Goal: Communication & Community: Answer question/provide support

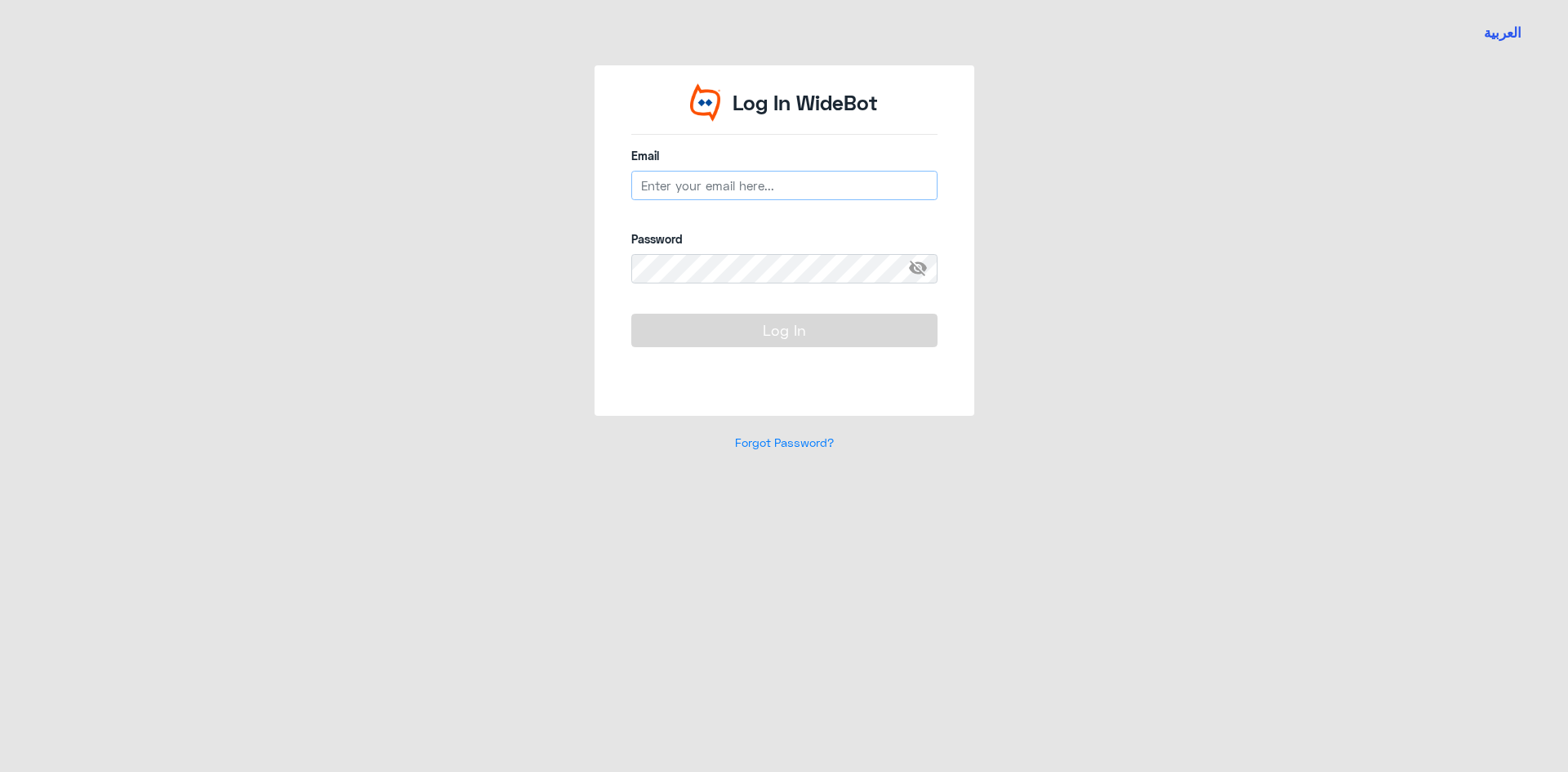
type input "s_saldossari@dallah-hospital.com"
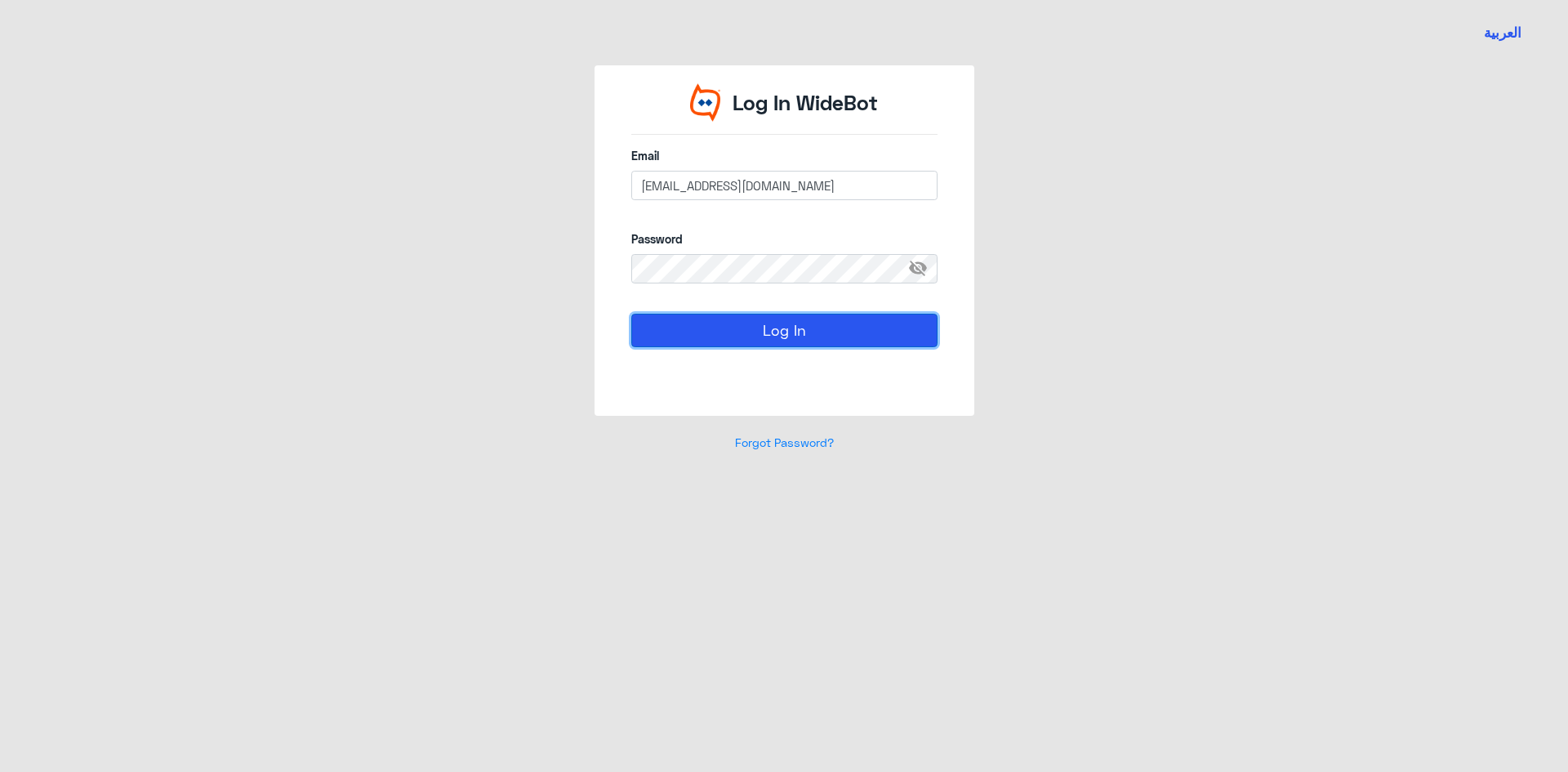
click at [706, 324] on button "Log In" at bounding box center [784, 329] width 306 height 32
click at [706, 330] on button "Log In" at bounding box center [784, 329] width 306 height 32
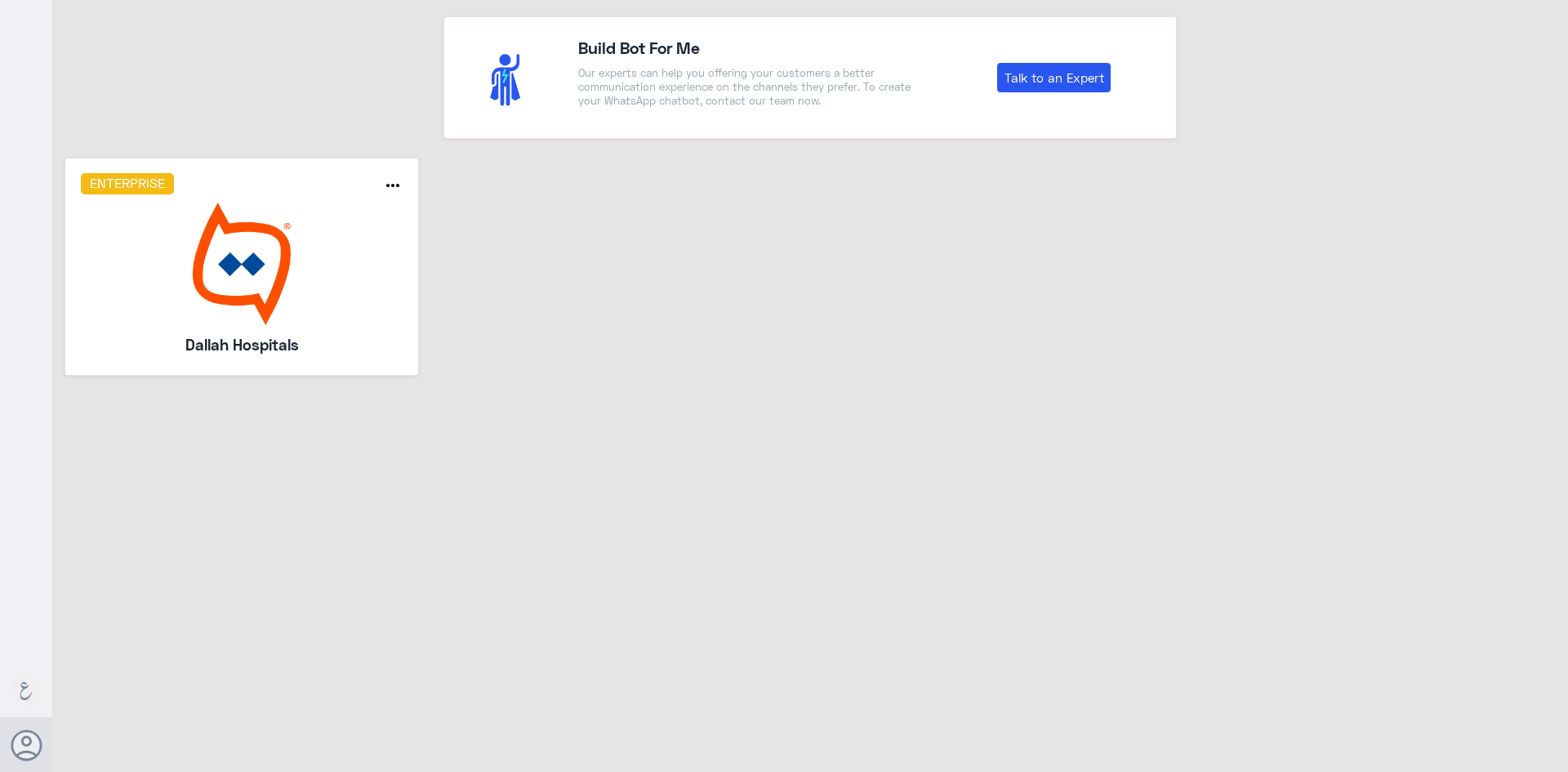
click at [321, 226] on img at bounding box center [242, 264] width 323 height 123
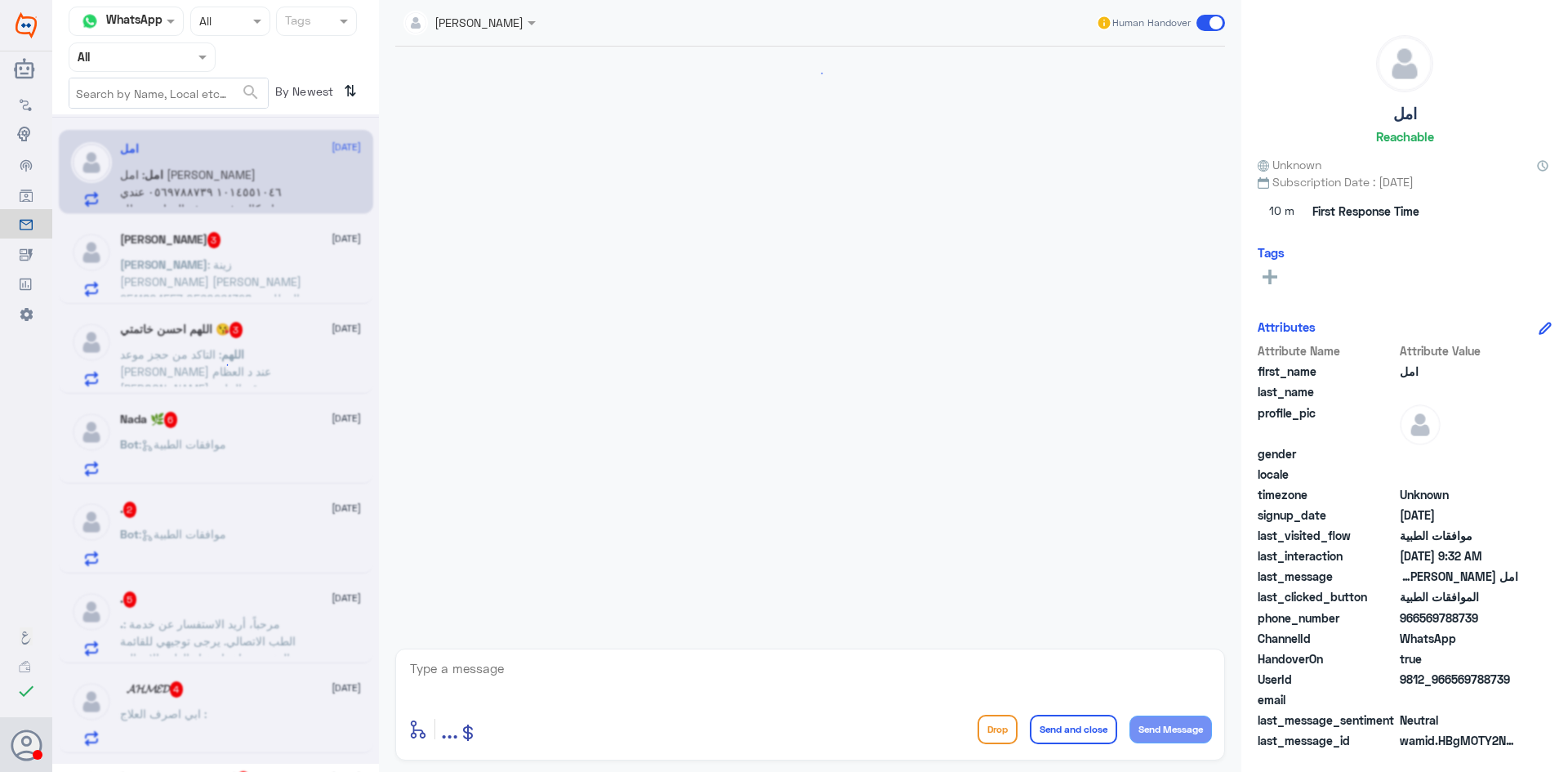
scroll to position [1084, 0]
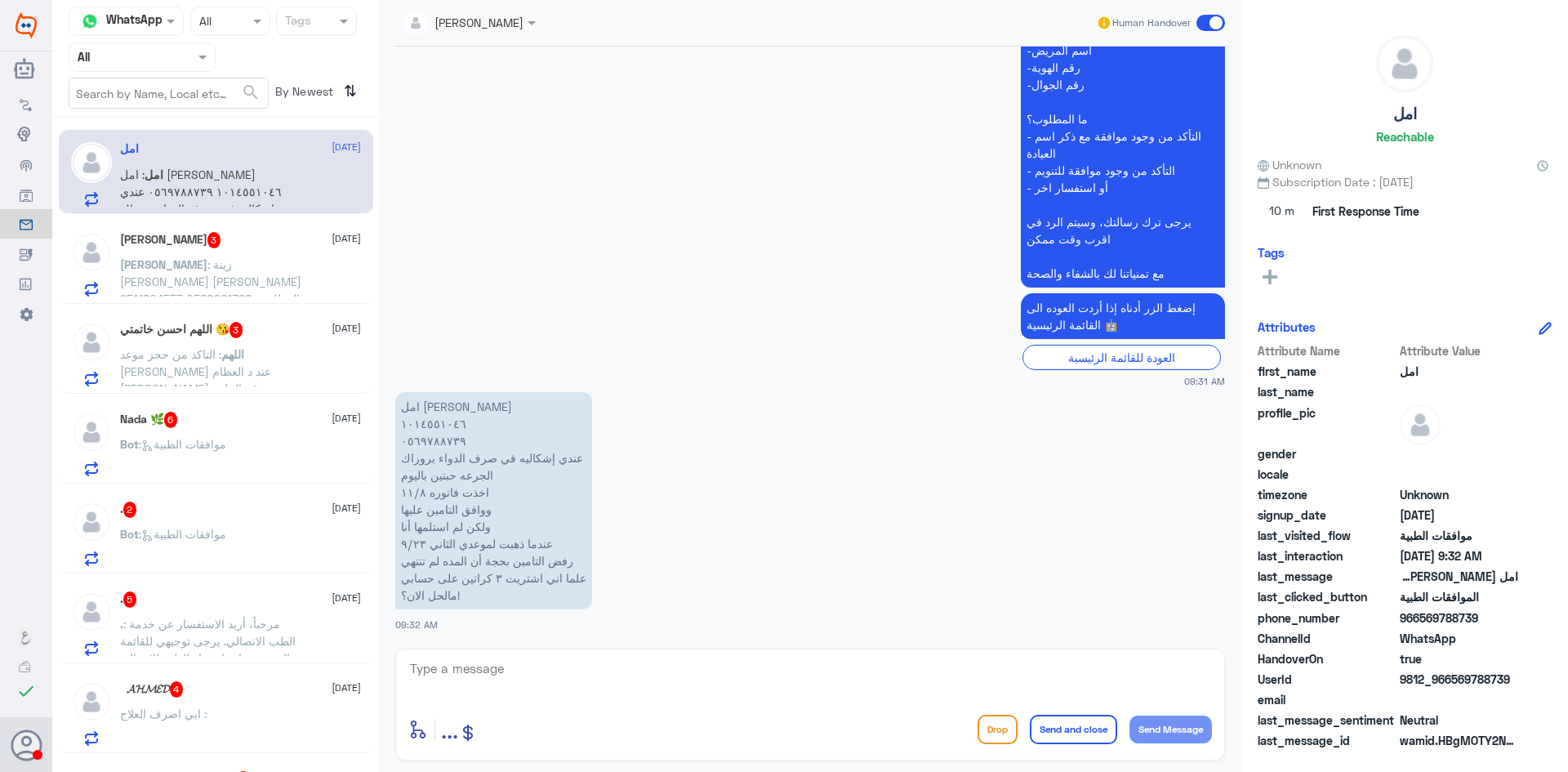
click at [188, 51] on div at bounding box center [142, 56] width 145 height 19
click at [158, 149] on div "Your Inbox" at bounding box center [142, 166] width 147 height 37
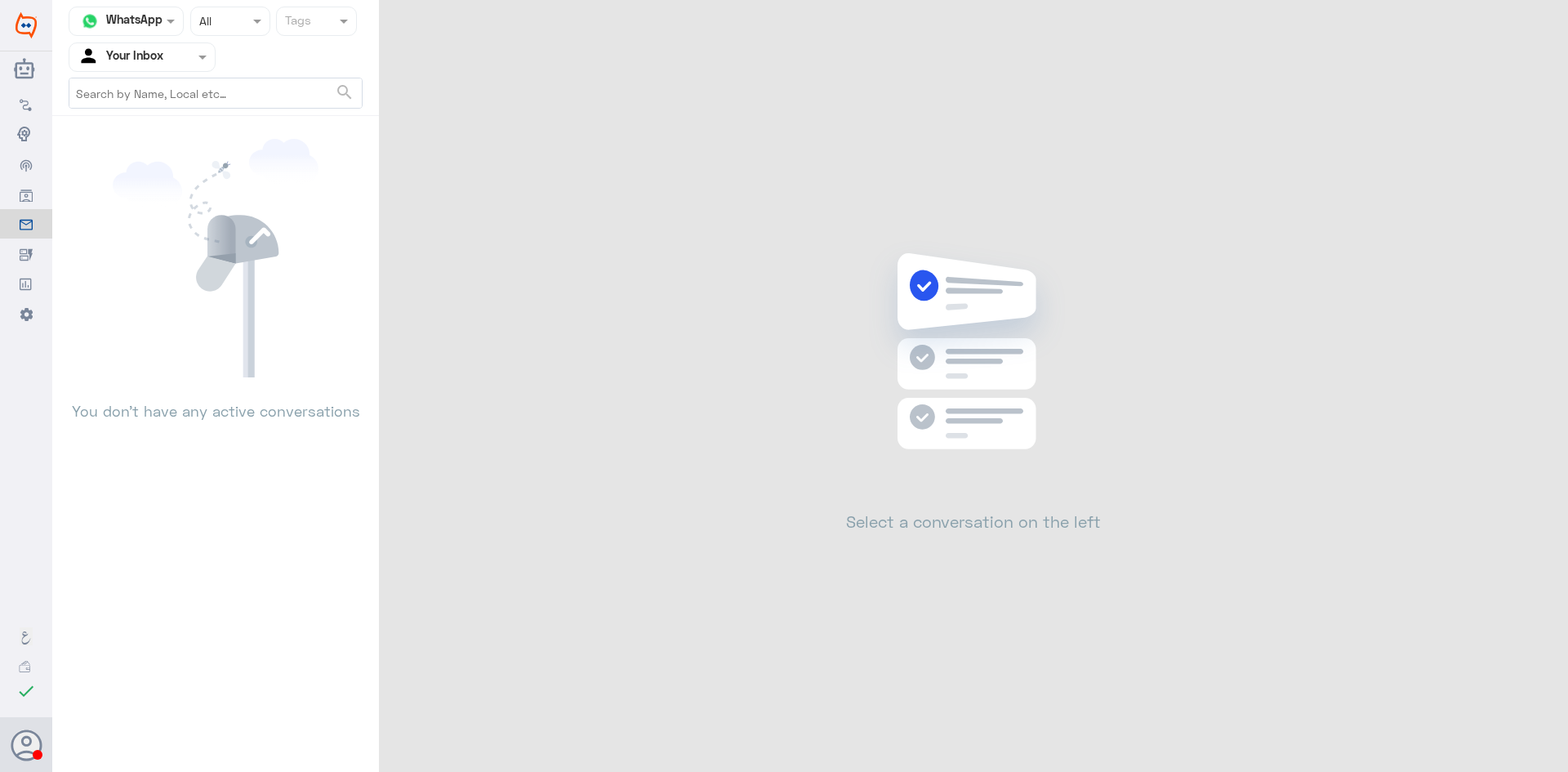
click at [150, 47] on input "text" at bounding box center [123, 56] width 90 height 19
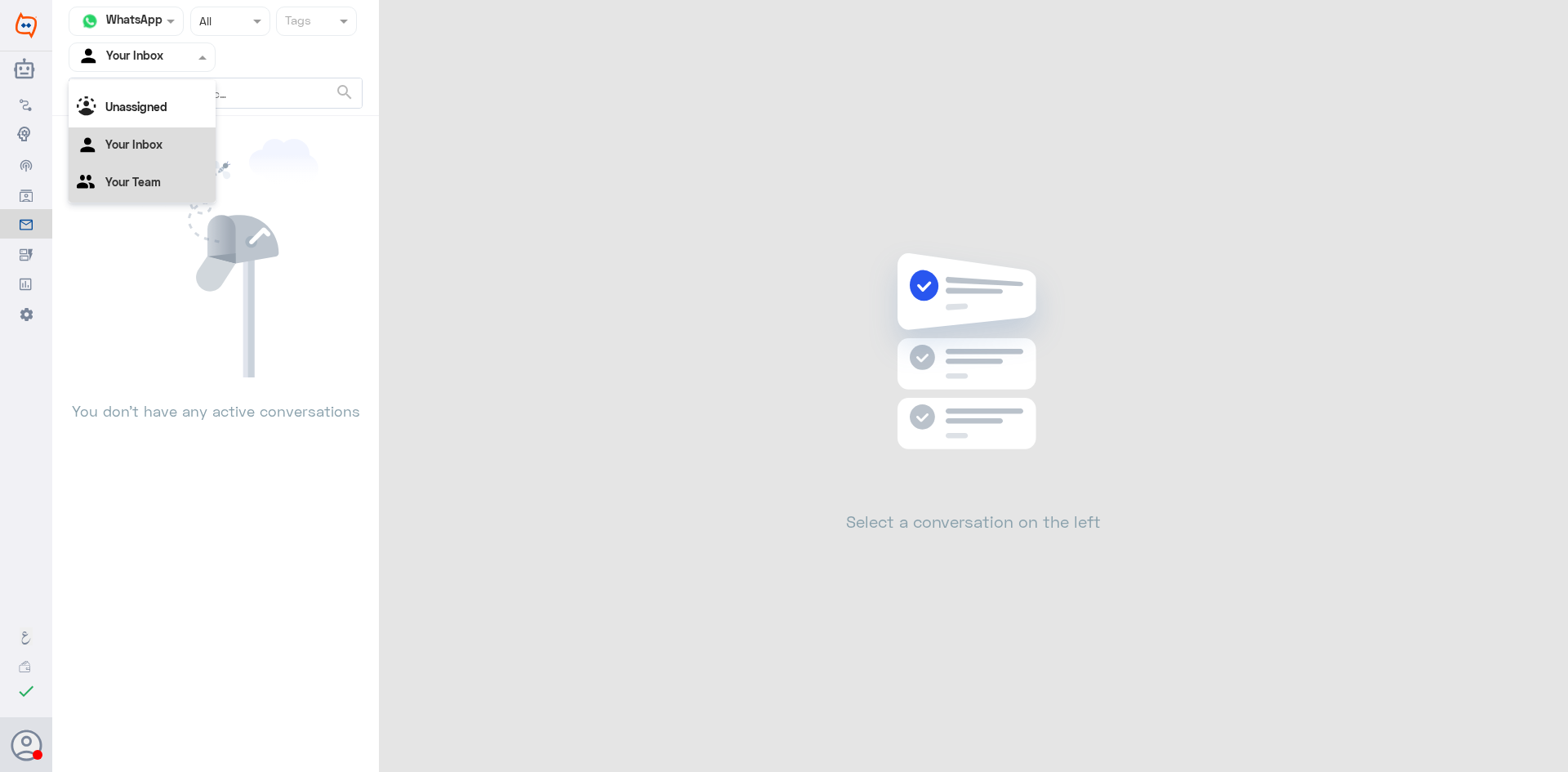
click at [115, 177] on Team "Your Team" at bounding box center [133, 182] width 56 height 14
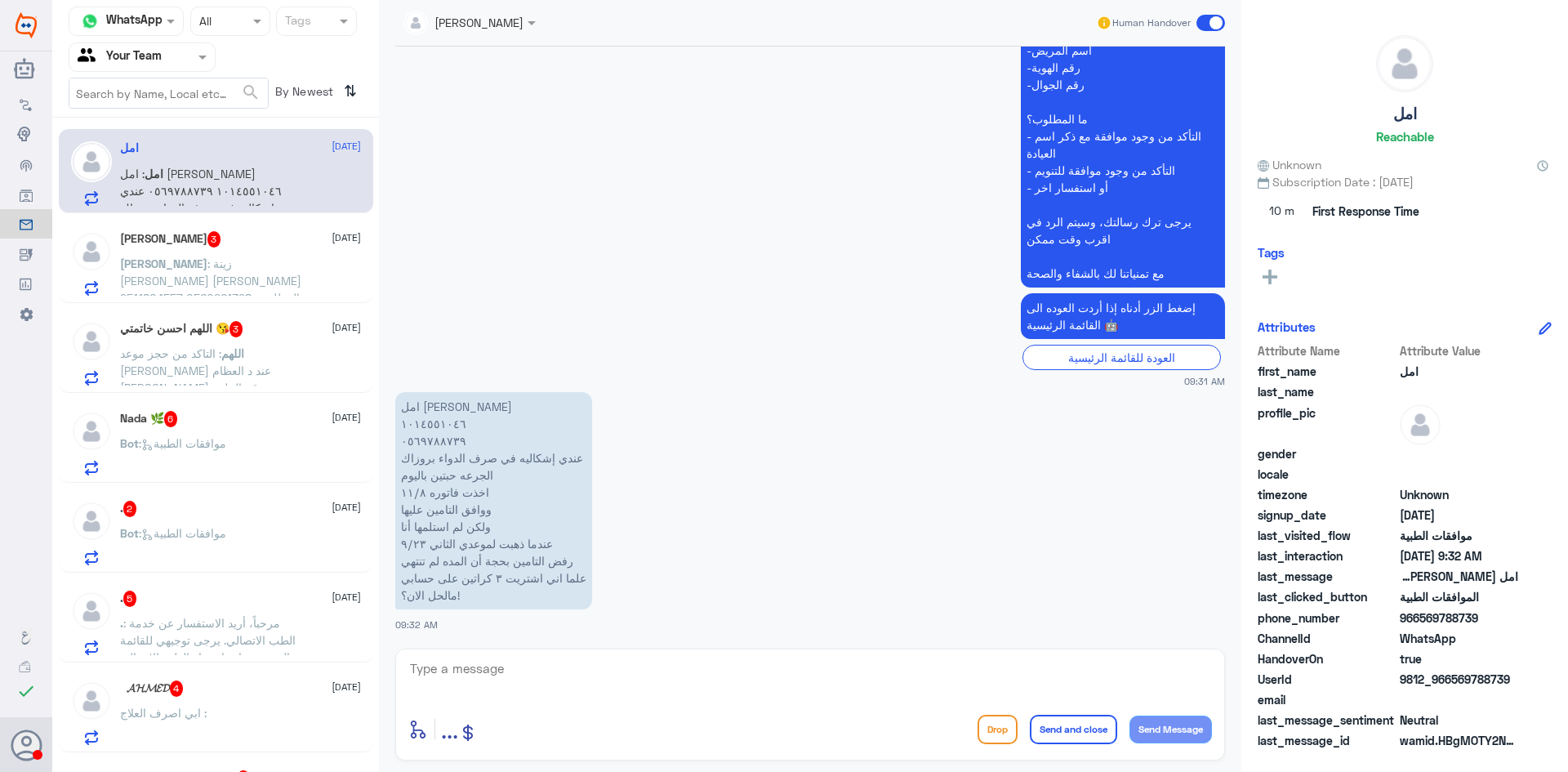
scroll to position [0, 0]
click at [666, 680] on textarea at bounding box center [810, 677] width 803 height 40
click at [439, 442] on p "امل [PERSON_NAME] ١٠١٤٥٥١٠٤٦ ٠٥٦٩٧٨٨٧٣٩ عندي إشكاليه في صرف الدواء بروزاك الجرع…" at bounding box center [493, 501] width 197 height 217
copy p "٠٥٦٩٧٨٨٧٣٩"
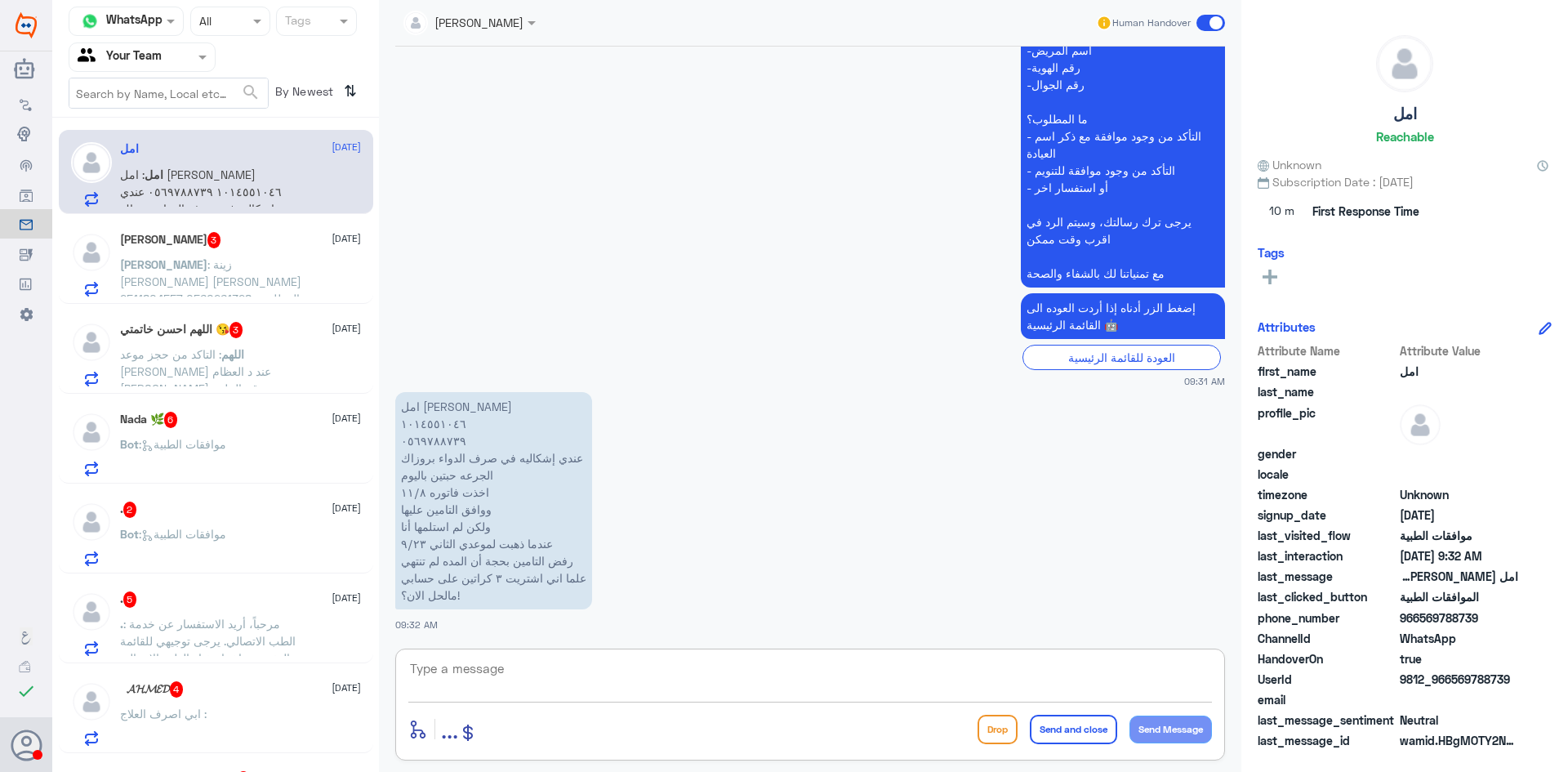
click at [614, 673] on textarea at bounding box center [810, 677] width 803 height 40
drag, startPoint x: 508, startPoint y: 667, endPoint x: 64, endPoint y: 638, distance: 444.9
click at [69, 638] on div "Channel WhatsApp Status × All Tags Agent Filter Your Team search By Newest ⇅ ام…" at bounding box center [810, 388] width 1516 height 777
click at [755, 671] on textarea "0569788739" at bounding box center [810, 677] width 803 height 40
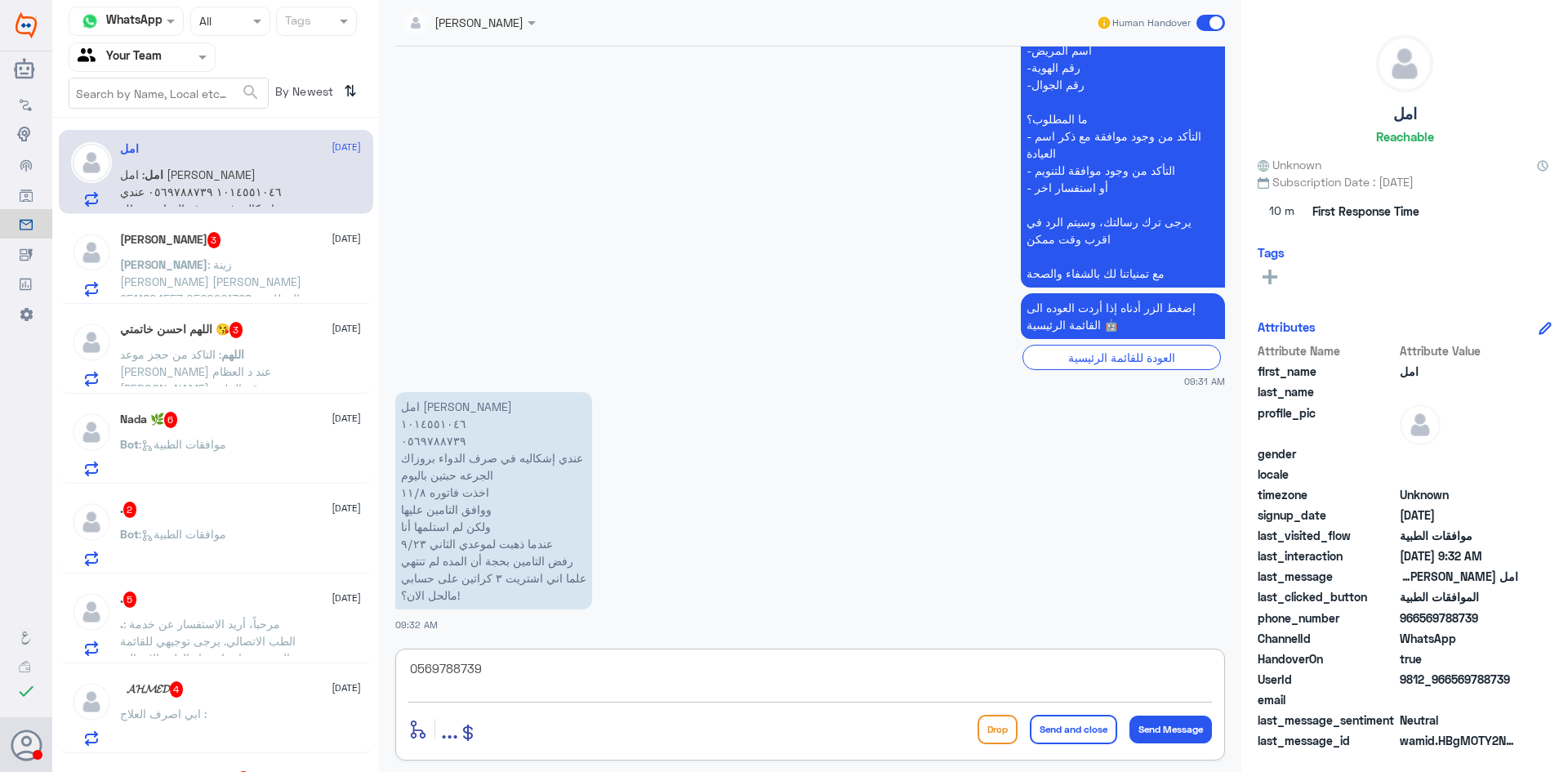
click at [755, 671] on textarea "0569788739" at bounding box center [810, 677] width 803 height 40
type textarea "من فضلك زودني رقم الموافقه"
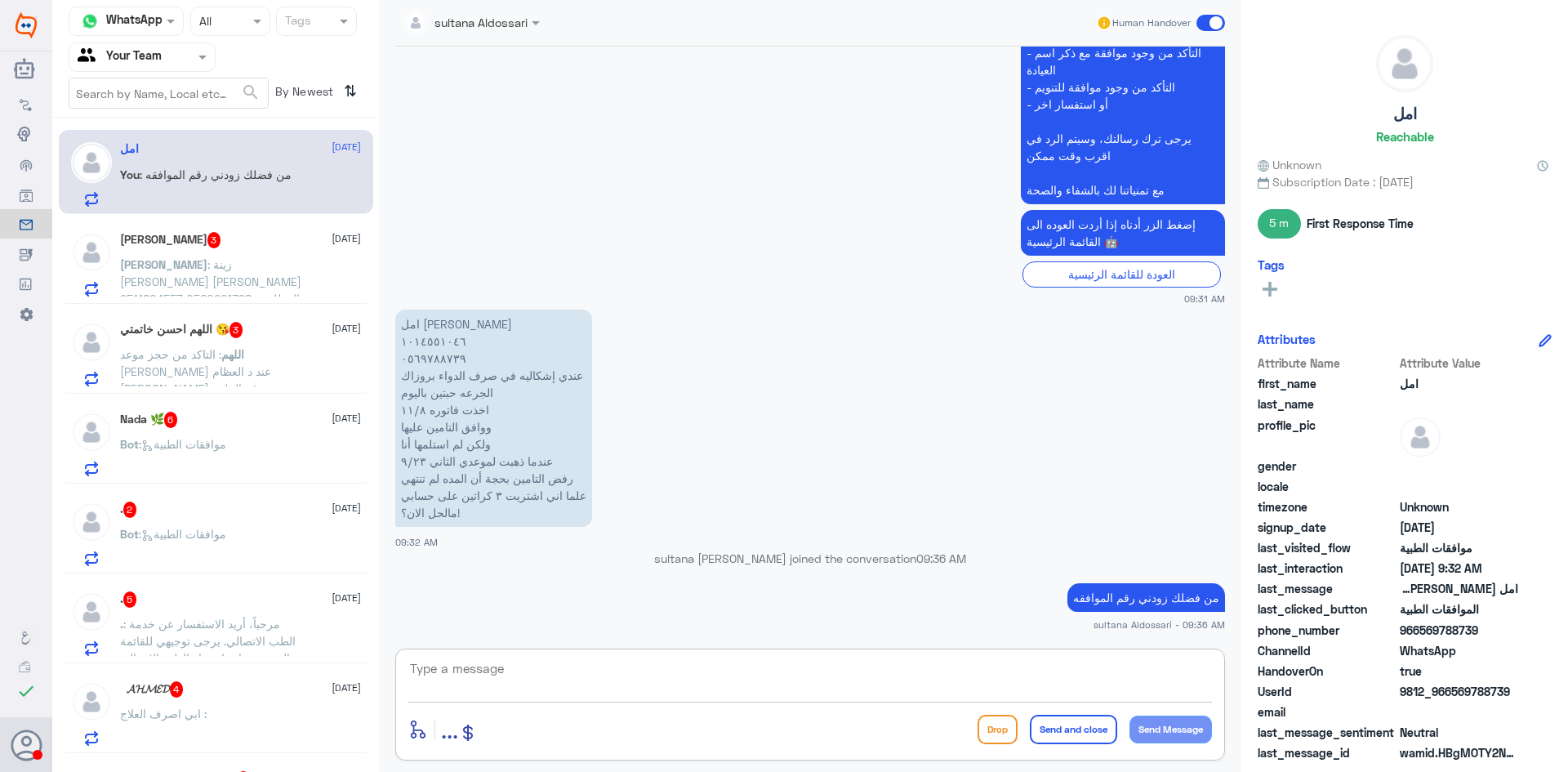
click at [803, 686] on textarea at bounding box center [810, 677] width 803 height 40
type textarea "ا"
type textarea "الظاهر على الملف الموافقه من شركة التامين على كمية 3 فقط مرة 60 يوم"
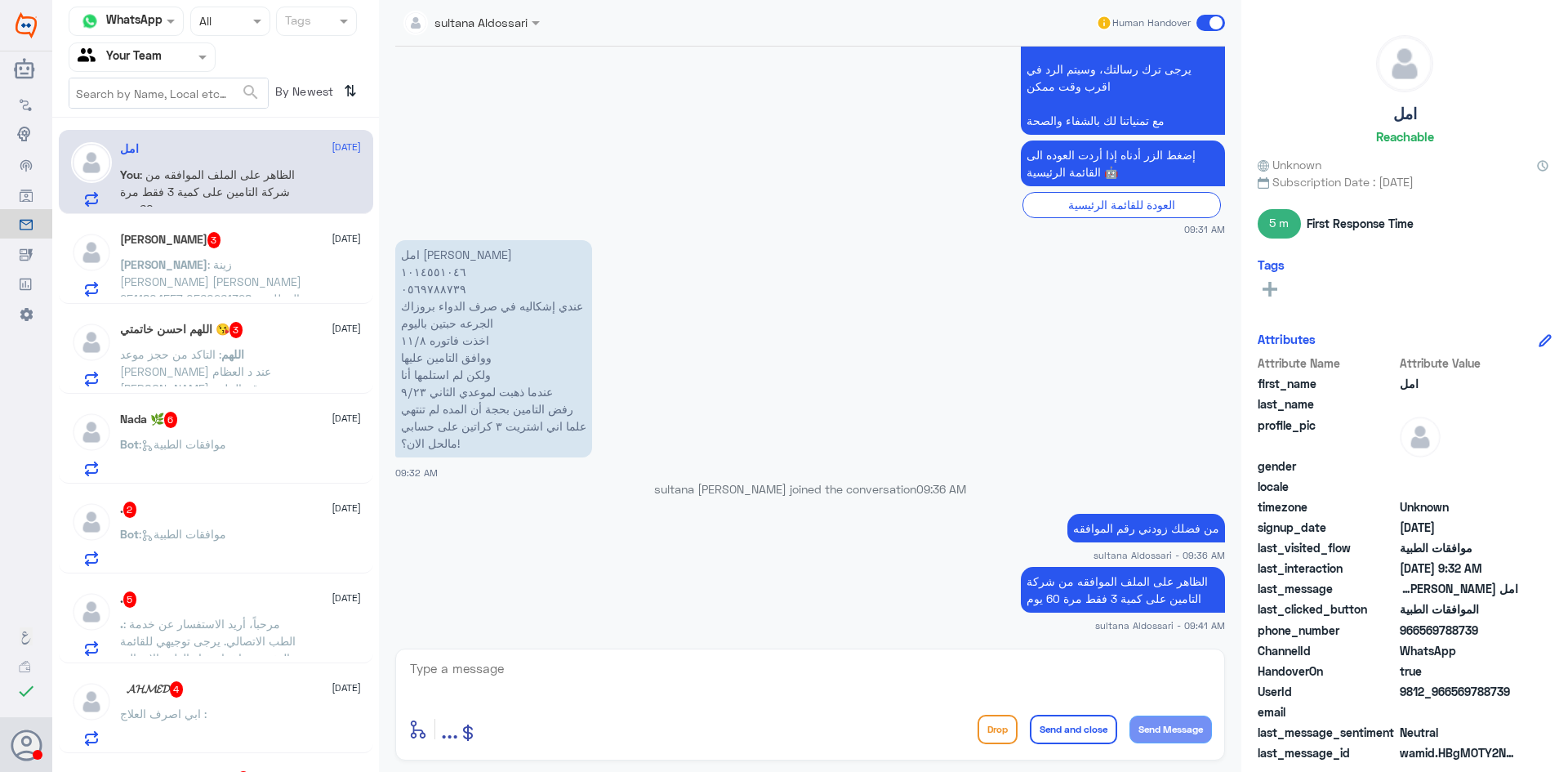
click at [186, 265] on span ": زينة ابراهيم خالد محمد حسين 2511804557 0560261328 المطلوب: الغاء الموافقه الط…" at bounding box center [211, 298] width 182 height 82
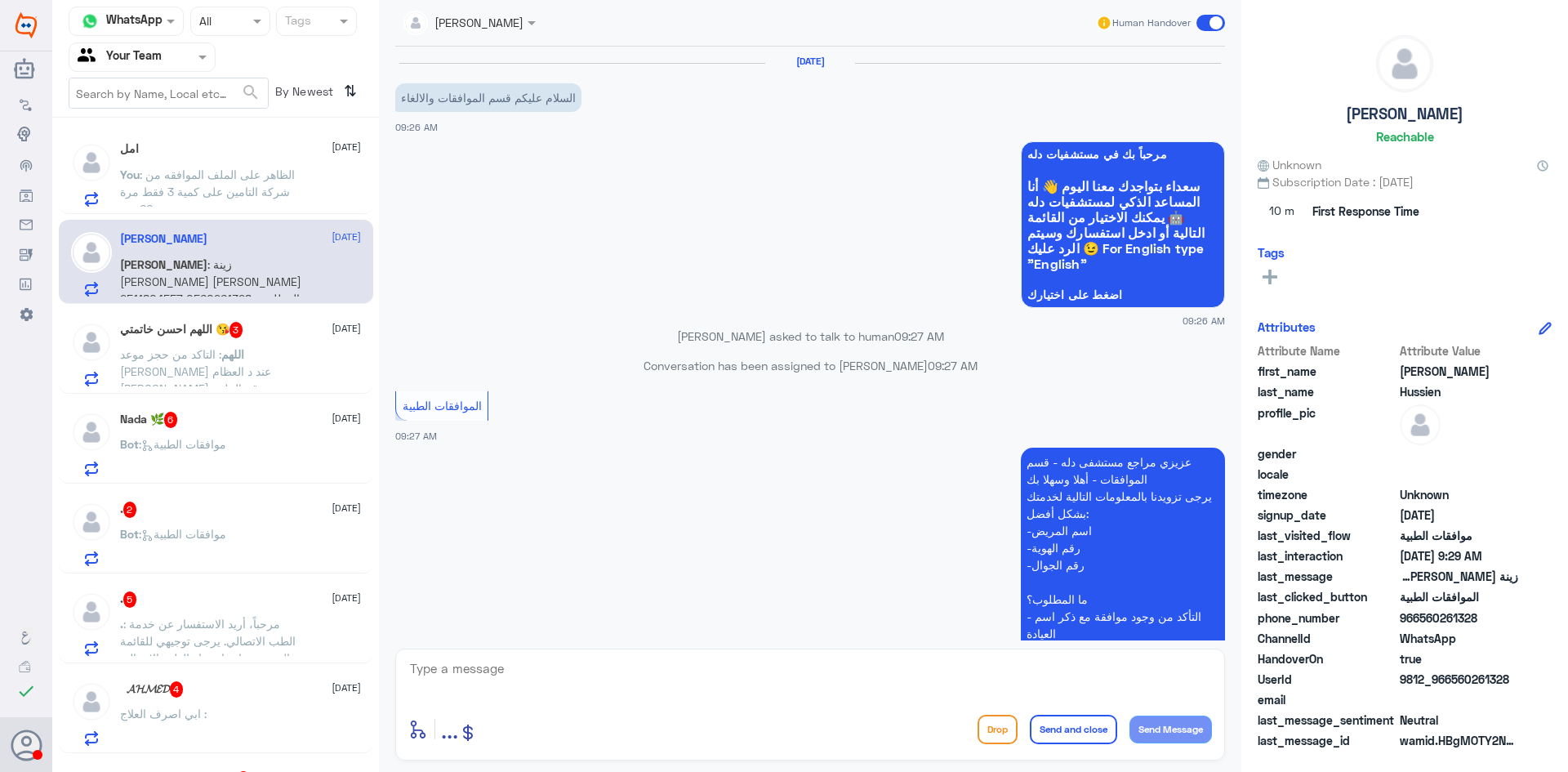
scroll to position [344, 0]
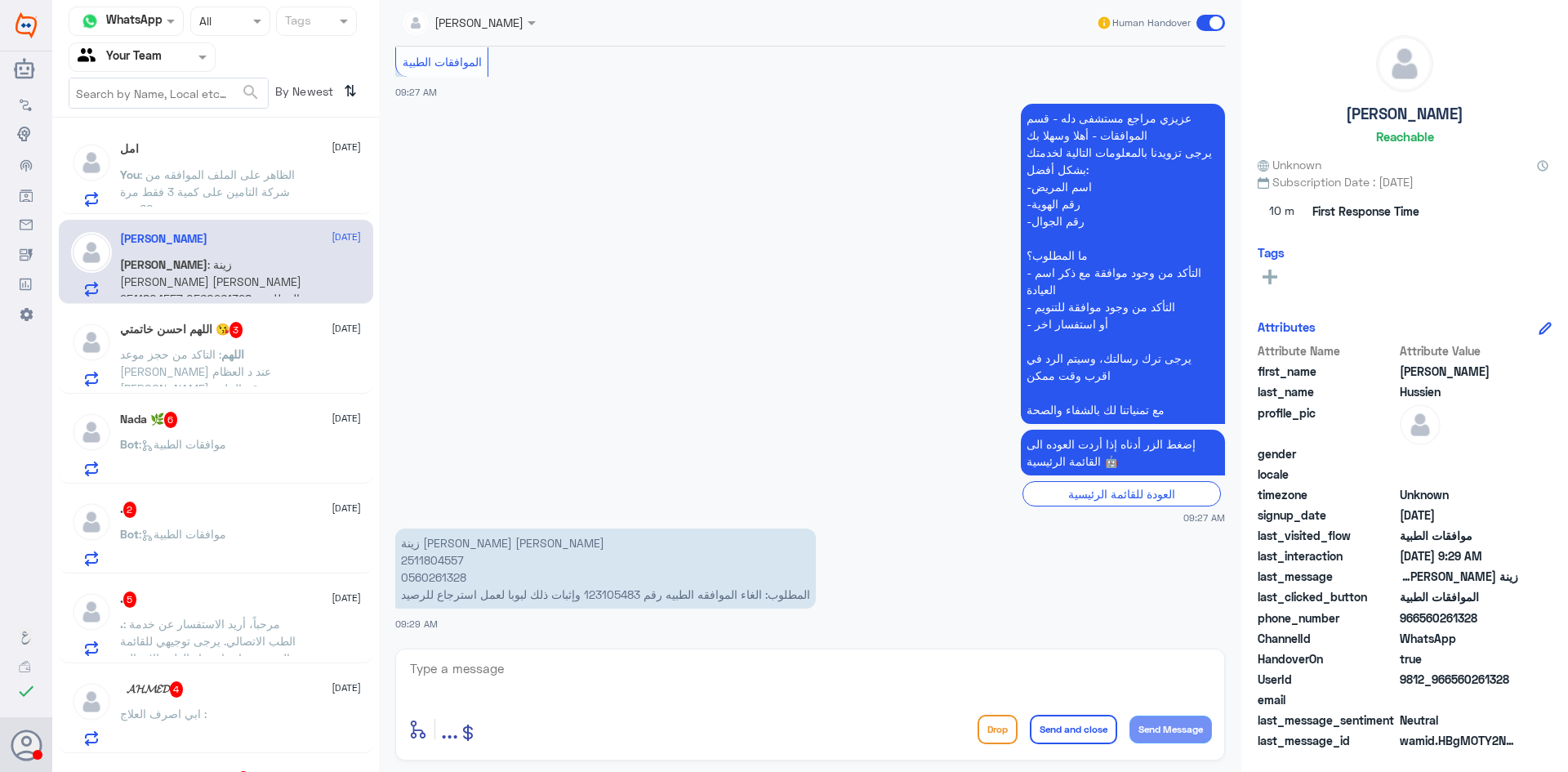
click at [604, 591] on p "زينة ابراهيم خالد محمد حسين 2511804557 0560261328 المطلوب: الغاء الموافقه الطبي…" at bounding box center [605, 568] width 420 height 80
copy p "123105483"
click at [586, 673] on textarea at bounding box center [810, 677] width 803 height 40
type textarea "تم الالغاء"
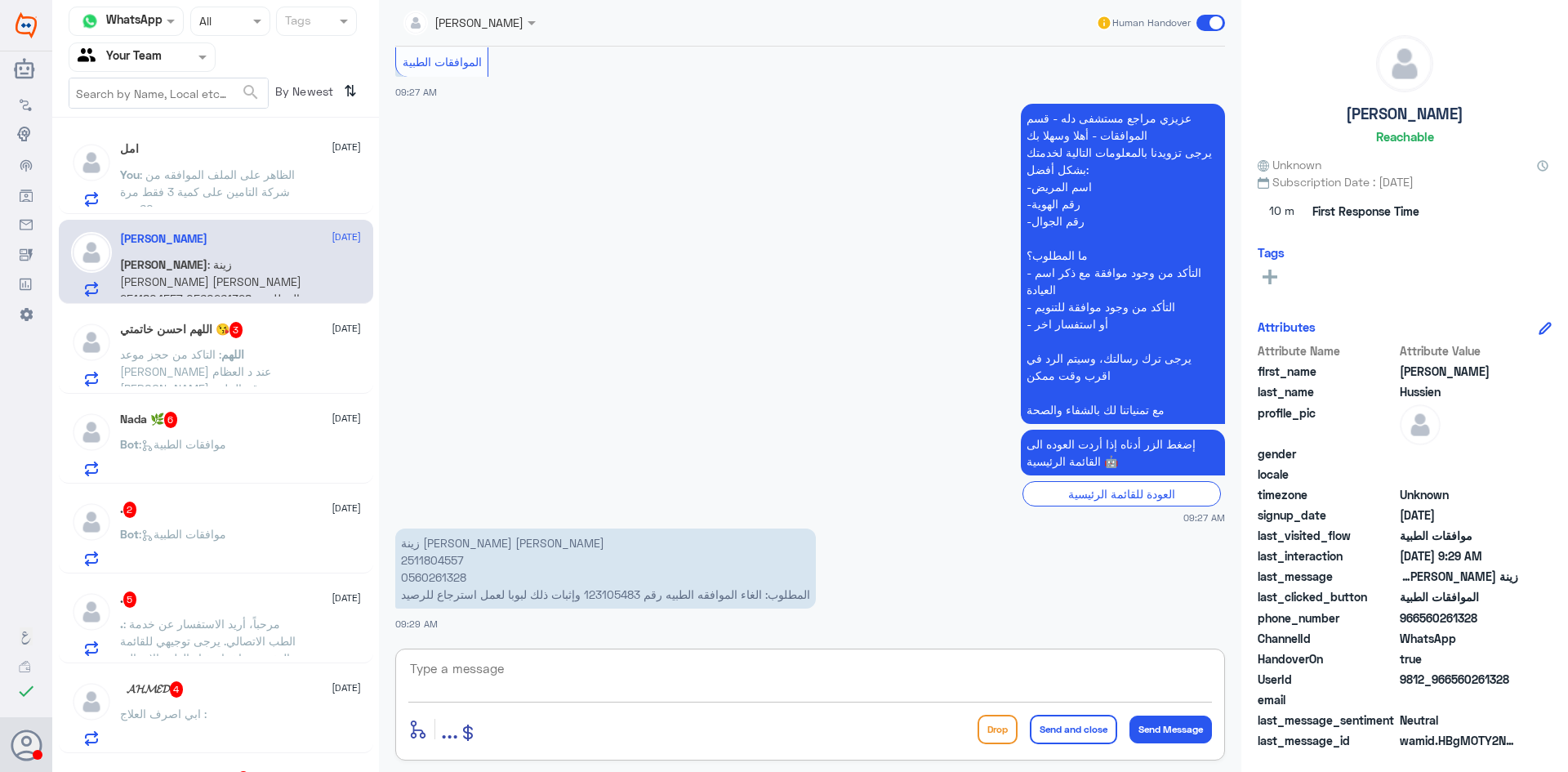
scroll to position [396, 0]
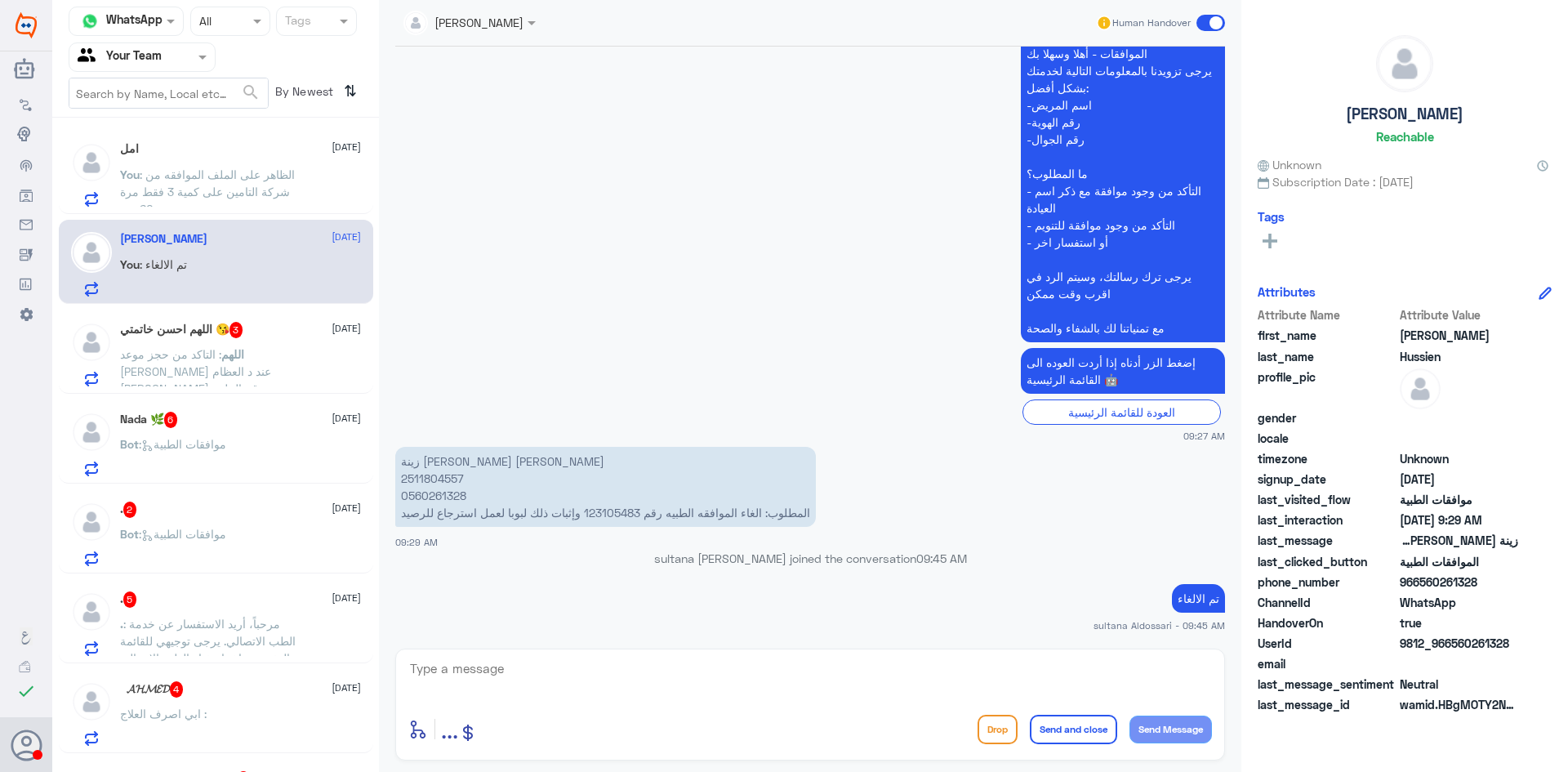
click at [220, 361] on span ": التاكد من حجز موعد لمحمد خالد العنزي عند د العظام مأمون قرمللي رقم الملف 2219…" at bounding box center [196, 380] width 151 height 66
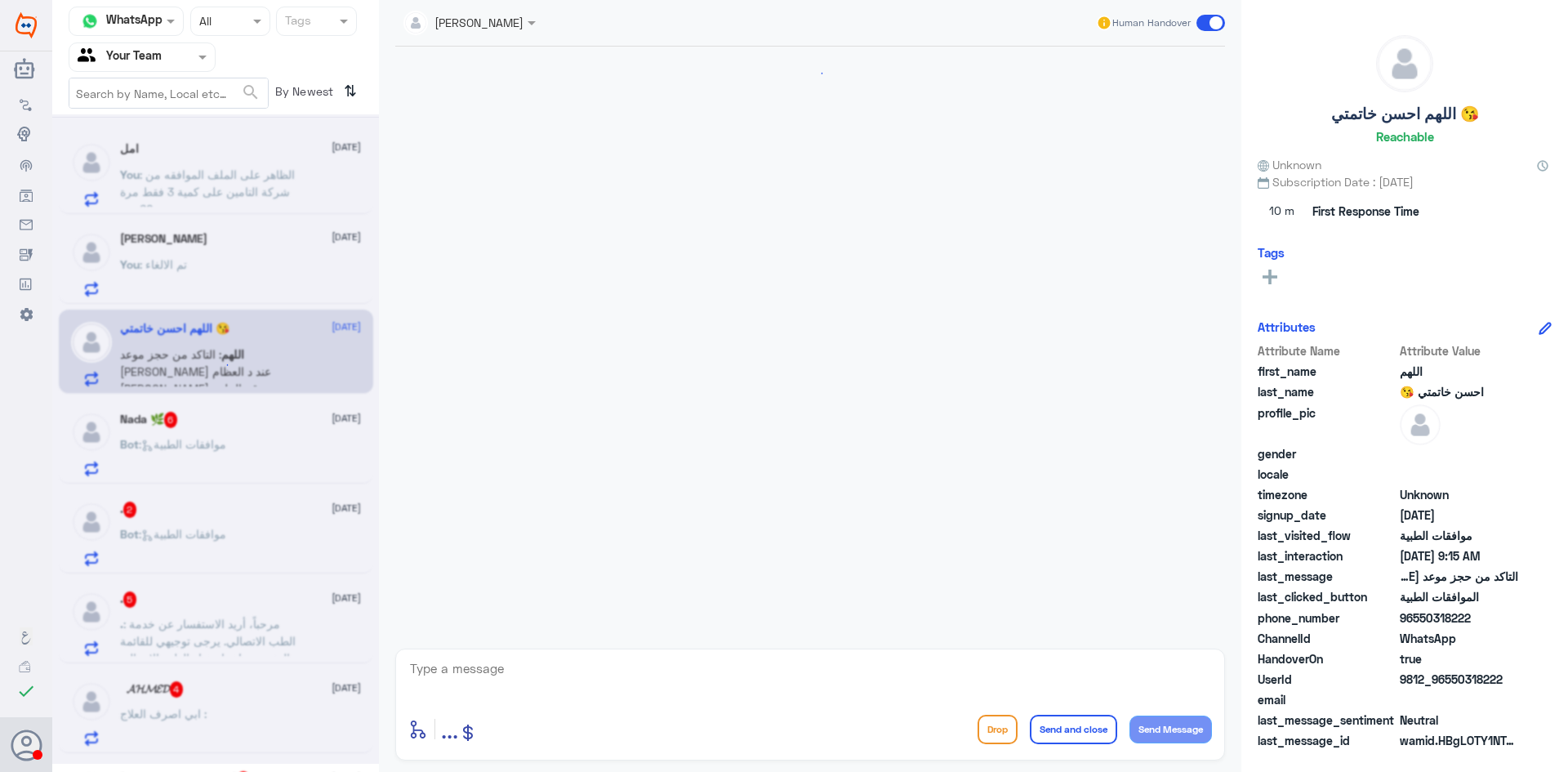
scroll to position [1272, 0]
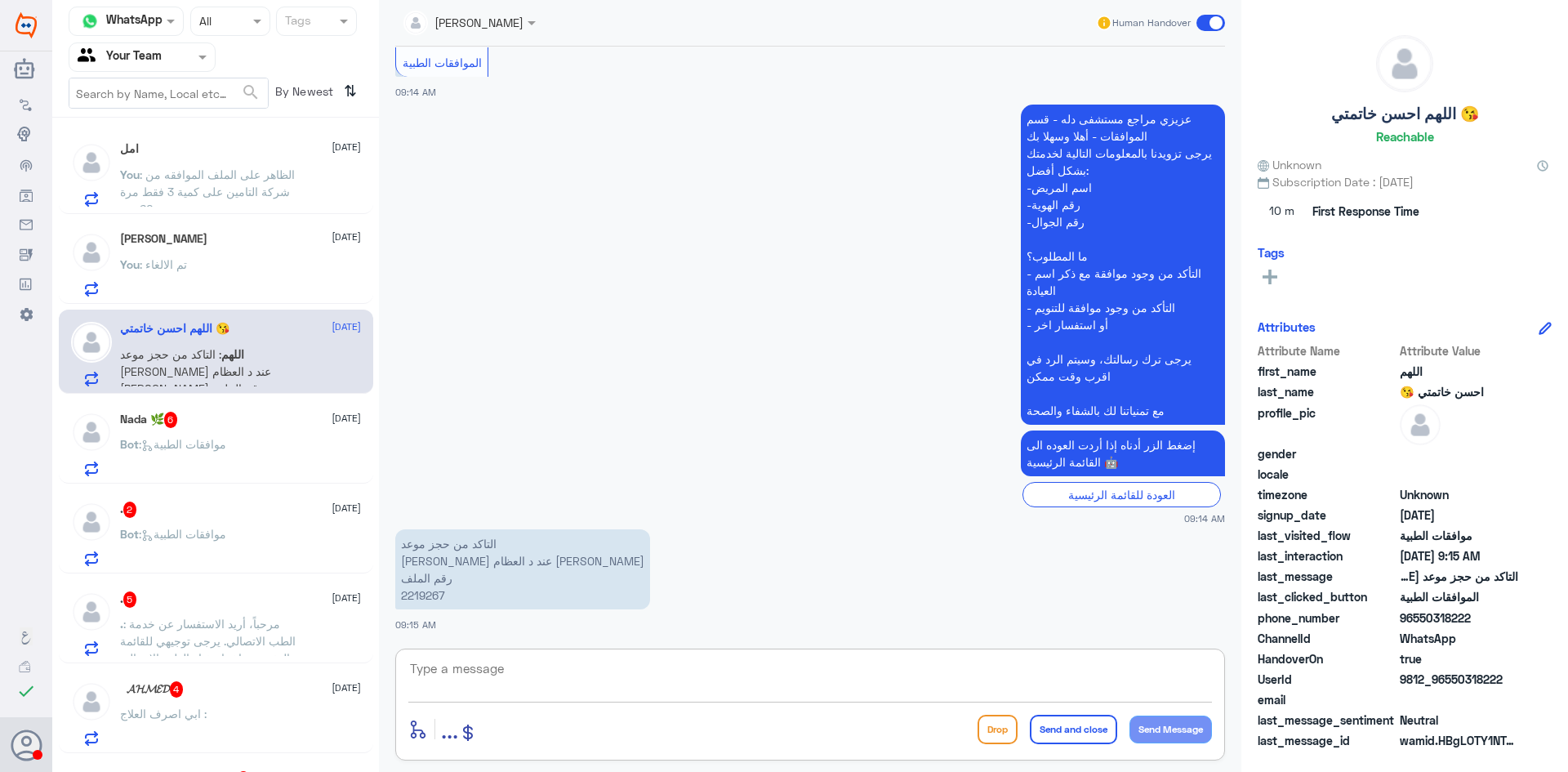
click at [654, 686] on textarea at bounding box center [810, 677] width 803 height 40
type textarea "يرجى التواصل مع قسم المواعيد لتاكد من الحجز"
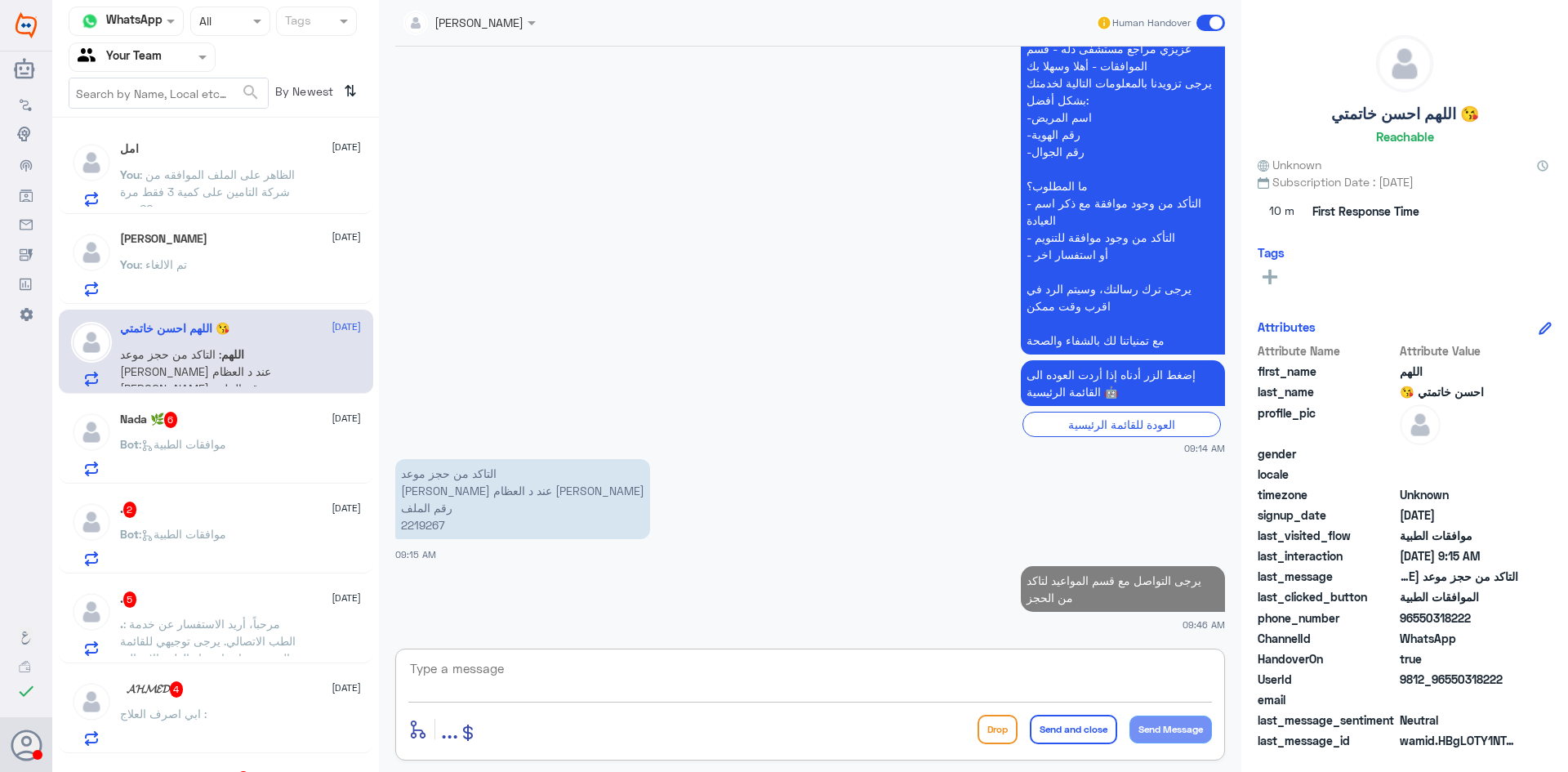
click at [259, 445] on div "Bot : موافقات الطبية" at bounding box center [240, 458] width 241 height 36
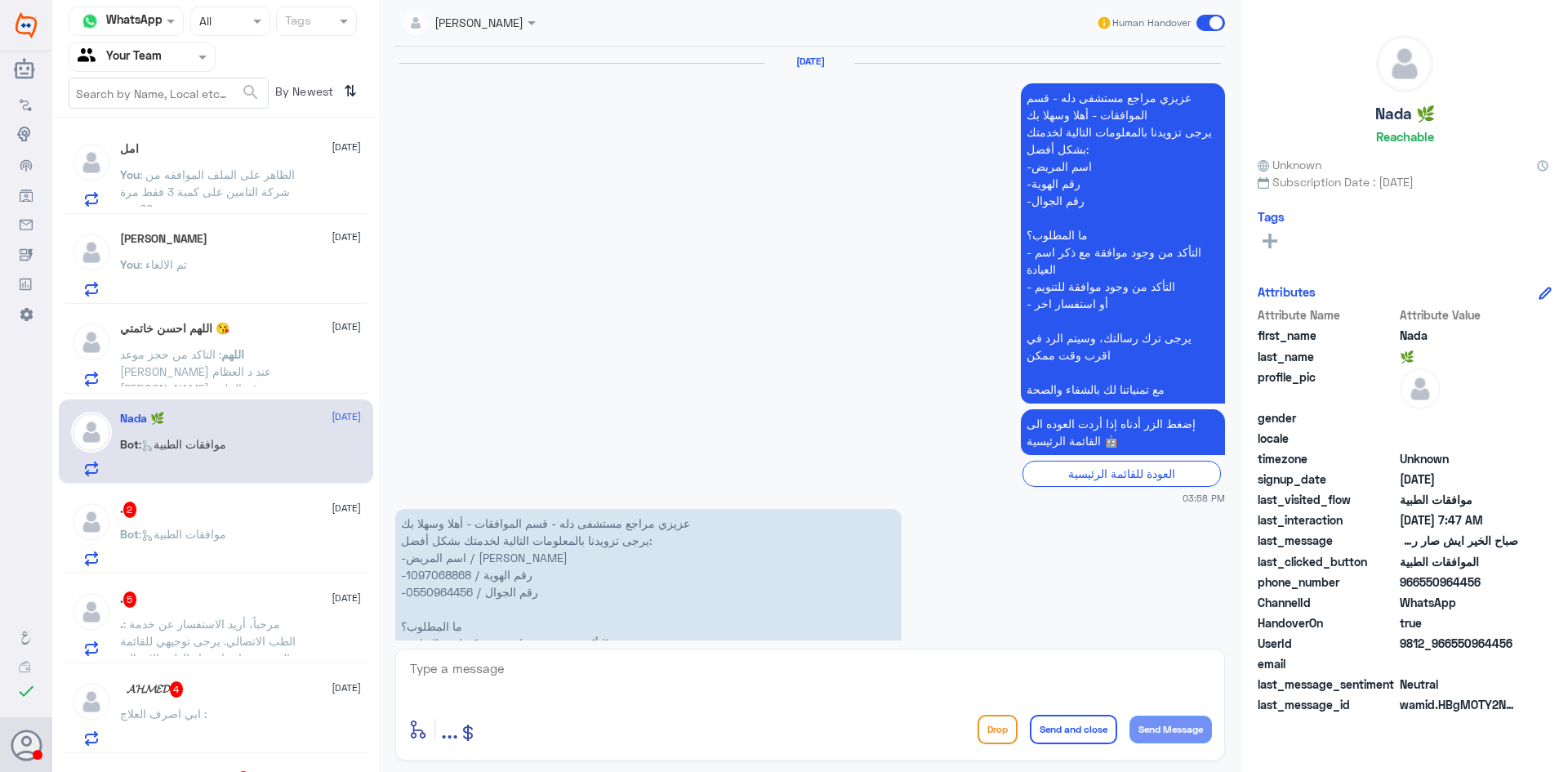
scroll to position [2207, 0]
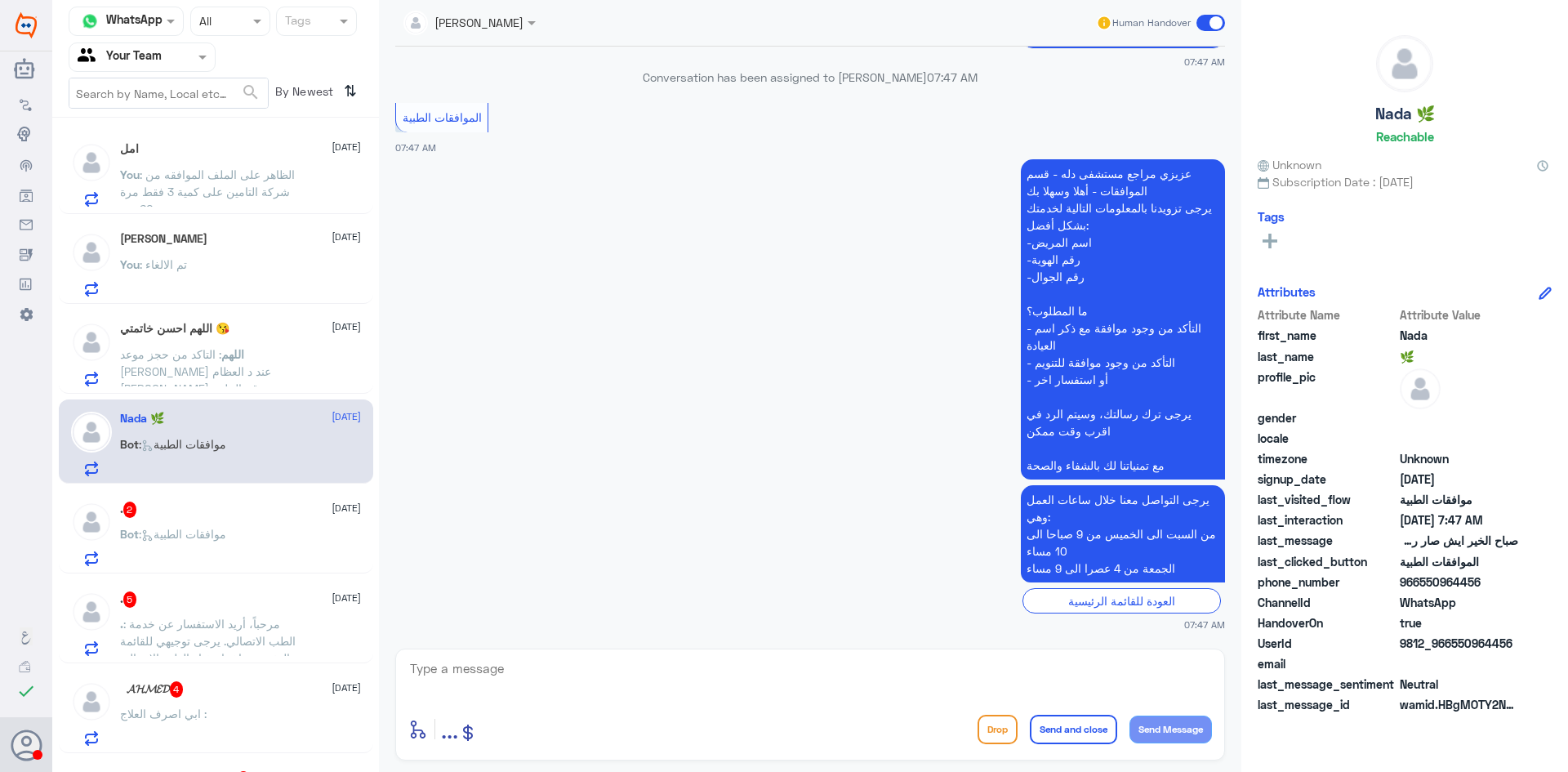
click at [672, 710] on div "enter flow name ... Drop Send and close Send Message" at bounding box center [810, 704] width 830 height 112
click at [669, 685] on textarea at bounding box center [810, 677] width 803 height 40
type textarea "مرحبا كيف اقدر اساعدك"
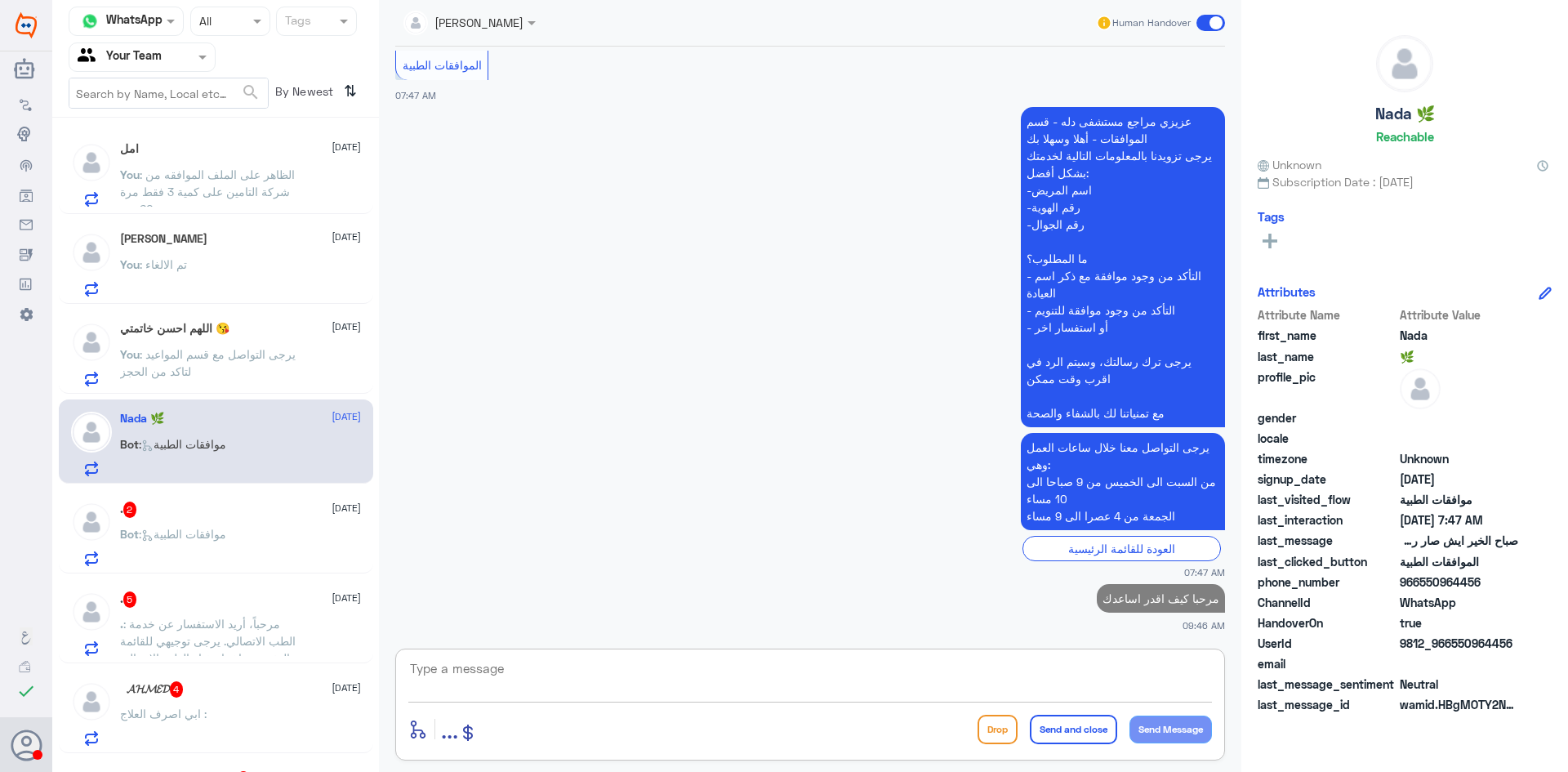
click at [201, 512] on div ". 2 27 September" at bounding box center [240, 510] width 241 height 17
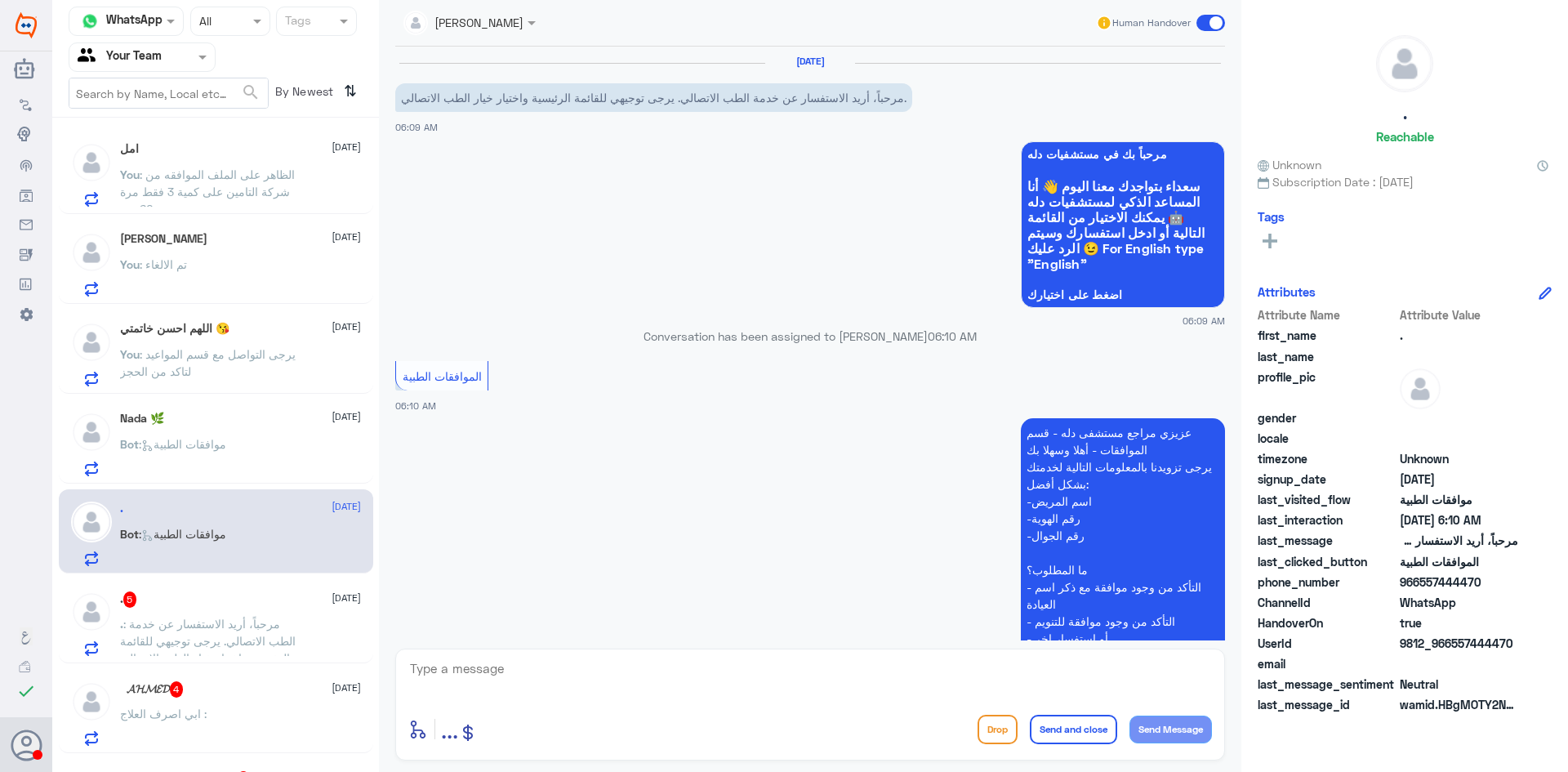
scroll to position [258, 0]
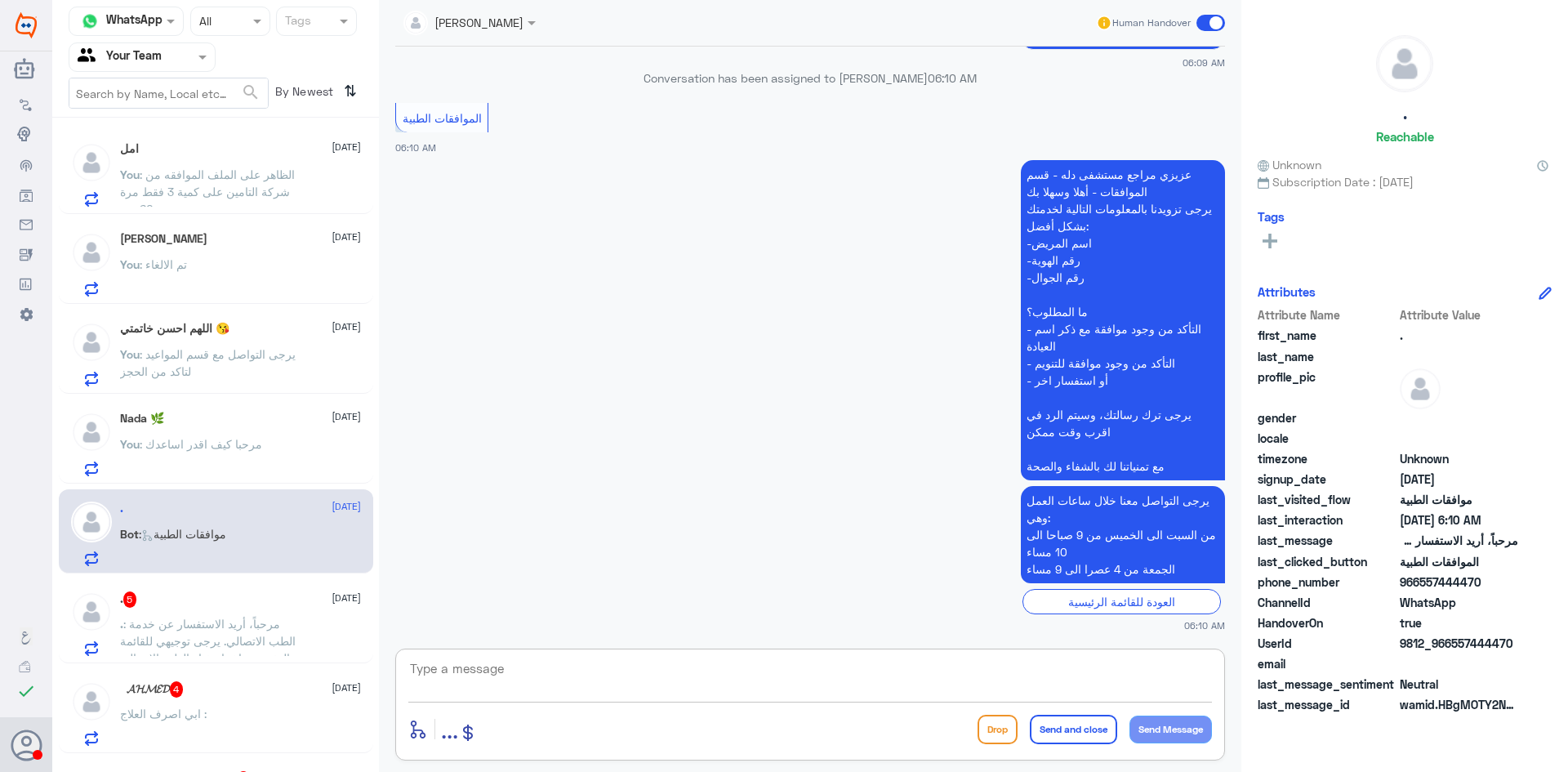
click at [667, 682] on textarea at bounding box center [810, 677] width 803 height 40
type textarea "مرحبا كيف اقدر اساعدك"
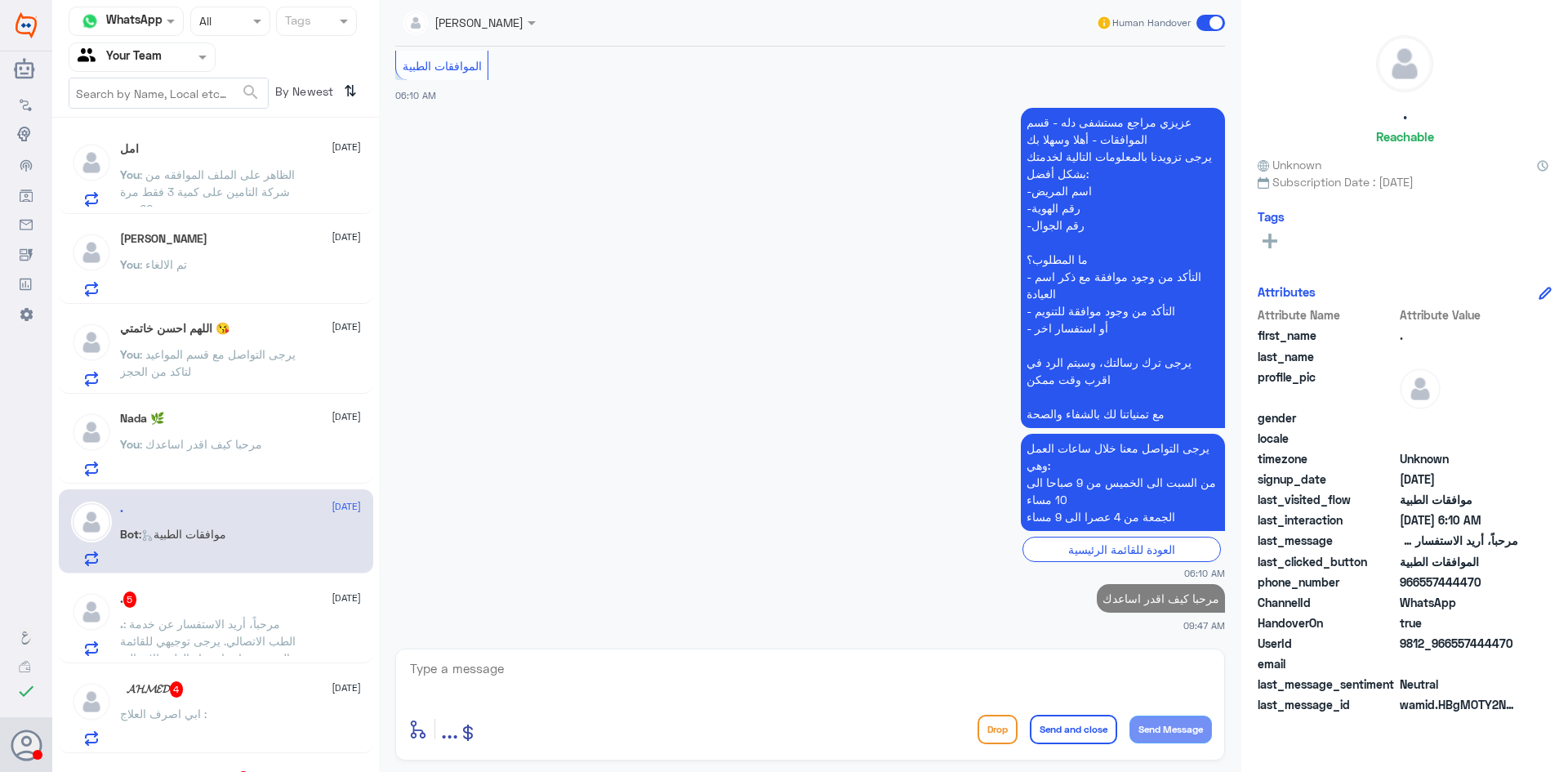
click at [238, 607] on div ". 5 27 September" at bounding box center [240, 600] width 241 height 17
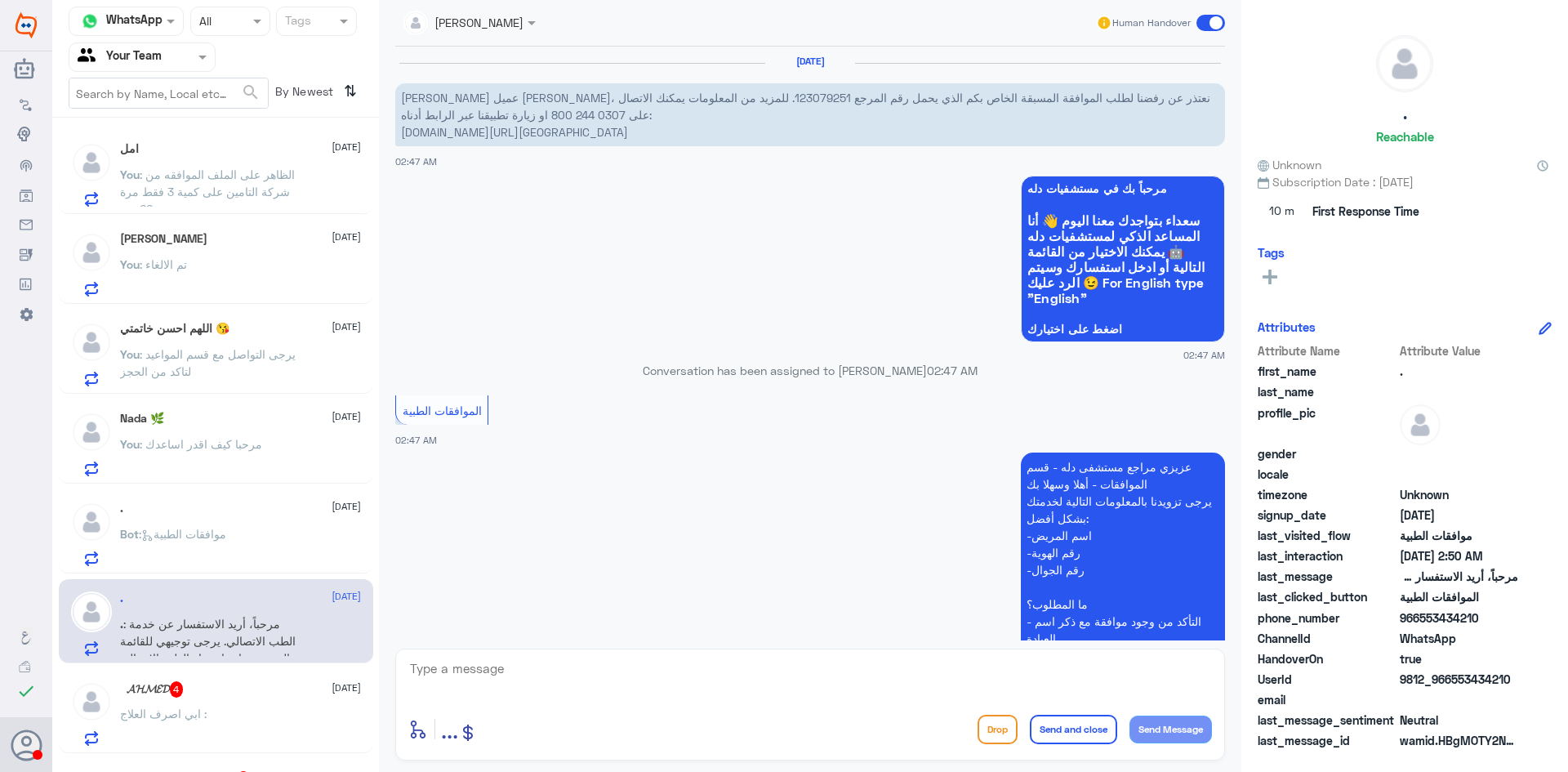
scroll to position [528, 0]
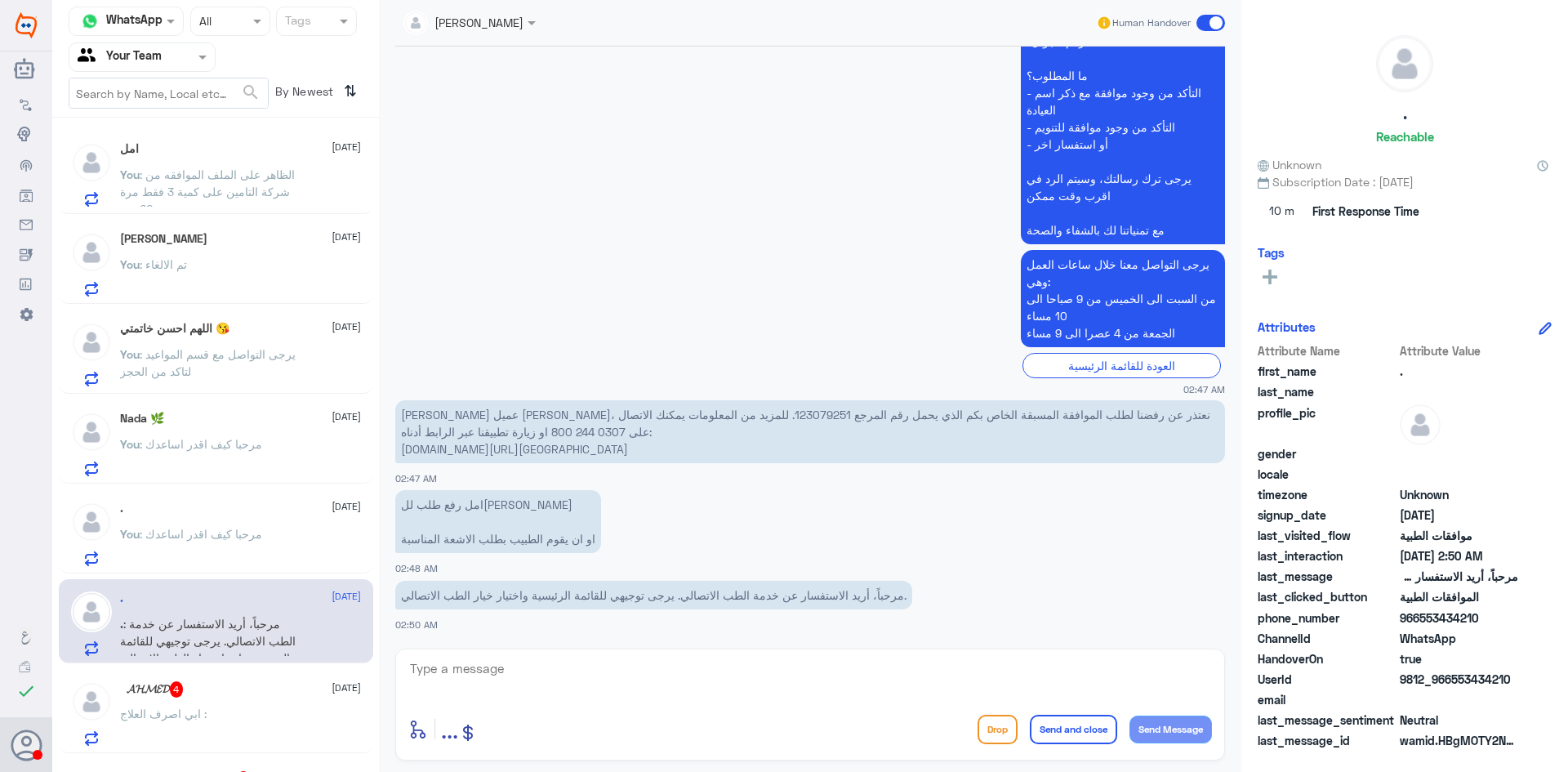
click at [726, 411] on p "عزيزنا عميل بوبا، نعتذر عن رفضنا لطلب الموافقة المسبقة الخاص بكم الذي يحمل رقم …" at bounding box center [810, 432] width 830 height 63
click at [717, 415] on p "عزيزنا عميل بوبا، نعتذر عن رفضنا لطلب الموافقة المسبقة الخاص بكم الذي يحمل رقم …" at bounding box center [810, 432] width 830 height 63
copy p "123079251"
click at [644, 688] on textarea at bounding box center [810, 677] width 803 height 40
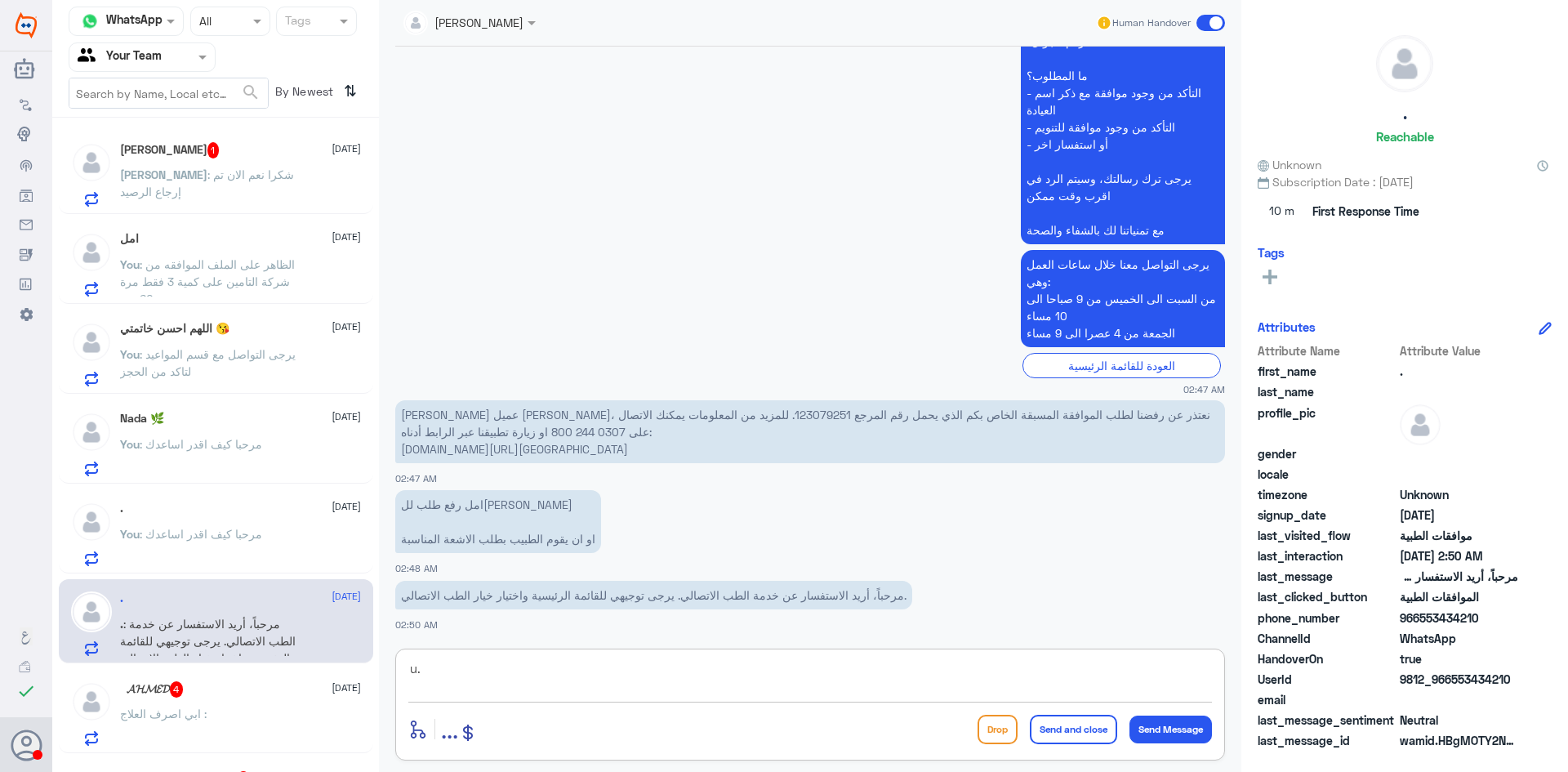
type textarea "u"
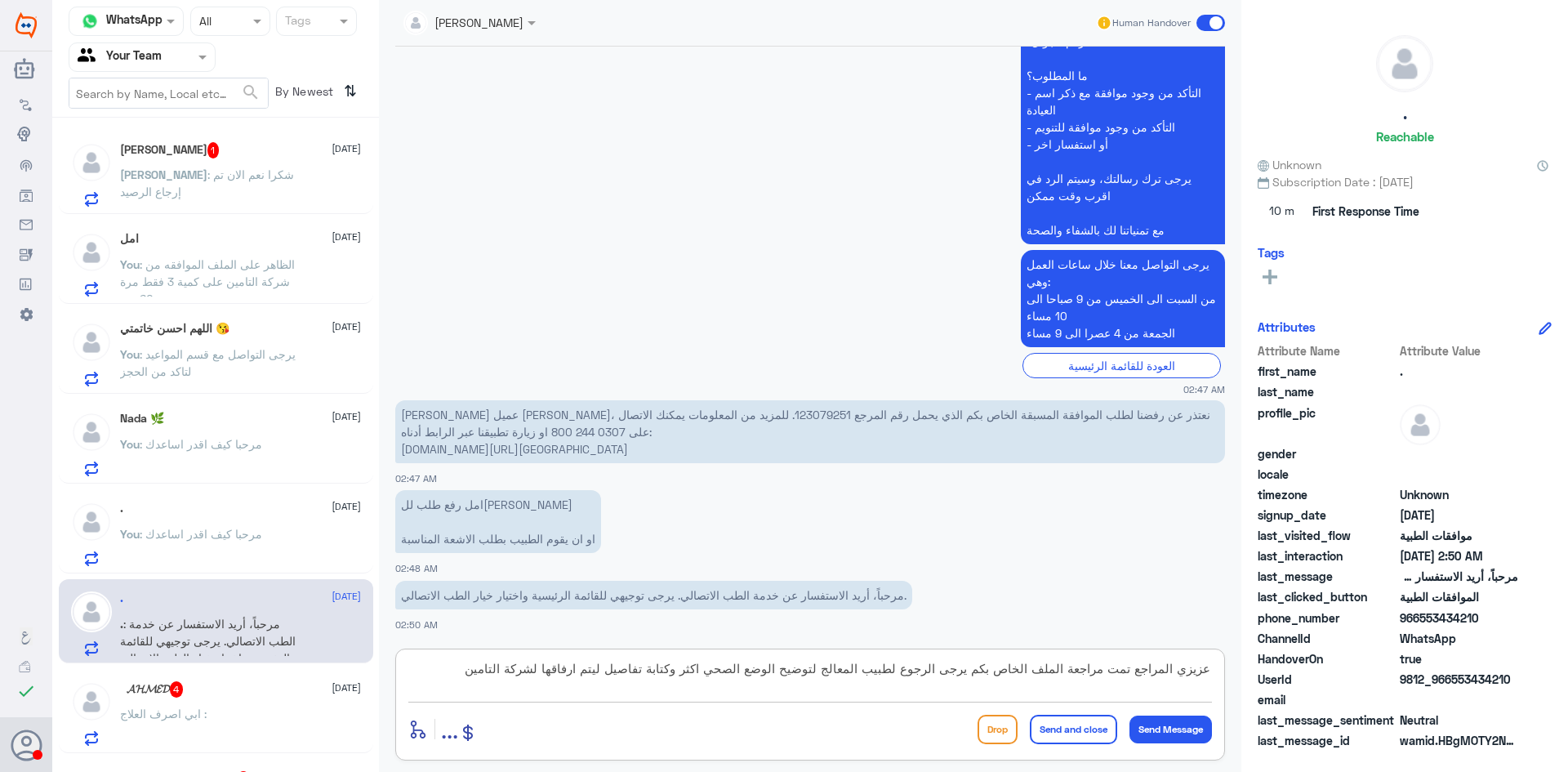
type textarea "عزيزي المراجع تمت مراجعة الملف الخاص بكم يرجى الرجوع لطبيب المعالج لتوضيح الوضع…"
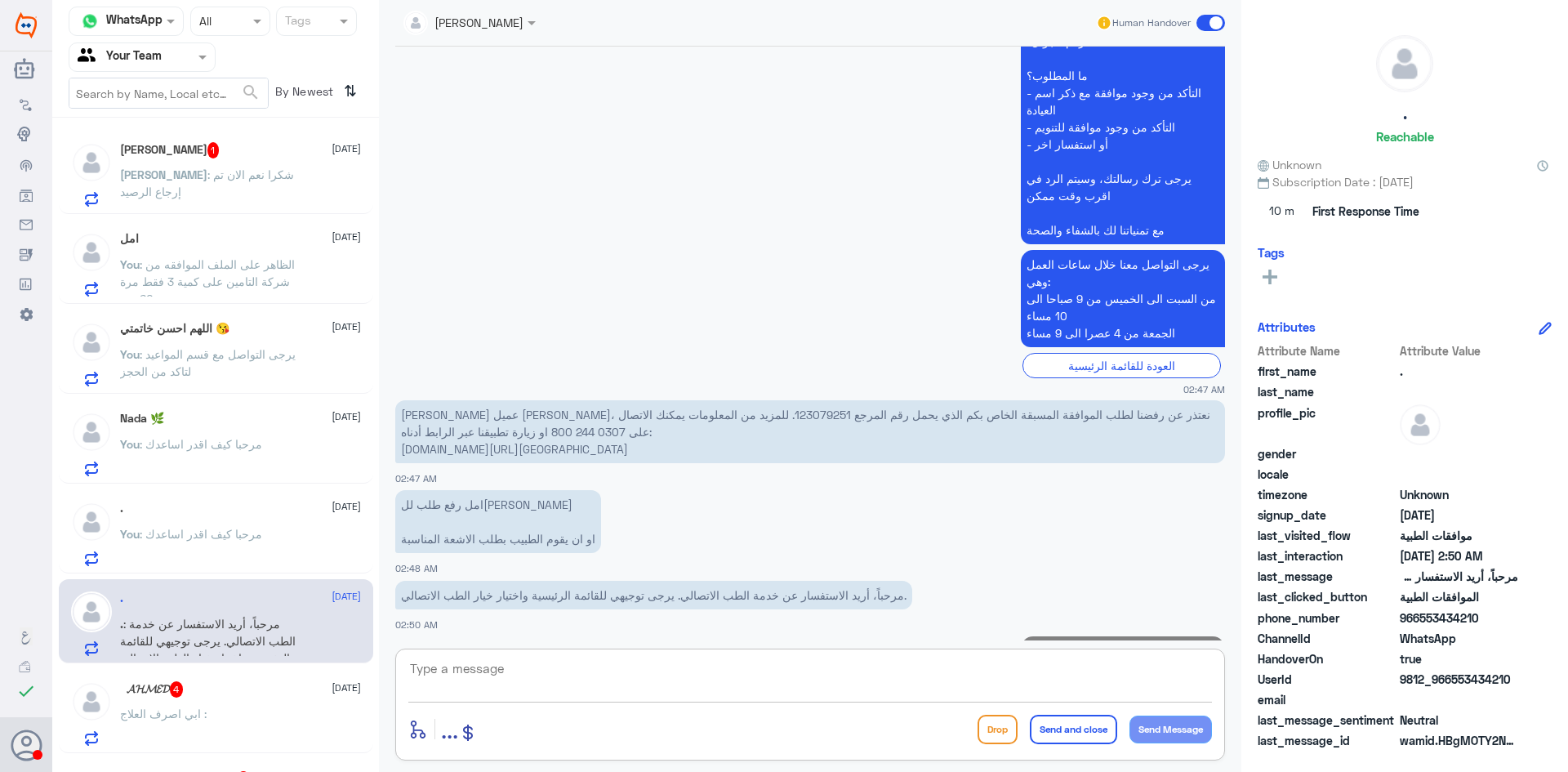
scroll to position [632, 0]
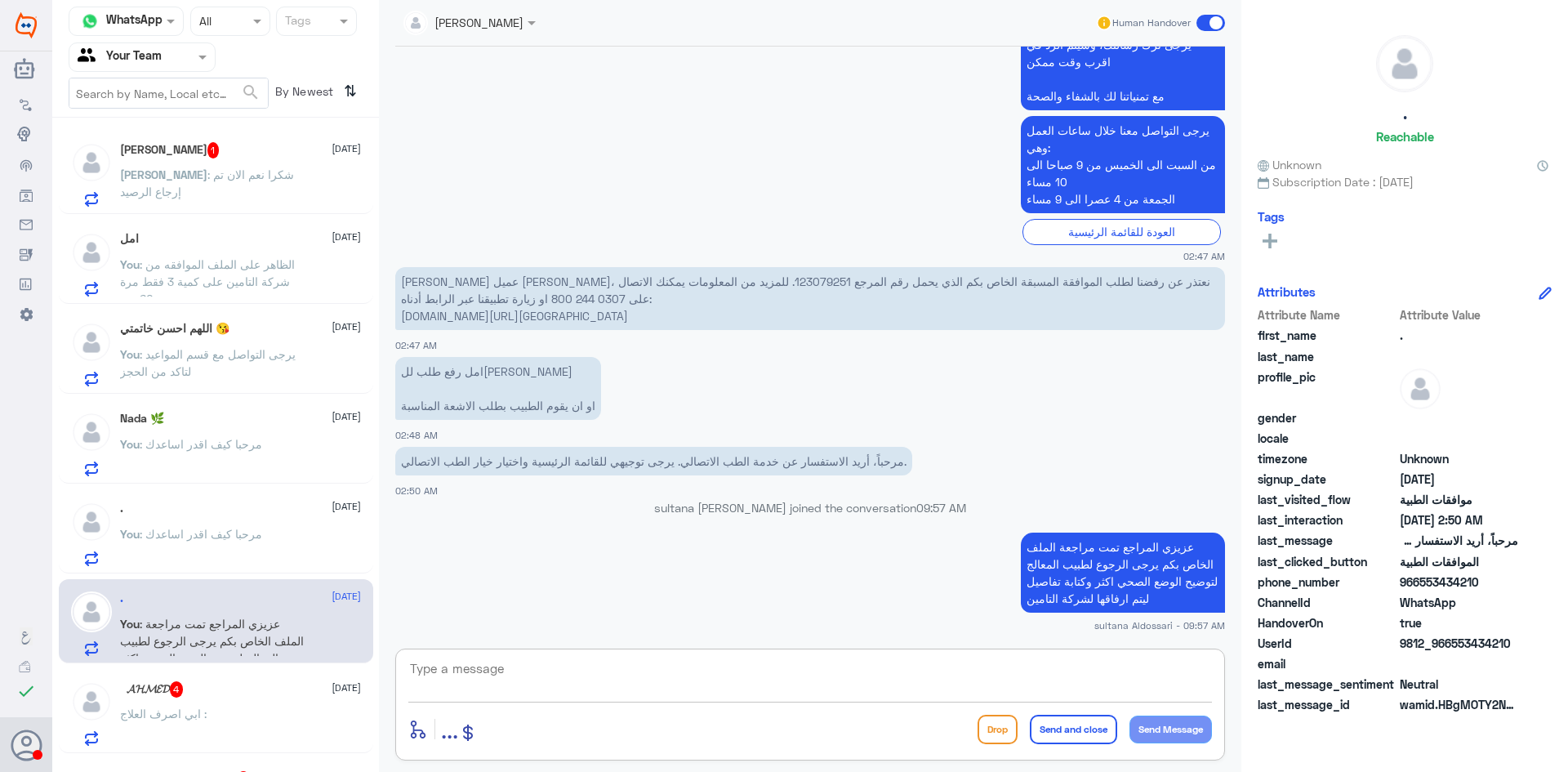
click at [222, 194] on p "Ibrahim : شكرا نعم الان تم إرجاع الرصيد" at bounding box center [212, 186] width 184 height 41
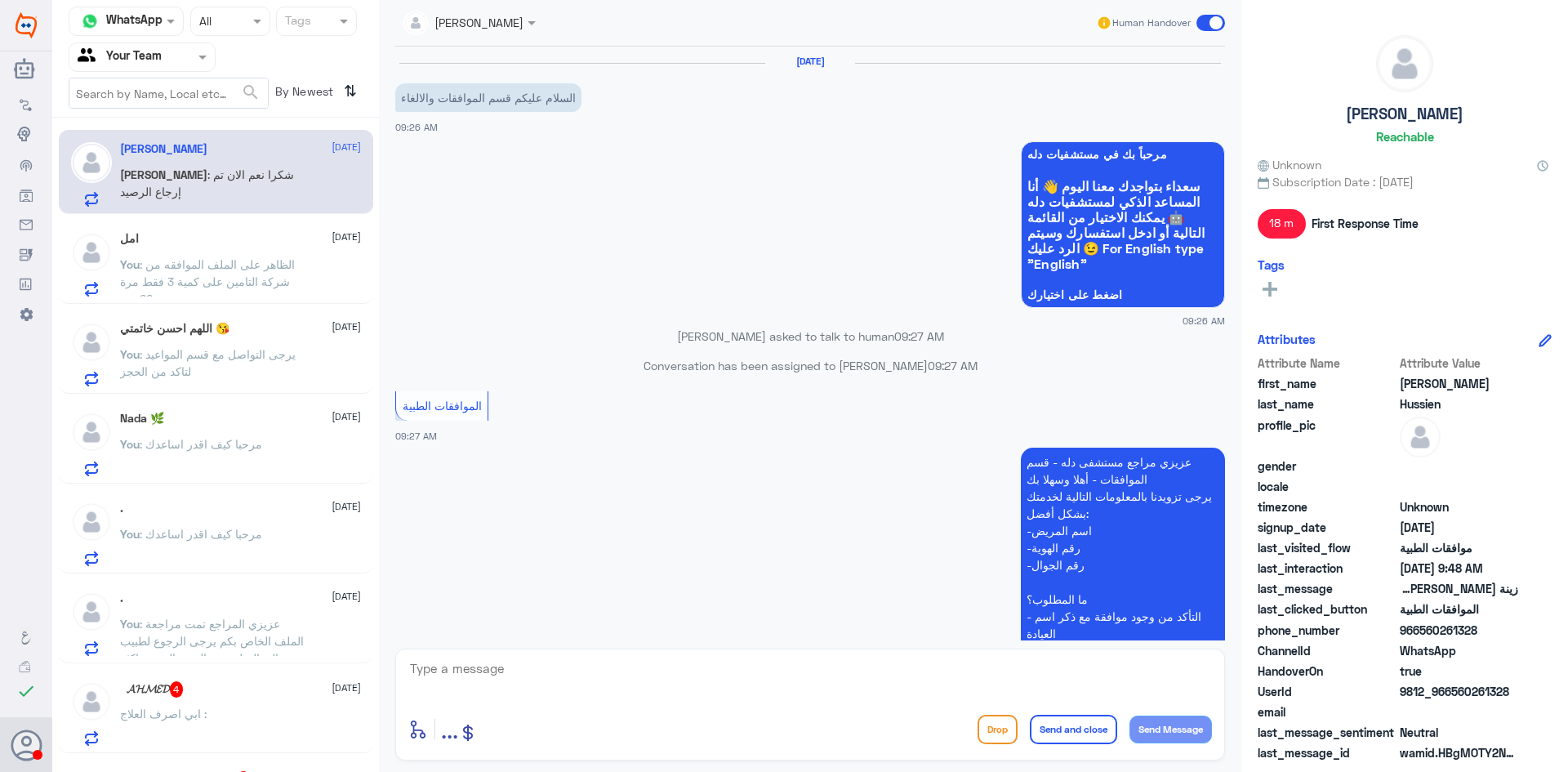
scroll to position [482, 0]
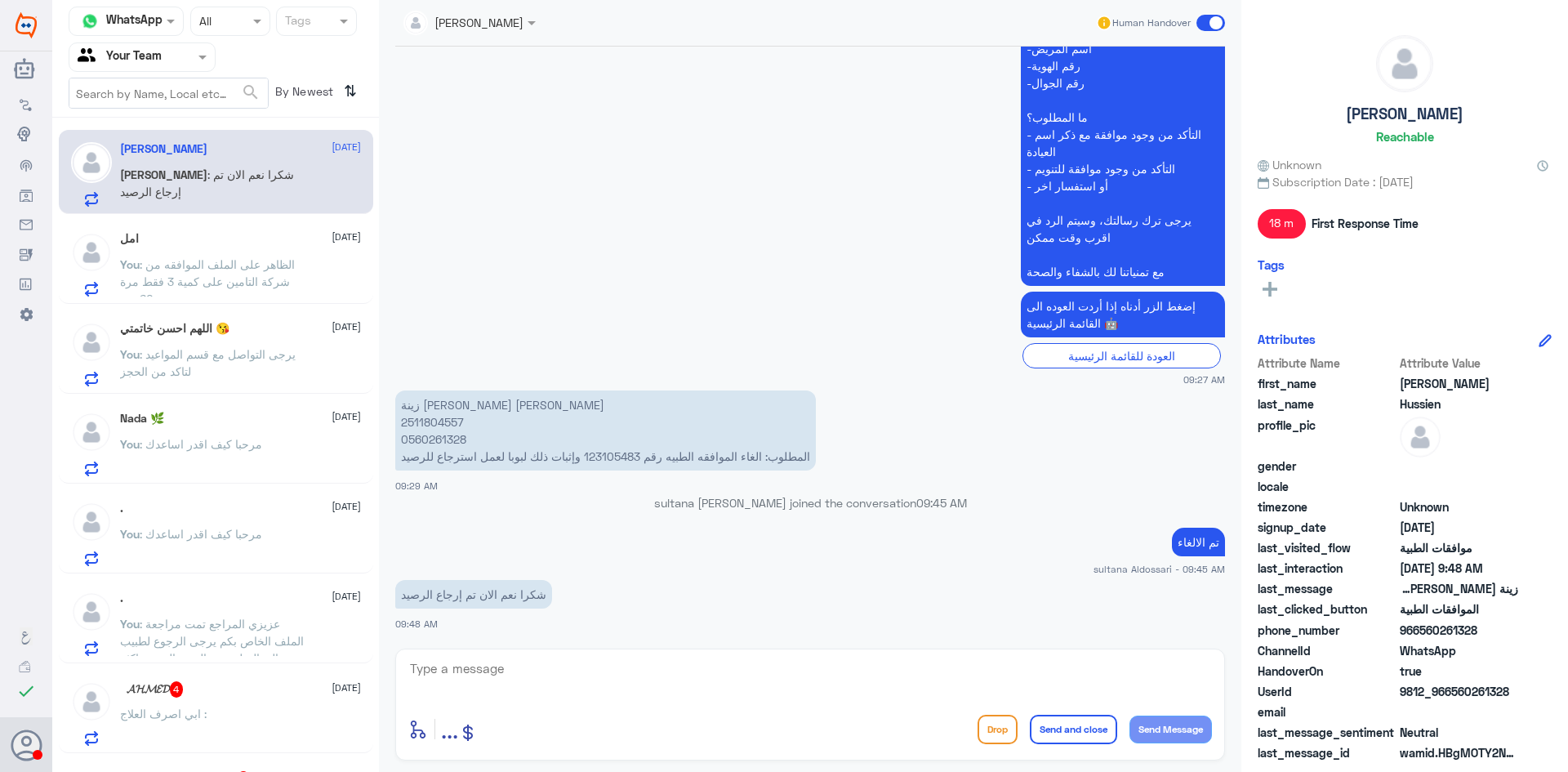
click at [483, 664] on textarea at bounding box center [810, 677] width 803 height 40
type textarea "العفو"
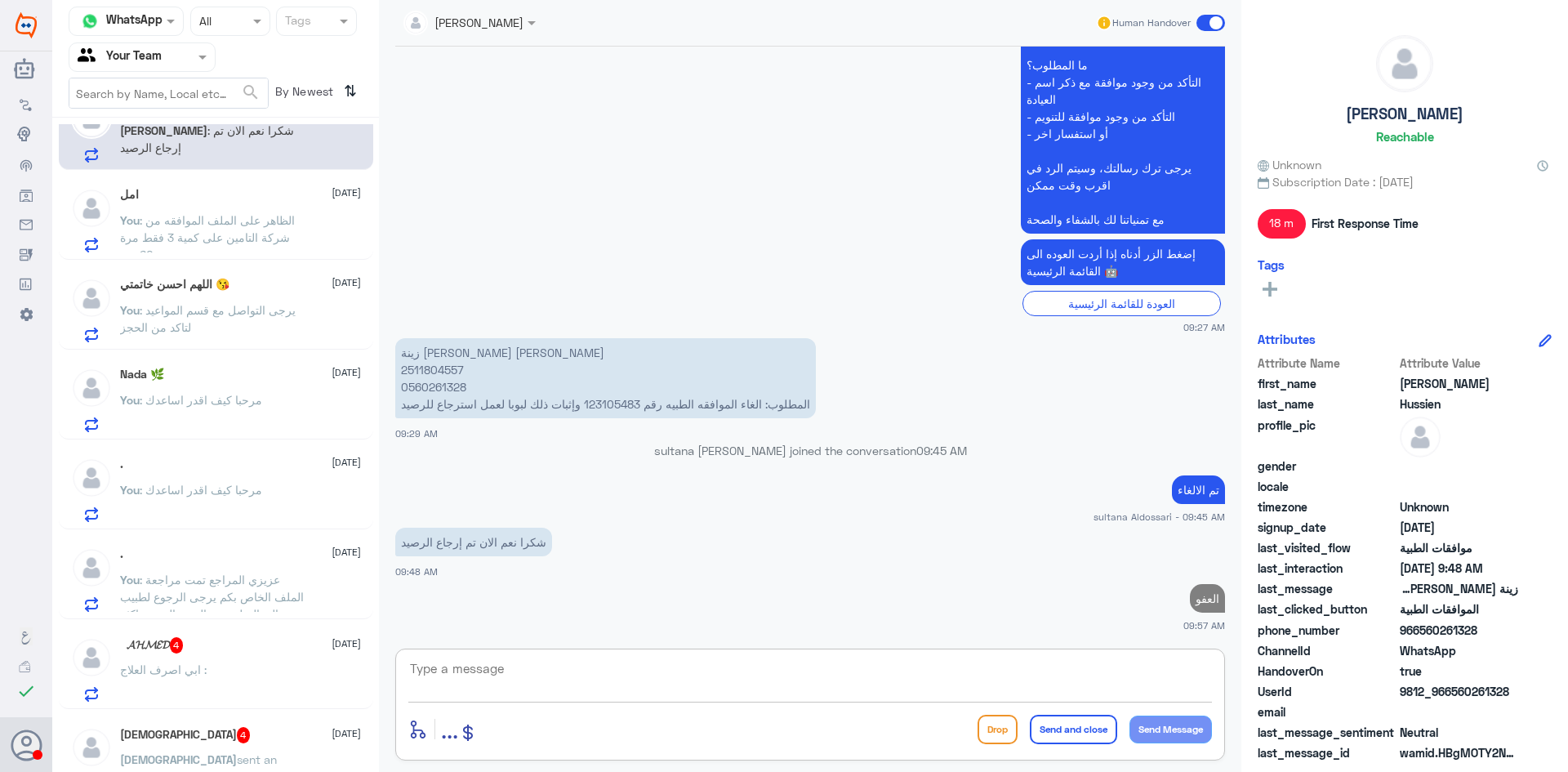
scroll to position [82, 0]
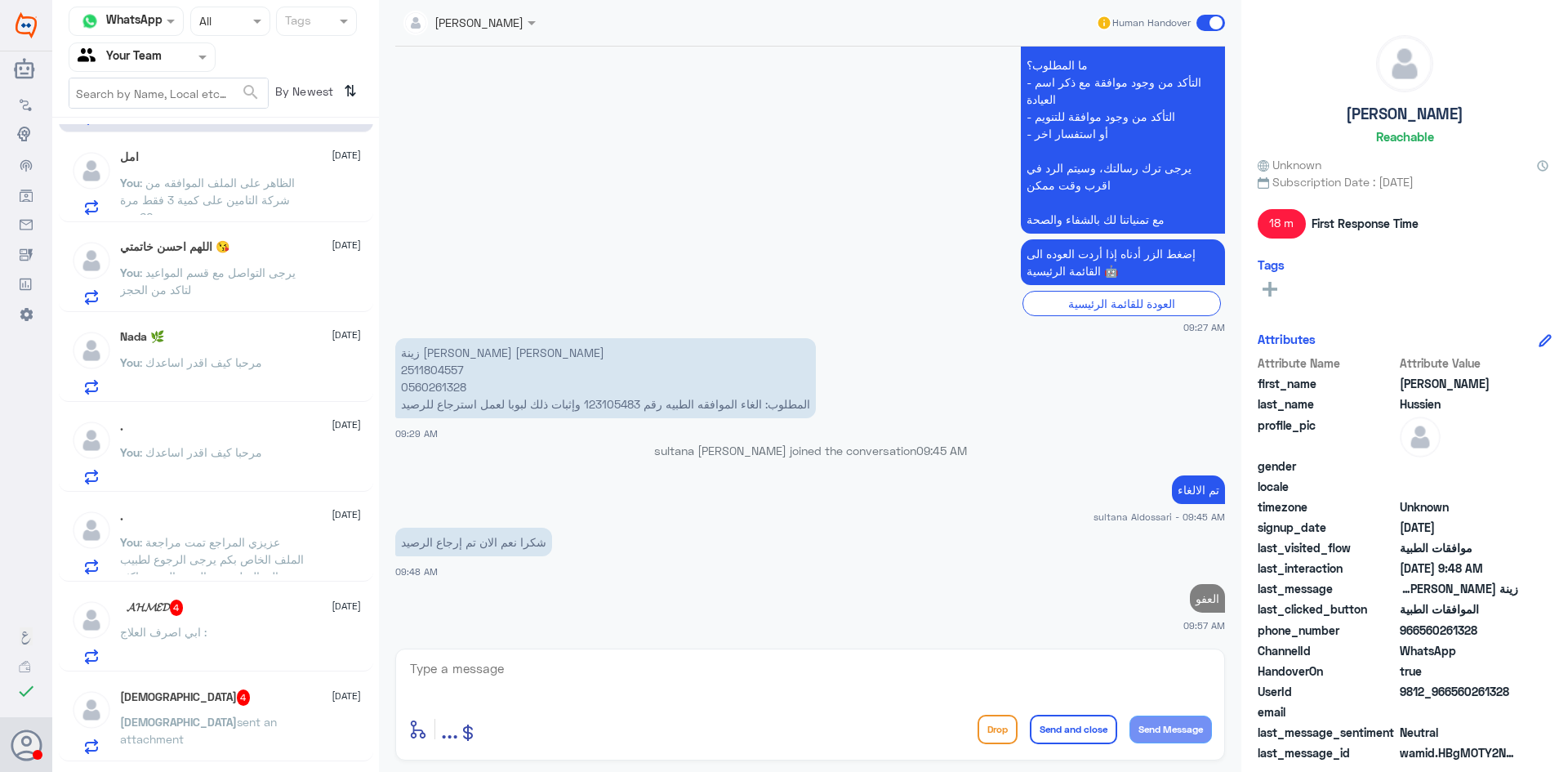
click at [241, 643] on div "‏ : ابي اصرف العلاج" at bounding box center [240, 646] width 241 height 36
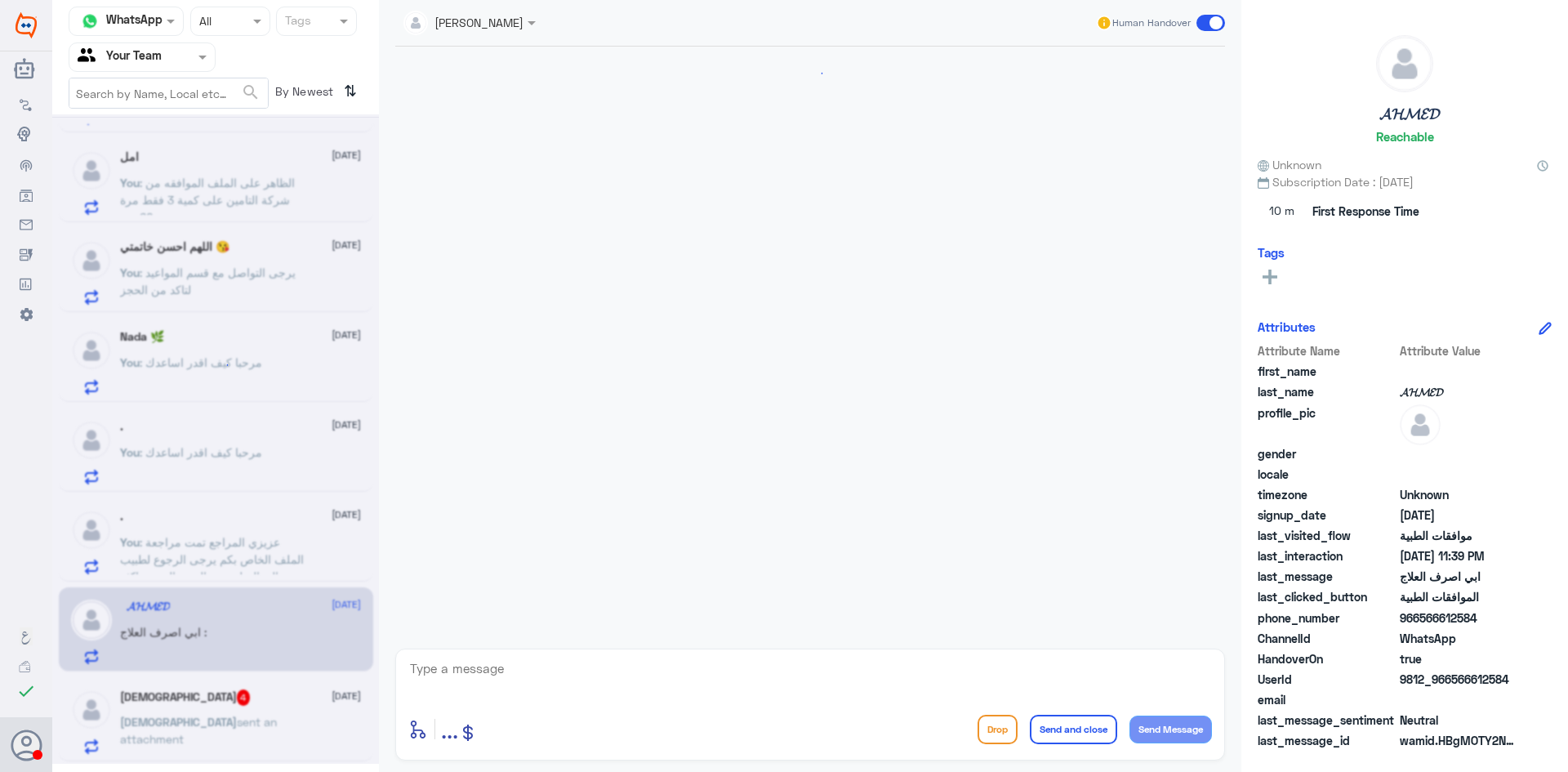
scroll to position [540, 0]
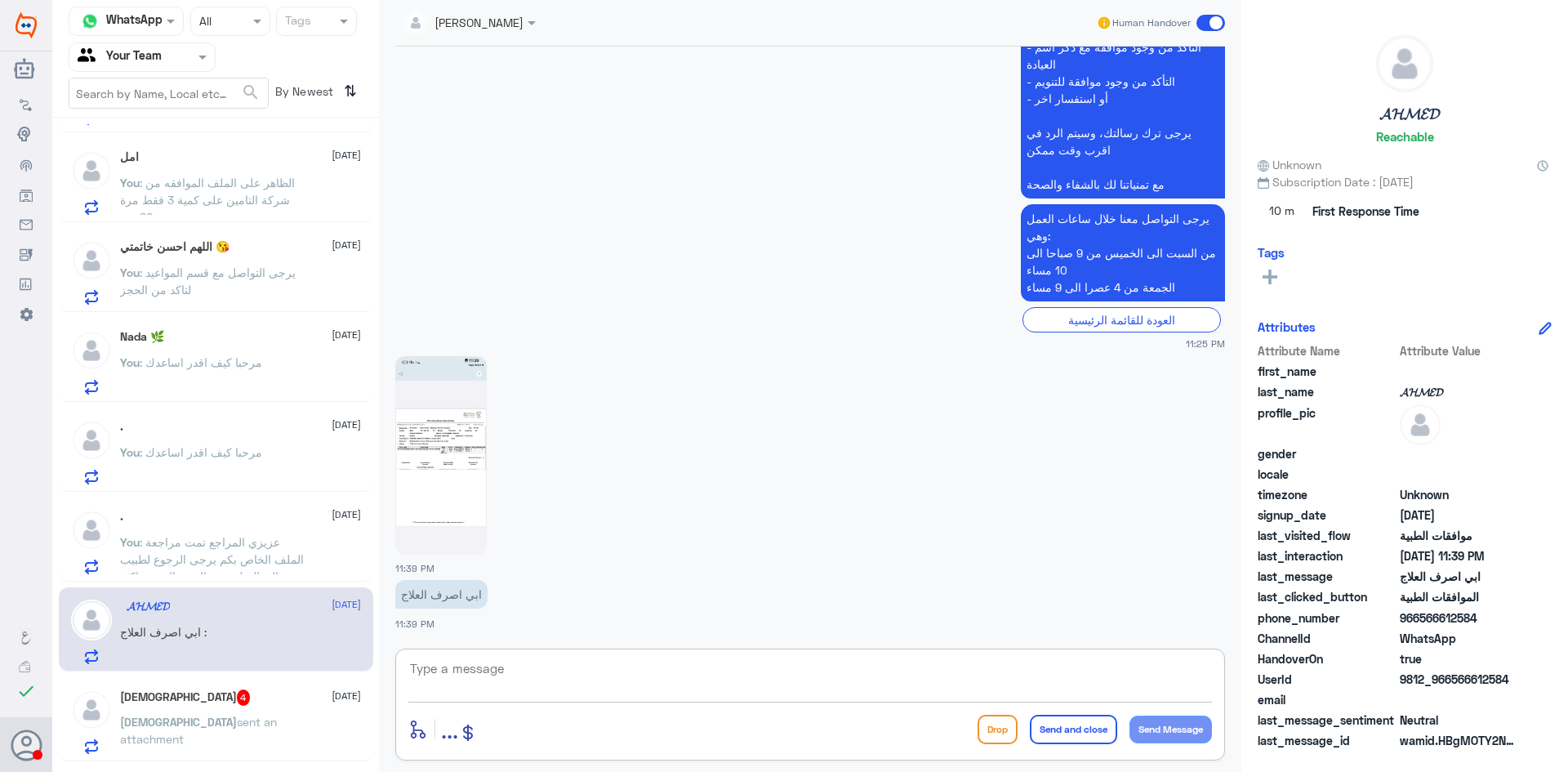
click at [614, 670] on textarea at bounding box center [810, 677] width 803 height 40
click at [433, 458] on img at bounding box center [441, 455] width 91 height 198
click at [614, 680] on textarea at bounding box center [810, 677] width 803 height 40
type textarea "ي"
type textarea "ع"
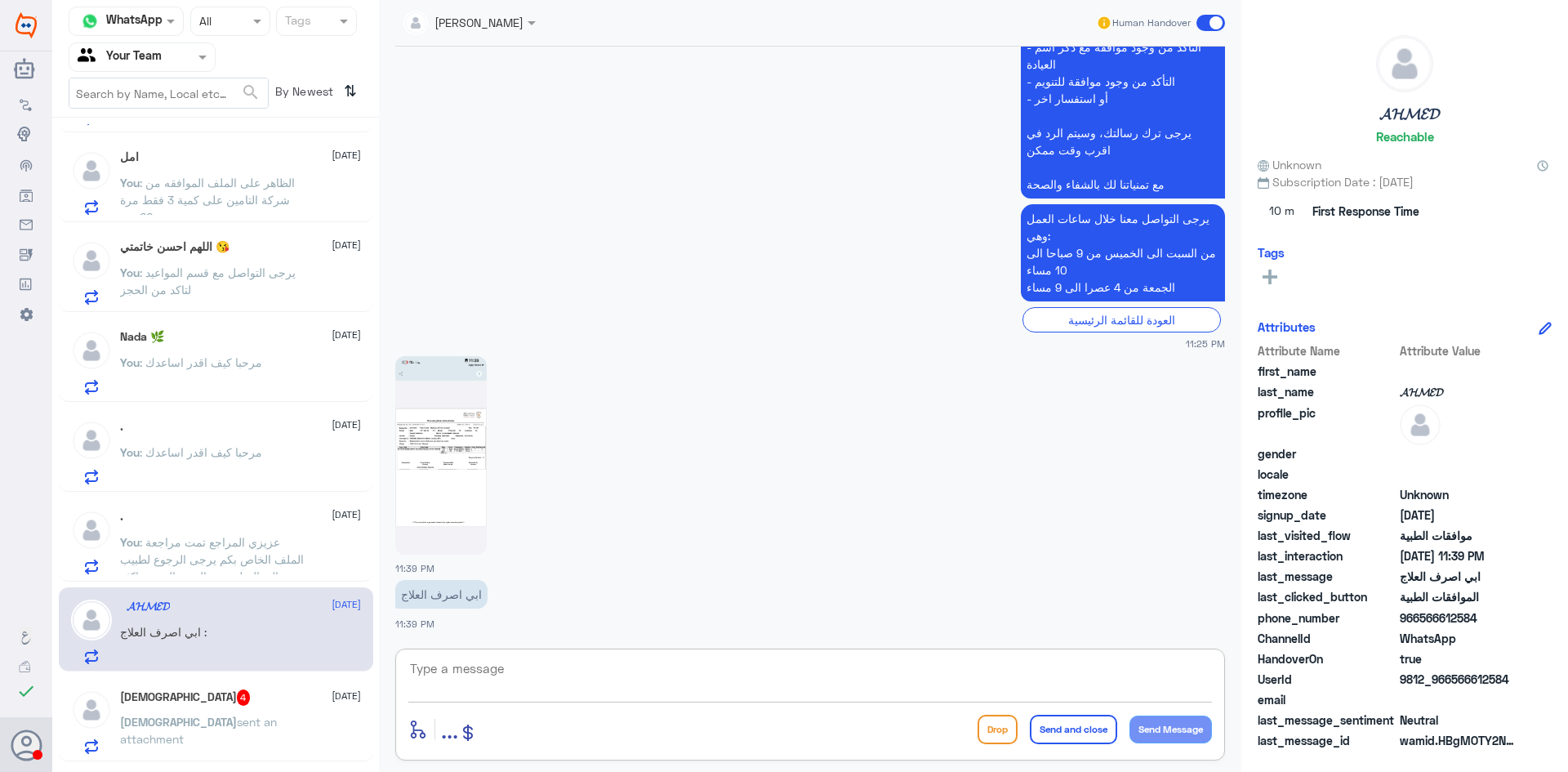
click at [591, 668] on textarea at bounding box center [810, 677] width 803 height 40
type textarea "عزيزي المراجع هنا فقط موافقات الطبيه الخاص في دله النخيل"
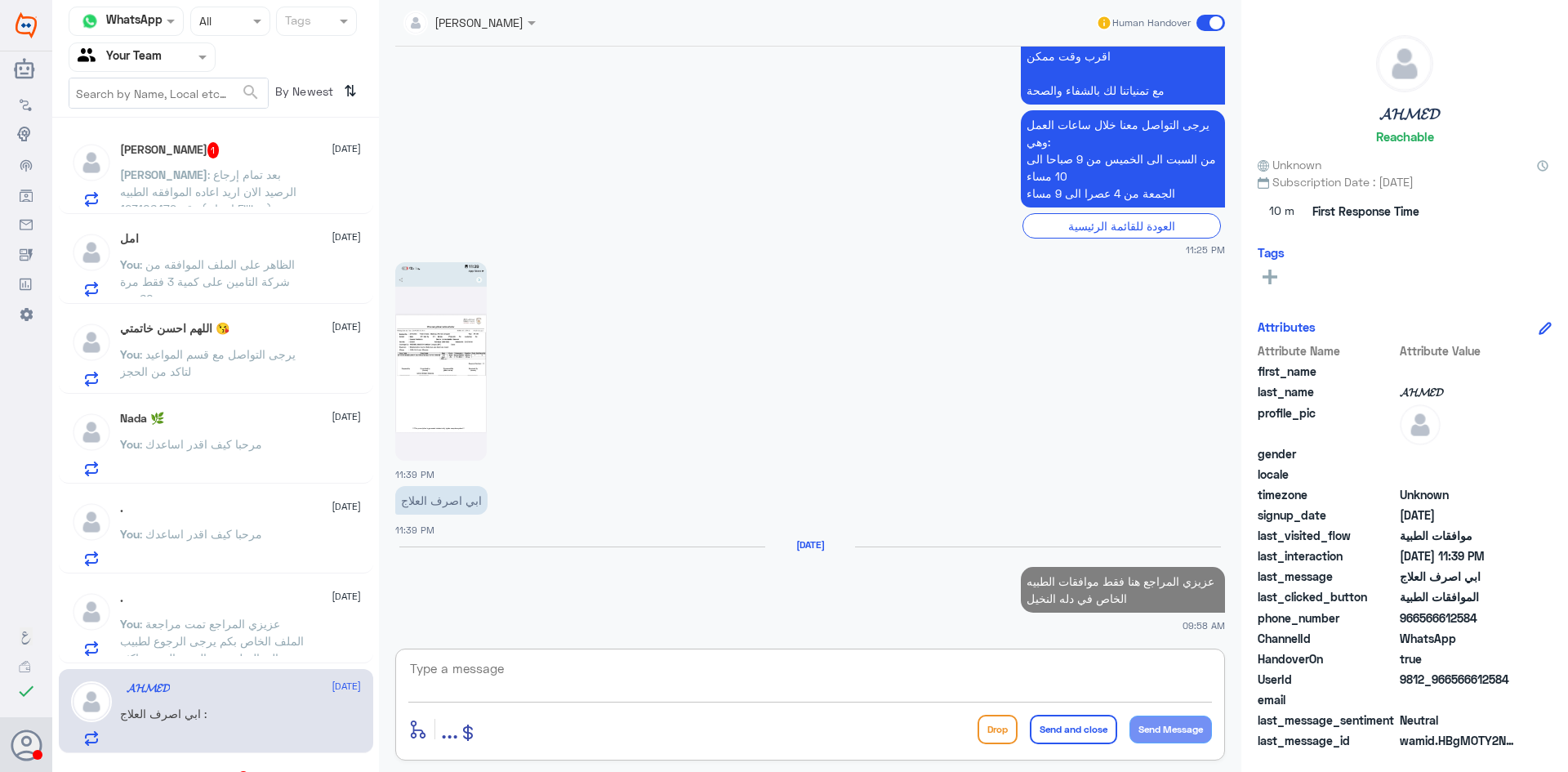
scroll to position [638, 0]
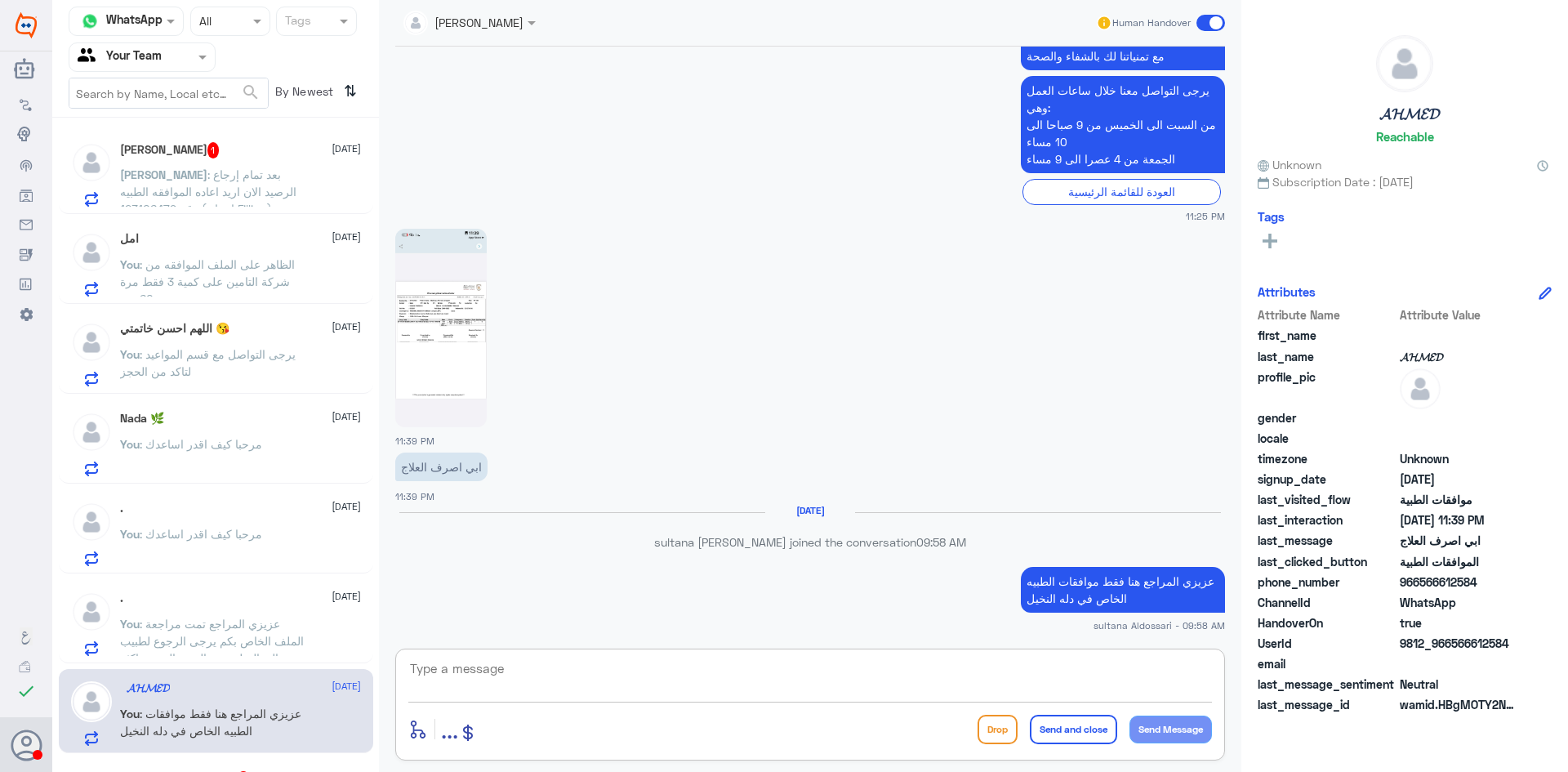
click at [252, 188] on span ": بعد تمام إرجاع الرصيد الان اريد اعاده الموافقه الطبيه رقم 123106479 (اسنان Fi…" at bounding box center [209, 208] width 177 height 82
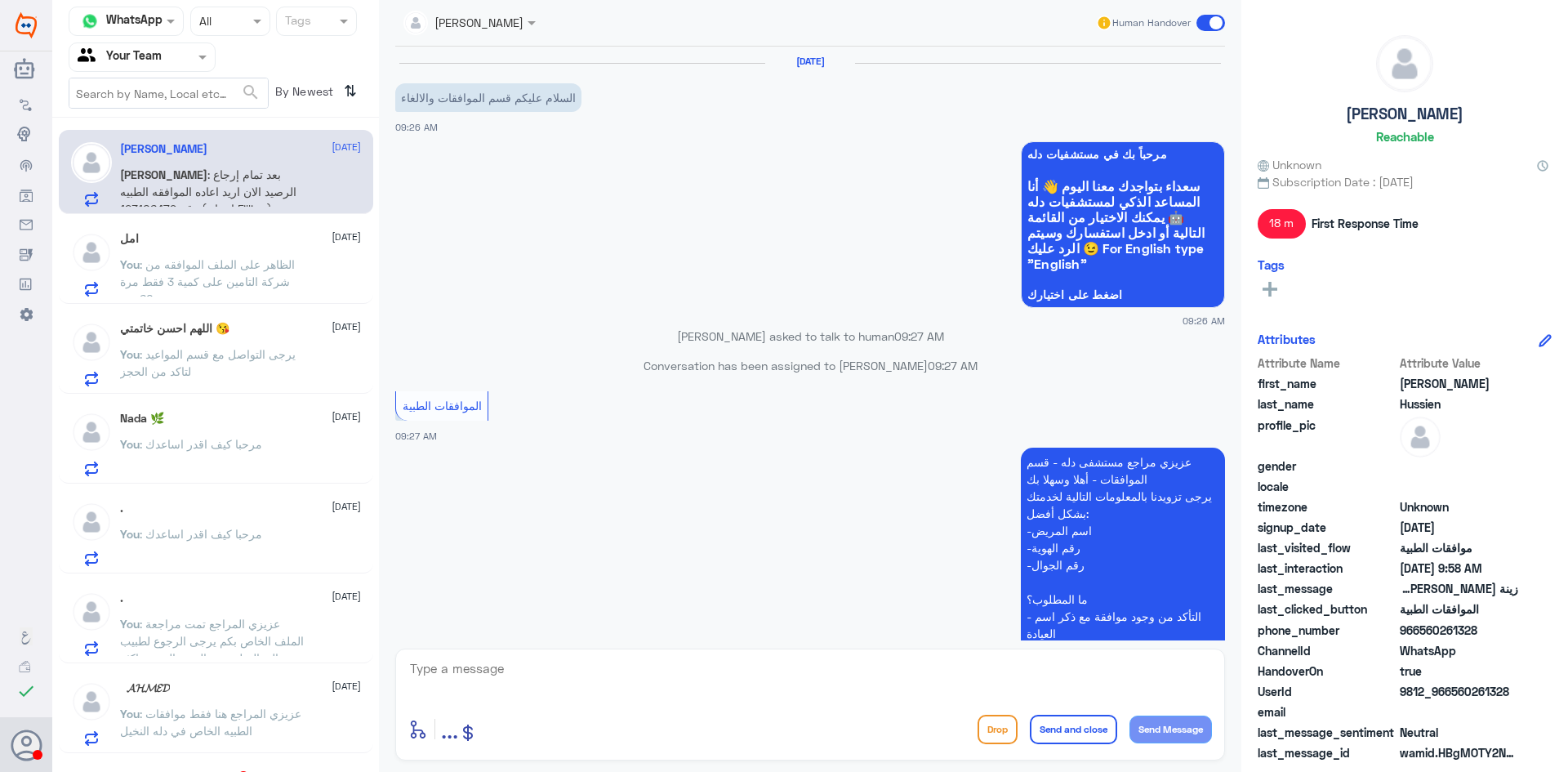
scroll to position [590, 0]
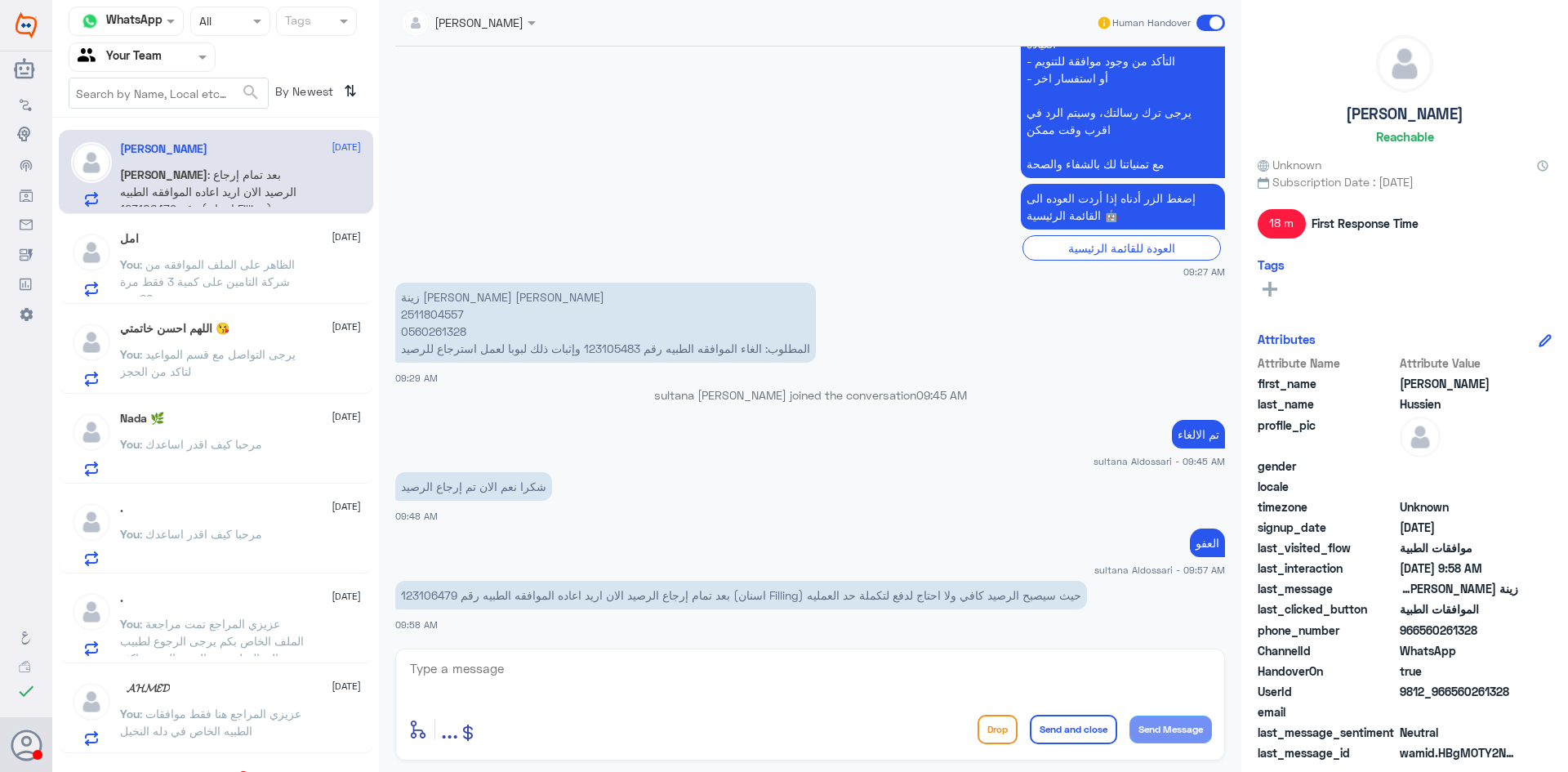
click at [430, 591] on p "بعد تمام إرجاع الرصيد الان اريد اعاده الموافقه الطبيه رقم 123106479 (اسنان Fill…" at bounding box center [741, 595] width 692 height 28
click at [410, 593] on p "بعد تمام إرجاع الرصيد الان اريد اعاده الموافقه الطبيه رقم 123106479 (اسنان Fill…" at bounding box center [741, 595] width 692 height 28
click at [411, 591] on p "بعد تمام إرجاع الرصيد الان اريد اعاده الموافقه الطبيه رقم 123106479 (اسنان Fill…" at bounding box center [741, 595] width 692 height 28
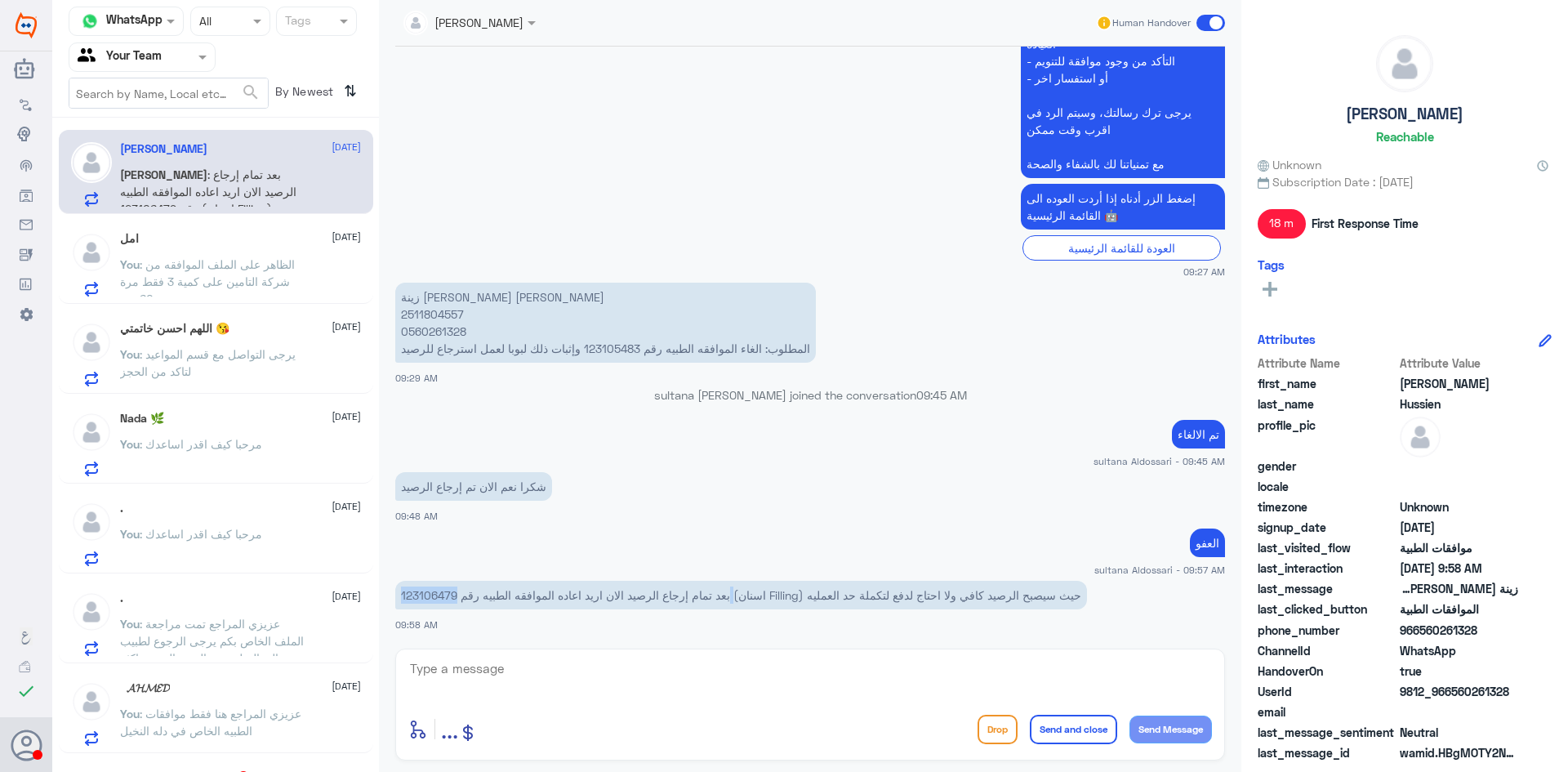
click at [411, 591] on p "بعد تمام إرجاع الرصيد الان اريد اعاده الموافقه الطبيه رقم 123106479 (اسنان Fill…" at bounding box center [741, 595] width 692 height 28
drag, startPoint x: 454, startPoint y: 599, endPoint x: 428, endPoint y: 598, distance: 26.0
click at [428, 598] on p "بعد تمام إرجاع الرصيد الان اريد اعاده الموافقه الطبيه رقم 123106479 (اسنان Fill…" at bounding box center [741, 595] width 692 height 28
click at [432, 598] on p "بعد تمام إرجاع الرصيد الان اريد اعاده الموافقه الطبيه رقم 123106479 (اسنان Fill…" at bounding box center [741, 595] width 692 height 28
click at [454, 592] on p "بعد تمام إرجاع الرصيد الان اريد اعاده الموافقه الطبيه رقم 123106479 (اسنان Fill…" at bounding box center [741, 595] width 692 height 28
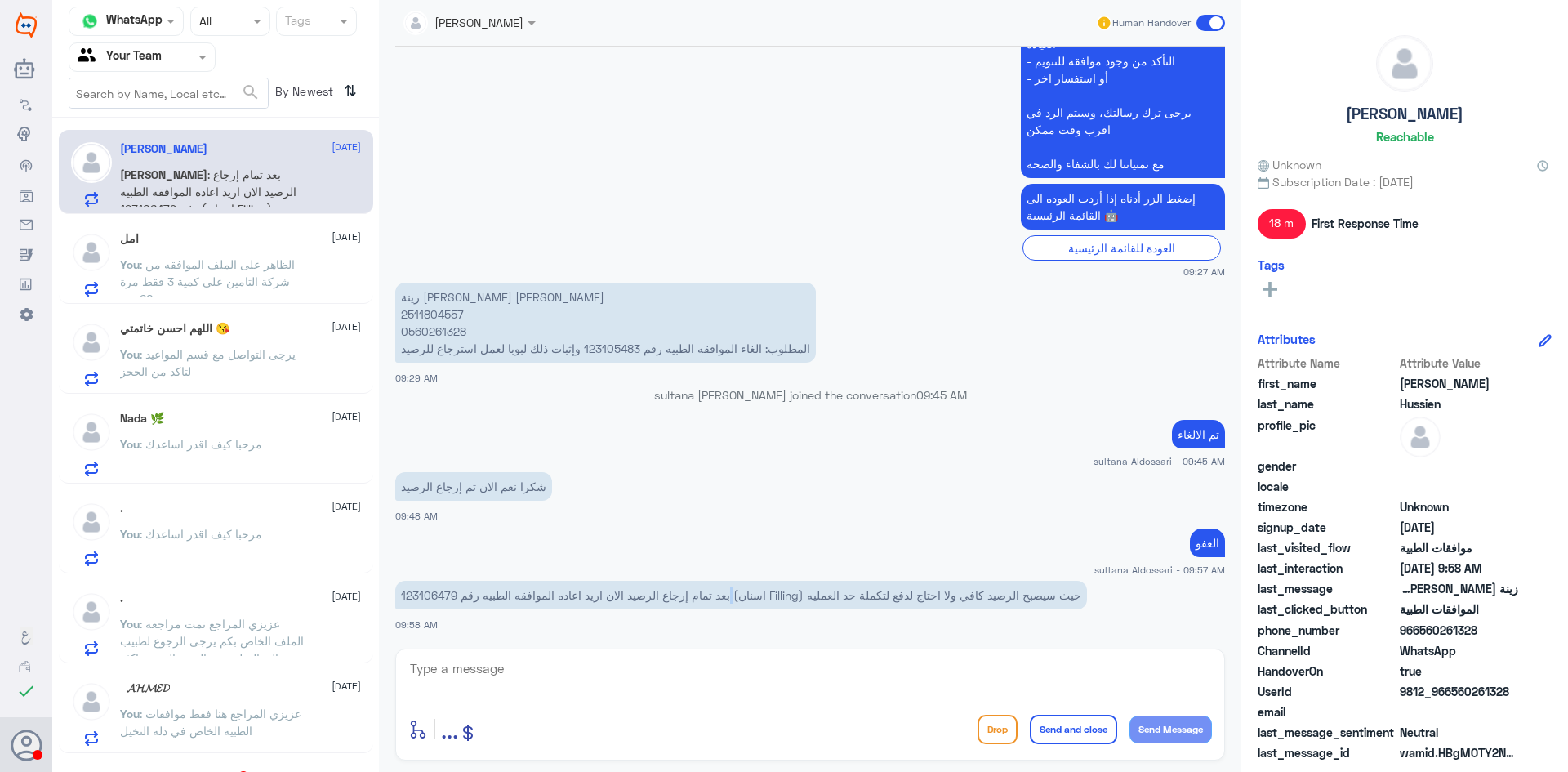
click at [454, 592] on p "بعد تمام إرجاع الرصيد الان اريد اعاده الموافقه الطبيه رقم 123106479 (اسنان Fill…" at bounding box center [741, 595] width 692 height 28
drag, startPoint x: 401, startPoint y: 594, endPoint x: 454, endPoint y: 596, distance: 53.0
click at [454, 596] on p "بعد تمام إرجاع الرصيد الان اريد اعاده الموافقه الطبيه رقم 123106479 (اسنان Fill…" at bounding box center [741, 595] width 692 height 28
copy p "123106479"
click at [802, 670] on textarea at bounding box center [810, 677] width 803 height 40
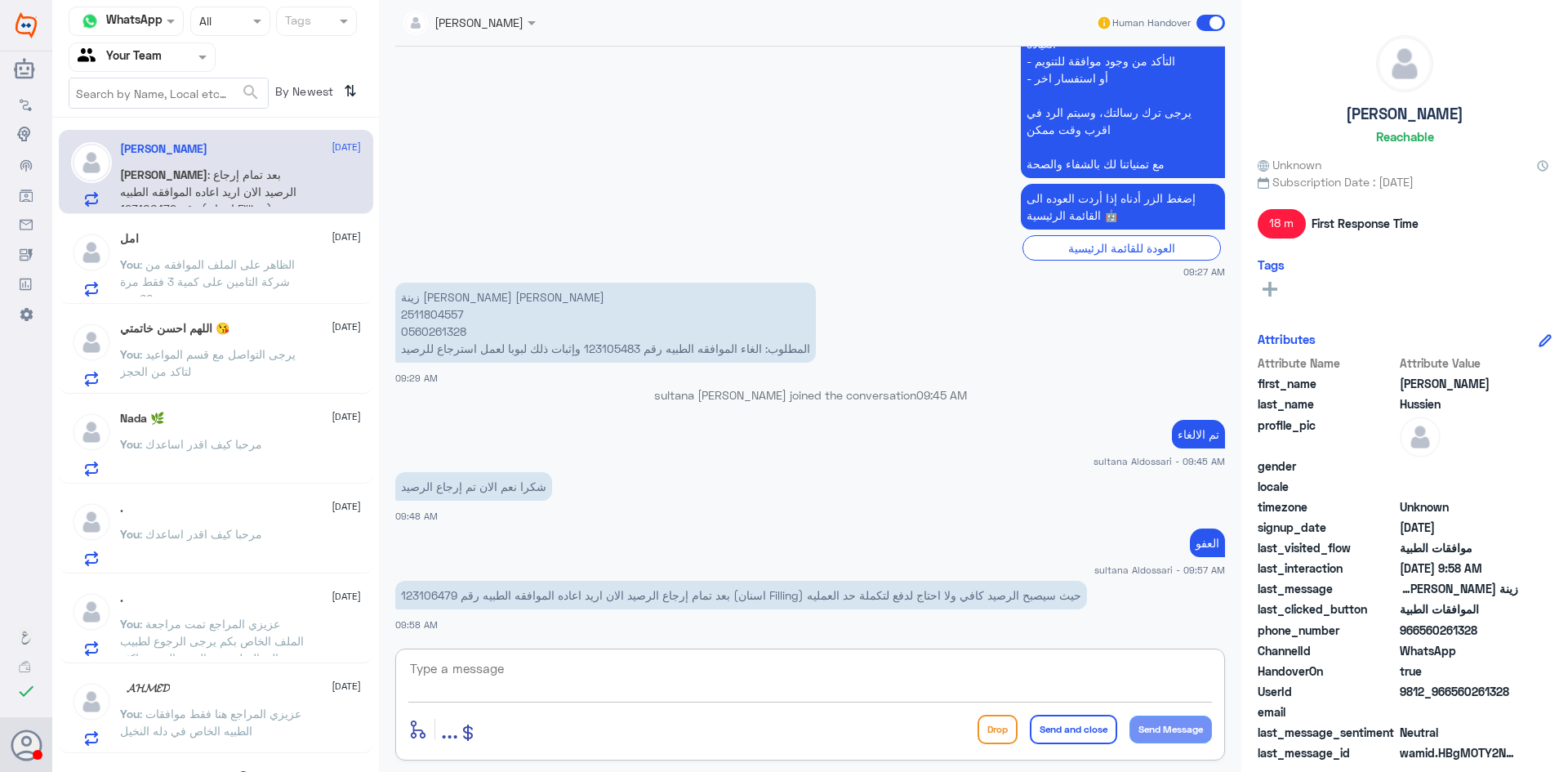
type textarea "j"
paste textarea "123116148"
type textarea "تمت الموافقه على كامل المبلغ على الرقم 123116148"
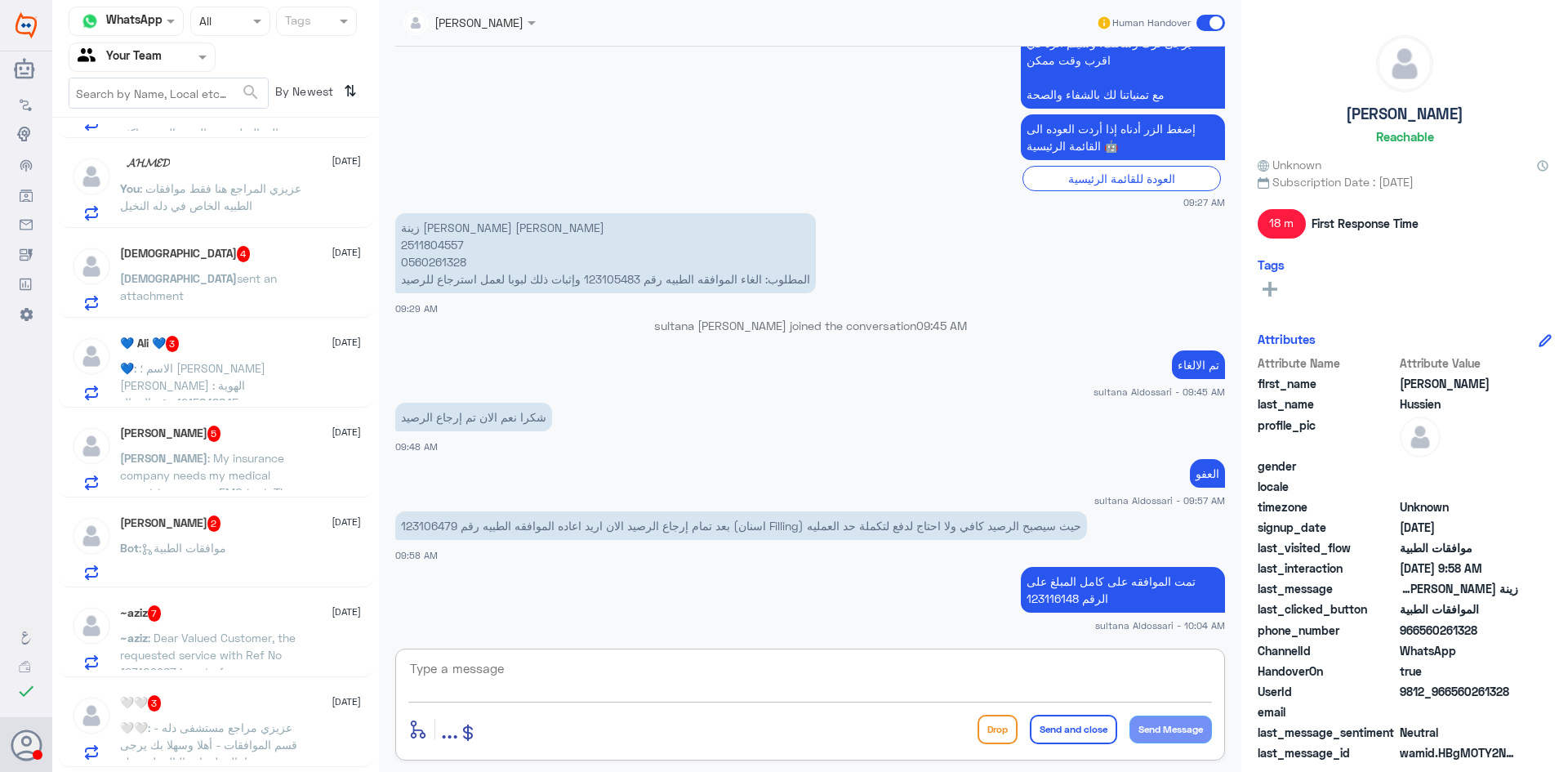
scroll to position [317, 0]
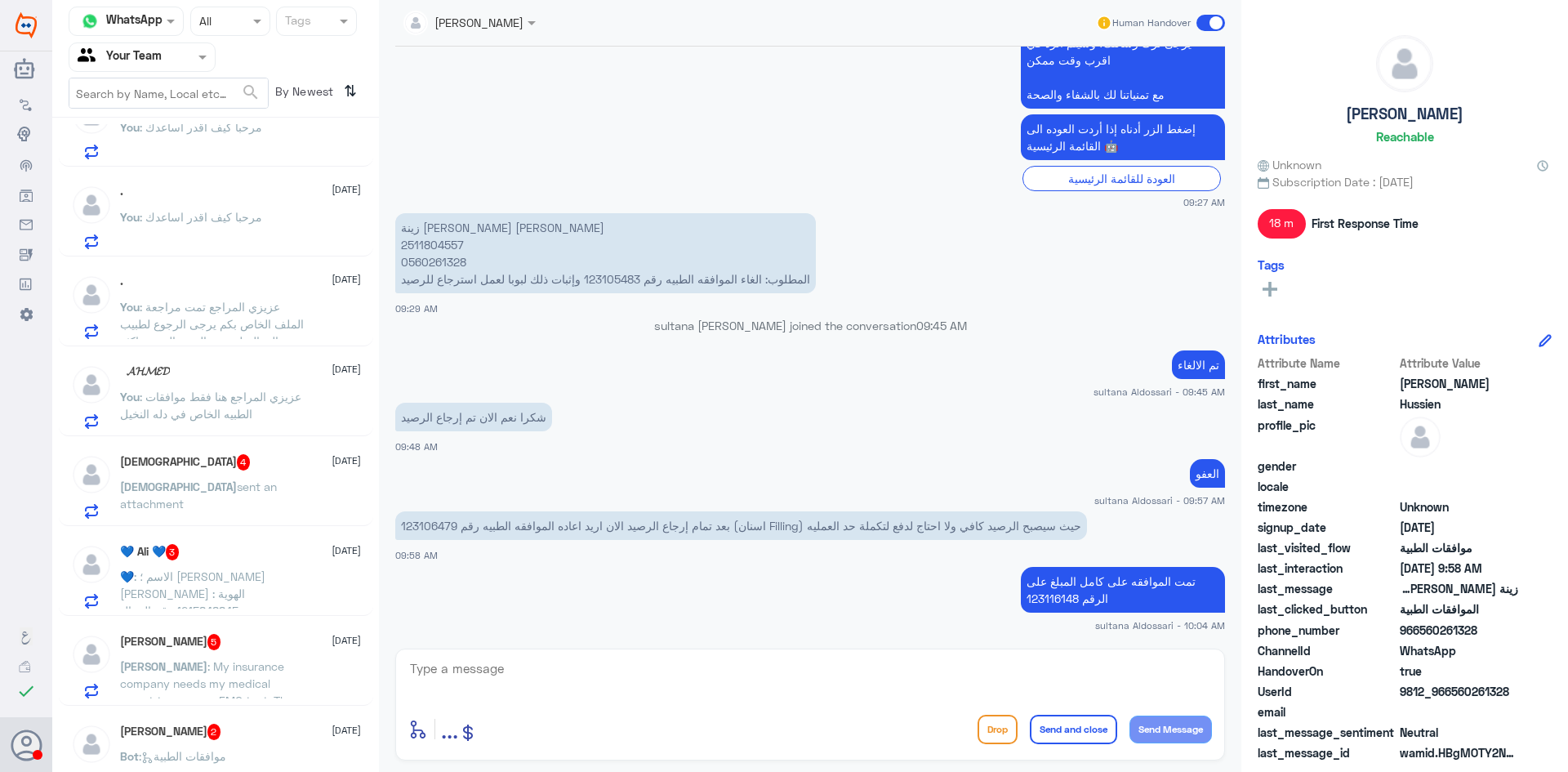
click at [228, 482] on span "sent an attachment" at bounding box center [198, 494] width 157 height 31
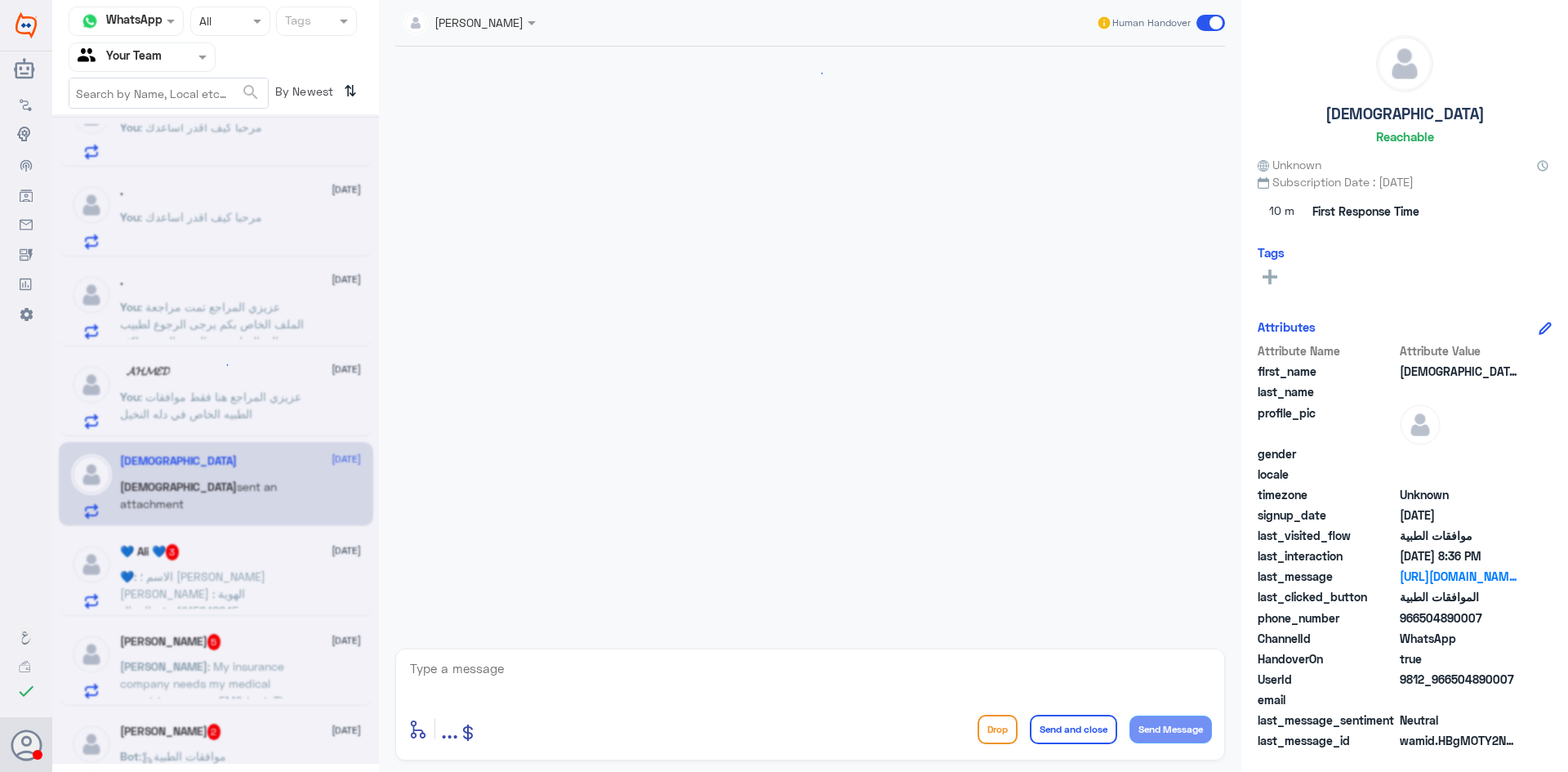
scroll to position [557, 0]
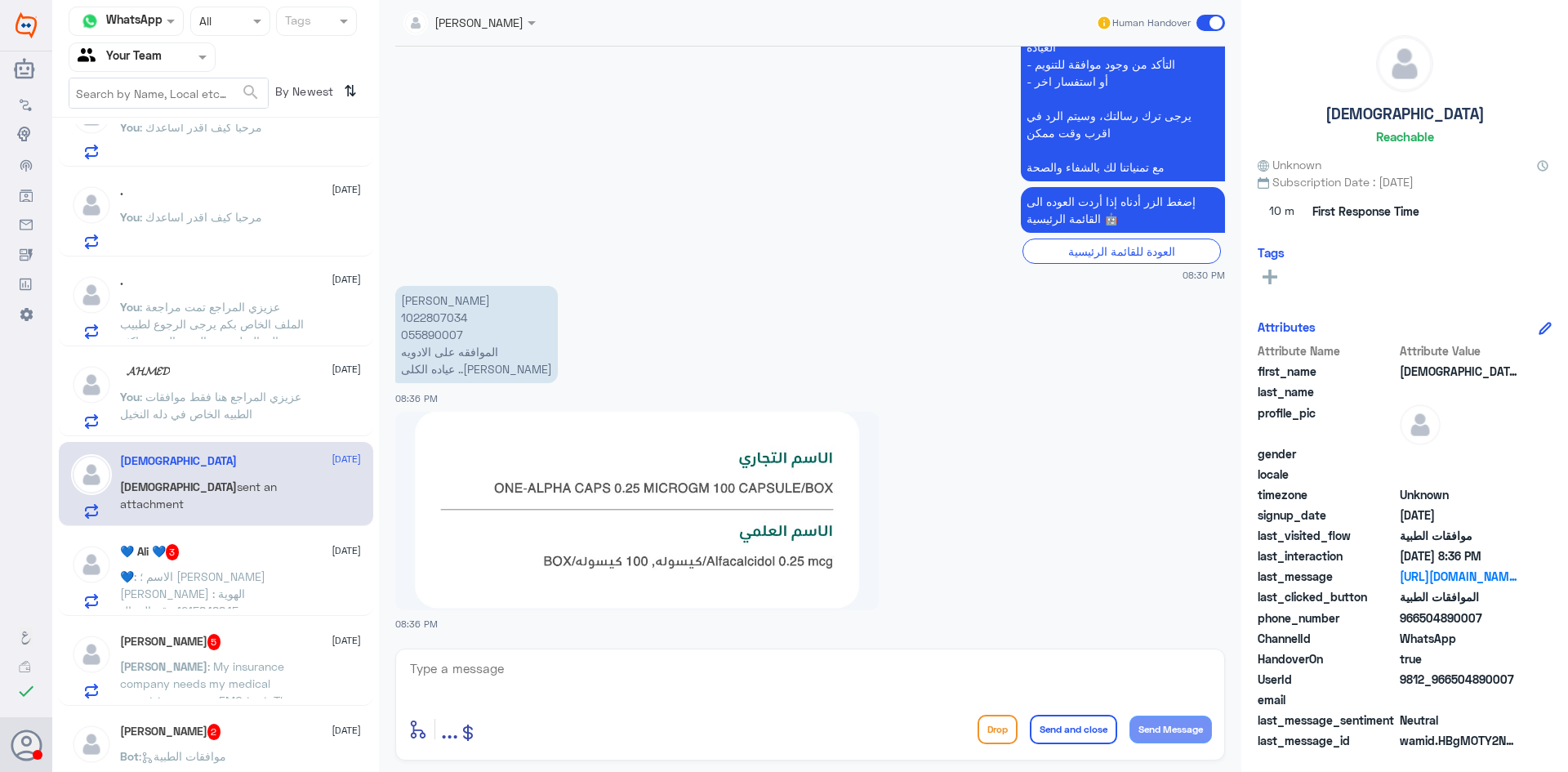
click at [432, 315] on p "[PERSON_NAME] 1022807034 055890007 الموافقه على الادويه عياده الكلى ..[PERSON_N…" at bounding box center [477, 334] width 163 height 97
copy p "1022807034"
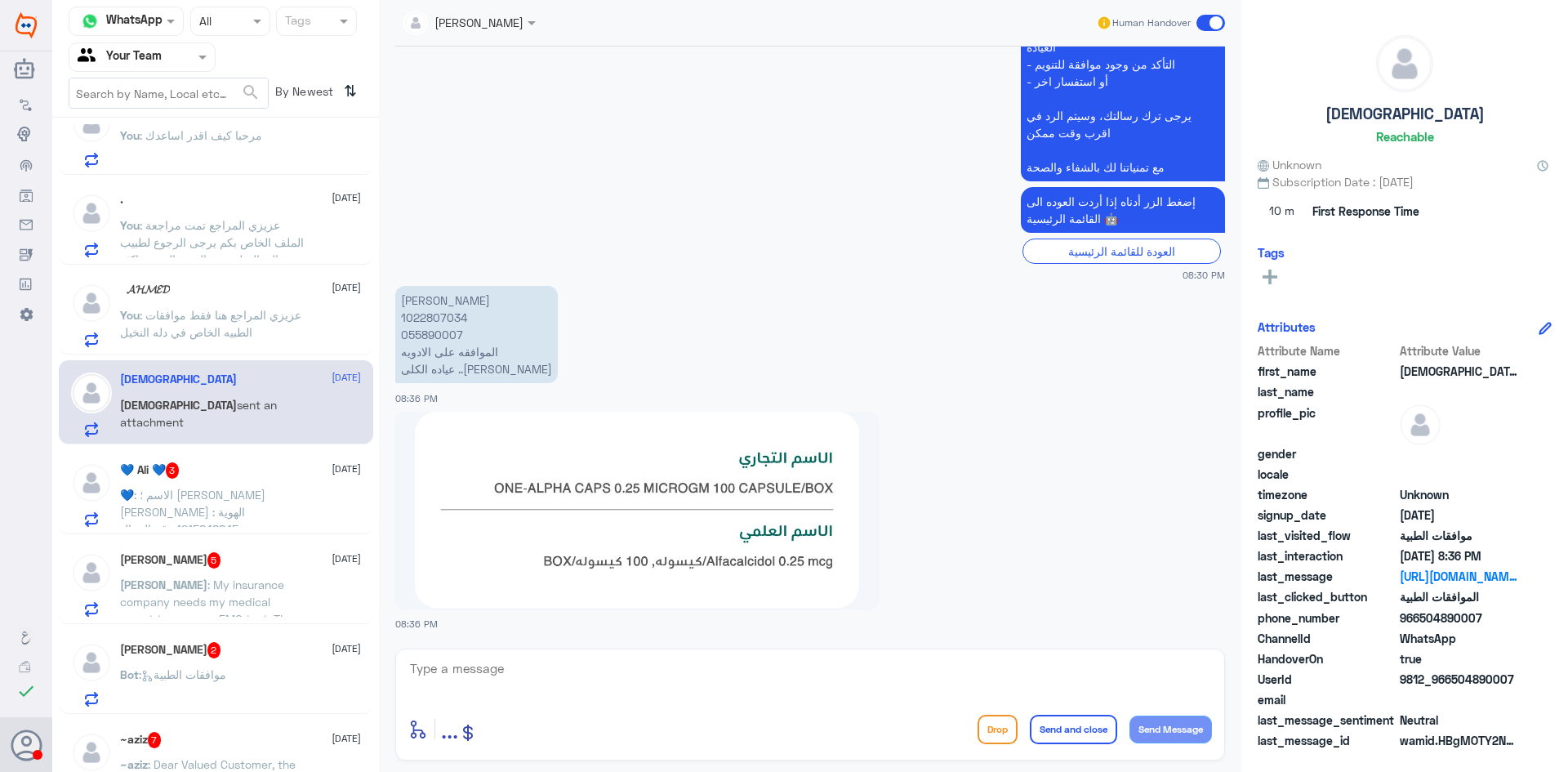
click at [790, 671] on textarea at bounding box center [810, 677] width 803 height 40
type textarea "من فضلك زودني برقم الطلب"
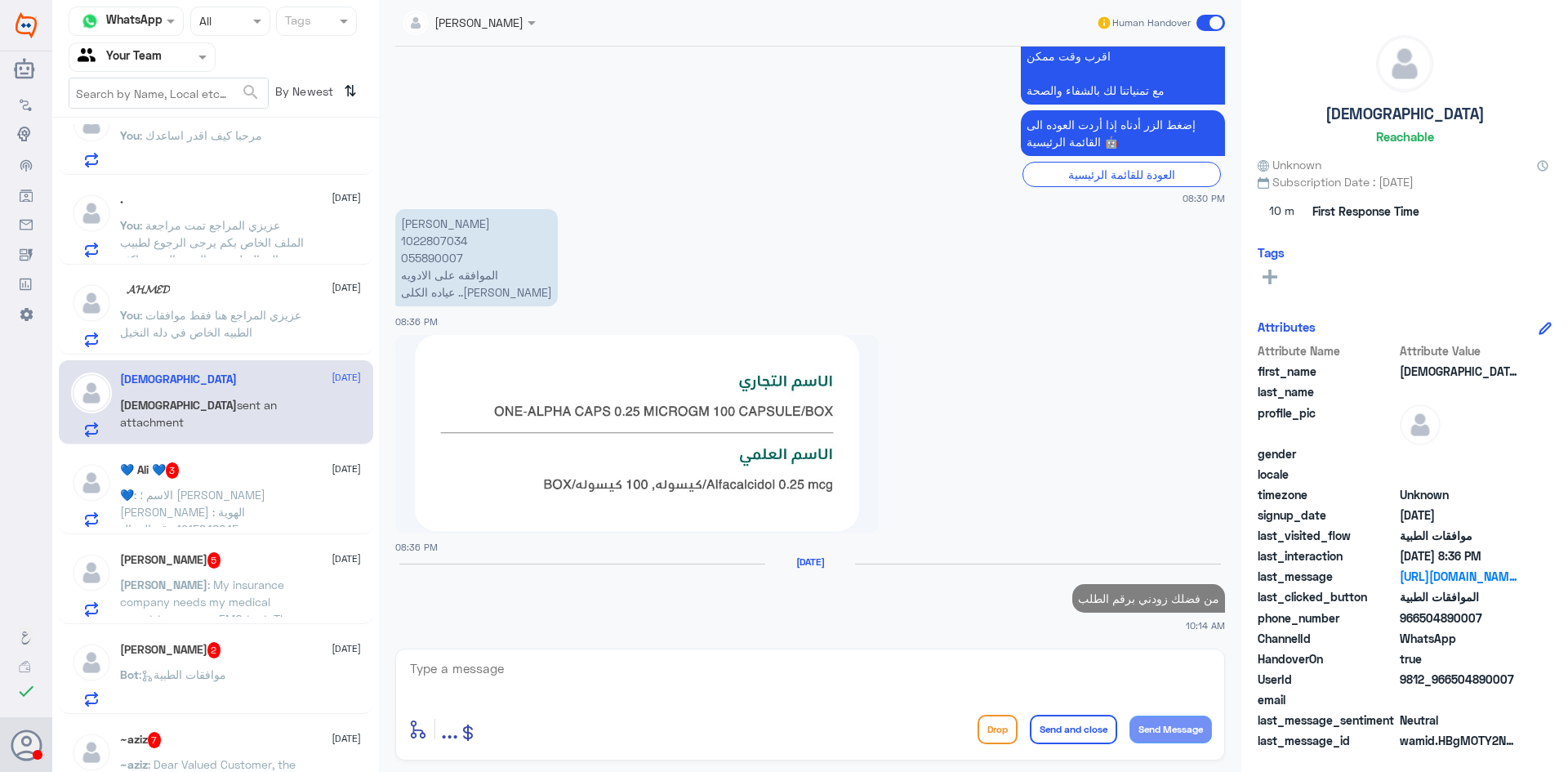
click at [201, 481] on div "💙 Ali 💙 3 26 September 💙 : الاسم ؛ احمد علي احمد رقم الهوية : 1215848845 رقم ال…" at bounding box center [240, 495] width 241 height 65
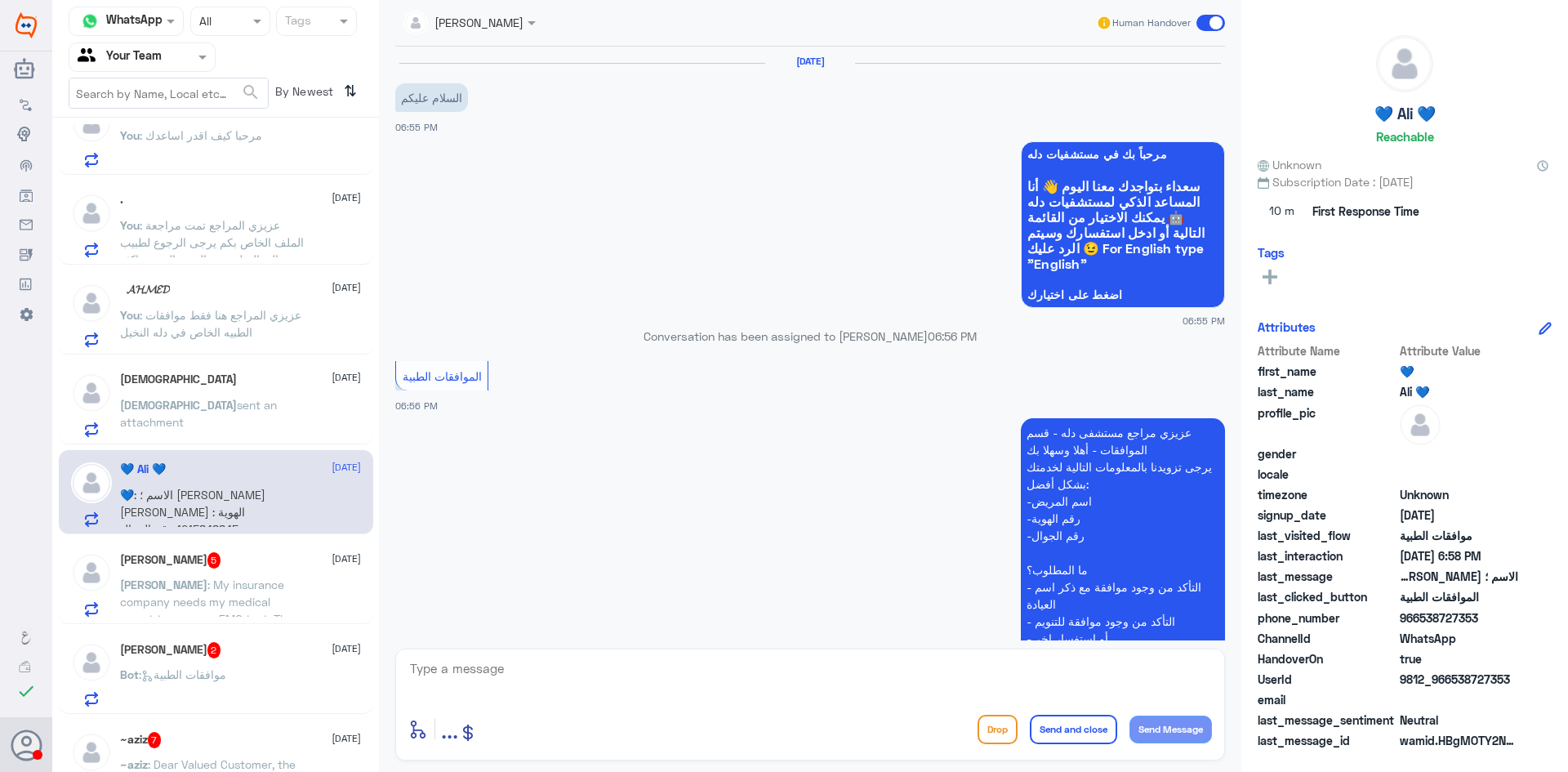
scroll to position [331, 0]
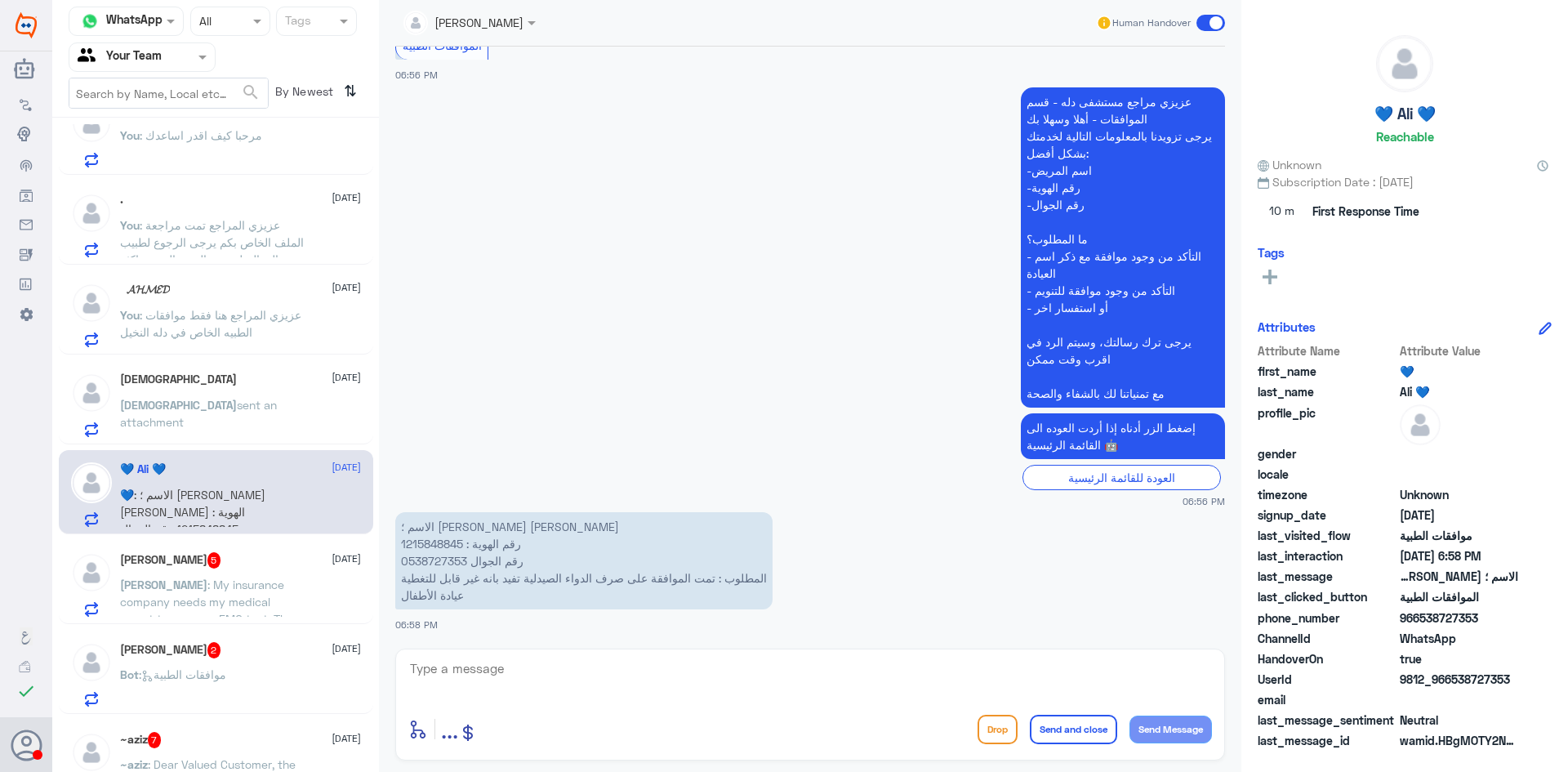
click at [430, 540] on p "الاسم ؛ احمد علي احمد رقم الهوية : 1215848845 رقم الجوال 0538727353 المطلوب : ت…" at bounding box center [584, 561] width 377 height 97
copy p "1215848845"
click at [666, 665] on textarea at bounding box center [810, 677] width 803 height 40
type textarea "من فضلك زودني برقم الطلب او الوصفه"
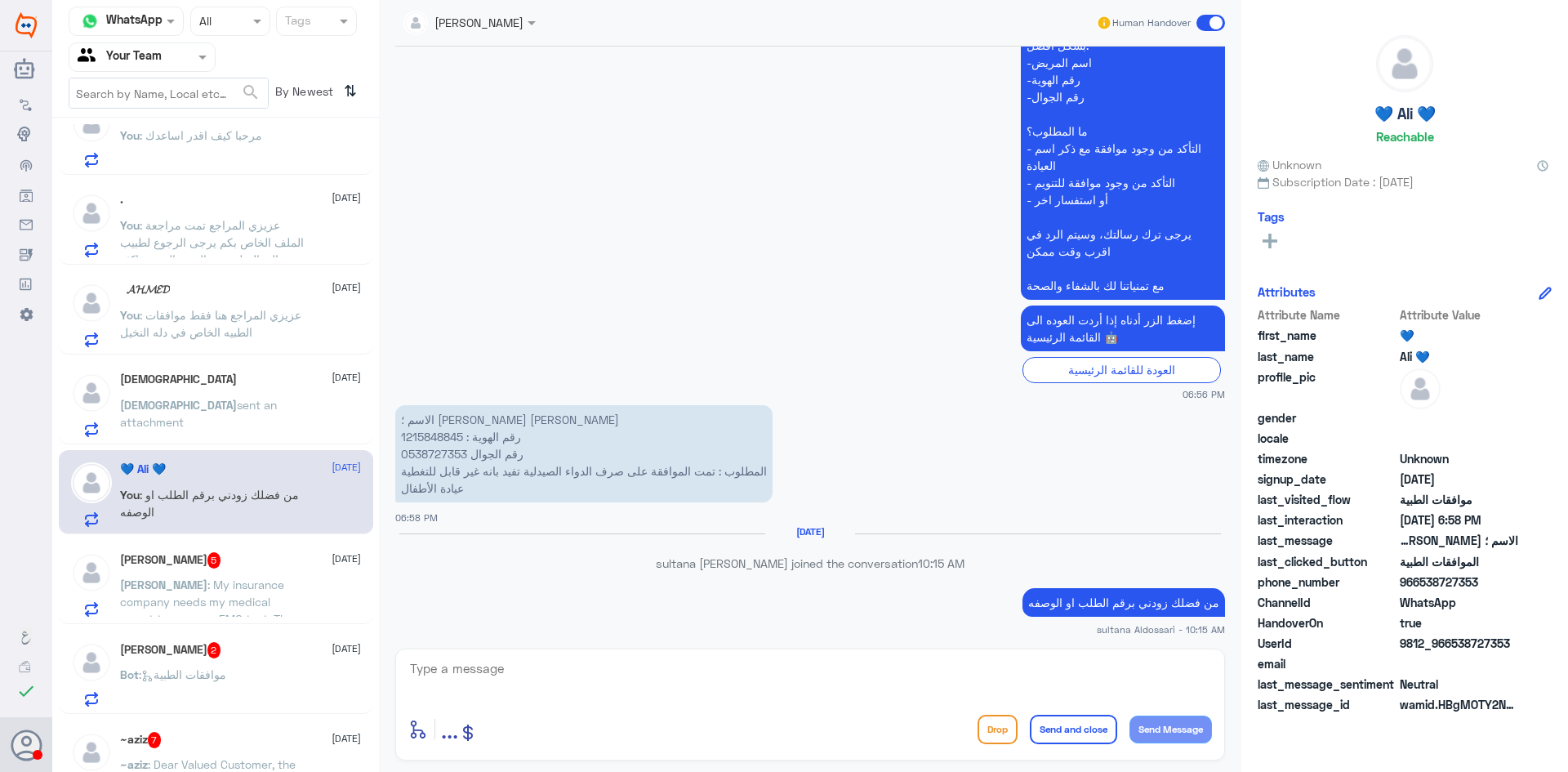
scroll to position [412, 0]
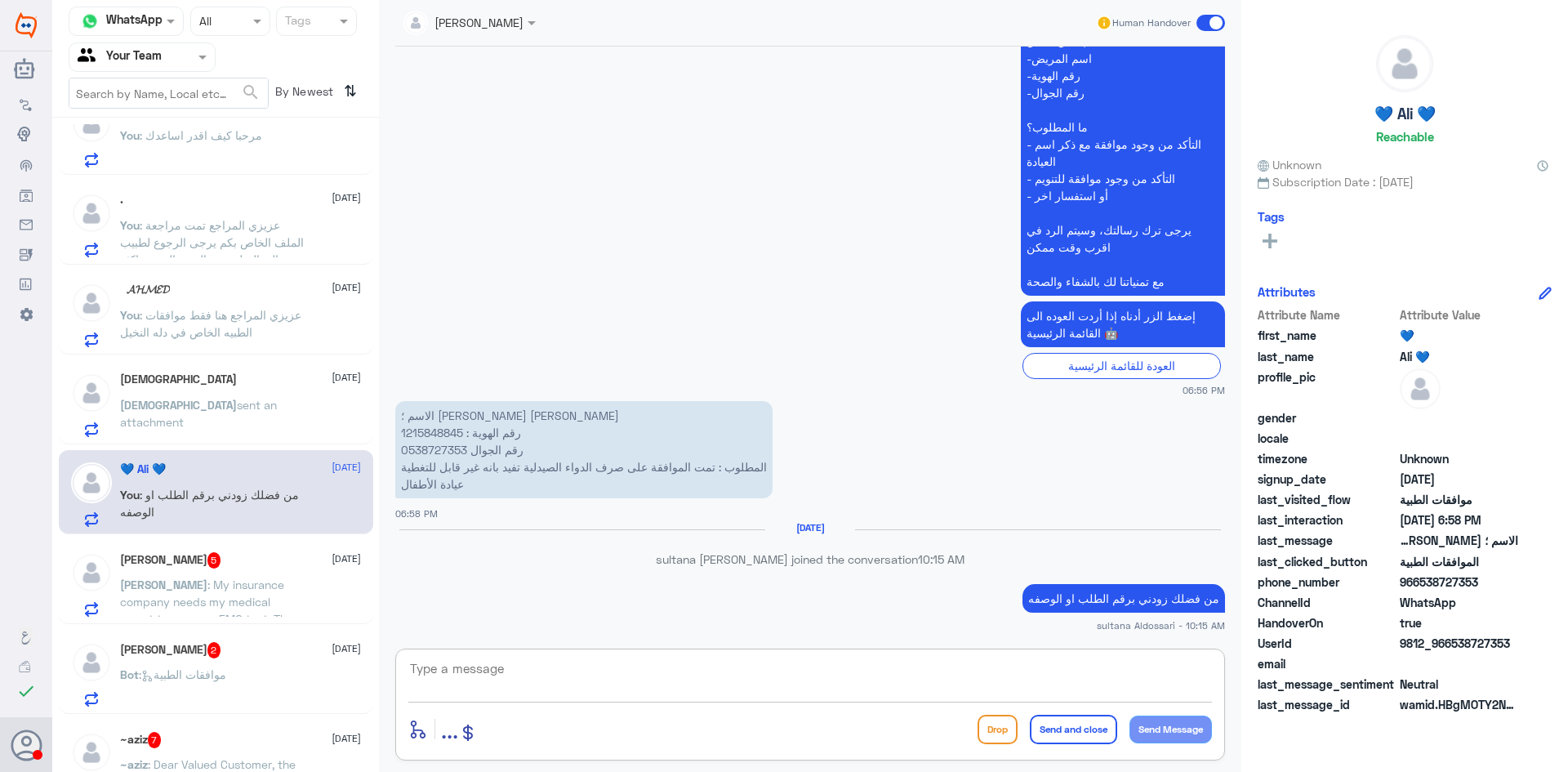
click at [874, 687] on textarea at bounding box center [810, 677] width 803 height 40
type textarea "هل الخدمة تخص دله النخيل؟؟ لايظهر لي اي طلب في النظام"
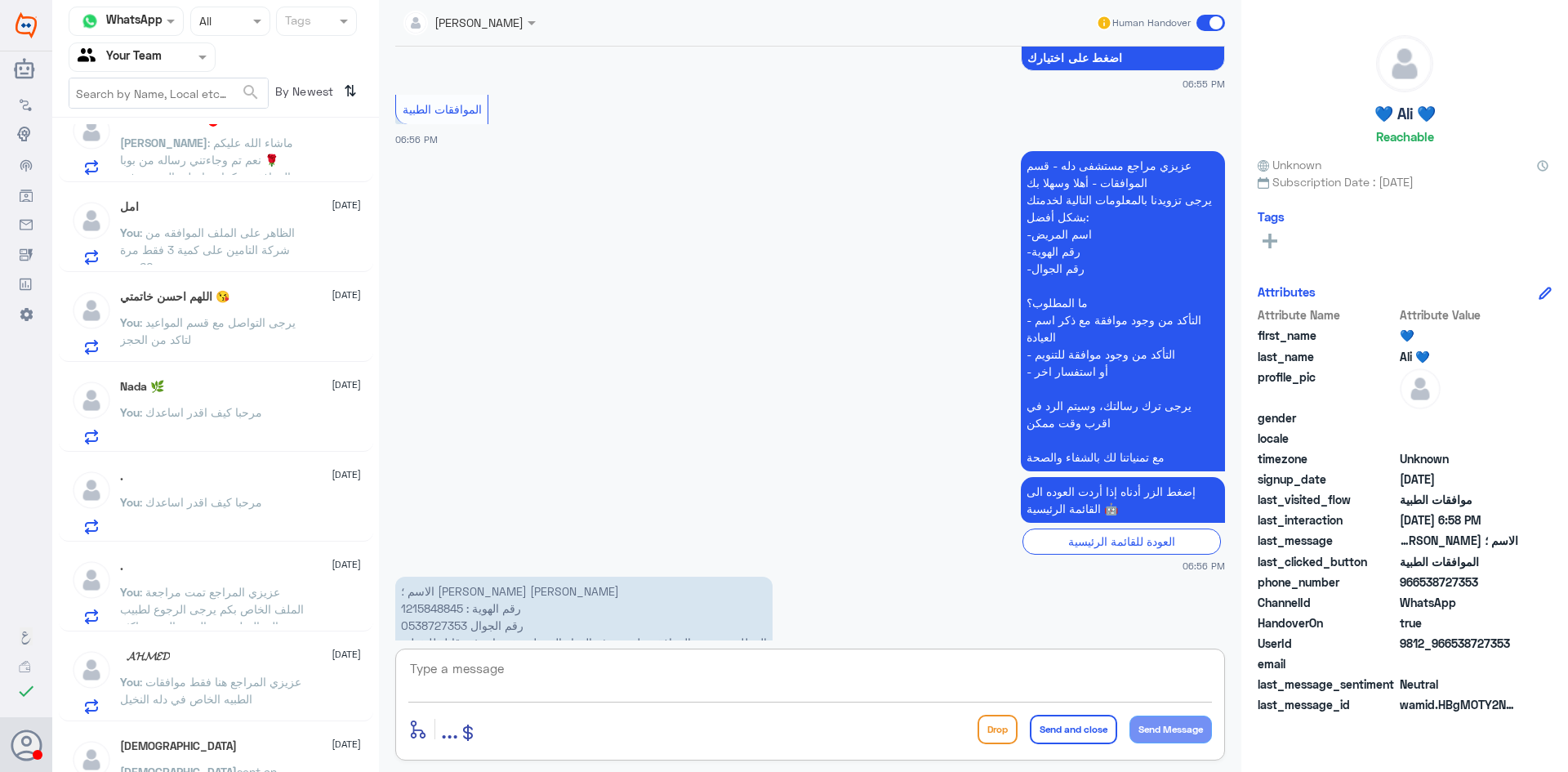
scroll to position [0, 0]
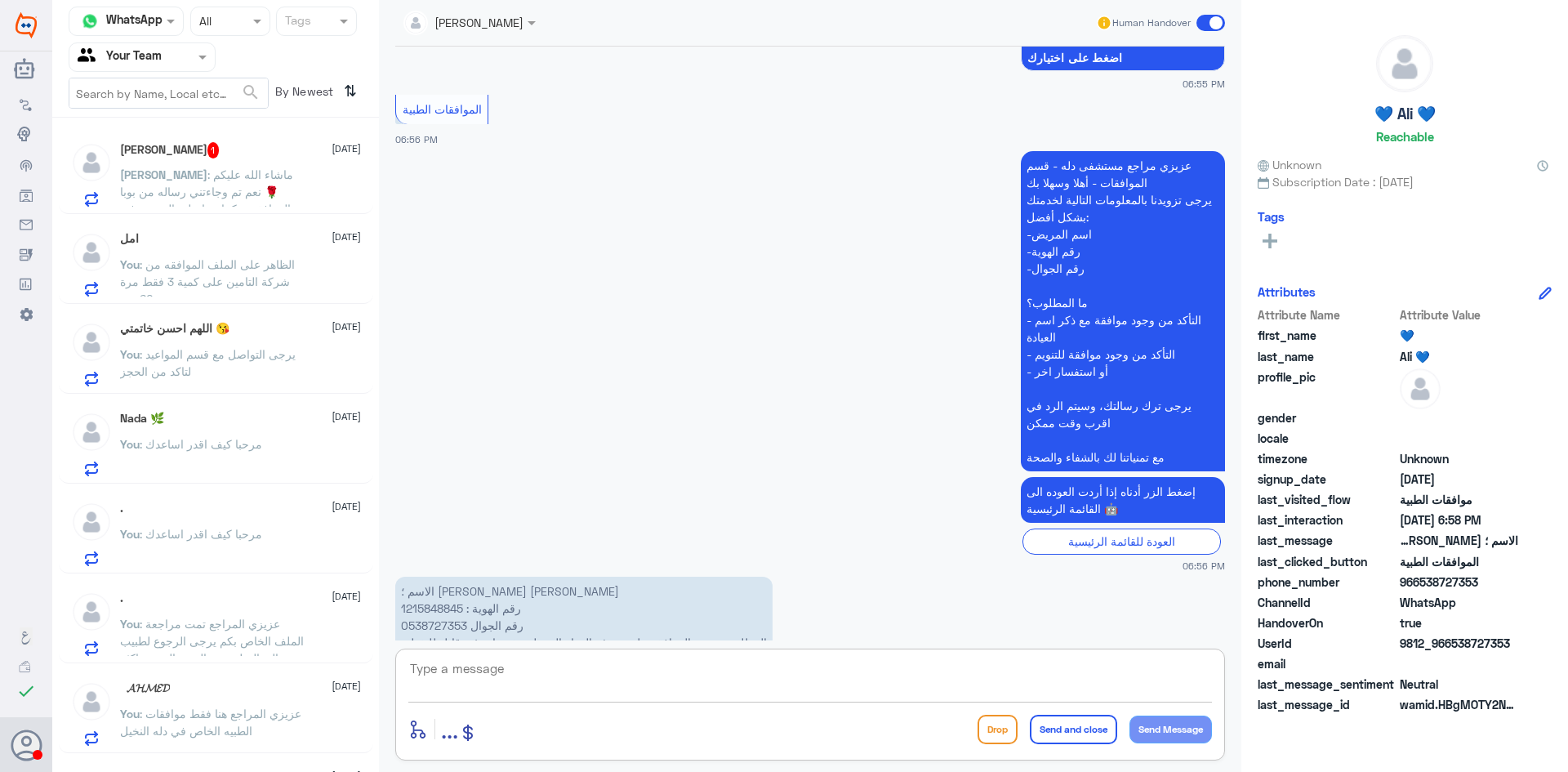
click at [207, 194] on span ": ماشاء الله عليكم🌹 نعم تم وجاءتني رساله من بوبا بالموافقه شكرا جدا علي السرعه …" at bounding box center [207, 200] width 174 height 66
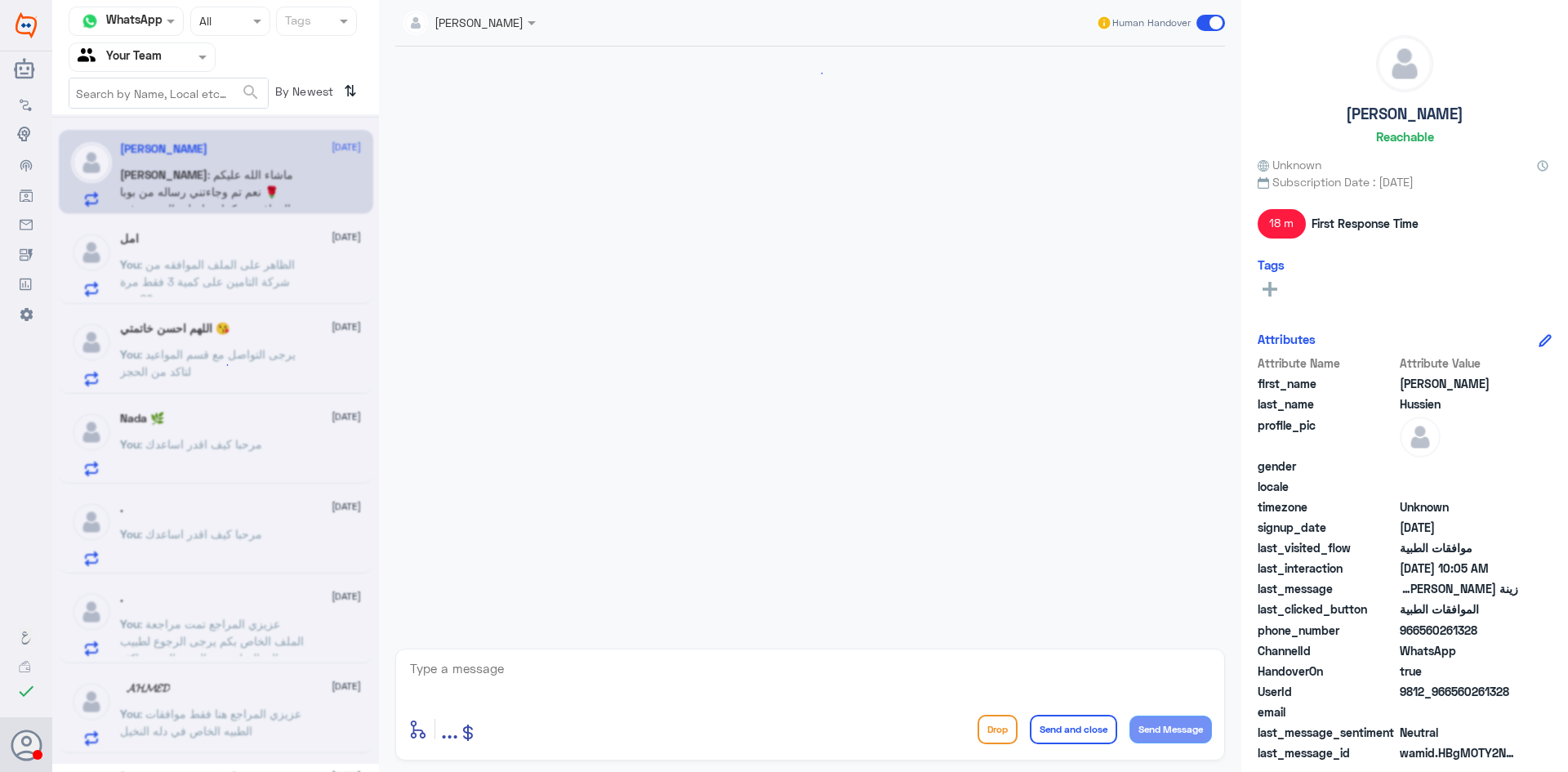
scroll to position [716, 0]
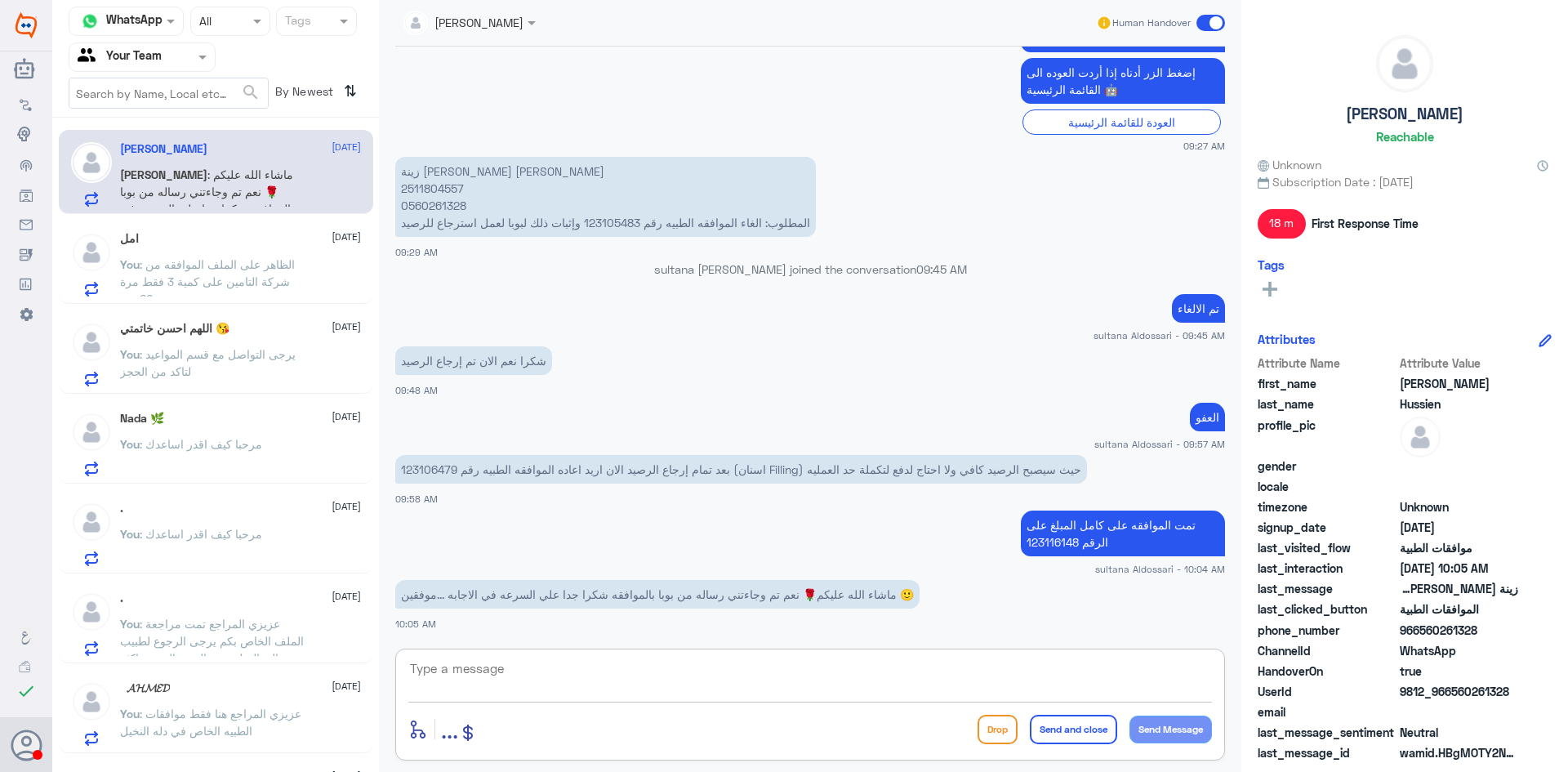
click at [512, 677] on textarea at bounding box center [810, 677] width 803 height 40
type textarea "[PERSON_NAME] بخدمتك قدامك العافيه"
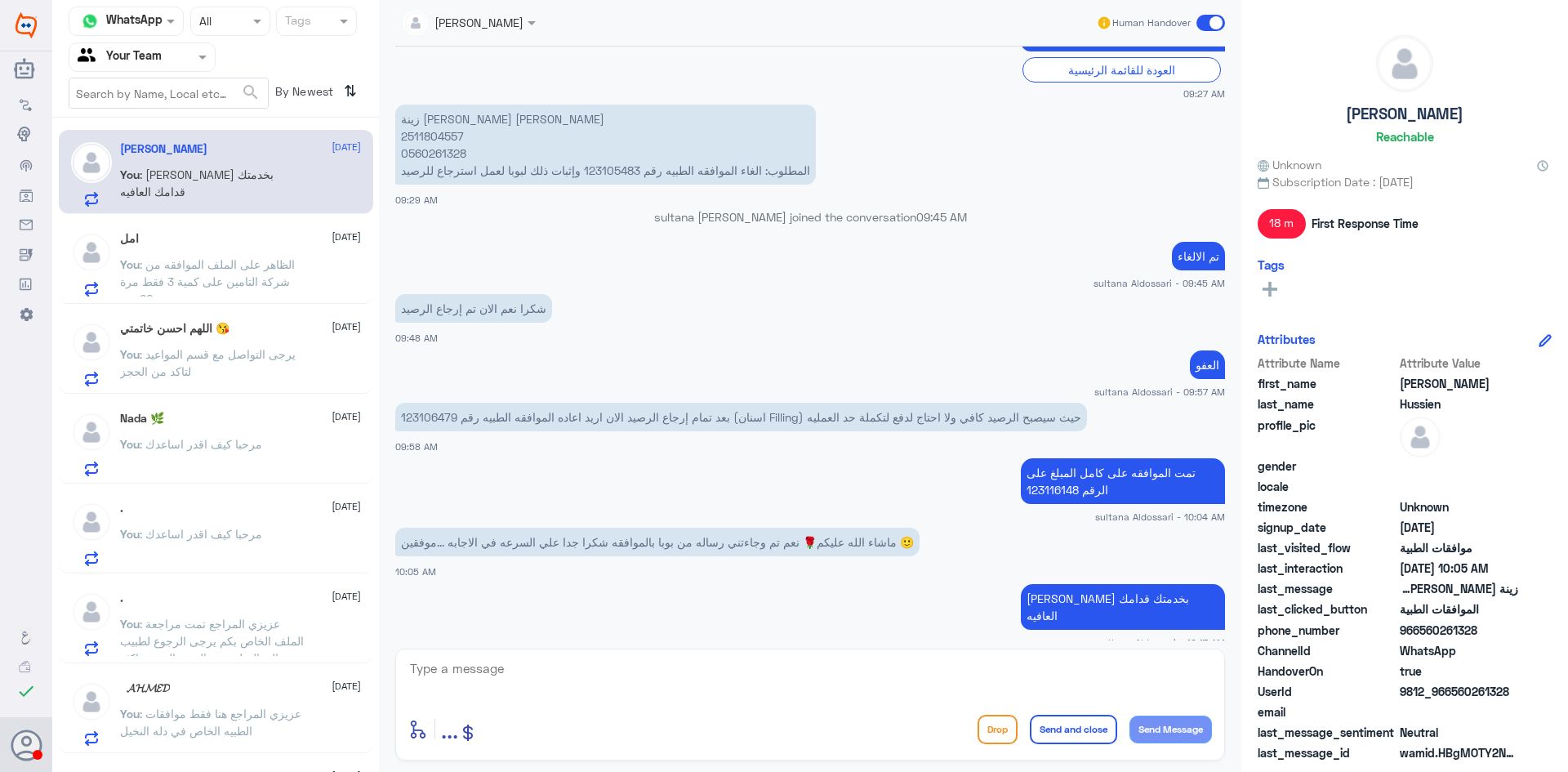
click at [267, 254] on div "امل [DATE] You : الظاهر على الملف الموافقه من شركة التامين على كمية 3 فقط مرة 6…" at bounding box center [240, 265] width 241 height 65
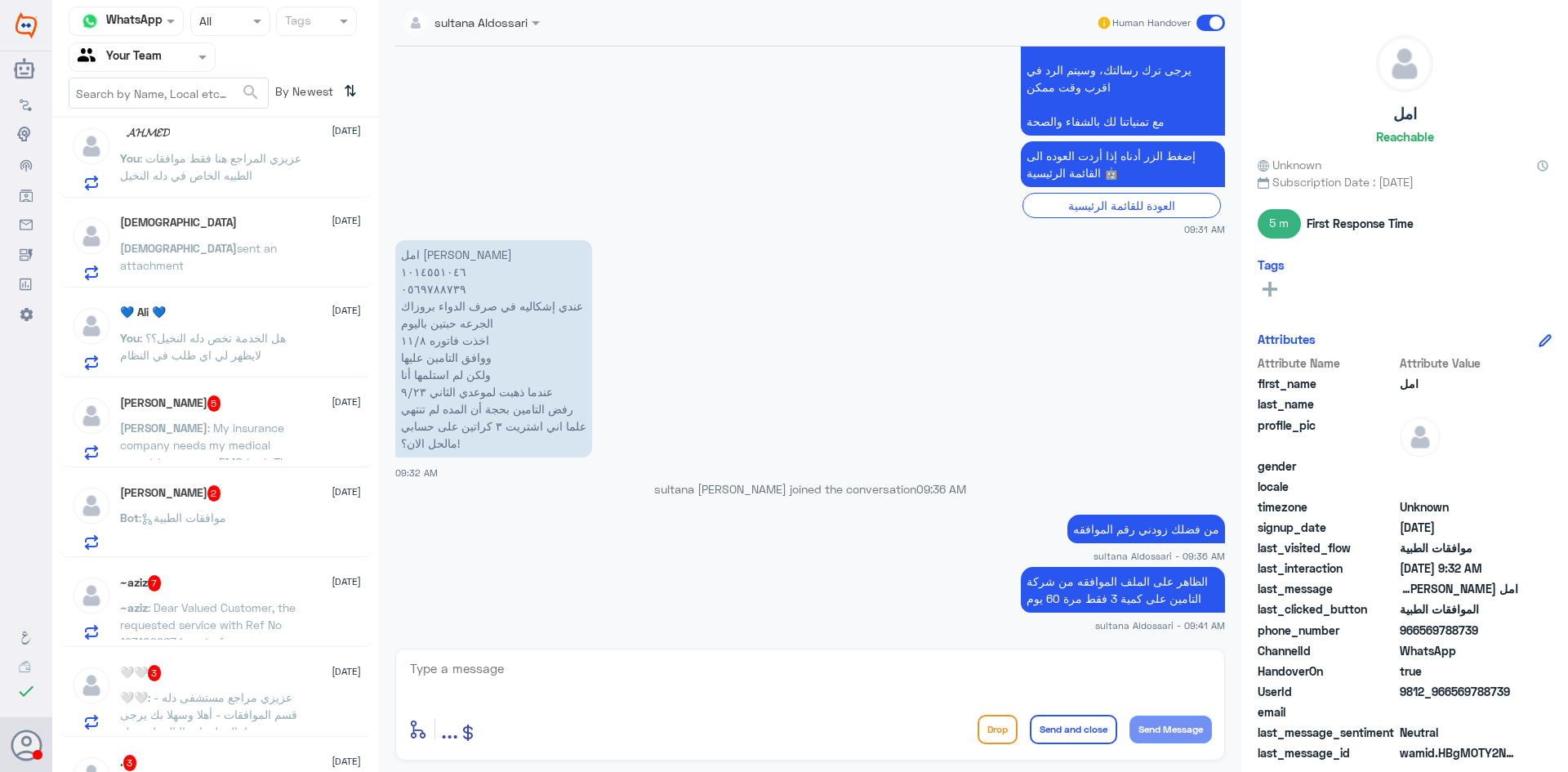
scroll to position [572, 0]
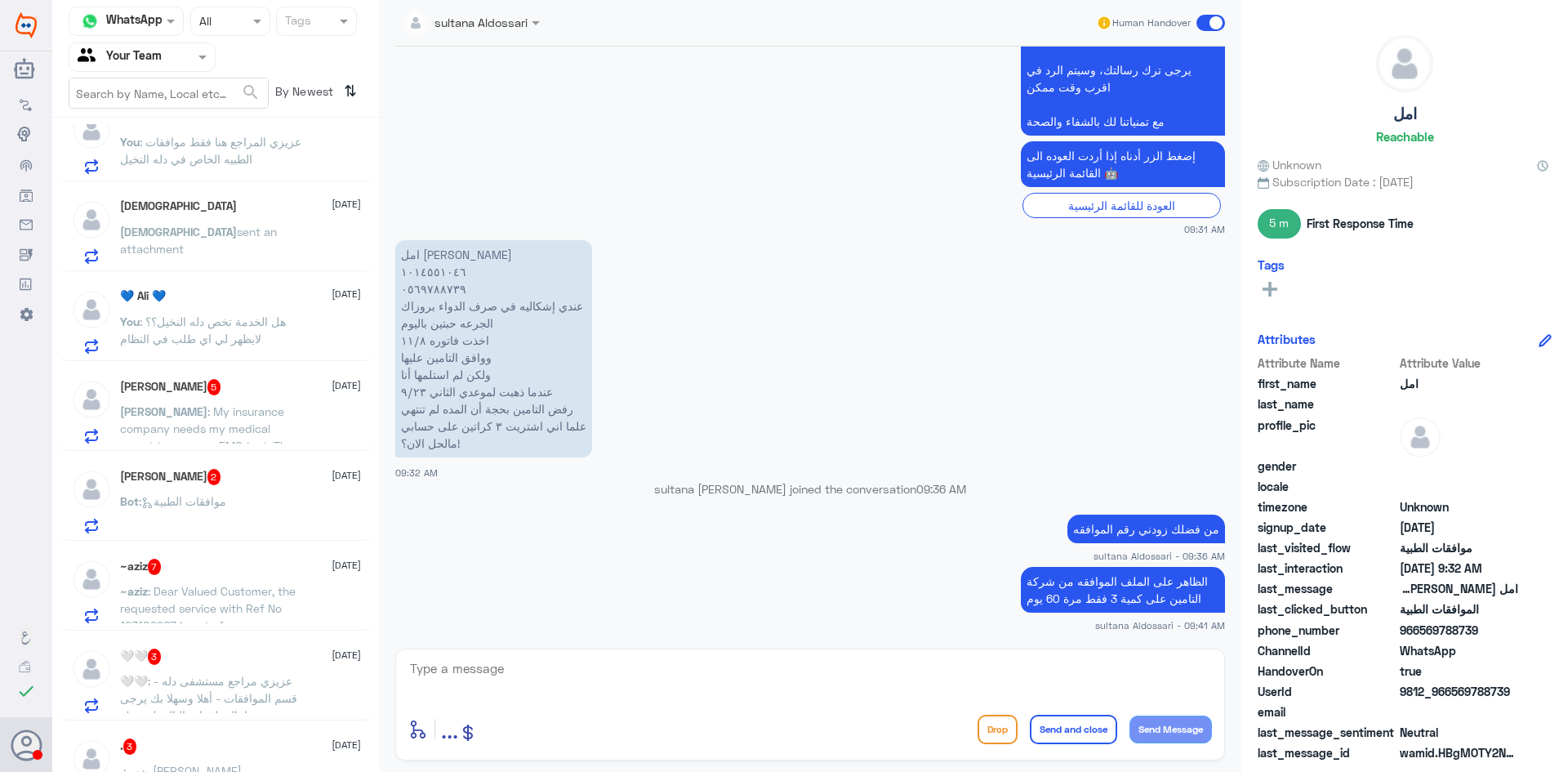
click at [276, 309] on div "💙 Ali 💙 26 September You : هل الخدمة تخص دله النخيل؟؟ لايظهر لي اي طلب في النظام" at bounding box center [240, 322] width 241 height 65
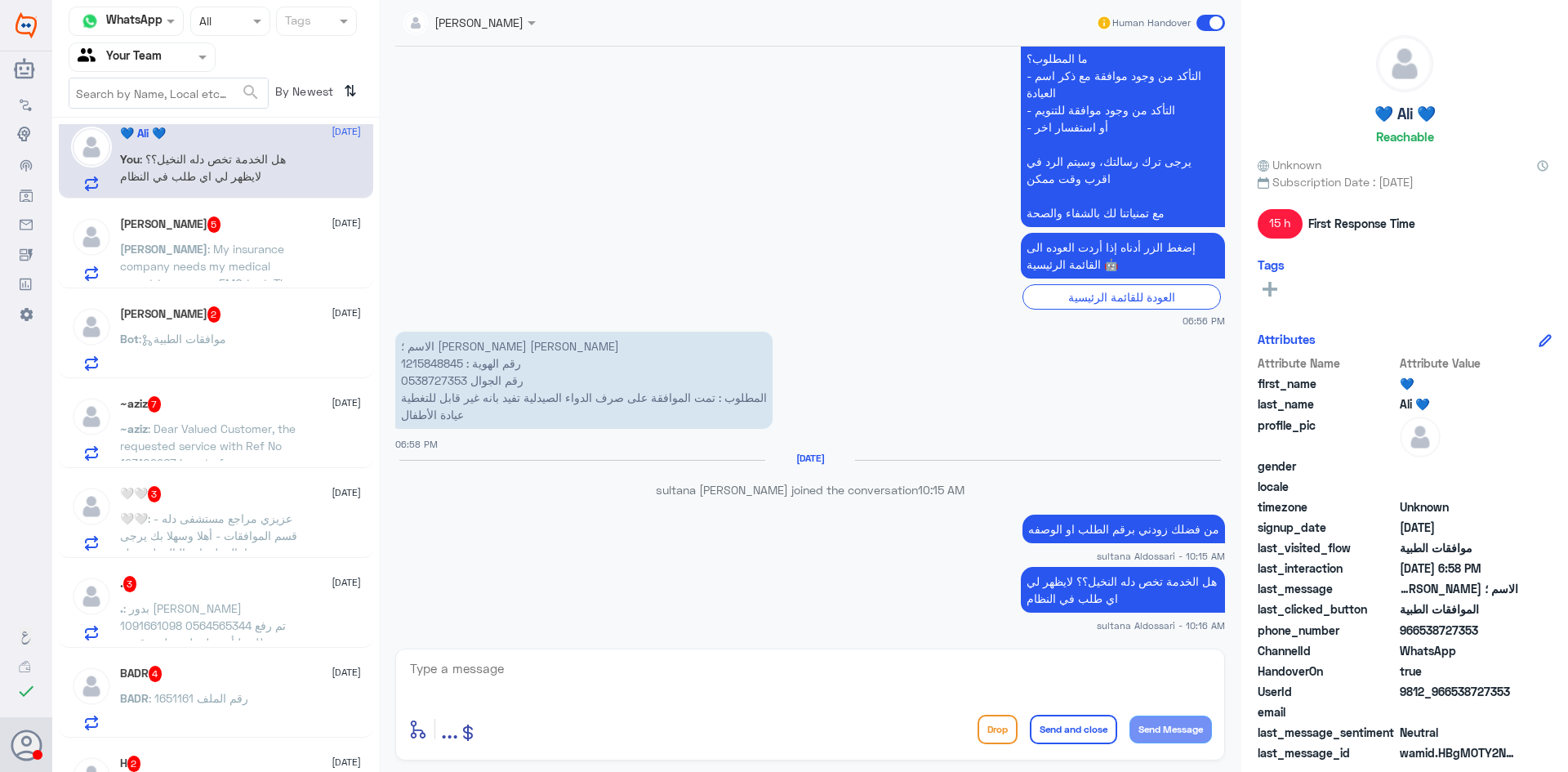
scroll to position [726, 0]
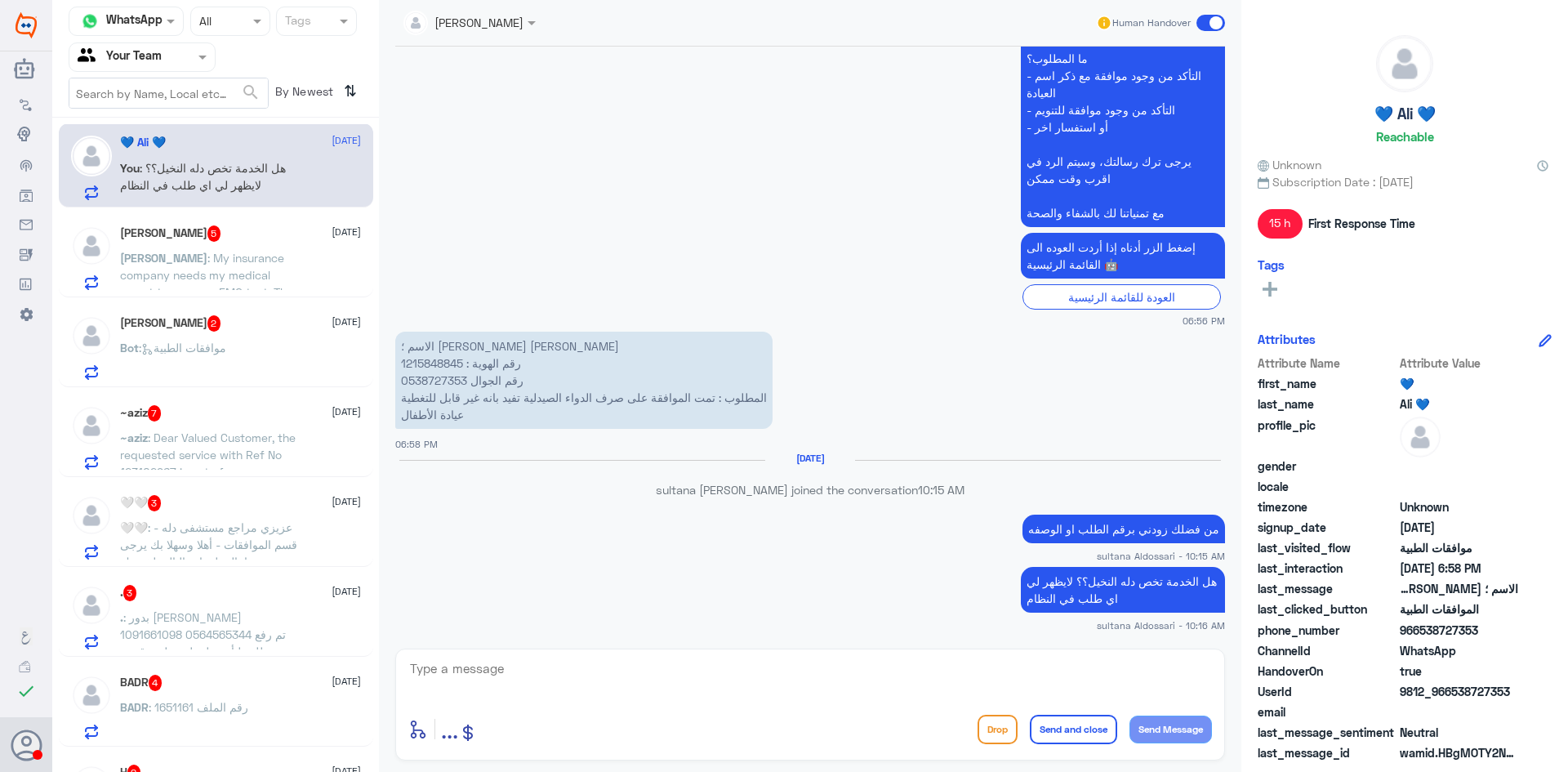
click at [206, 251] on span ": My insurance company needs my medical report to approve EMG test. They sent t…" at bounding box center [210, 308] width 180 height 117
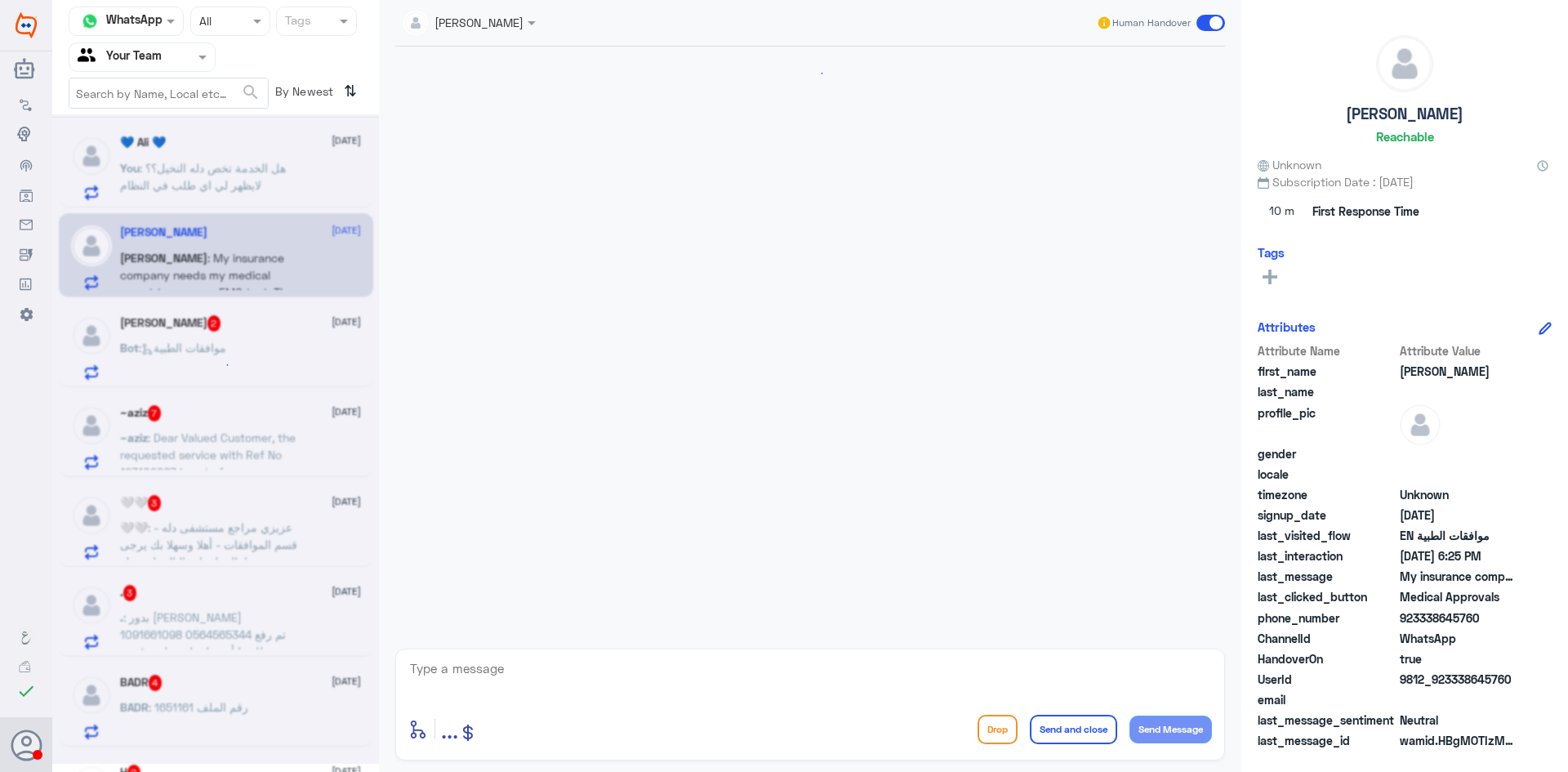
scroll to position [1281, 0]
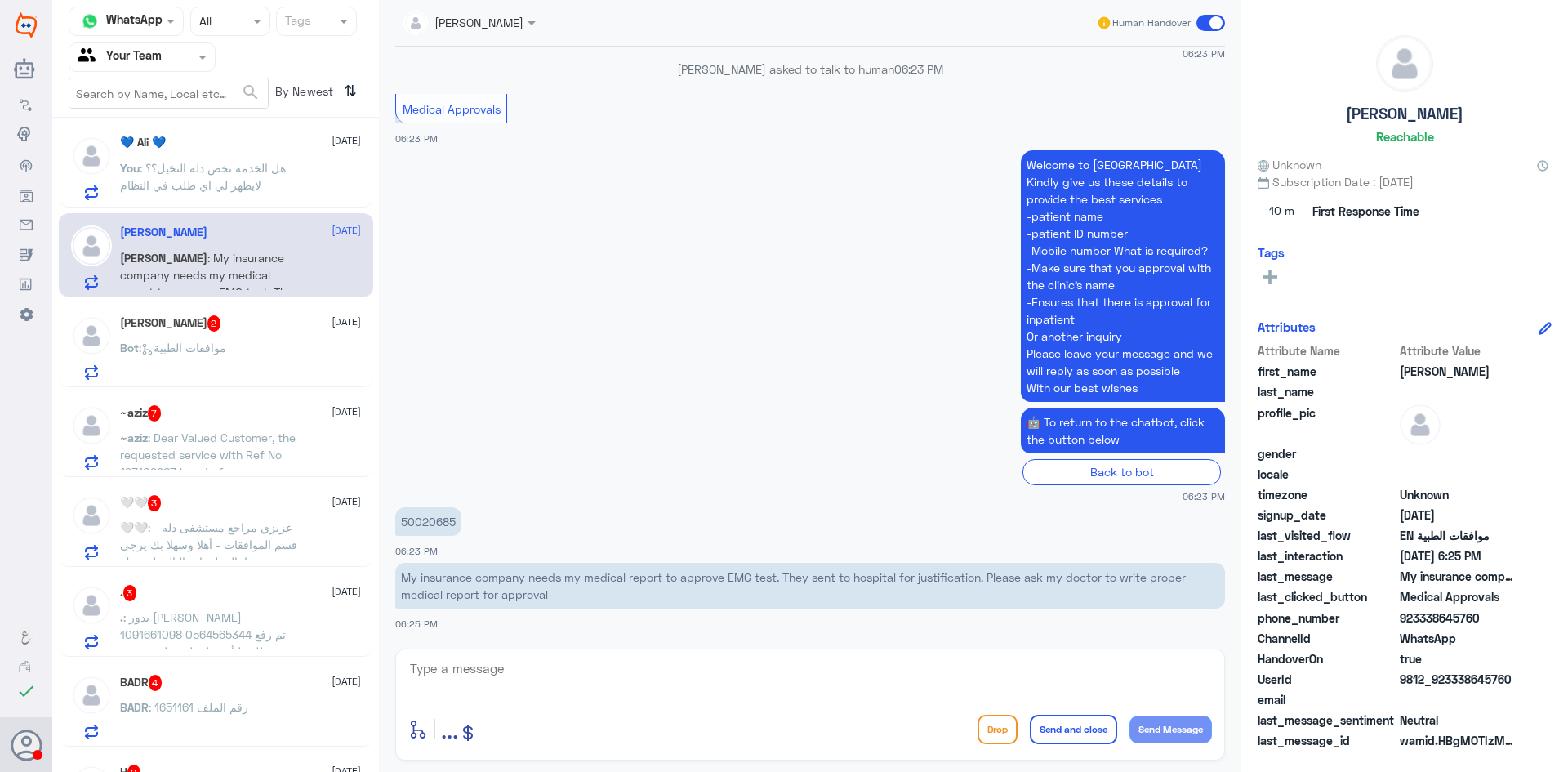
click at [434, 514] on p "50020685" at bounding box center [429, 522] width 66 height 28
copy p "50020685"
click at [248, 347] on div "Bot : موافقات الطبية" at bounding box center [240, 362] width 241 height 36
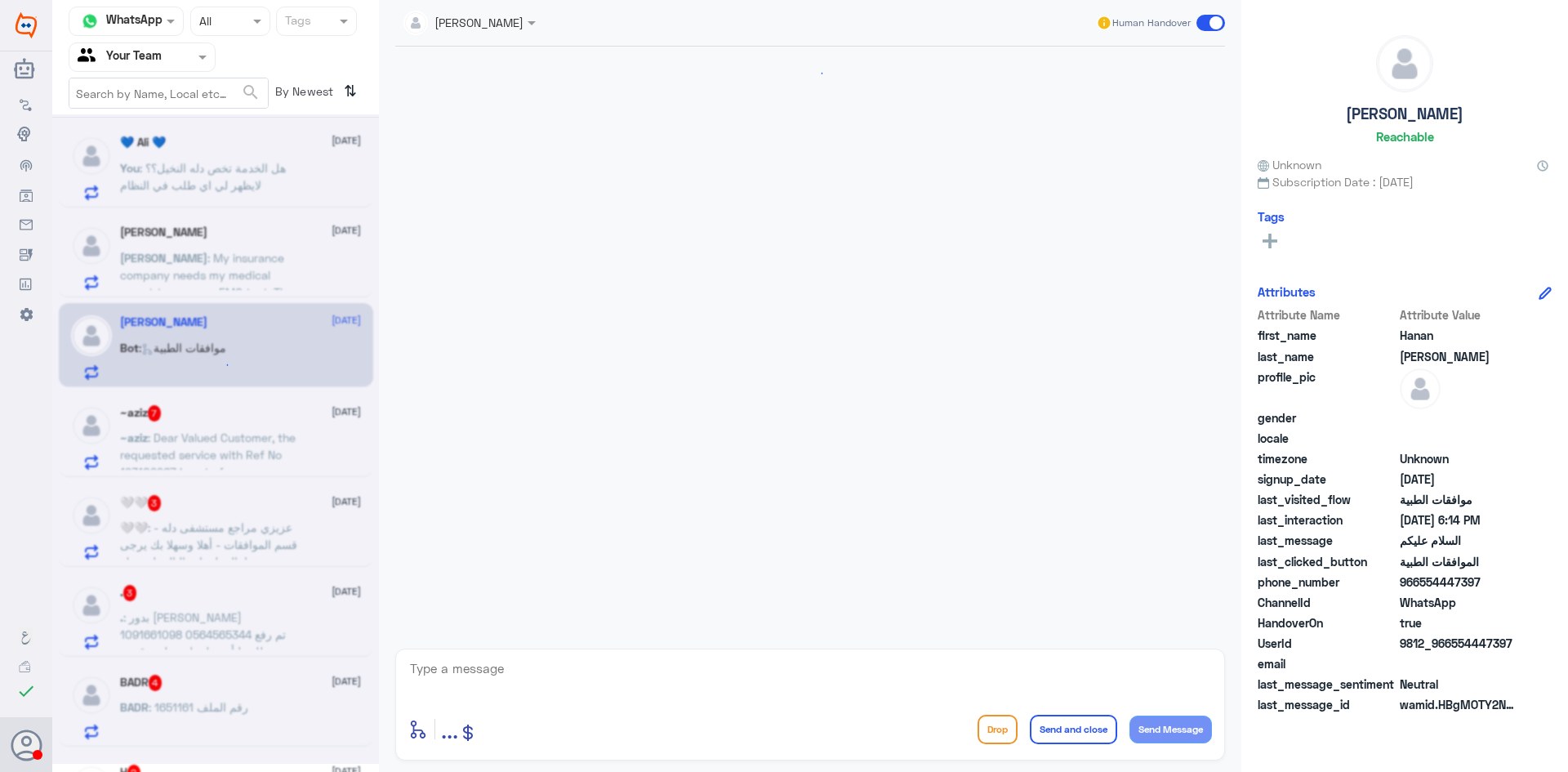
scroll to position [206, 0]
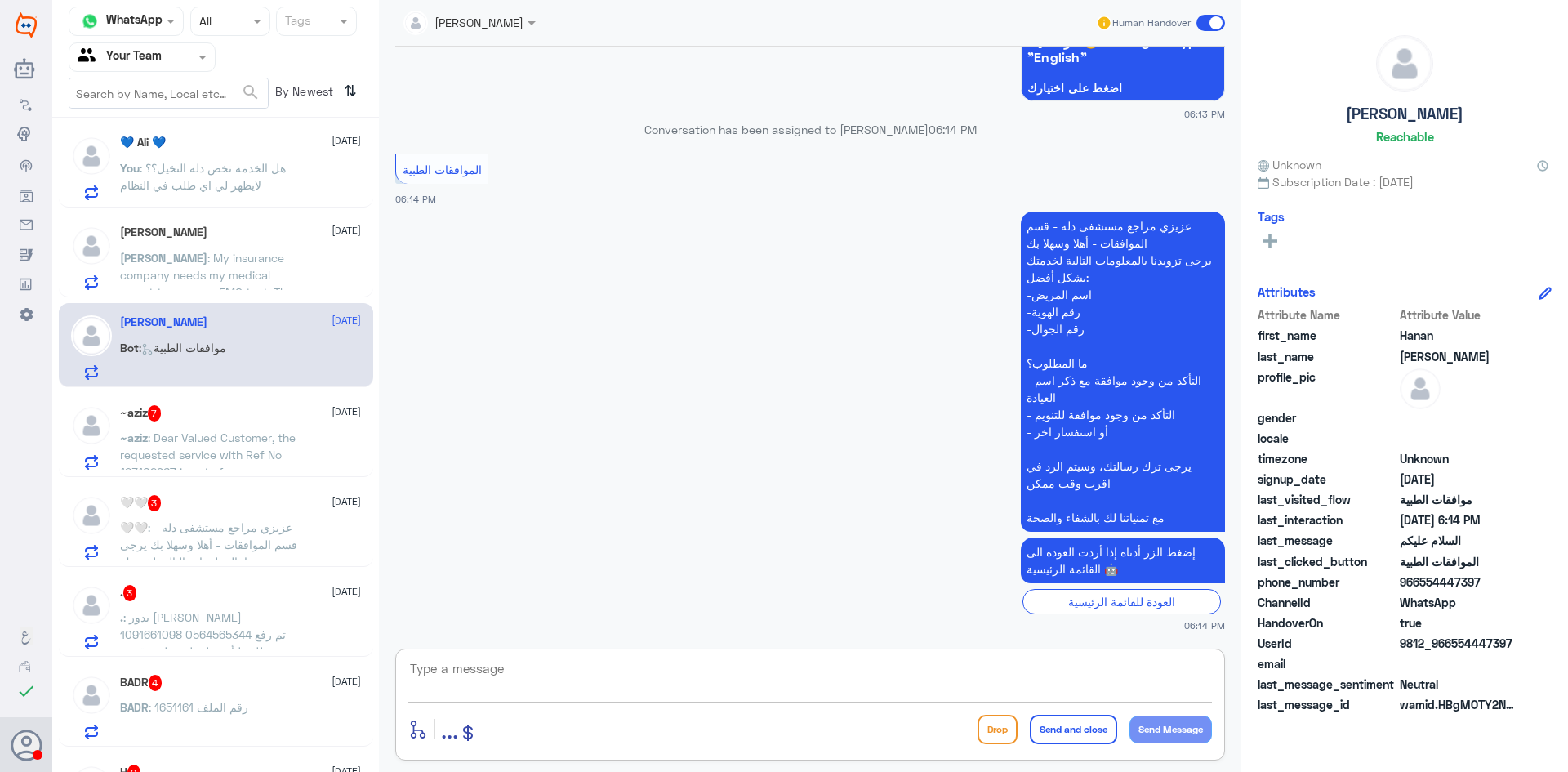
click at [692, 681] on textarea at bounding box center [810, 677] width 803 height 40
type textarea "مرحبا كيف اقدر اساعدك"
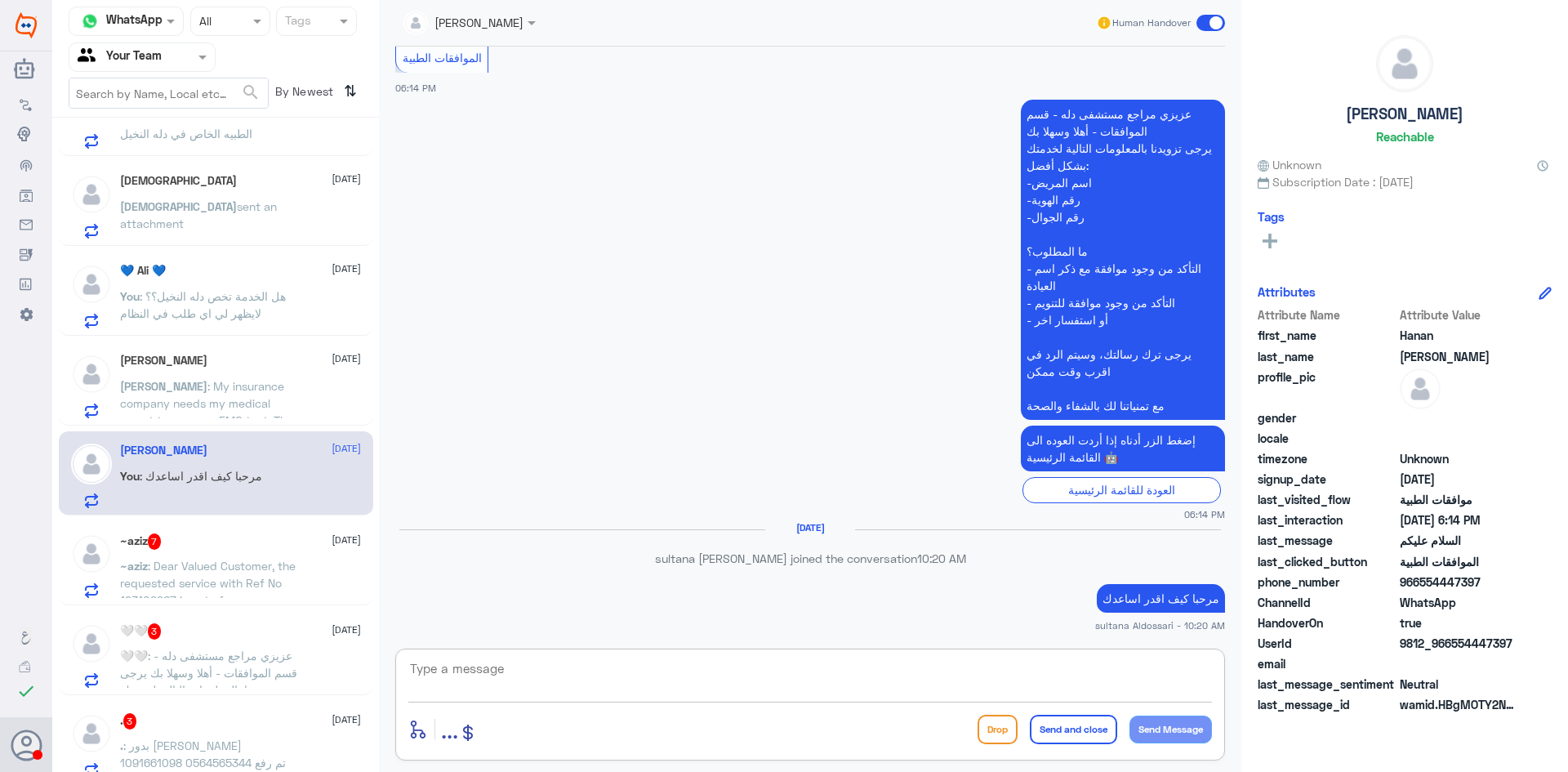
scroll to position [399, 0]
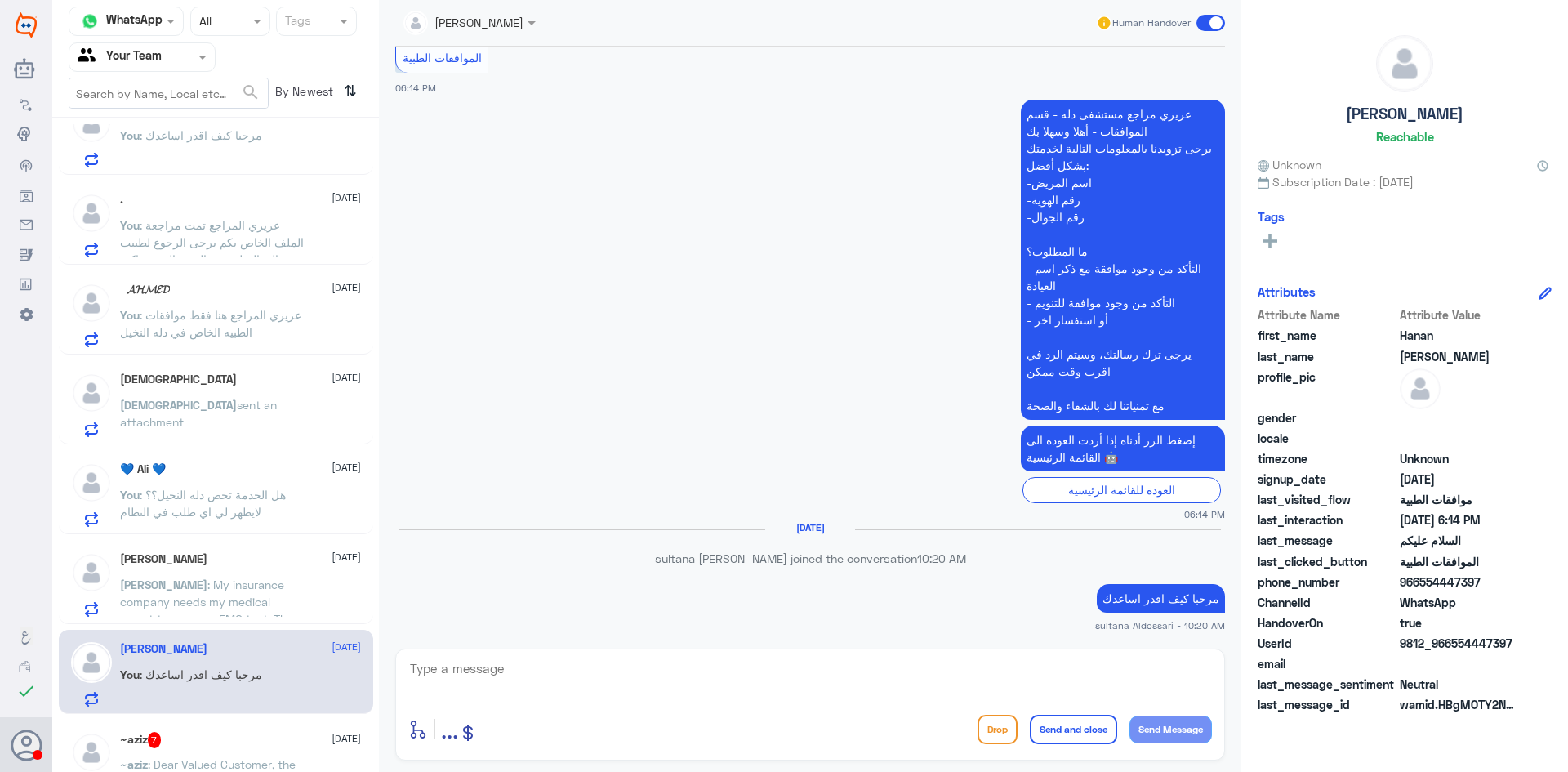
click at [225, 506] on span ": هل الخدمة تخص دله النخيل؟؟ لايظهر لي اي طلب في النظام" at bounding box center [203, 503] width 166 height 31
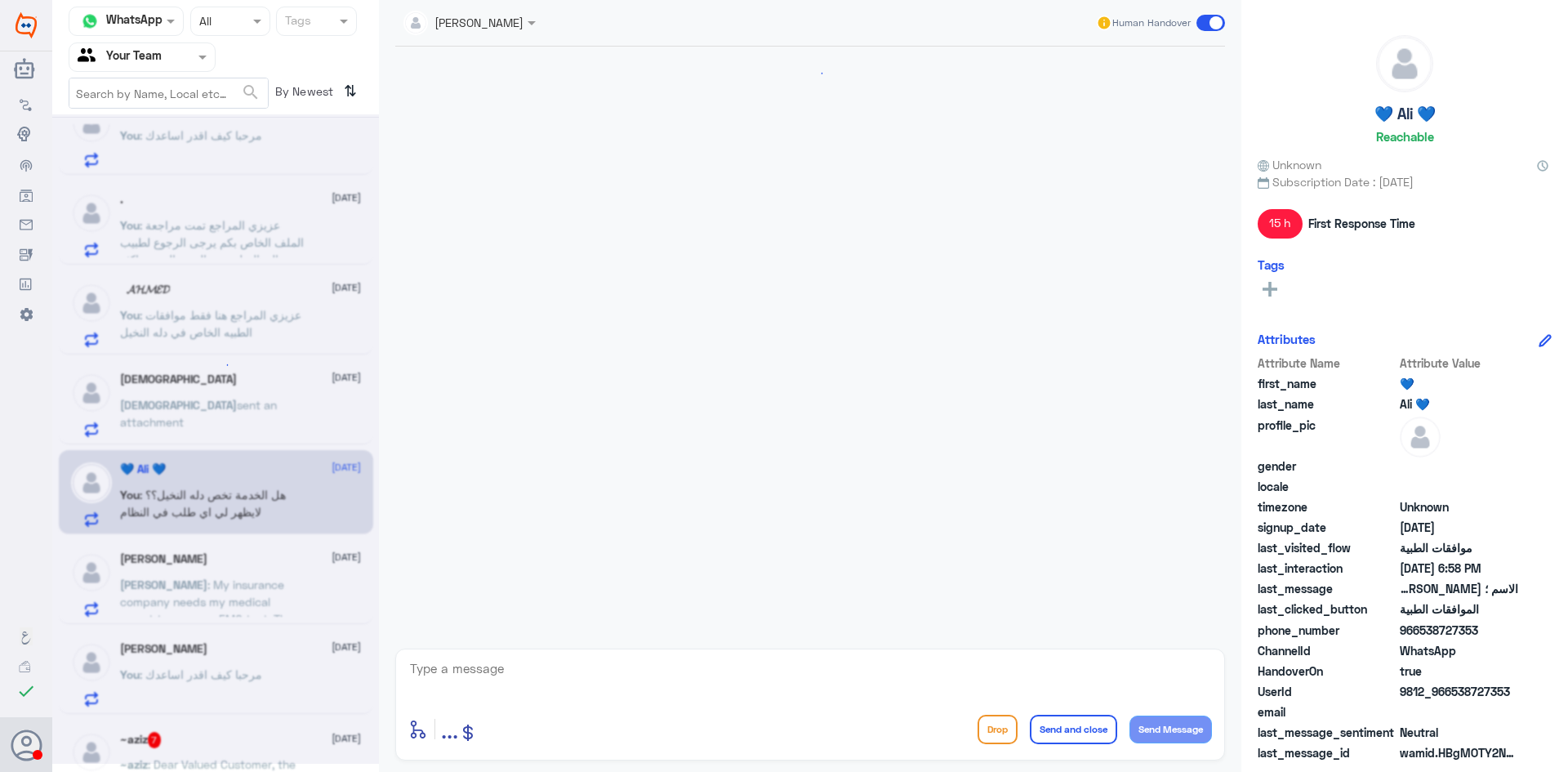
scroll to position [512, 0]
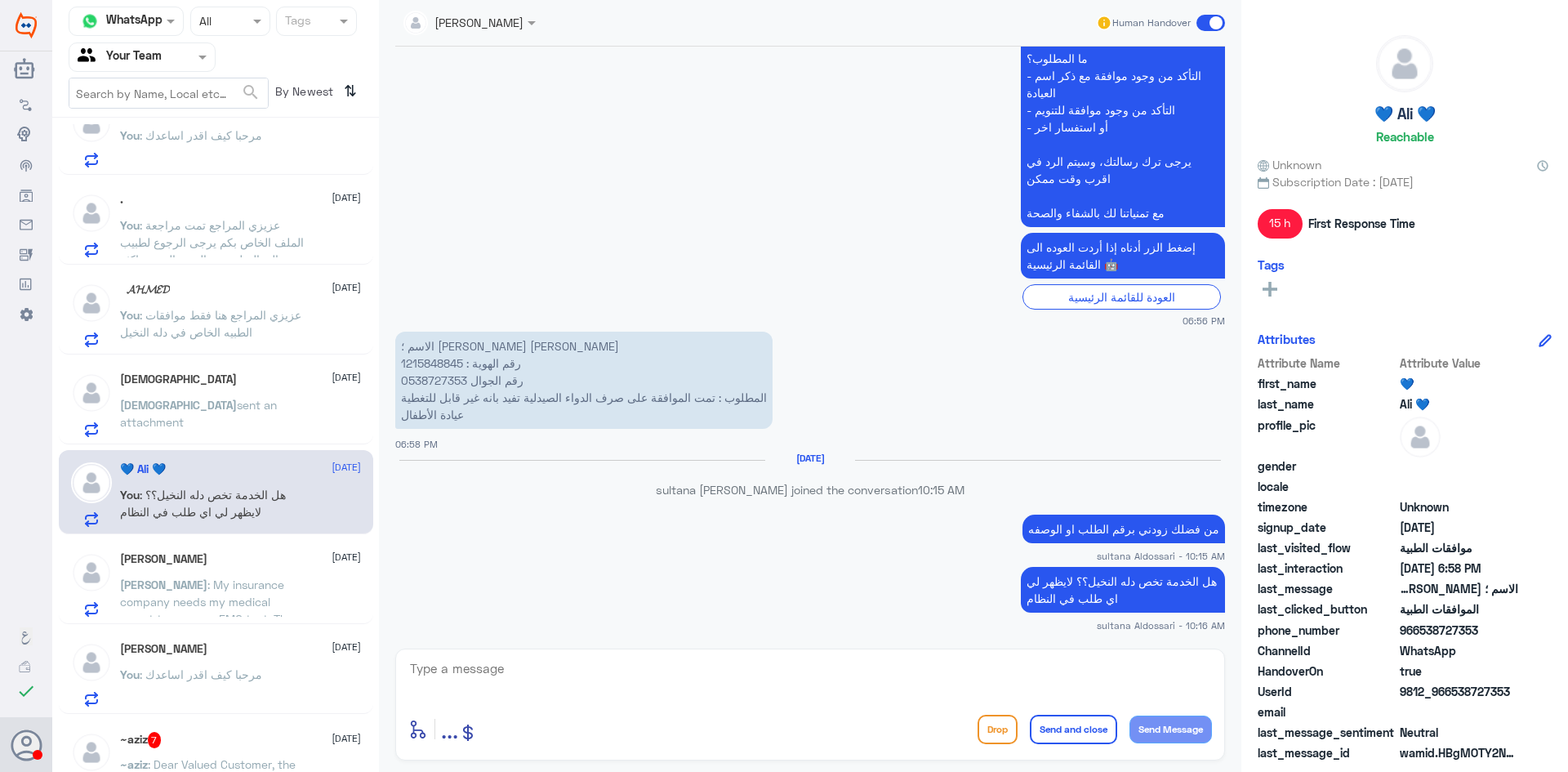
click at [236, 587] on span ": My insurance company needs my medical report to approve EMG test. They sent t…" at bounding box center [210, 635] width 180 height 117
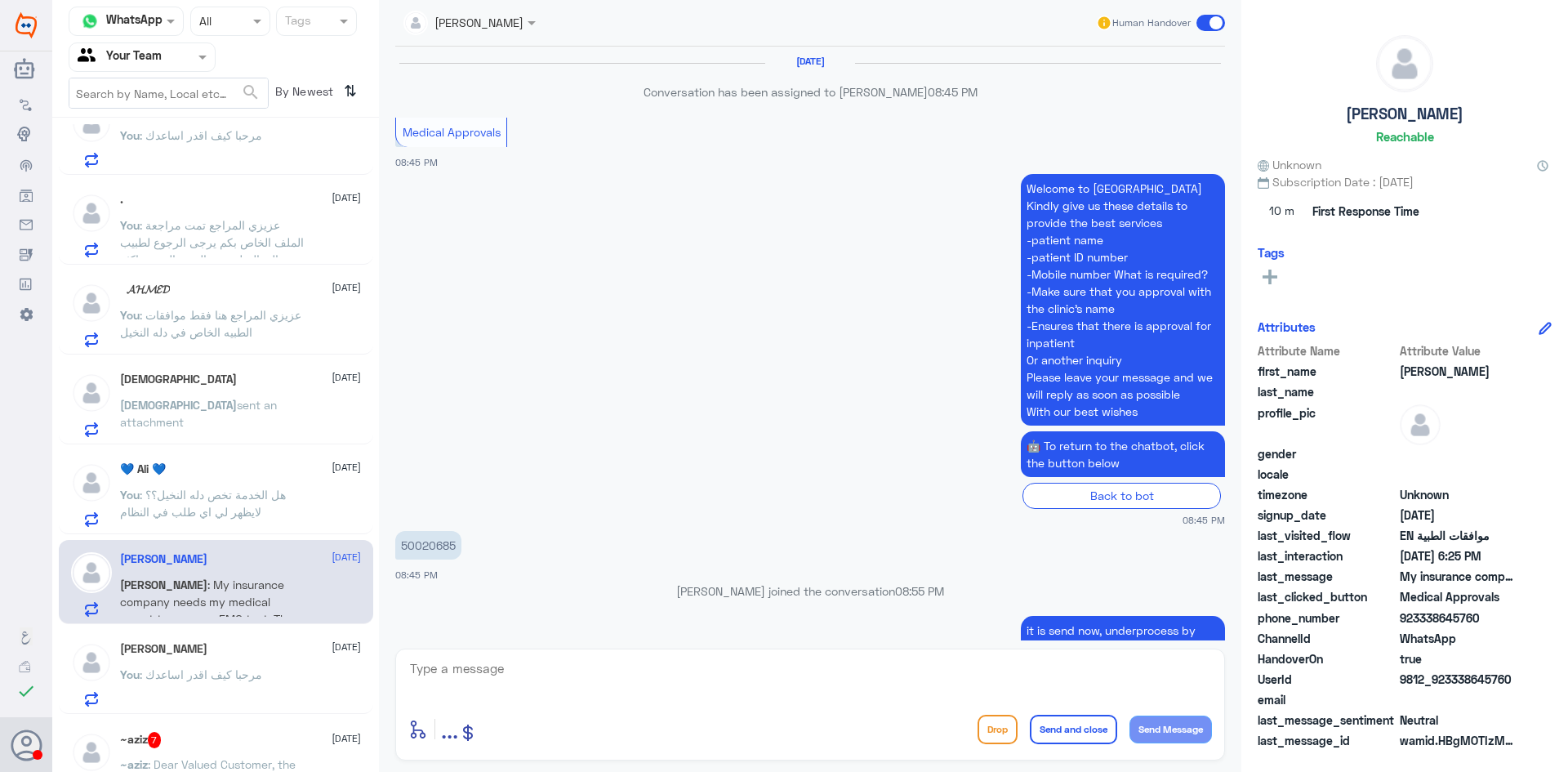
scroll to position [1281, 0]
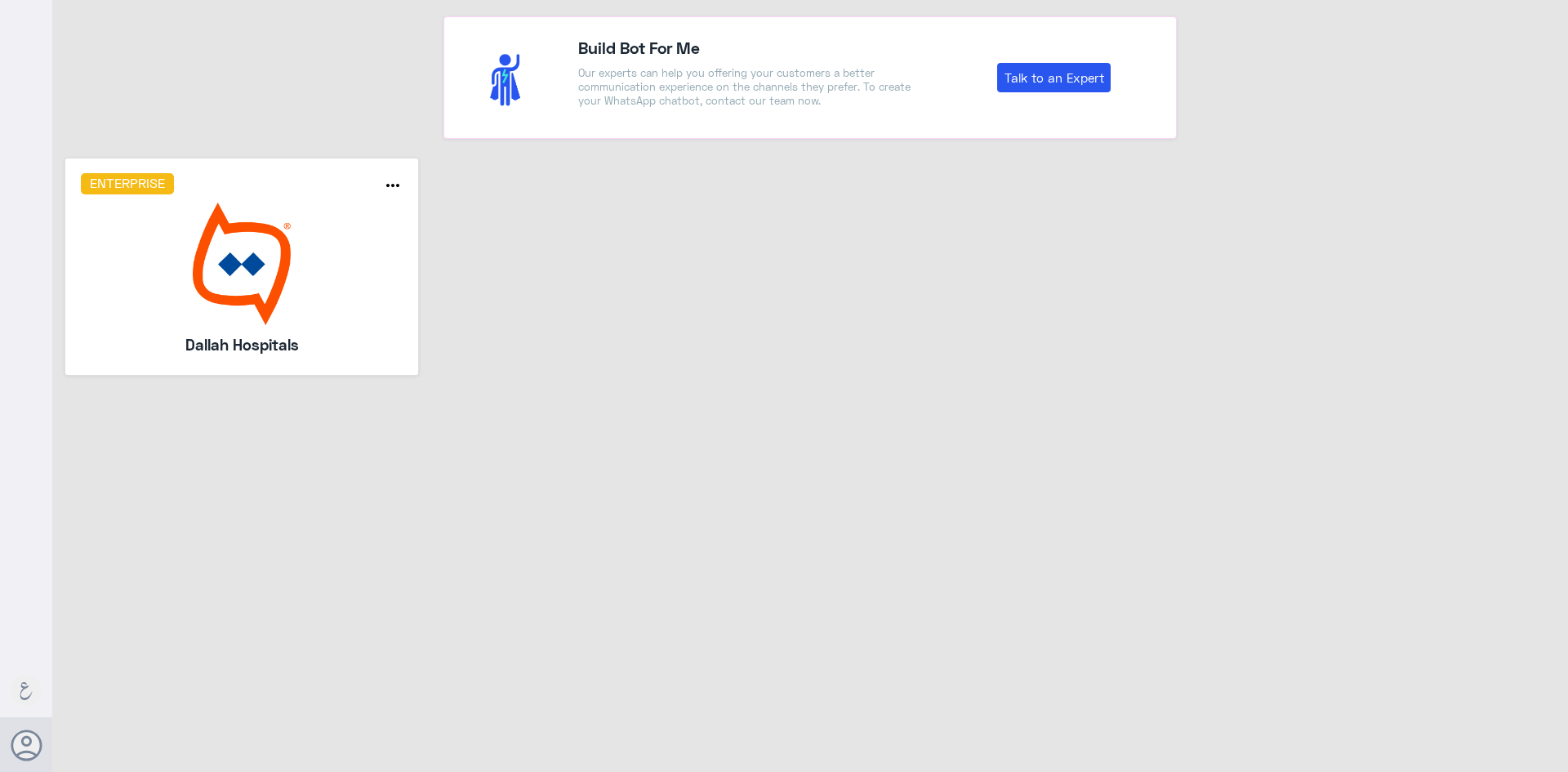
click at [271, 291] on img at bounding box center [242, 264] width 323 height 123
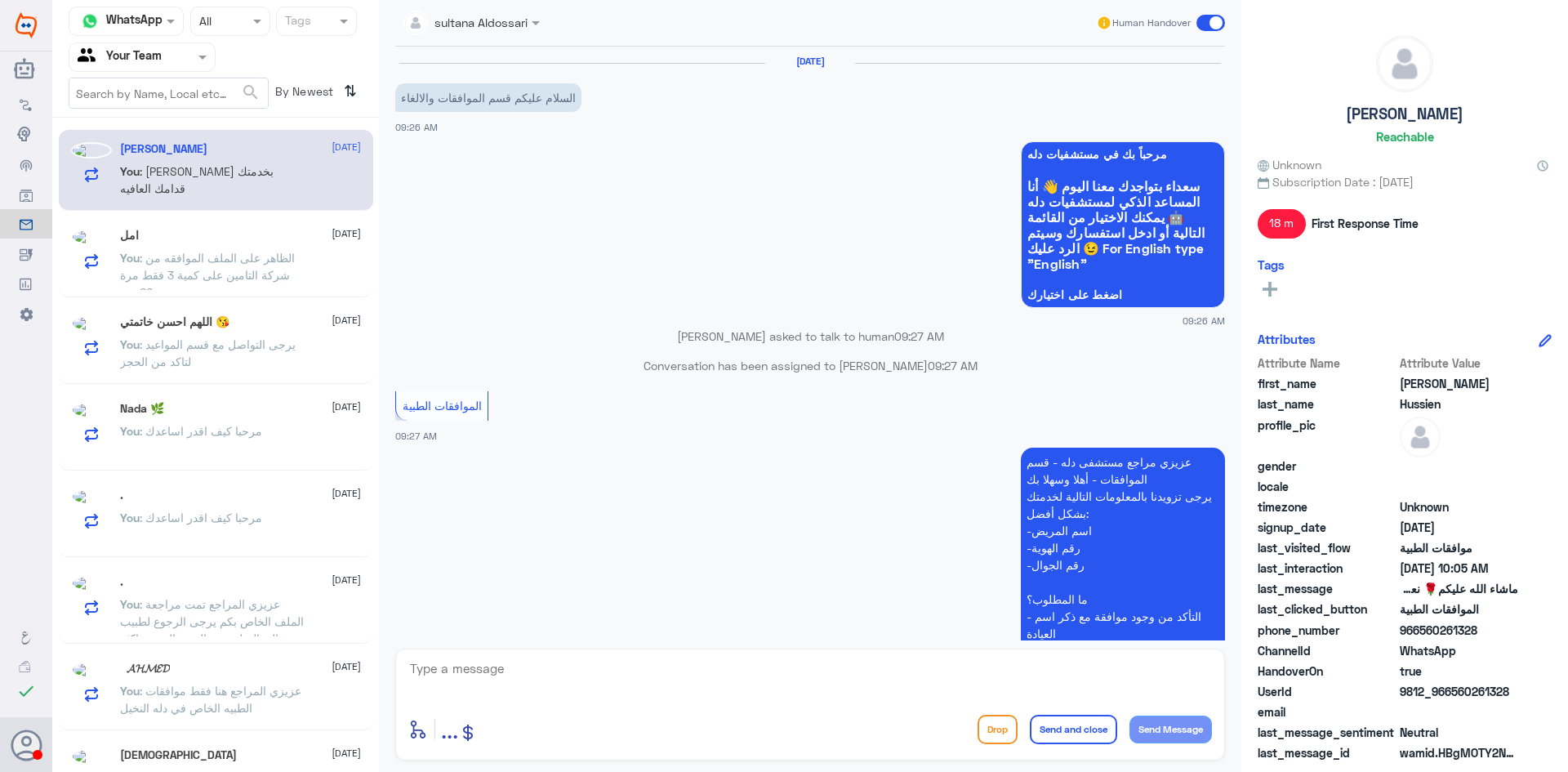
scroll to position [768, 0]
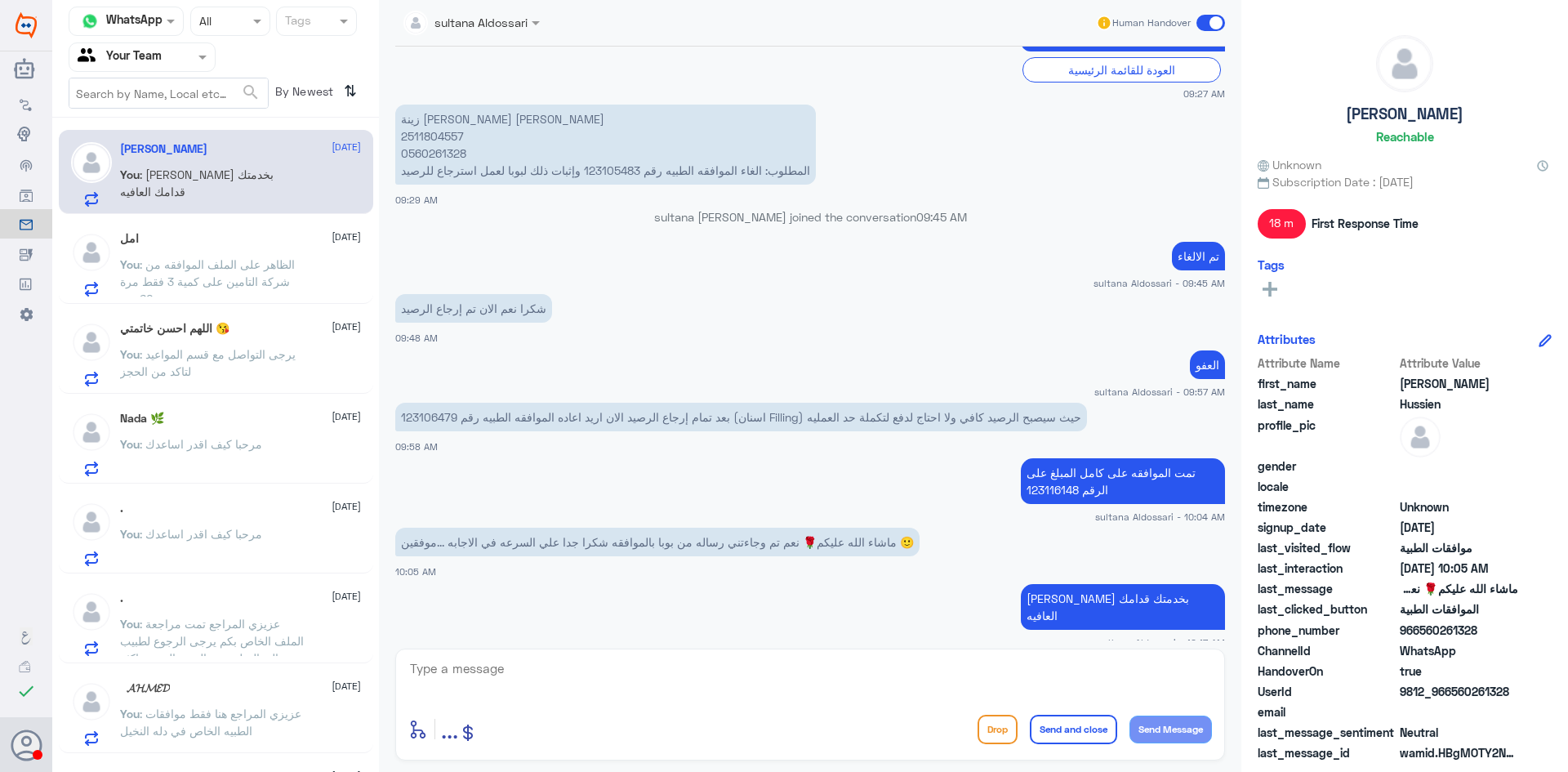
click at [113, 57] on input "text" at bounding box center [123, 56] width 90 height 19
click at [279, 256] on p "You : الظاهر على الملف الموافقه من شركة التامين على كمية 3 فقط مرة 60 يوم" at bounding box center [212, 275] width 184 height 41
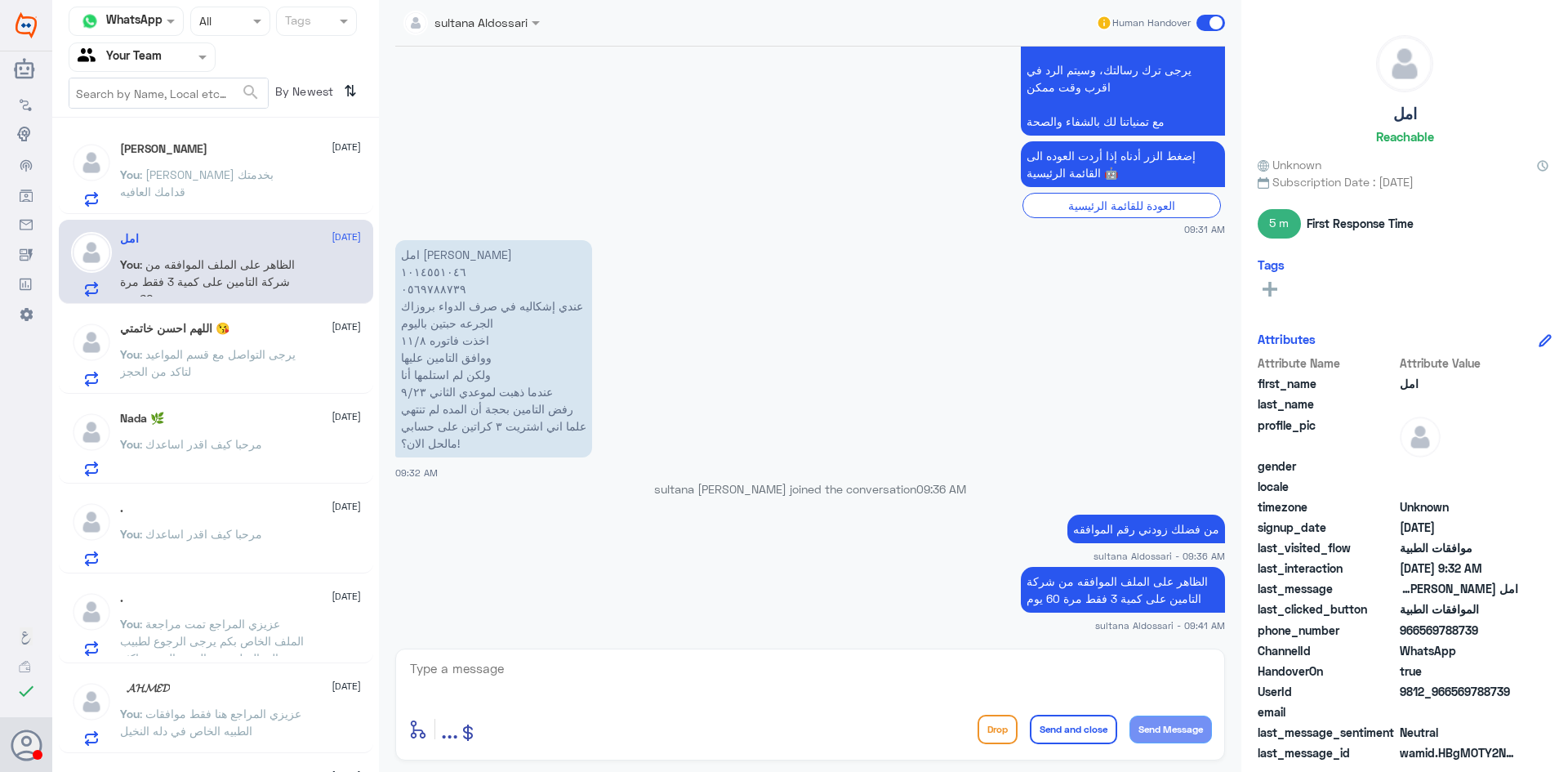
click at [192, 143] on h5 "[PERSON_NAME]" at bounding box center [163, 148] width 87 height 14
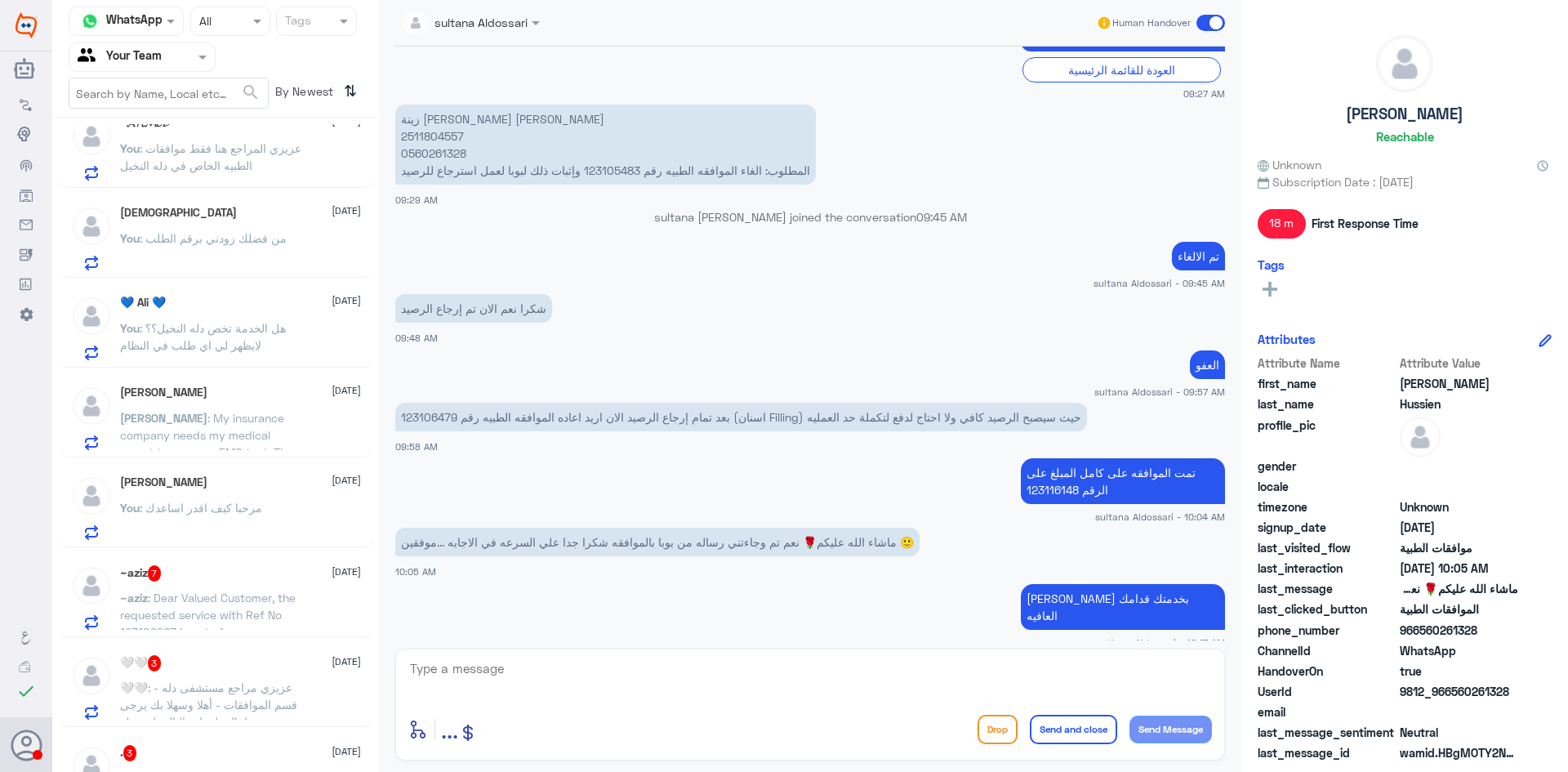
scroll to position [572, 0]
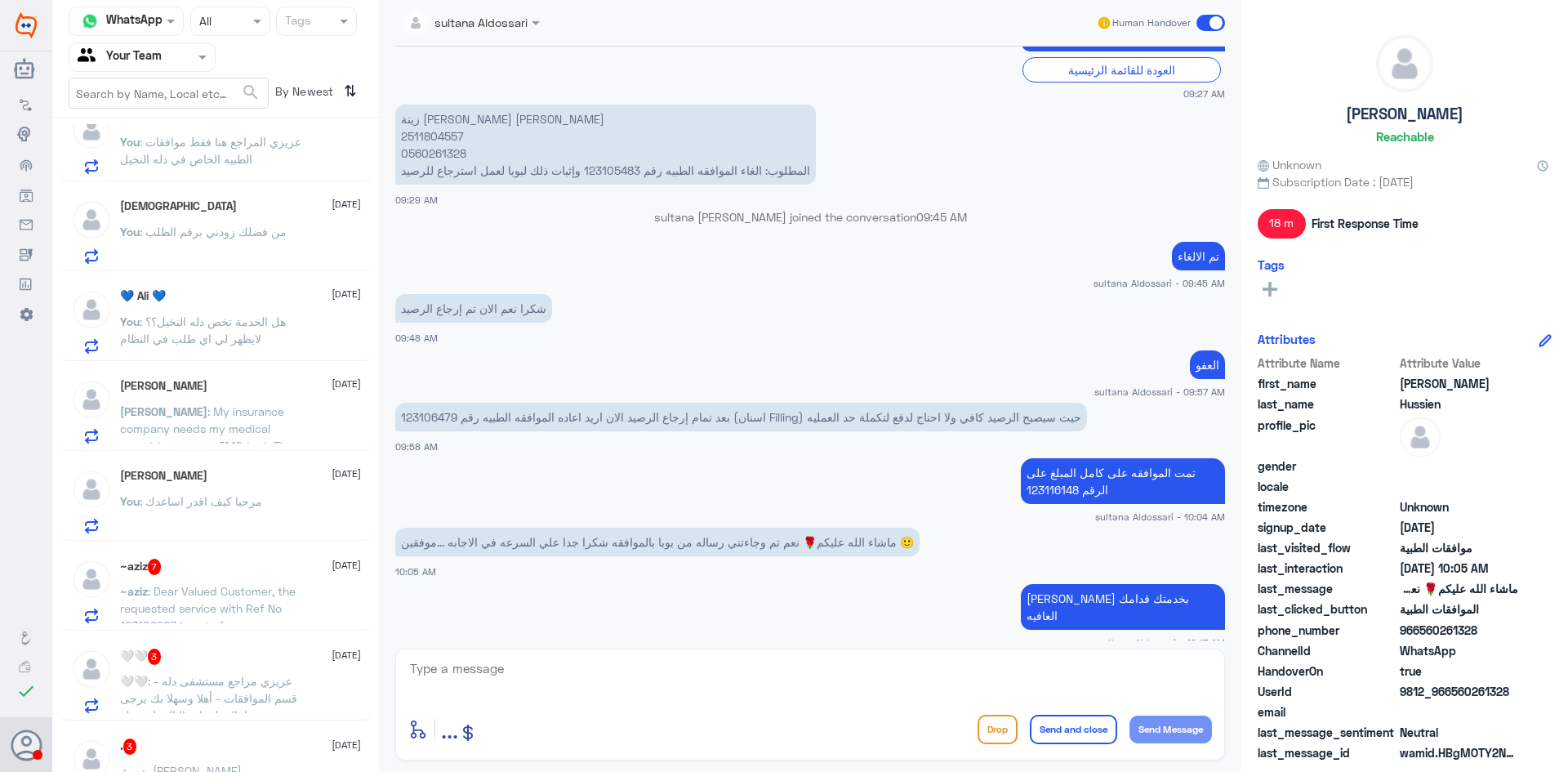
click at [258, 420] on p "[PERSON_NAME] : My insurance company needs my medical report to approve EMG tes…" at bounding box center [212, 423] width 184 height 41
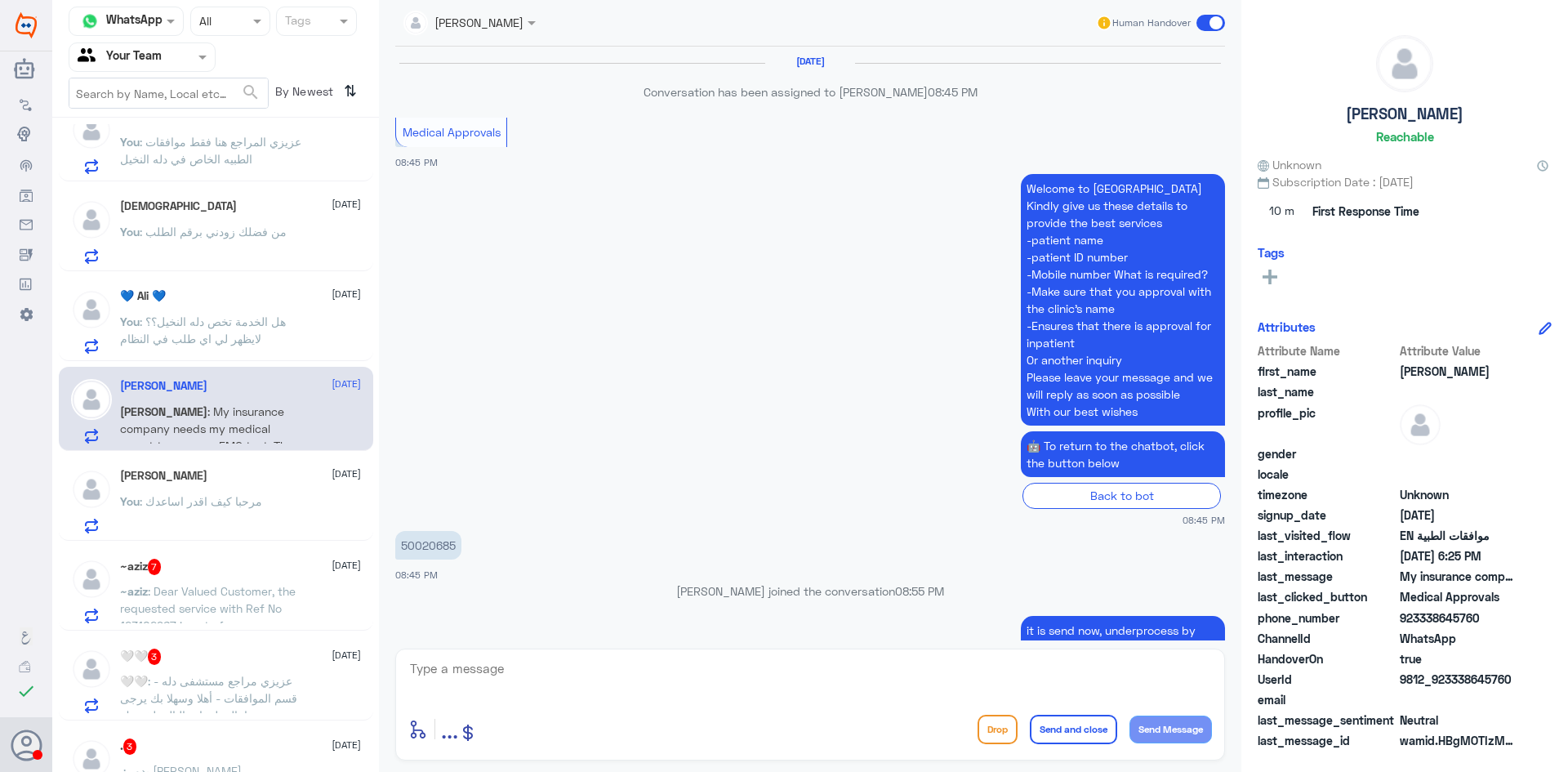
scroll to position [1281, 0]
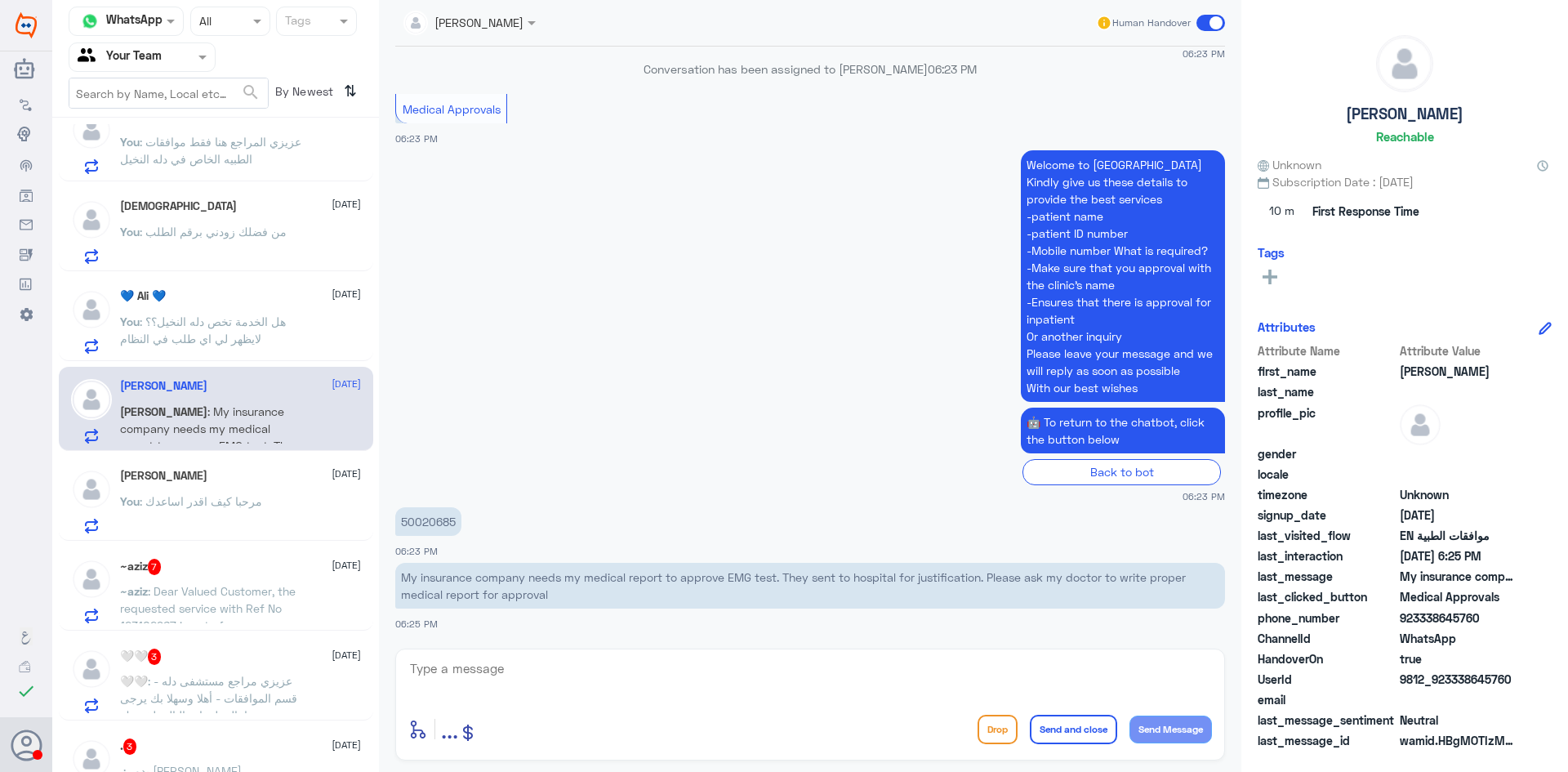
click at [410, 518] on p "50020685" at bounding box center [429, 522] width 66 height 28
copy p "50020685"
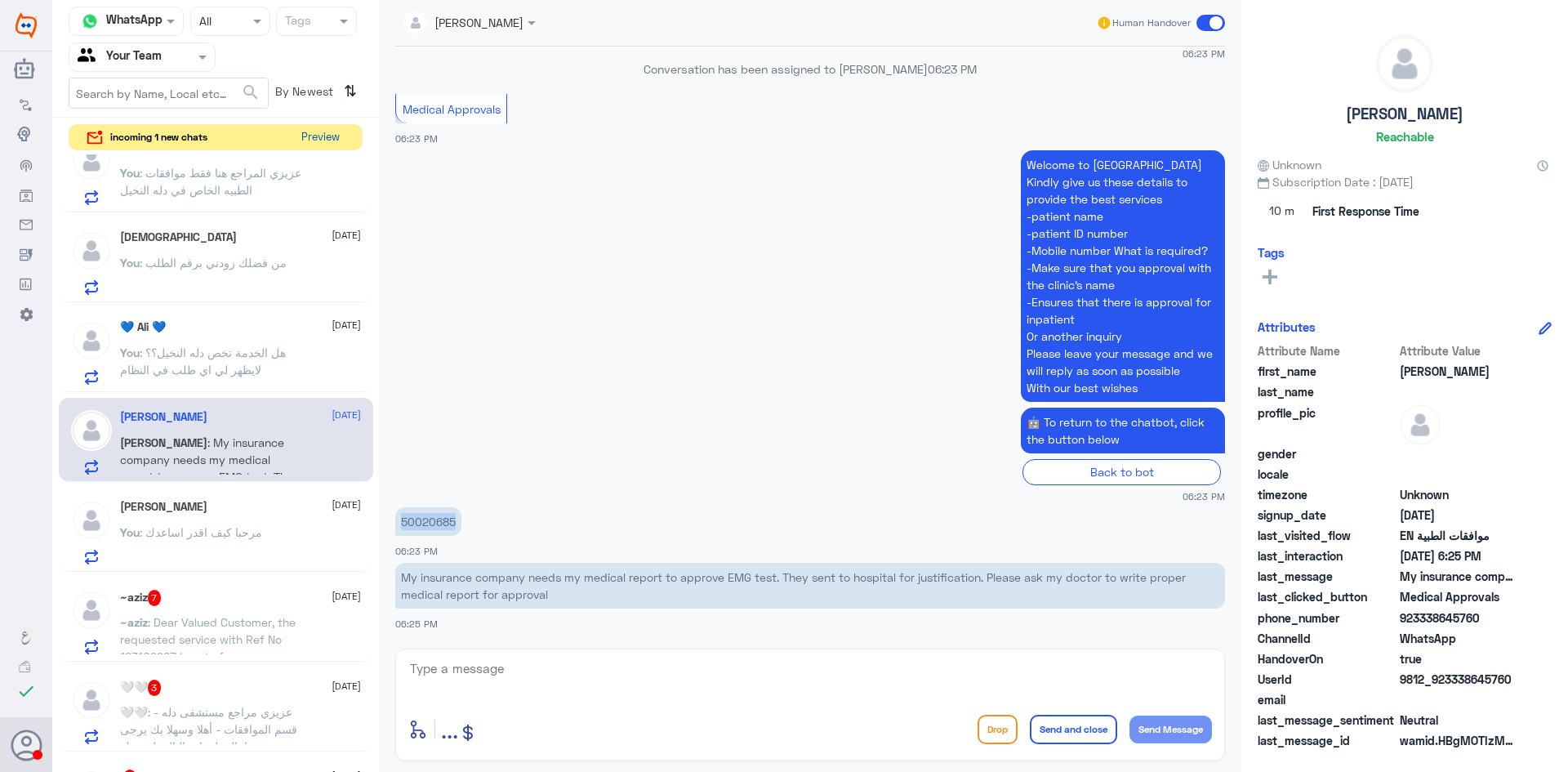
click at [320, 140] on button "Preview" at bounding box center [320, 138] width 51 height 26
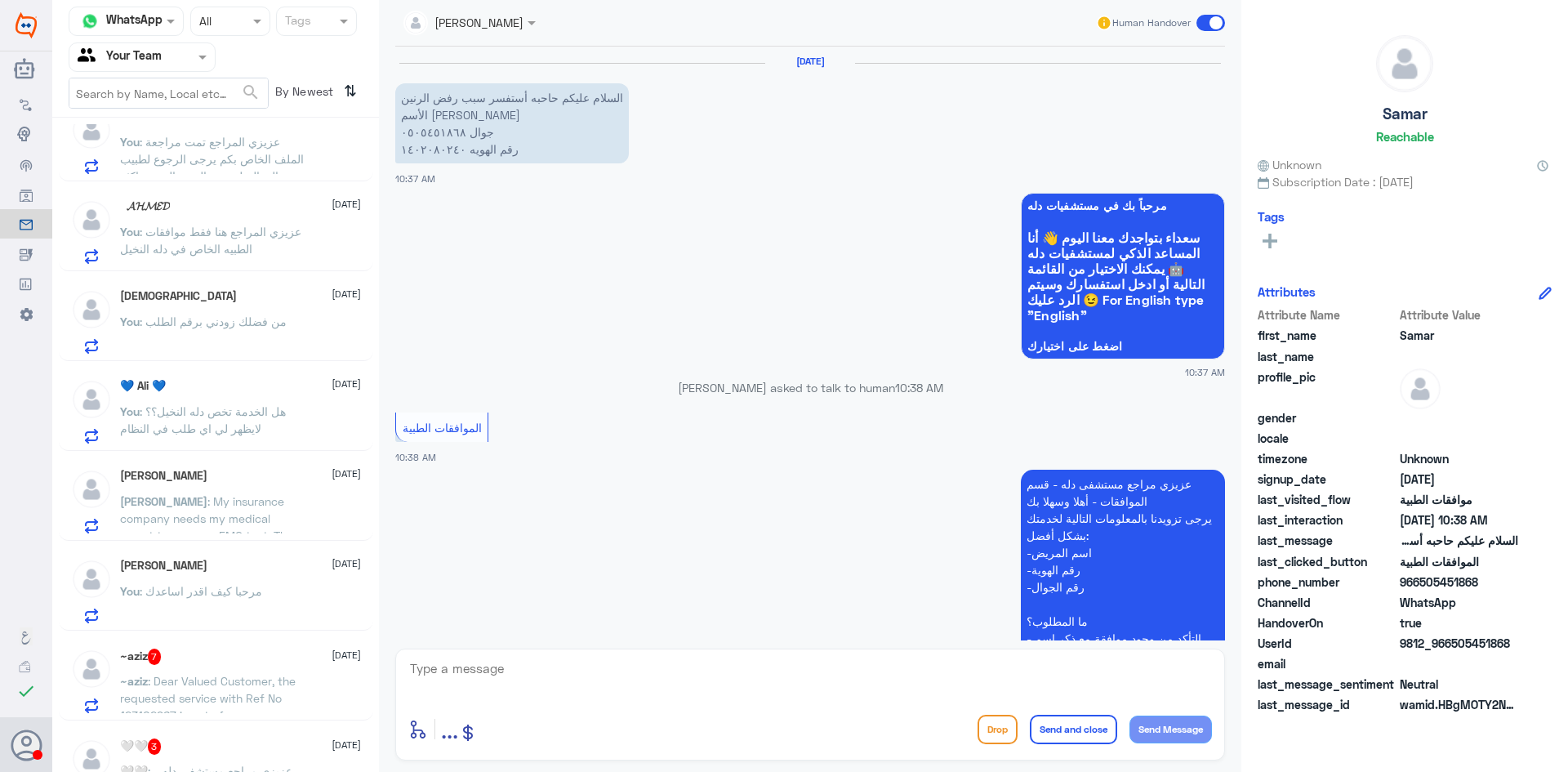
scroll to position [572, 0]
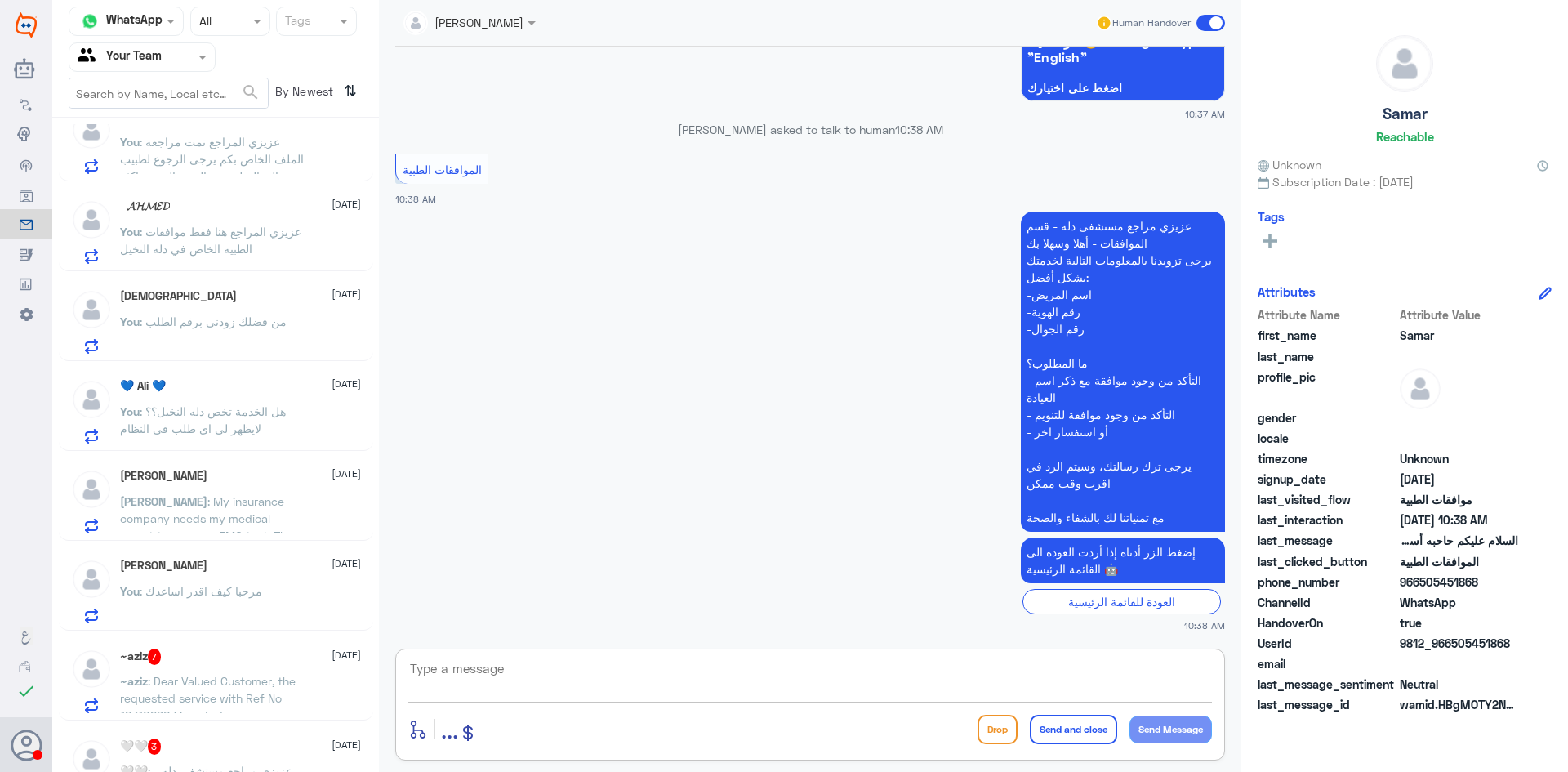
click at [779, 675] on textarea at bounding box center [810, 677] width 803 height 40
type textarea "lv"
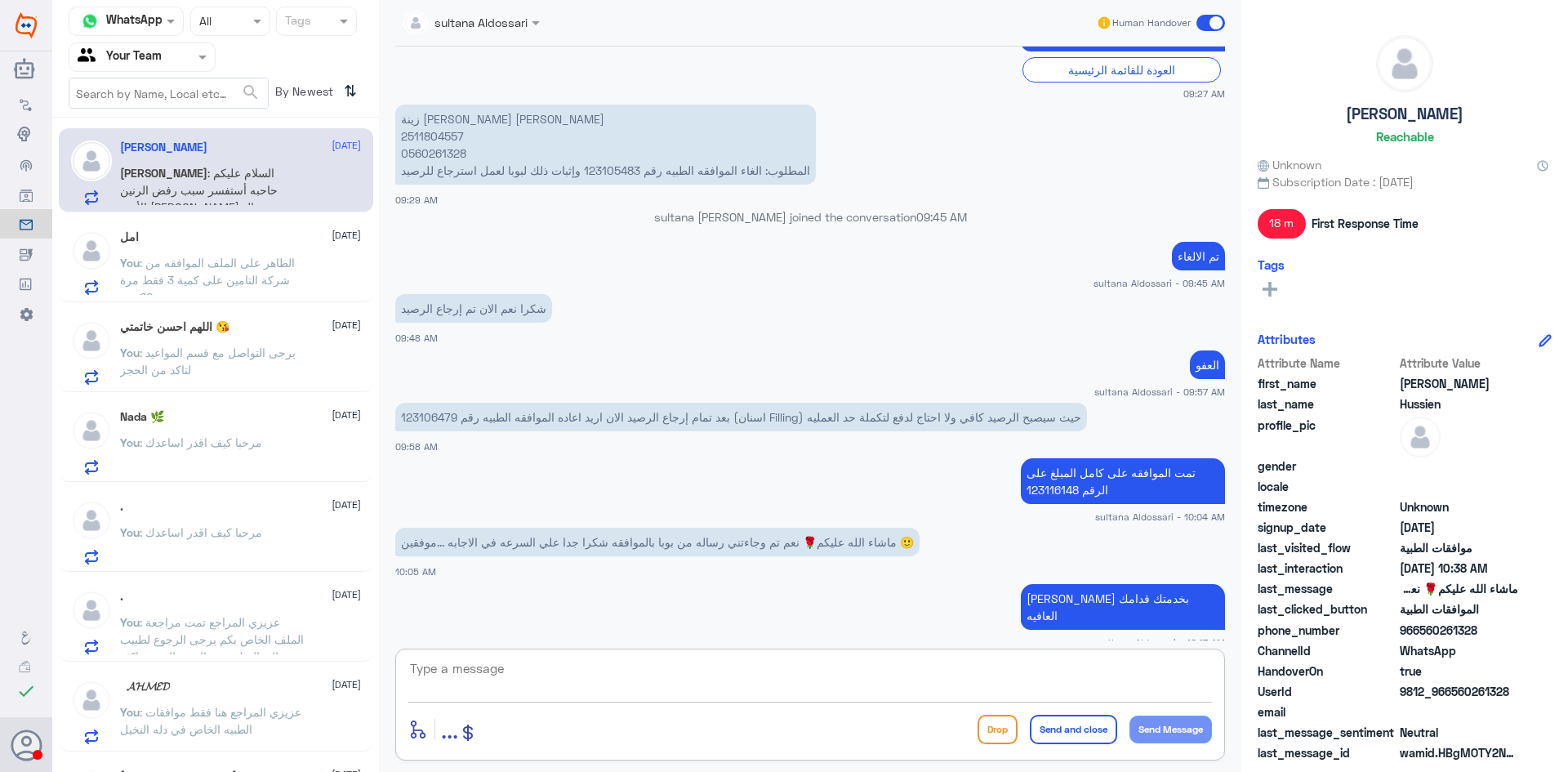
scroll to position [0, 0]
click at [248, 182] on p "[PERSON_NAME] : السلام عليكم حاحبه أستفسر سبب رفض الرنين الأسم [PERSON_NAME] جو…" at bounding box center [212, 186] width 184 height 41
click at [214, 247] on div "امل [DATE] You : الظاهر على الملف الموافقه من شركة التامين على كمية 3 فقط مرة 6…" at bounding box center [240, 265] width 241 height 65
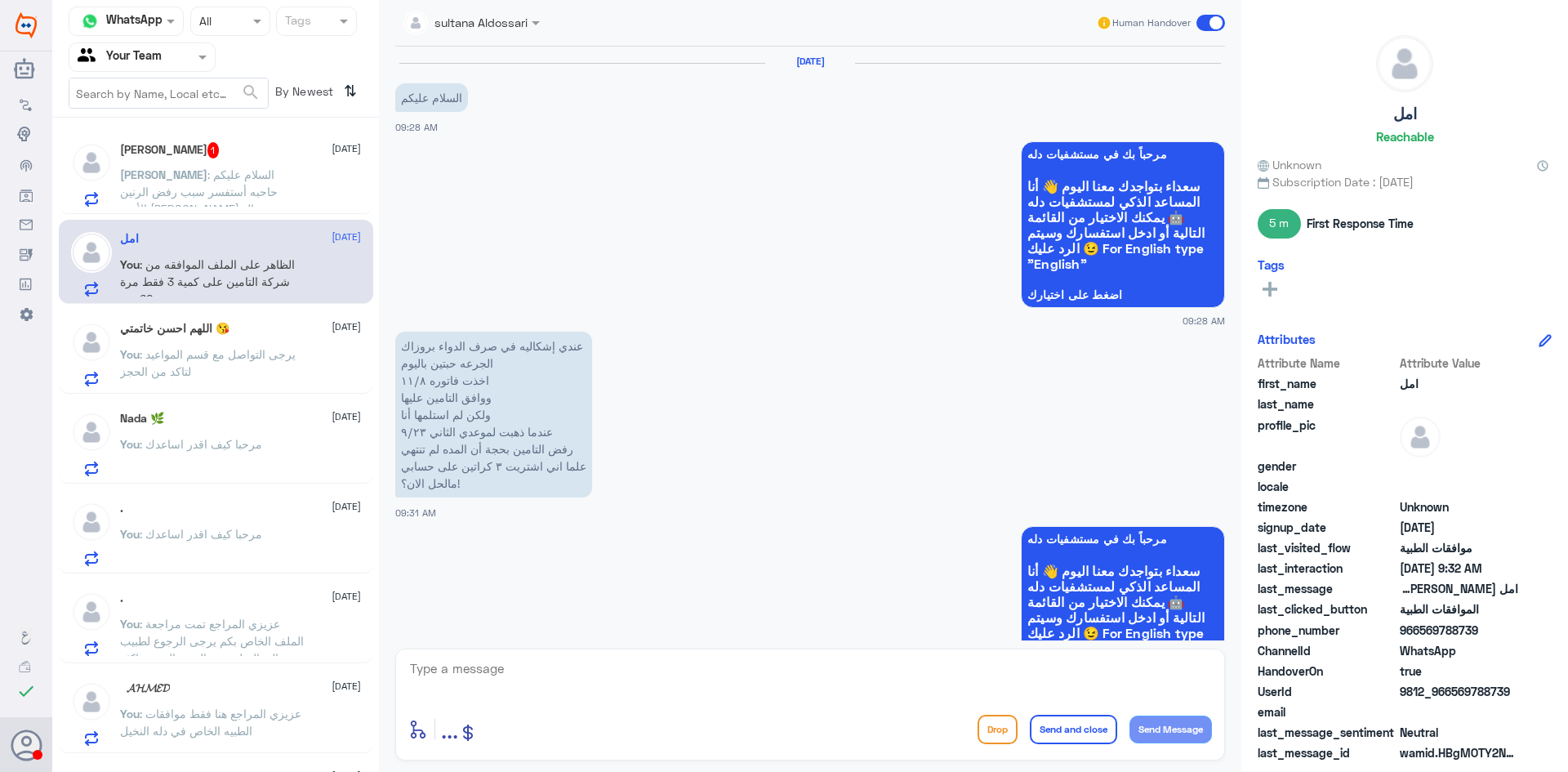
scroll to position [1236, 0]
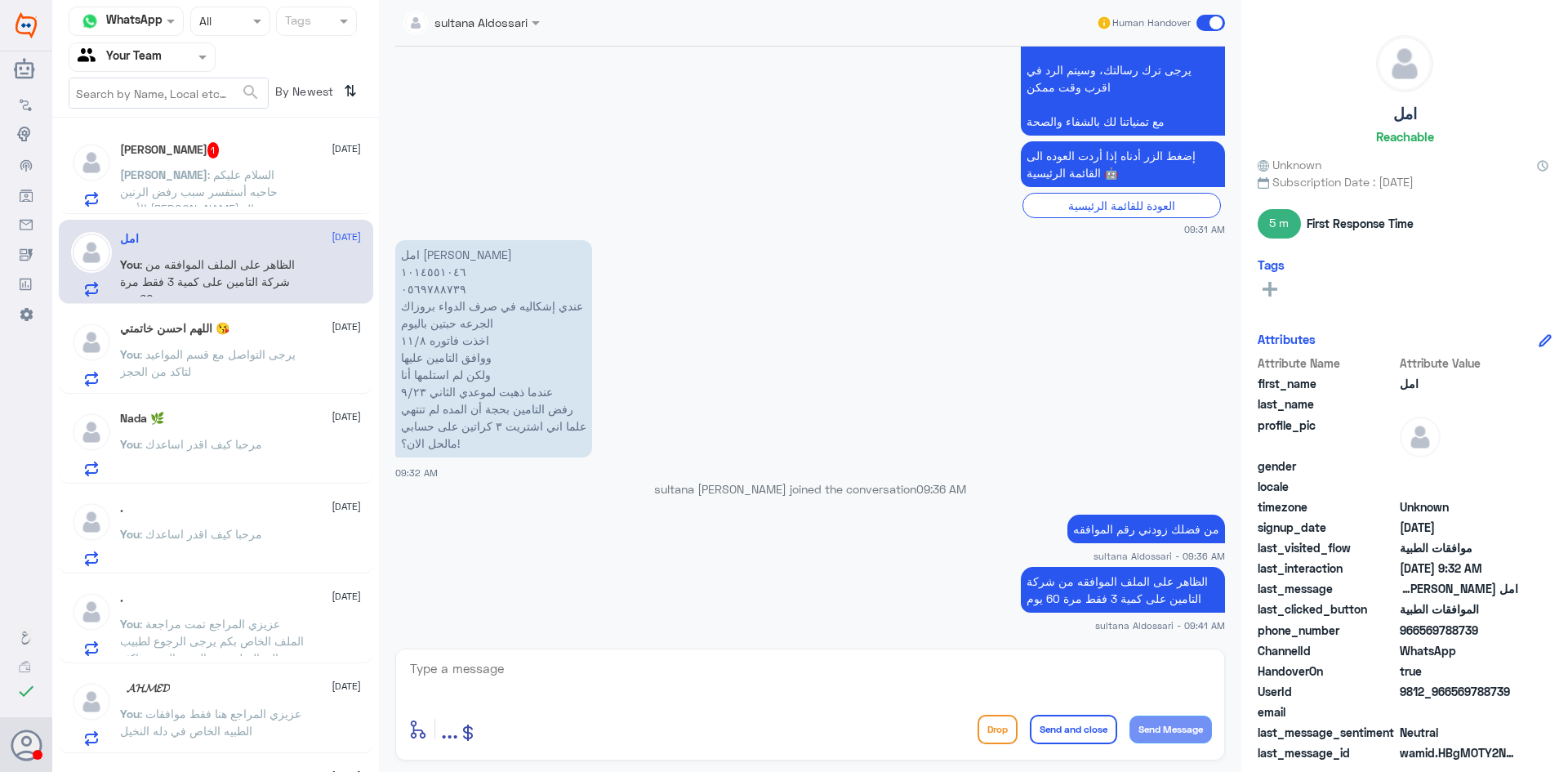
click at [222, 164] on div "[PERSON_NAME] 1 [DATE] [PERSON_NAME] : السلام عليكم حاحبه أستفسر سبب رفض الرنين…" at bounding box center [240, 174] width 241 height 65
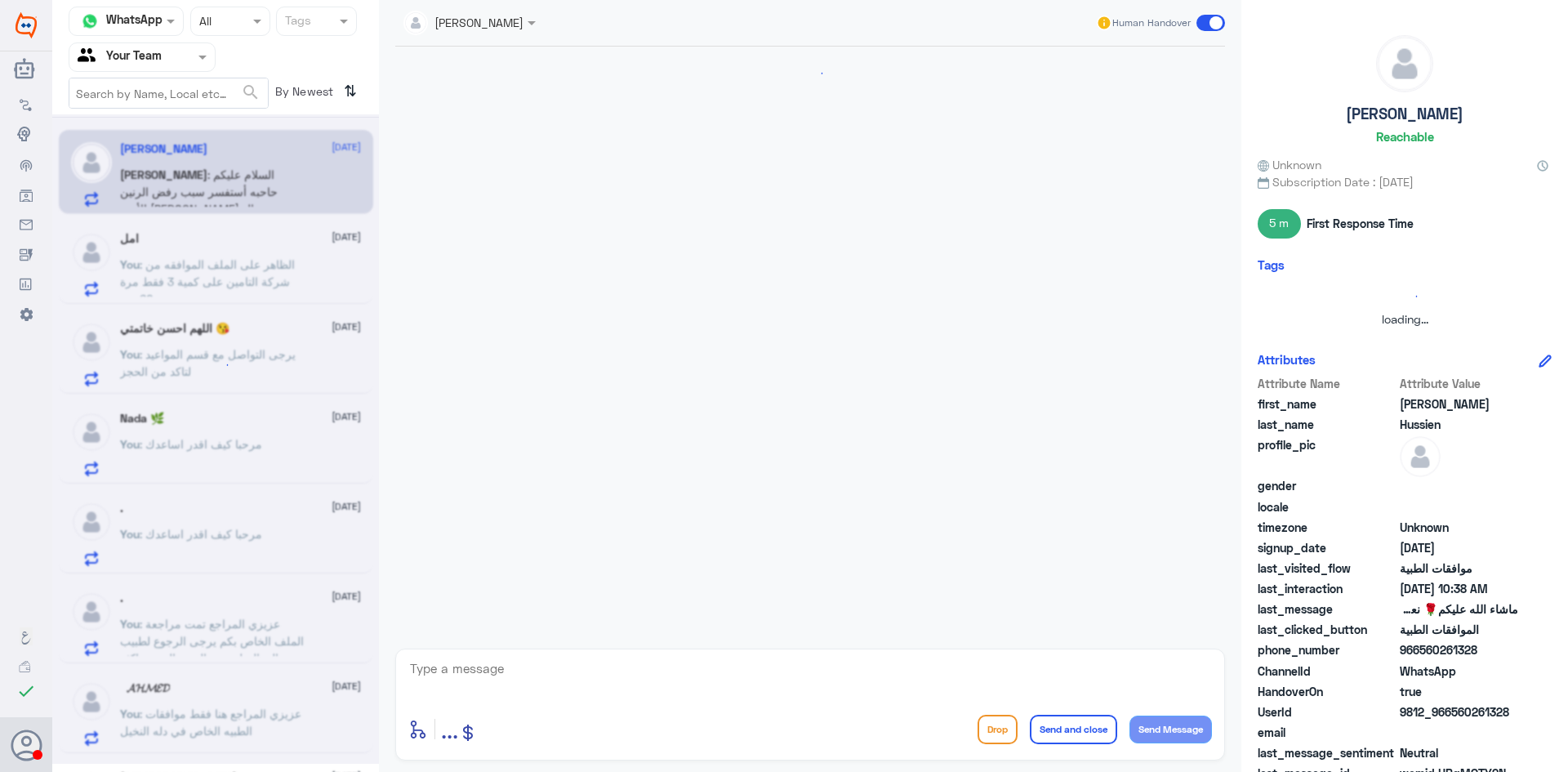
scroll to position [768, 0]
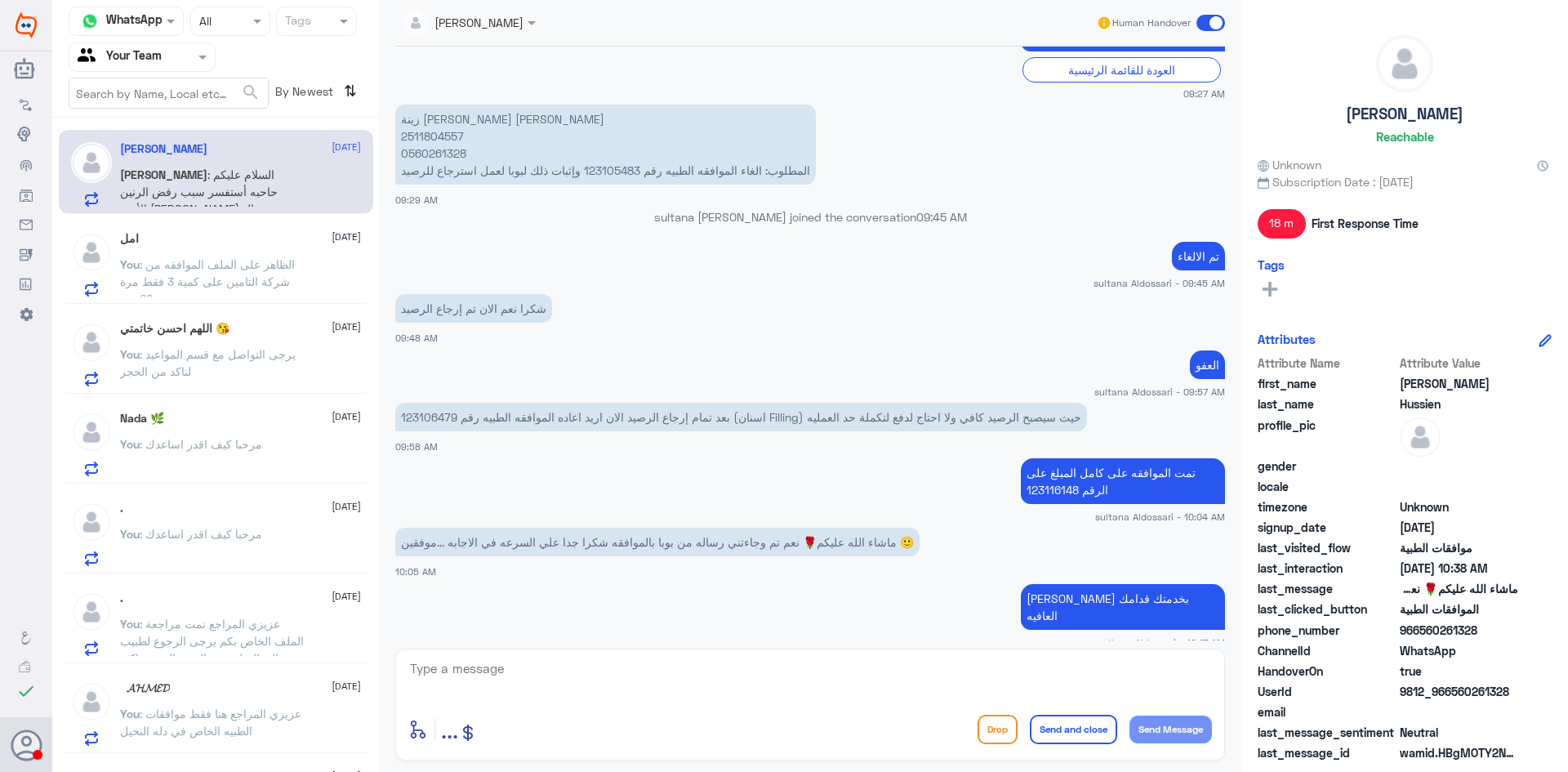
click at [217, 267] on span ": الظاهر على الملف الموافقه من شركة التامين على كمية 3 فقط مرة 60 يوم" at bounding box center [207, 281] width 175 height 48
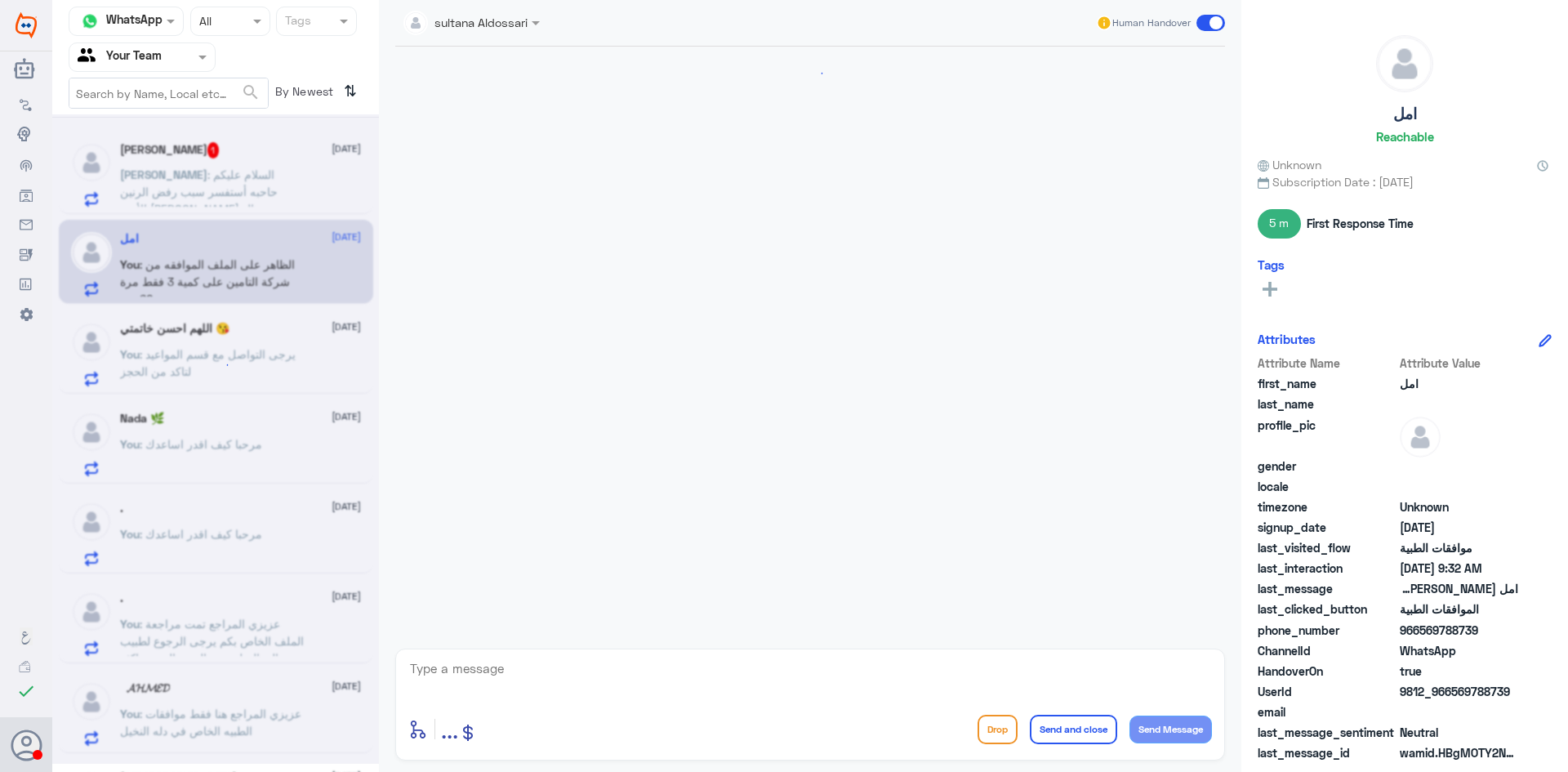
scroll to position [1236, 0]
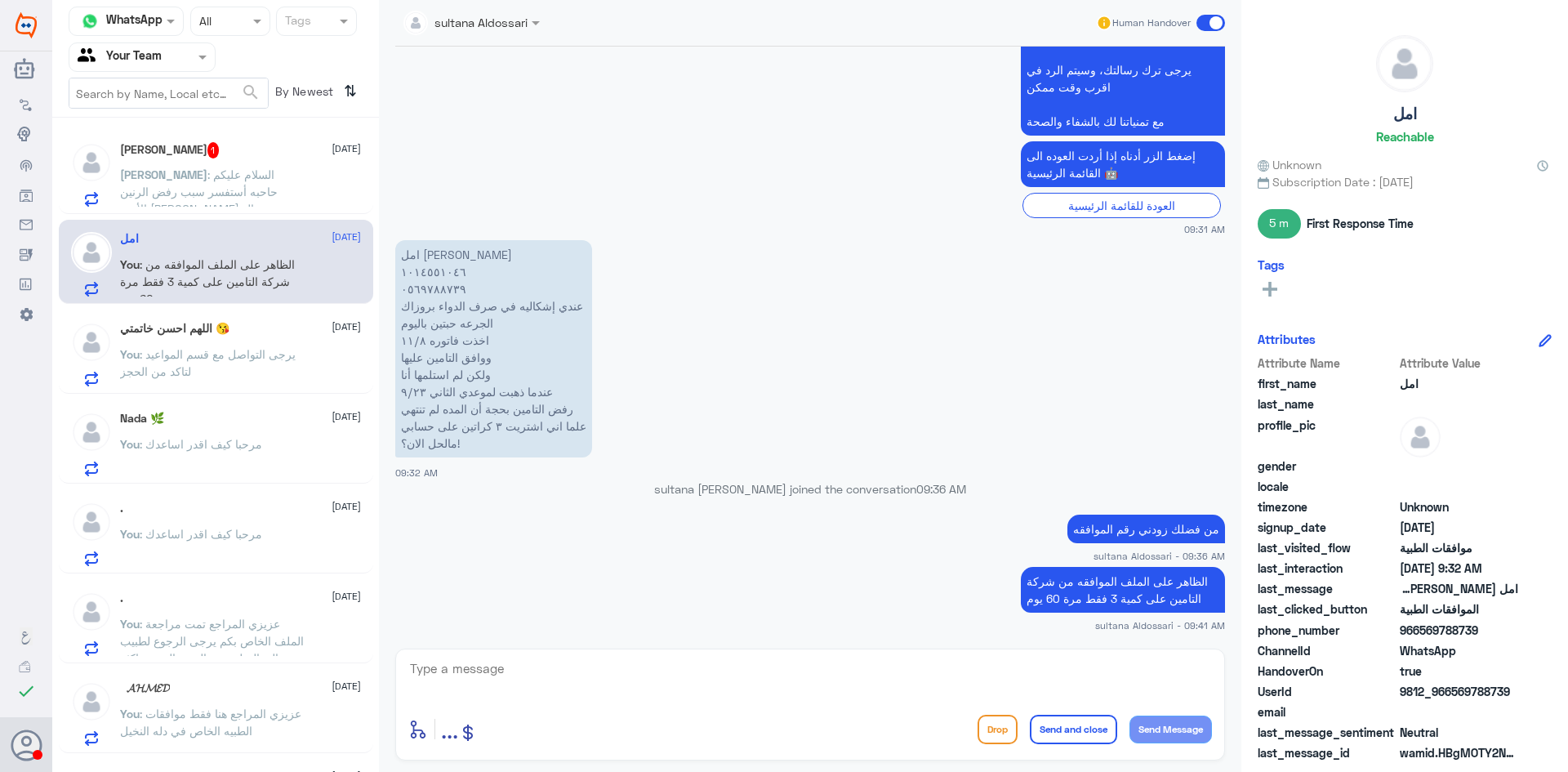
click at [211, 351] on span ": يرجى التواصل مع قسم المواعيد لتاكد من الحجز" at bounding box center [208, 362] width 176 height 31
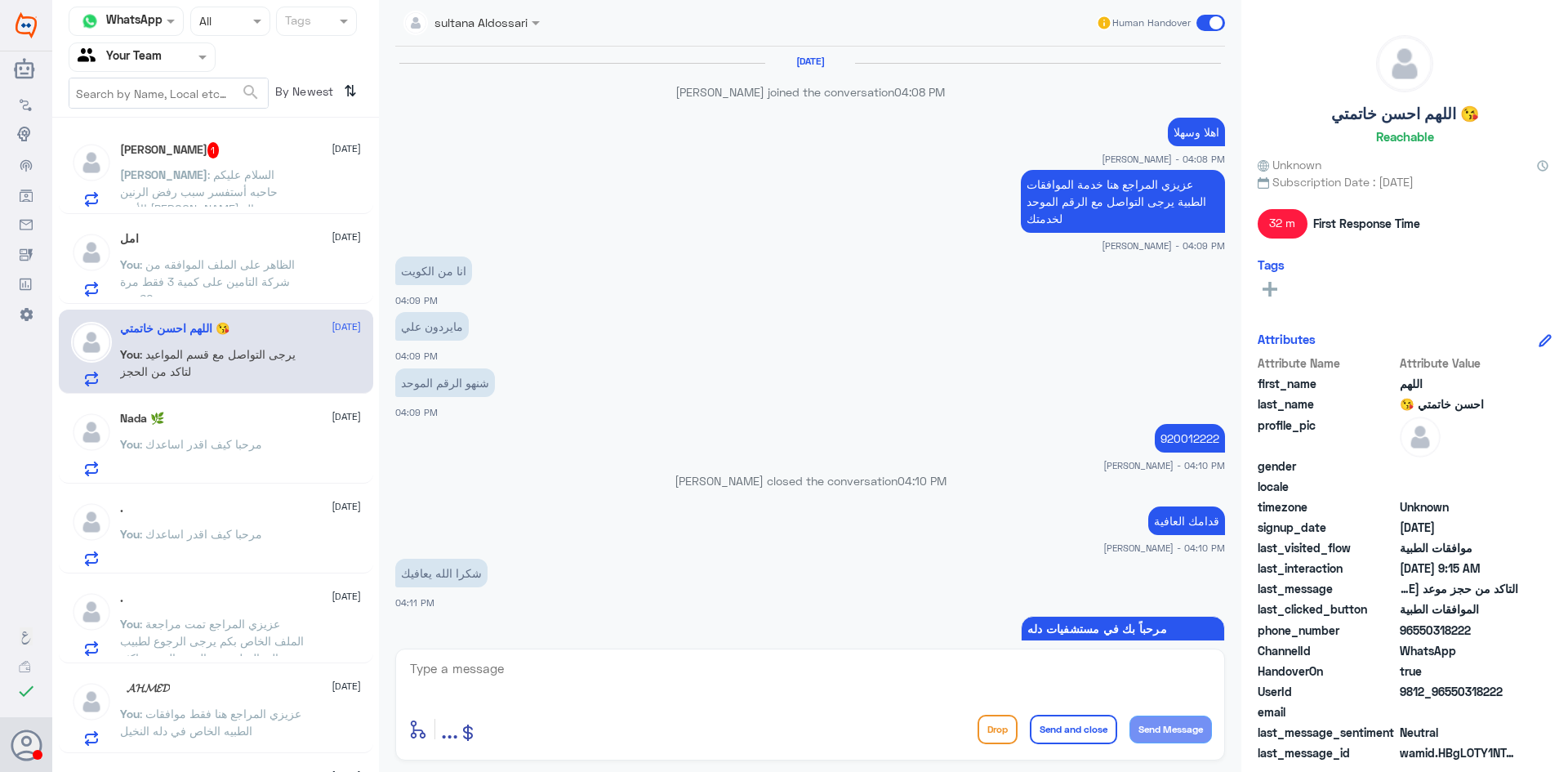
scroll to position [1161, 0]
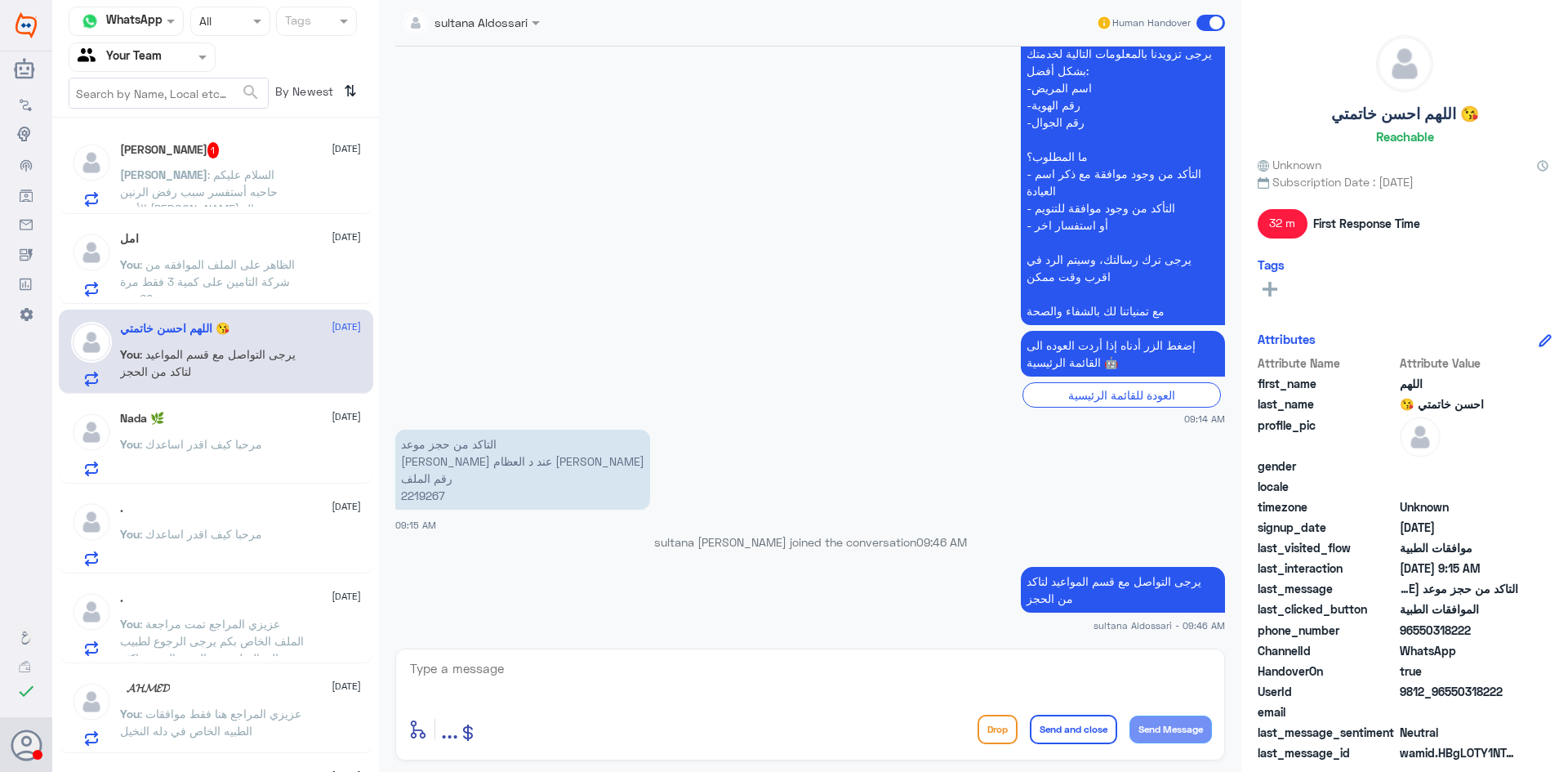
click at [227, 423] on div "Nada 🌿 [DATE]" at bounding box center [240, 418] width 241 height 14
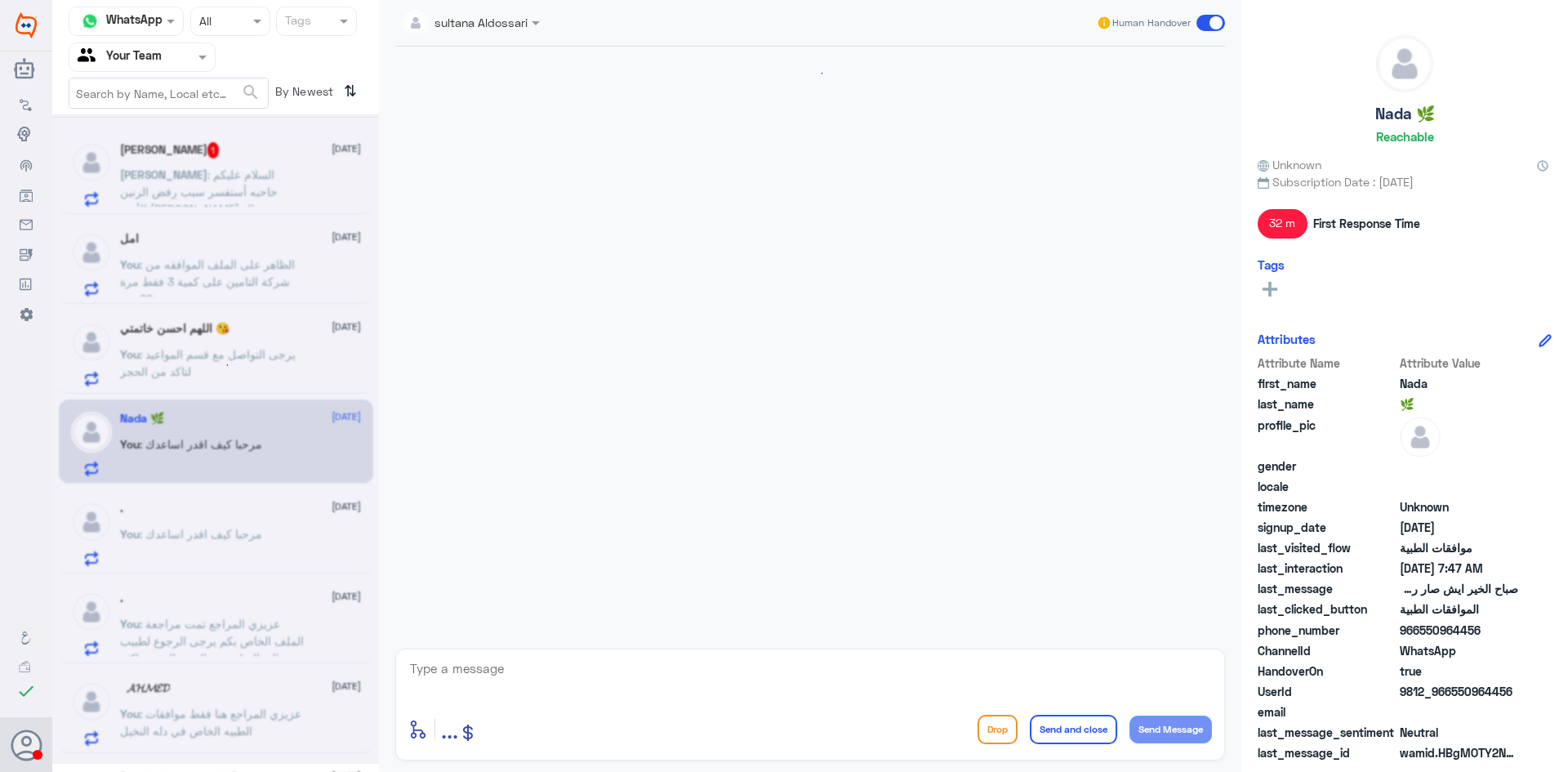
scroll to position [1567, 0]
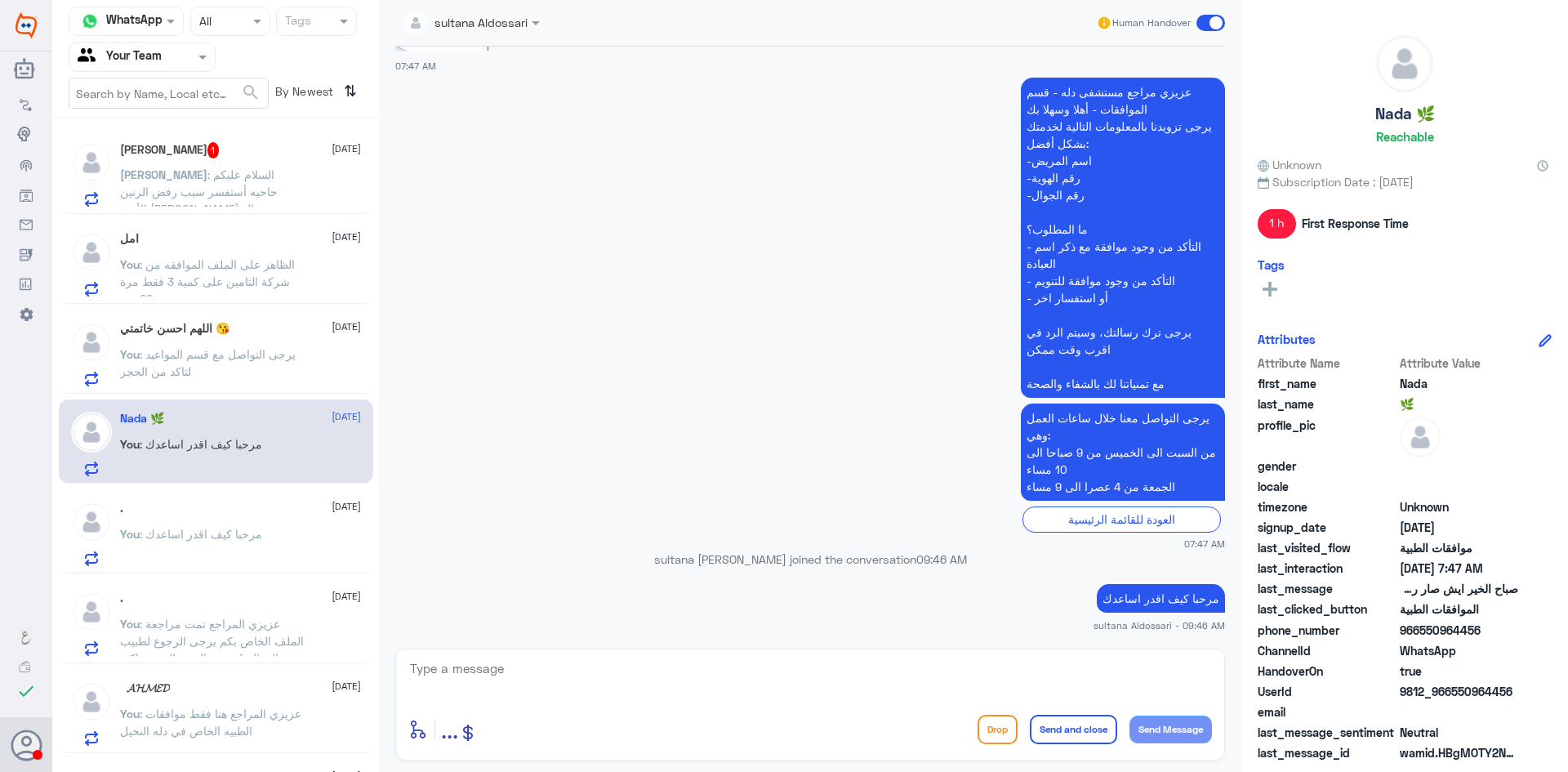
click at [169, 55] on div at bounding box center [142, 56] width 145 height 19
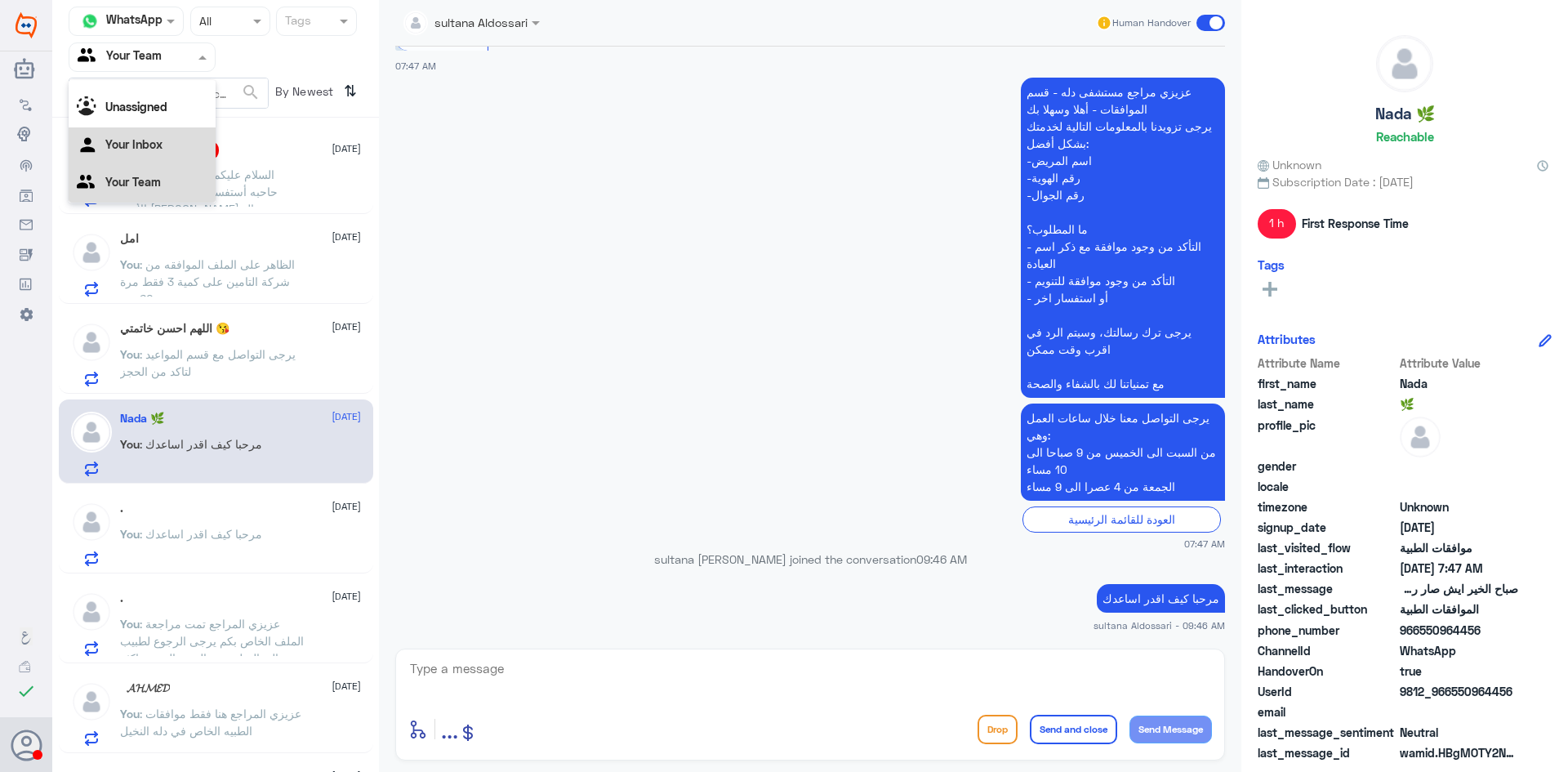
click at [161, 148] on Inbox "Your Inbox" at bounding box center [133, 143] width 57 height 14
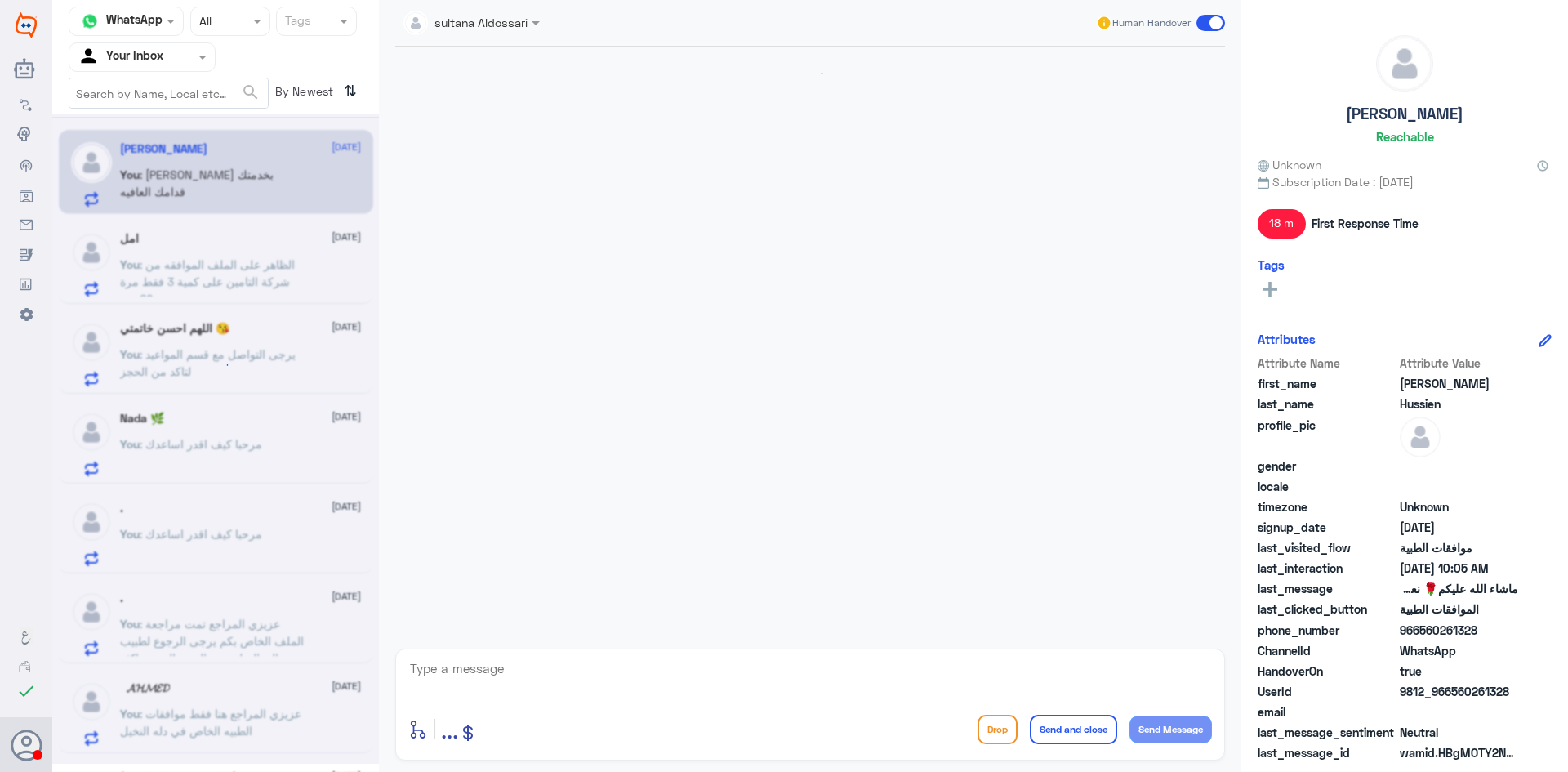
scroll to position [768, 0]
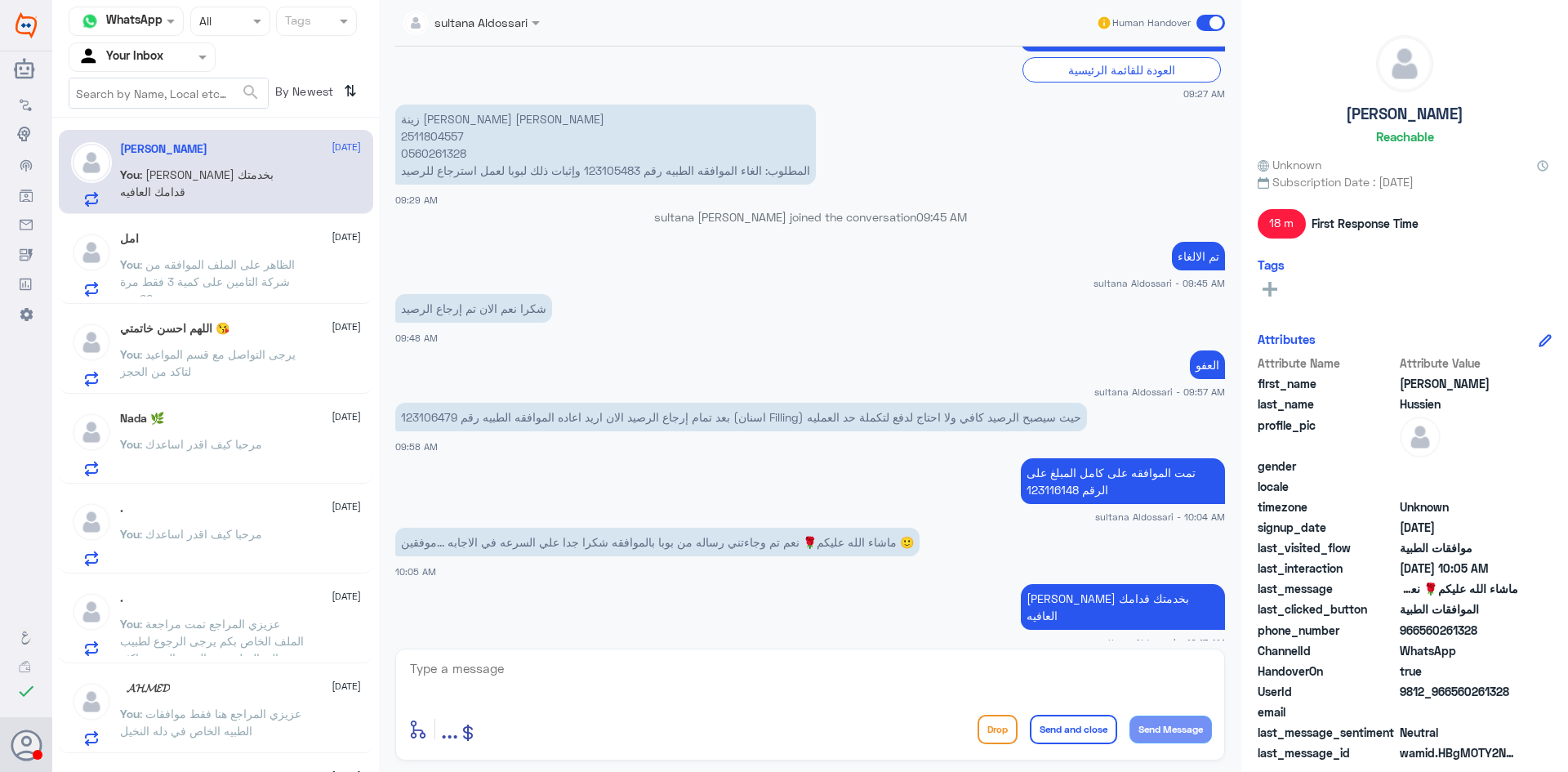
click at [147, 54] on input "text" at bounding box center [123, 56] width 90 height 19
click at [138, 168] on div "Your Team" at bounding box center [142, 183] width 147 height 37
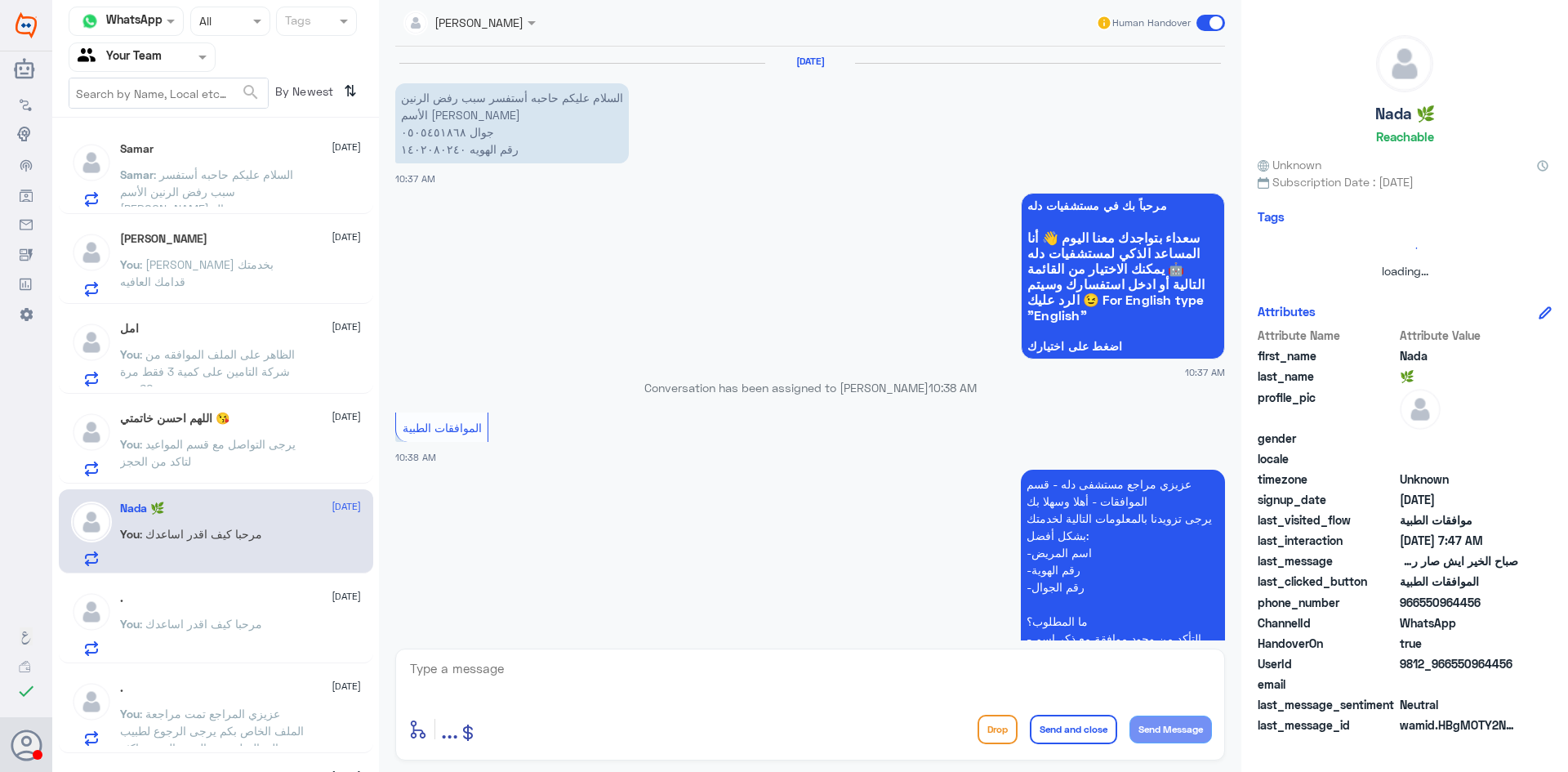
scroll to position [365, 0]
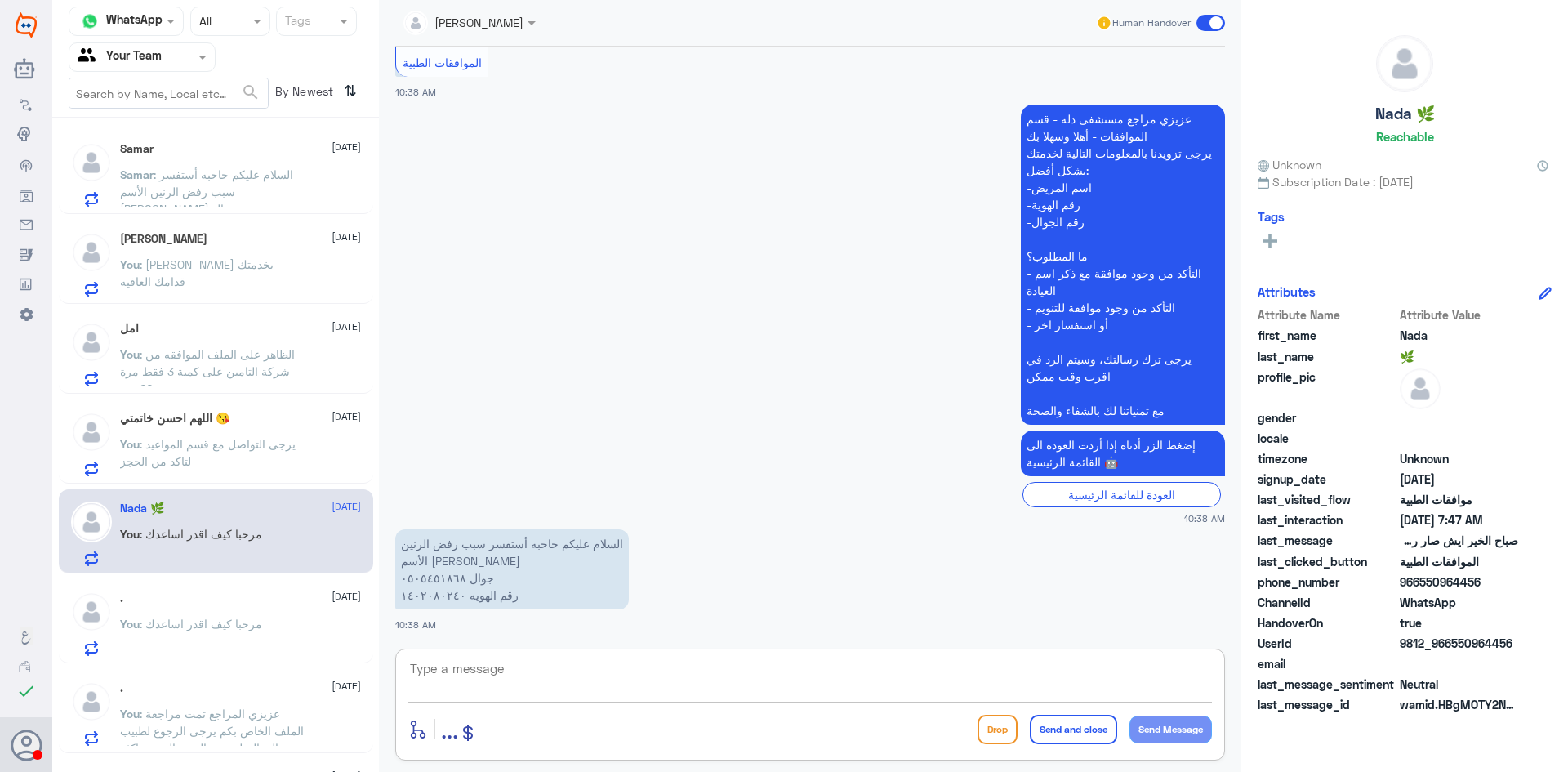
click at [585, 676] on textarea at bounding box center [810, 677] width 803 height 40
type textarea "وعليكم السلام ورحمة الله وبركاته"
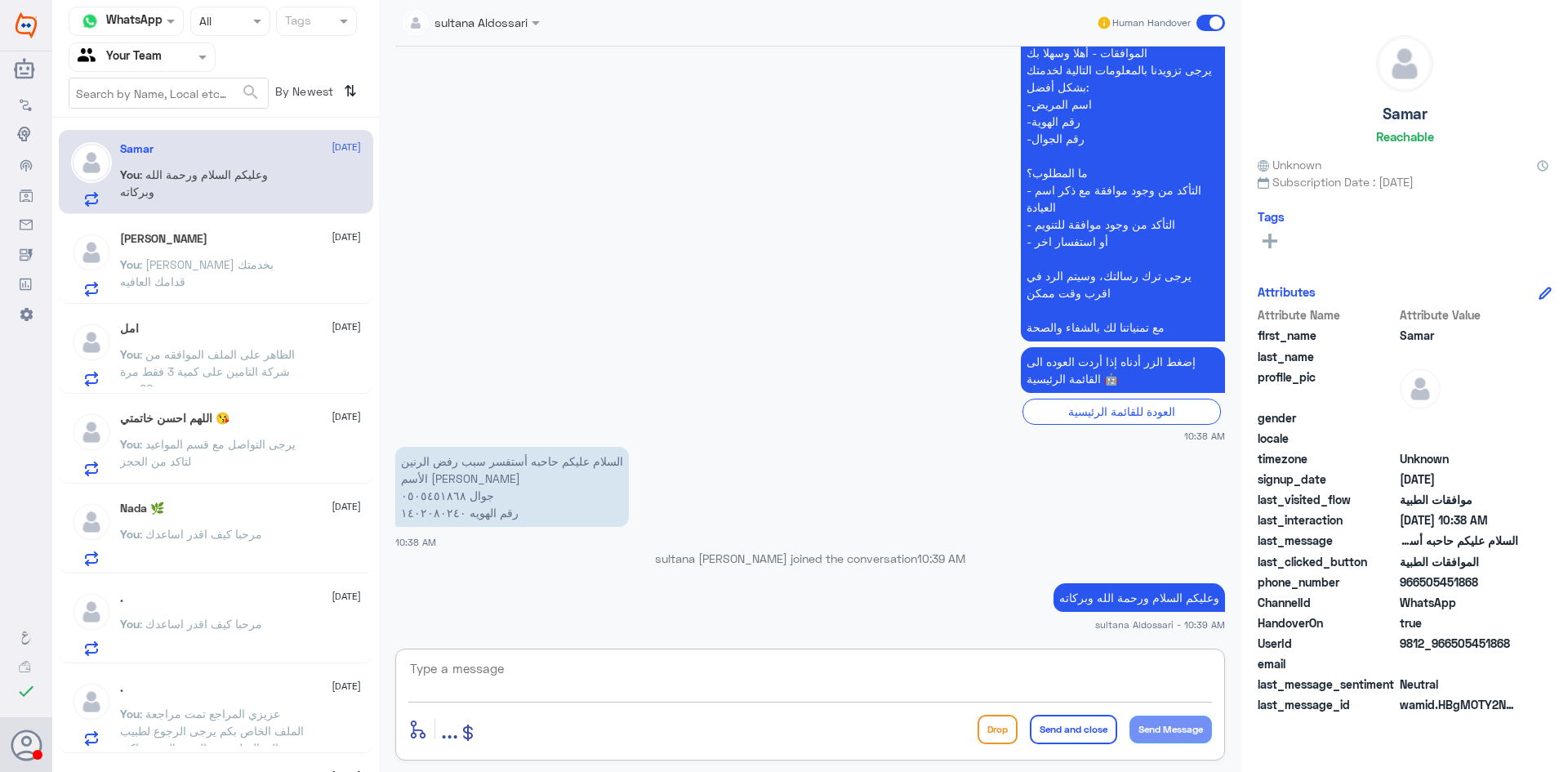
click at [439, 490] on p "السلام عليكم حاحبه أستفسر سبب رفض الرنين الأسم [PERSON_NAME] جوال ٠٥٠٥٤٥١٨٦٨ رق…" at bounding box center [512, 487] width 234 height 80
copy p "٠٥٠٥٤٥١٨٦٨"
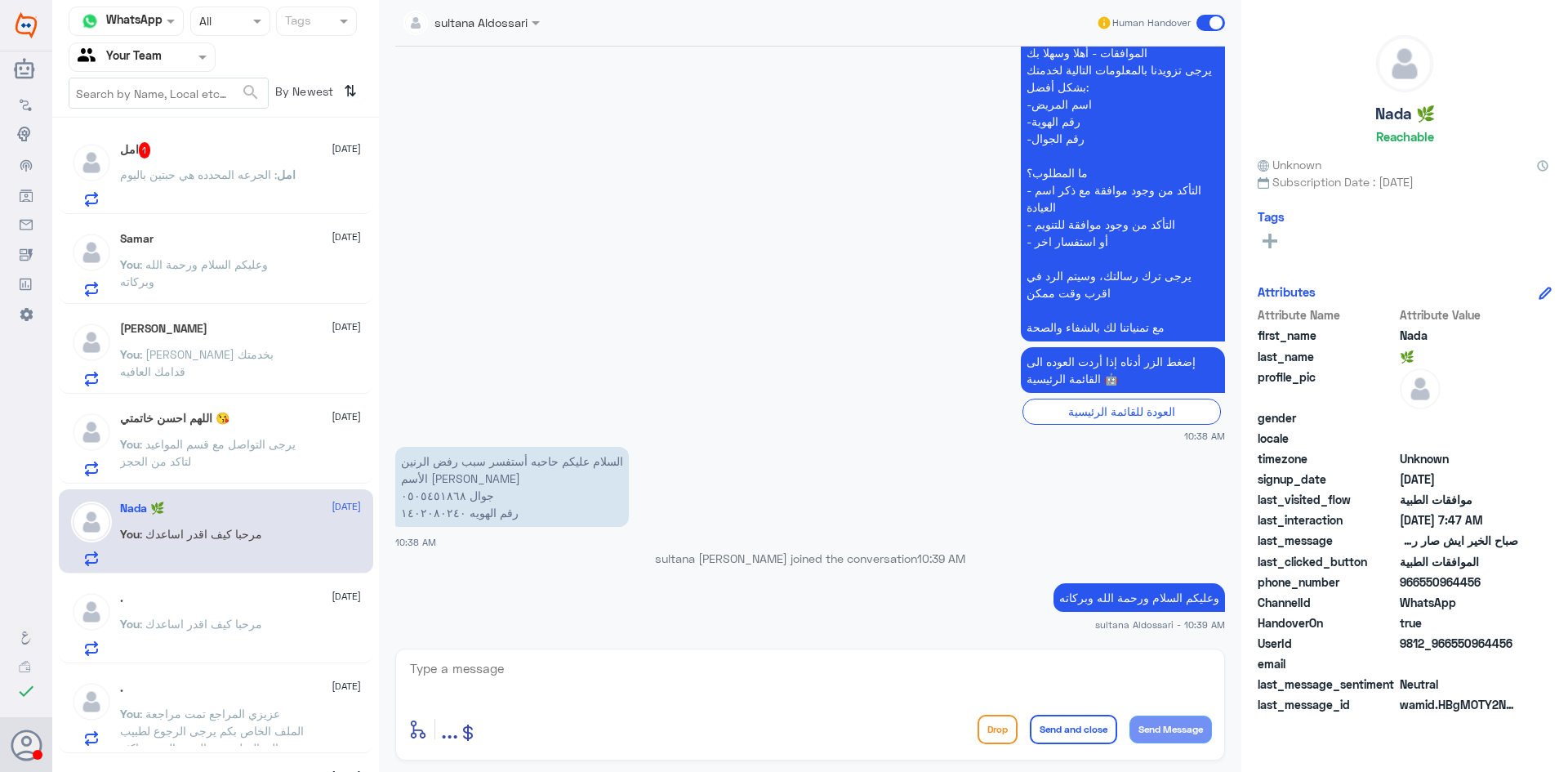
click at [239, 192] on p "امل : الجرعه المحدده هي حبتين باليوم" at bounding box center [208, 186] width 176 height 41
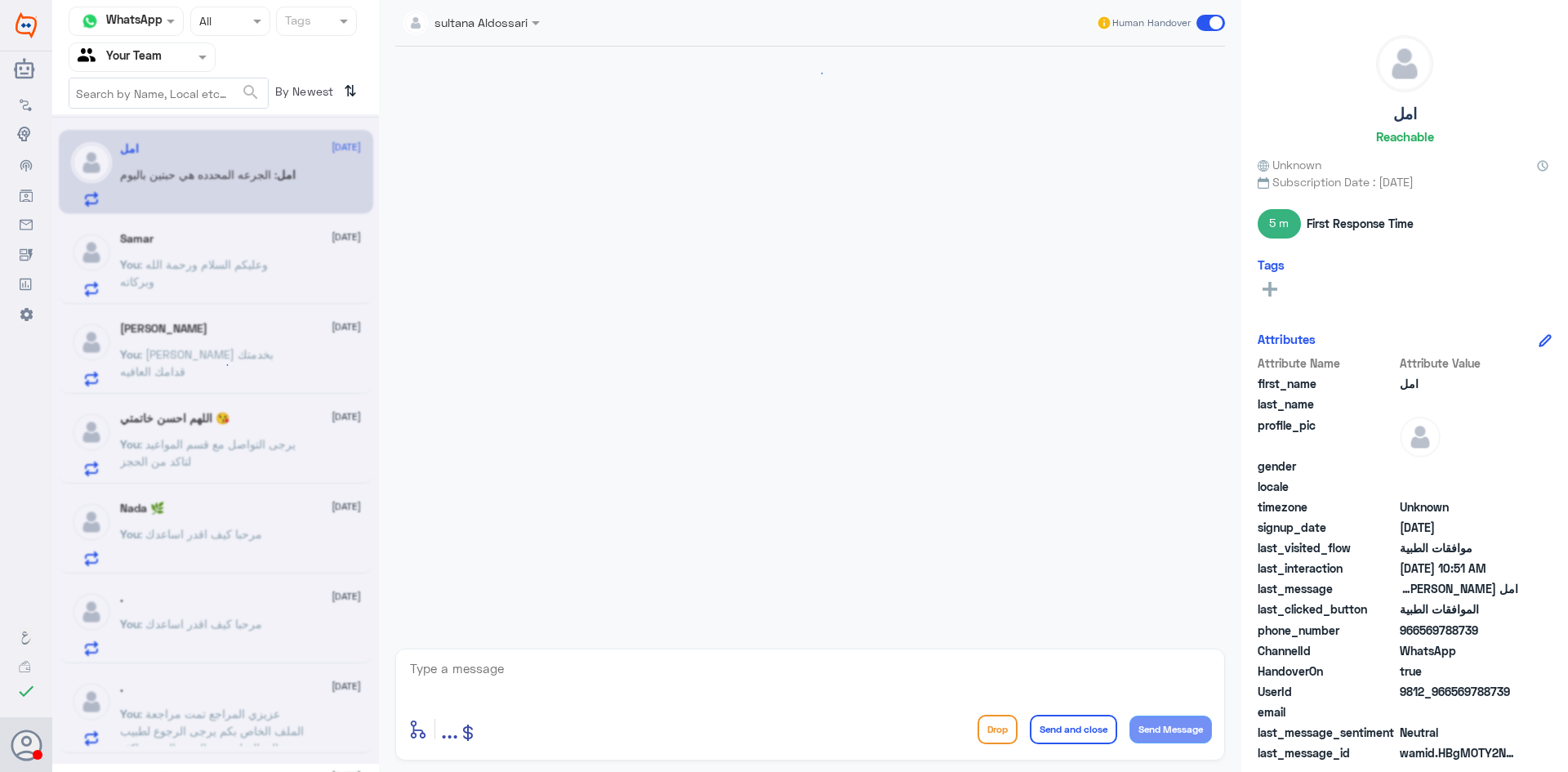
scroll to position [1291, 0]
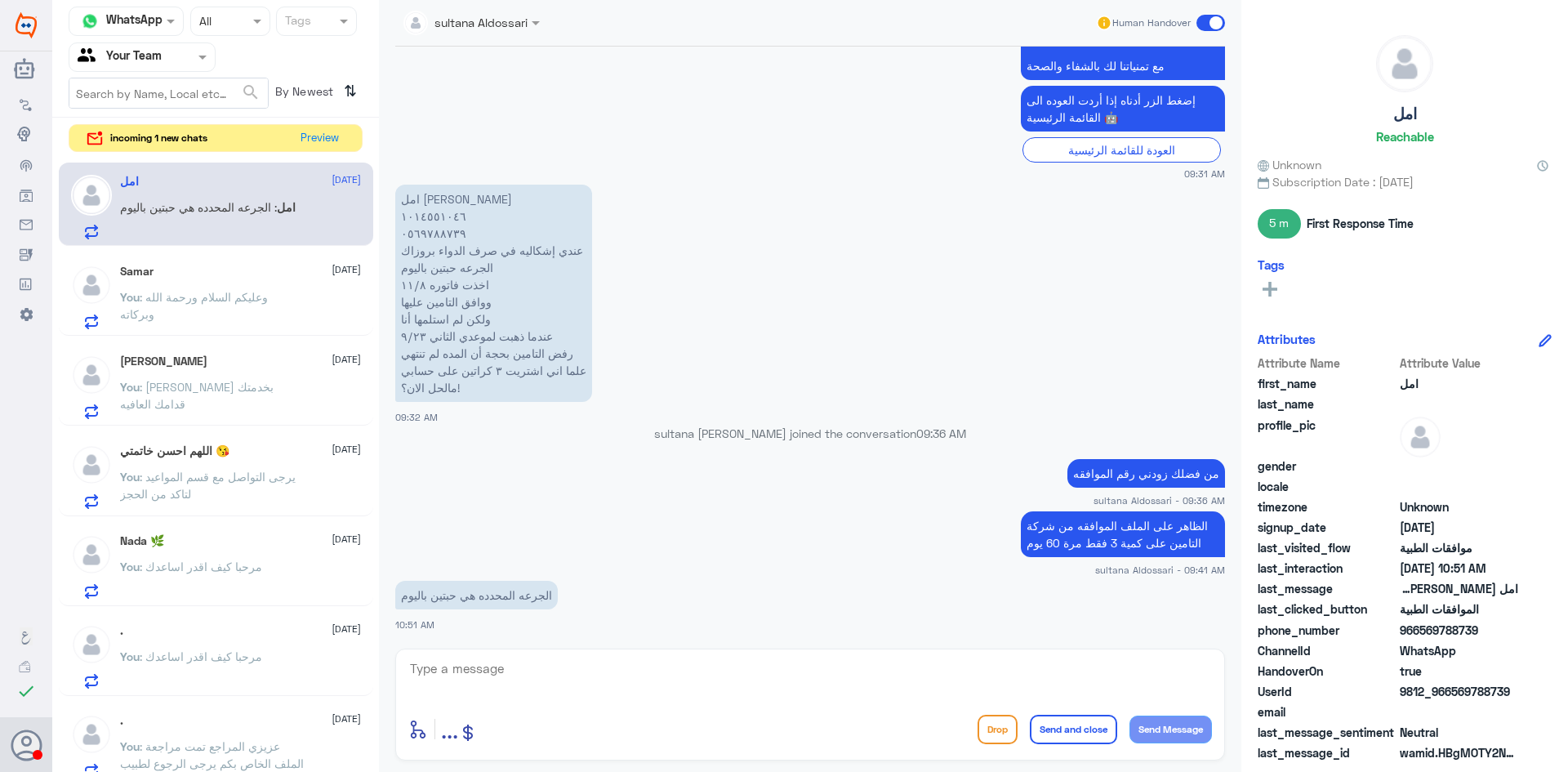
click at [415, 216] on p "امل [PERSON_NAME] ١٠١٤٥٥١٠٤٦ ٠٥٦٩٧٨٨٧٣٩ عندي إشكاليه في صرف الدواء بروزاك الجرع…" at bounding box center [493, 294] width 197 height 217
copy p "١٠١٤٥٥١٠٤٦"
click at [430, 230] on p "امل [PERSON_NAME] ١٠١٤٥٥١٠٤٦ ٠٥٦٩٧٨٨٧٣٩ عندي إشكاليه في صرف الدواء بروزاك الجرع…" at bounding box center [493, 294] width 197 height 217
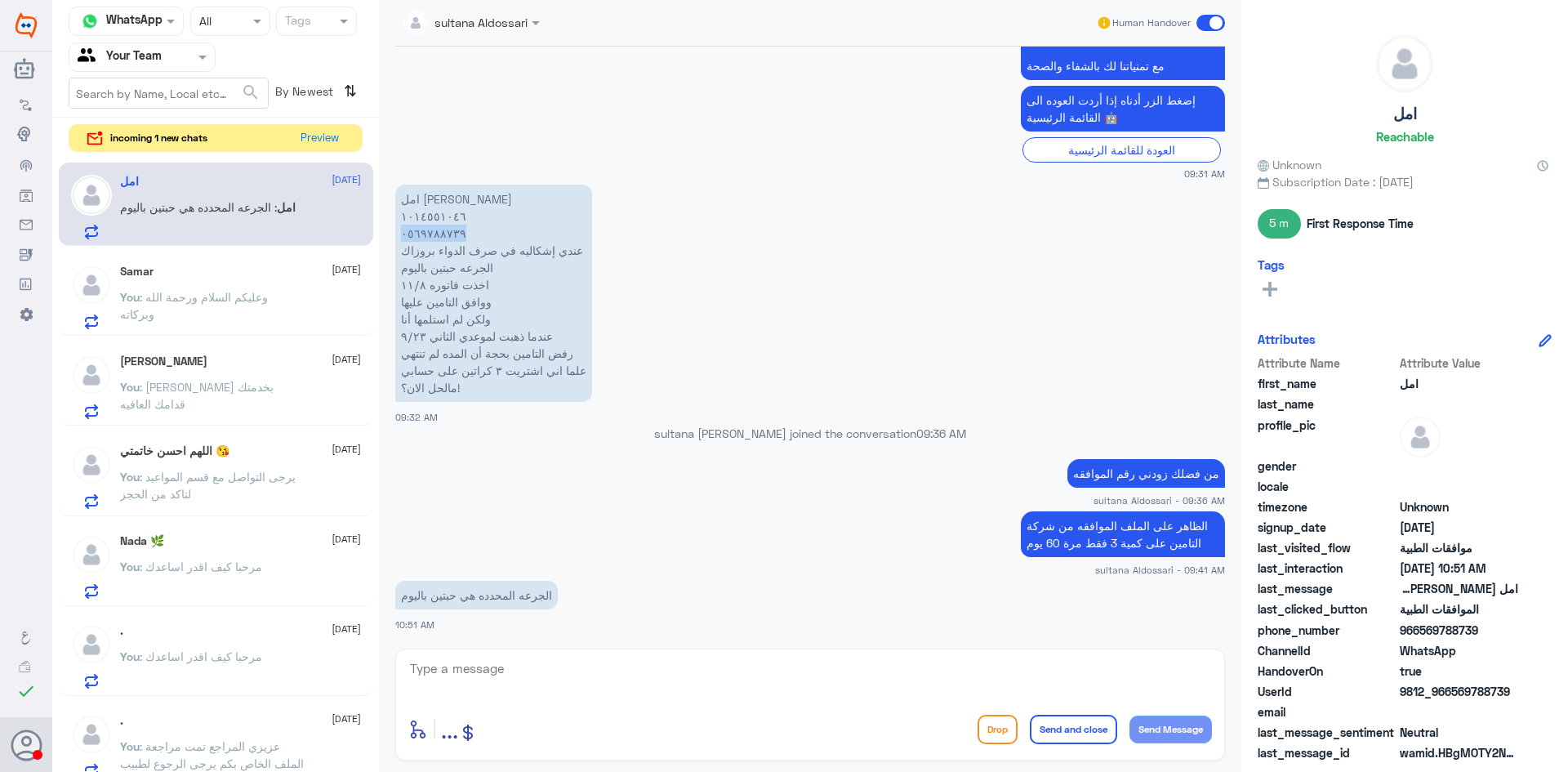
copy p "٠٥٦٩٧٨٨٧٣٩"
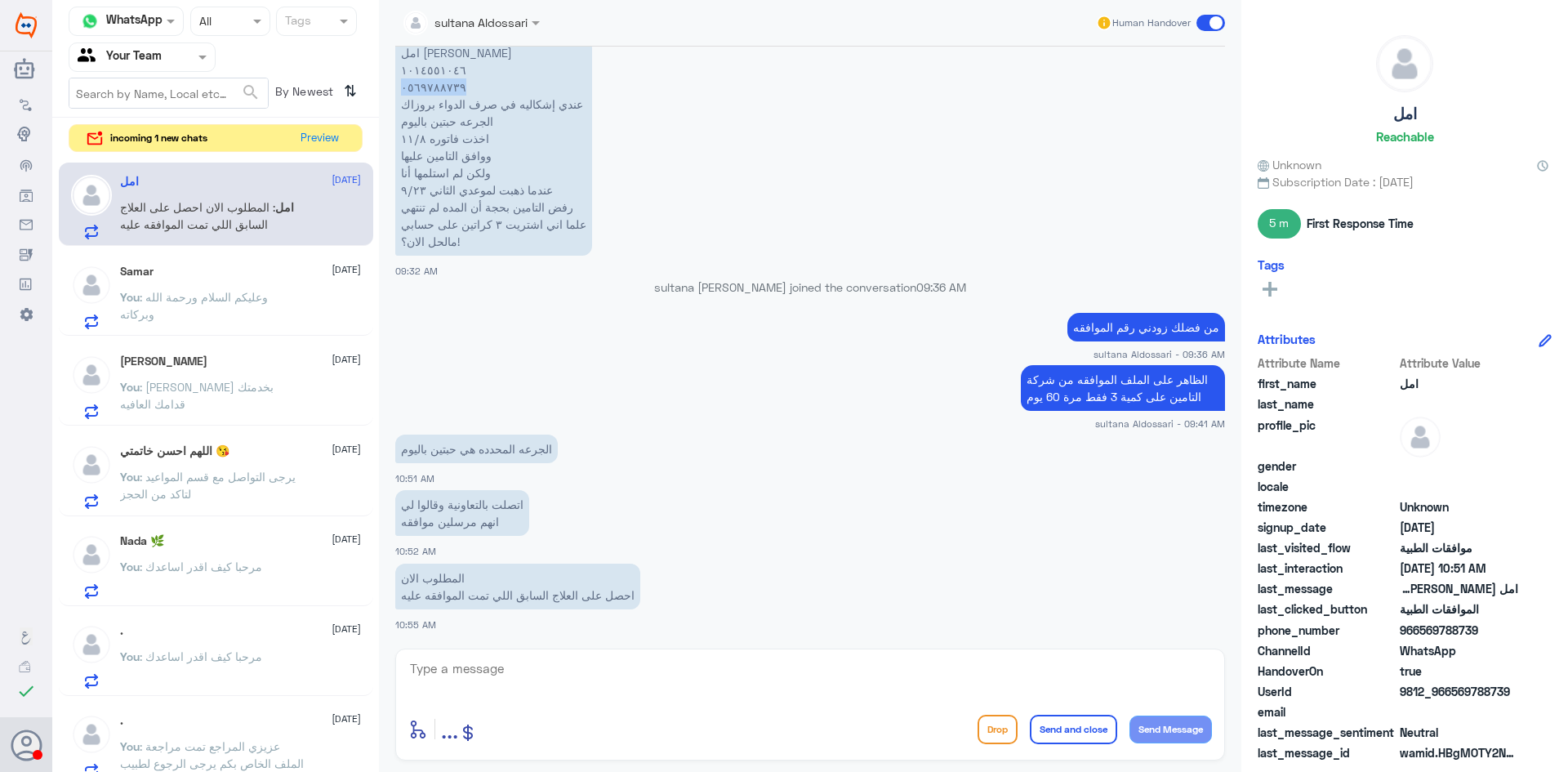
copy p "٠٥٦٩٧٨٨٧٣٩"
click at [576, 668] on textarea at bounding box center [810, 677] width 803 height 40
type textarea "j"
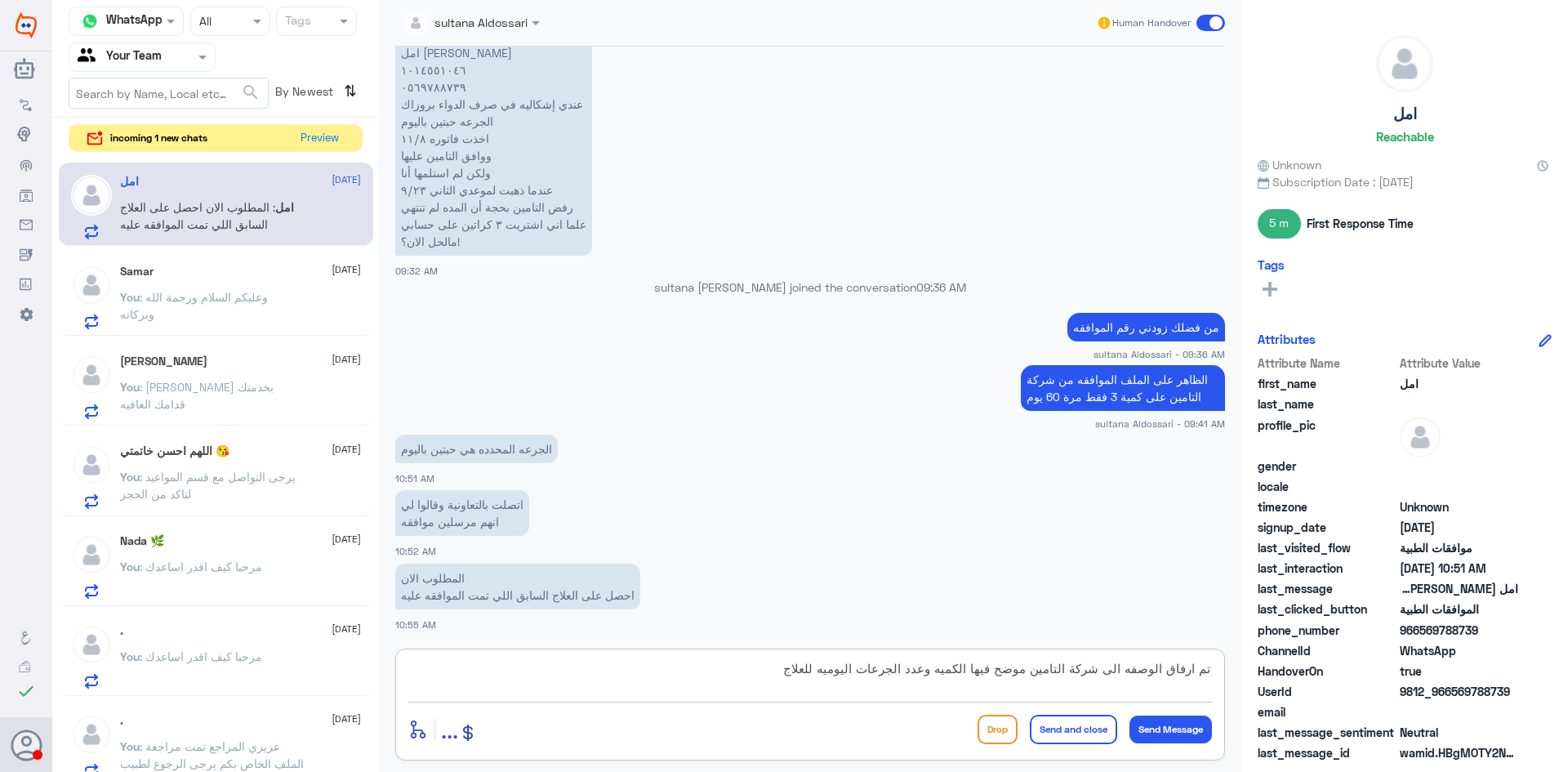
type textarea "تم ارفاق الوصفه الى شركة التامين موضح فيها الكميه وعدد الجرعات اليوميه للعلاج"
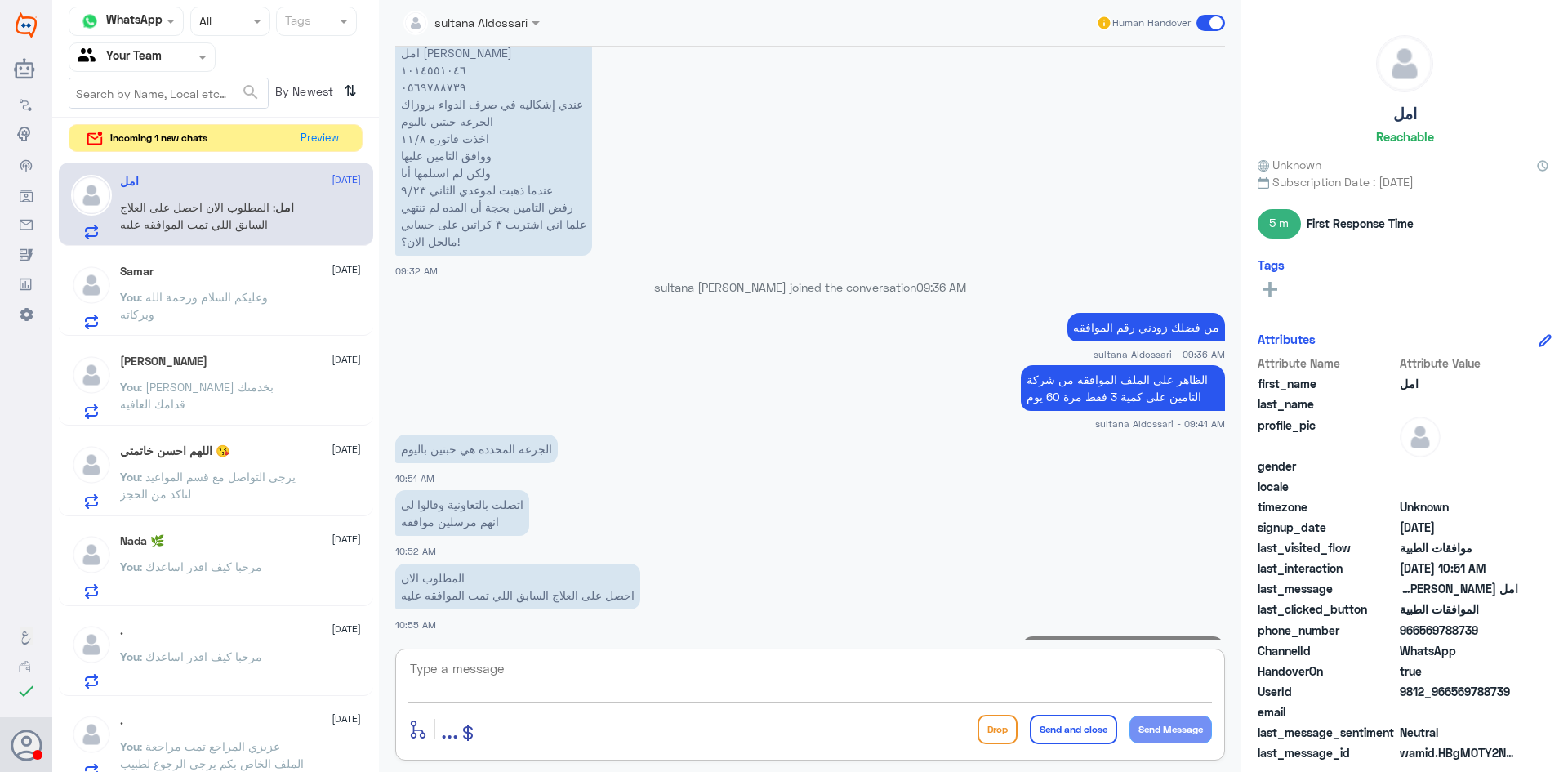
scroll to position [1524, 0]
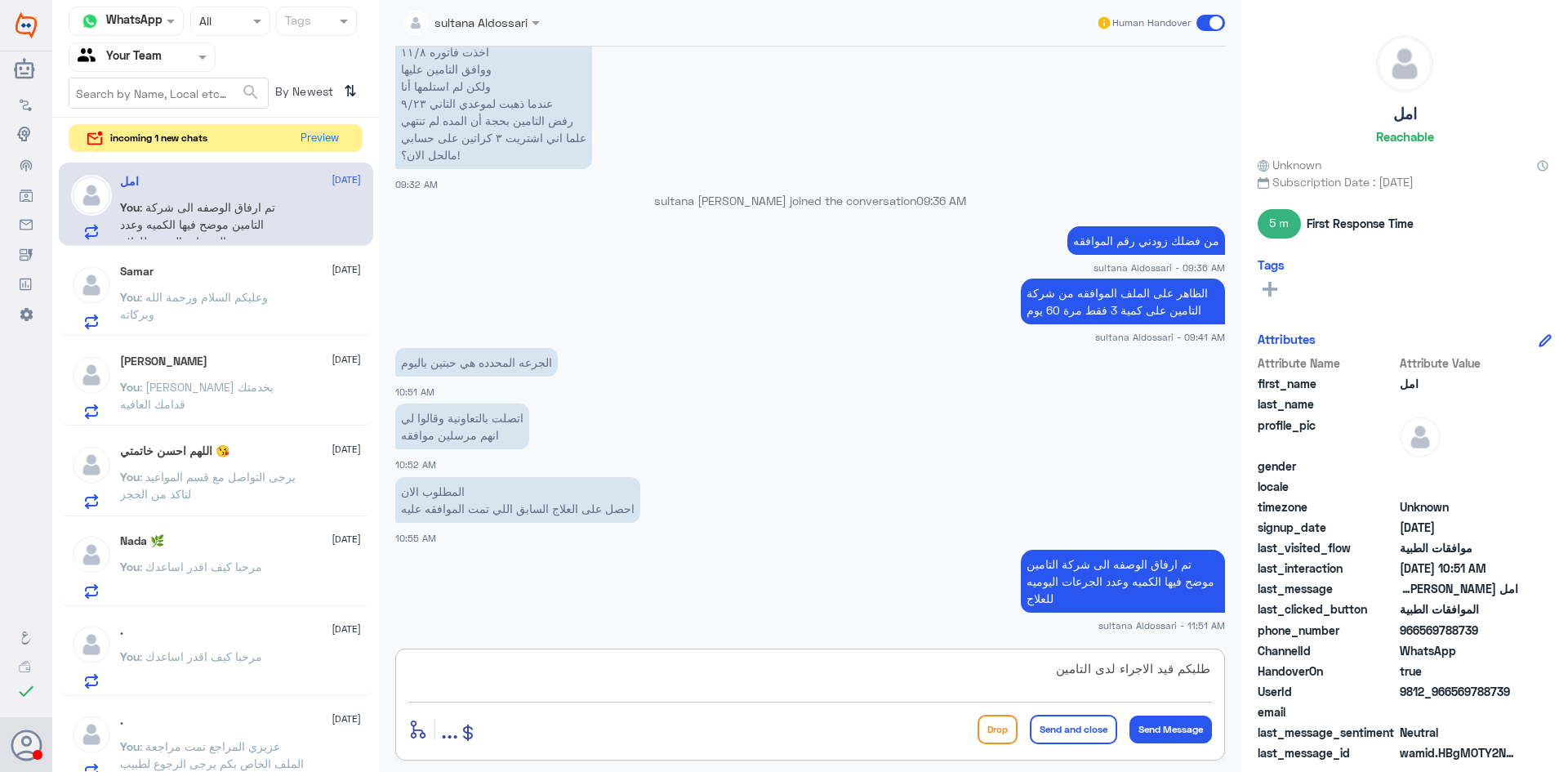
type textarea "طلبكم قيد الاجراء لدى التامين"
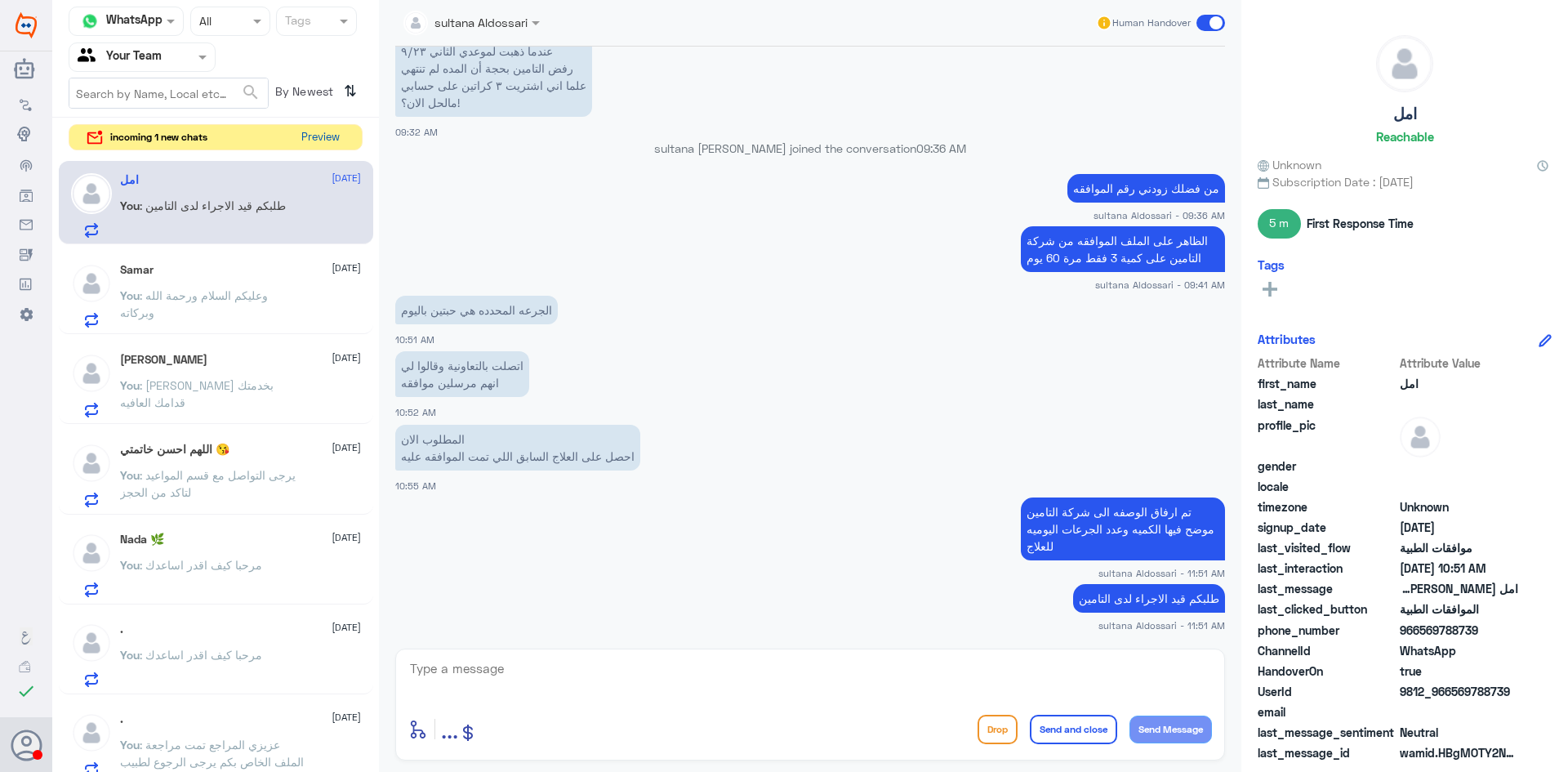
click at [307, 134] on button "Preview" at bounding box center [320, 138] width 51 height 26
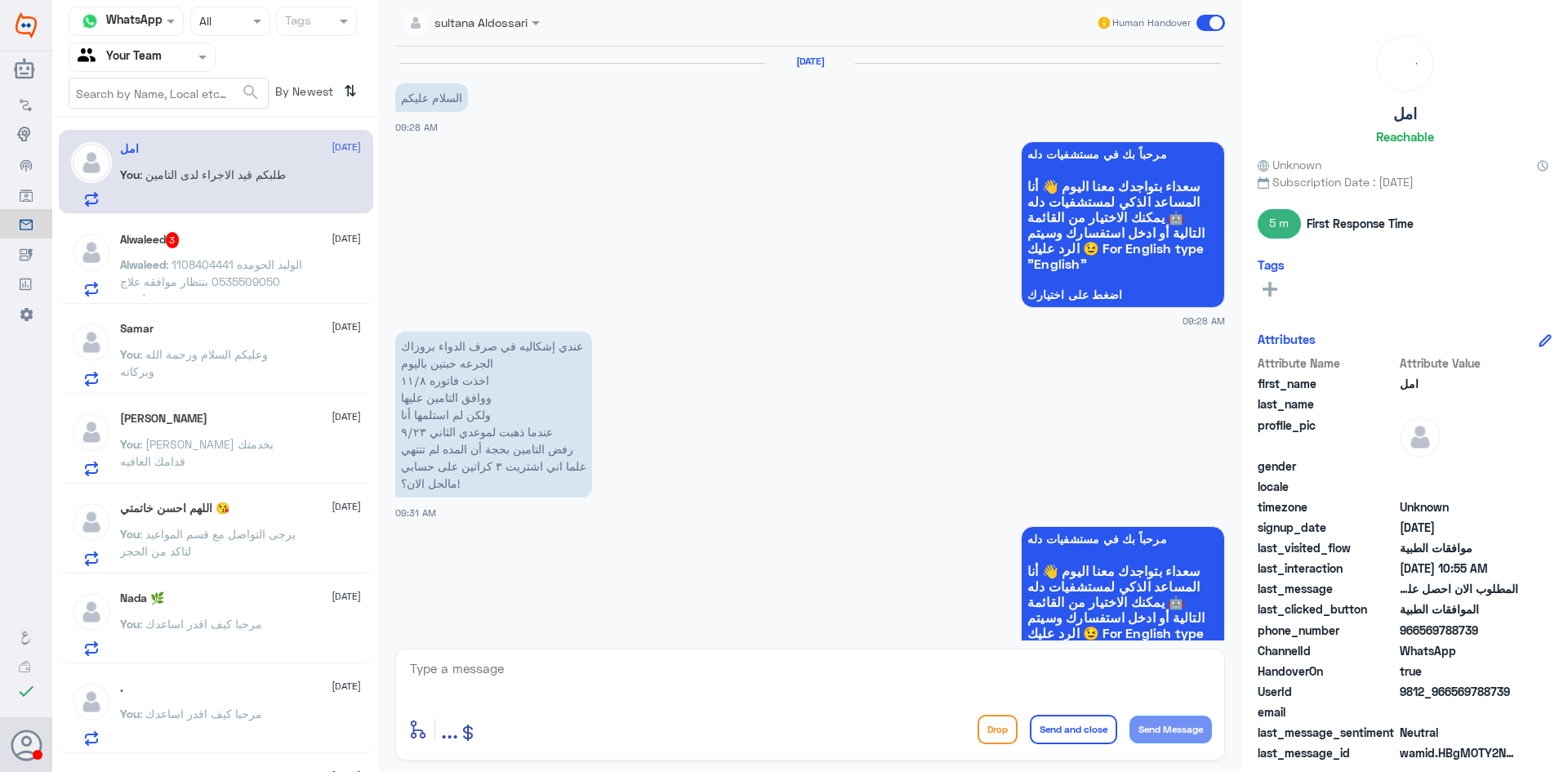
scroll to position [1576, 0]
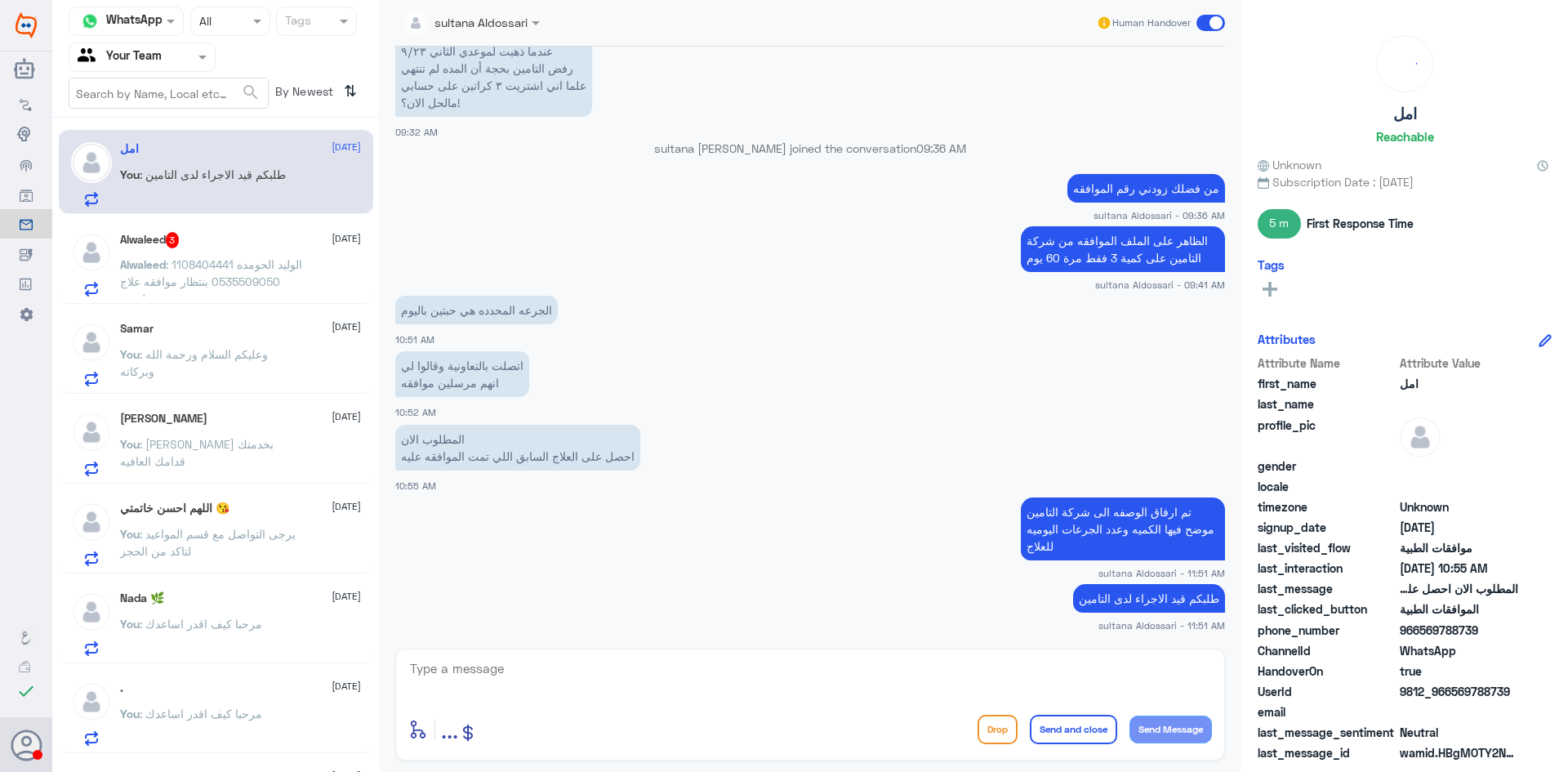
click at [237, 242] on div "Alwaleed 3 [DATE]" at bounding box center [240, 240] width 241 height 17
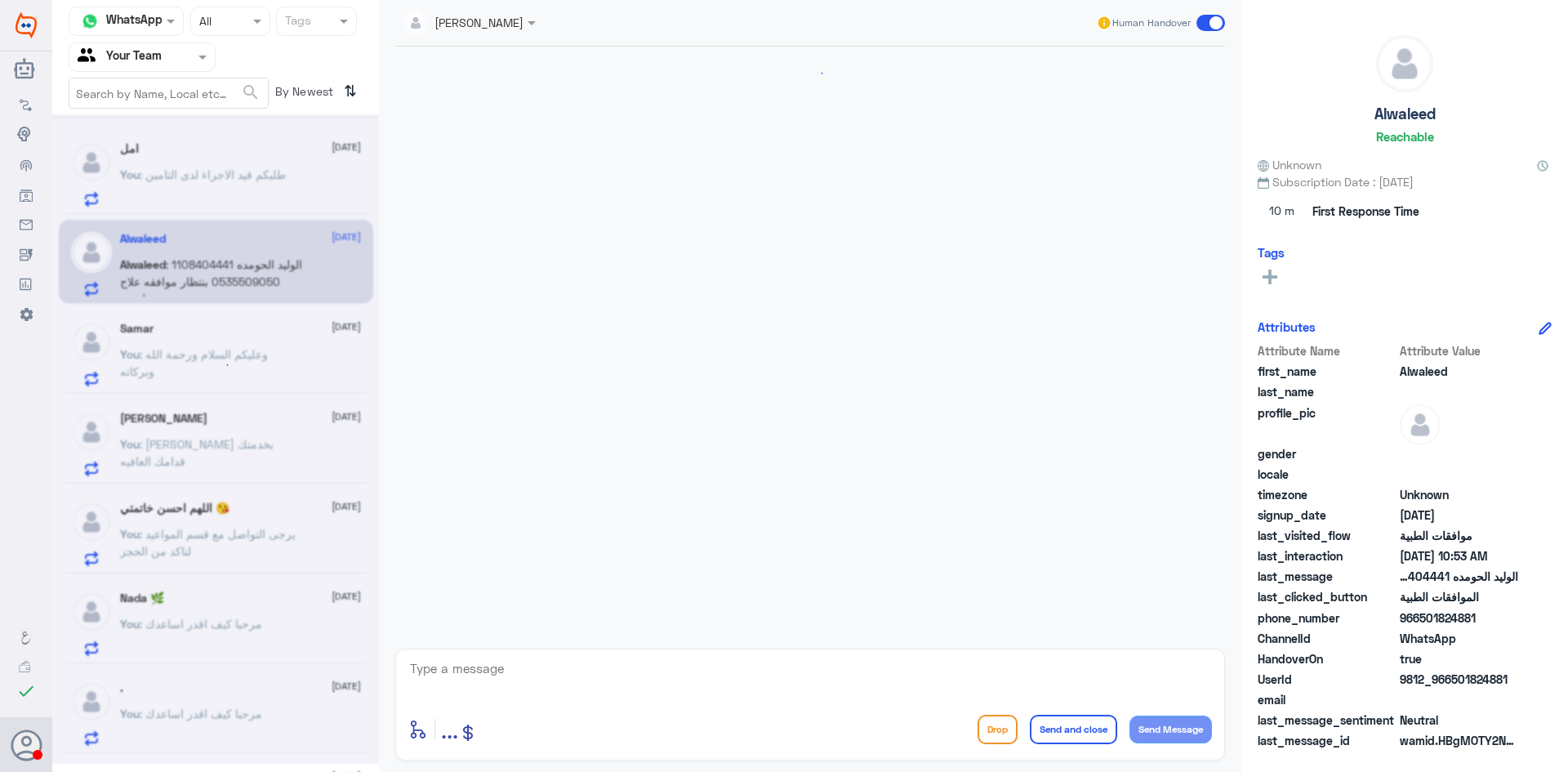
scroll to position [313, 0]
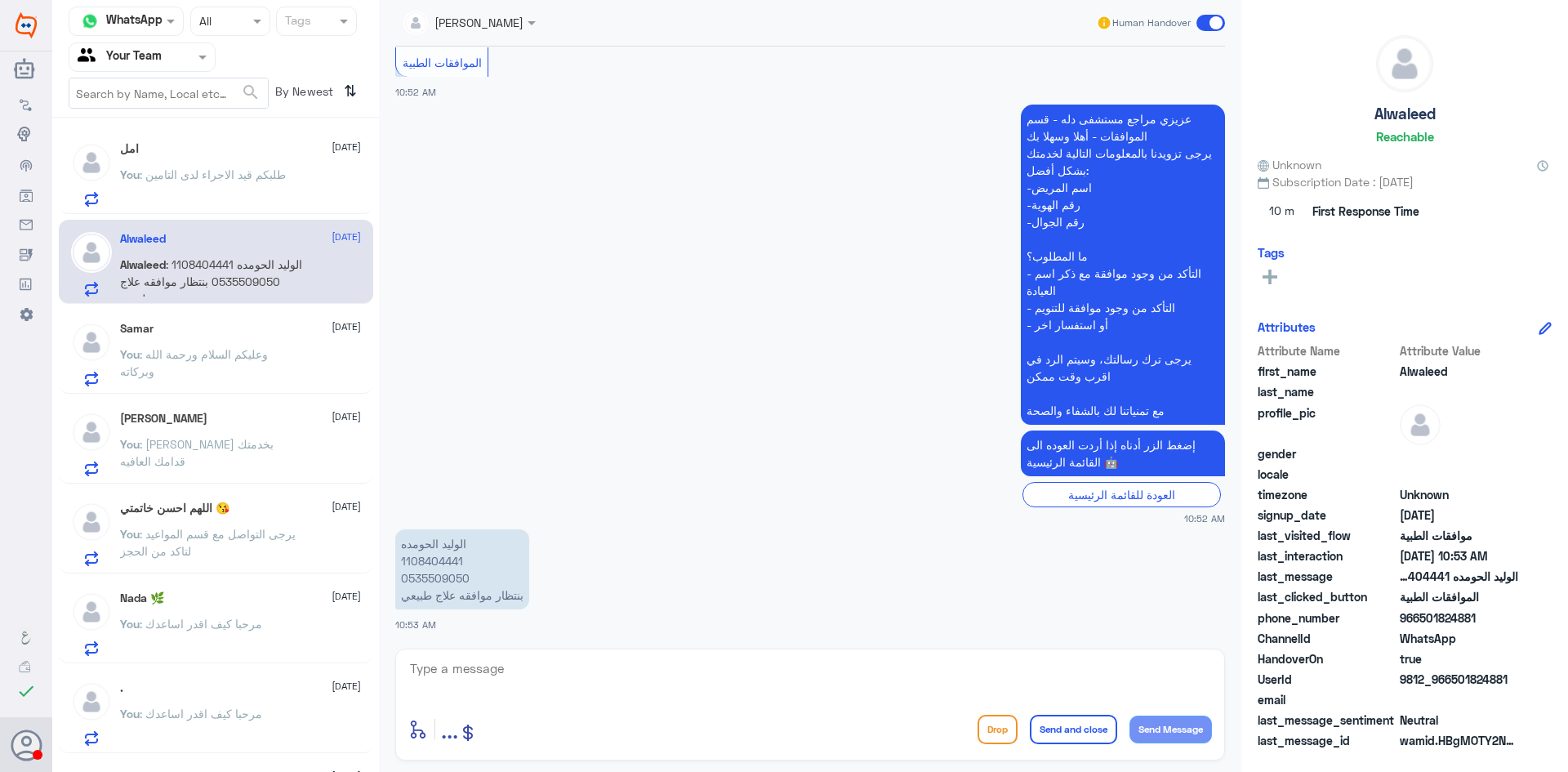
click at [441, 561] on p "الوليد الحومده 1108404441 0535509050 بنتظار موافقه علاج طبيعي" at bounding box center [463, 569] width 134 height 80
copy p "1108404441"
drag, startPoint x: 648, startPoint y: 684, endPoint x: 650, endPoint y: 668, distance: 16.1
click at [648, 682] on textarea at bounding box center [810, 677] width 803 height 40
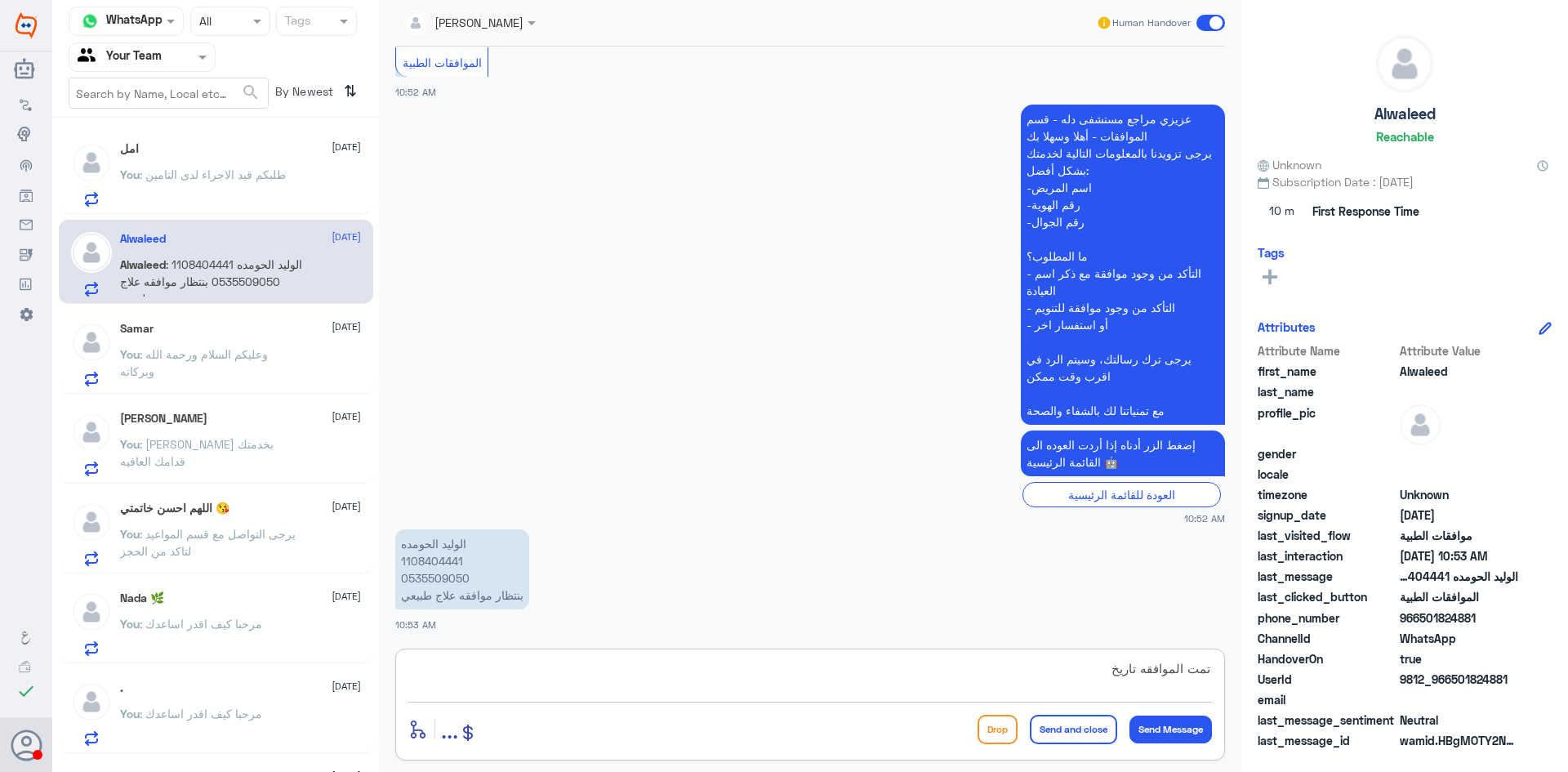
paste textarea "[DATE]"
type textarea "تمت الموافقه تاريخ [DATE]"
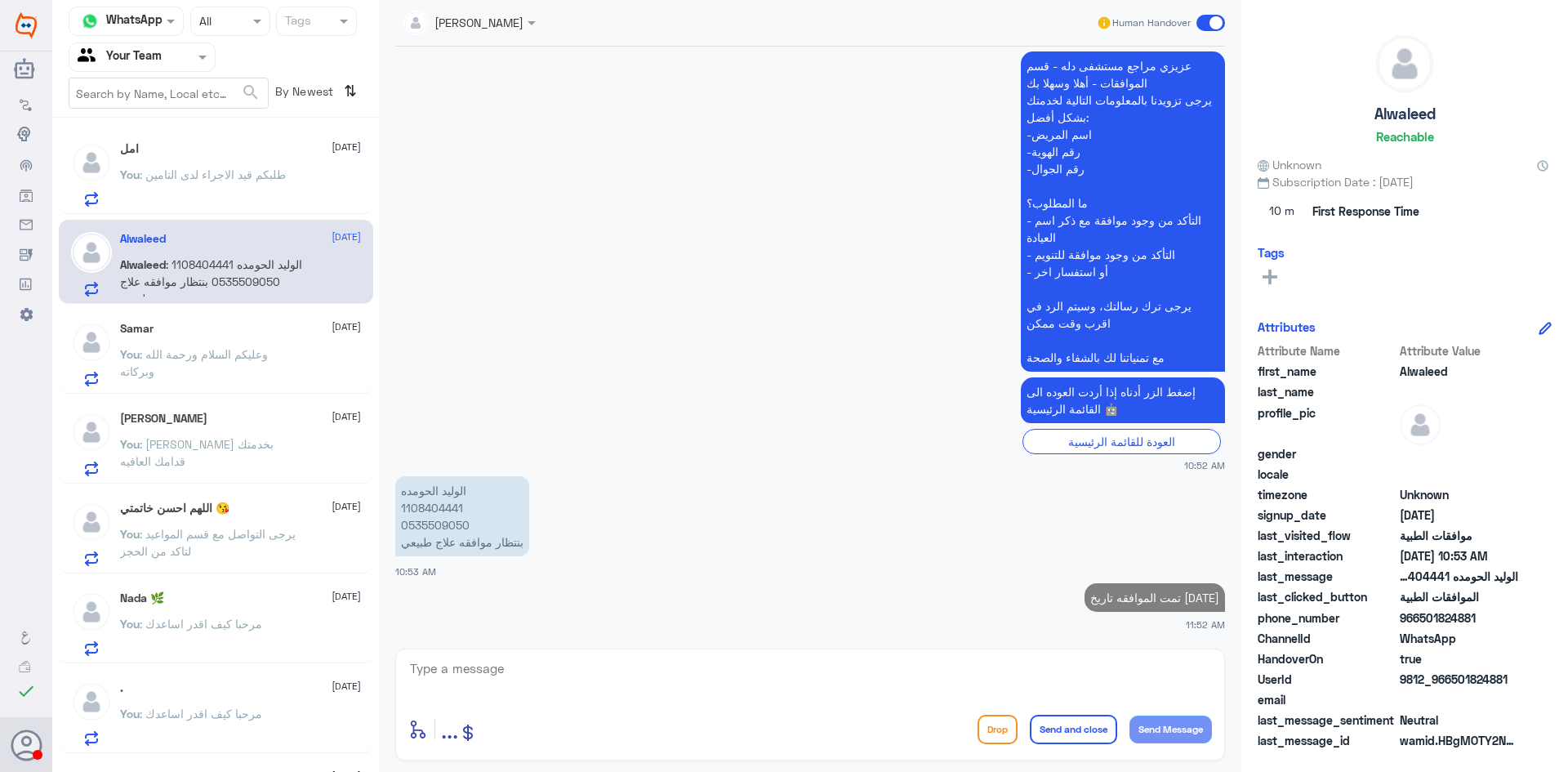
click at [217, 357] on span ": وعليكم السلام ورحمة الله وبركاته" at bounding box center [194, 362] width 148 height 31
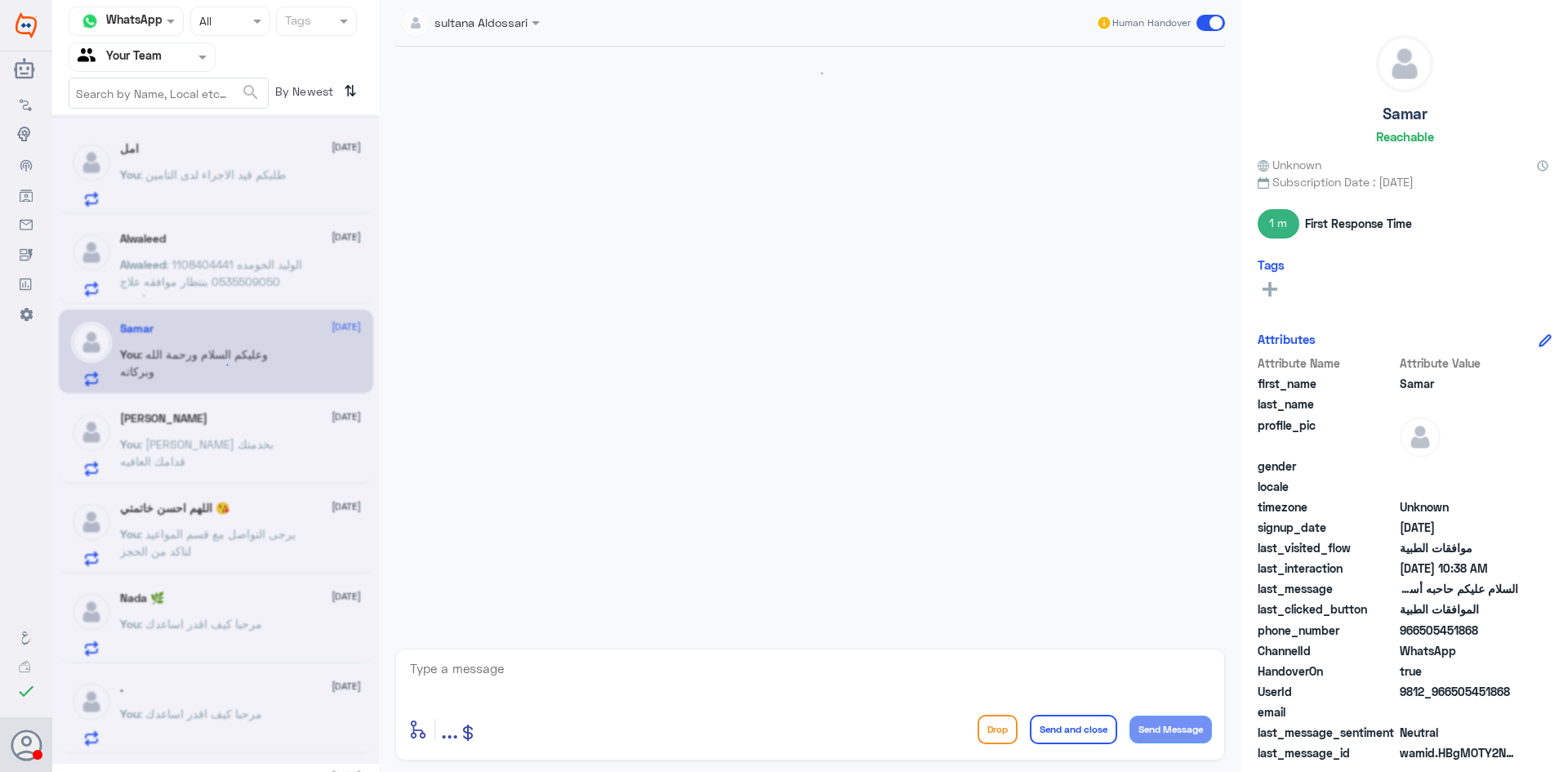
scroll to position [448, 0]
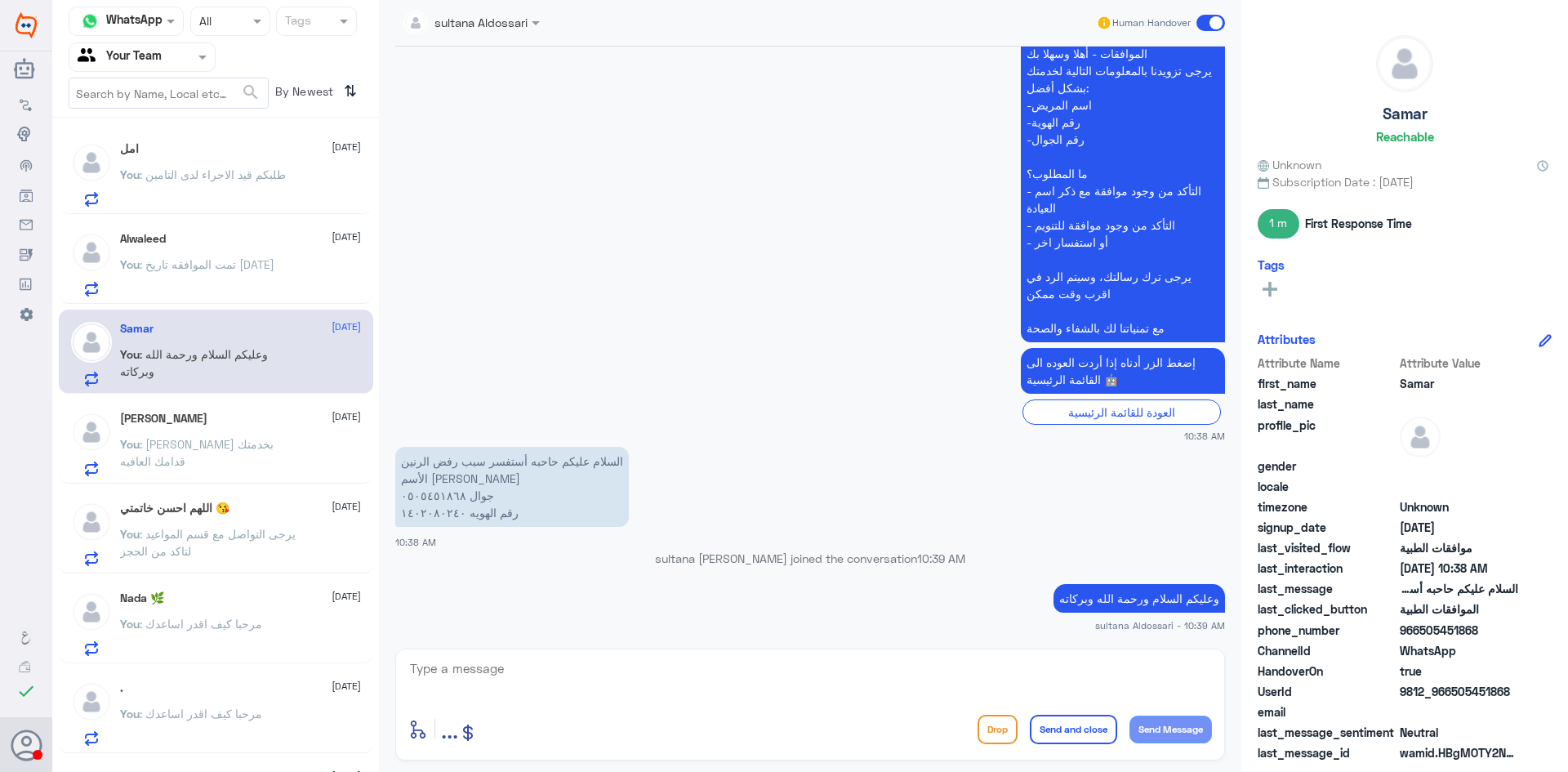
click at [435, 491] on p "السلام عليكم حاحبه أستفسر سبب رفض الرنين الأسم [PERSON_NAME] جوال ٠٥٠٥٤٥١٨٦٨ رق…" at bounding box center [512, 487] width 234 height 80
copy p "٠٥٠٥٤٥١٨٦٨"
click at [857, 694] on textarea at bounding box center [810, 677] width 803 height 40
type textarea "تمت متابعة طلبكم وارفق كافة التقرير لدى التامين"
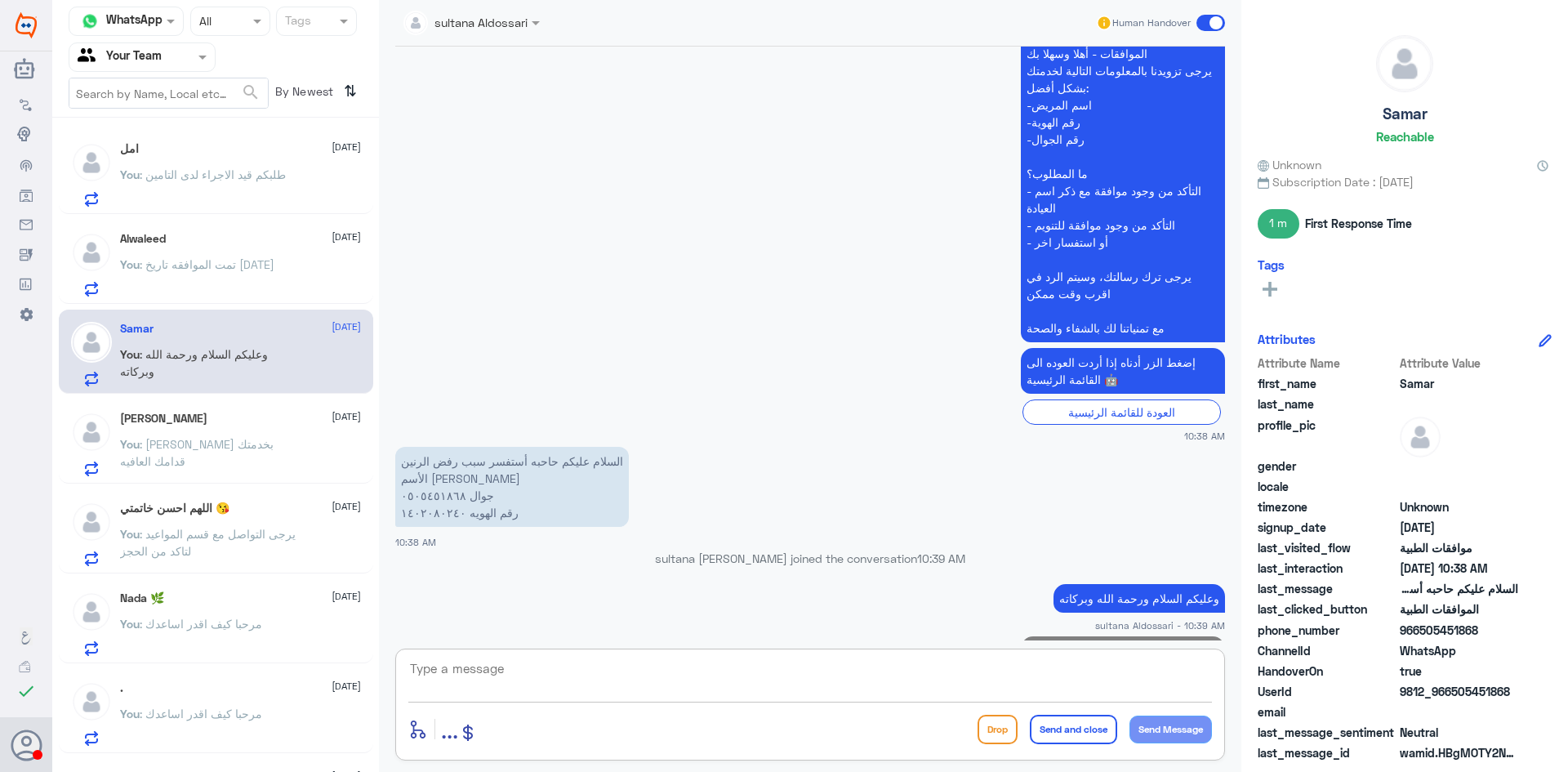
scroll to position [517, 0]
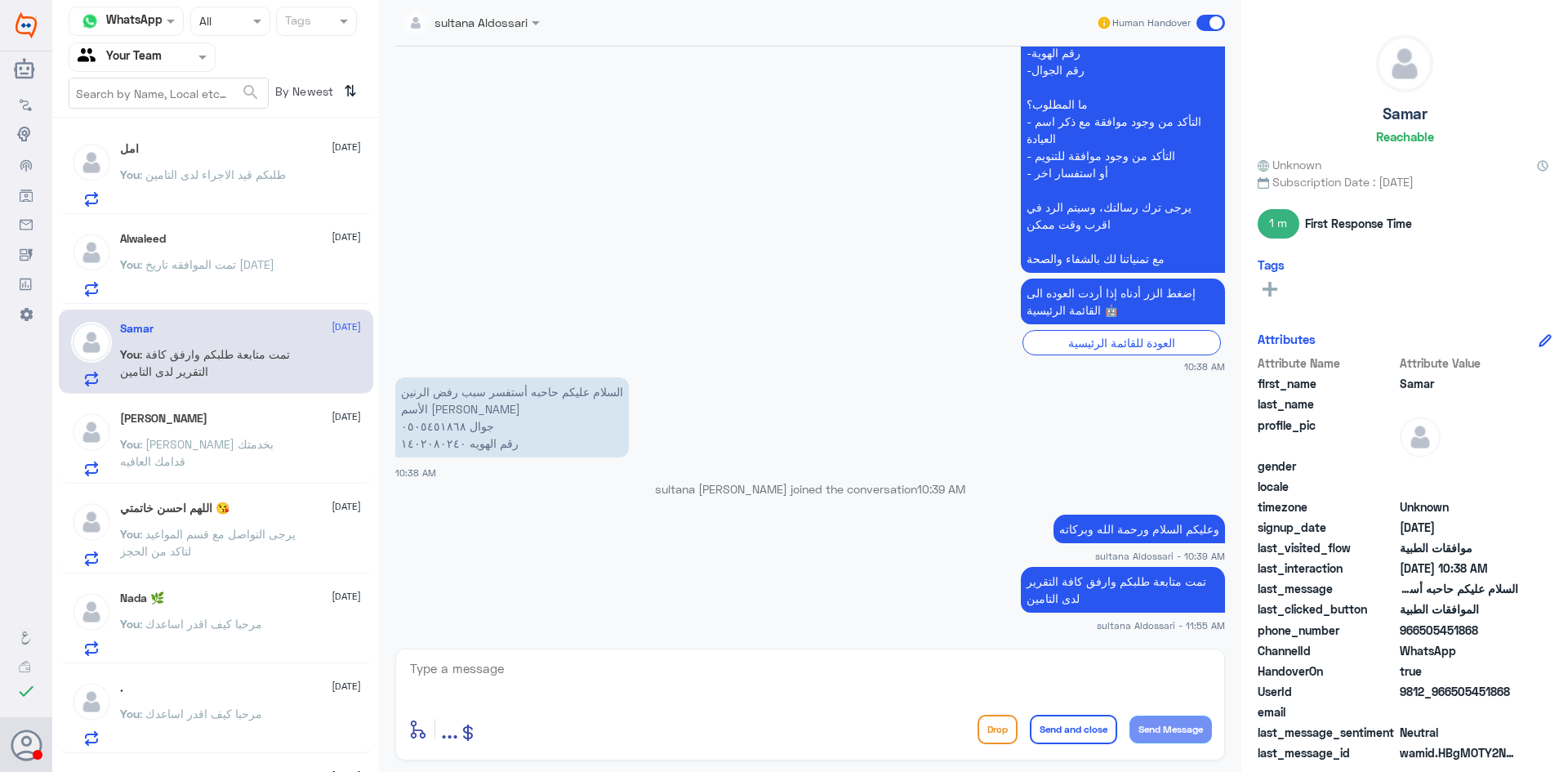
click at [186, 158] on div "امل [DATE] You : طلبكم قيد الاجراء لدى التامين" at bounding box center [240, 174] width 241 height 65
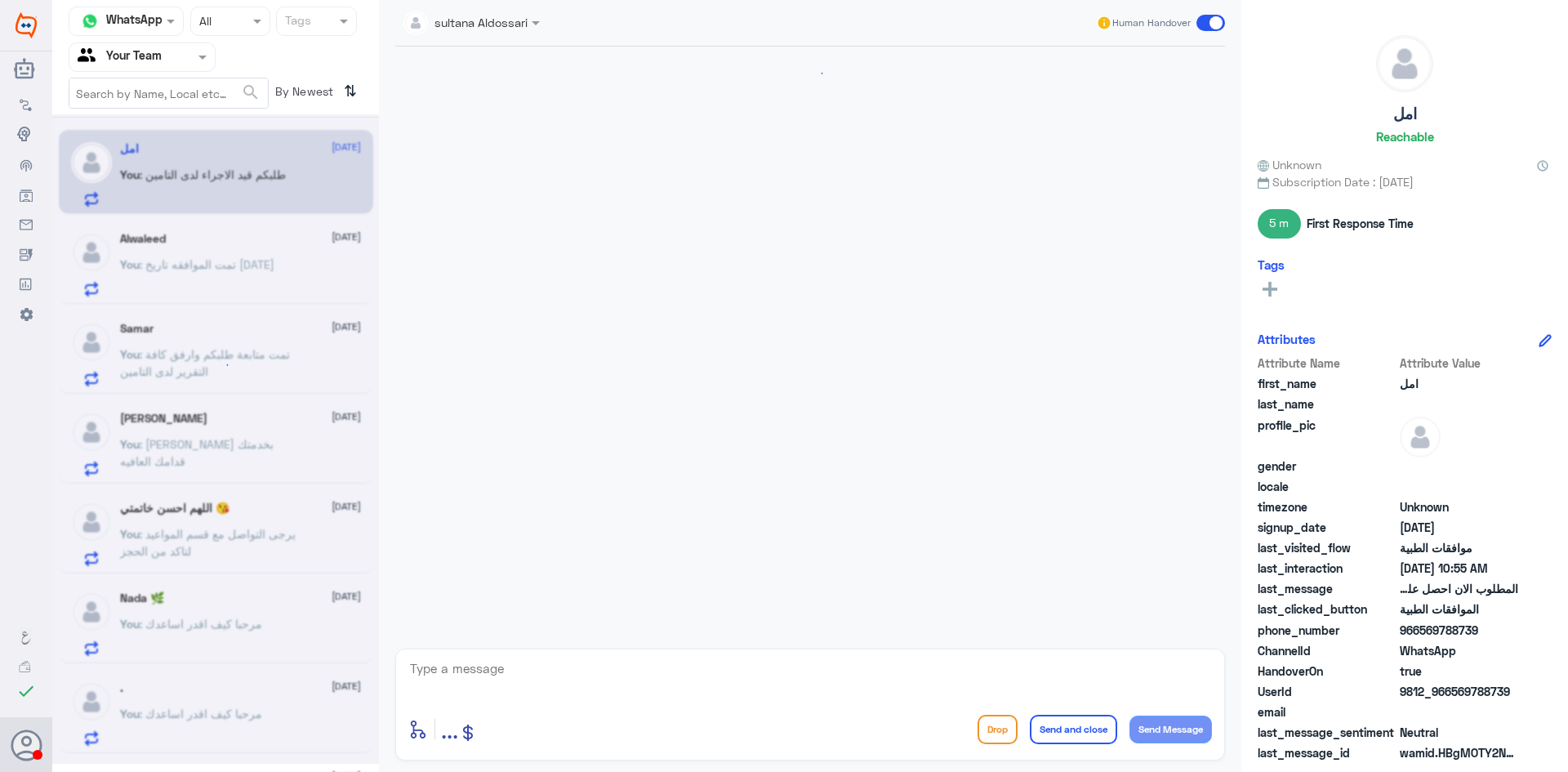
scroll to position [1576, 0]
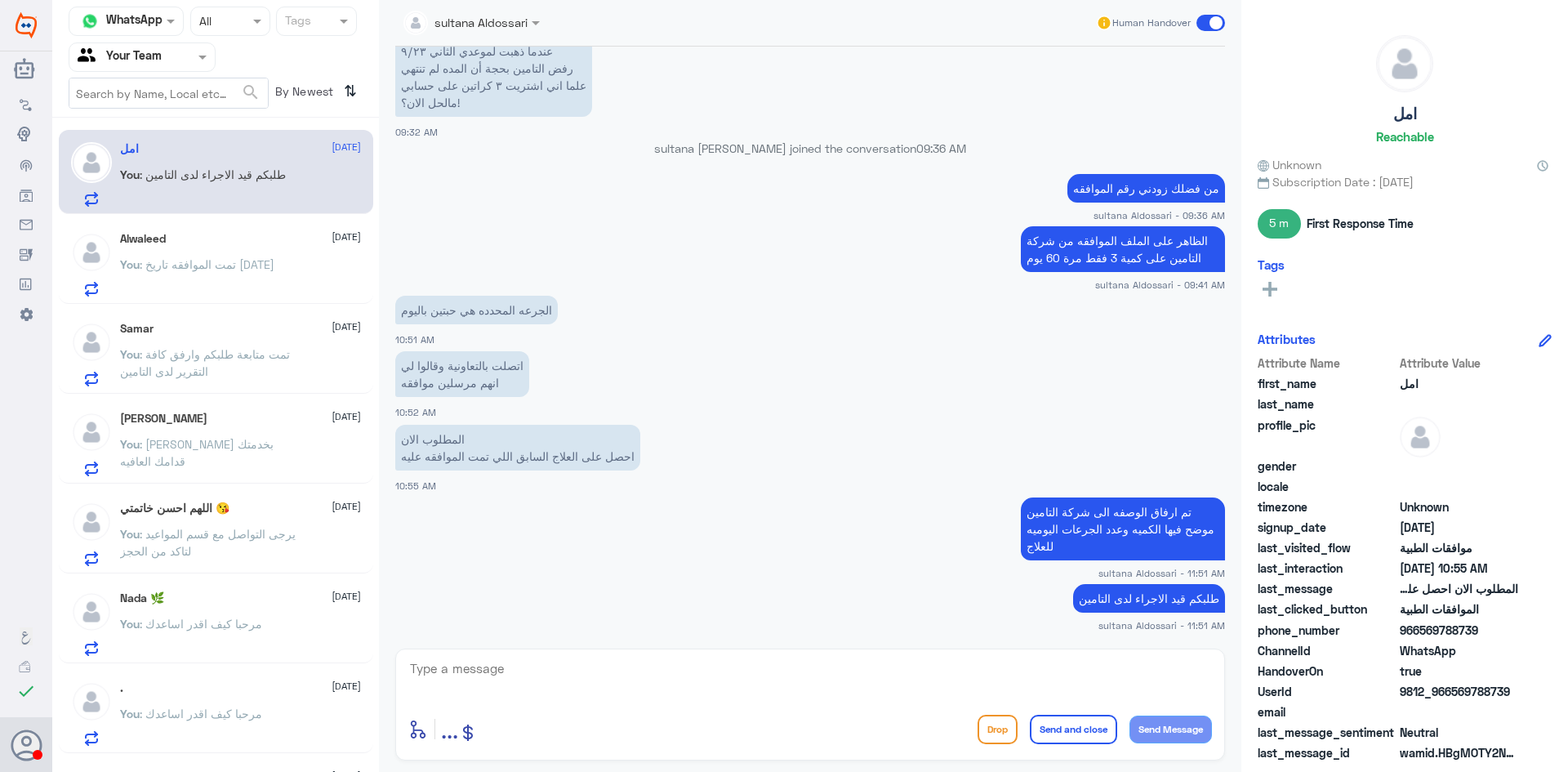
click at [254, 282] on p "You : تمت الموافقه تاريخ [DATE]" at bounding box center [197, 275] width 154 height 41
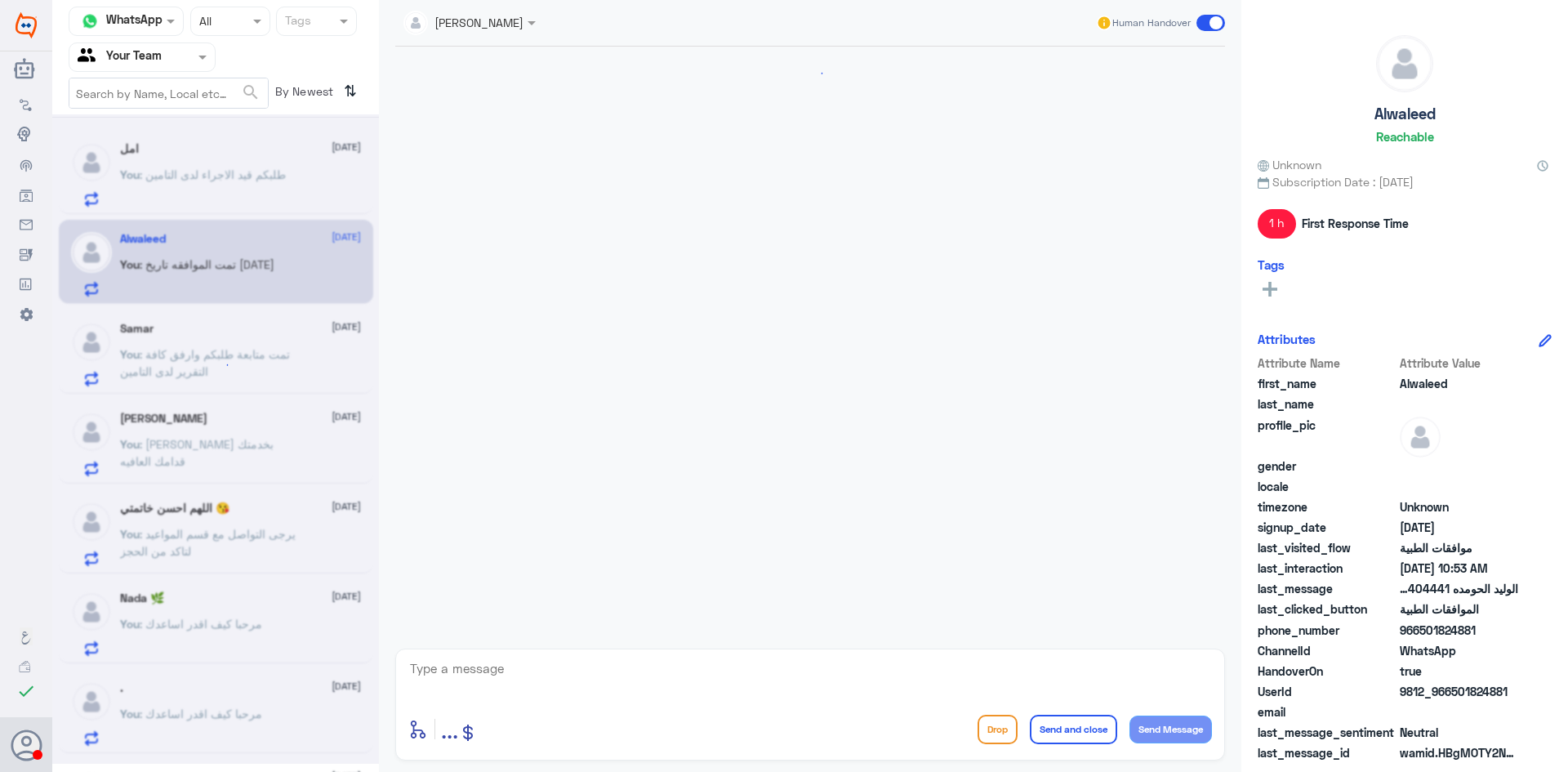
scroll to position [396, 0]
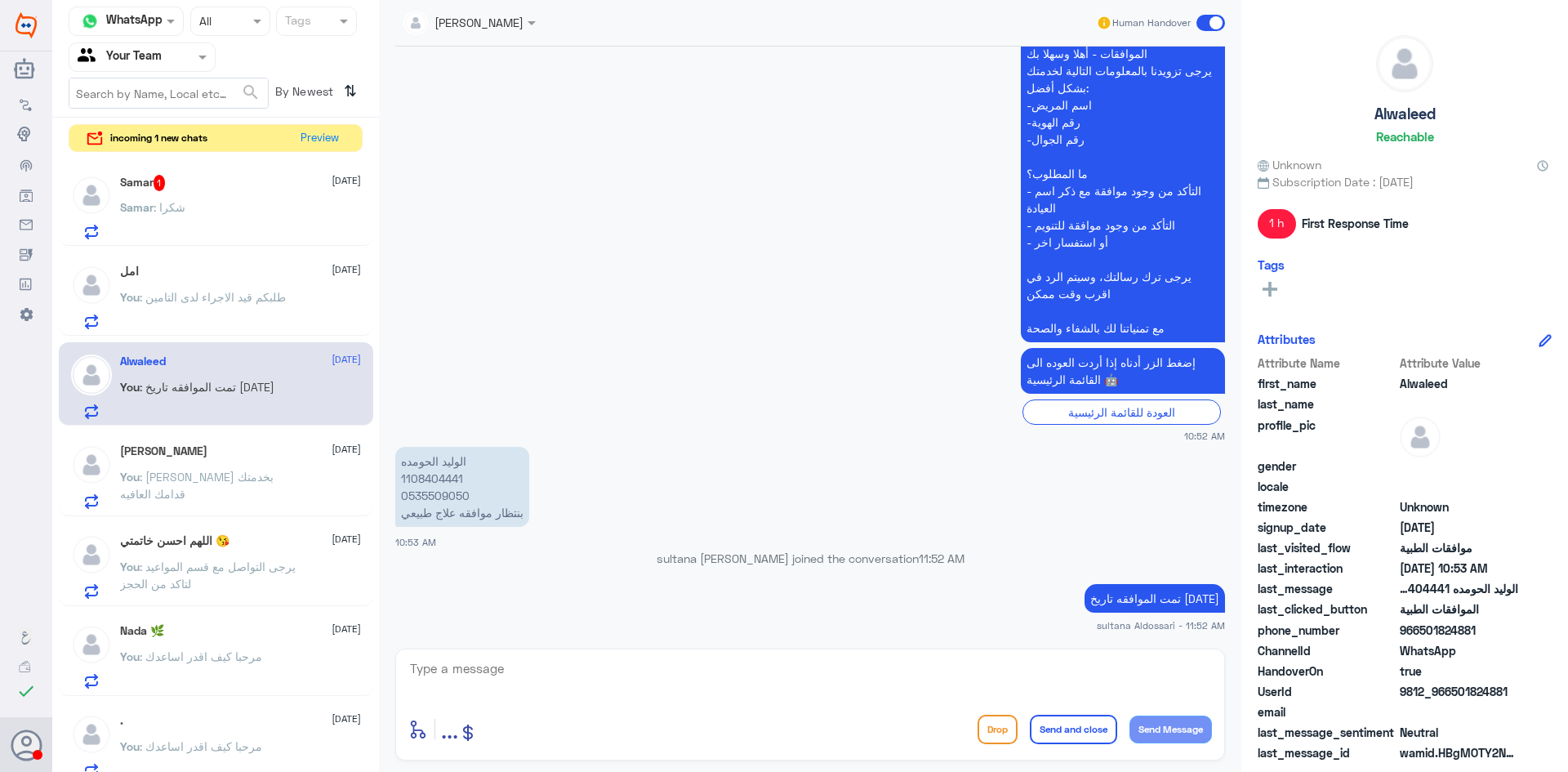
click at [221, 179] on div "Samar 1 [DATE]" at bounding box center [240, 183] width 241 height 17
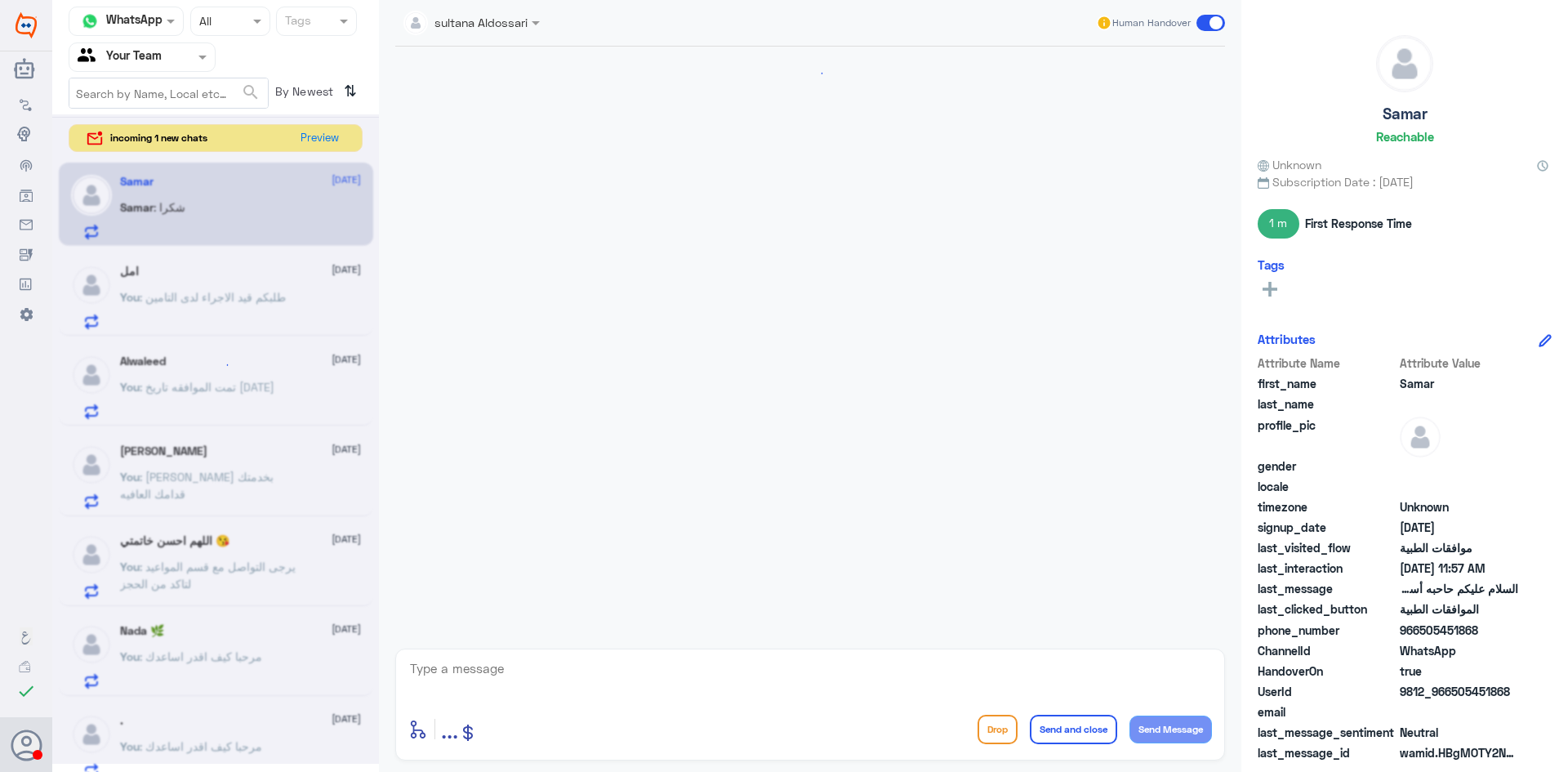
scroll to position [573, 0]
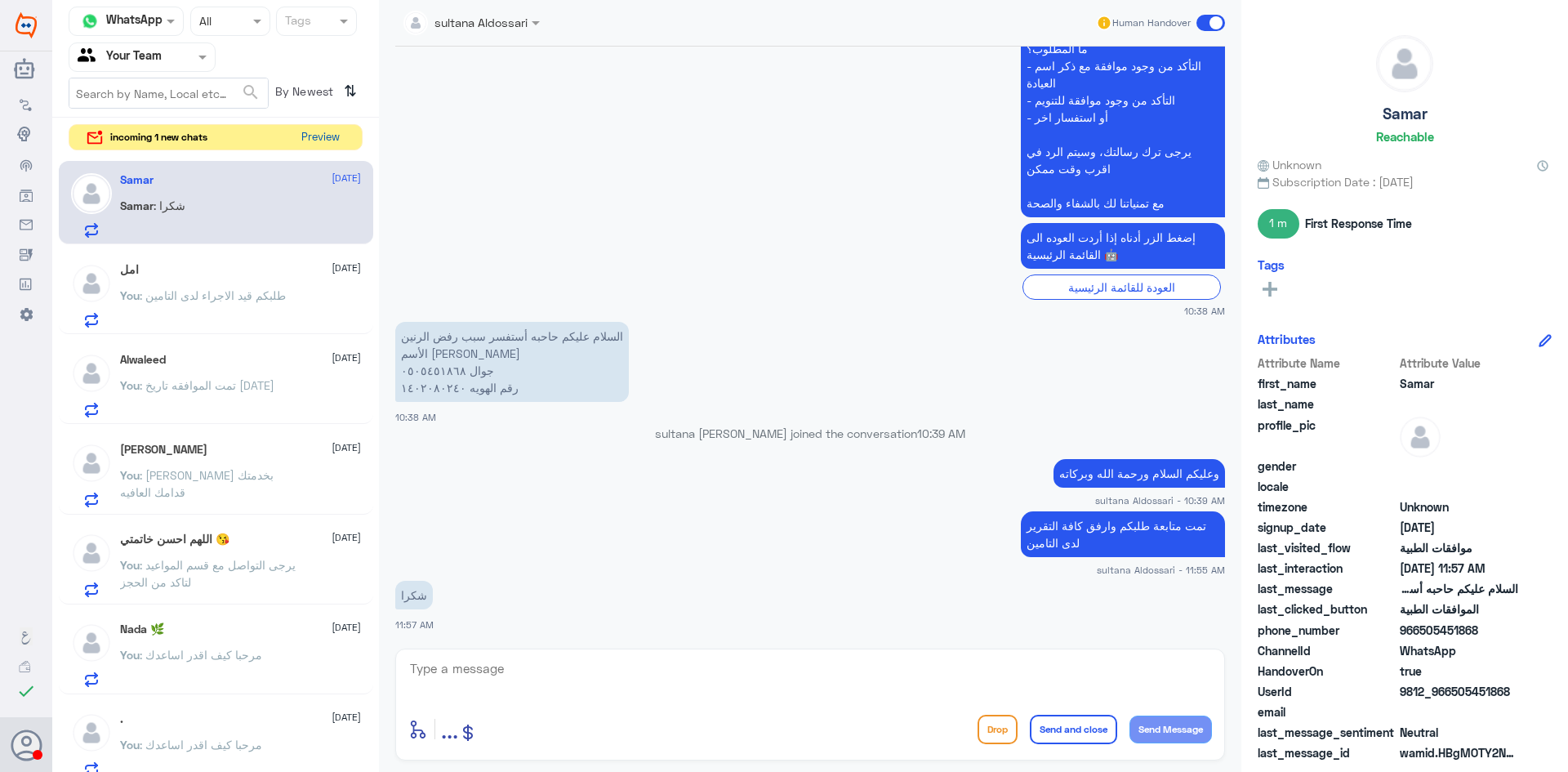
click at [306, 137] on button "Preview" at bounding box center [320, 138] width 51 height 26
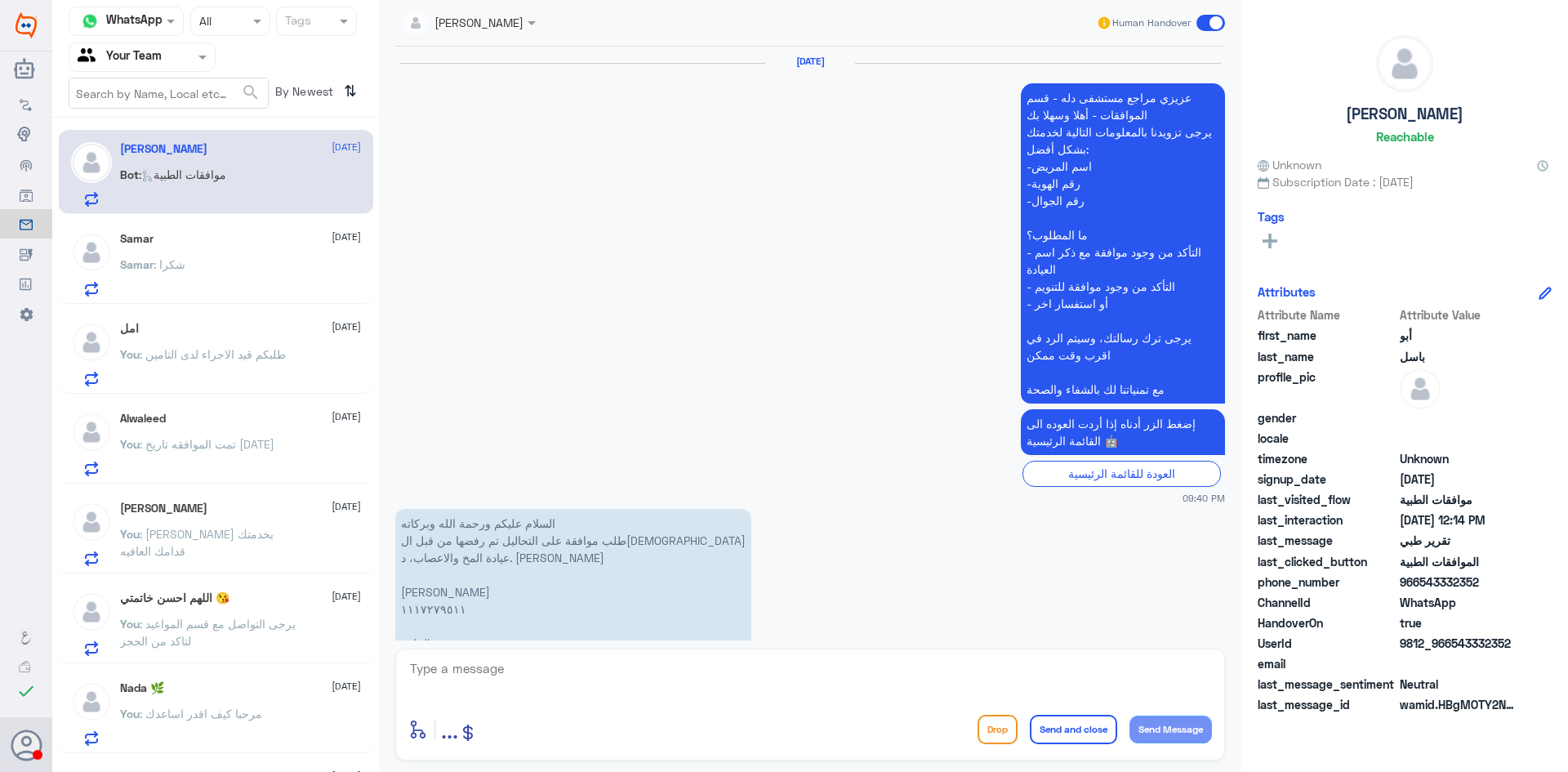
scroll to position [2047, 0]
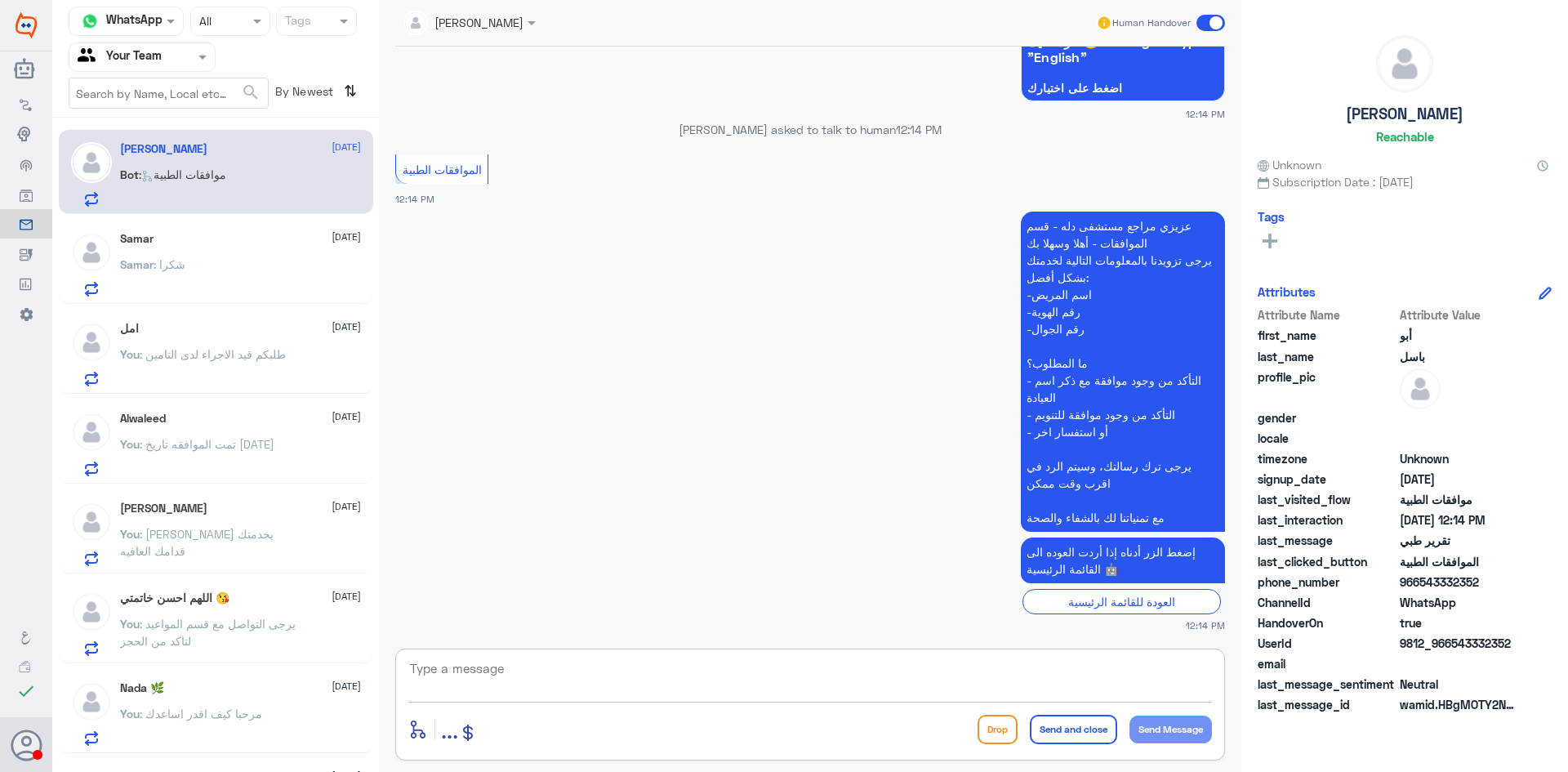
click at [658, 663] on textarea at bounding box center [810, 677] width 803 height 40
type textarea "l"
type textarea "مرحبا كيف اقدر اساعدك"
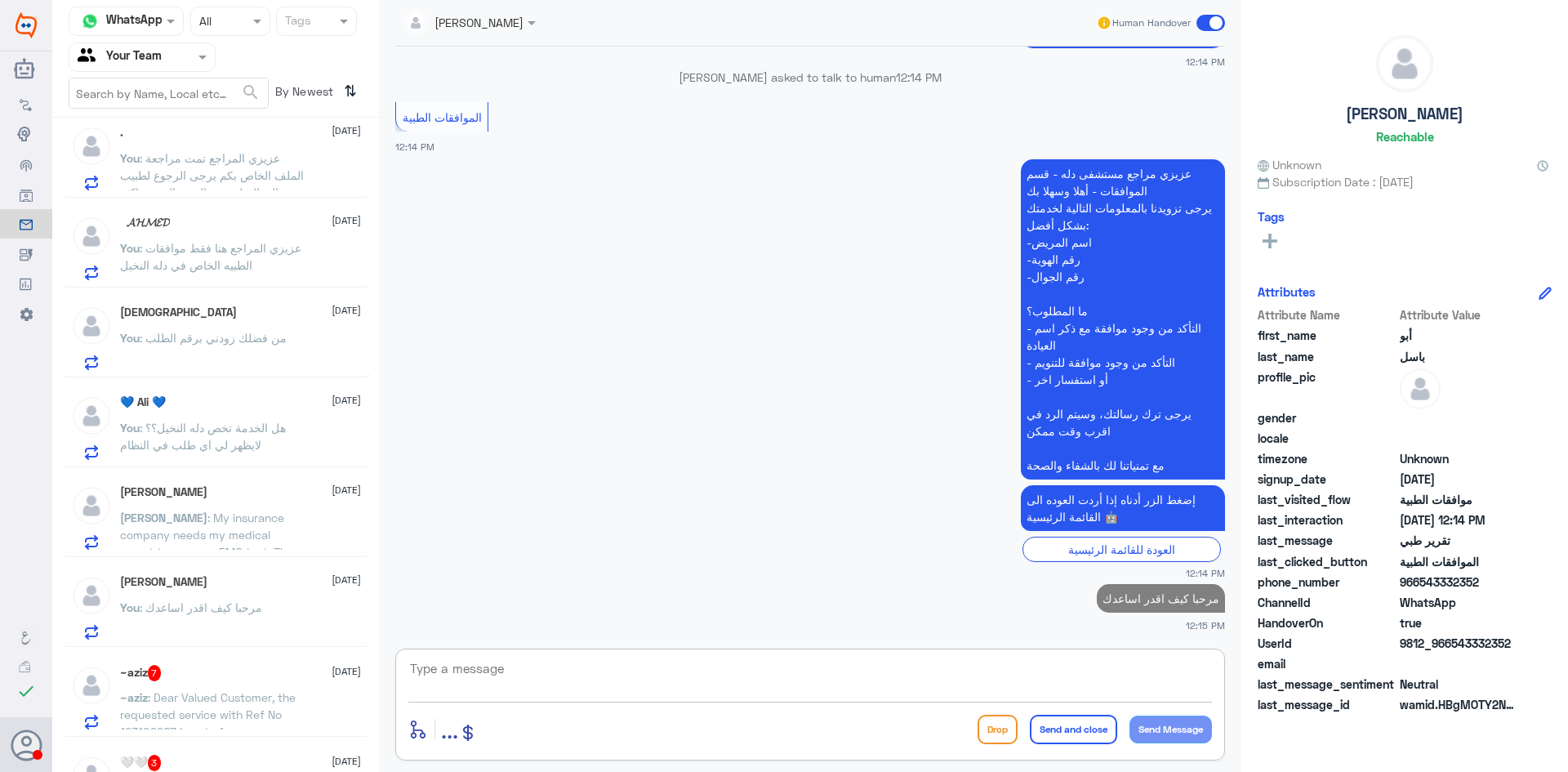
scroll to position [2095, 0]
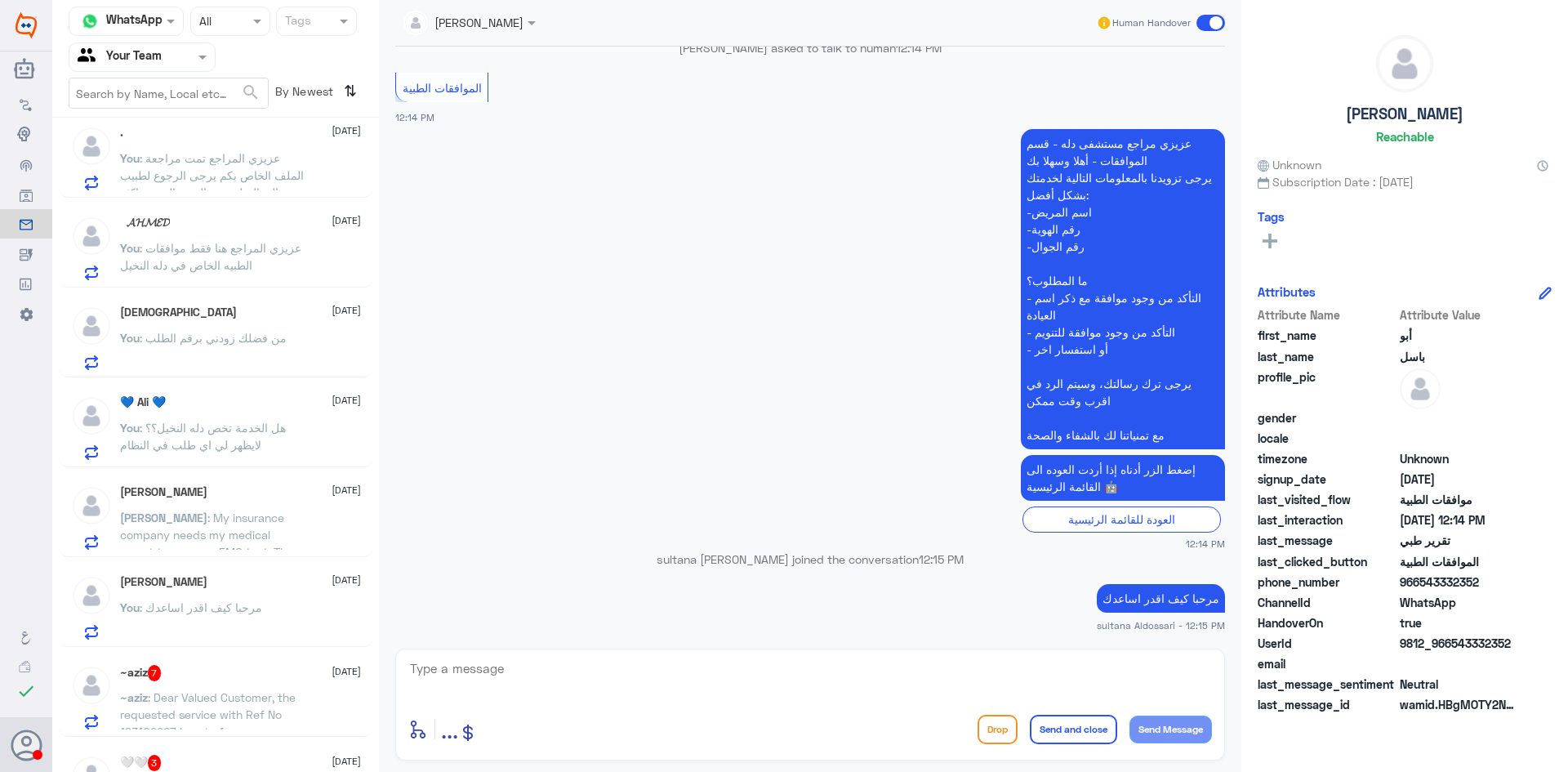
click at [218, 515] on span ": My insurance company needs my medical report to approve EMG test. They sent t…" at bounding box center [210, 569] width 180 height 117
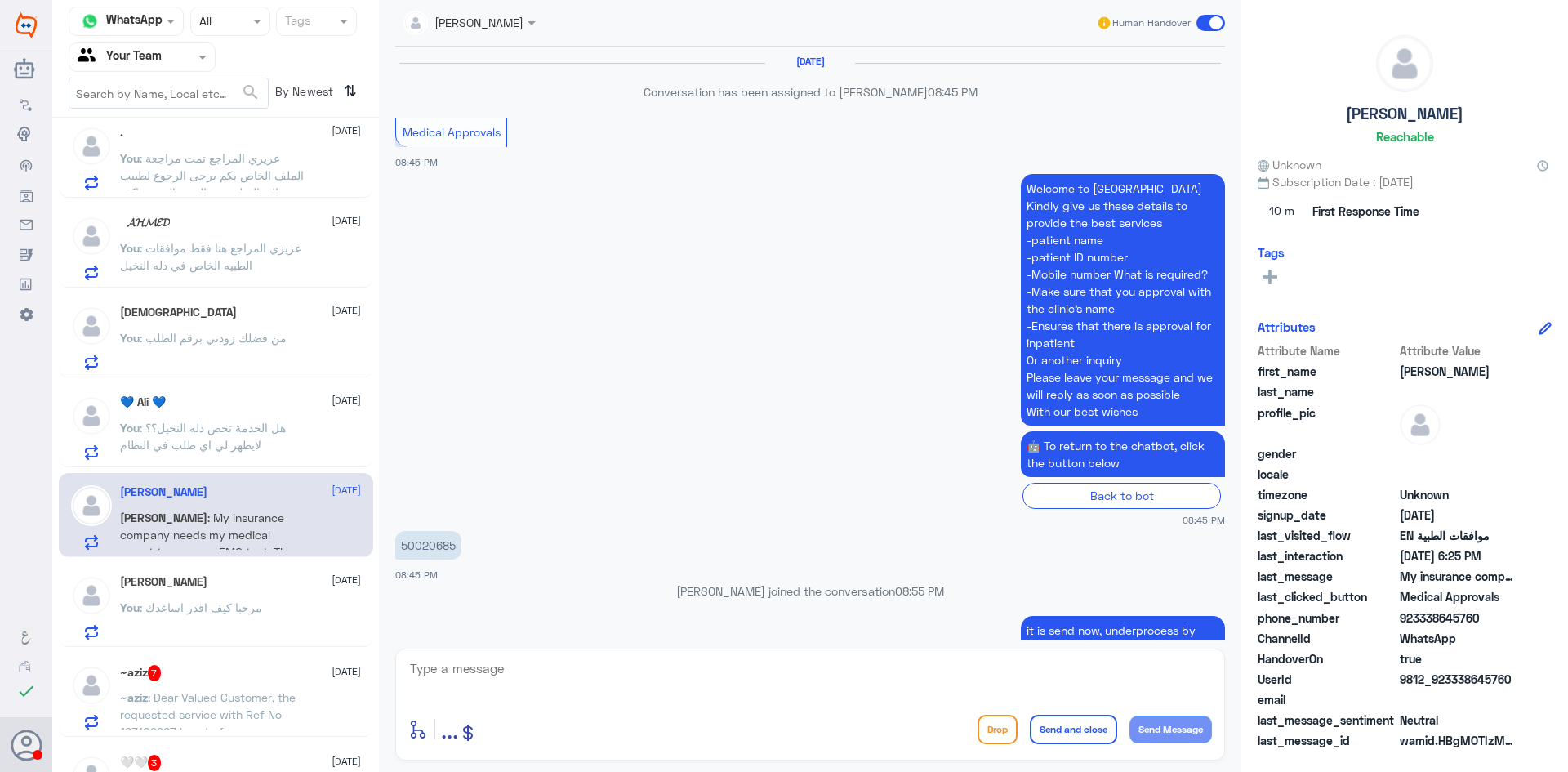
scroll to position [1281, 0]
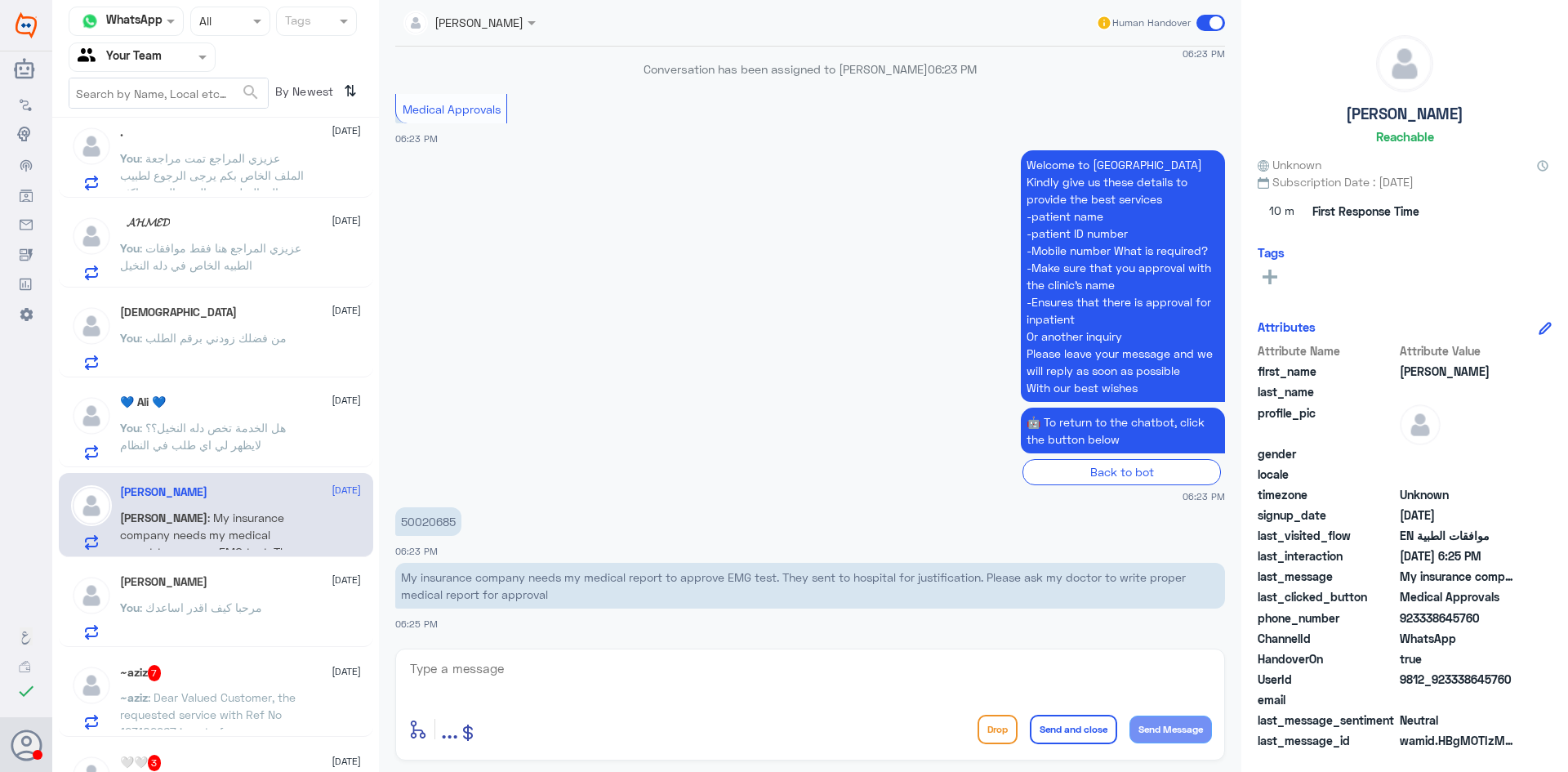
click at [415, 521] on p "50020685" at bounding box center [429, 522] width 66 height 28
copy p "50020685"
click at [649, 667] on textarea at bounding box center [810, 677] width 803 height 40
paste textarea "Your request is being followed up again"
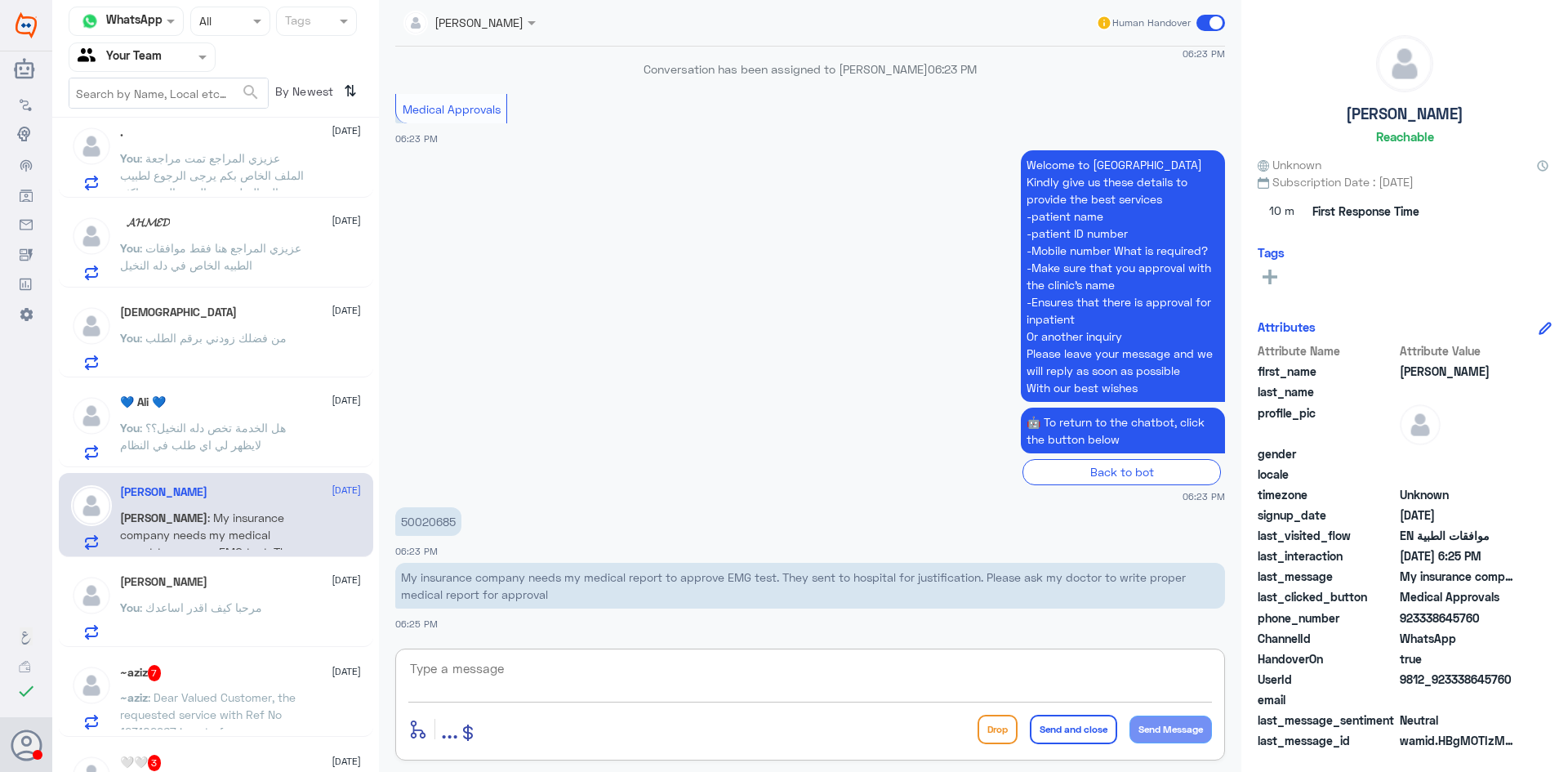
type textarea "Your request is being followed up again"
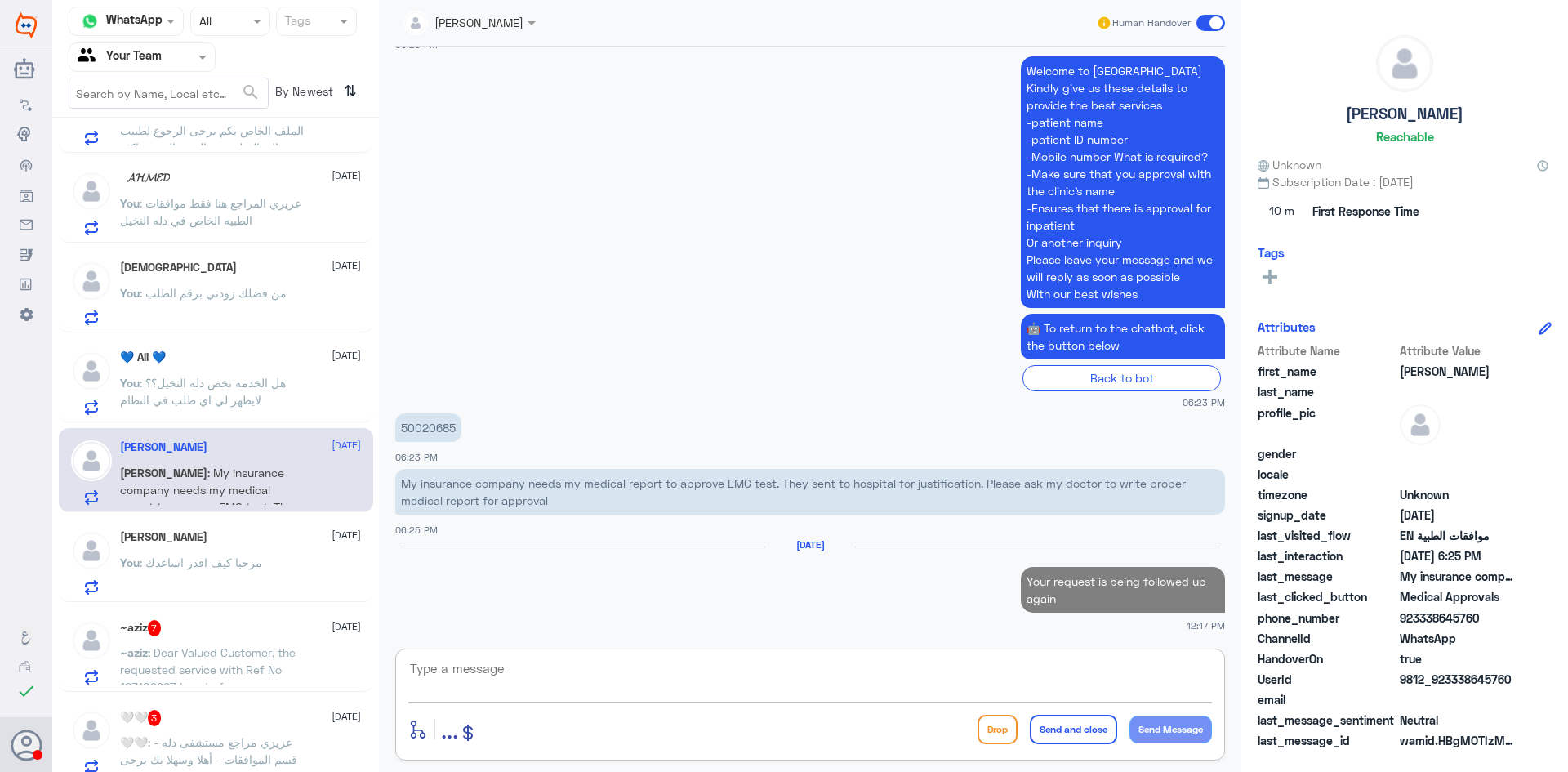
scroll to position [817, 0]
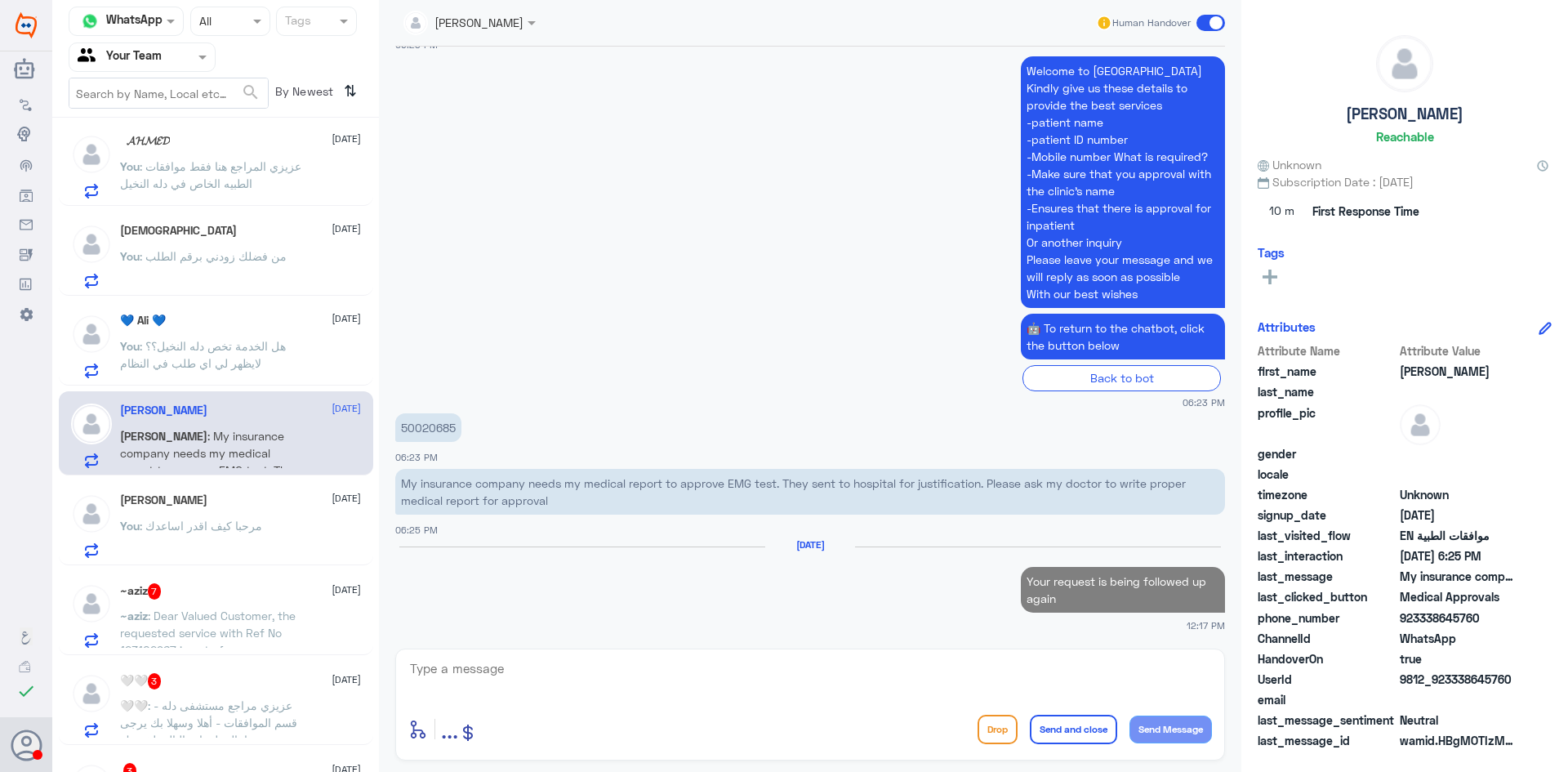
click at [224, 499] on div "[PERSON_NAME] [DATE]" at bounding box center [240, 500] width 241 height 14
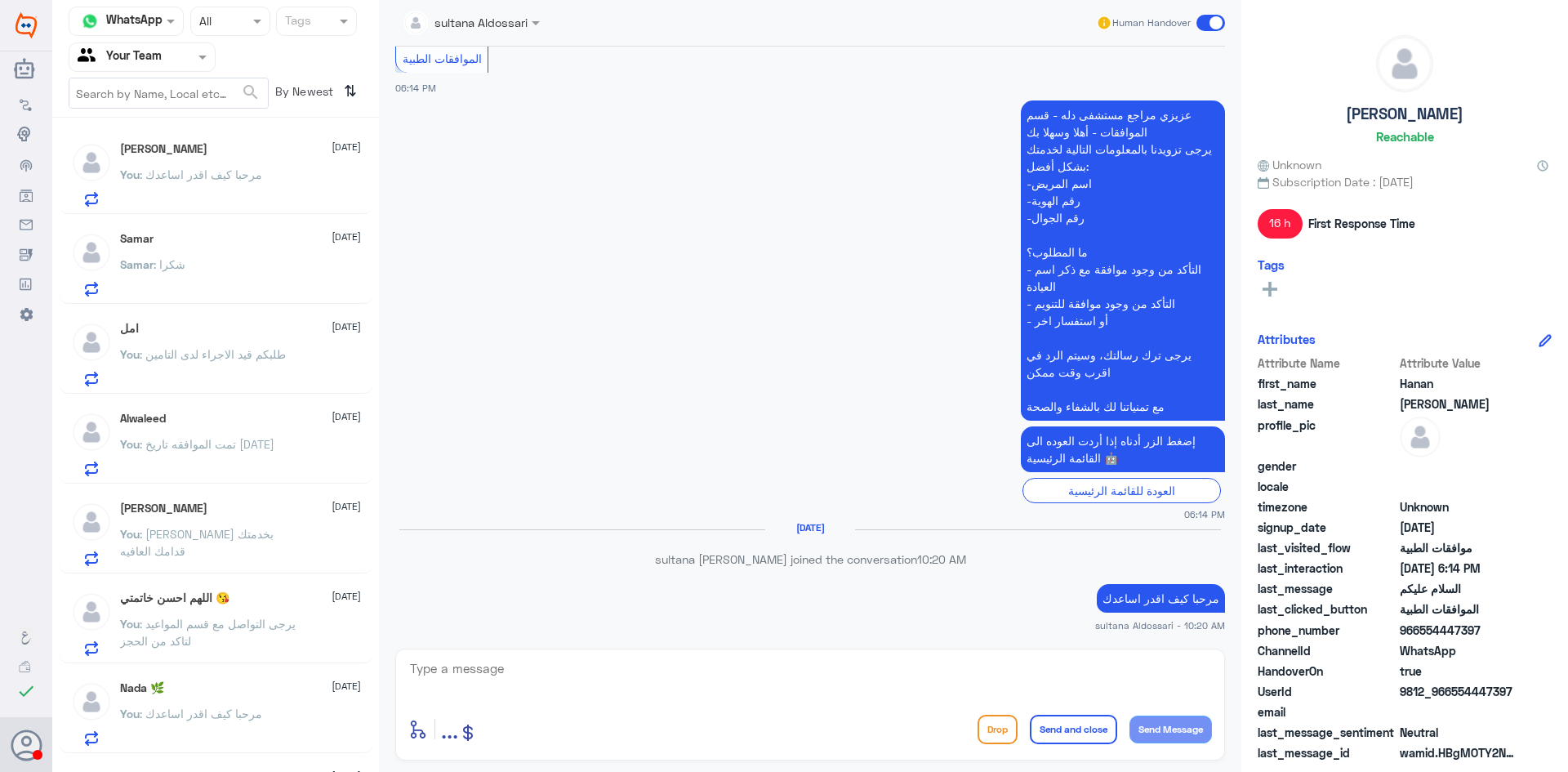
click at [171, 245] on div "Samar [DATE]" at bounding box center [240, 239] width 241 height 14
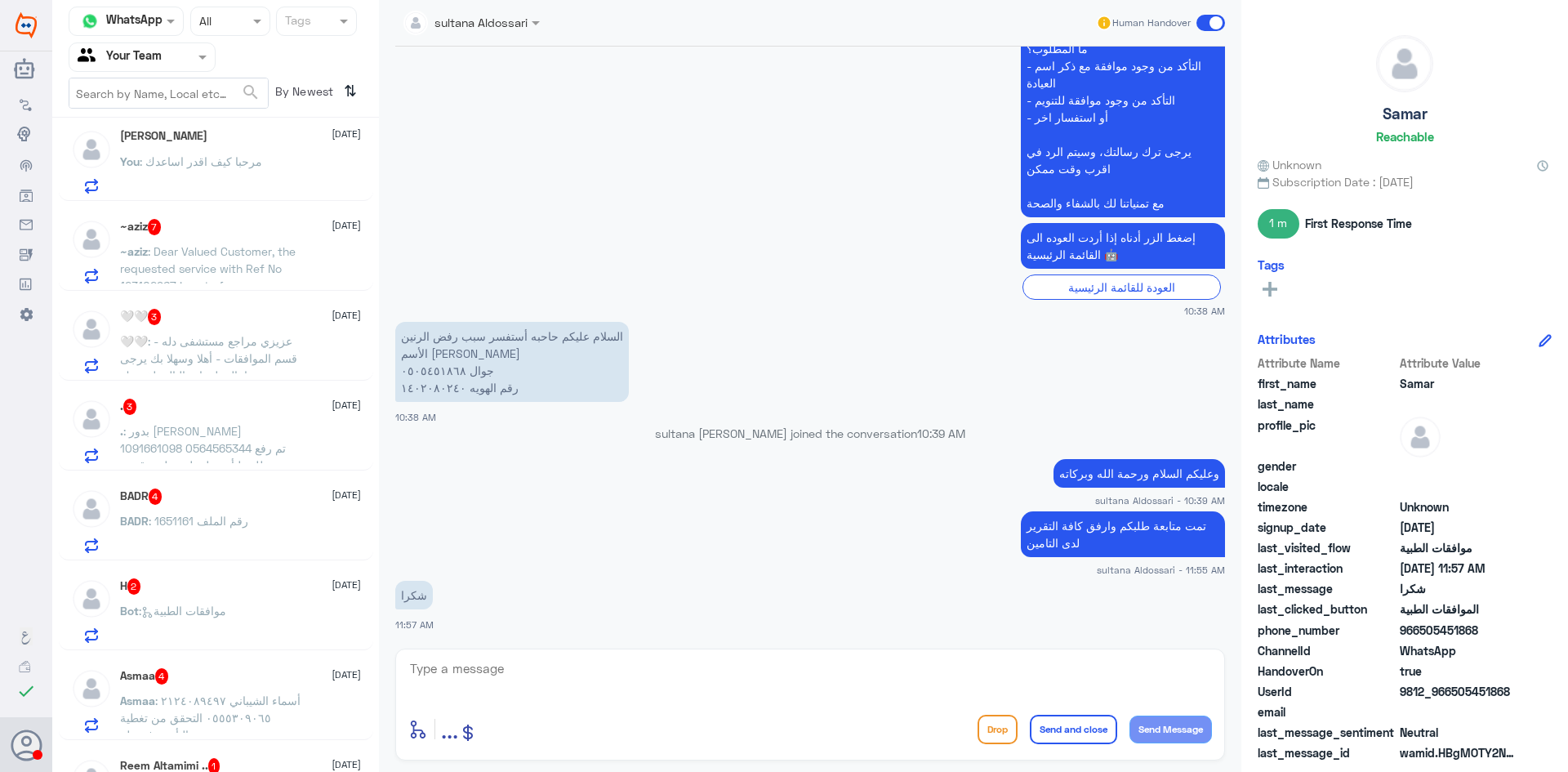
scroll to position [1240, 0]
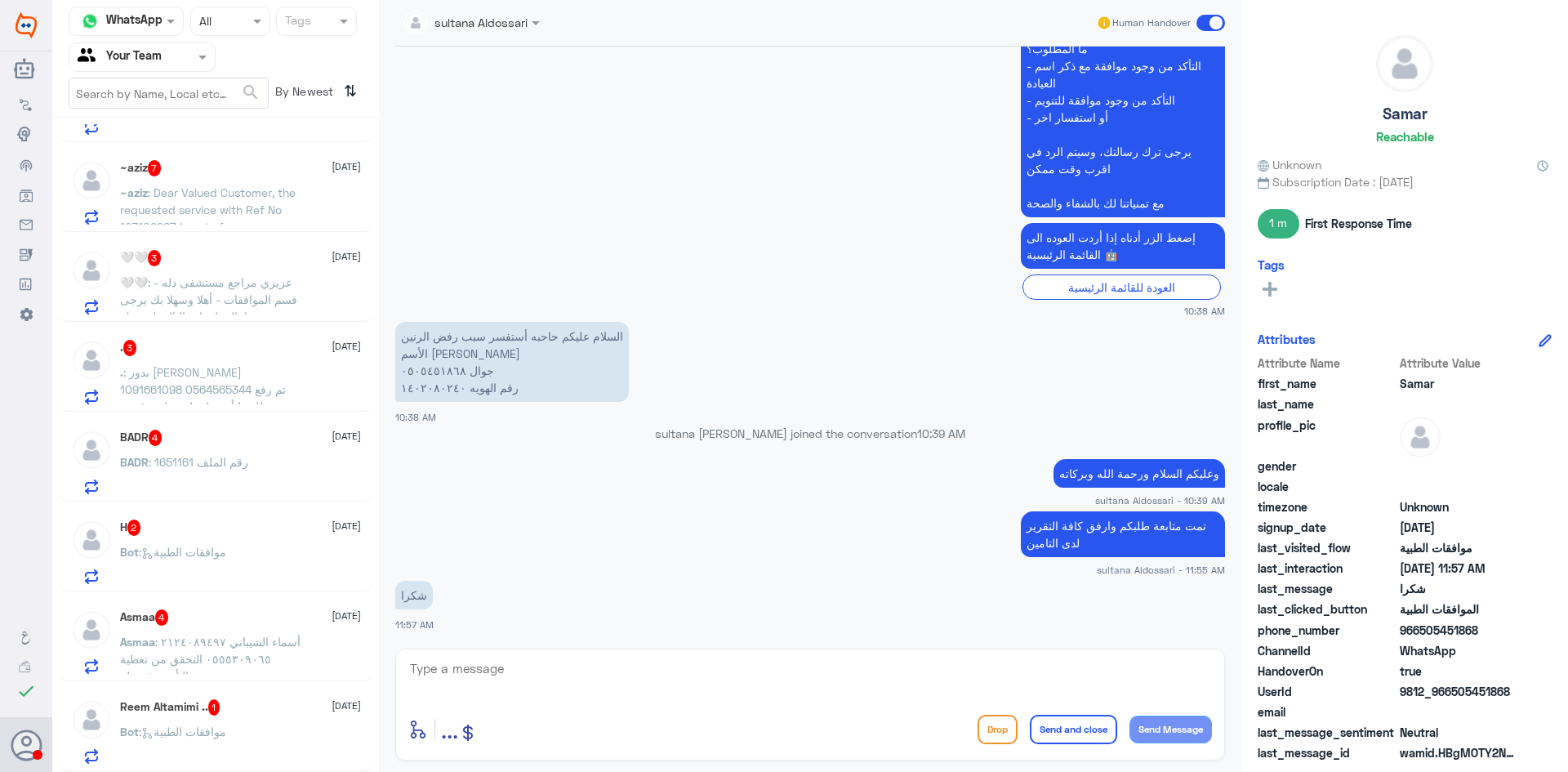
click at [235, 701] on div "Reem Altamimi .. 1 [DATE]" at bounding box center [240, 707] width 241 height 17
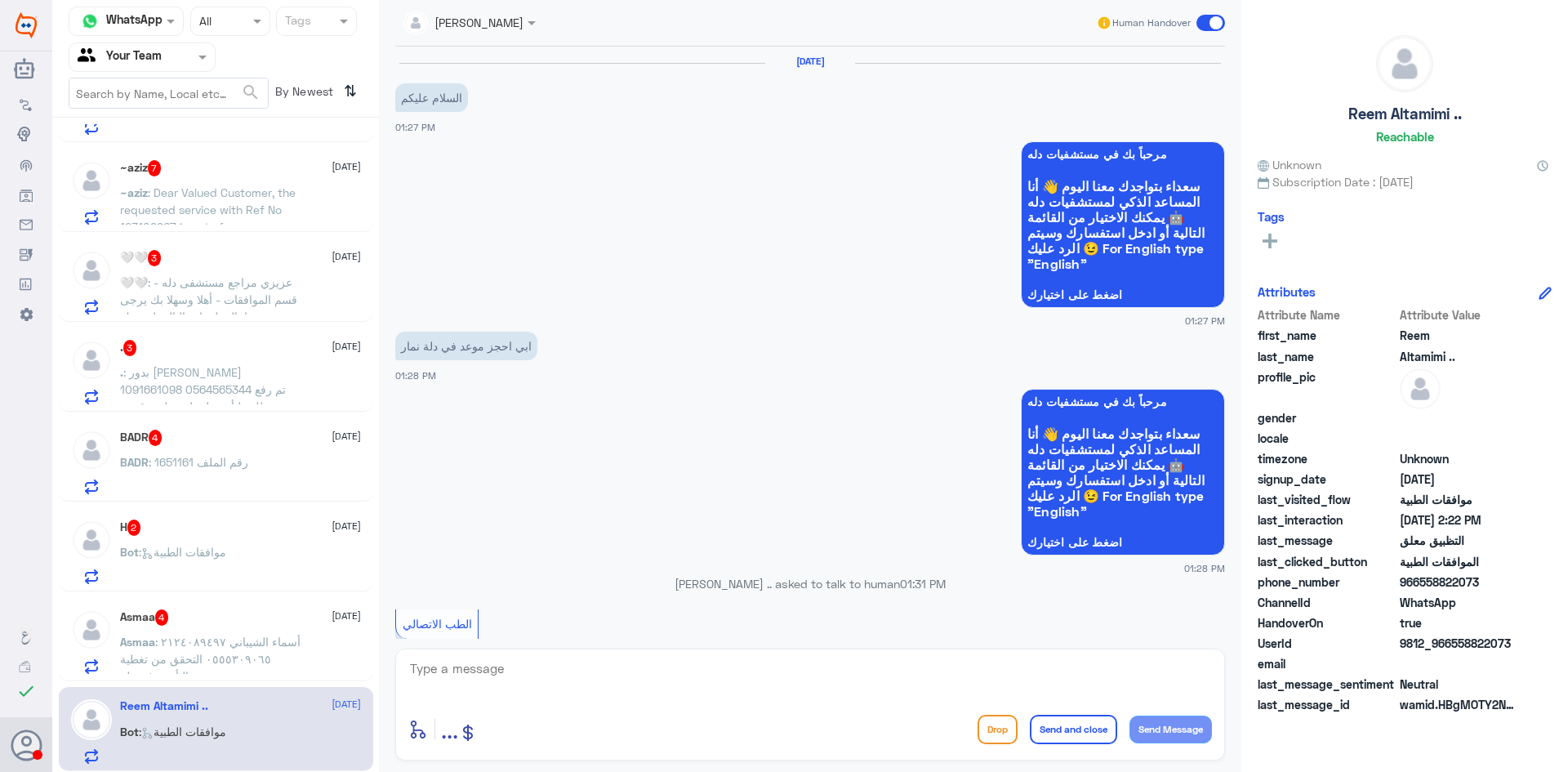
scroll to position [1254, 0]
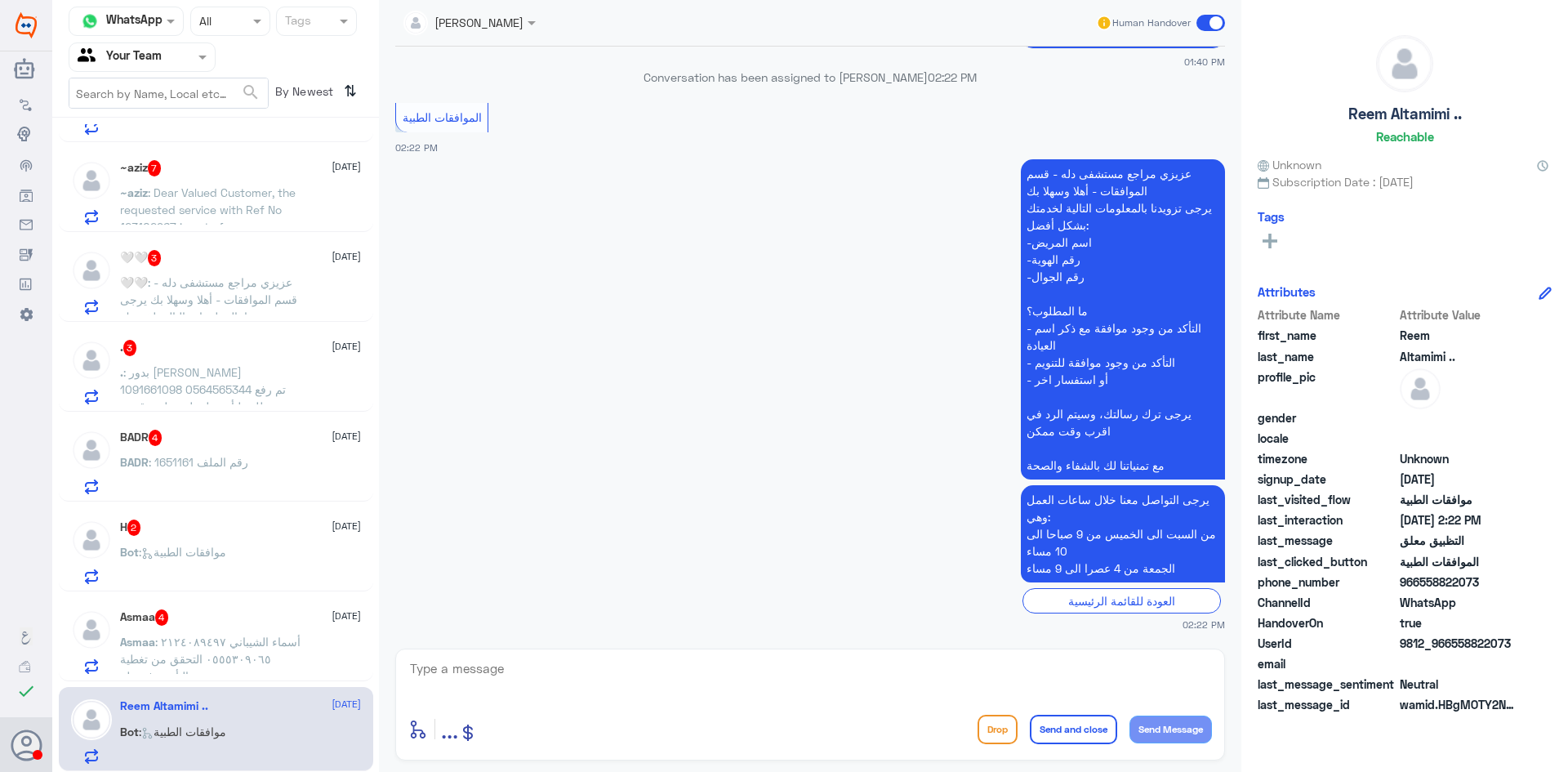
click at [670, 683] on textarea at bounding box center [810, 677] width 803 height 40
type textarea "مرحبا كيف اقدر اساعدك"
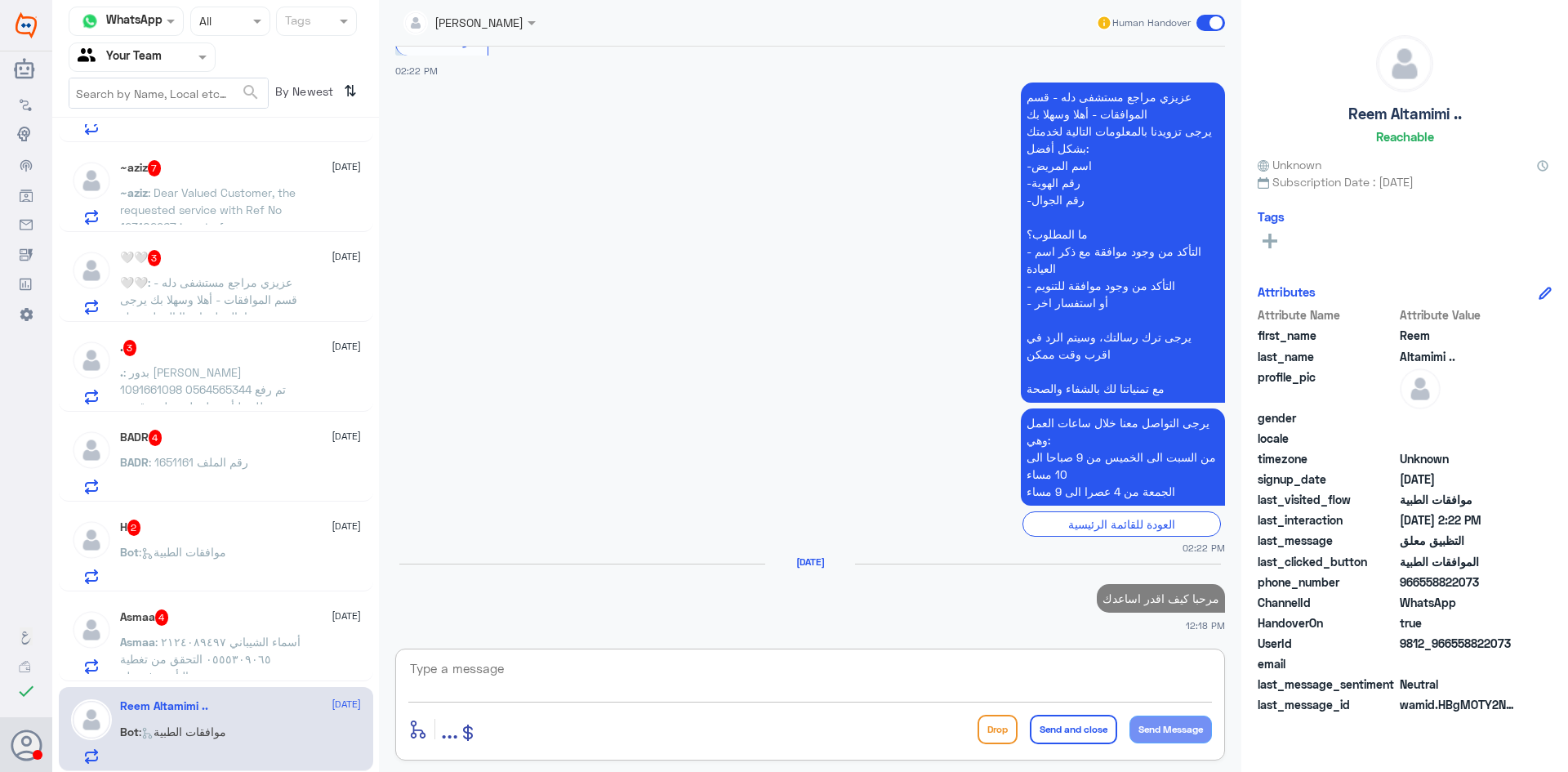
click at [270, 590] on div "H 2 [DATE] Bot : موافقات الطبية" at bounding box center [216, 549] width 314 height 84
click at [260, 611] on div "Asmaa 4 [DATE]" at bounding box center [240, 618] width 241 height 17
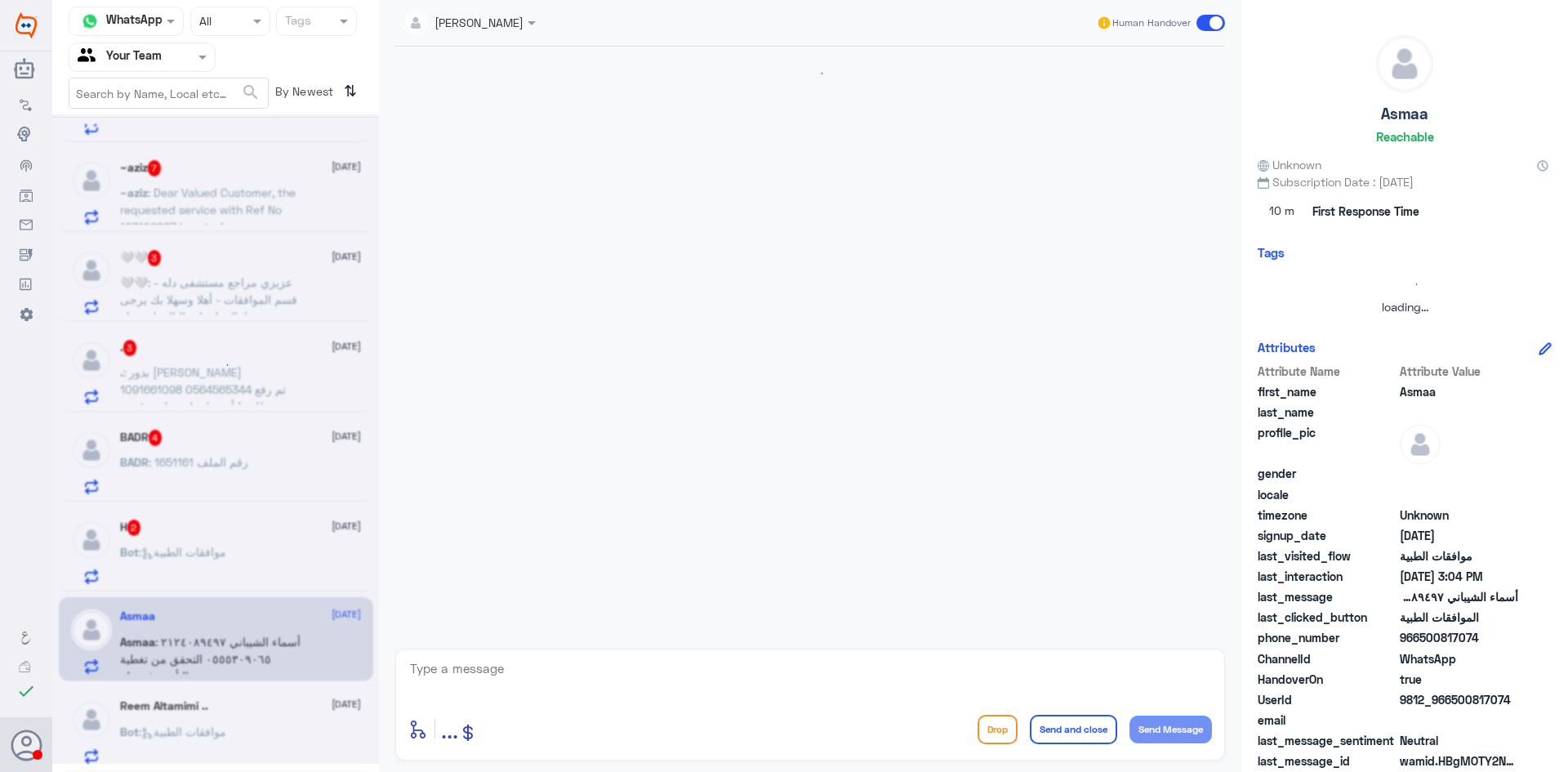
scroll to position [665, 0]
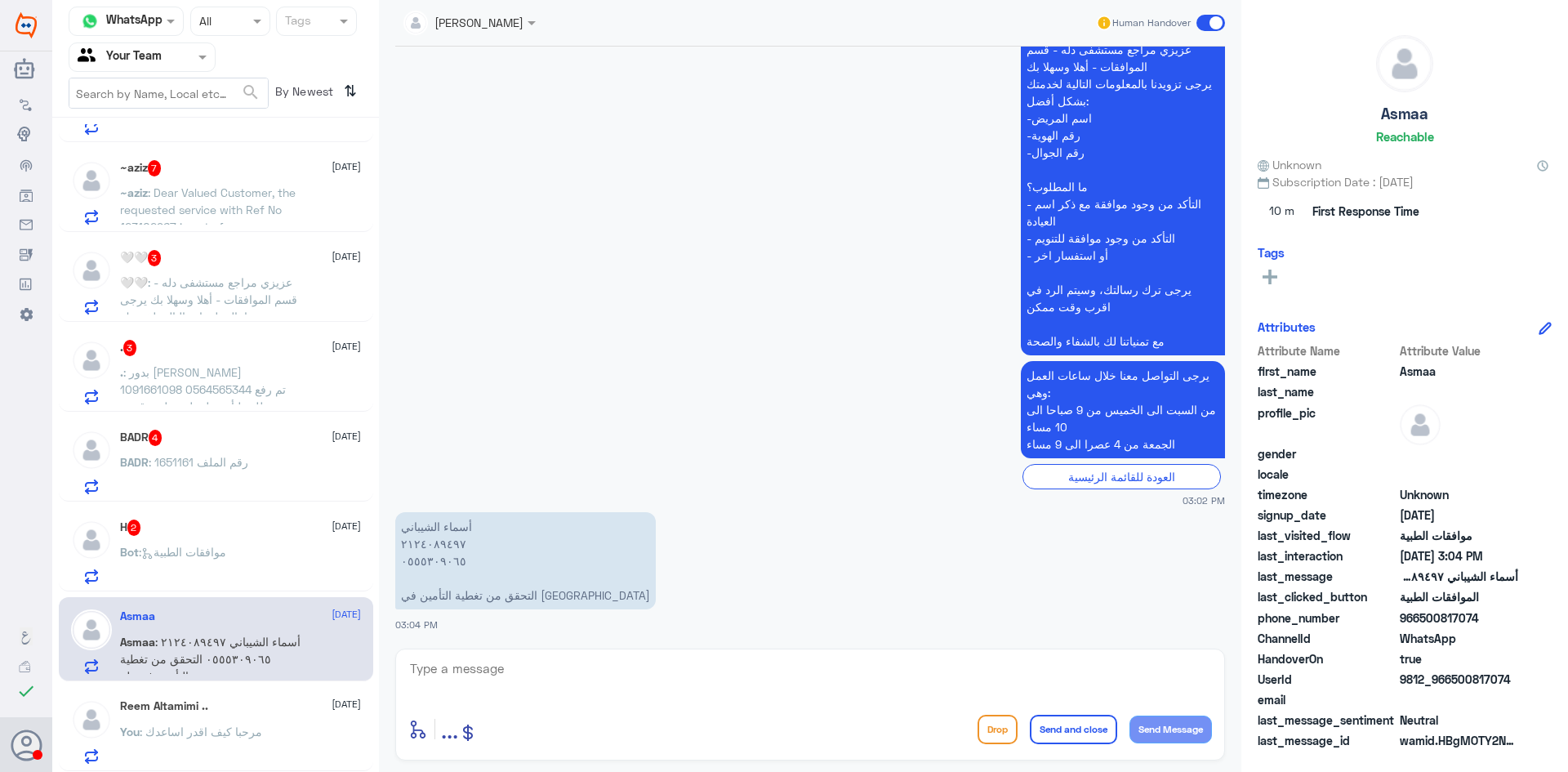
click at [420, 544] on p "أسماء الشيباني ٢١٢٤٠٨٩٤٩٧ ٠٥٥٥٣٠٩٠٦٥ التحقق من تغطية التأمين في [GEOGRAPHIC_DAT…" at bounding box center [526, 561] width 260 height 97
click at [474, 663] on textarea at bounding box center [810, 677] width 803 height 40
type textarea "2124089497"
drag, startPoint x: 523, startPoint y: 683, endPoint x: 172, endPoint y: 675, distance: 351.1
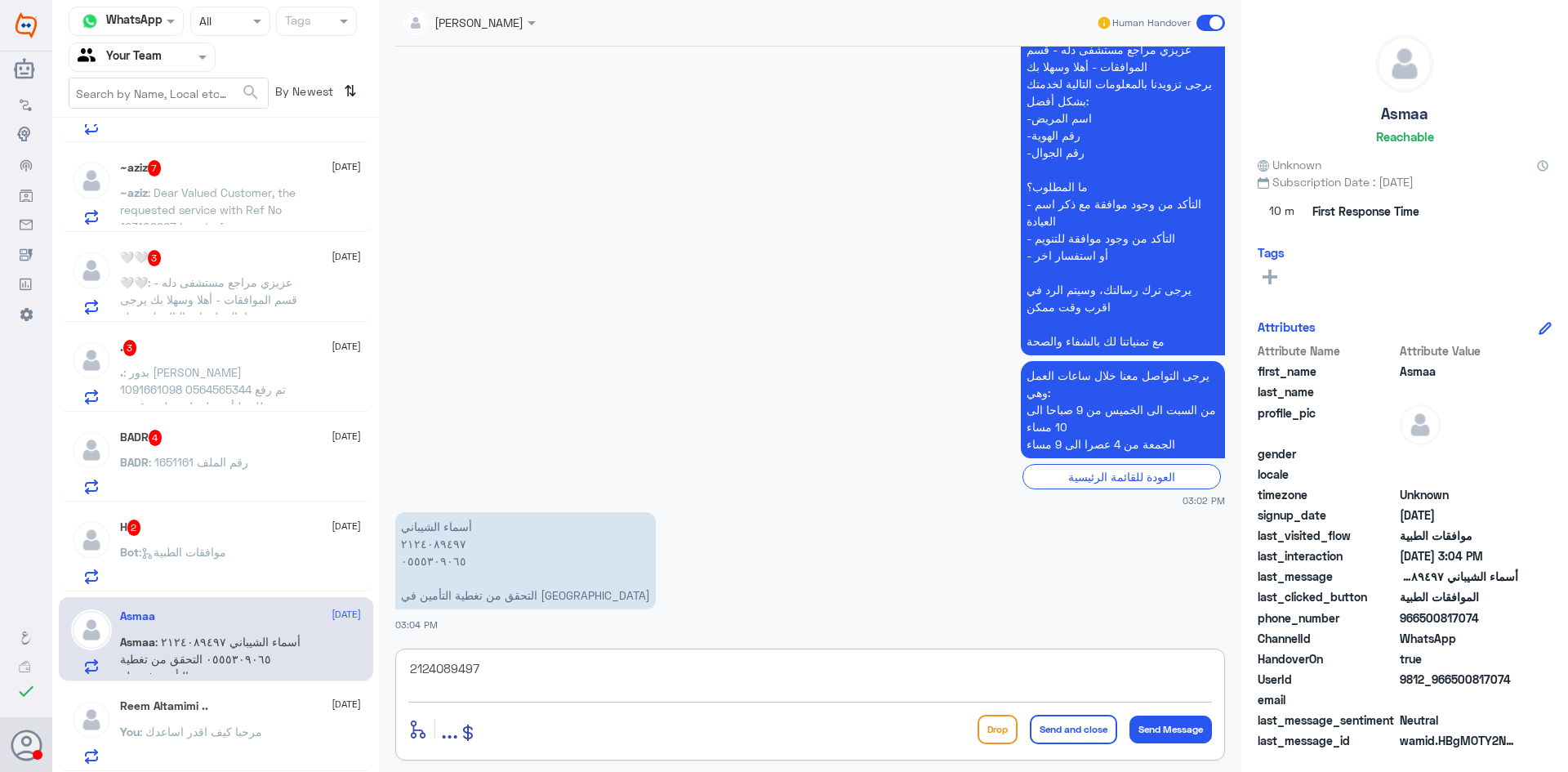
click at [172, 675] on div "Channel WhatsApp Status × All Tags Agent Filter Your Team search By Newest ⇅ أب…" at bounding box center [810, 388] width 1516 height 777
click at [562, 689] on textarea at bounding box center [810, 677] width 803 height 40
type textarea "اعتذر منك التامين لا يغطي دله النخيل"
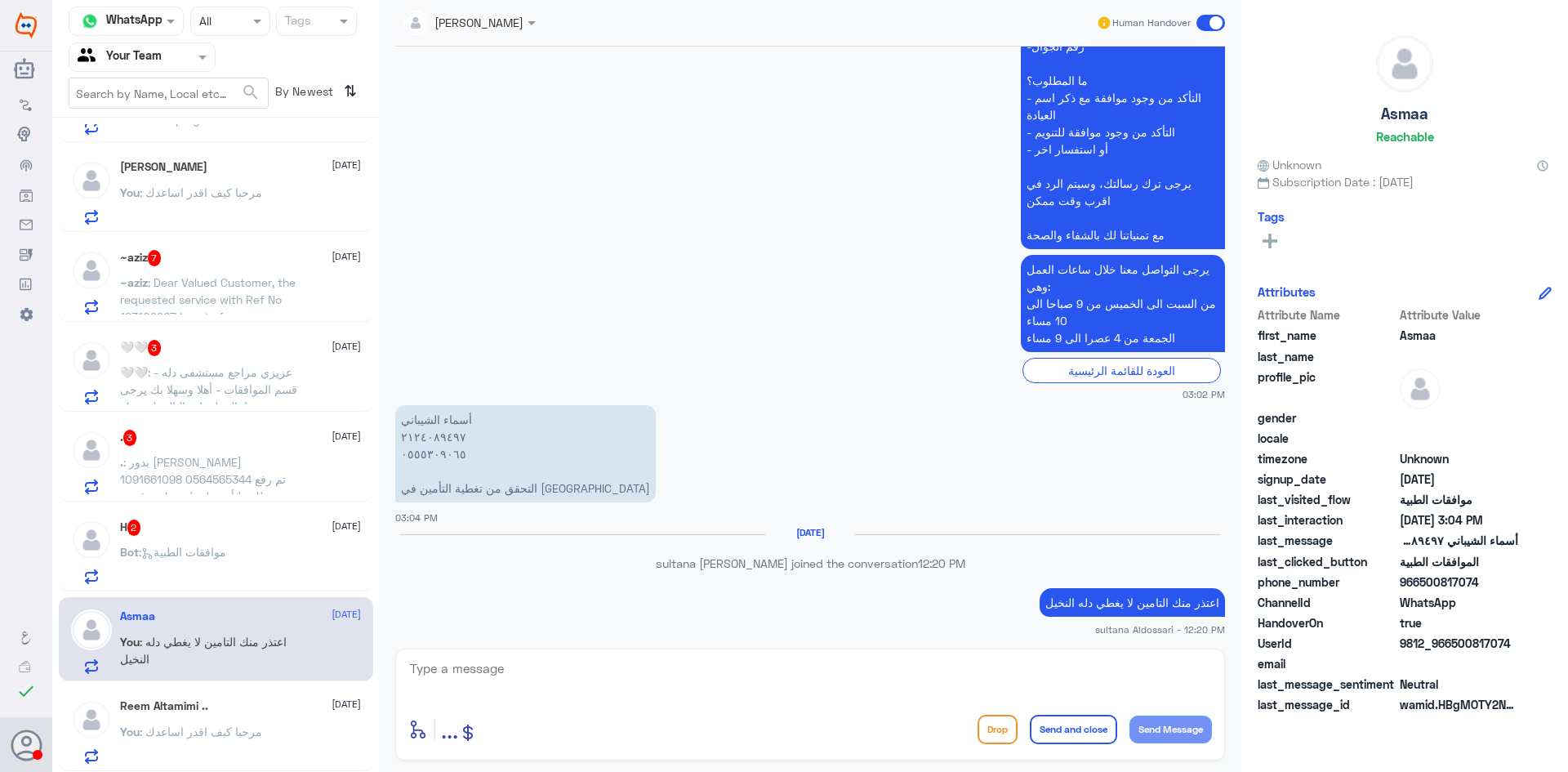
scroll to position [745, 0]
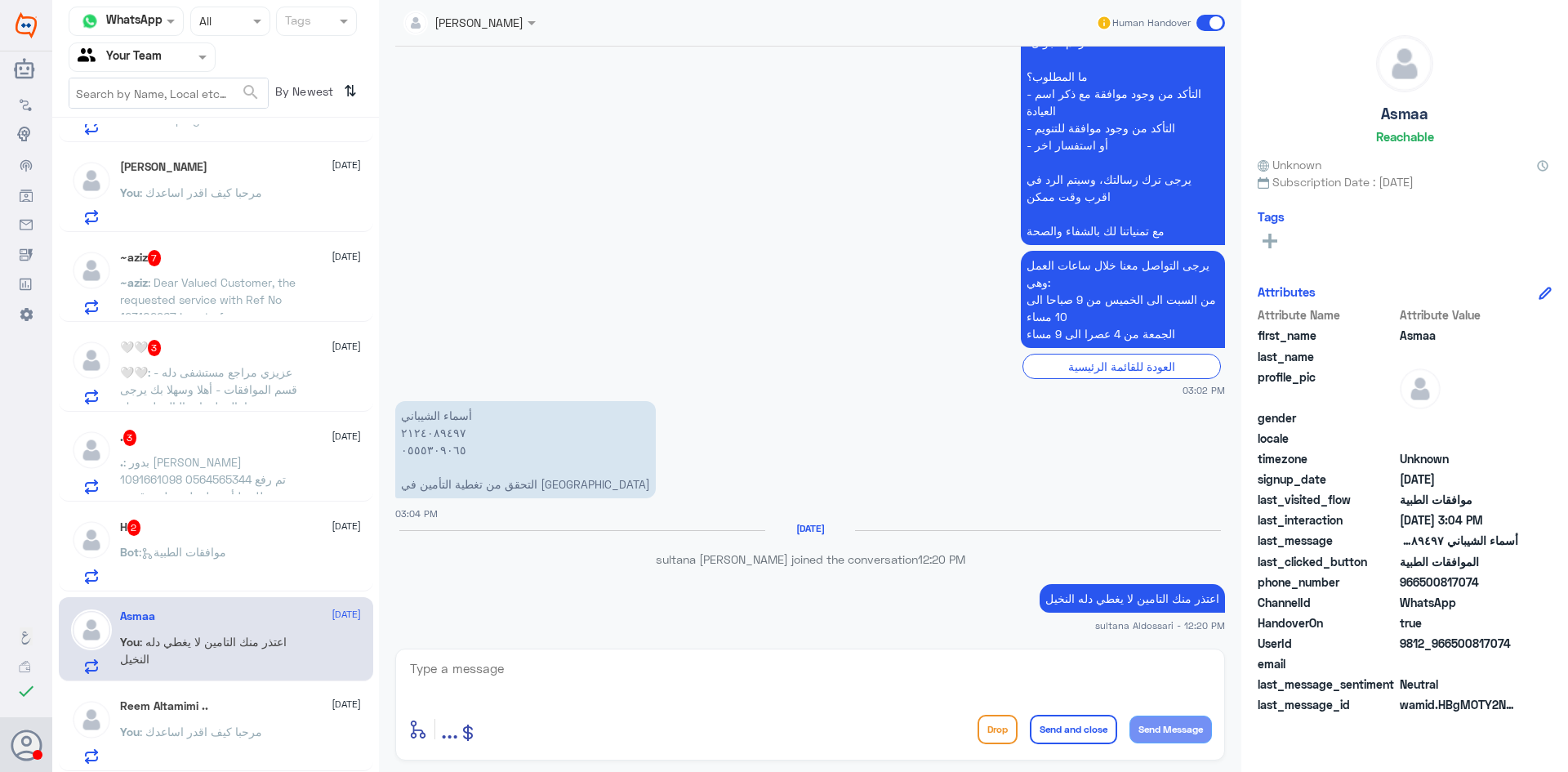
click at [280, 538] on div "H 2 [DATE] Bot : موافقات الطبية" at bounding box center [240, 552] width 241 height 65
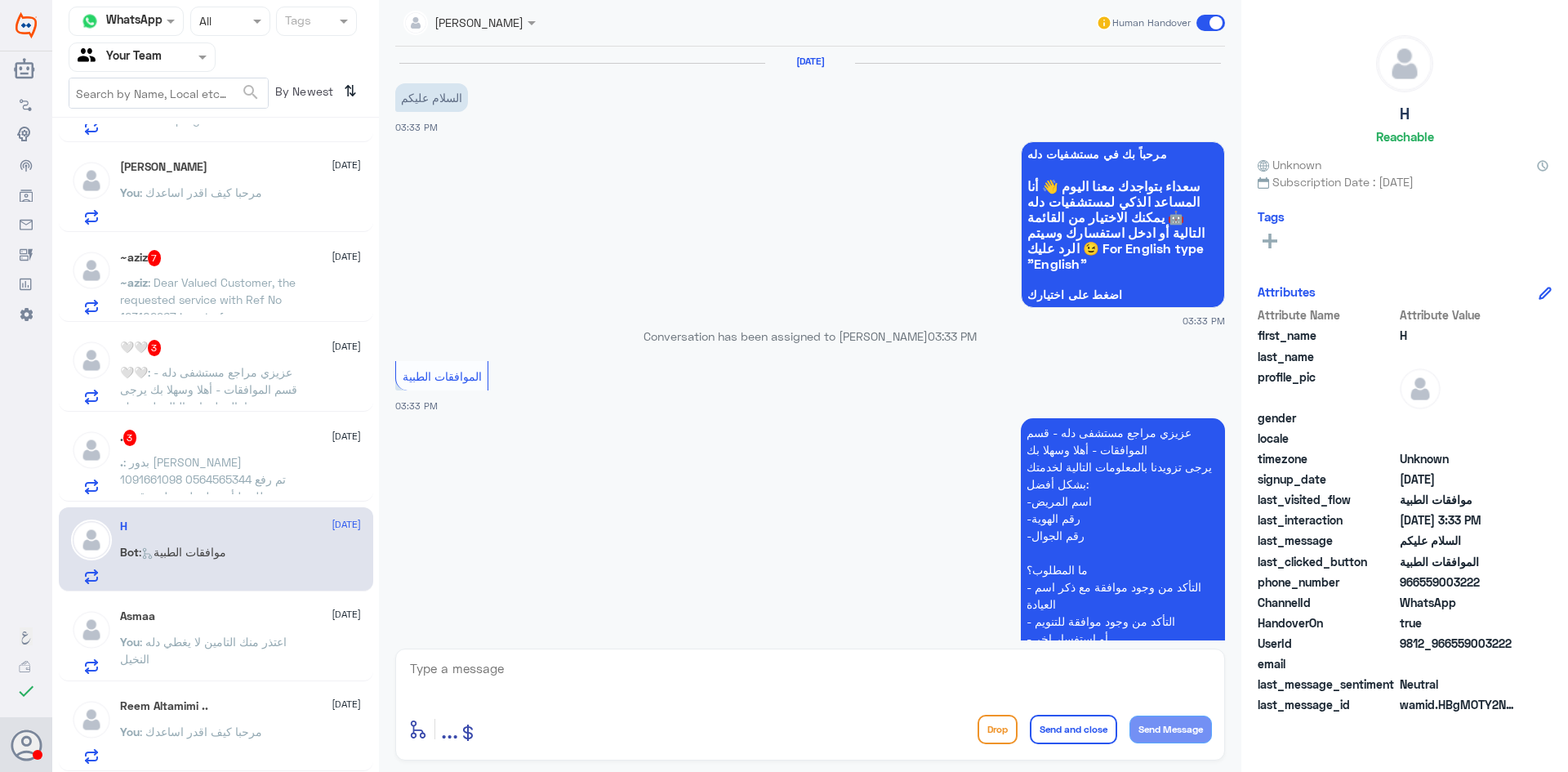
scroll to position [258, 0]
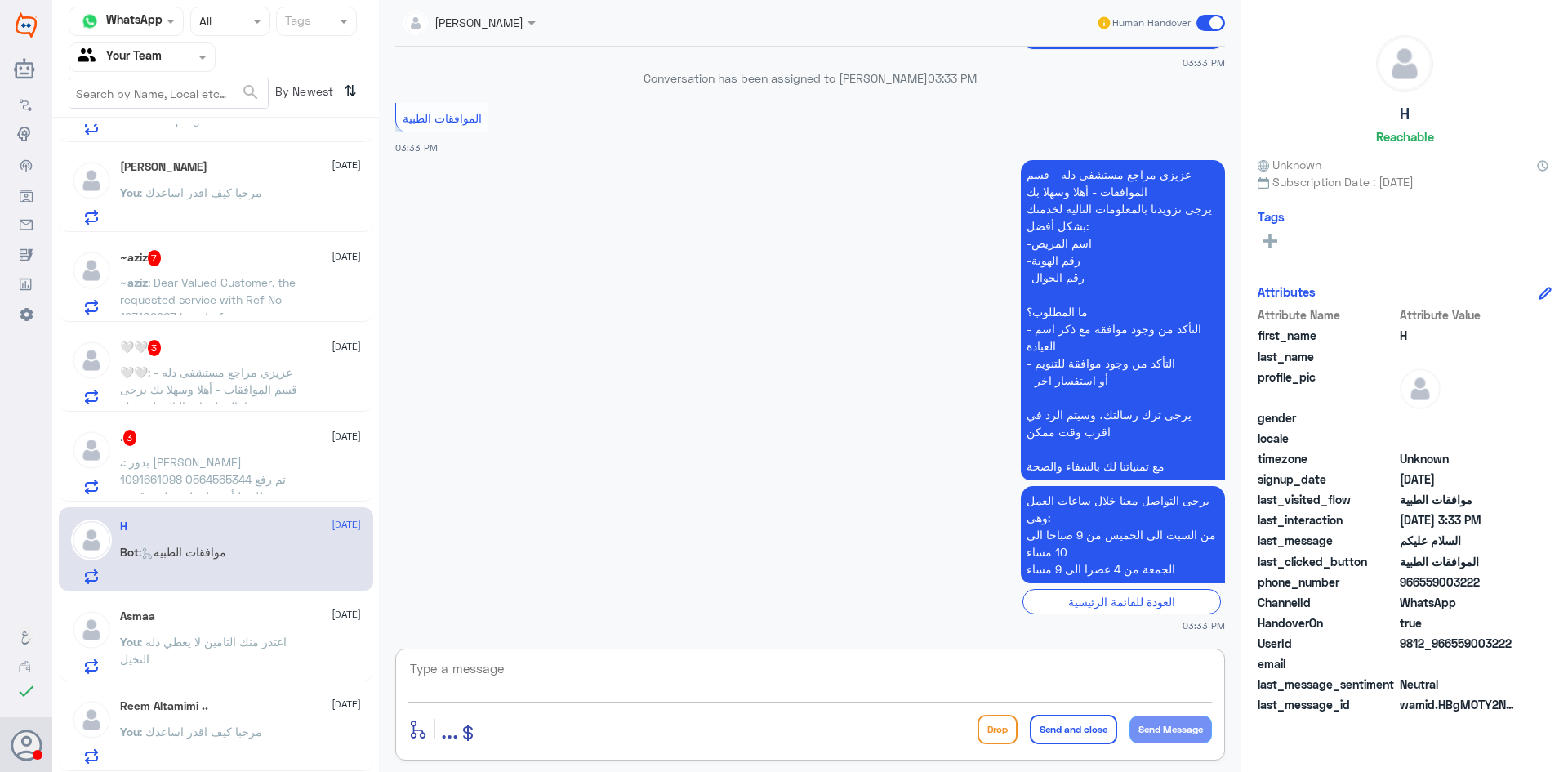
click at [525, 684] on textarea at bounding box center [810, 677] width 803 height 40
type textarea "l"
type textarea "مرحبا كيف اقدر اساعدك"
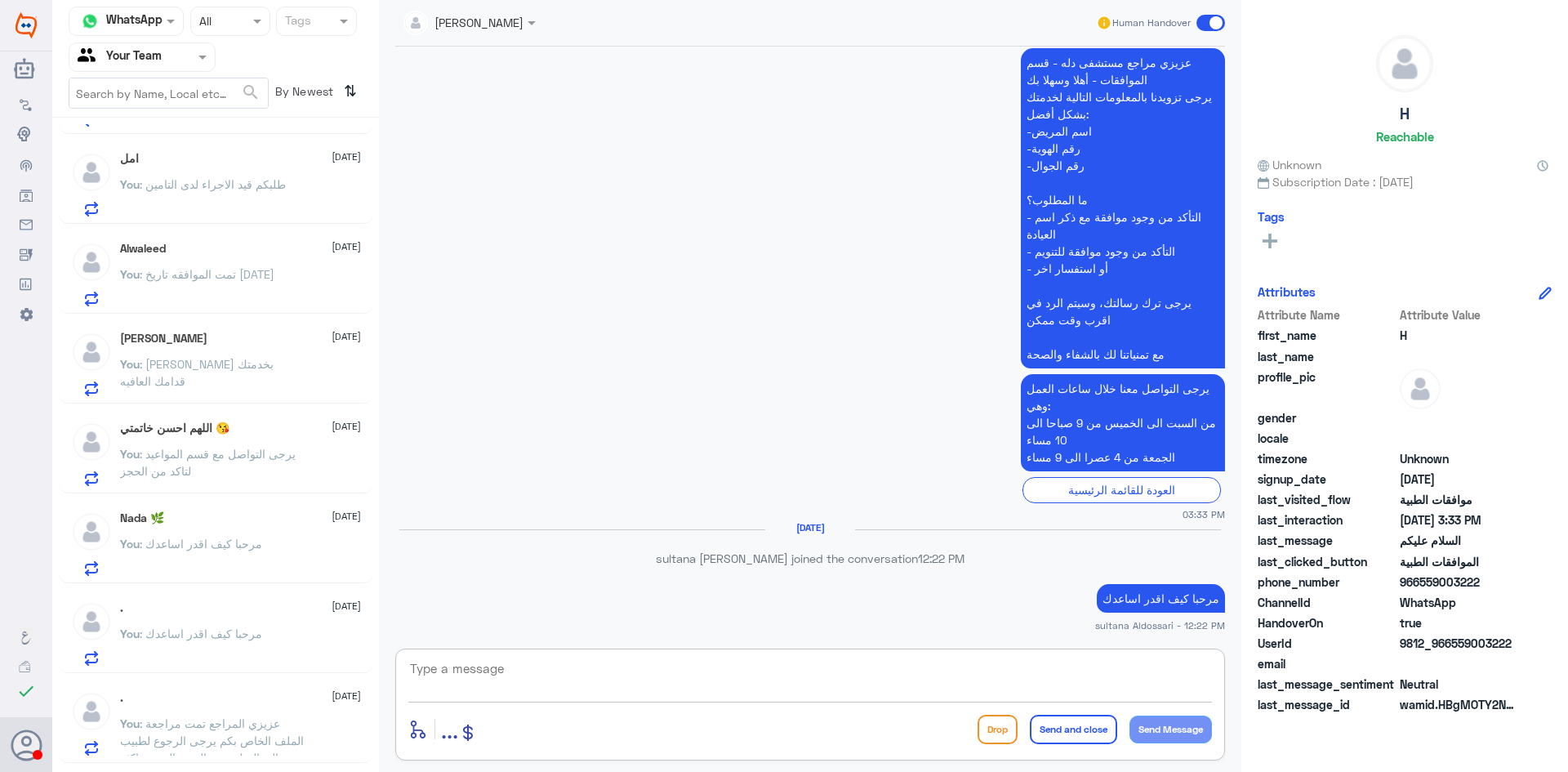
scroll to position [0, 0]
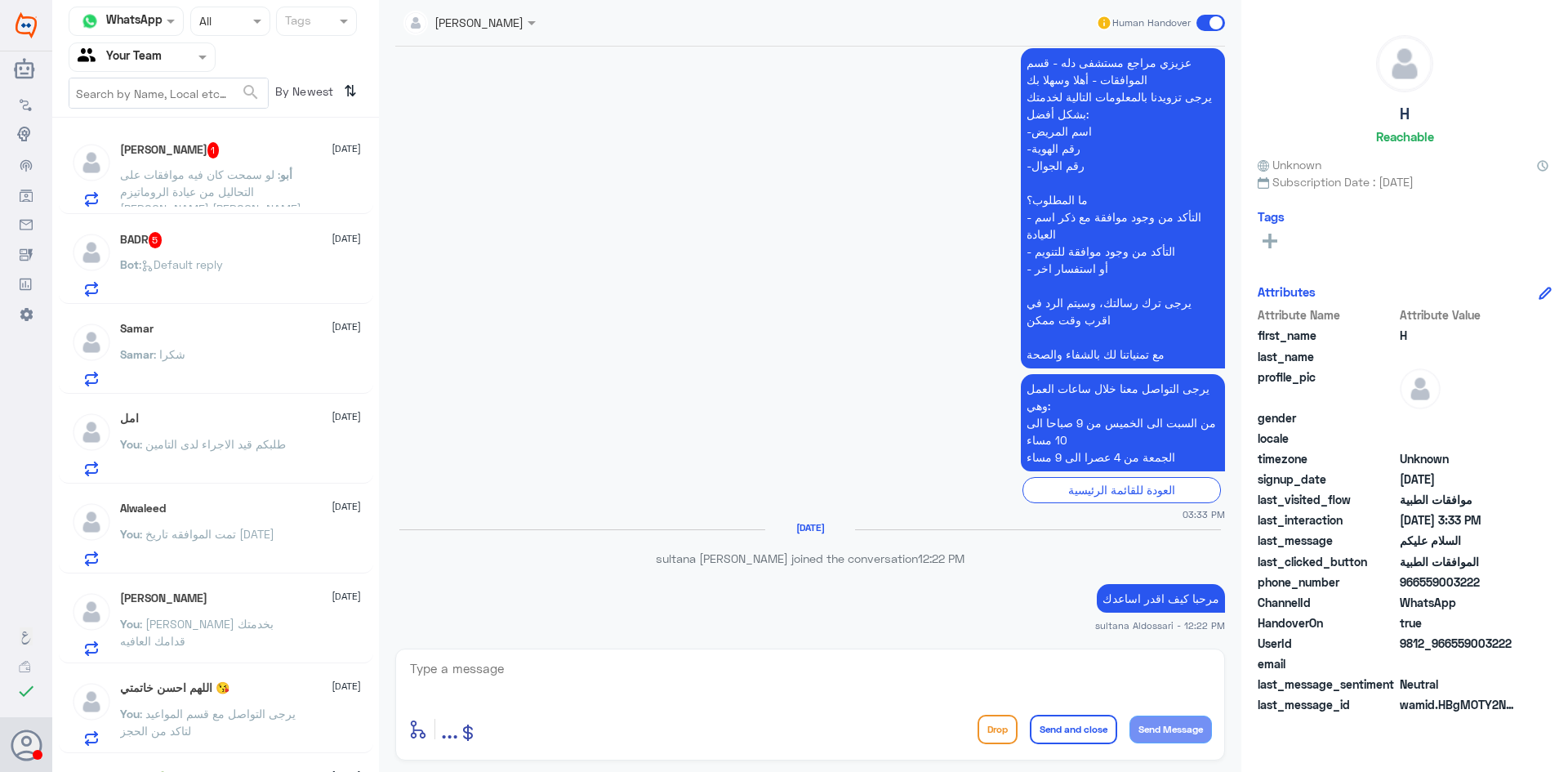
click at [206, 267] on span ": Default reply" at bounding box center [180, 264] width 84 height 14
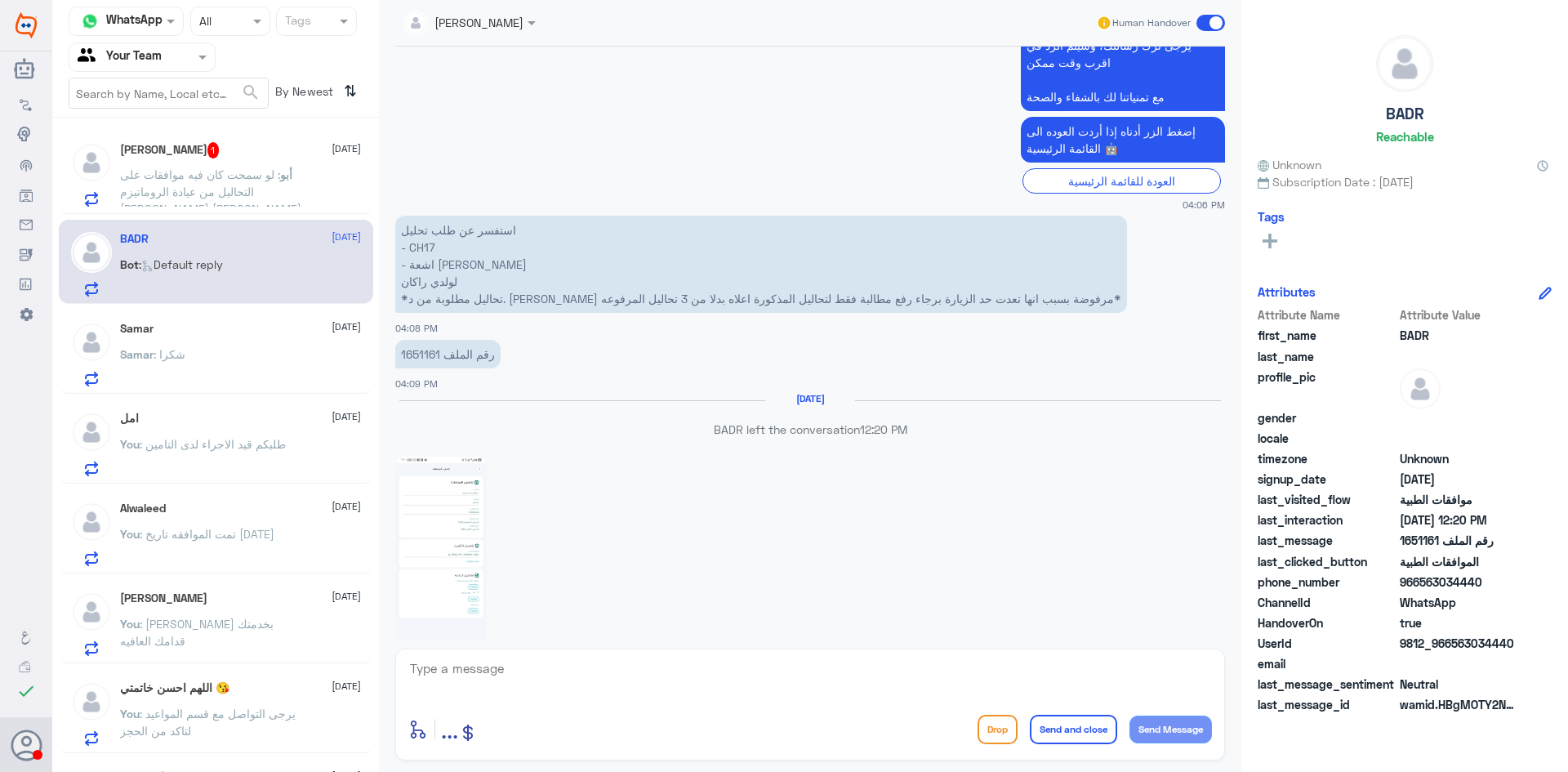
scroll to position [619, 0]
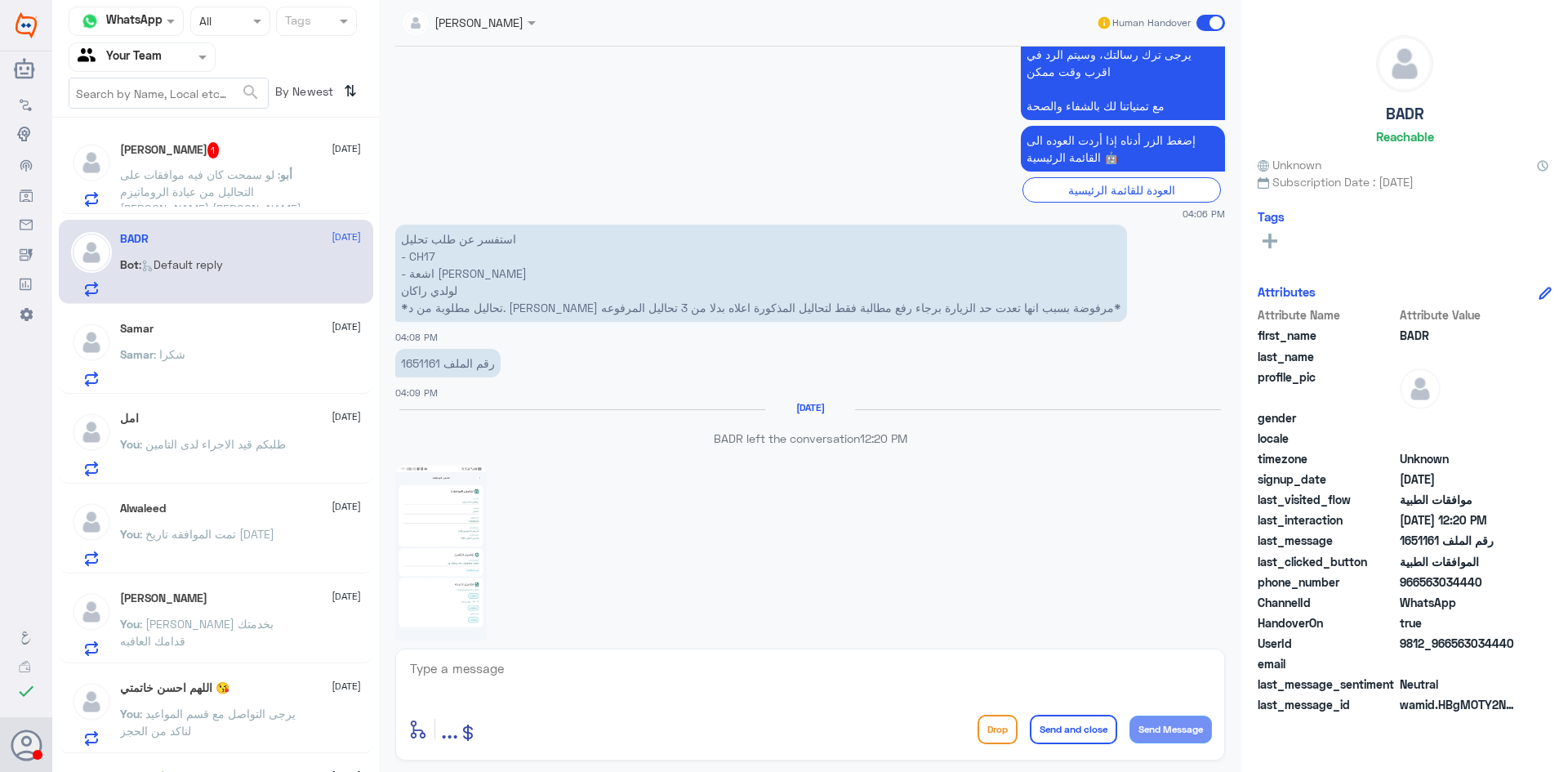
click at [424, 360] on p "رقم الملف 1651161" at bounding box center [448, 363] width 105 height 28
click at [464, 562] on img at bounding box center [441, 565] width 91 height 198
click at [705, 683] on textarea at bounding box center [810, 677] width 803 height 40
type textarea "تمت متابعة طلبكم قيد الاجراء لدى التامين"
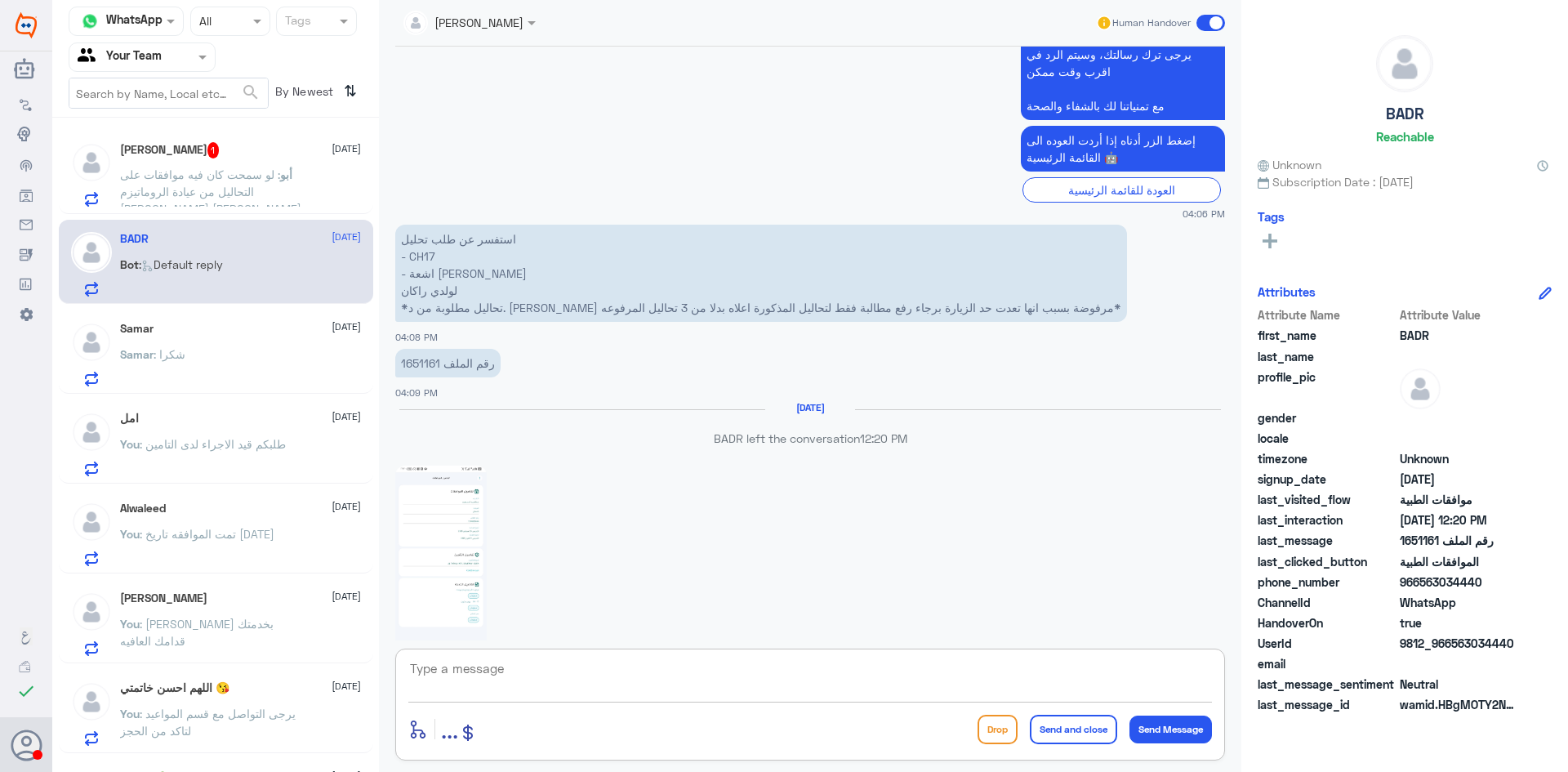
scroll to position [933, 0]
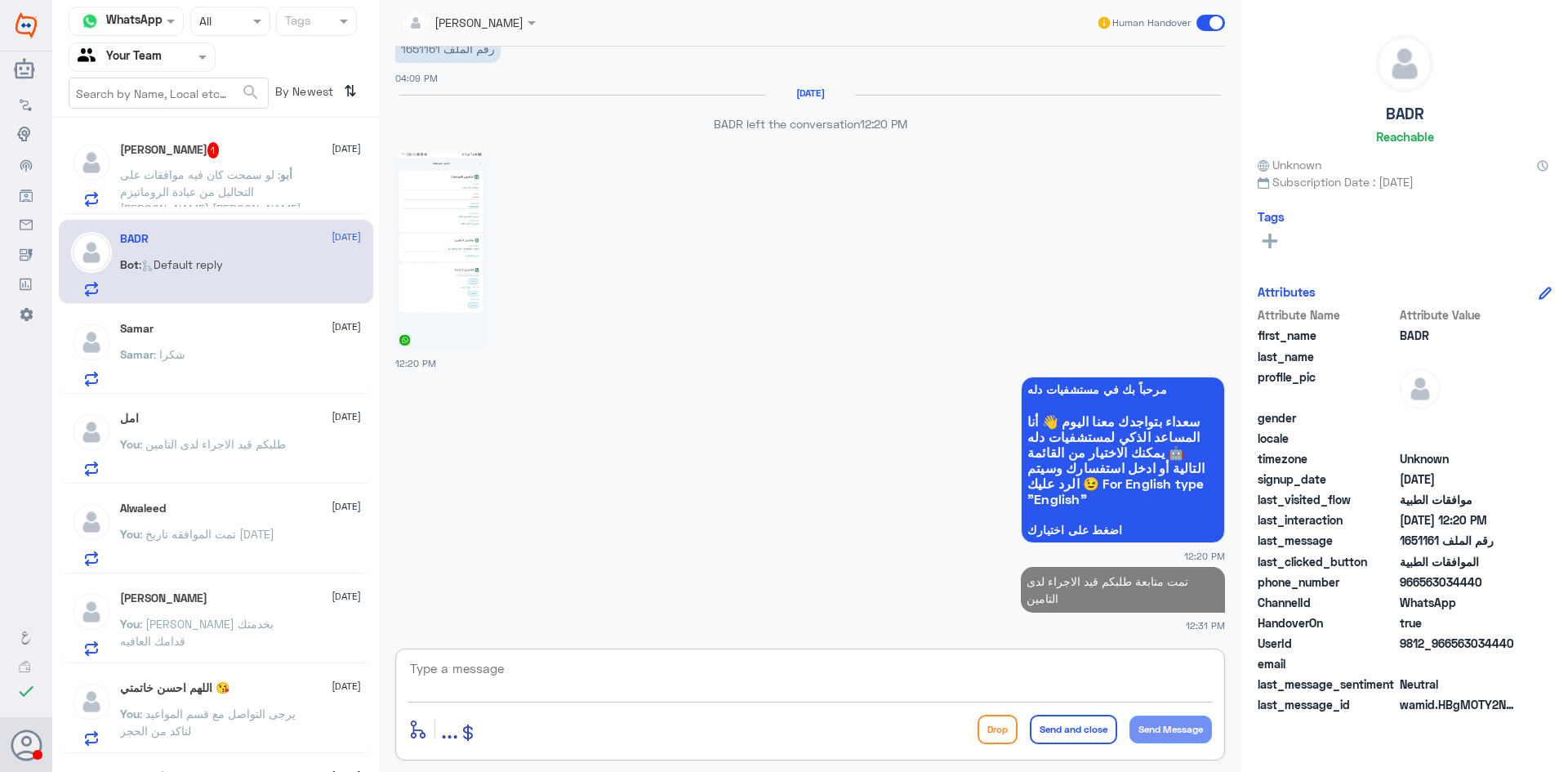
click at [256, 180] on span ": لو سمحت كان فيه موافقات على التحاليل من عيادة الروماتيزم [PERSON_NAME] [PERSO…" at bounding box center [211, 200] width 182 height 66
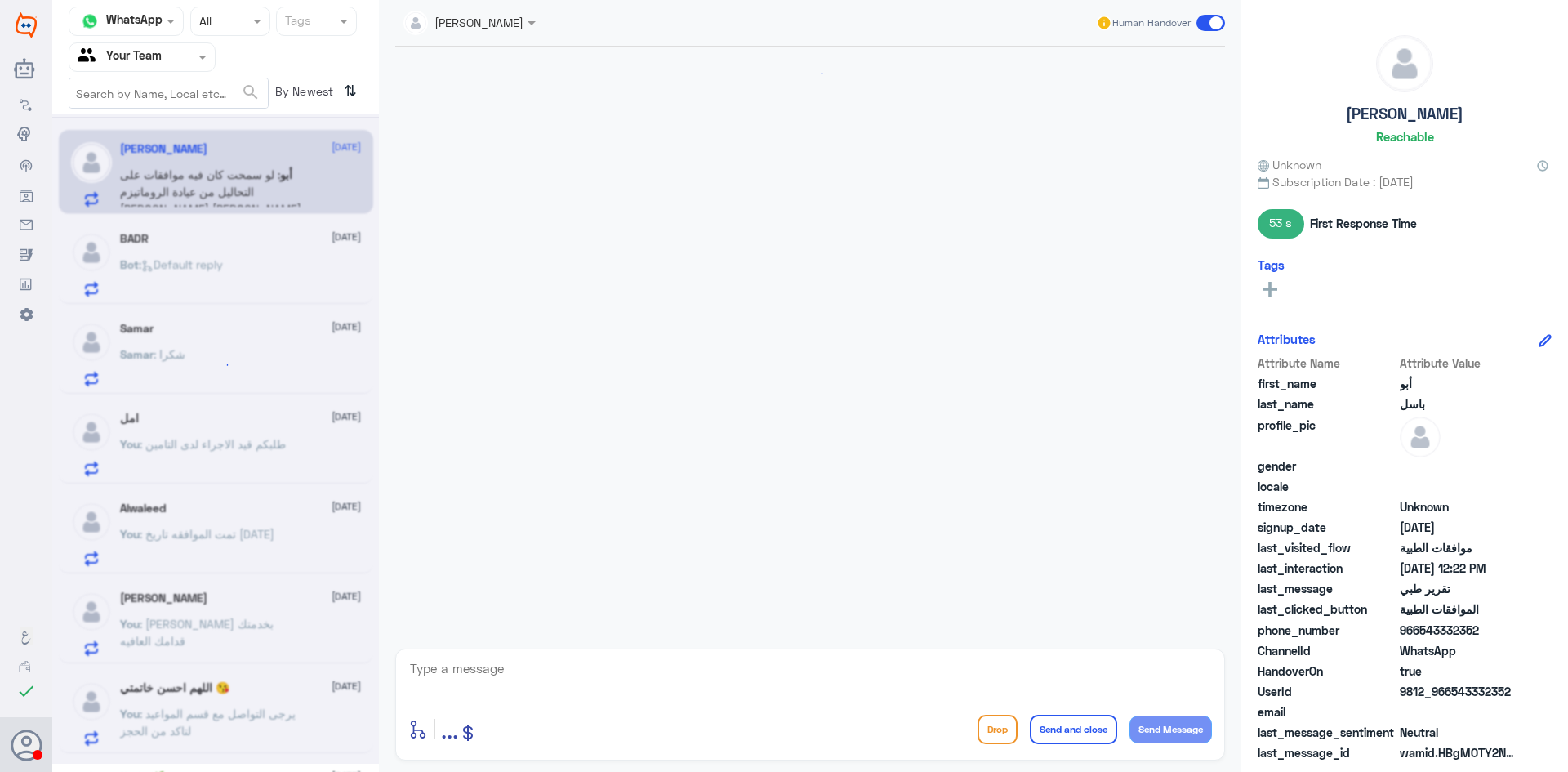
scroll to position [1509, 0]
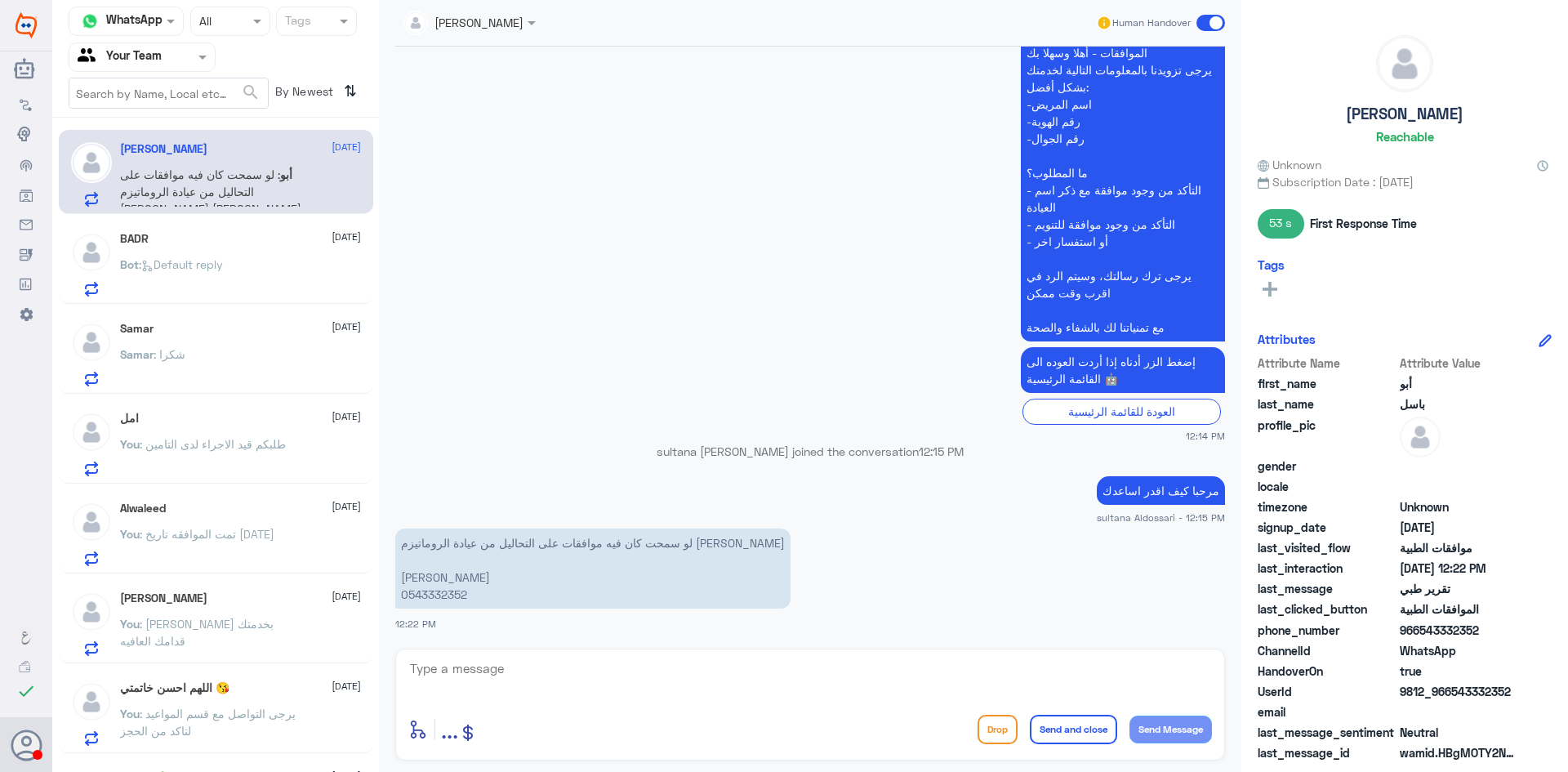
click at [446, 599] on p "لو سمحت كان فيه موافقات على التحاليل من عيادة الروماتيزم [PERSON_NAME] [PERSON_…" at bounding box center [593, 568] width 396 height 80
click at [780, 681] on textarea at bounding box center [810, 677] width 803 height 40
type textarea "جميع التحاليل تمت الموافقه عليها ماعدى b12 مرفوض لعدم وجود مبررات كافيه"
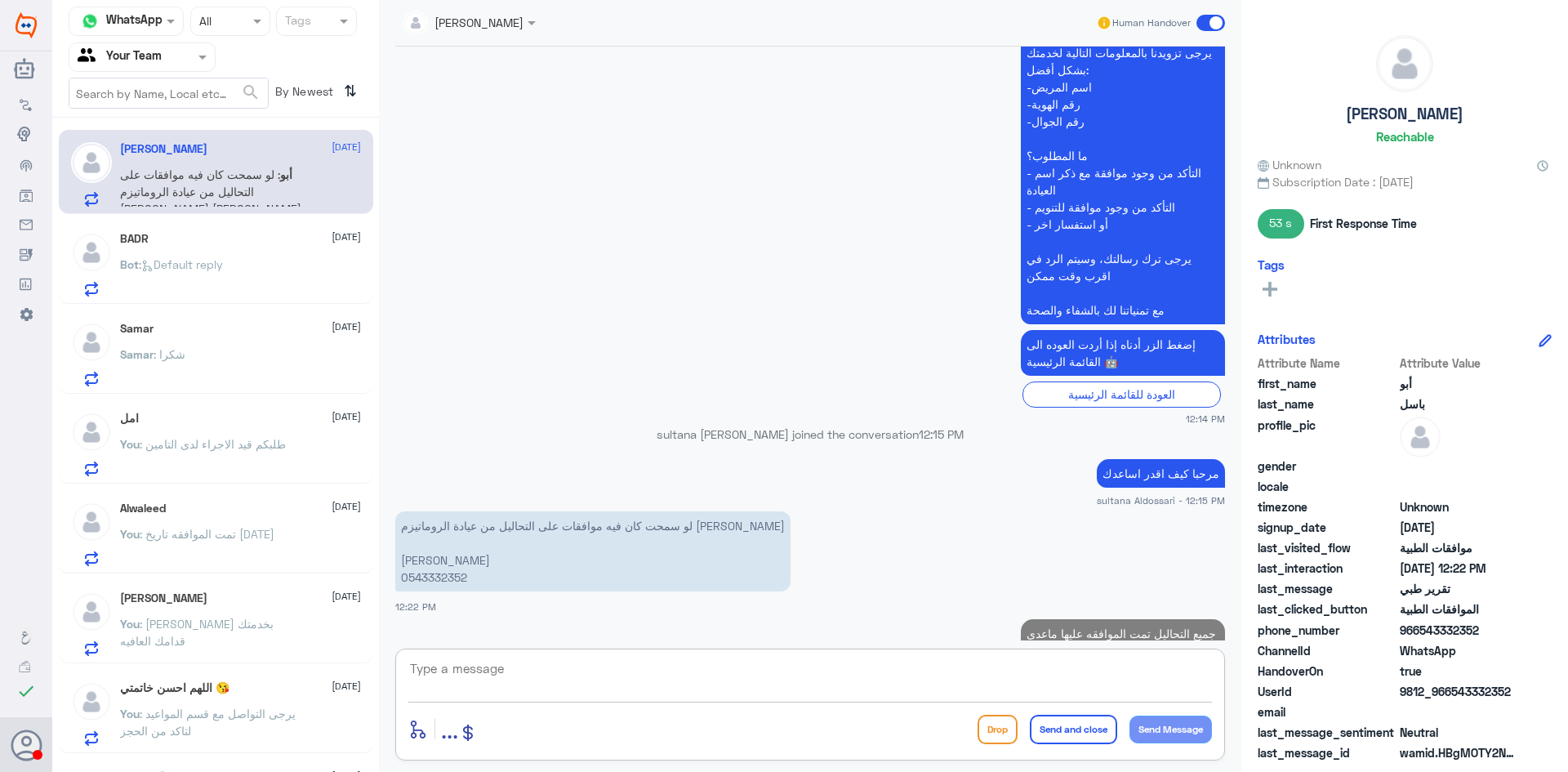
scroll to position [1595, 0]
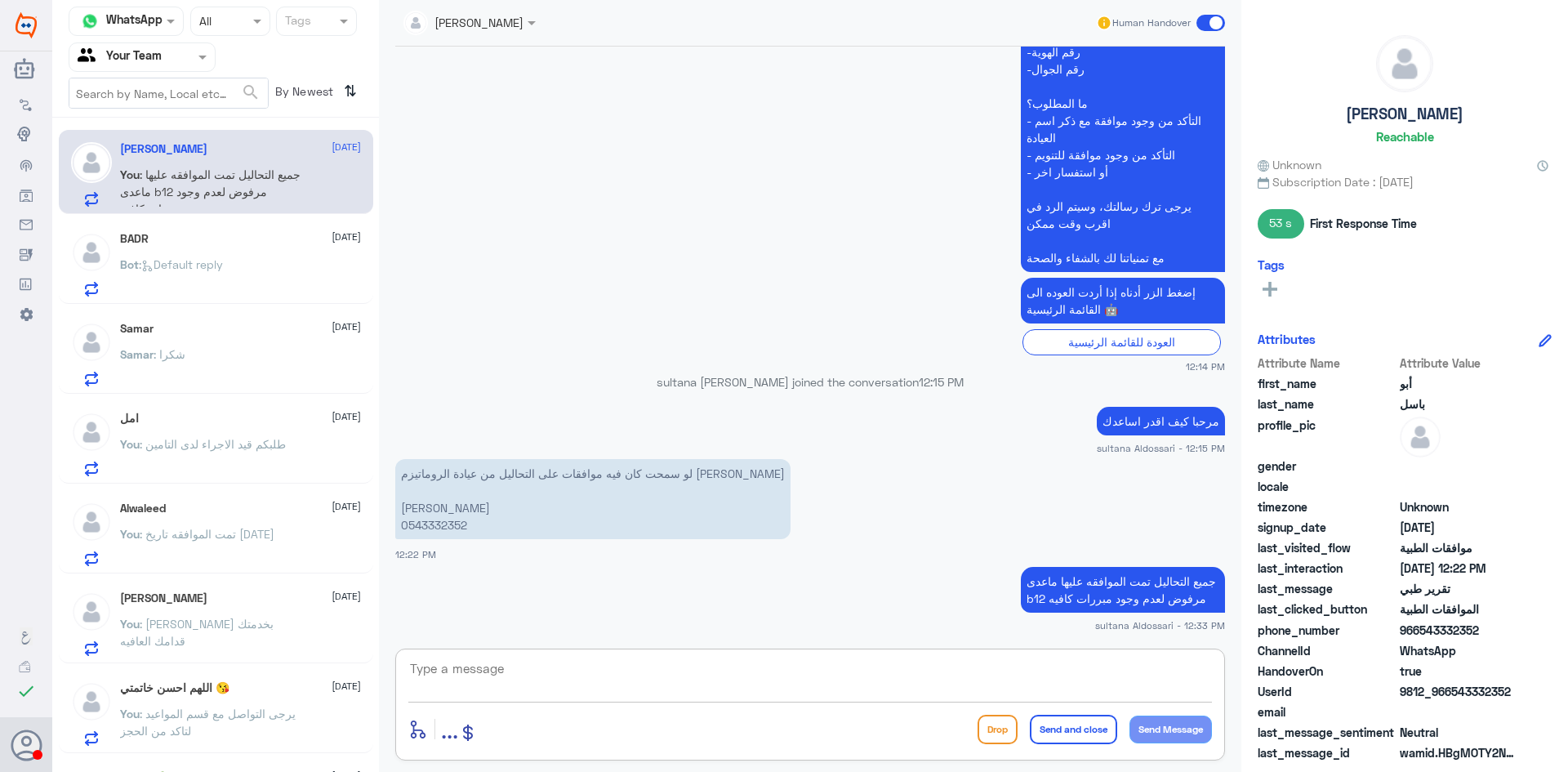
click at [998, 665] on textarea at bounding box center [810, 677] width 803 height 40
type textarea "المعذره"
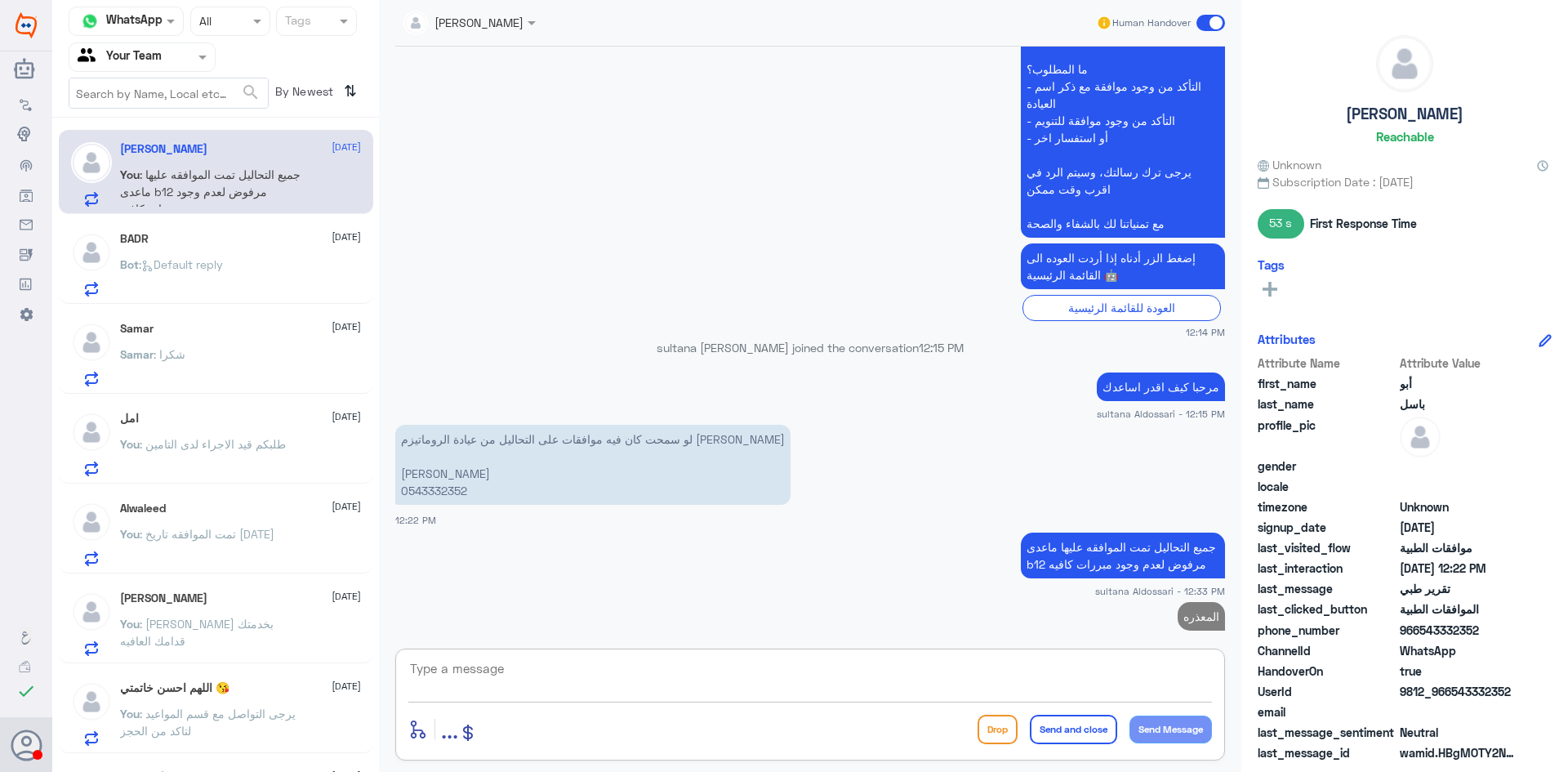
scroll to position [1648, 0]
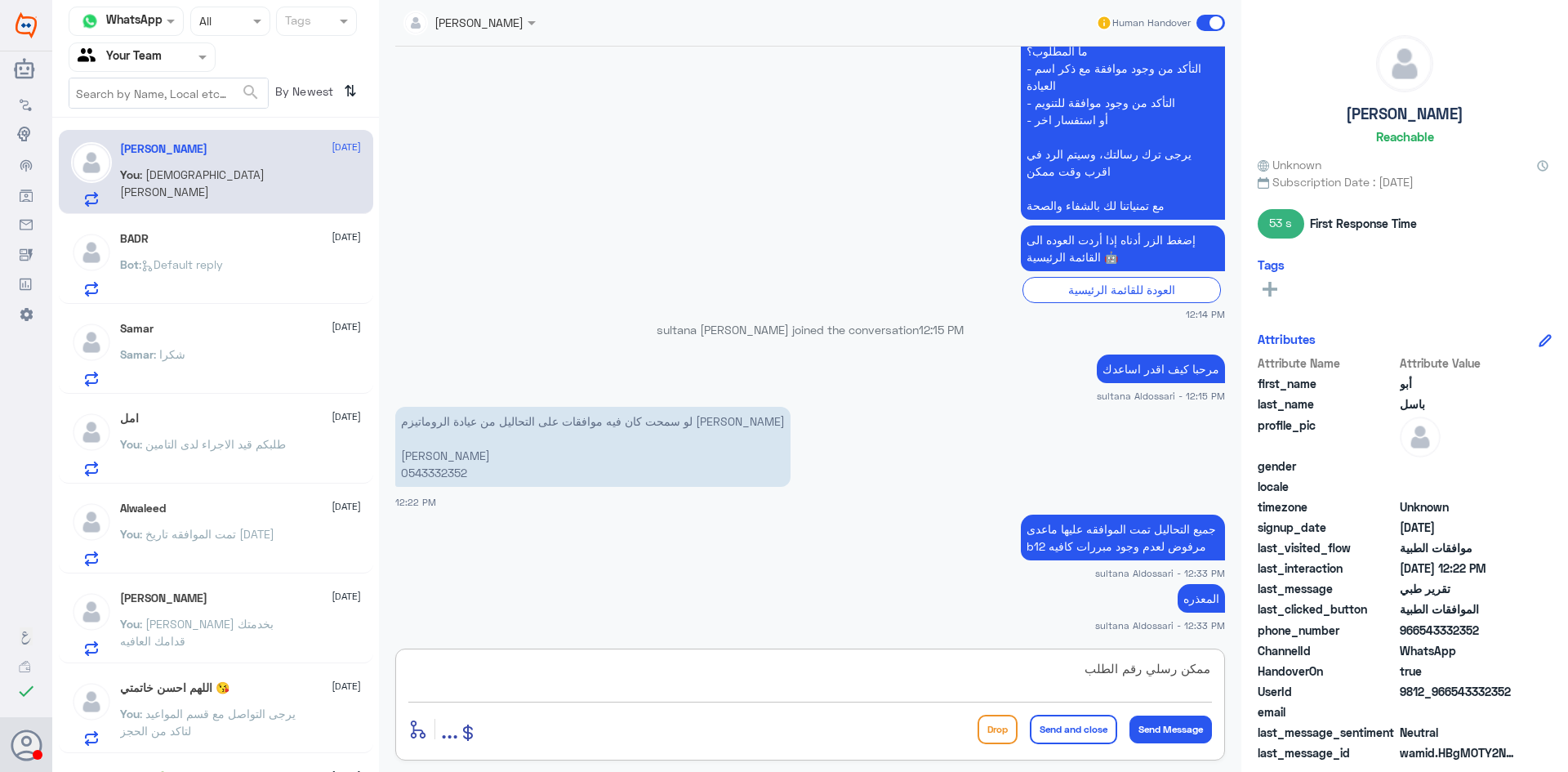
type textarea "ممكن رسلي رقم الطلب"
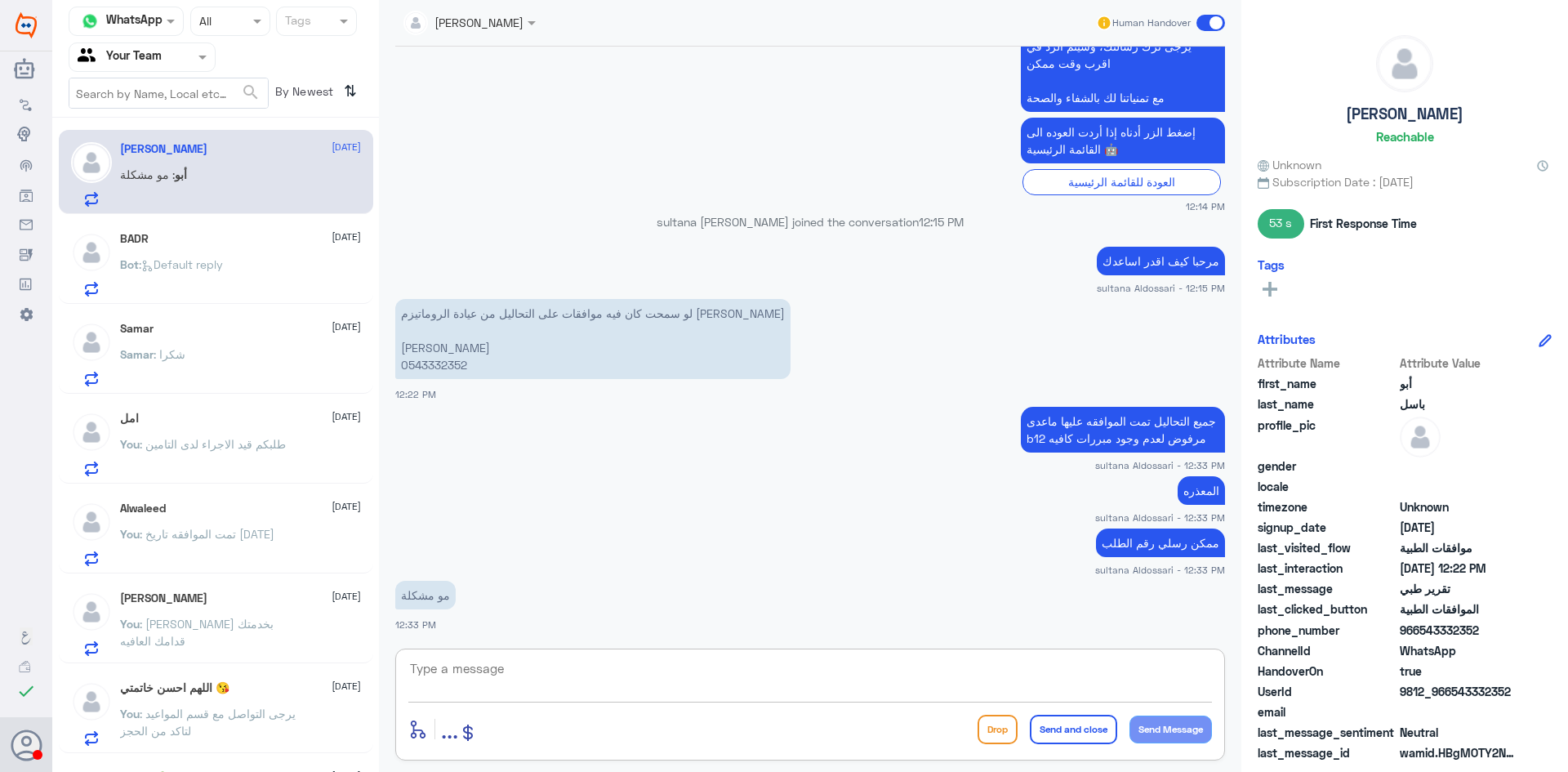
scroll to position [1812, 0]
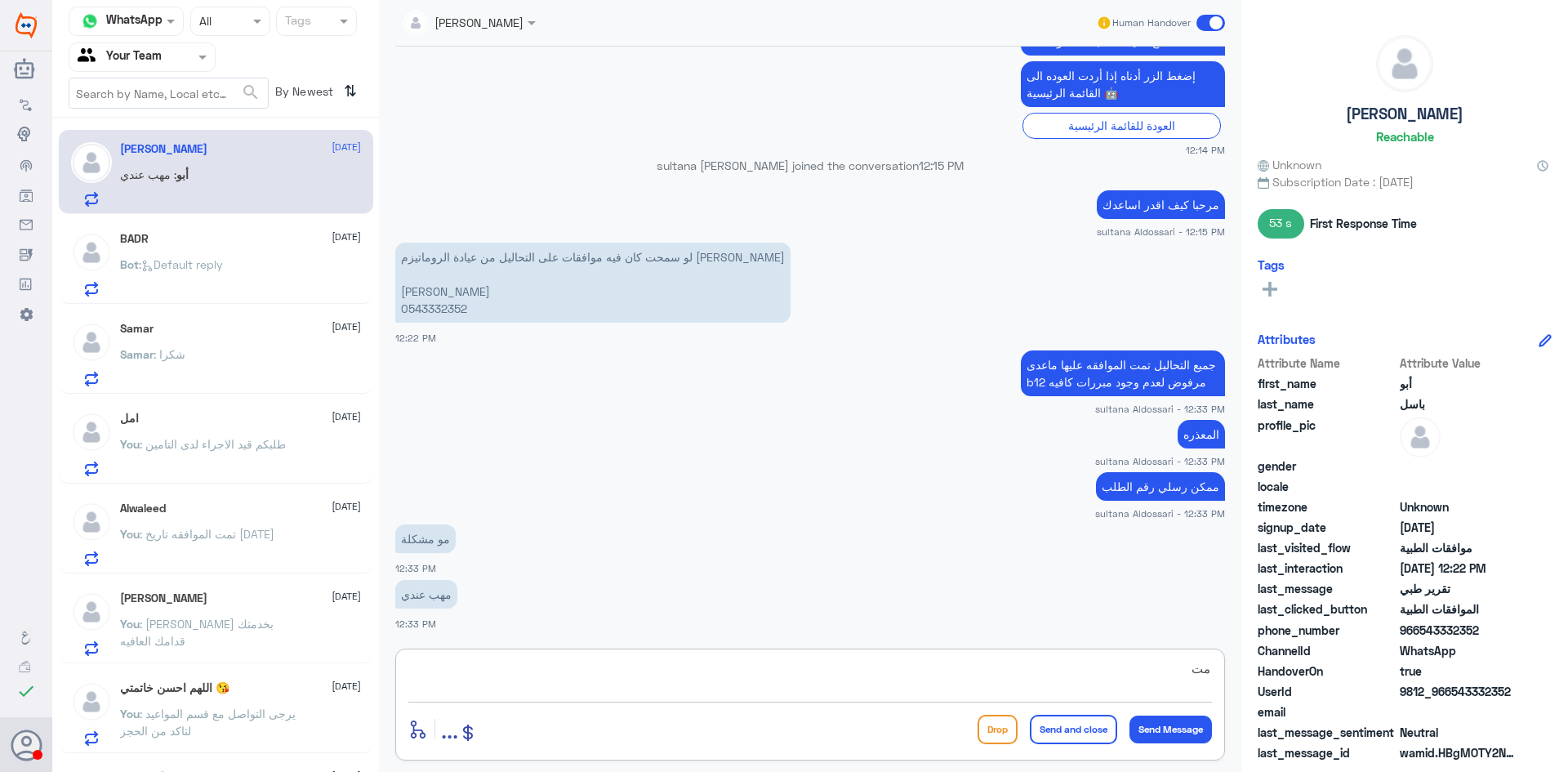
type textarea "م"
type textarea "متى اخر زياره لن ماظهر لي اي طلب في النظام"
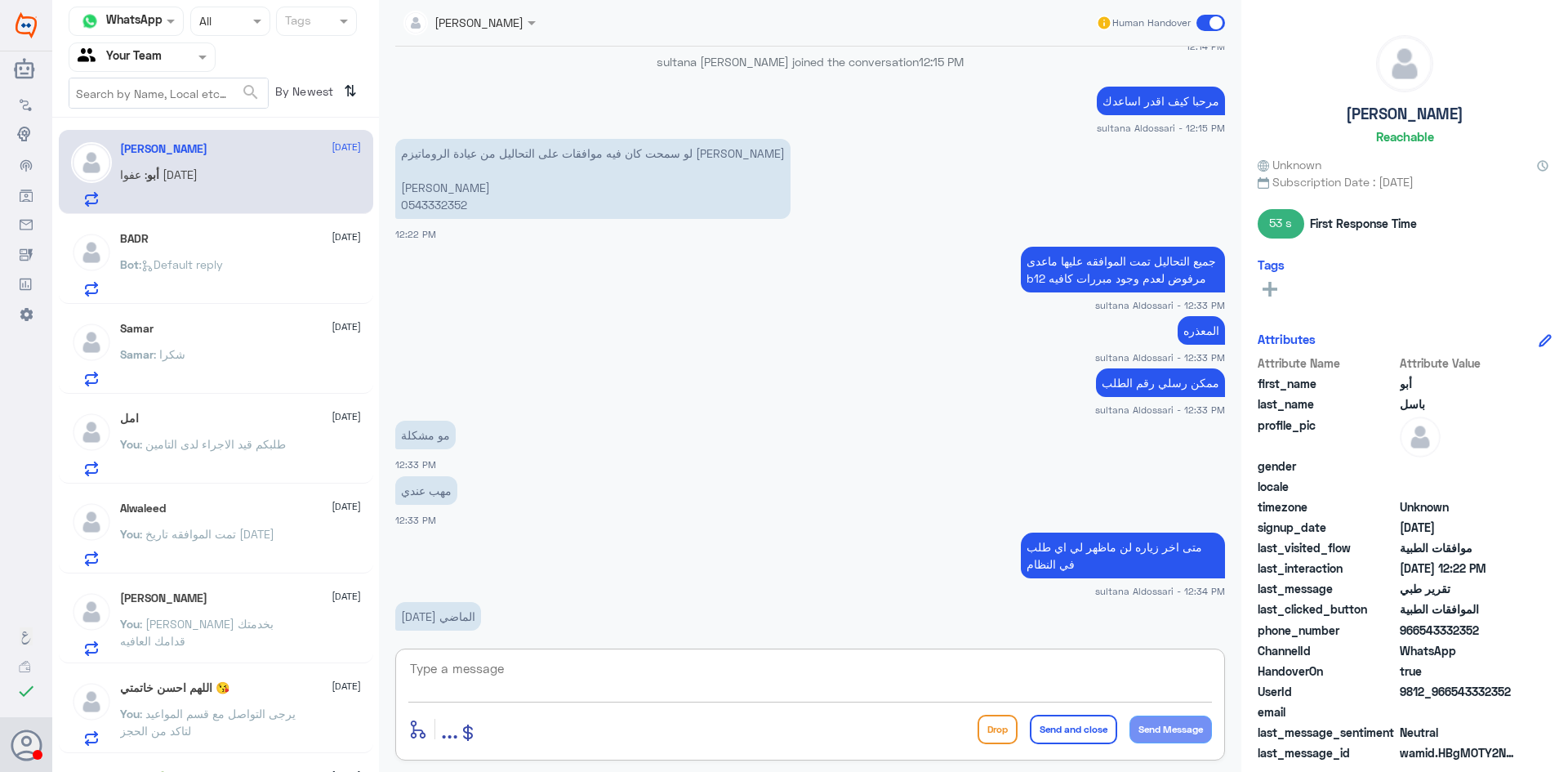
scroll to position [1993, 0]
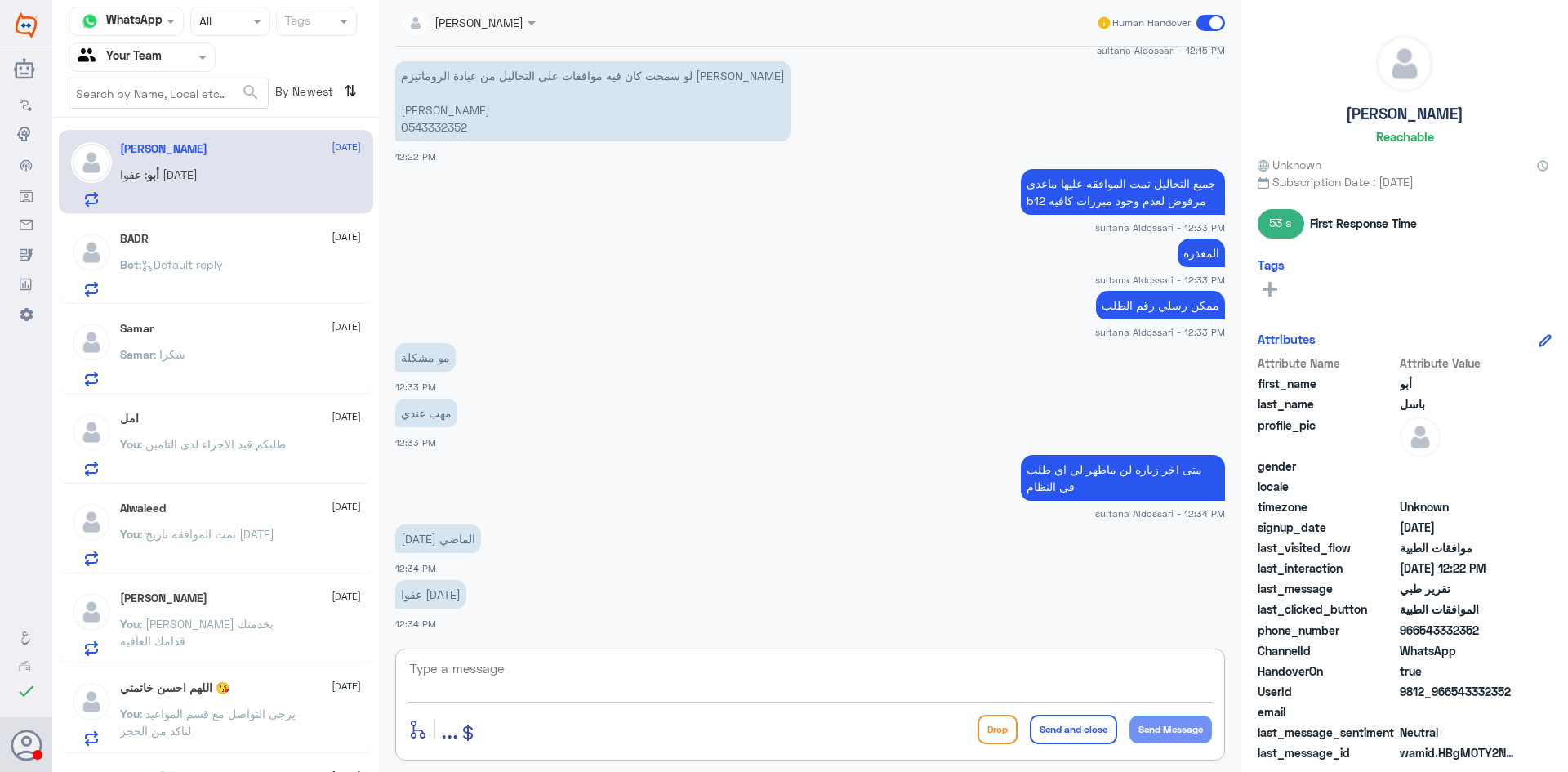
click at [724, 658] on textarea at bounding box center [810, 677] width 803 height 40
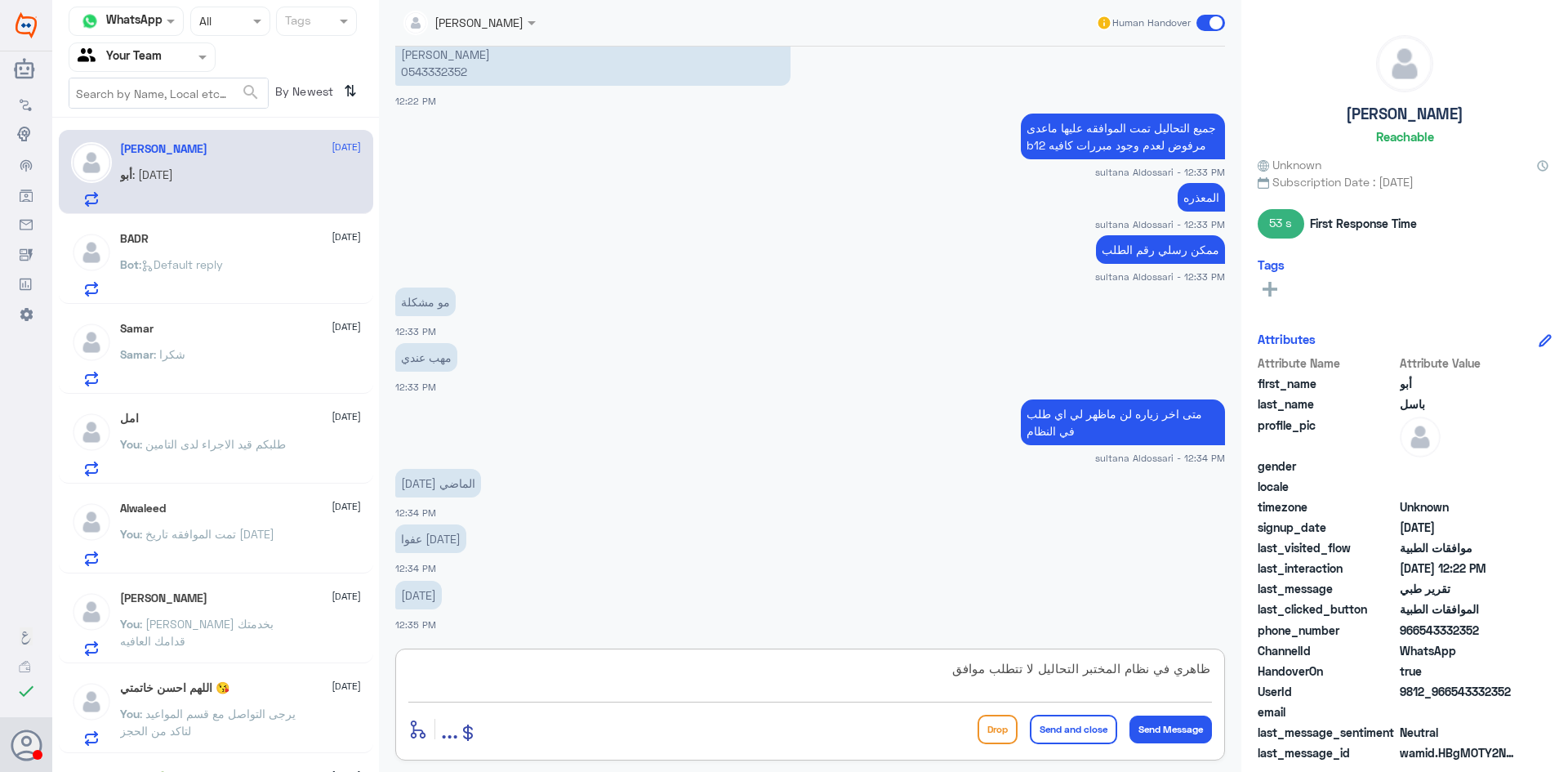
type textarea "ظاهري في نظام المختبر التحاليل لا تتطلب موافقه"
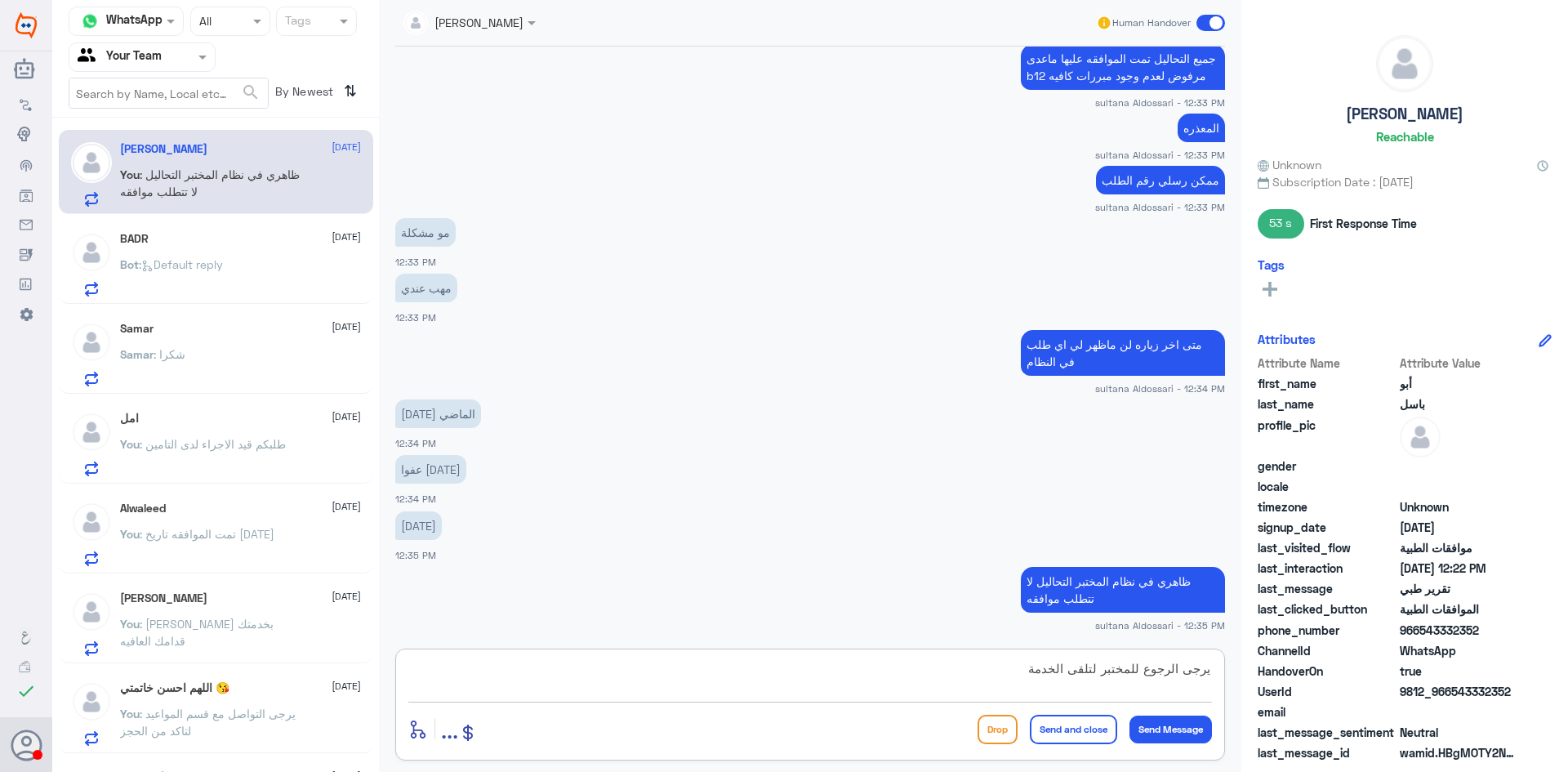
type textarea "يرجى الرجوع للمختبر لتلقى الخدمة"
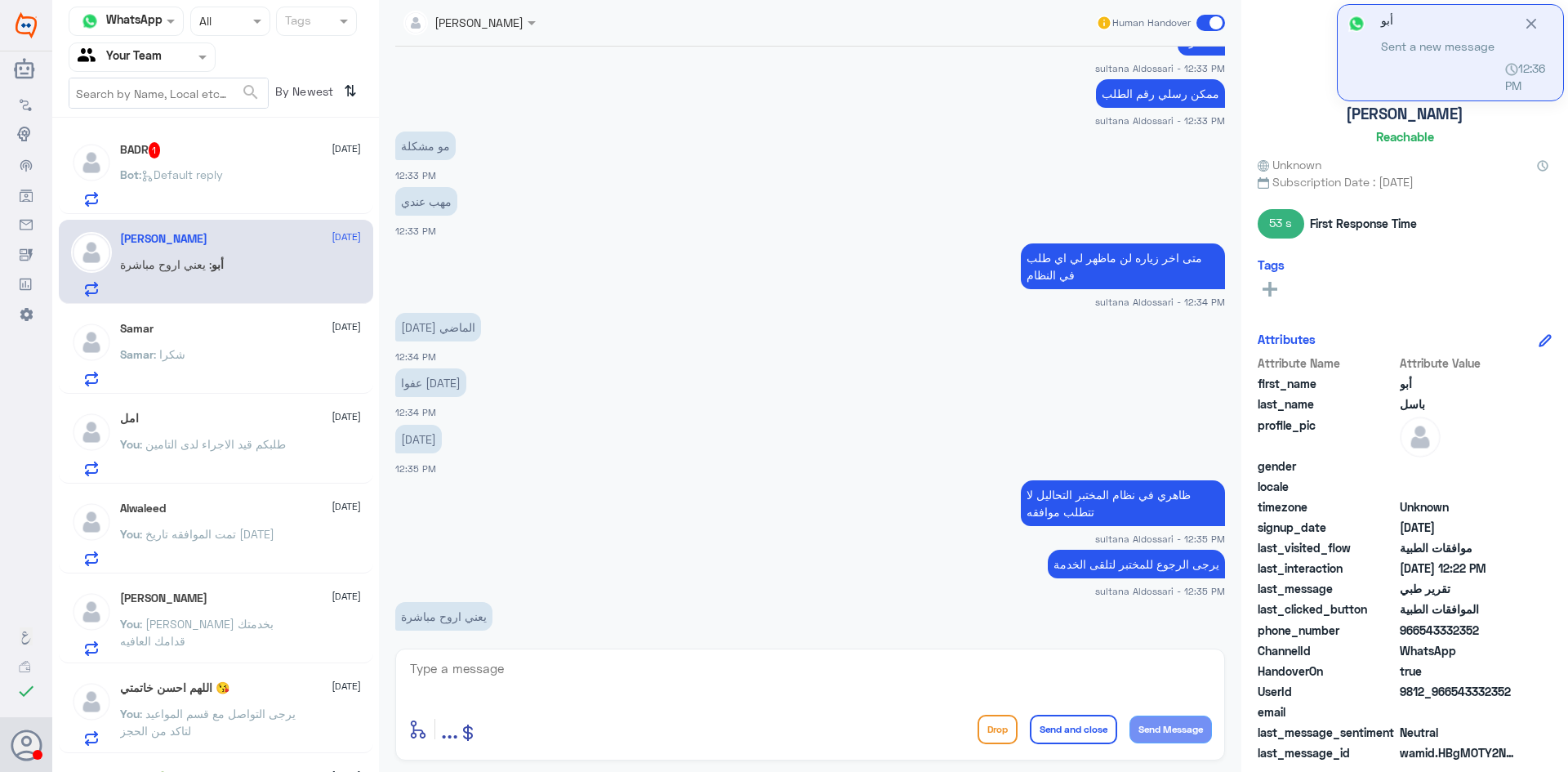
scroll to position [2226, 0]
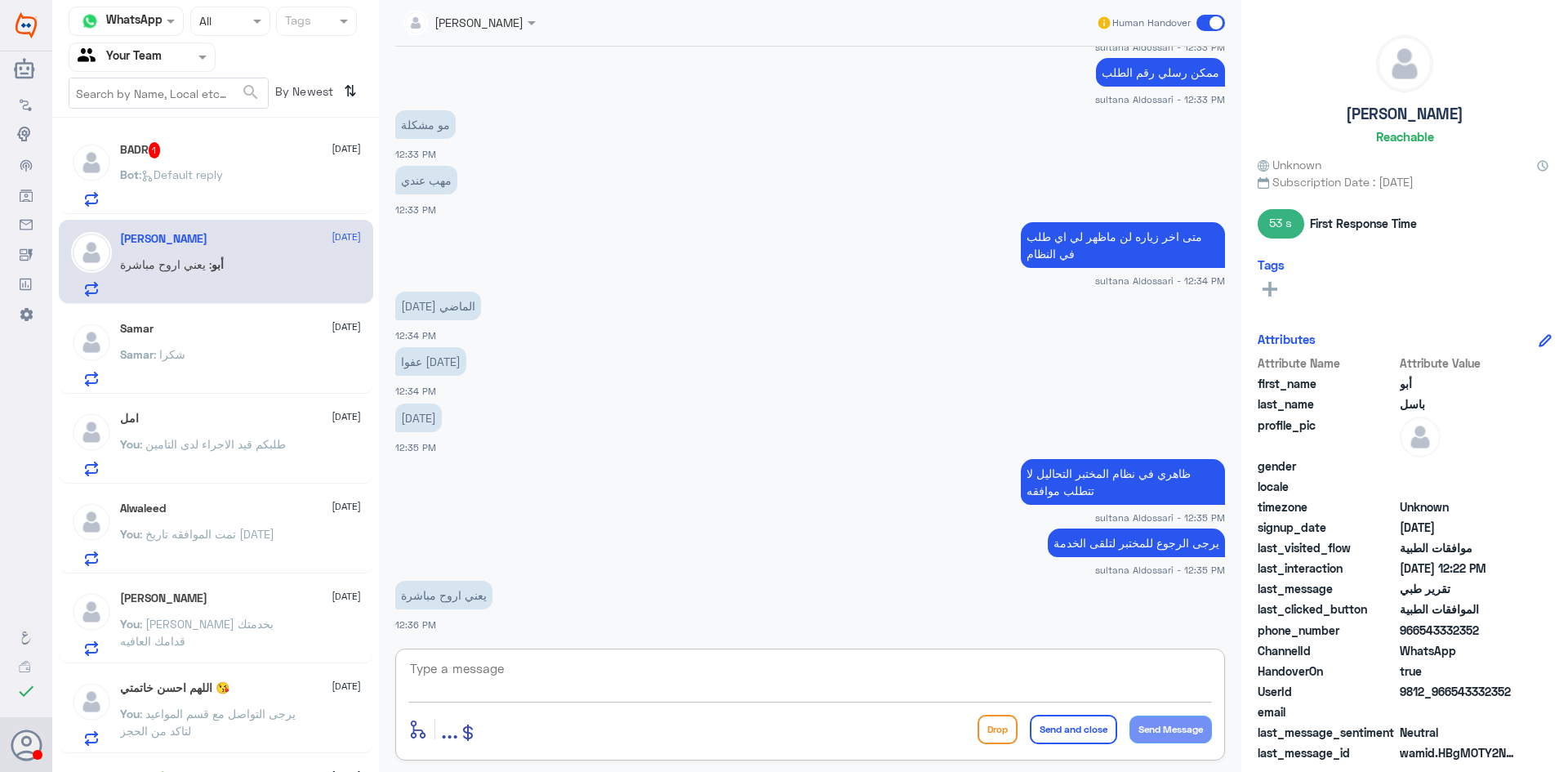
click at [751, 678] on textarea at bounding box center [810, 677] width 803 height 40
type textarea "نعم صحيح"
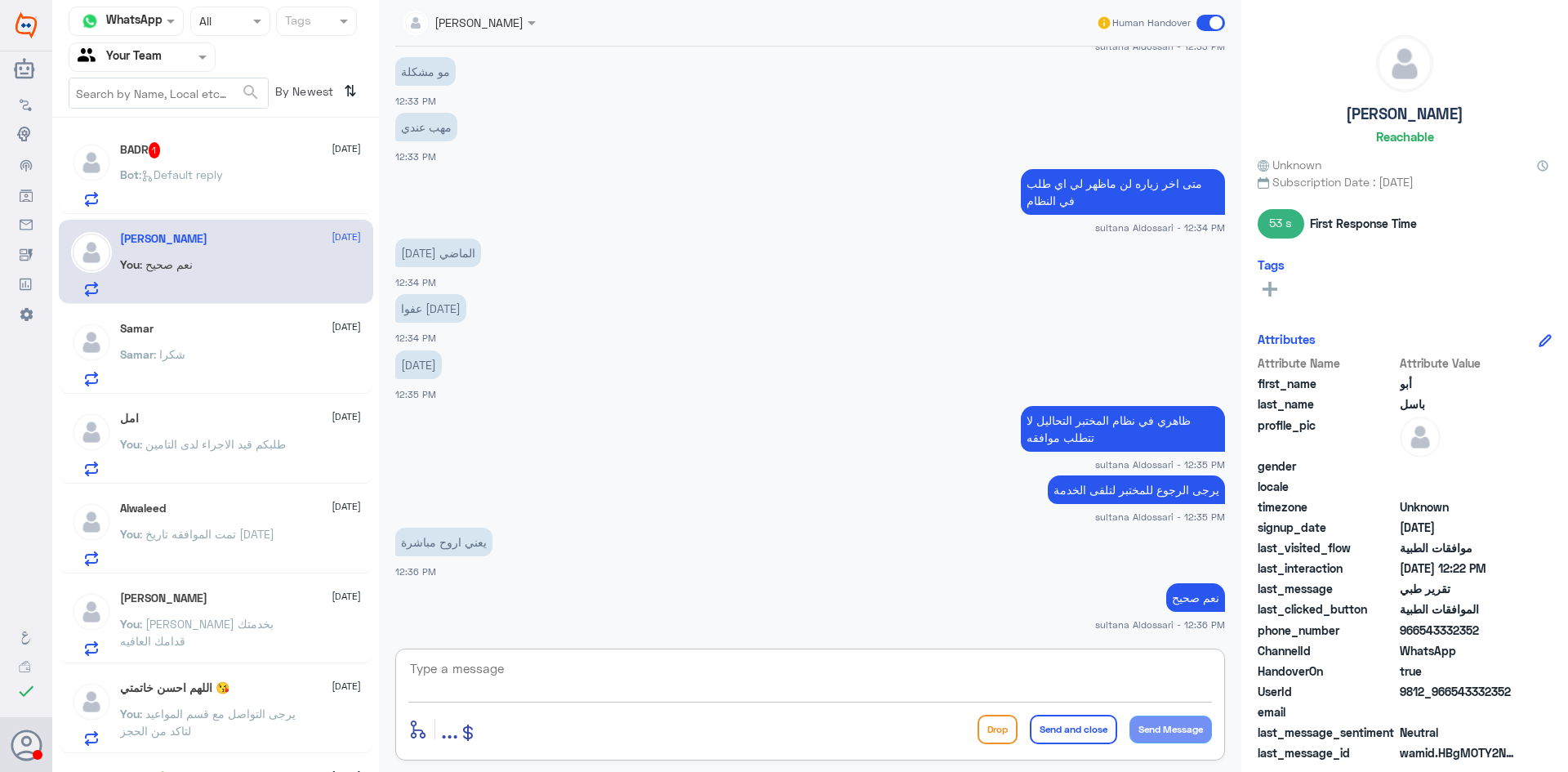
click at [218, 183] on p "Bot : Default reply" at bounding box center [172, 186] width 103 height 41
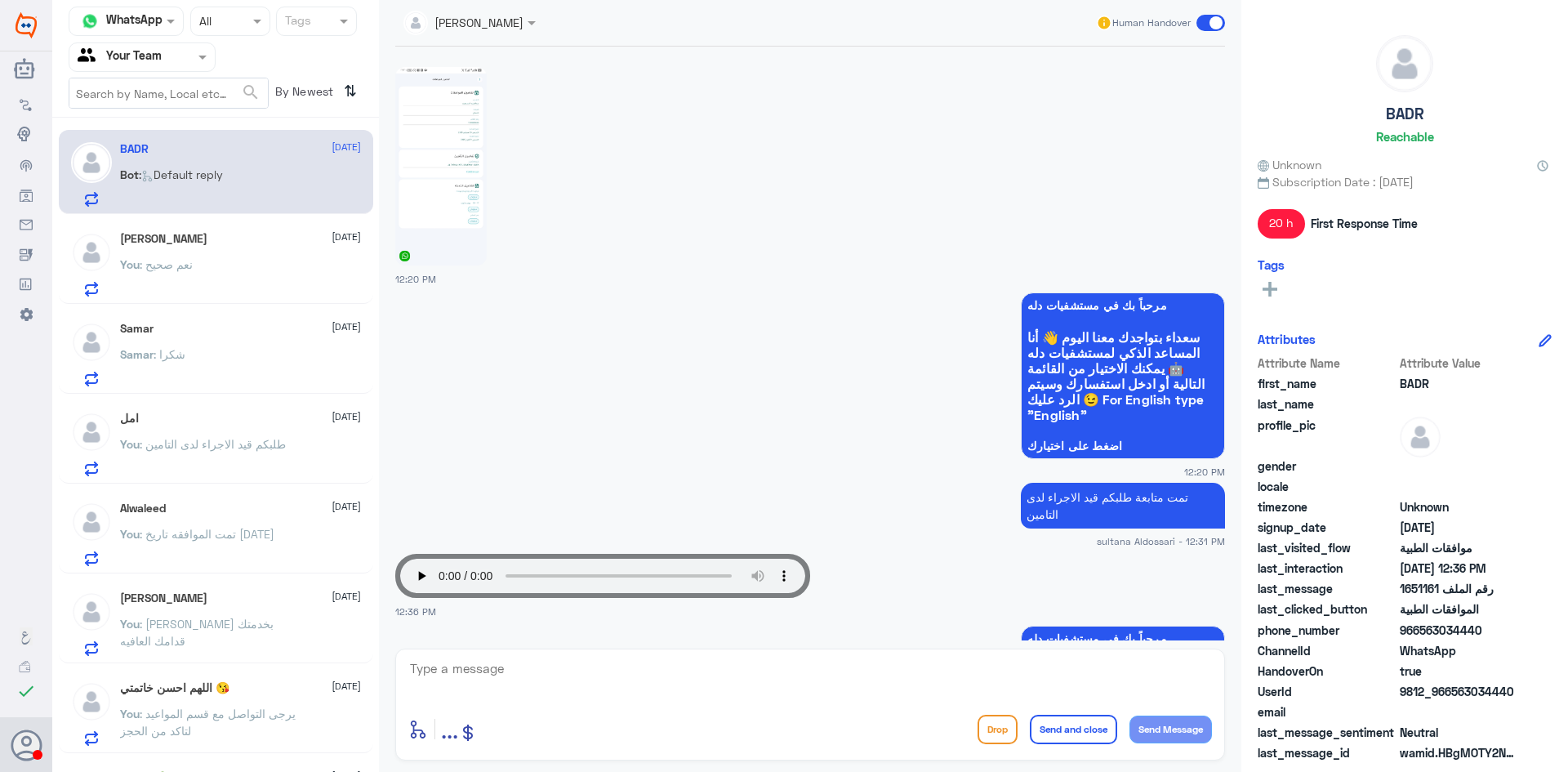
scroll to position [1197, 0]
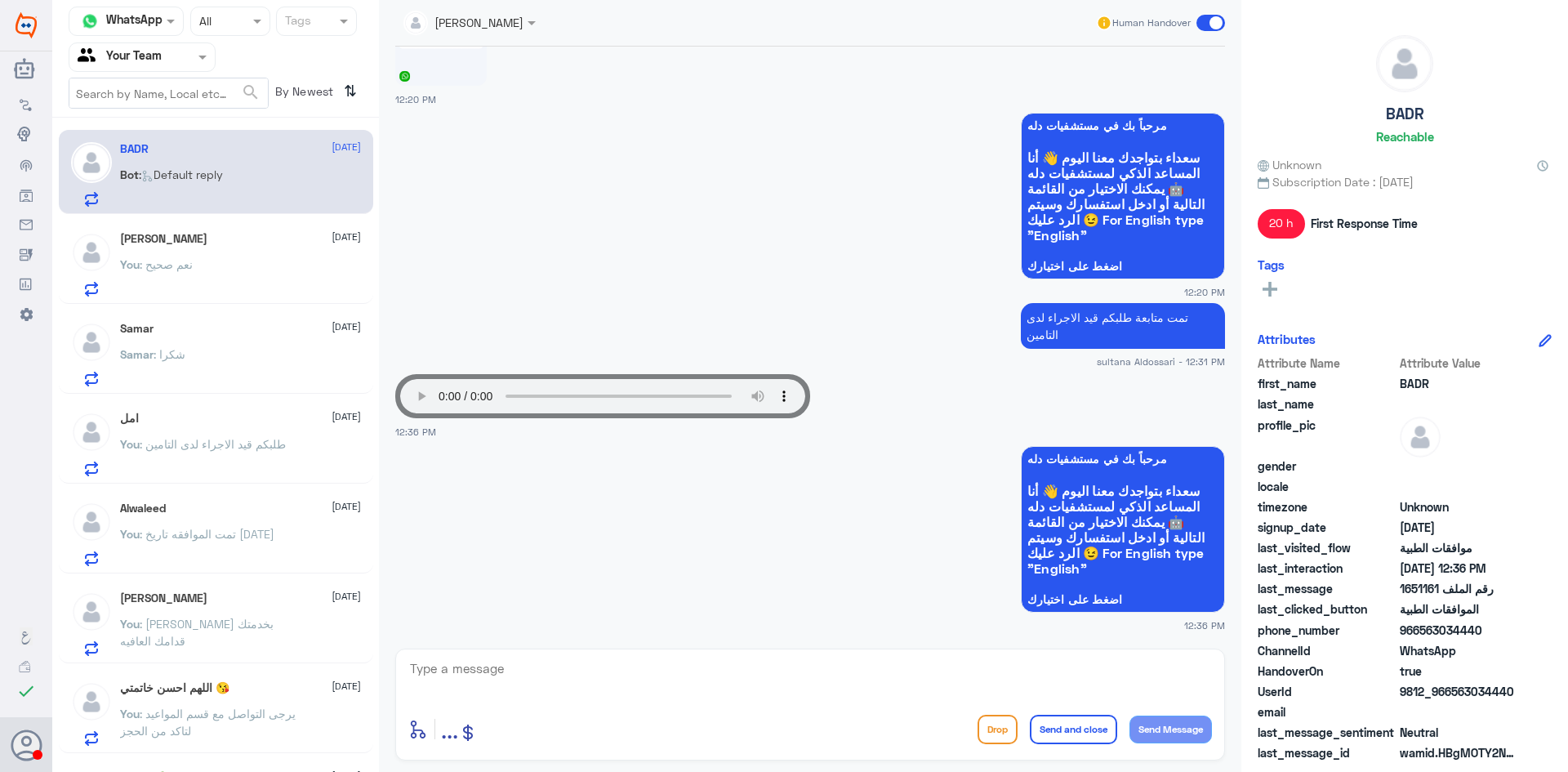
click at [944, 677] on textarea at bounding box center [810, 677] width 803 height 40
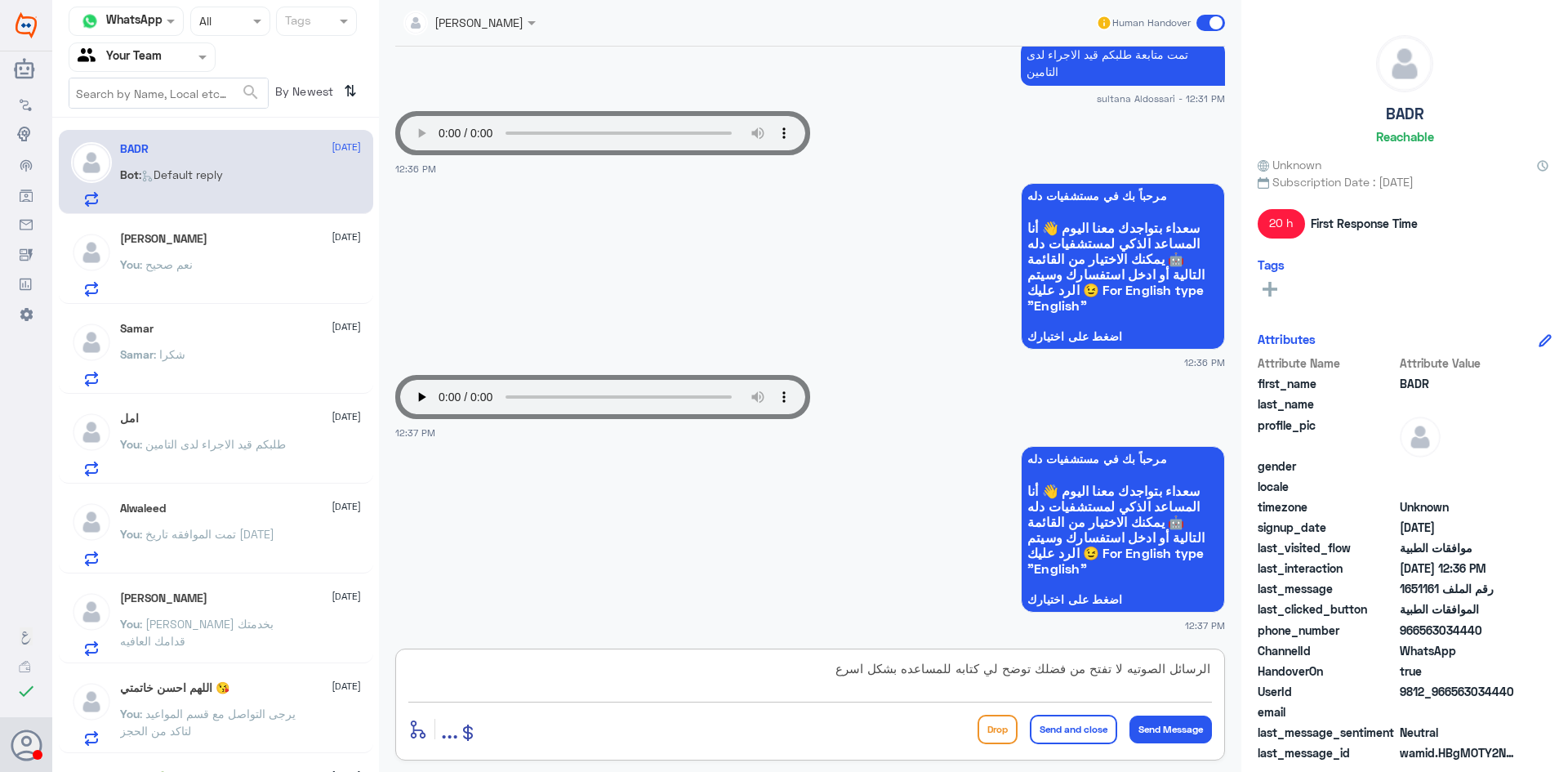
type textarea "الرسائل الصوتيه لا تفتح من فضلك توضح لي كتابه للمساعده بشكل اسرع"
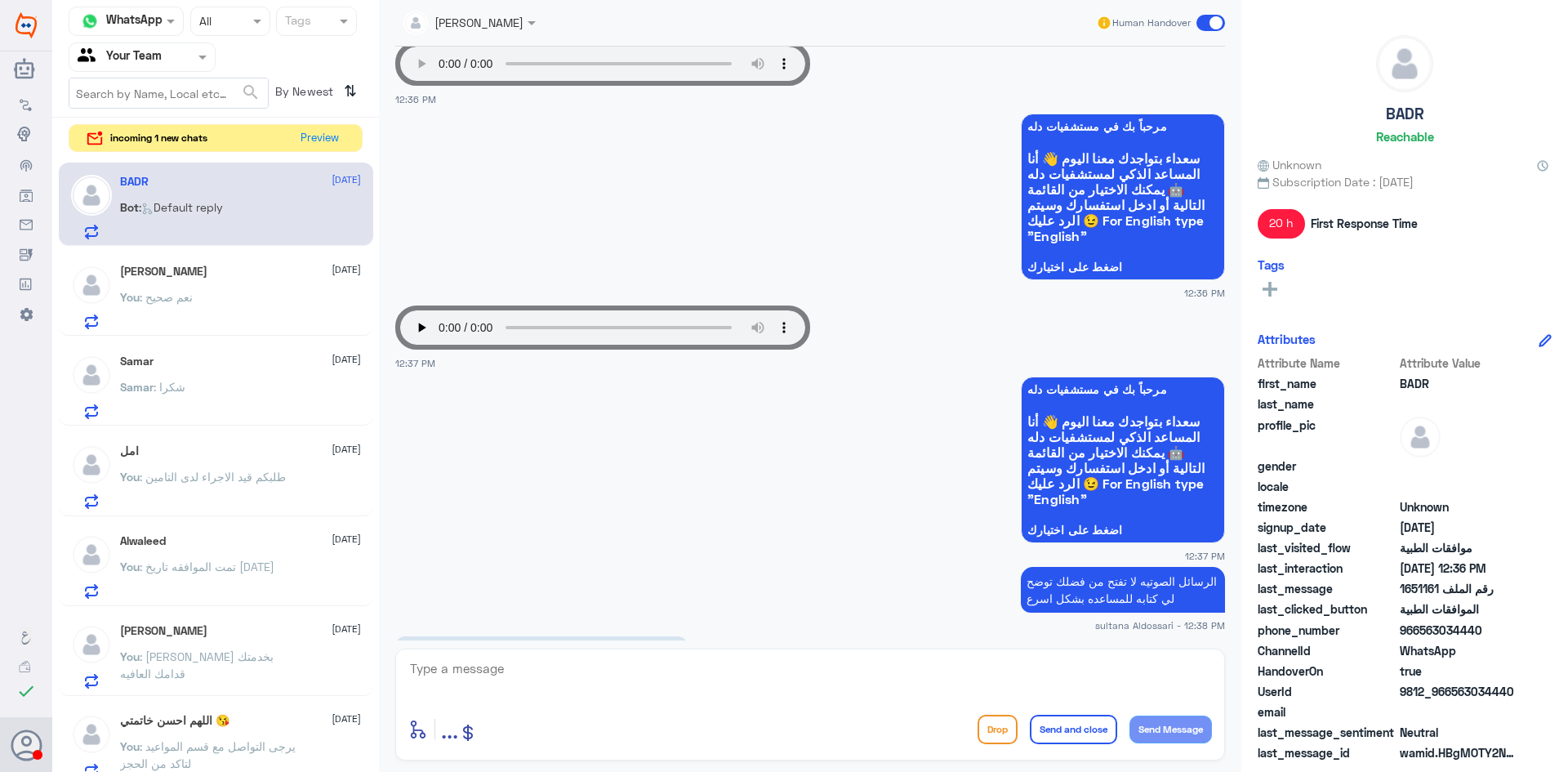
scroll to position [2821, 0]
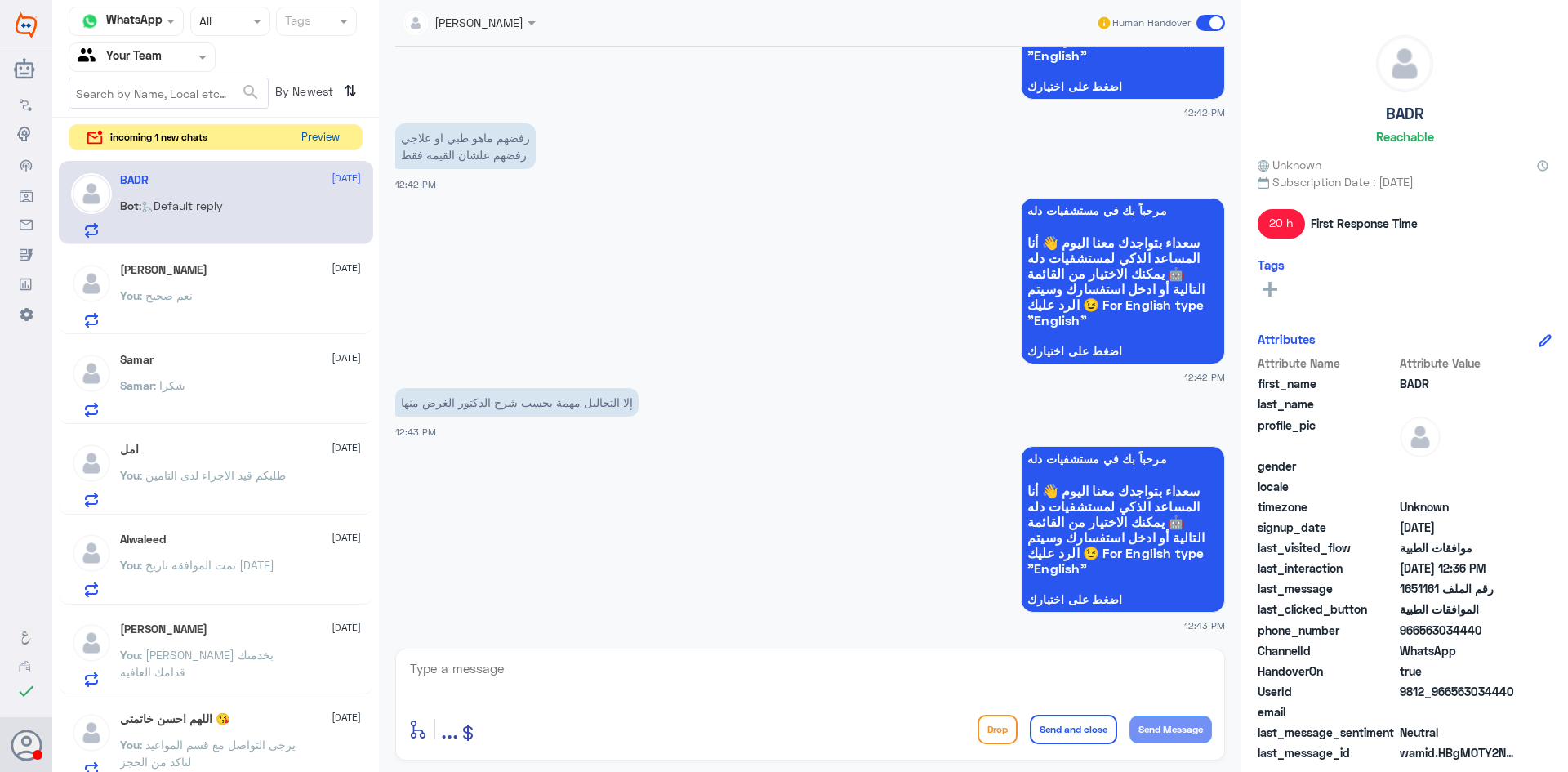
click at [322, 137] on button "Preview" at bounding box center [320, 138] width 51 height 26
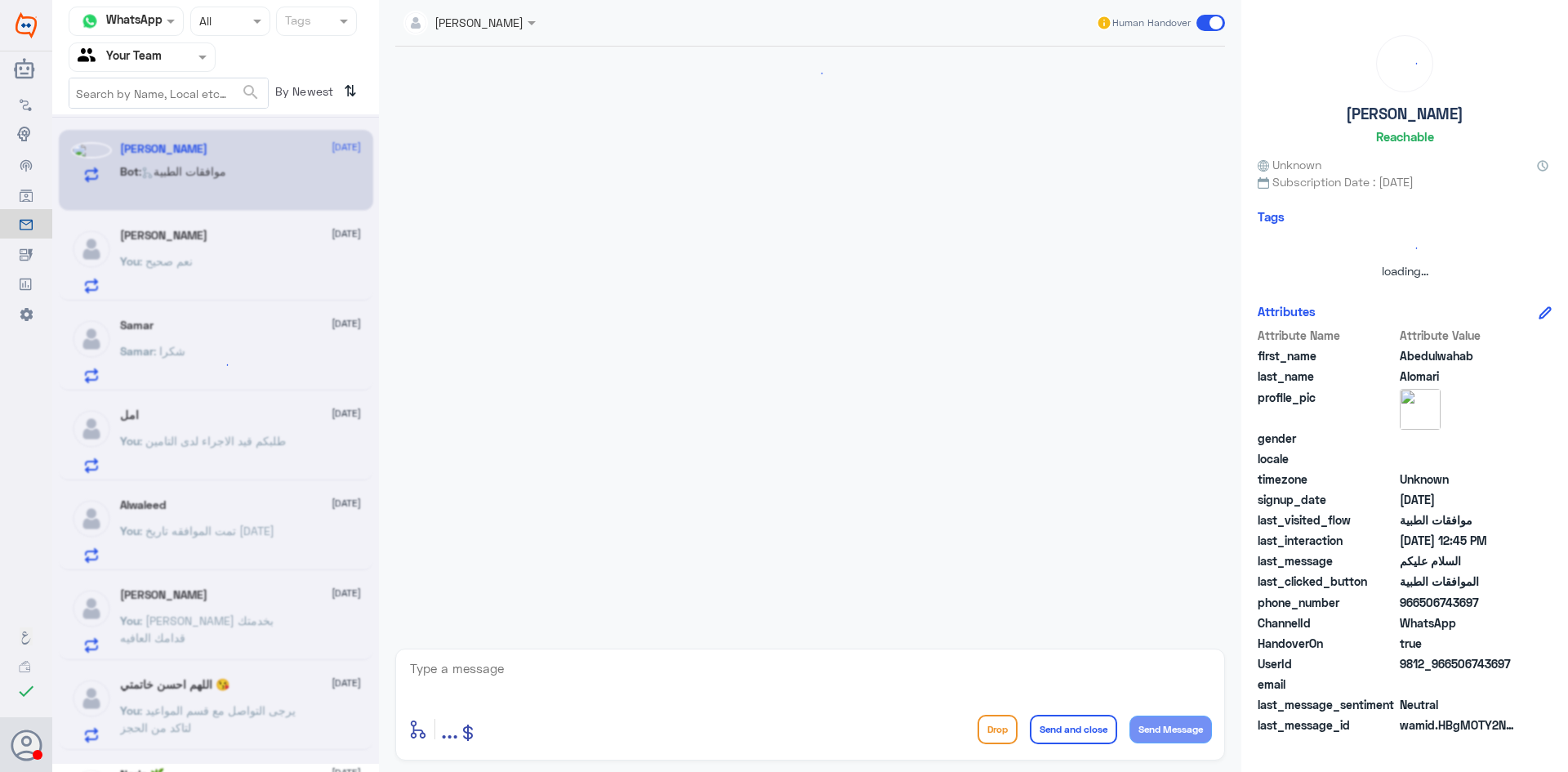
scroll to position [1294, 0]
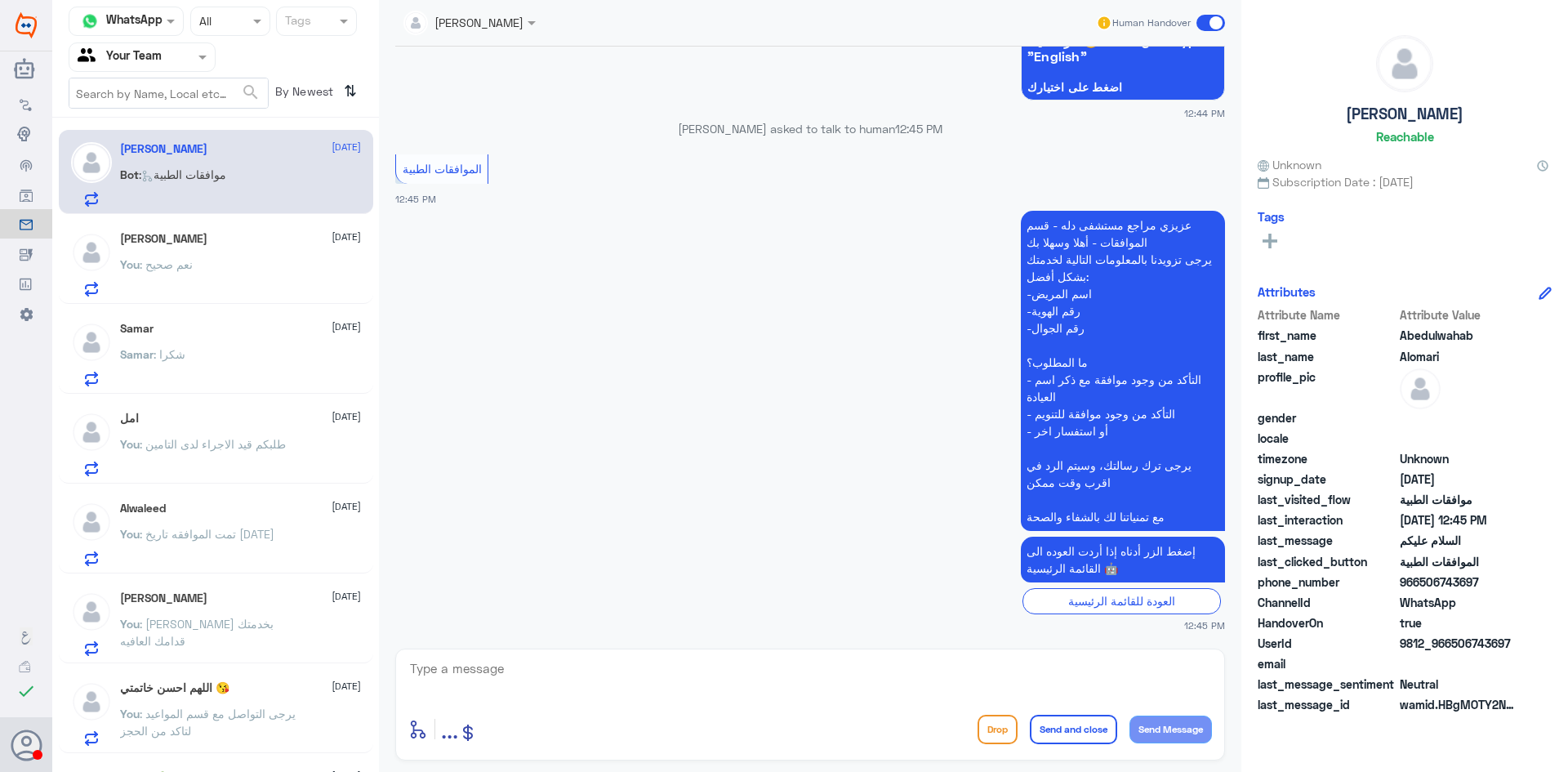
click at [254, 232] on div "[PERSON_NAME] [DATE]" at bounding box center [240, 239] width 241 height 14
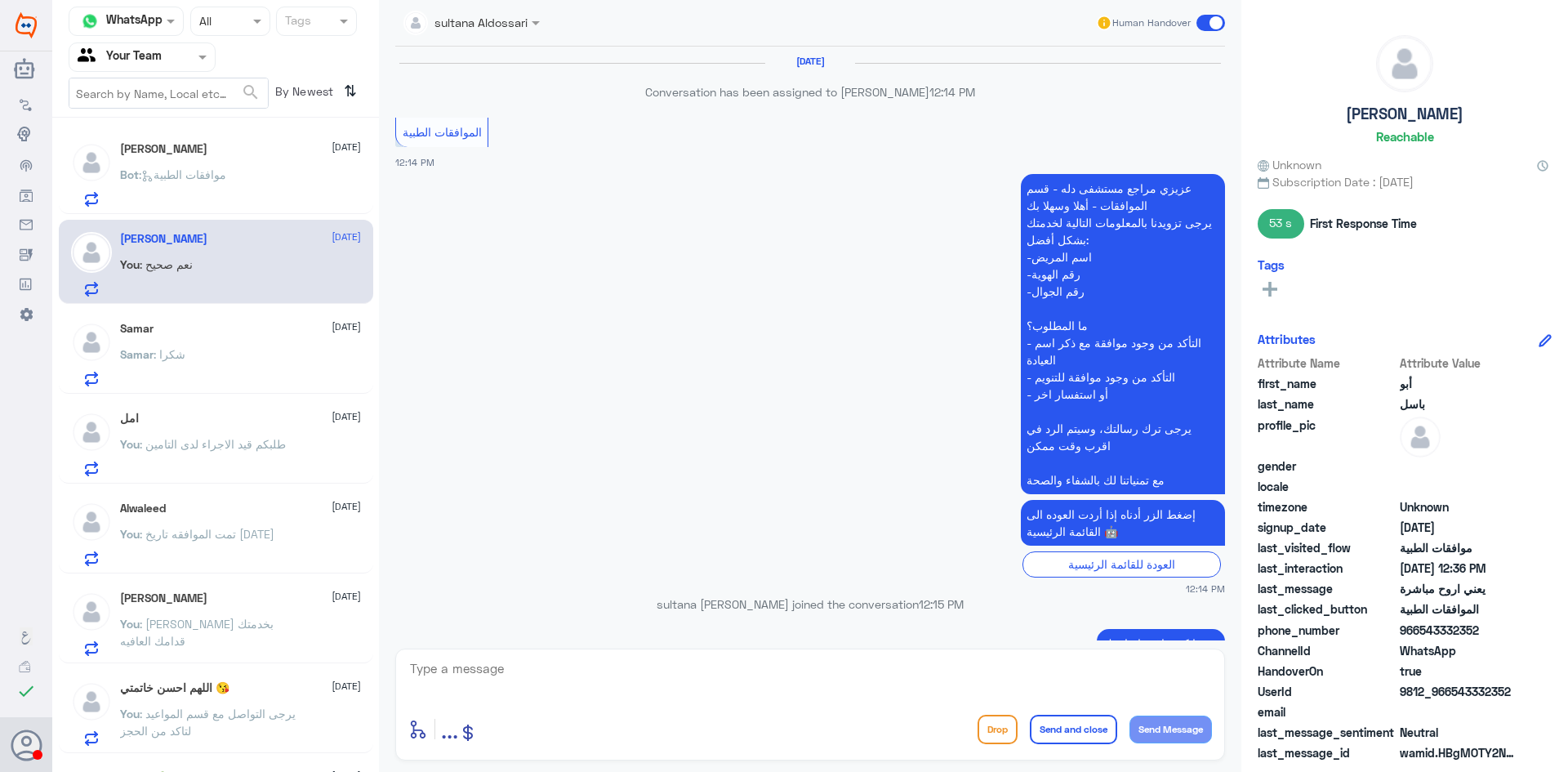
scroll to position [923, 0]
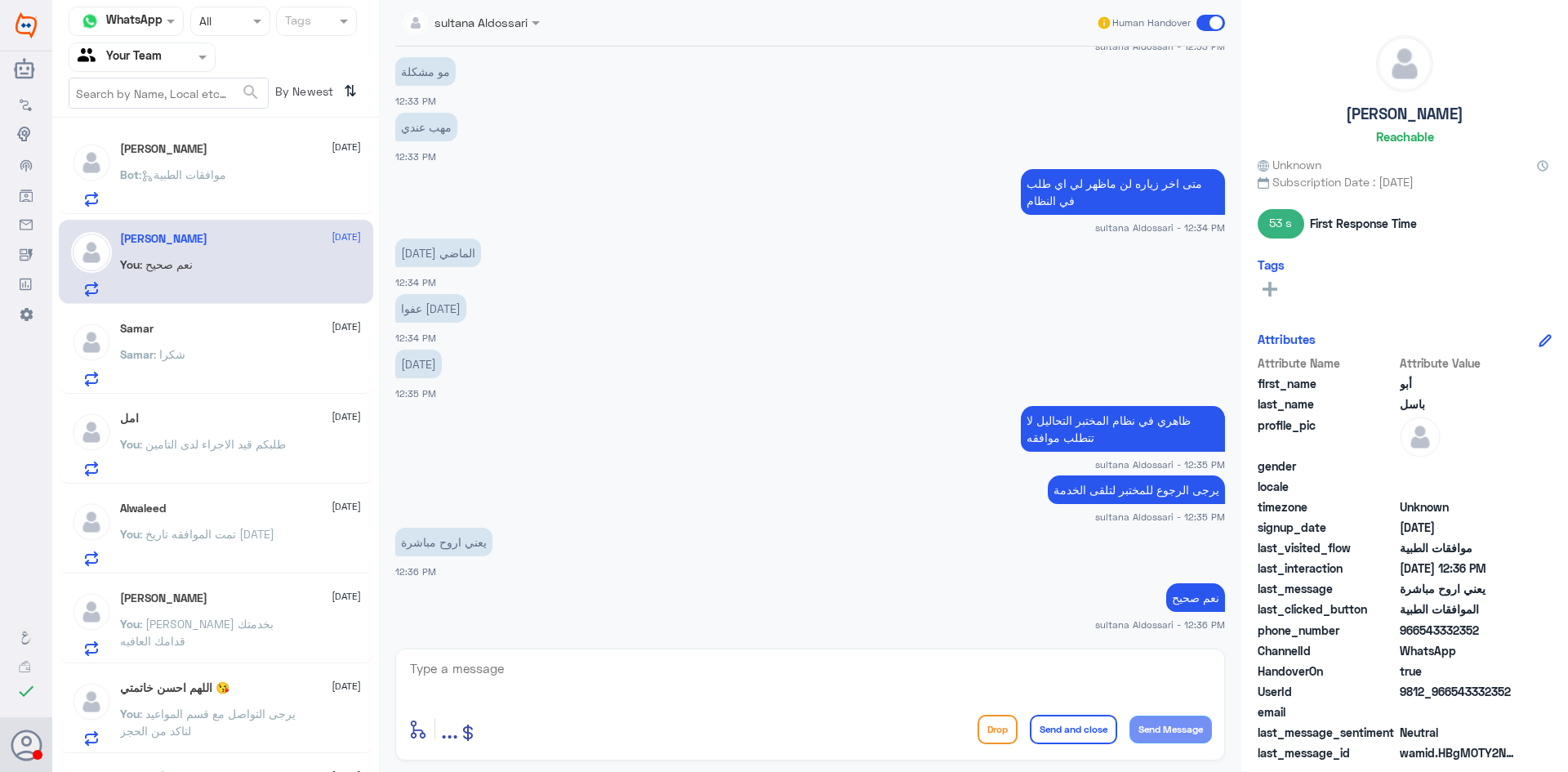
click at [257, 166] on div "[PERSON_NAME] [DATE] Bot : موافقات الطبية" at bounding box center [240, 174] width 241 height 65
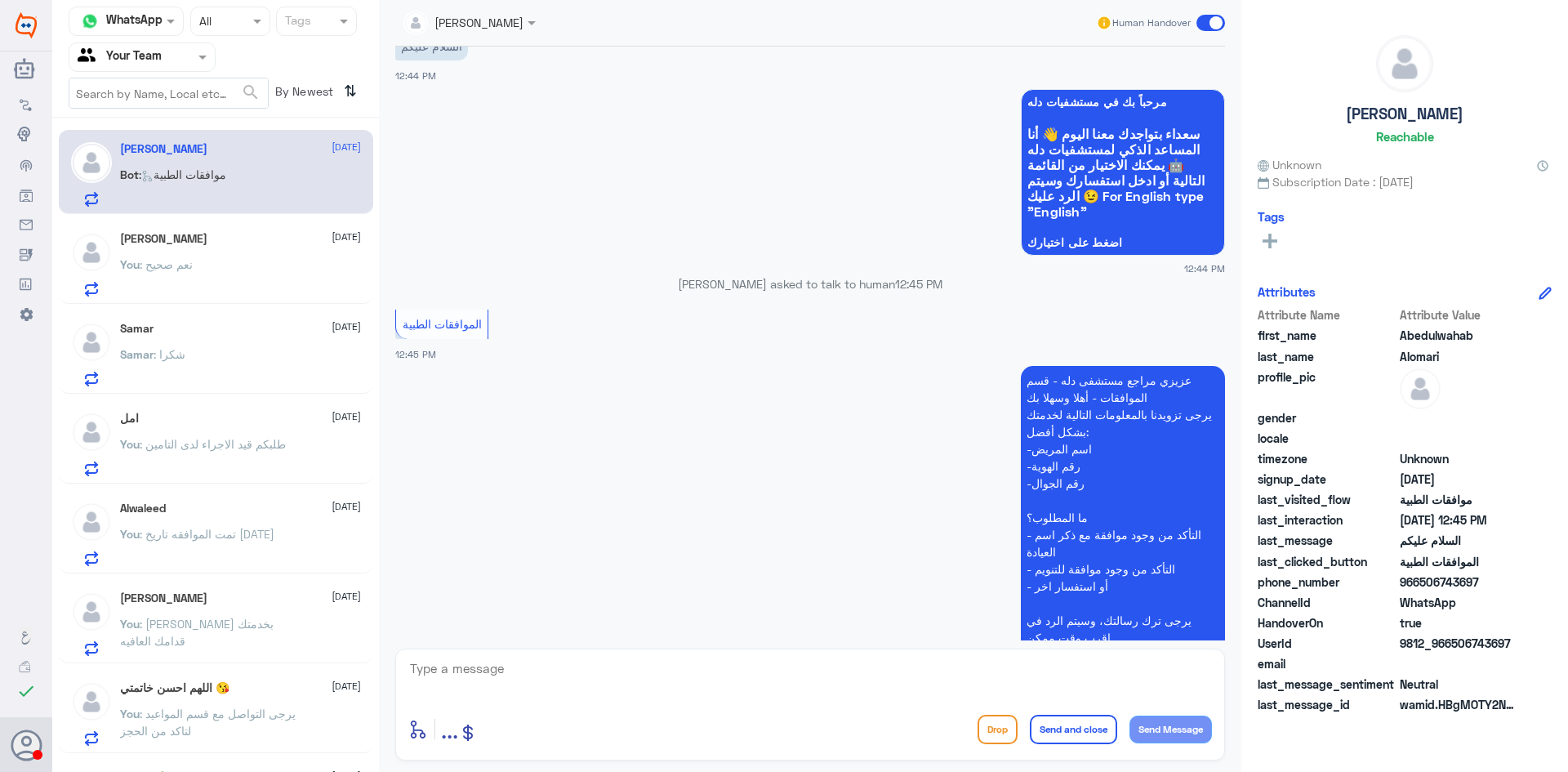
scroll to position [1213, 0]
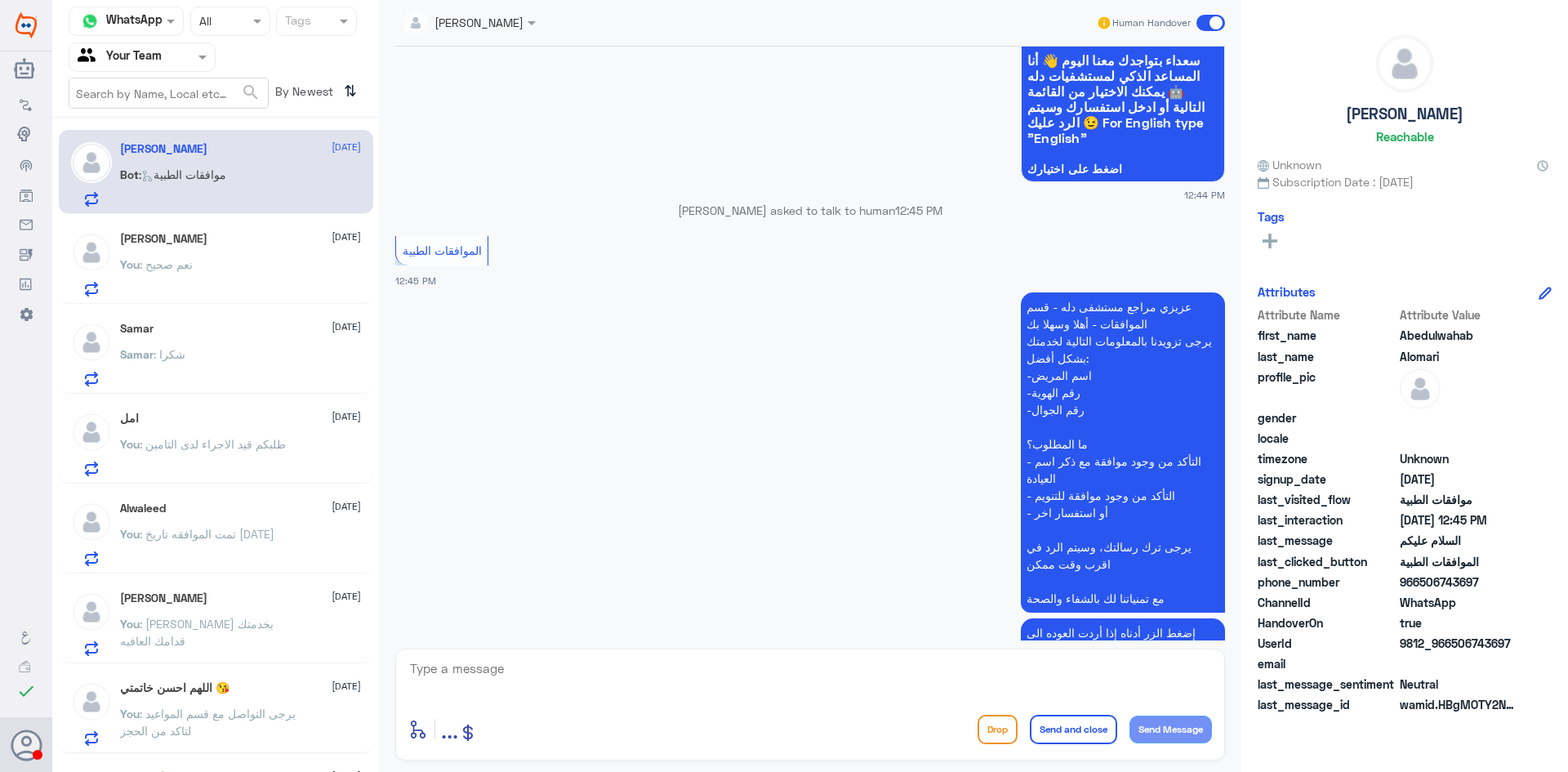
click at [585, 669] on textarea at bounding box center [810, 677] width 803 height 40
type textarea "مرحبا كيف اقدر اساعدك"
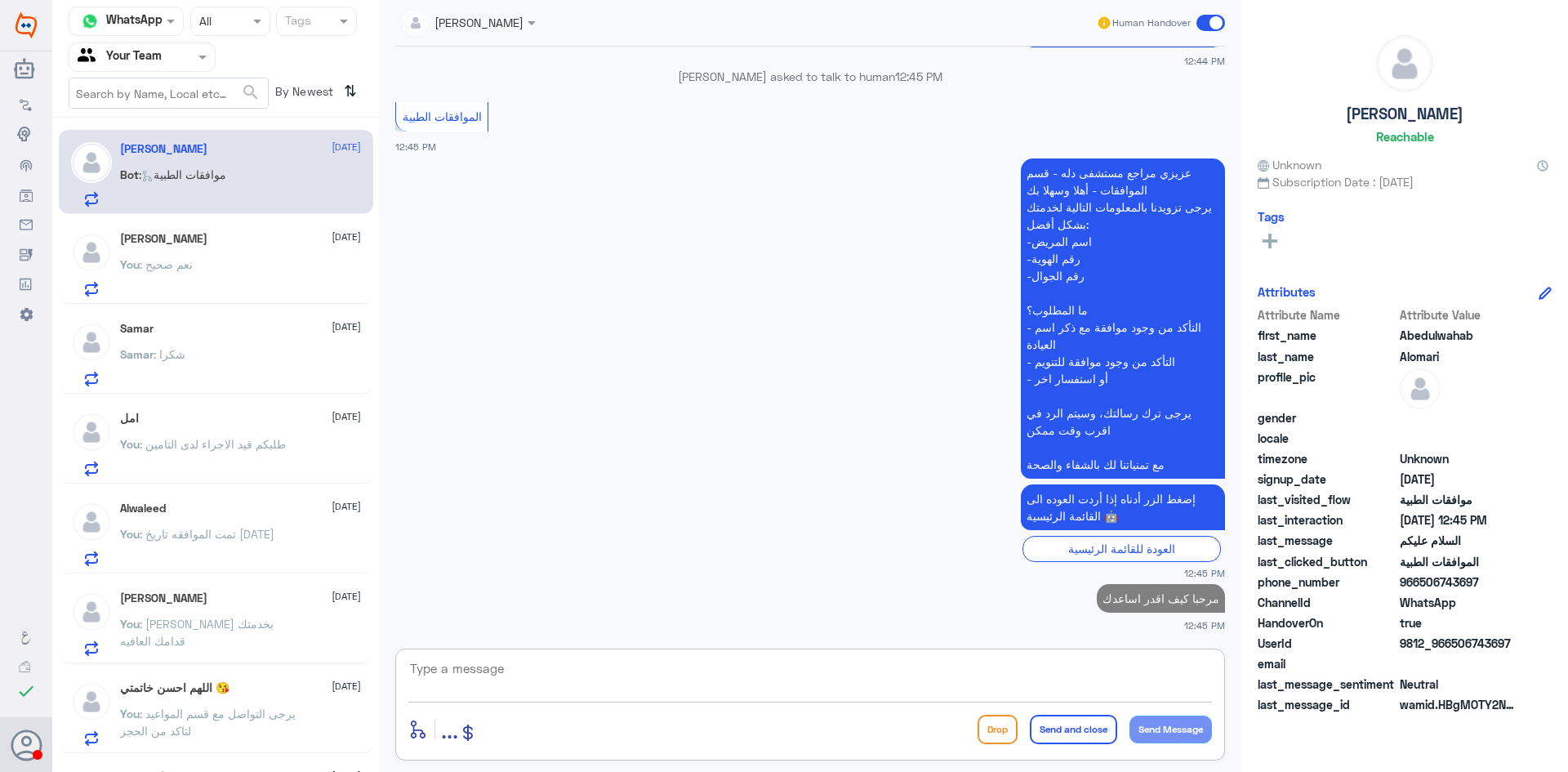
click at [175, 253] on div "[PERSON_NAME] [DATE] You : نعم صحيح" at bounding box center [240, 265] width 241 height 65
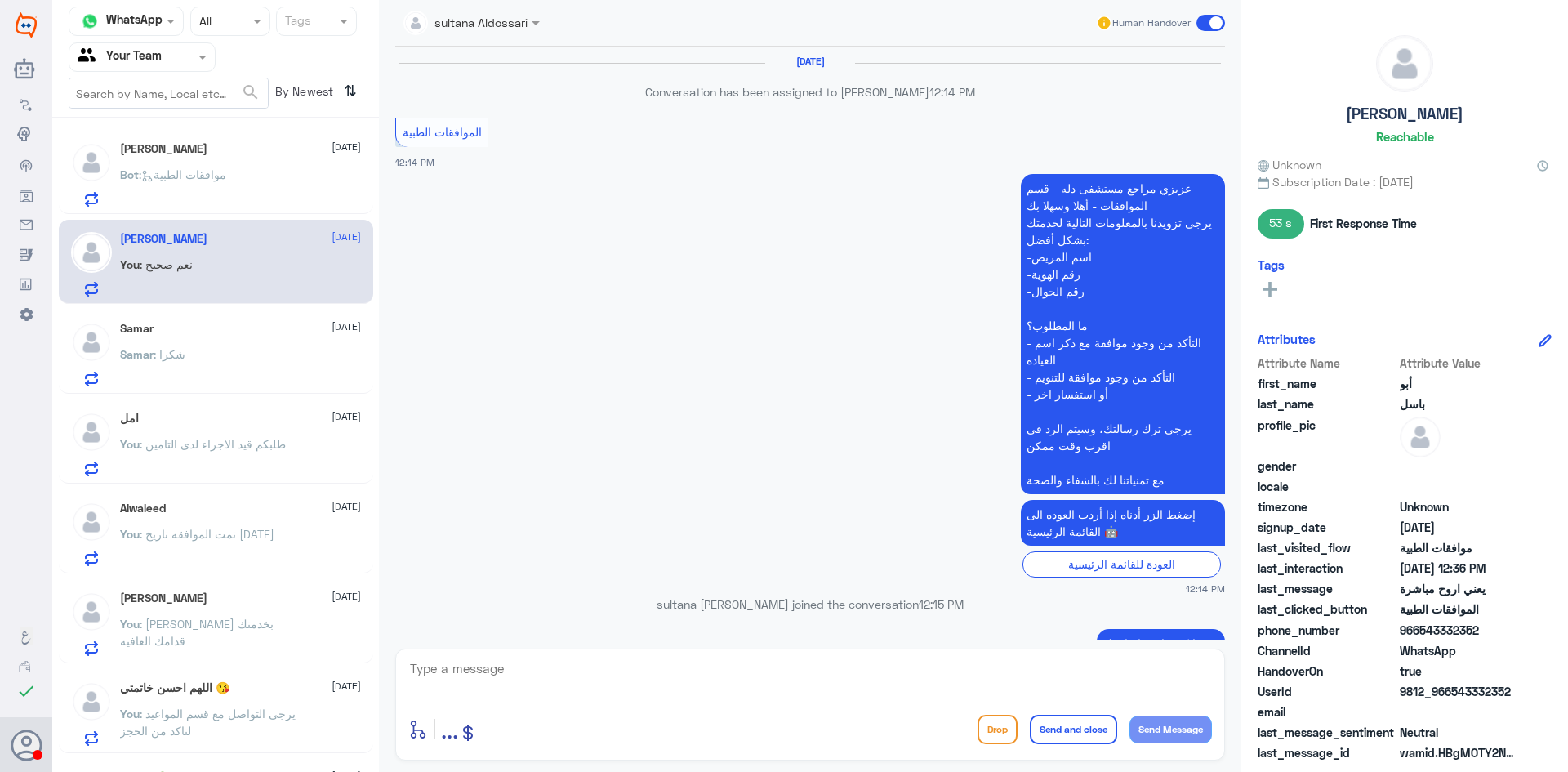
scroll to position [923, 0]
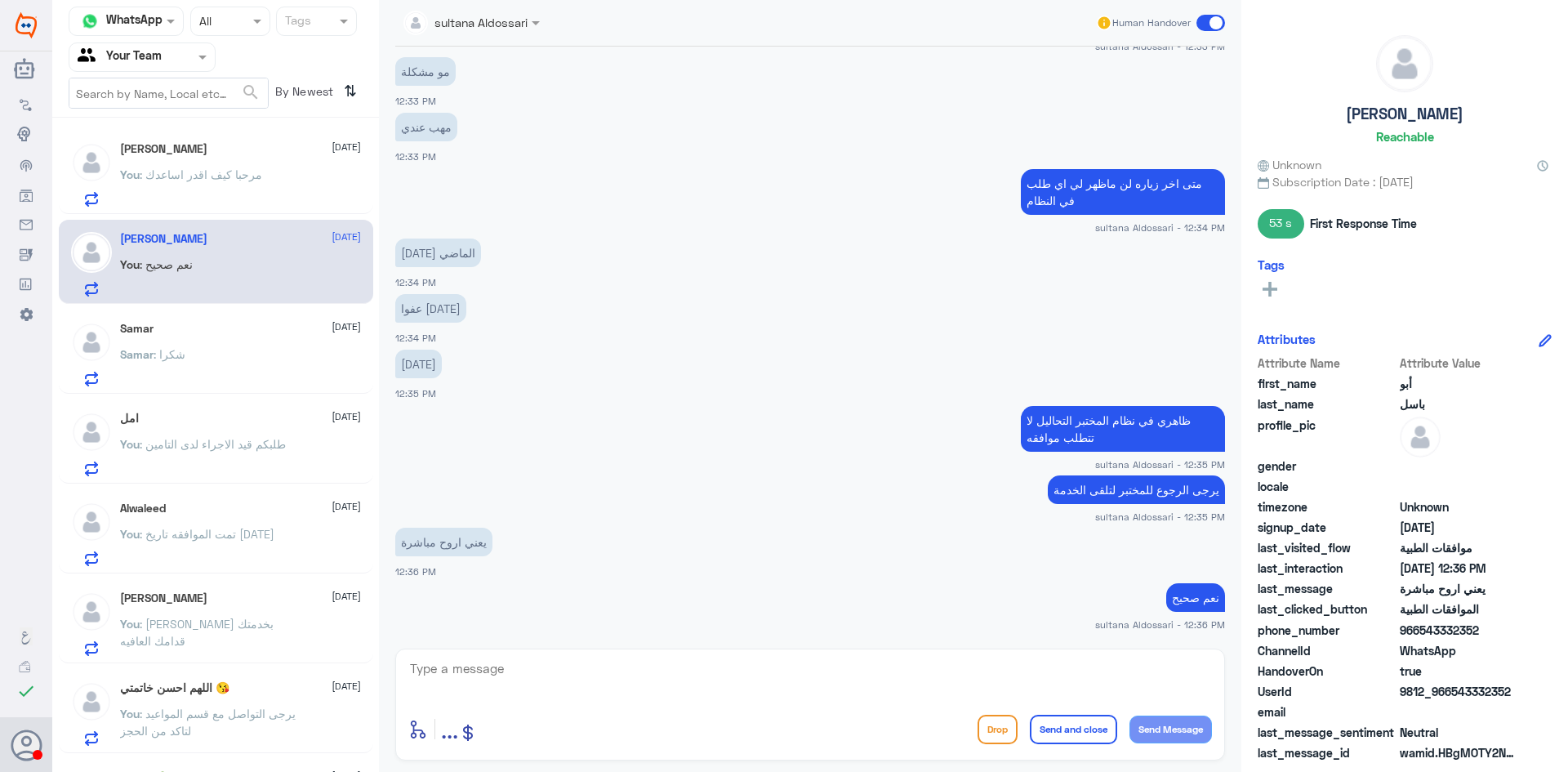
click at [257, 320] on div "Samar [DATE] Samar : شكرا" at bounding box center [216, 351] width 314 height 84
click at [216, 422] on div "امل [DATE]" at bounding box center [240, 418] width 241 height 14
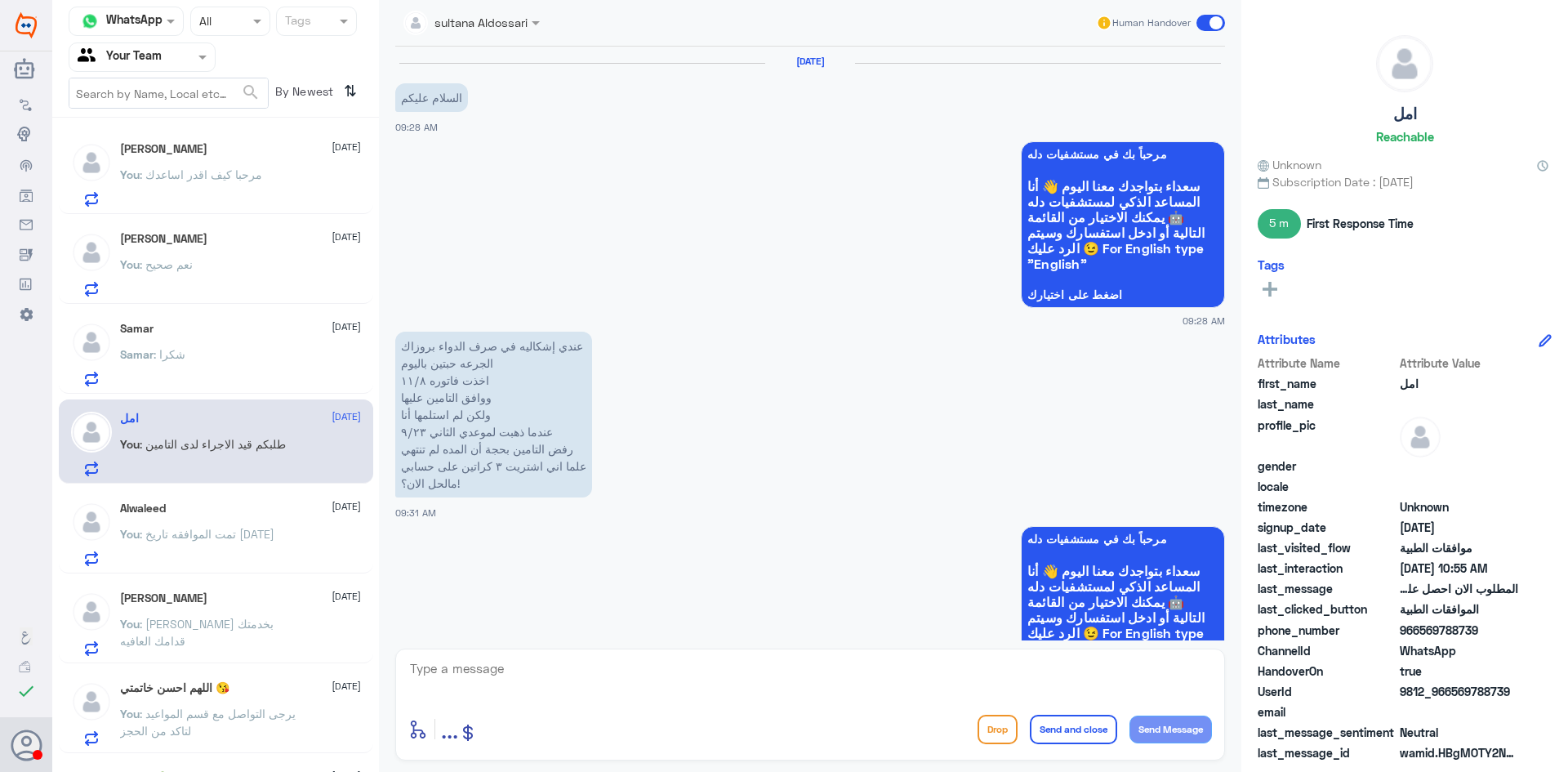
scroll to position [1576, 0]
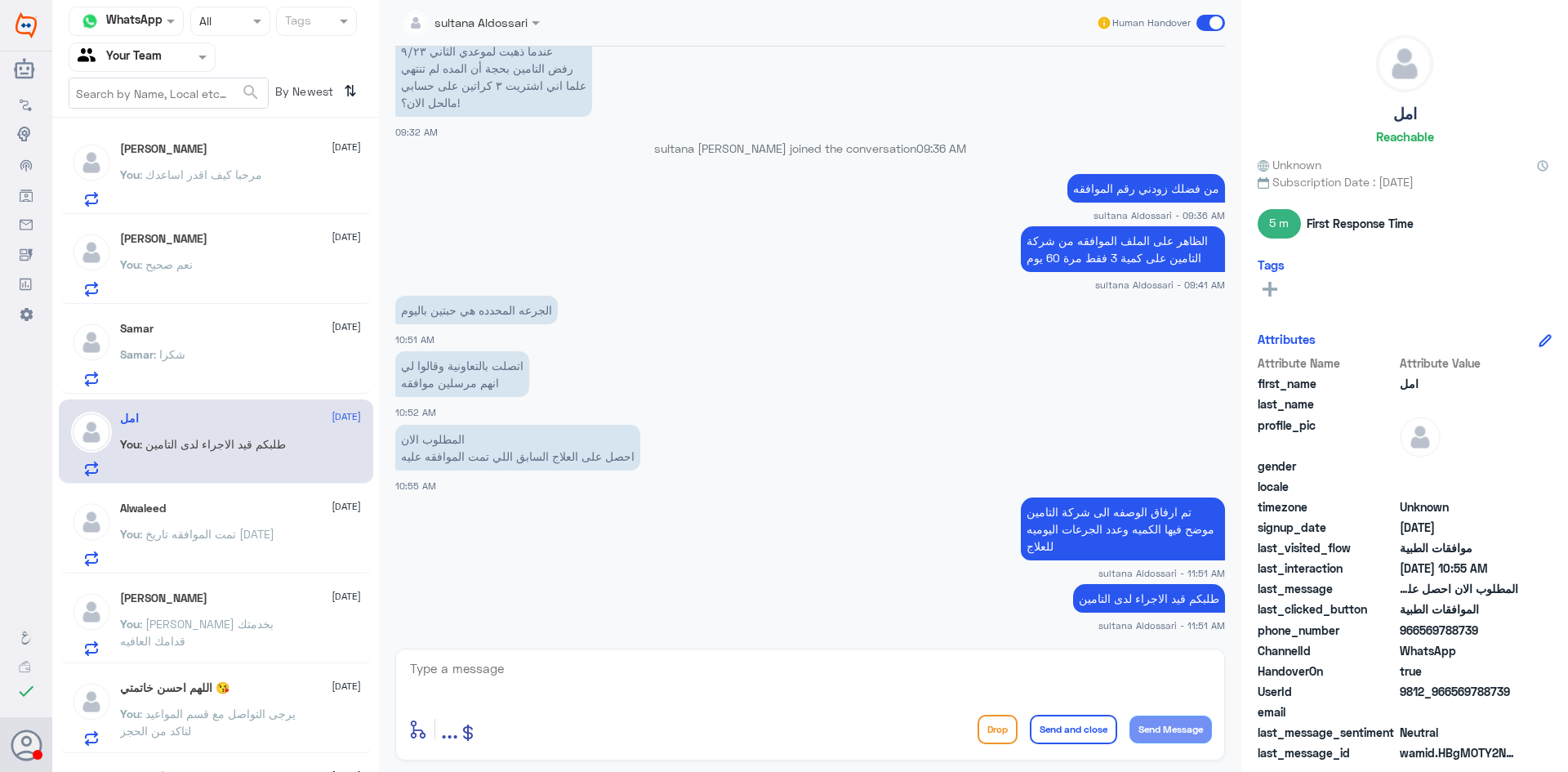
click at [206, 168] on span ": مرحبا كيف اقدر اساعدك" at bounding box center [201, 174] width 123 height 14
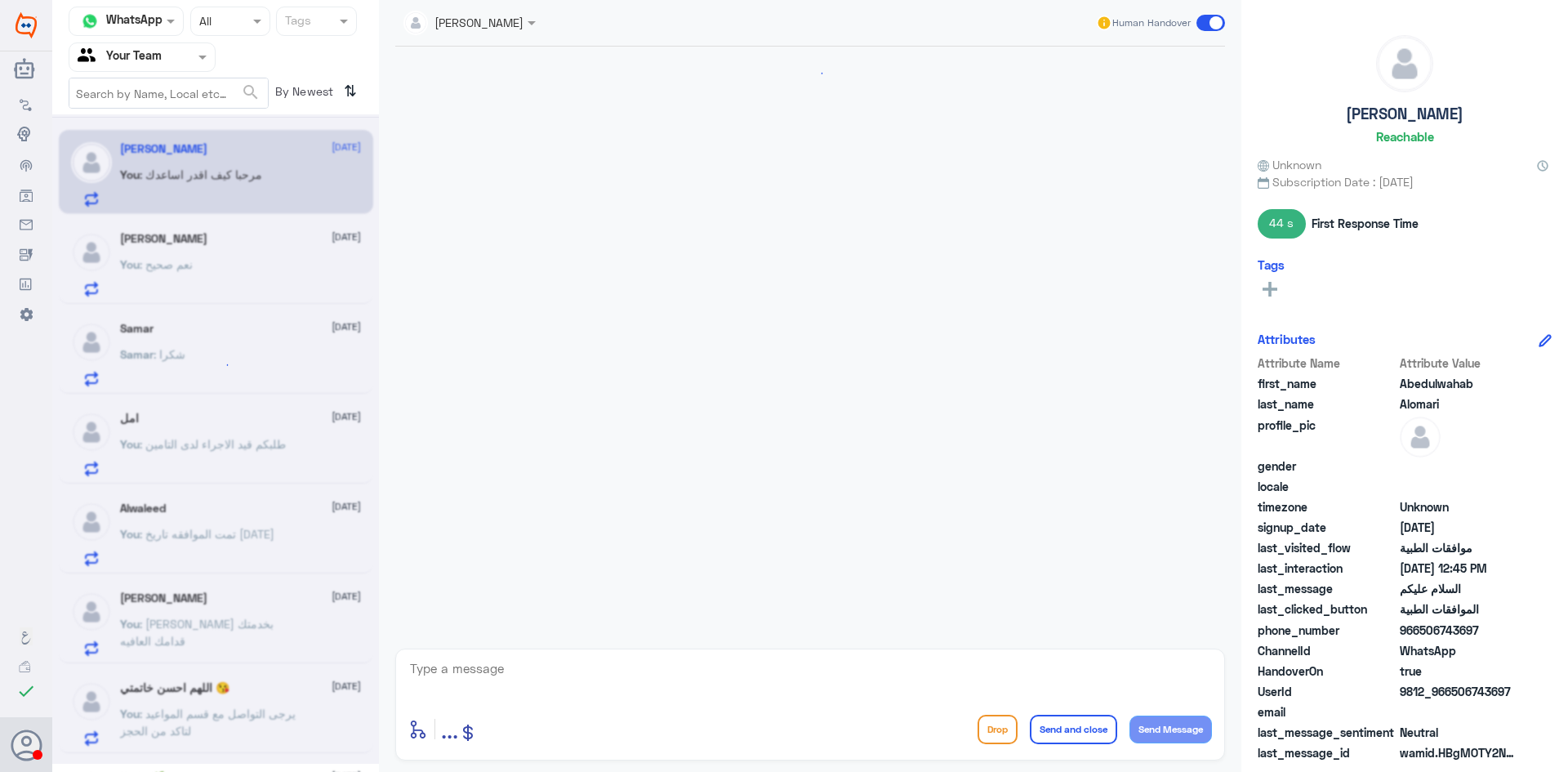
scroll to position [1343, 0]
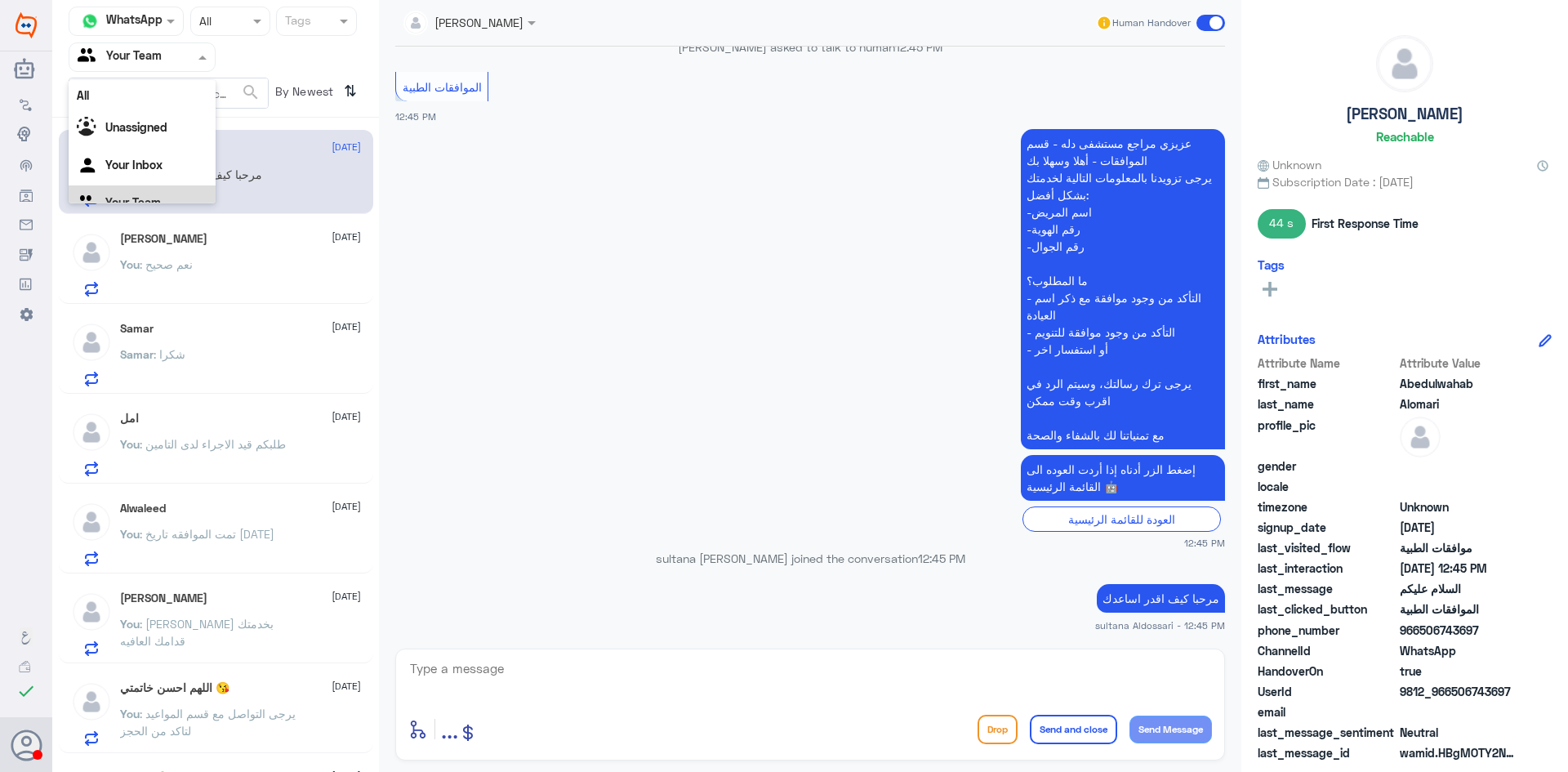
click at [157, 57] on input "text" at bounding box center [123, 56] width 90 height 19
click at [124, 152] on div "Your Inbox" at bounding box center [142, 146] width 147 height 37
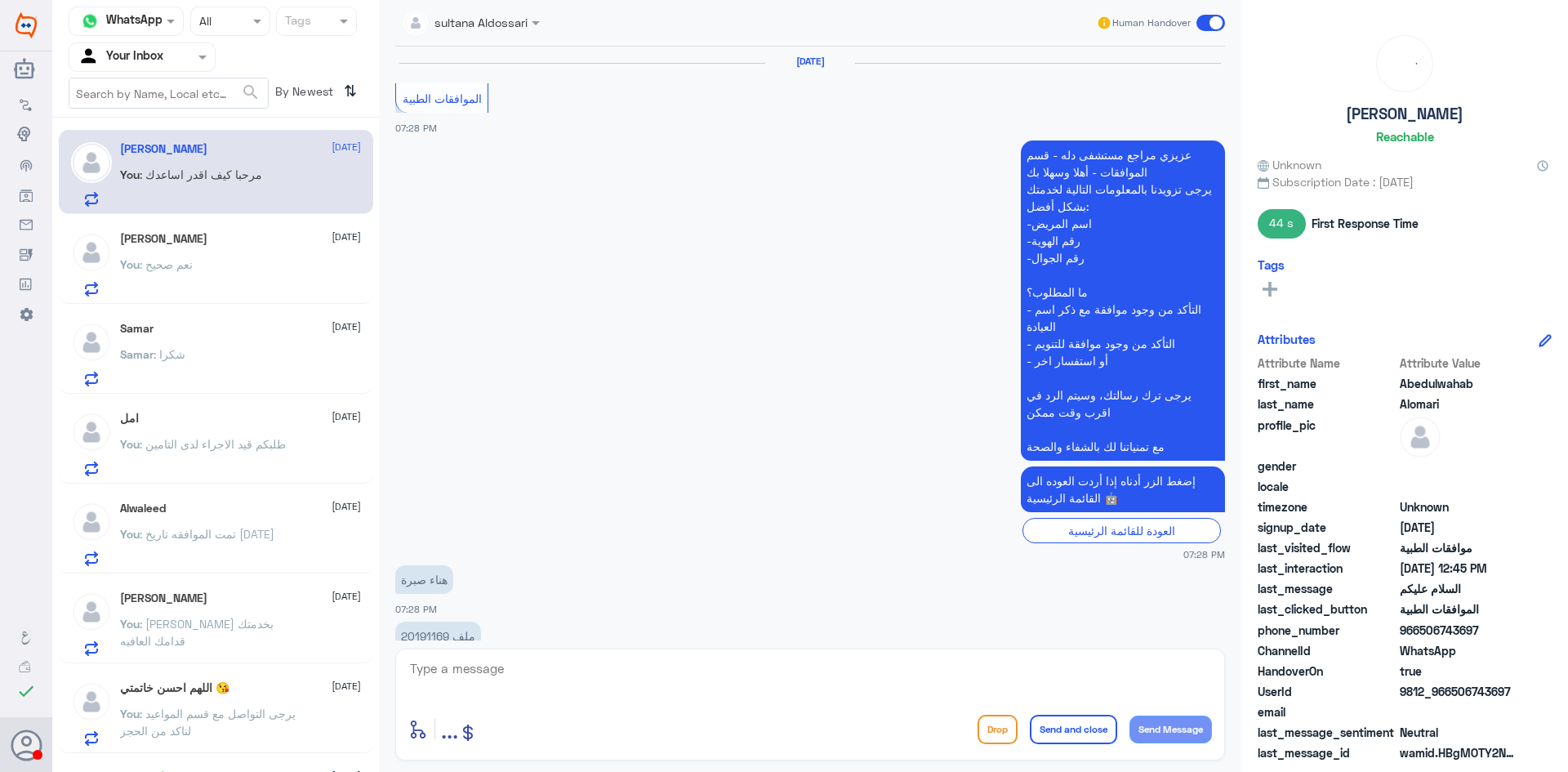
scroll to position [1343, 0]
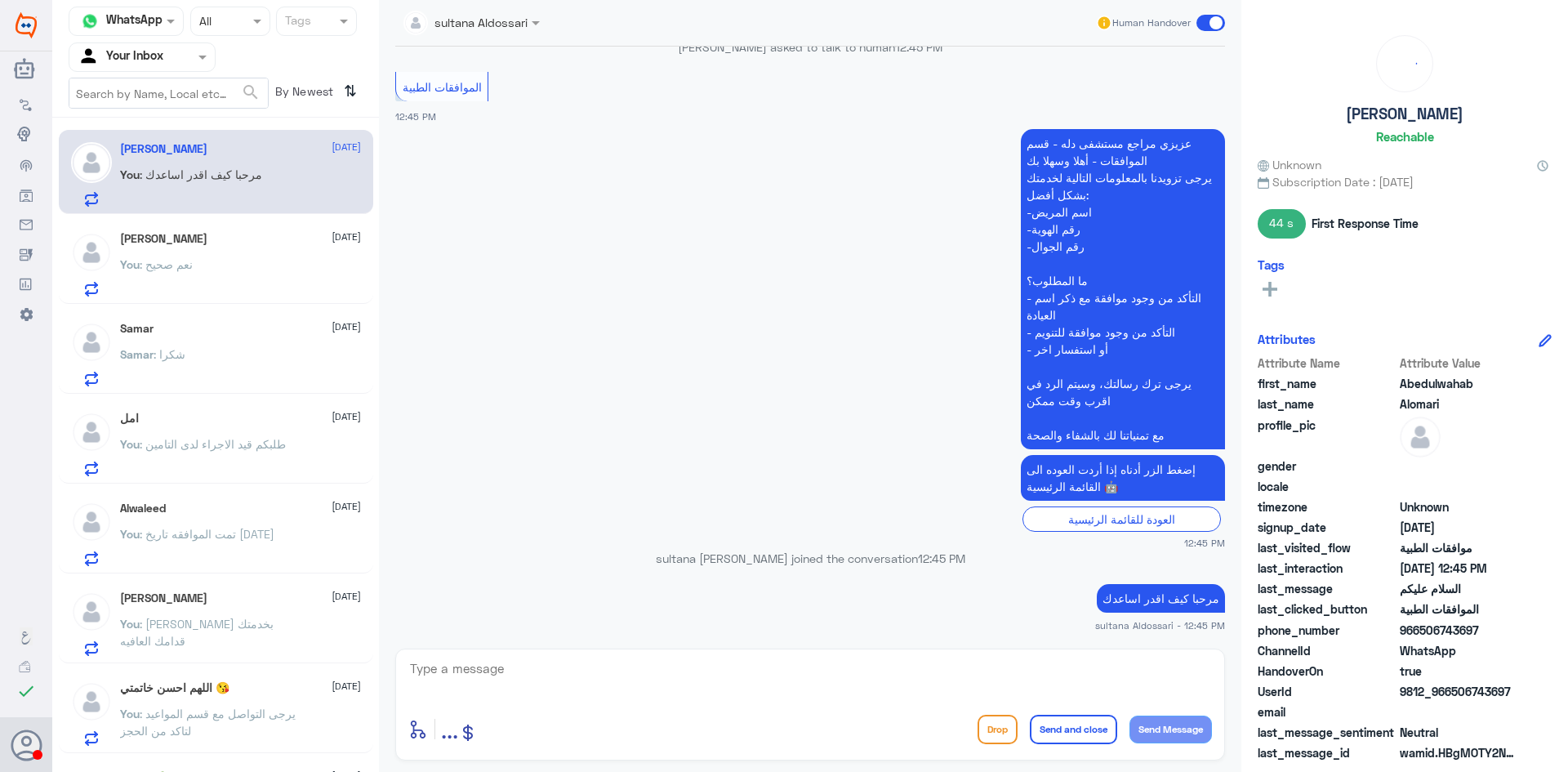
click at [137, 59] on input "text" at bounding box center [123, 56] width 90 height 19
click at [126, 172] on div "Your Team" at bounding box center [142, 183] width 147 height 37
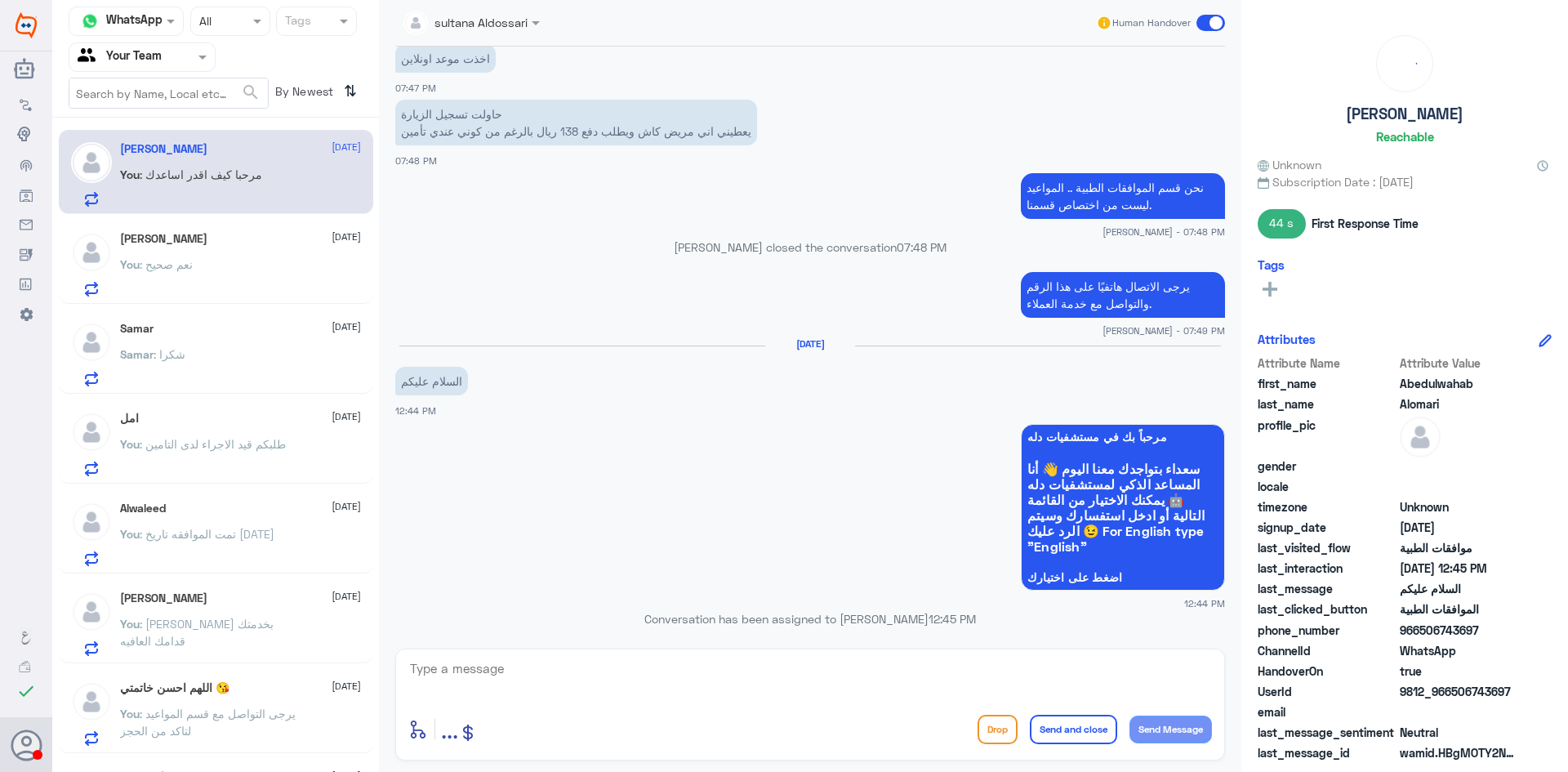
scroll to position [1415, 0]
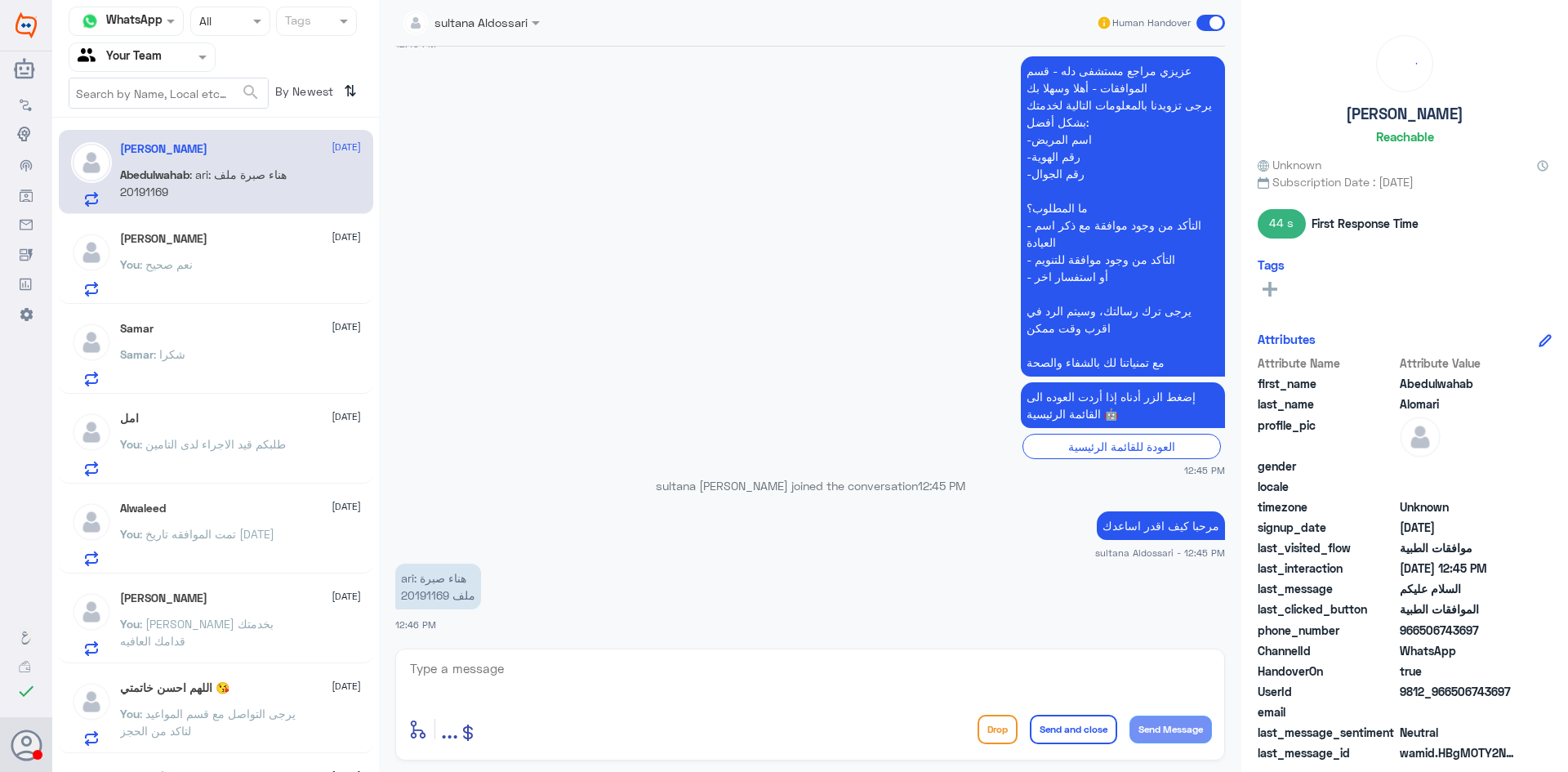
click at [431, 591] on p "ari: هناء صبرة ملف 20191169" at bounding box center [438, 586] width 85 height 46
click at [837, 693] on textarea at bounding box center [810, 677] width 803 height 40
type textarea "زودني استفسارك"
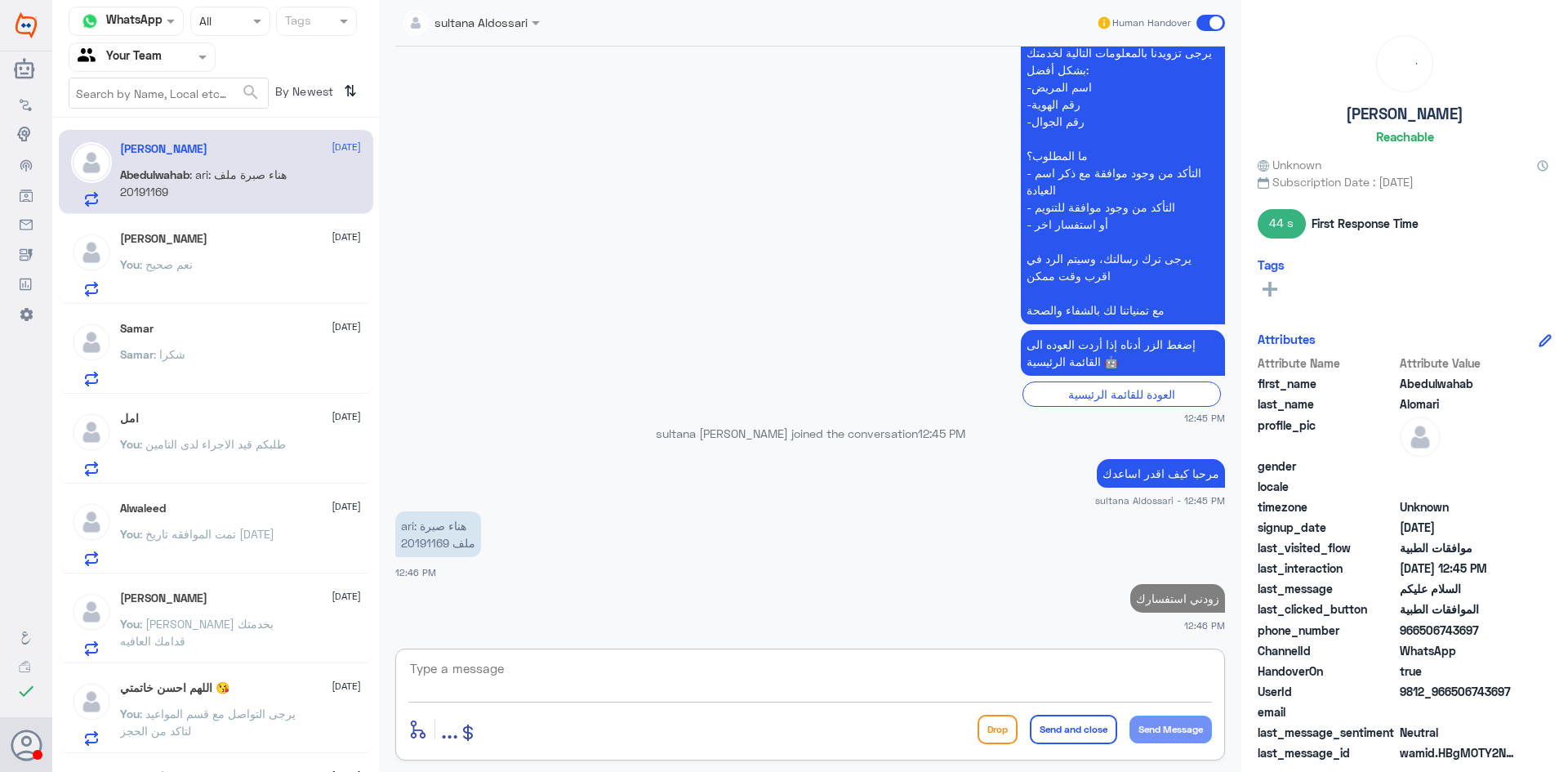
click at [192, 266] on span ": نعم صحيح" at bounding box center [166, 264] width 53 height 14
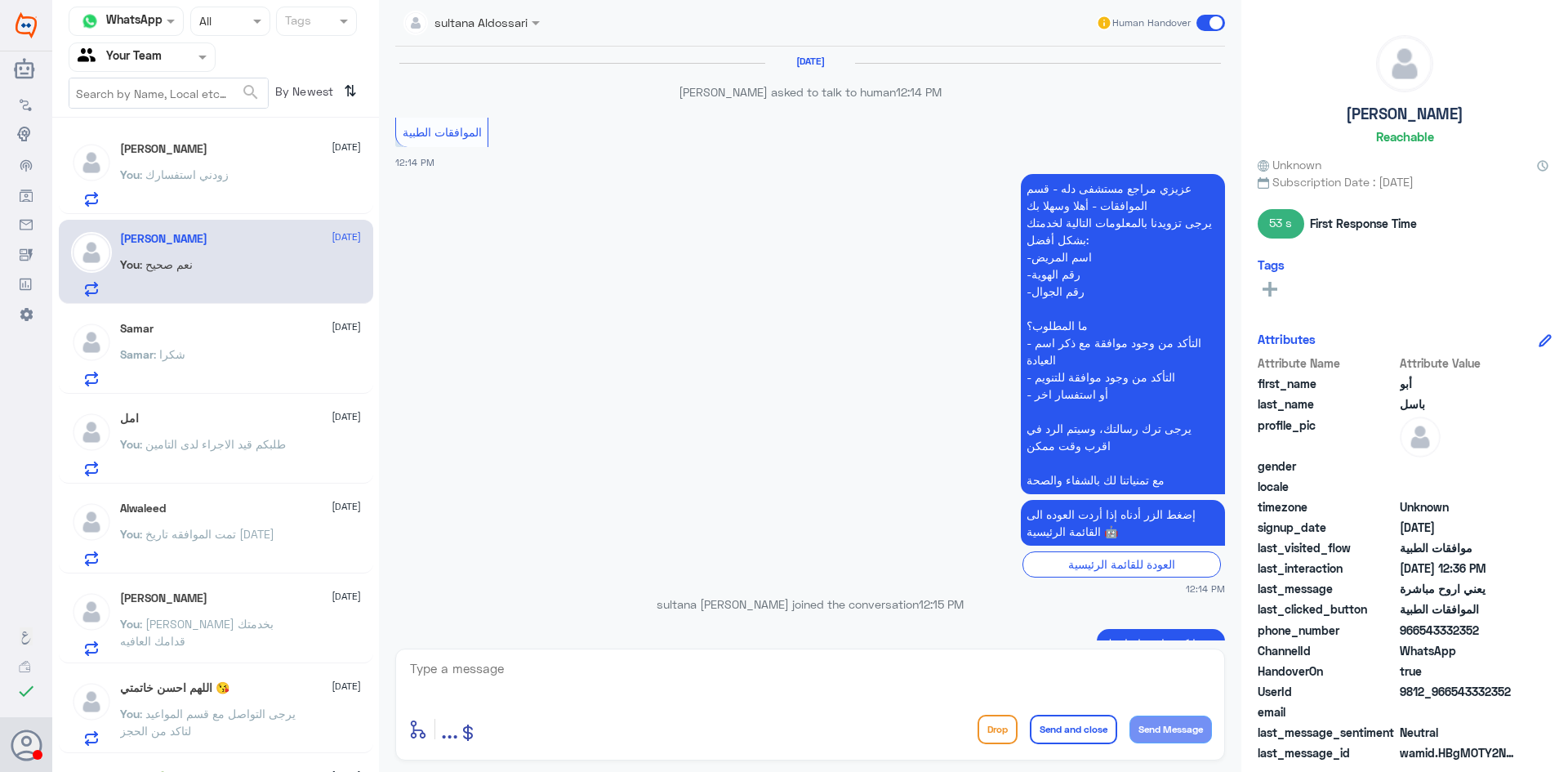
scroll to position [923, 0]
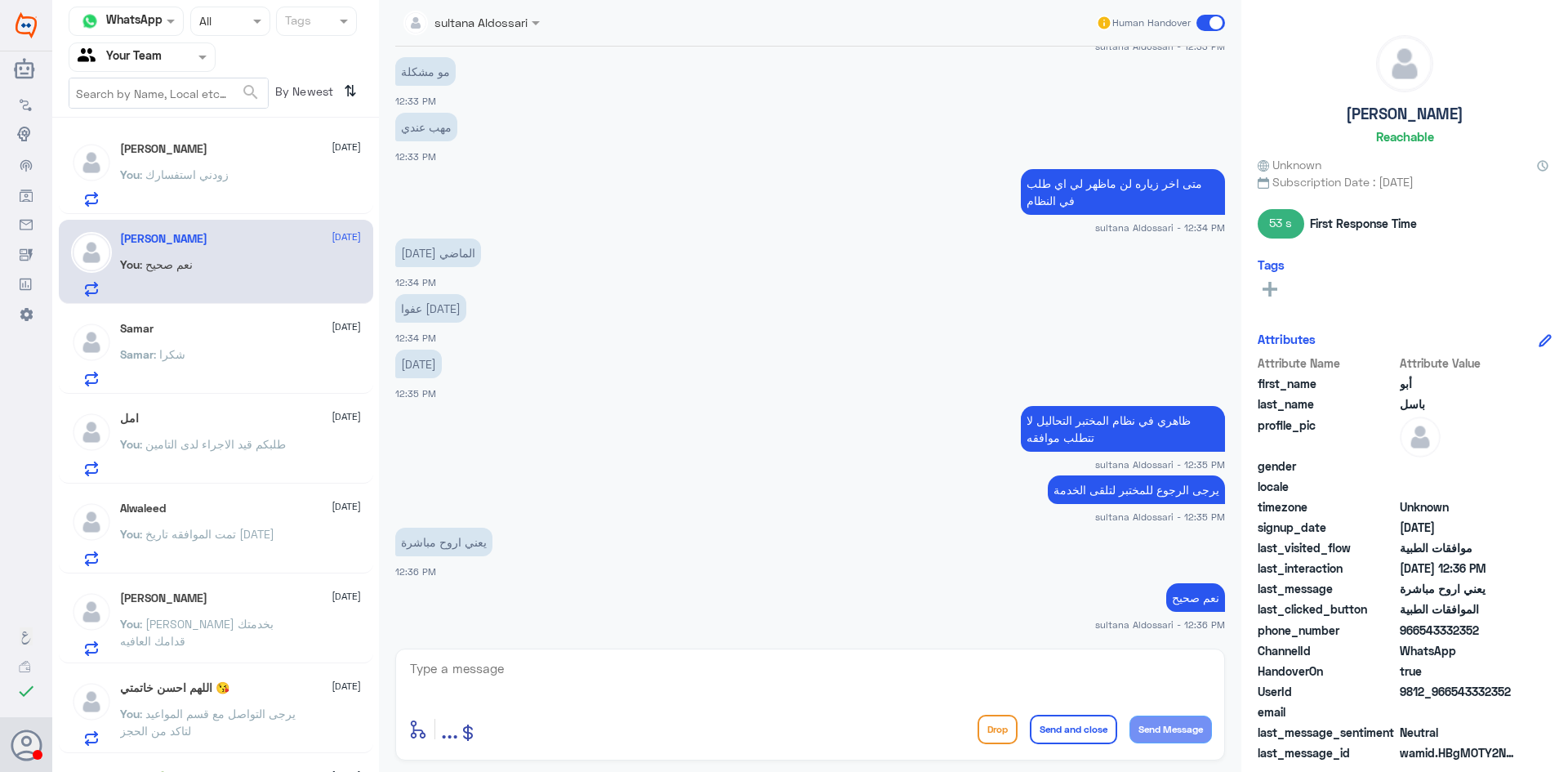
click at [219, 169] on span ": زودني استفسارك" at bounding box center [183, 174] width 89 height 14
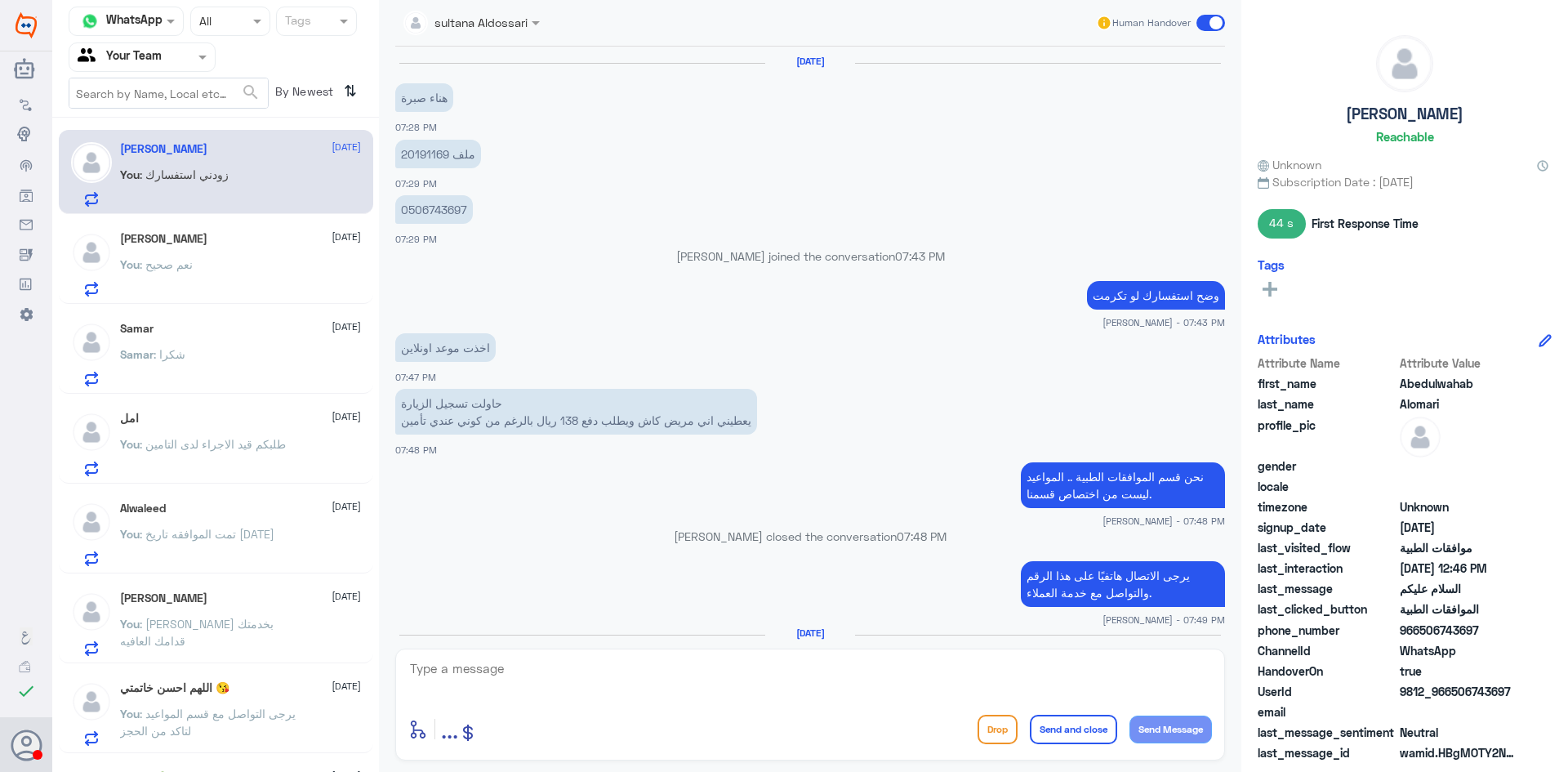
scroll to position [986, 0]
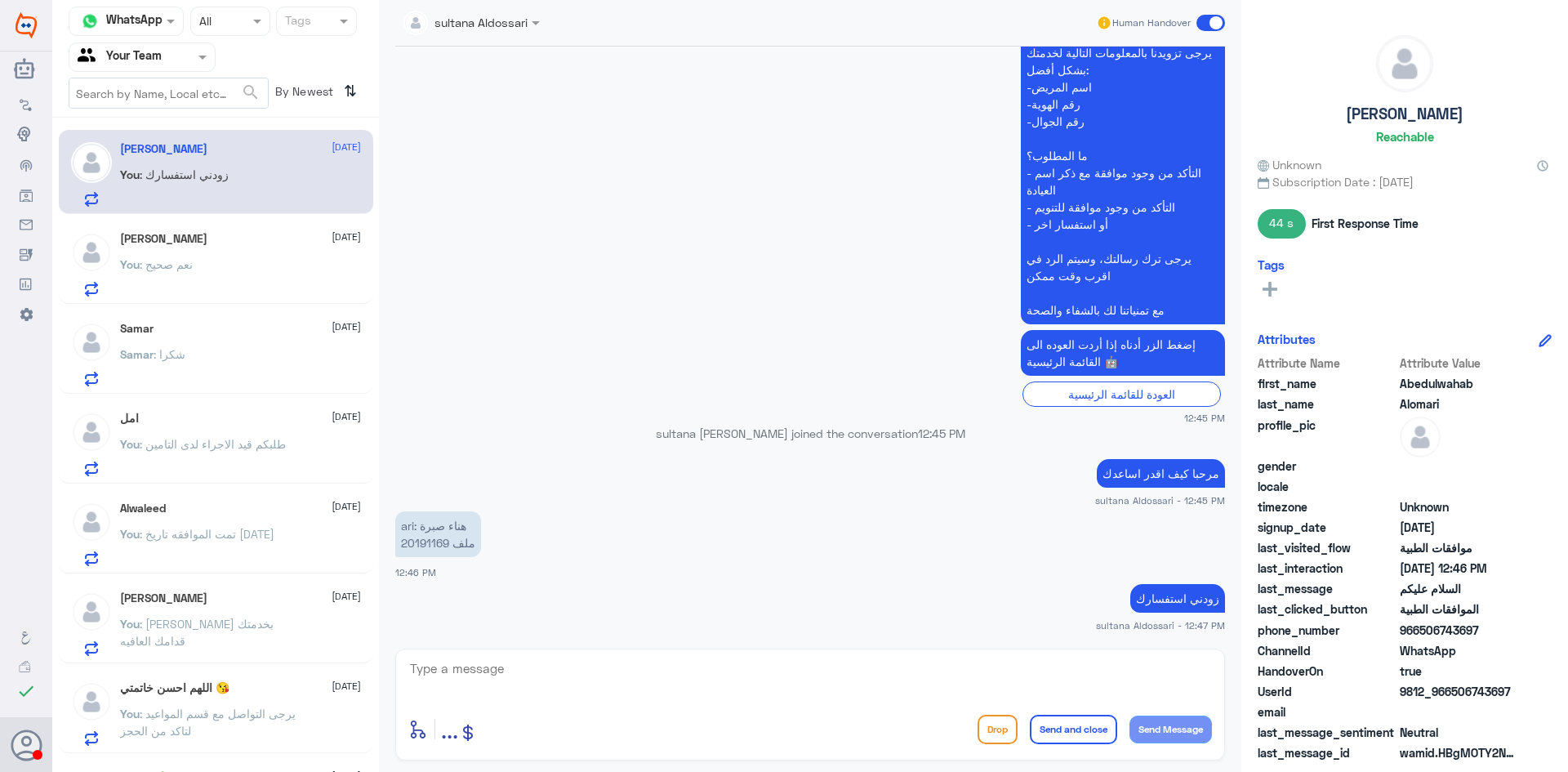
click at [204, 247] on div "[PERSON_NAME] [DATE] You : نعم صحيح" at bounding box center [240, 265] width 241 height 65
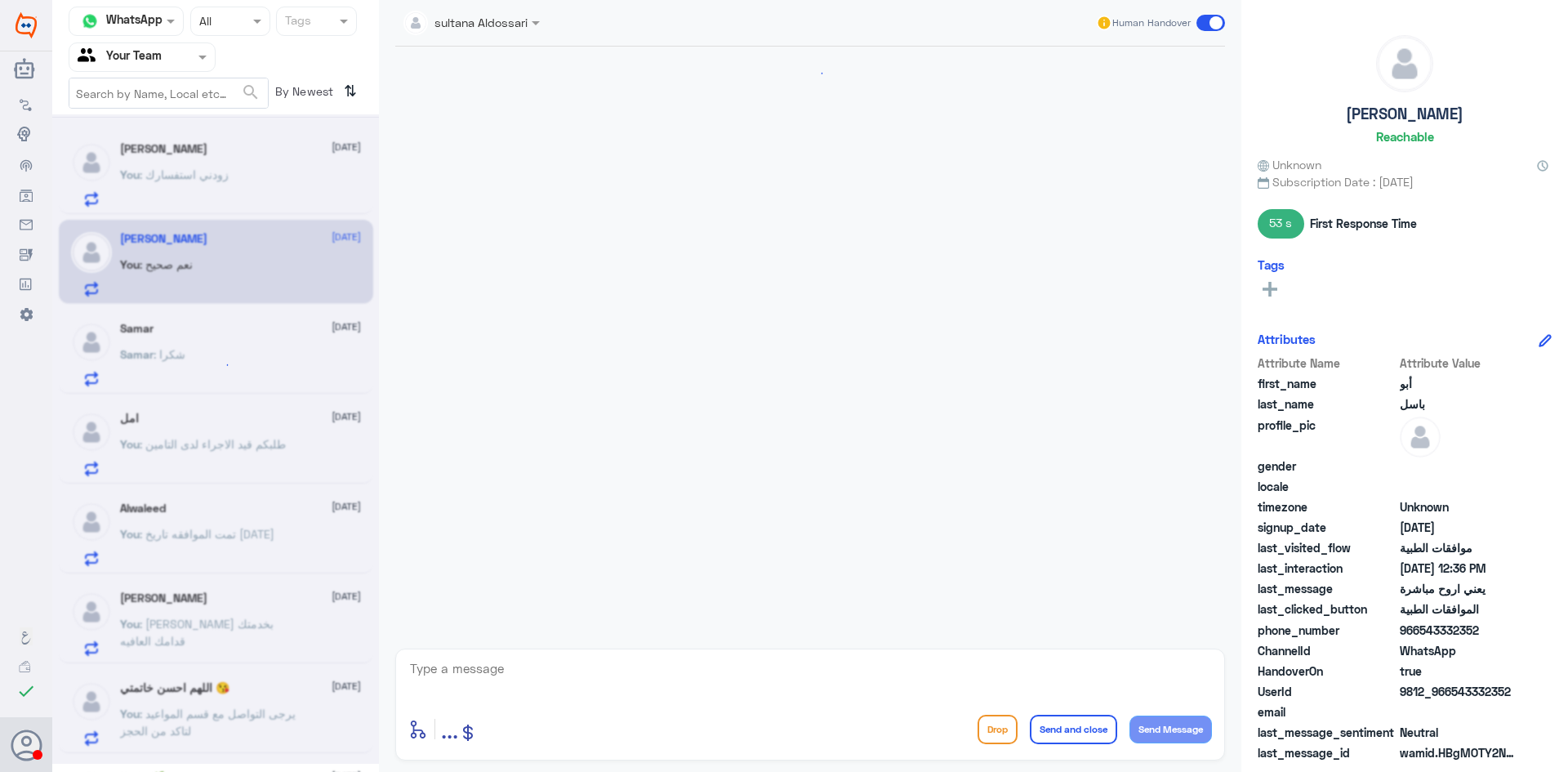
scroll to position [923, 0]
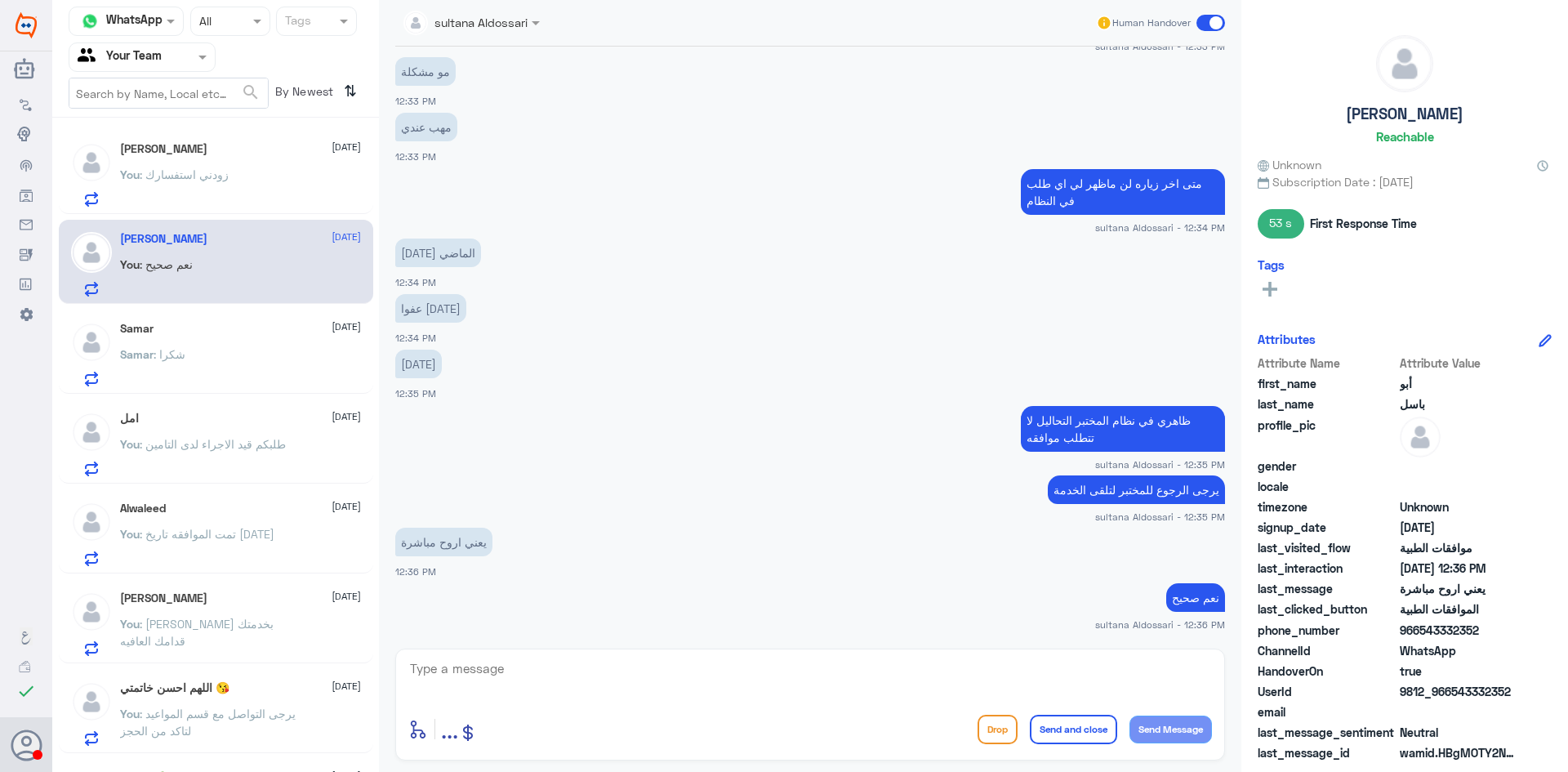
click at [244, 370] on div "Samar : شكرا" at bounding box center [240, 368] width 241 height 36
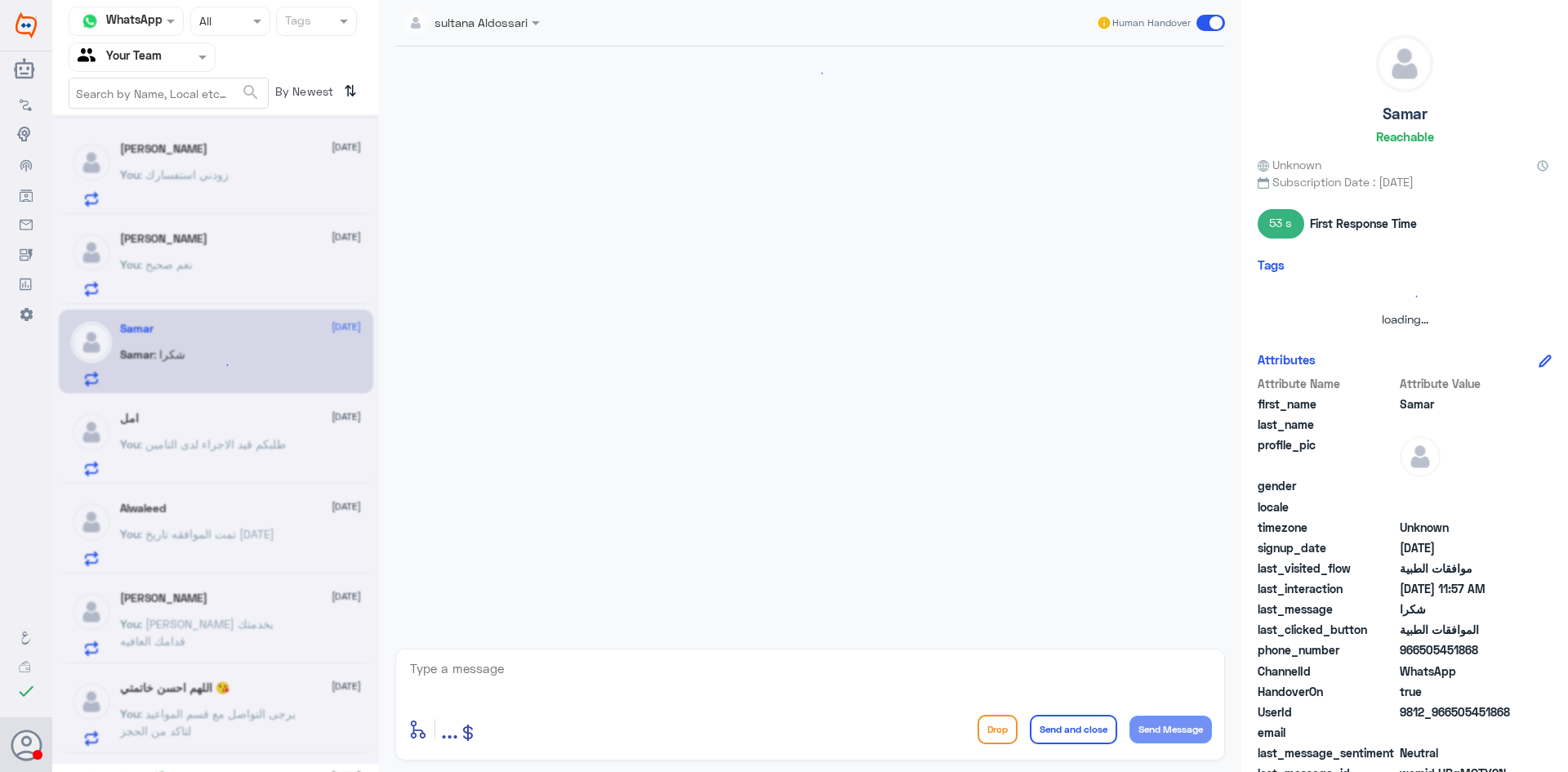
scroll to position [573, 0]
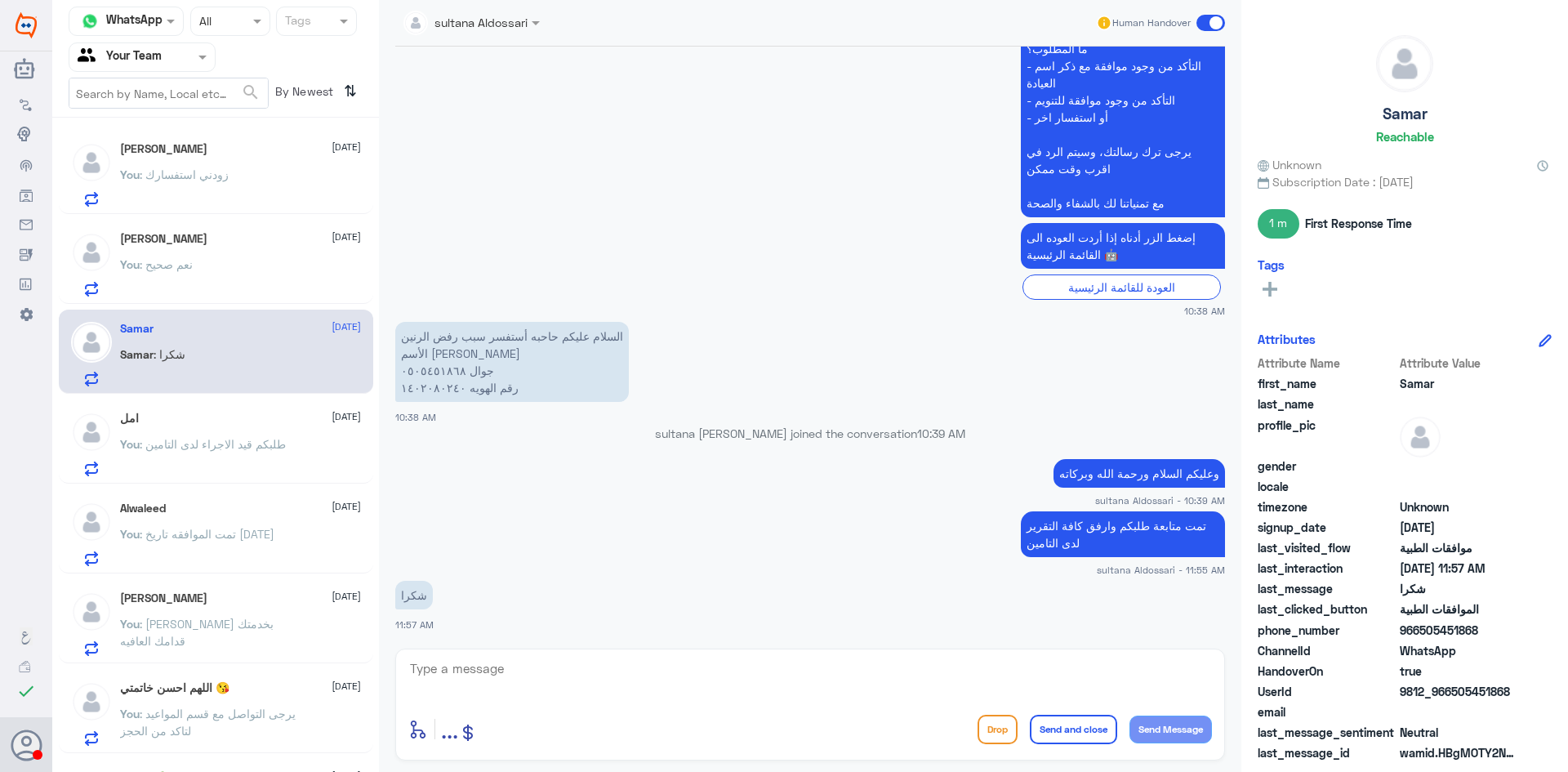
click at [211, 476] on p "You : طلبكم قيد الاجراء لدى التامين" at bounding box center [203, 455] width 166 height 41
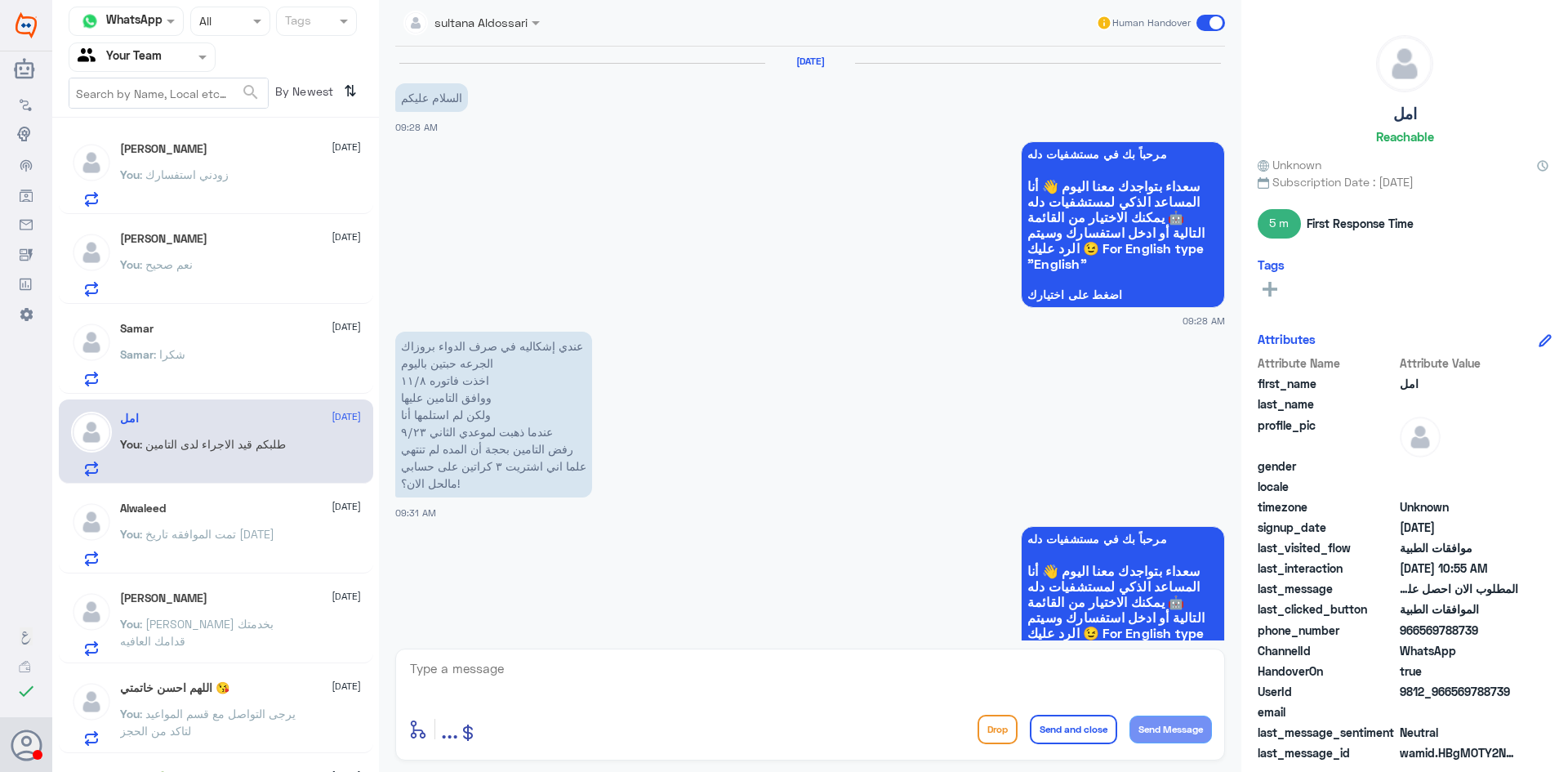
scroll to position [1576, 0]
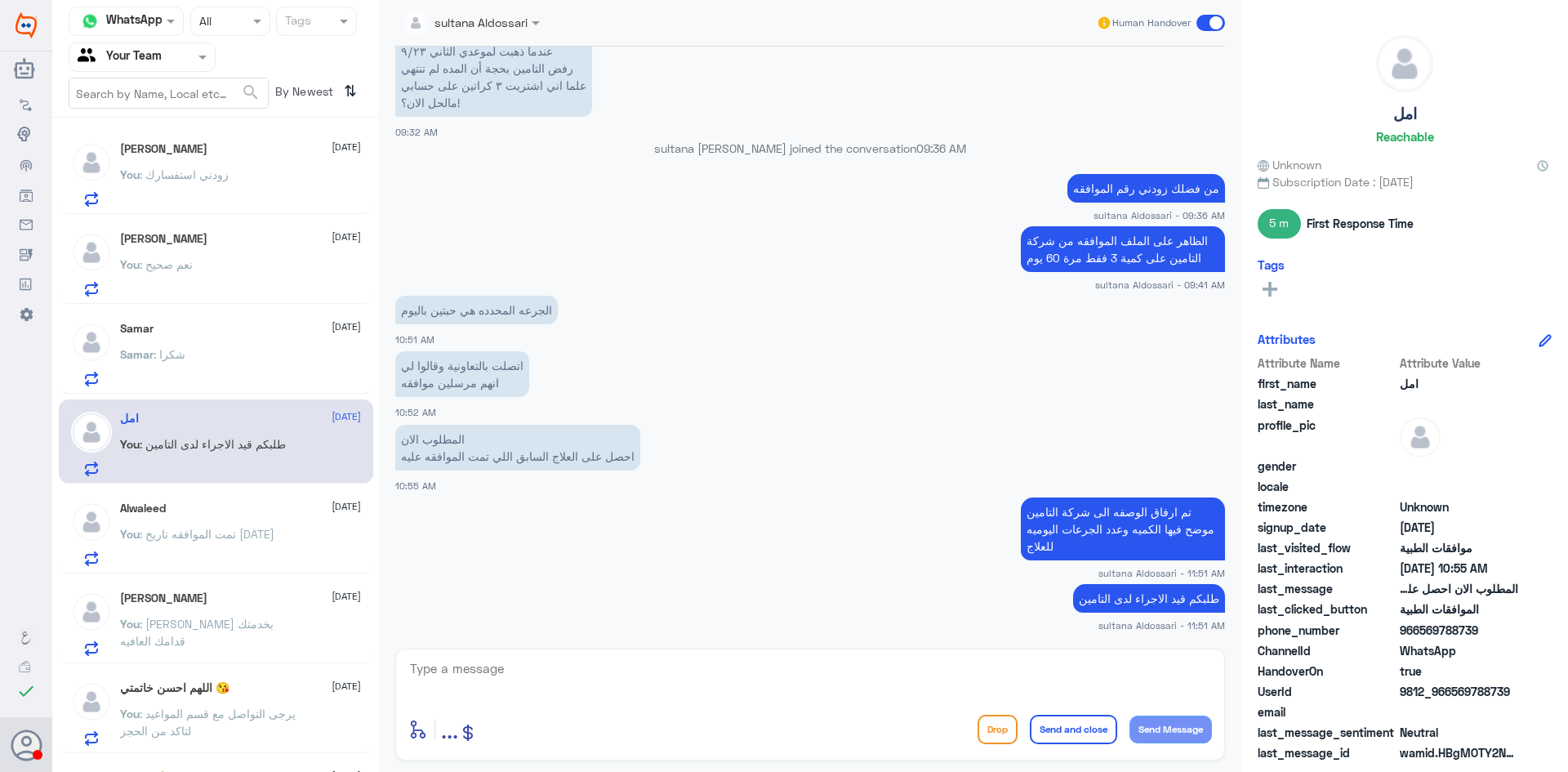
click at [202, 532] on span ": تمت الموافقه تاريخ [DATE]" at bounding box center [206, 533] width 135 height 14
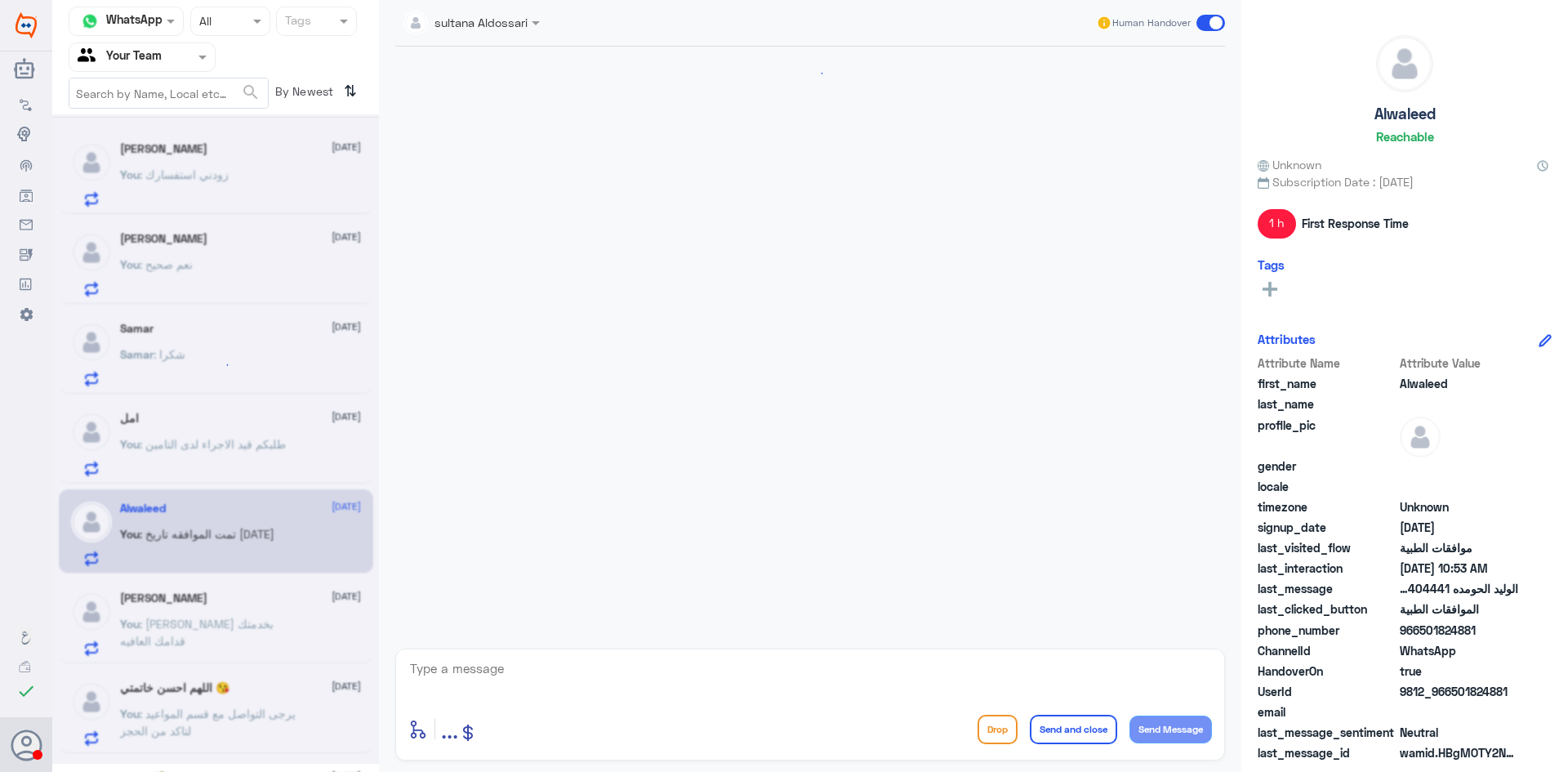
scroll to position [396, 0]
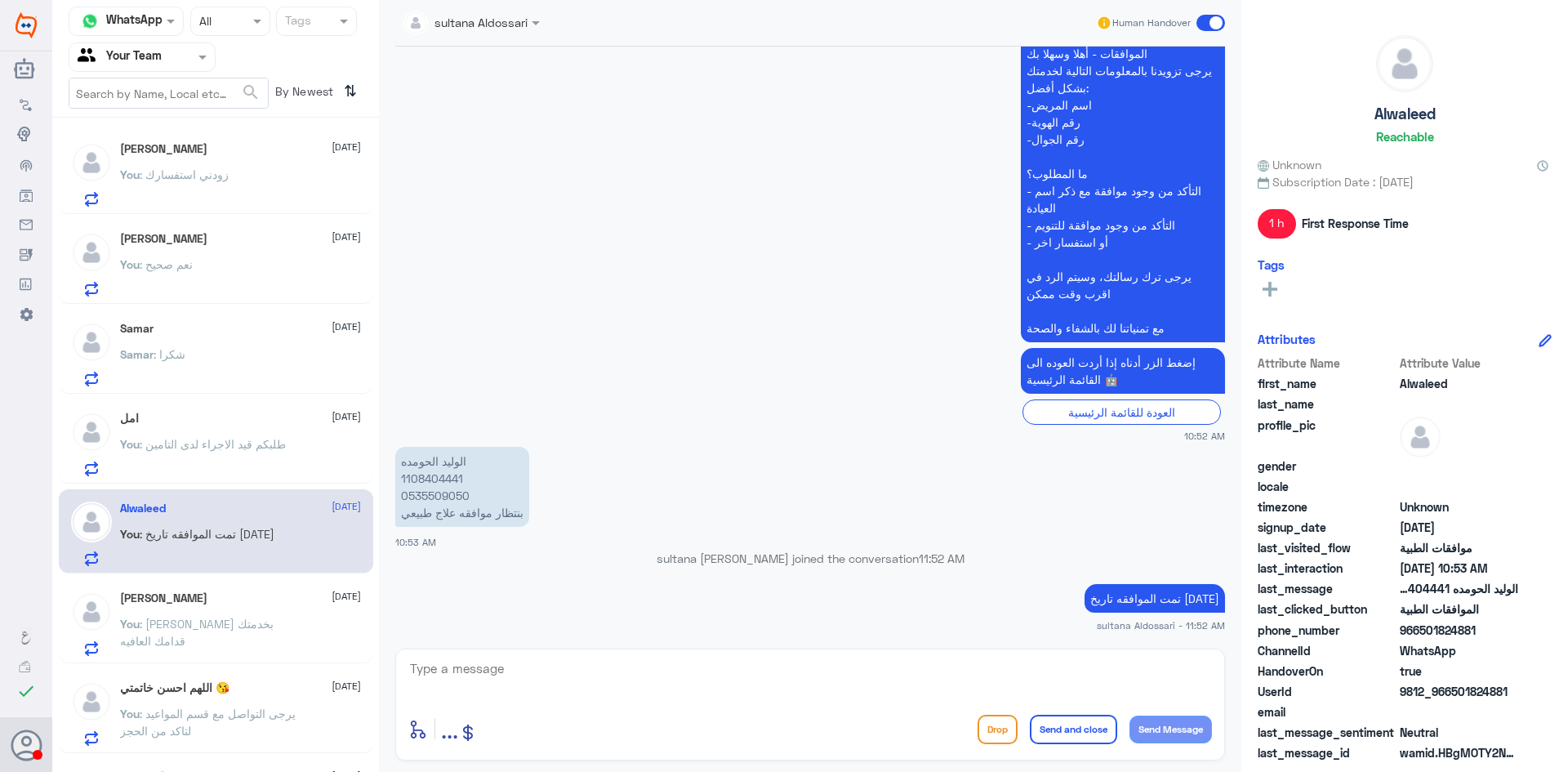
click at [210, 612] on div "[PERSON_NAME] [DATE] You : [PERSON_NAME] بخدمتك قدامك العافيه" at bounding box center [240, 624] width 241 height 65
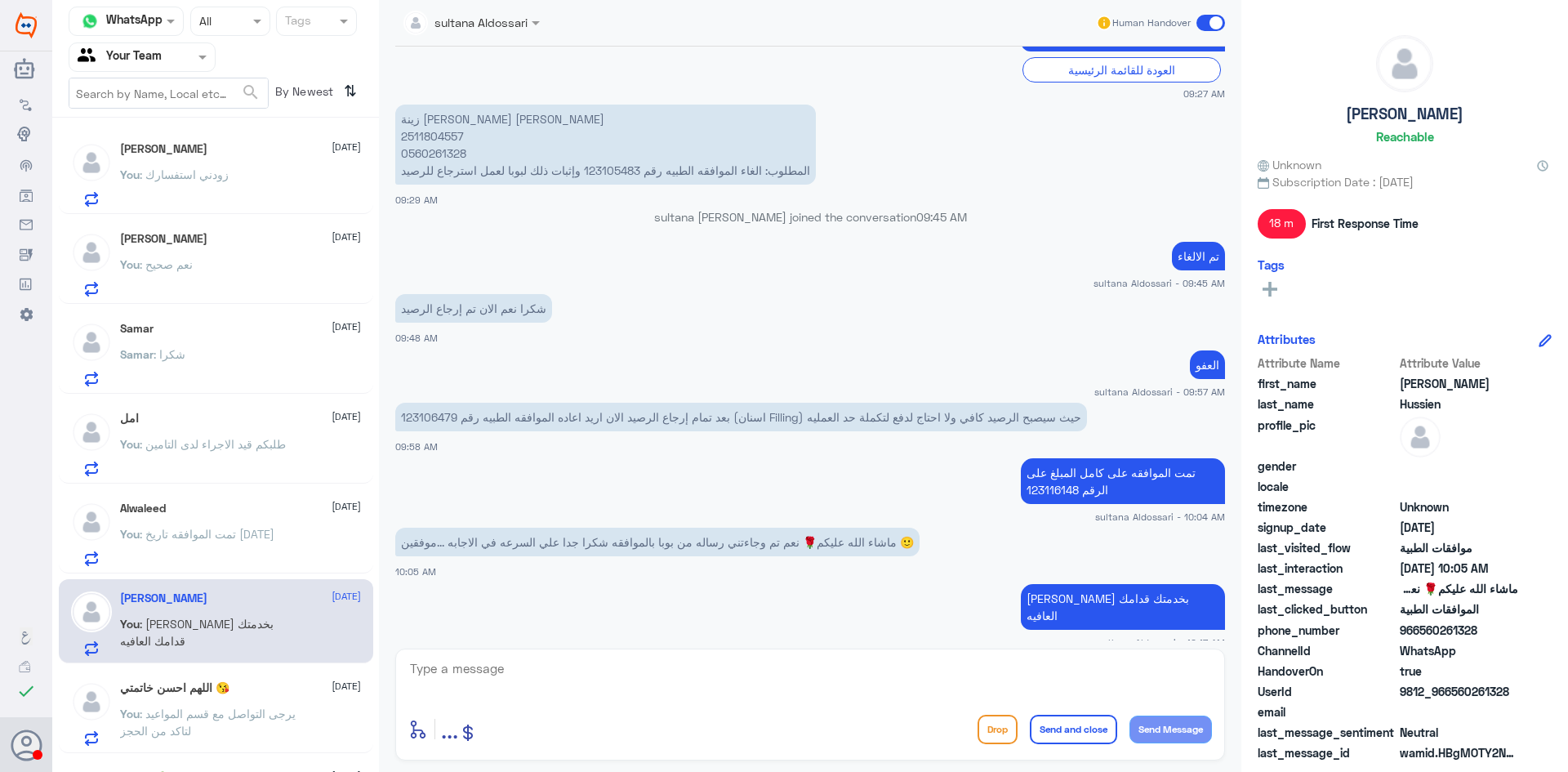
scroll to position [163, 0]
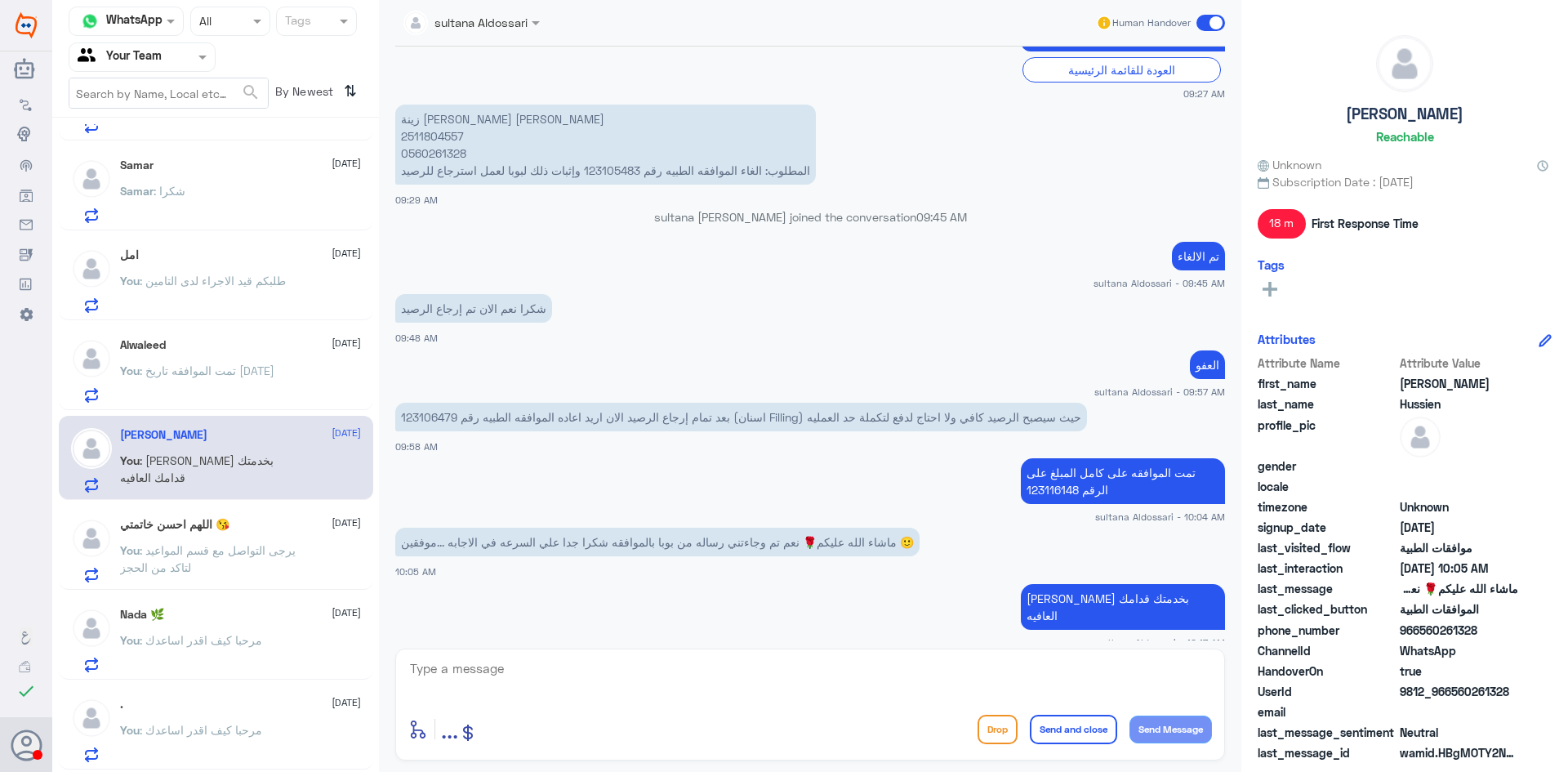
click at [226, 561] on p "You : يرجى التواصل مع قسم المواعيد لتاكد من الحجز" at bounding box center [212, 561] width 184 height 41
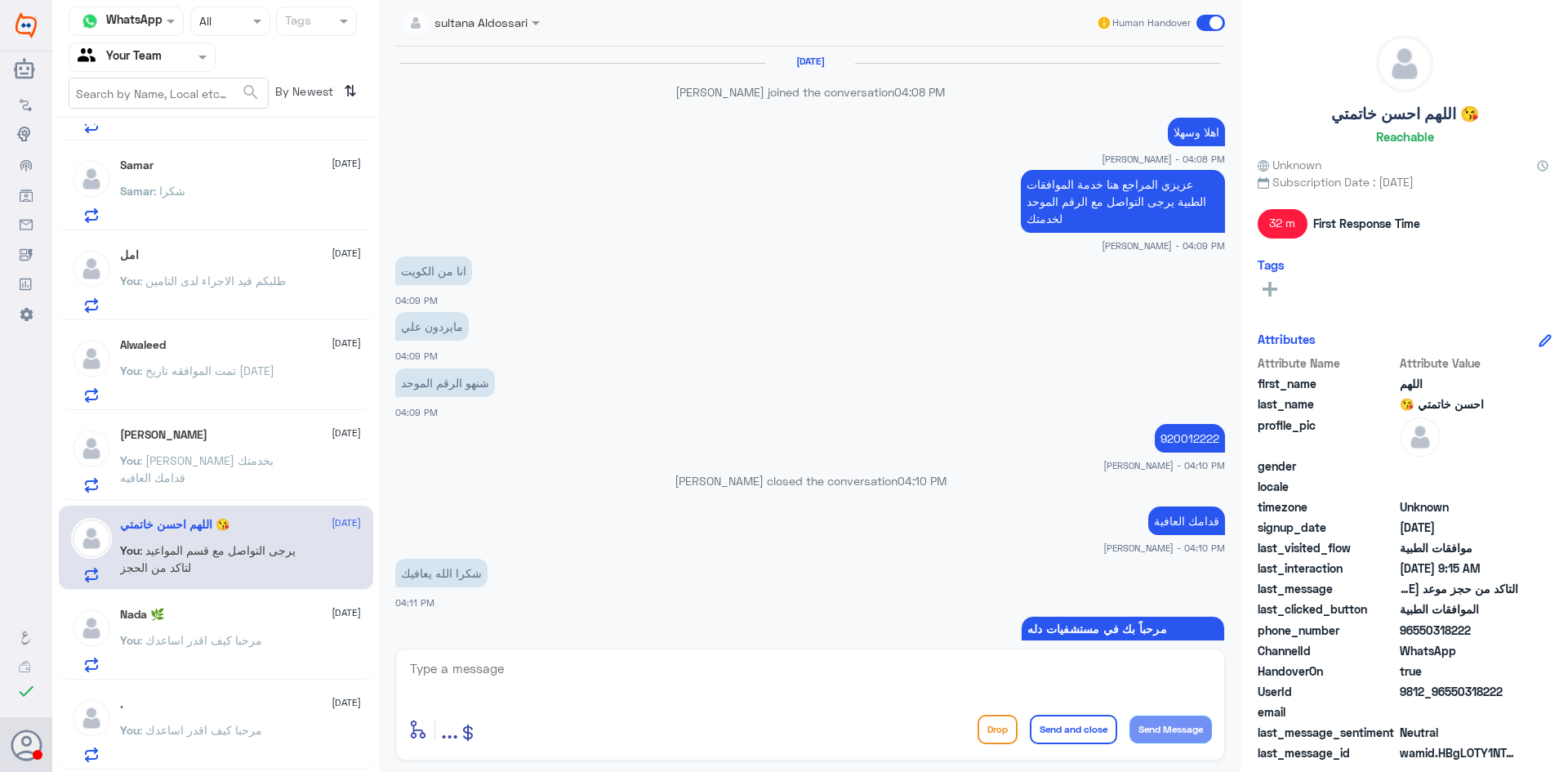
scroll to position [1161, 0]
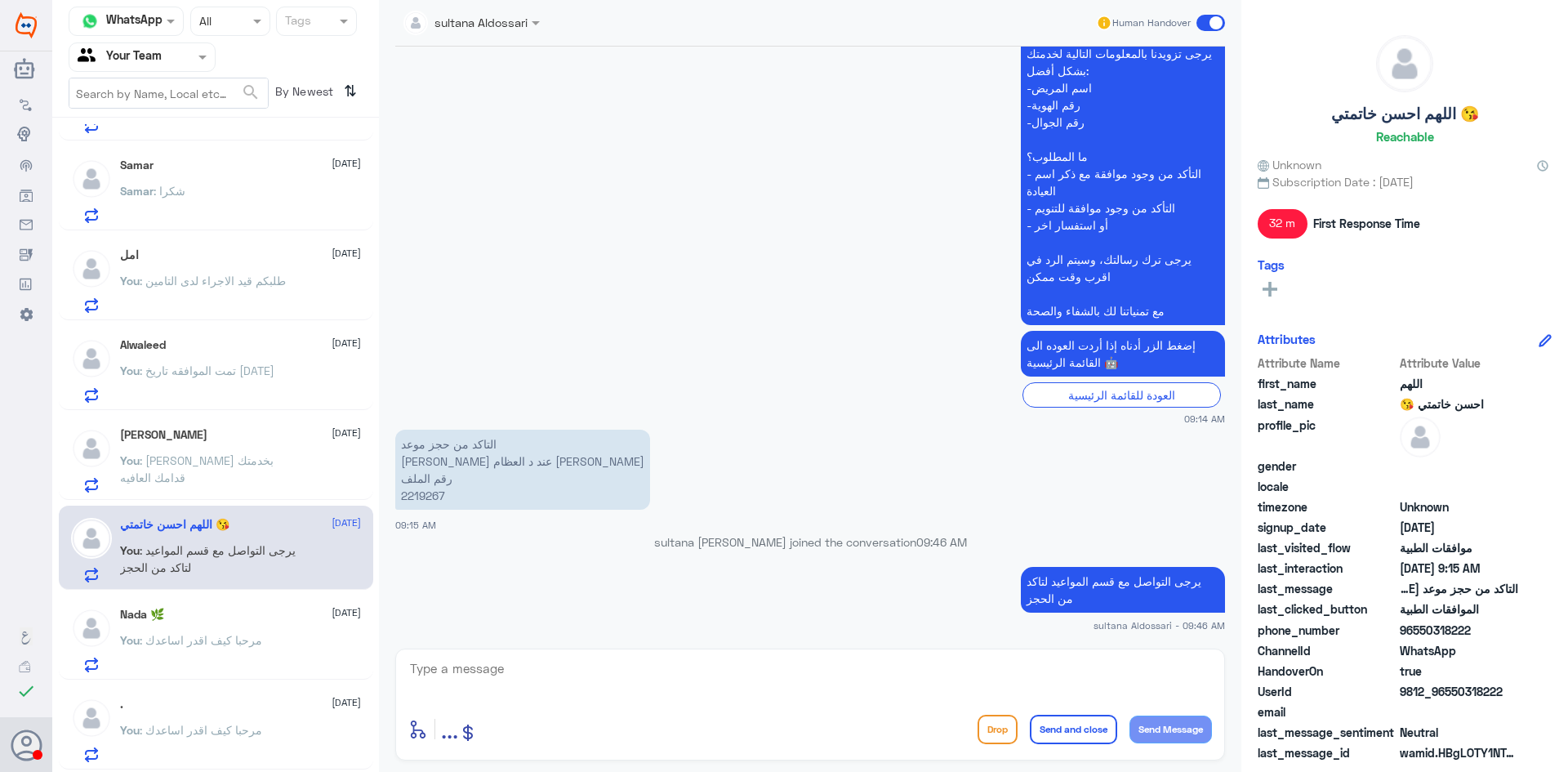
click at [212, 627] on div "Nada 🌿 [DATE] You : مرحبا كيف اقدر اساعدك" at bounding box center [240, 640] width 241 height 65
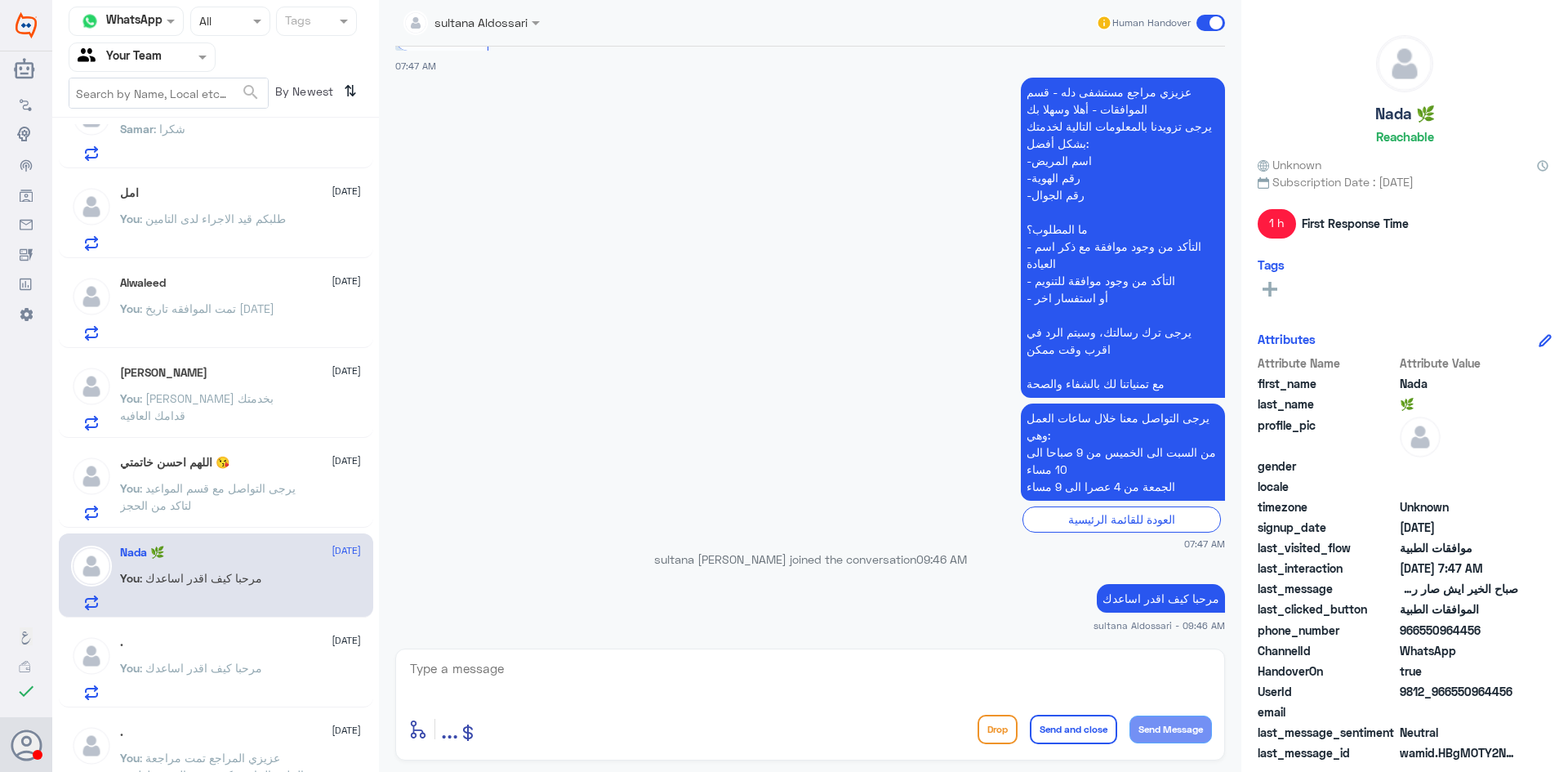
scroll to position [409, 0]
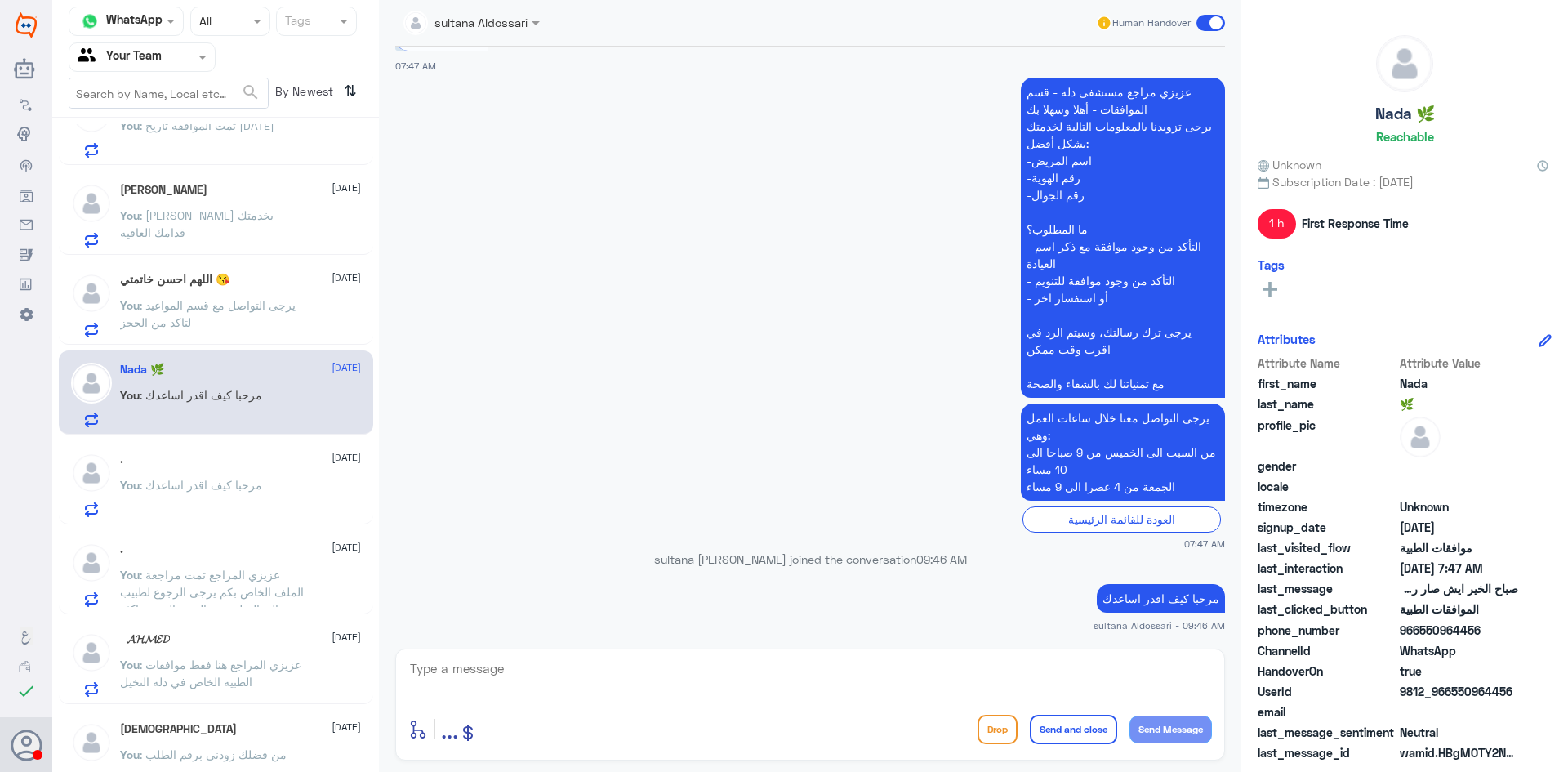
click at [238, 470] on div ". [DATE] You : مرحبا كيف اقدر اساعدك" at bounding box center [240, 485] width 241 height 65
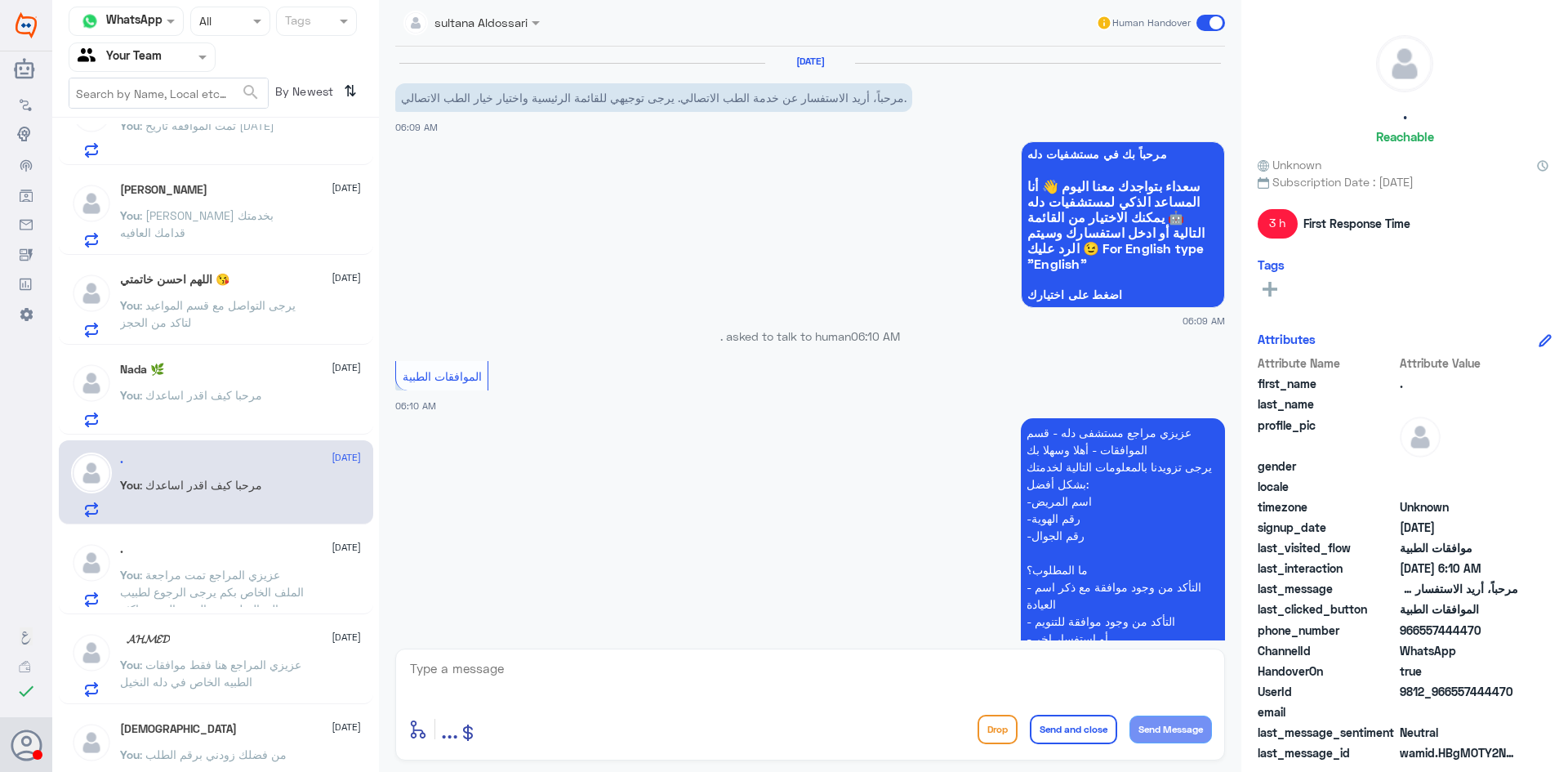
scroll to position [341, 0]
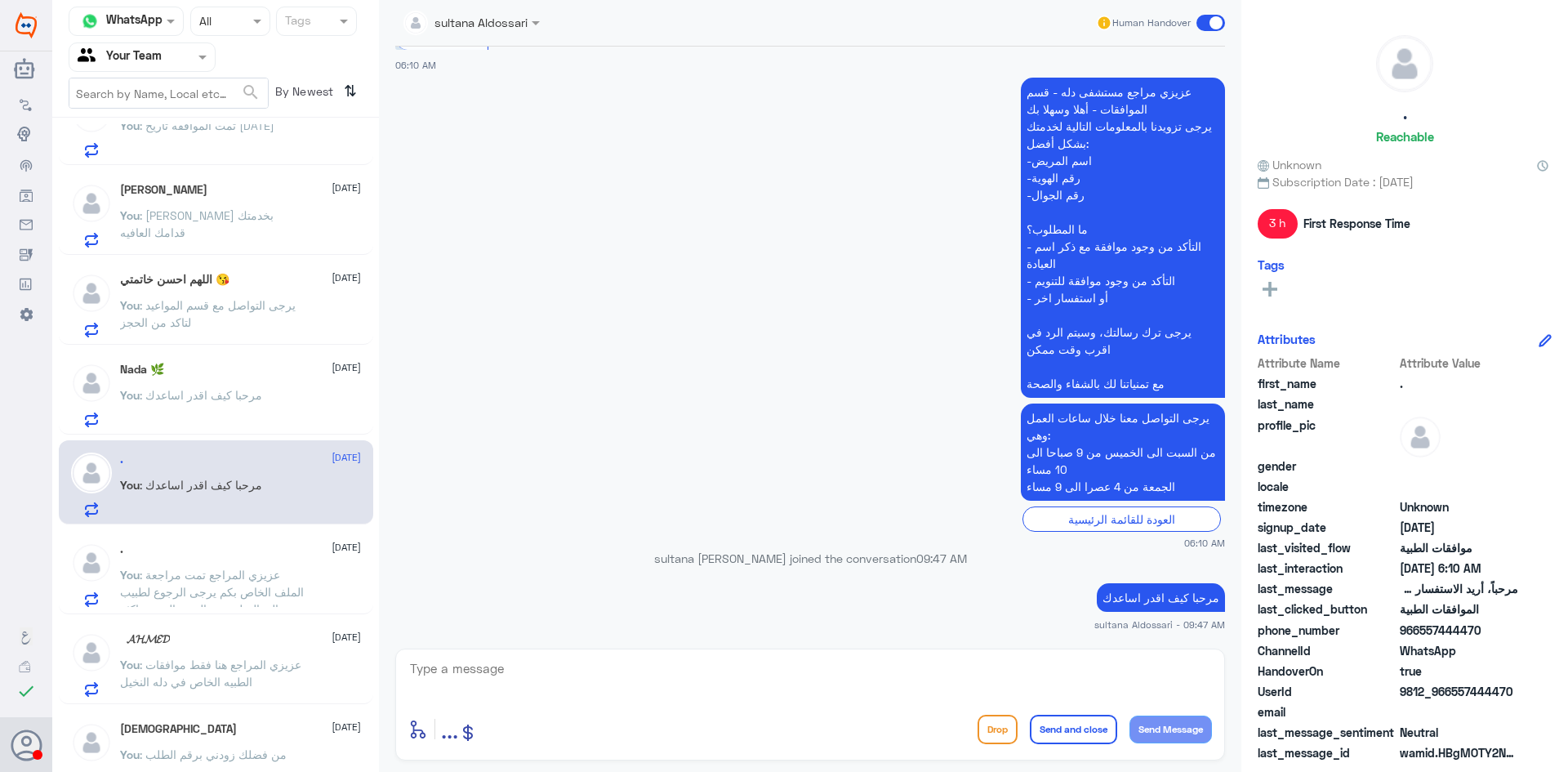
click at [223, 590] on span ": عزيزي المراجع تمت مراجعة الملف الخاص بكم يرجى الرجوع لطبيب المعالج لتوضيح الو…" at bounding box center [212, 609] width 184 height 82
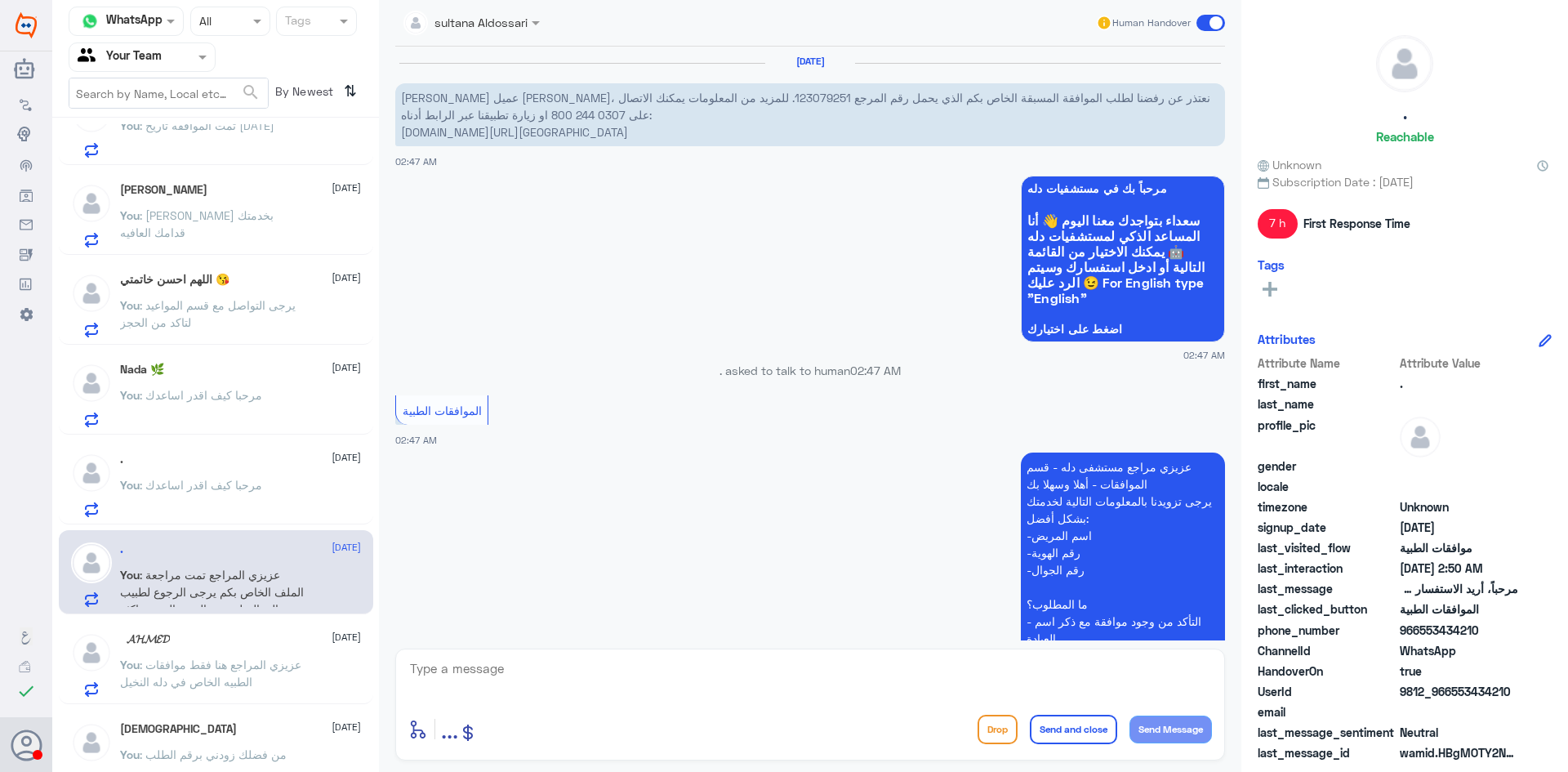
click at [211, 646] on div "‏ ‏ 𝓐𝓗𝓜𝓔𝓓 [DATE] You : عزيزي المراجع هنا فقط موافقات الطبيه الخاص في دله النخيل" at bounding box center [240, 664] width 241 height 65
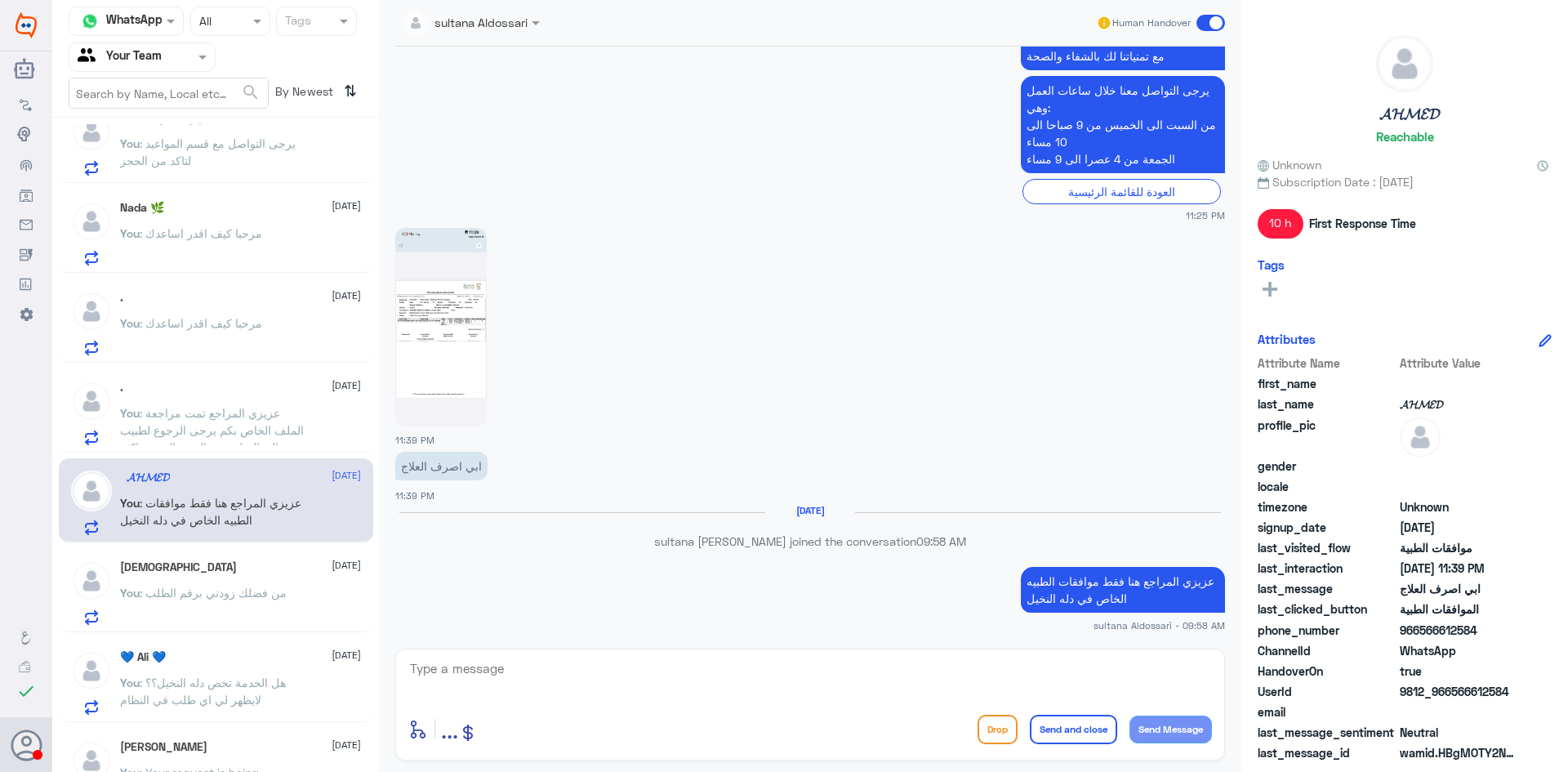
scroll to position [572, 0]
click at [192, 583] on p "You : من فضلك زودني برقم الطلب" at bounding box center [203, 602] width 167 height 41
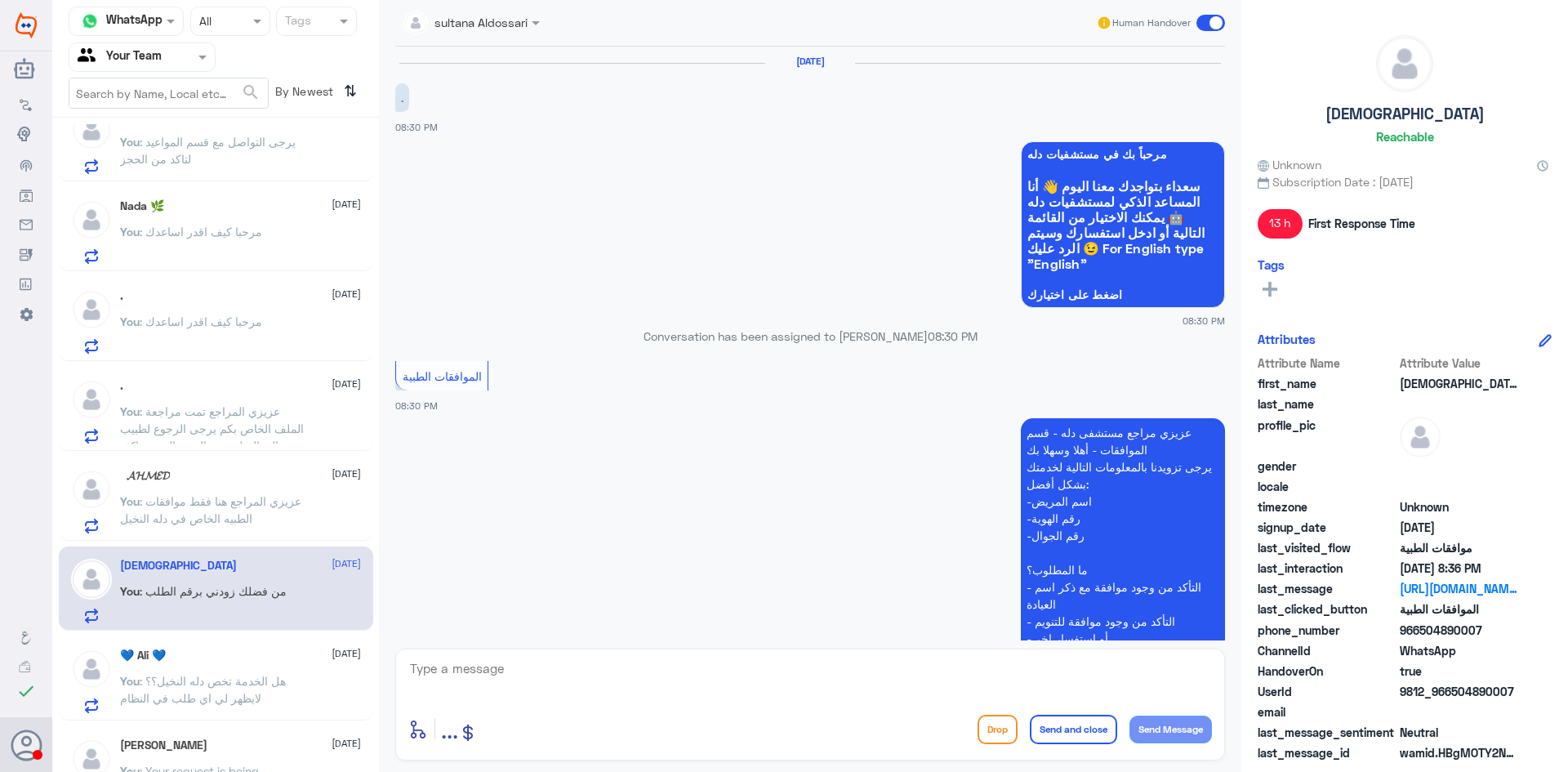
scroll to position [668, 0]
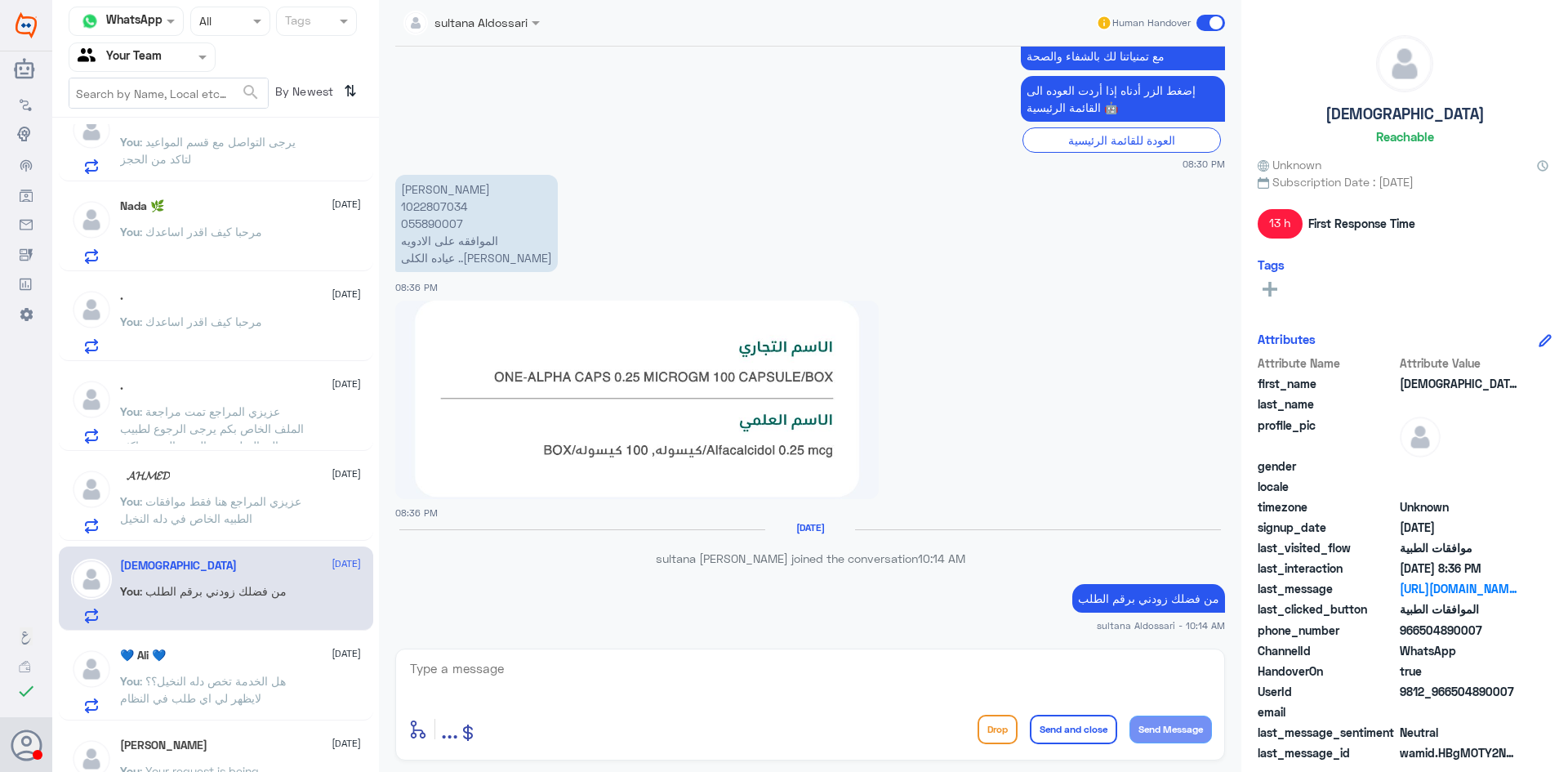
click at [210, 658] on div "💙 [PERSON_NAME] 💙 [DATE]" at bounding box center [240, 655] width 241 height 14
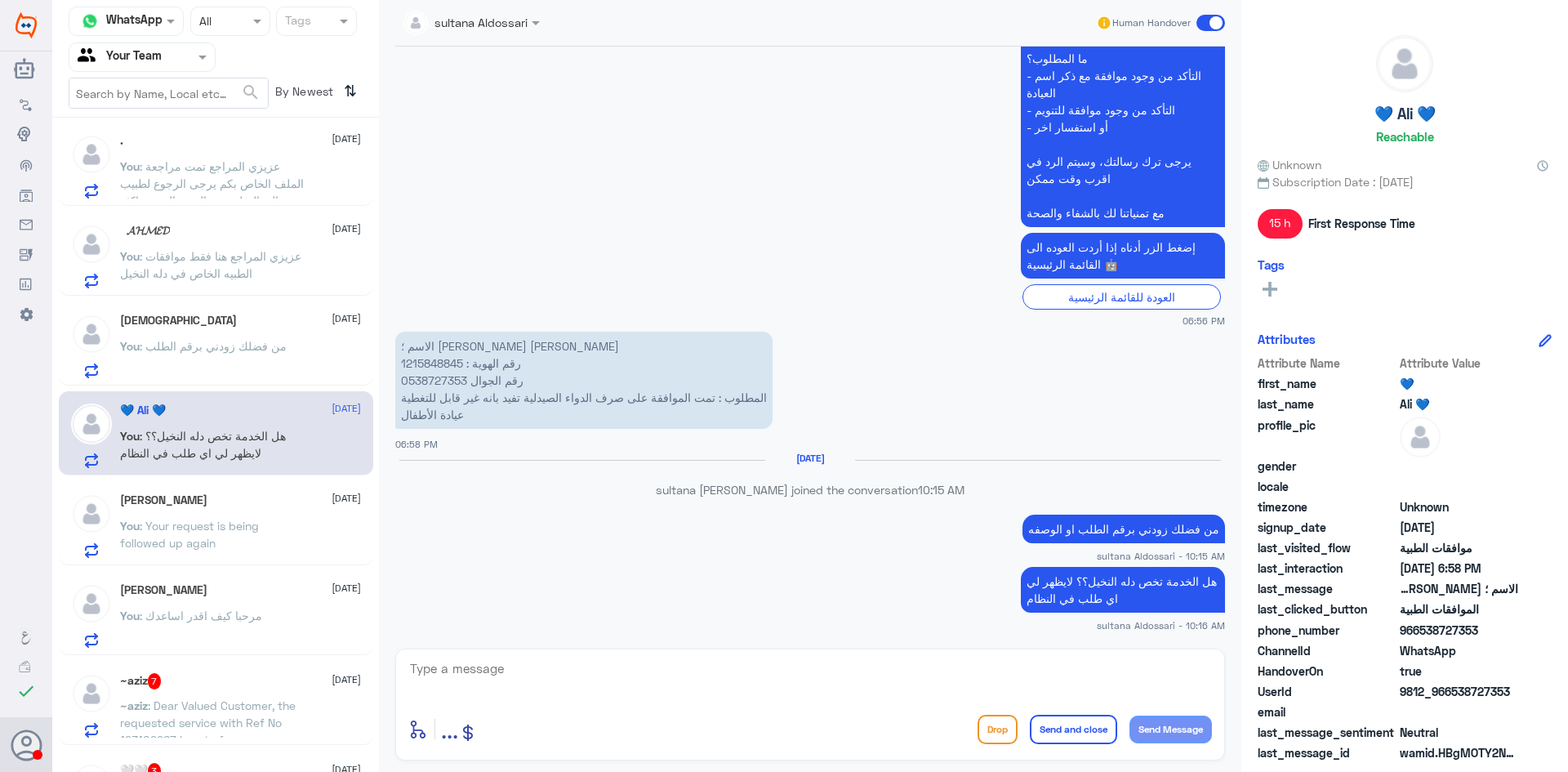
click at [211, 608] on p "You : مرحبا كيف اقدر اساعدك" at bounding box center [191, 627] width 142 height 41
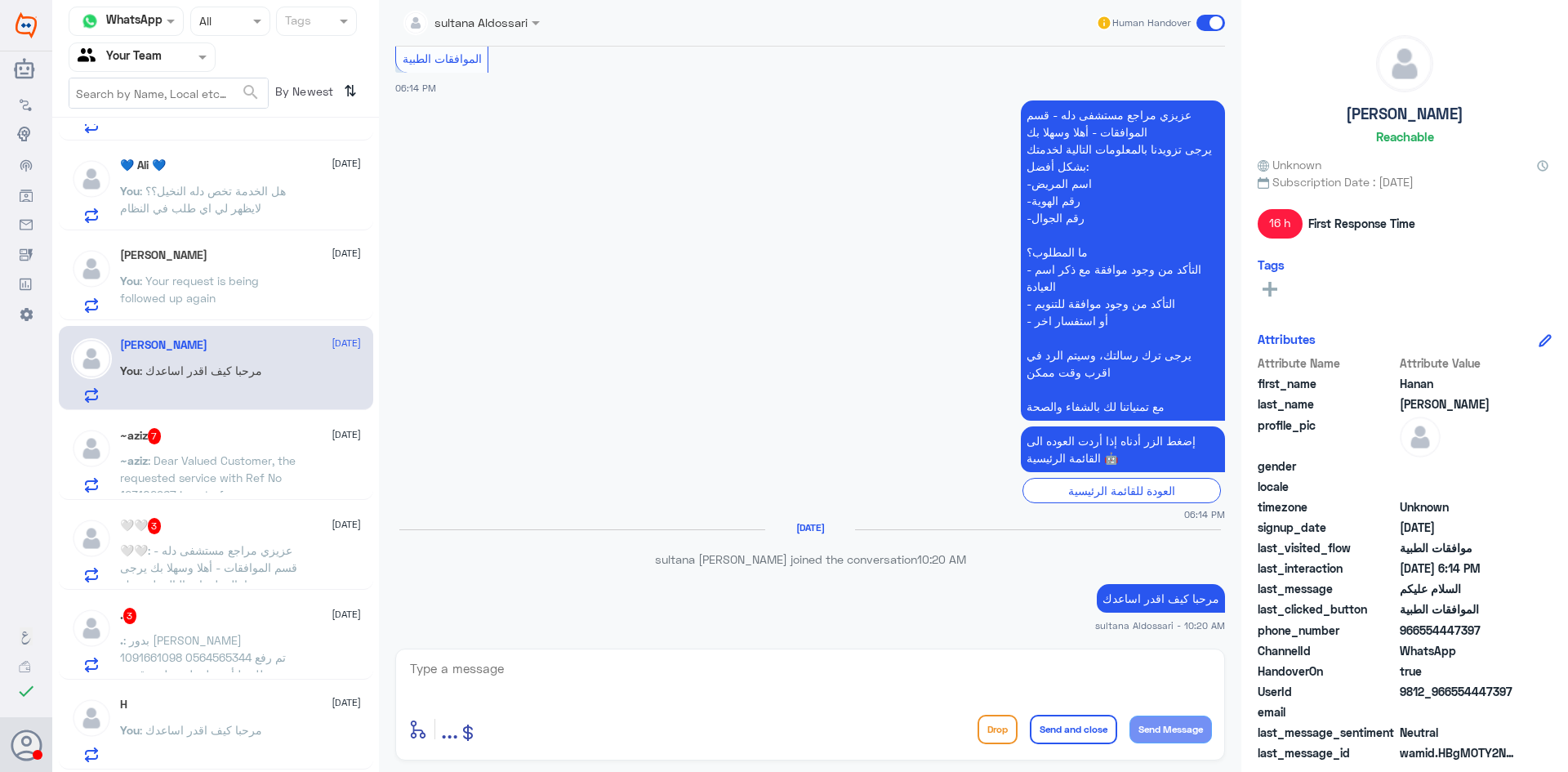
click at [225, 558] on p "🤍🤍 : [PERSON_NAME] مراجع مستشفى دله - قسم الموافقات - أهلا وسهلا بك يرجى تزويدن…" at bounding box center [212, 561] width 184 height 41
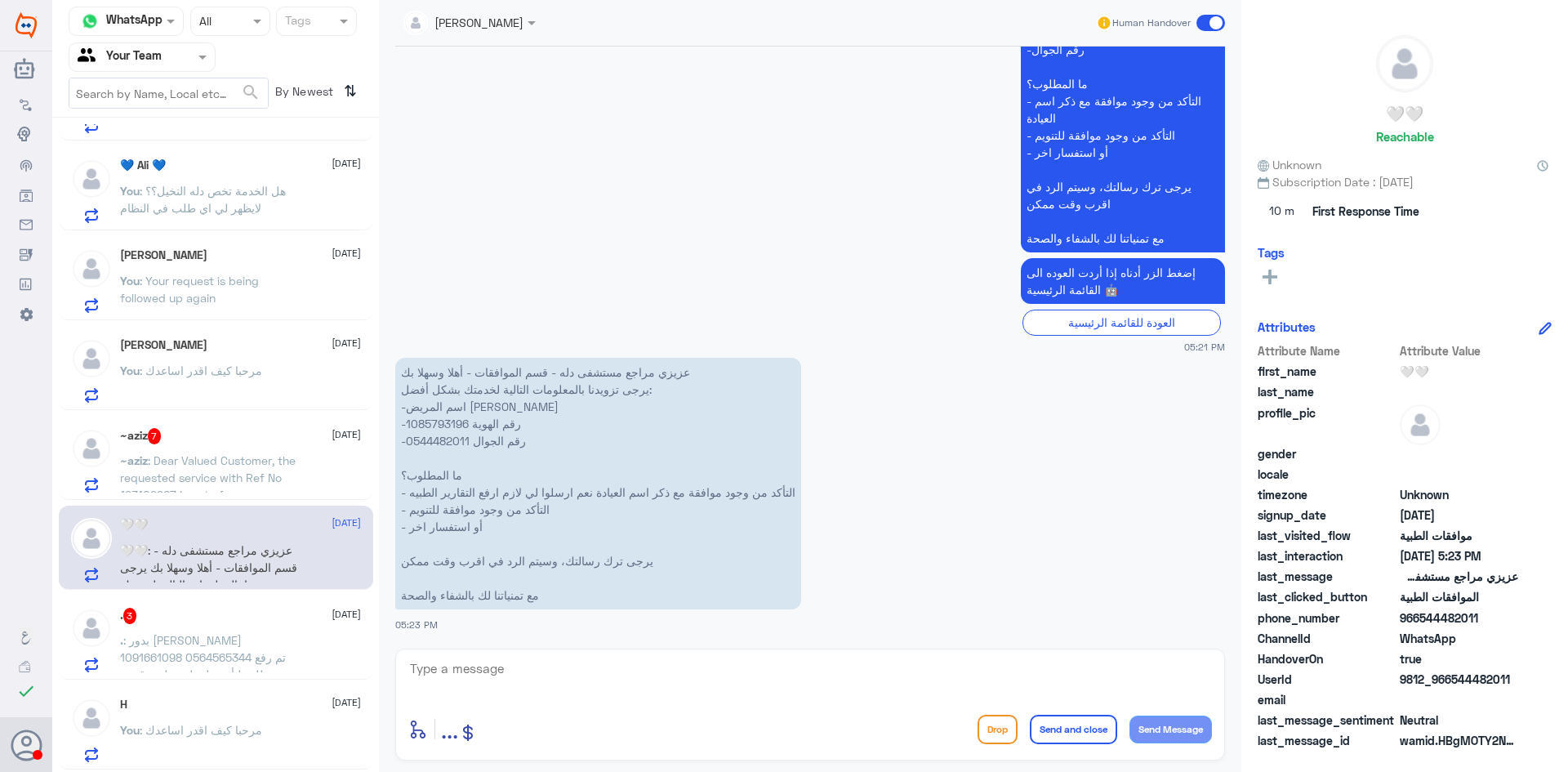
click at [439, 421] on p "عزيزي مراجع مستشفى دله - قسم الموافقات - أهلا وسهلا بك يرجى تزويدنا بالمعلومات …" at bounding box center [599, 483] width 406 height 251
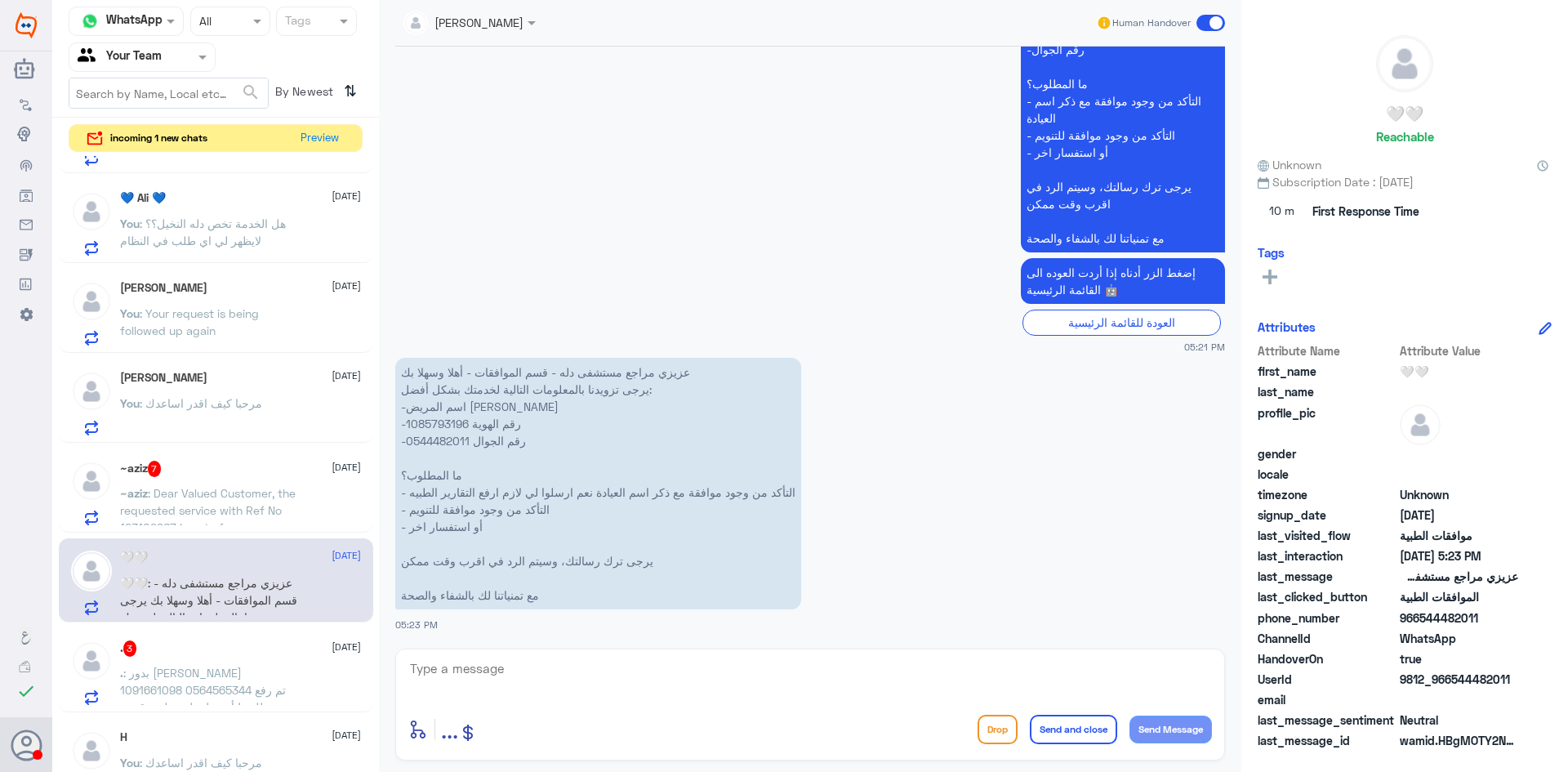
click at [834, 676] on textarea at bounding box center [810, 677] width 803 height 40
type textarea "تمت متابعة طلبكم قيد الاجراء لدى التامين"
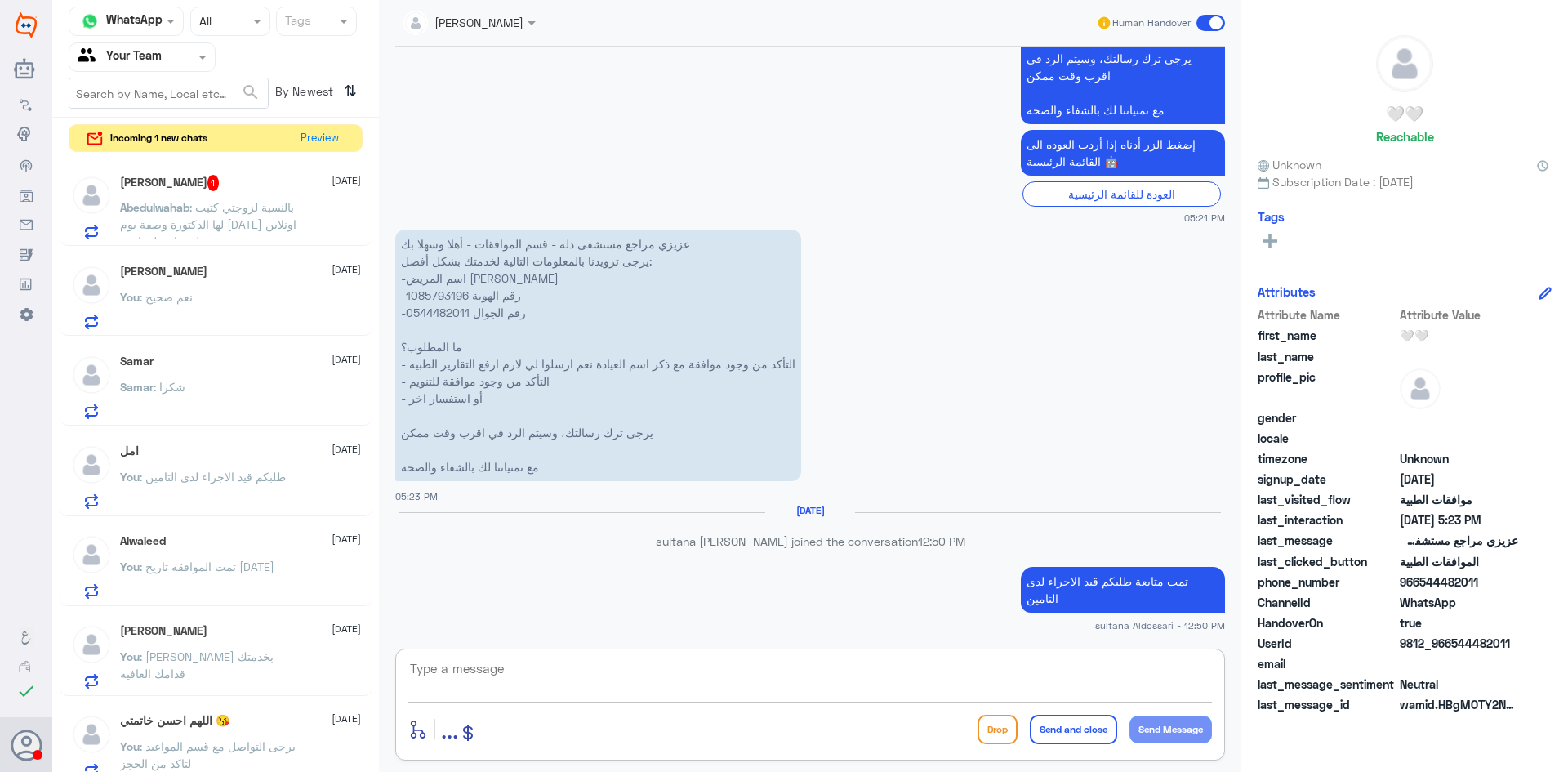
click at [254, 210] on span ": بالنسبة لزوجتي كتبت لها الدكتورة وصفة يوم [DATE] اونلاين هل بحاجة لموافقة" at bounding box center [208, 224] width 177 height 48
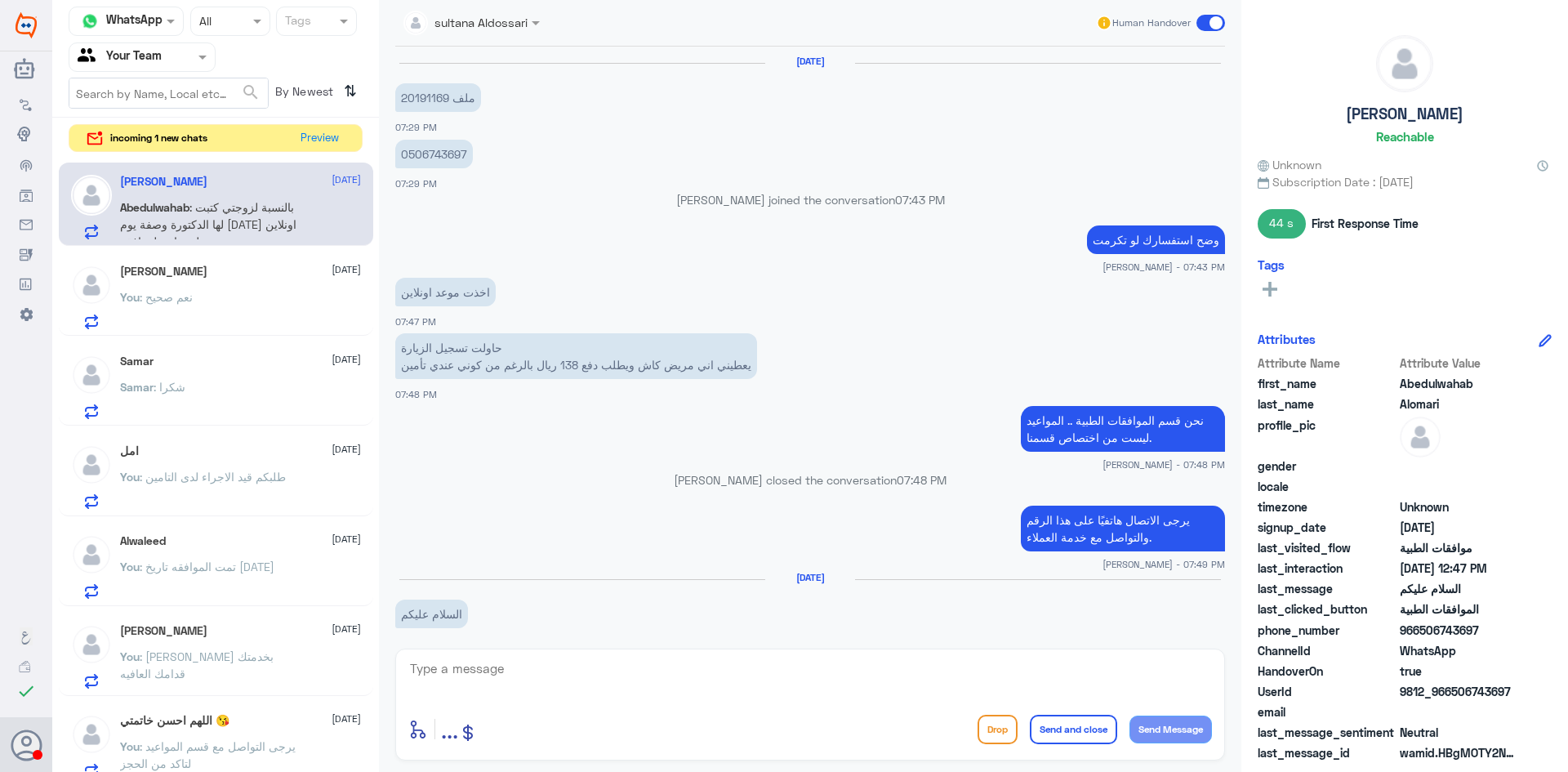
scroll to position [1003, 0]
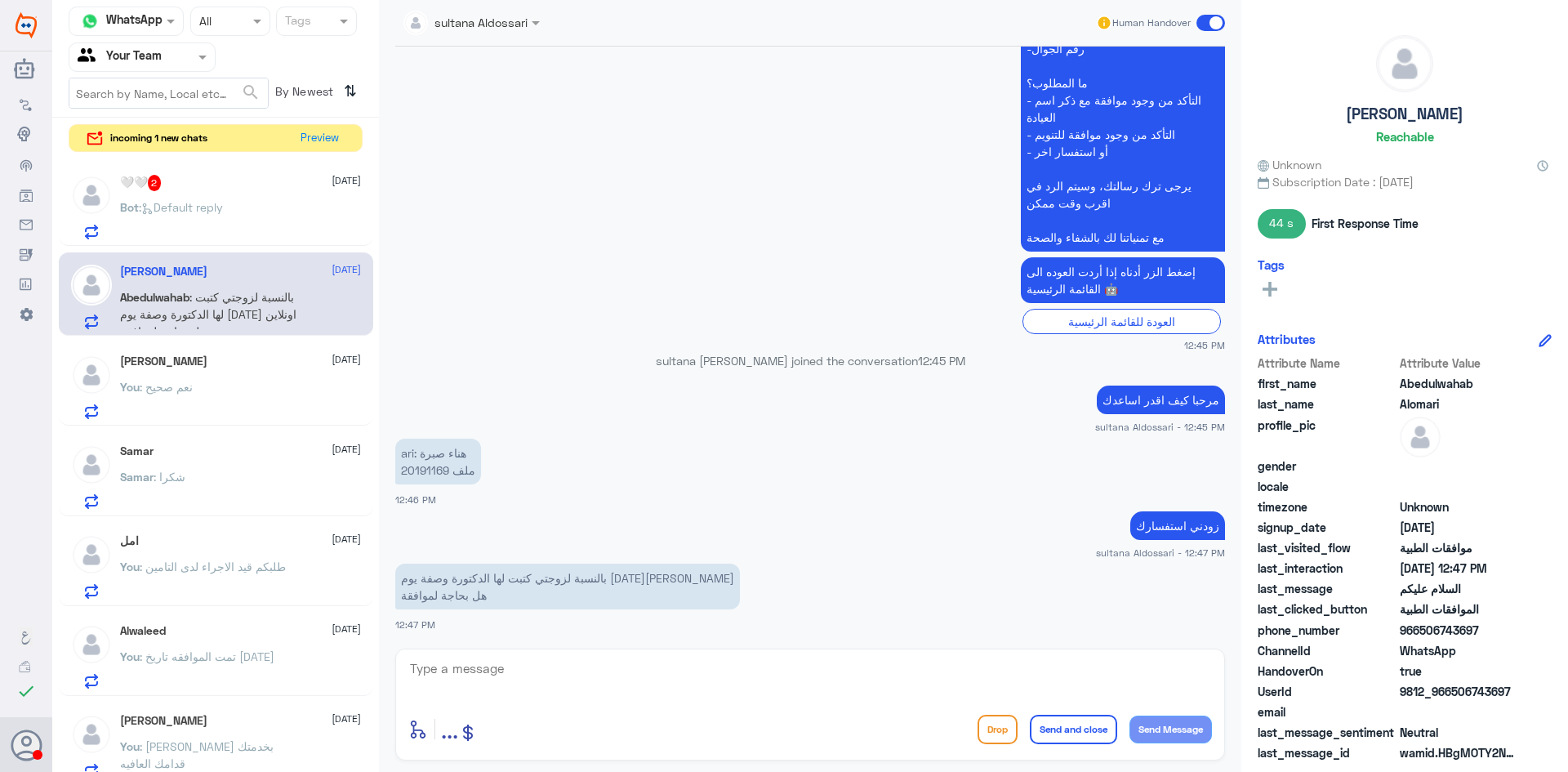
click at [669, 677] on textarea at bounding box center [810, 677] width 803 height 40
type textarea "من فضلك زودني رقم الملف او الطلب"
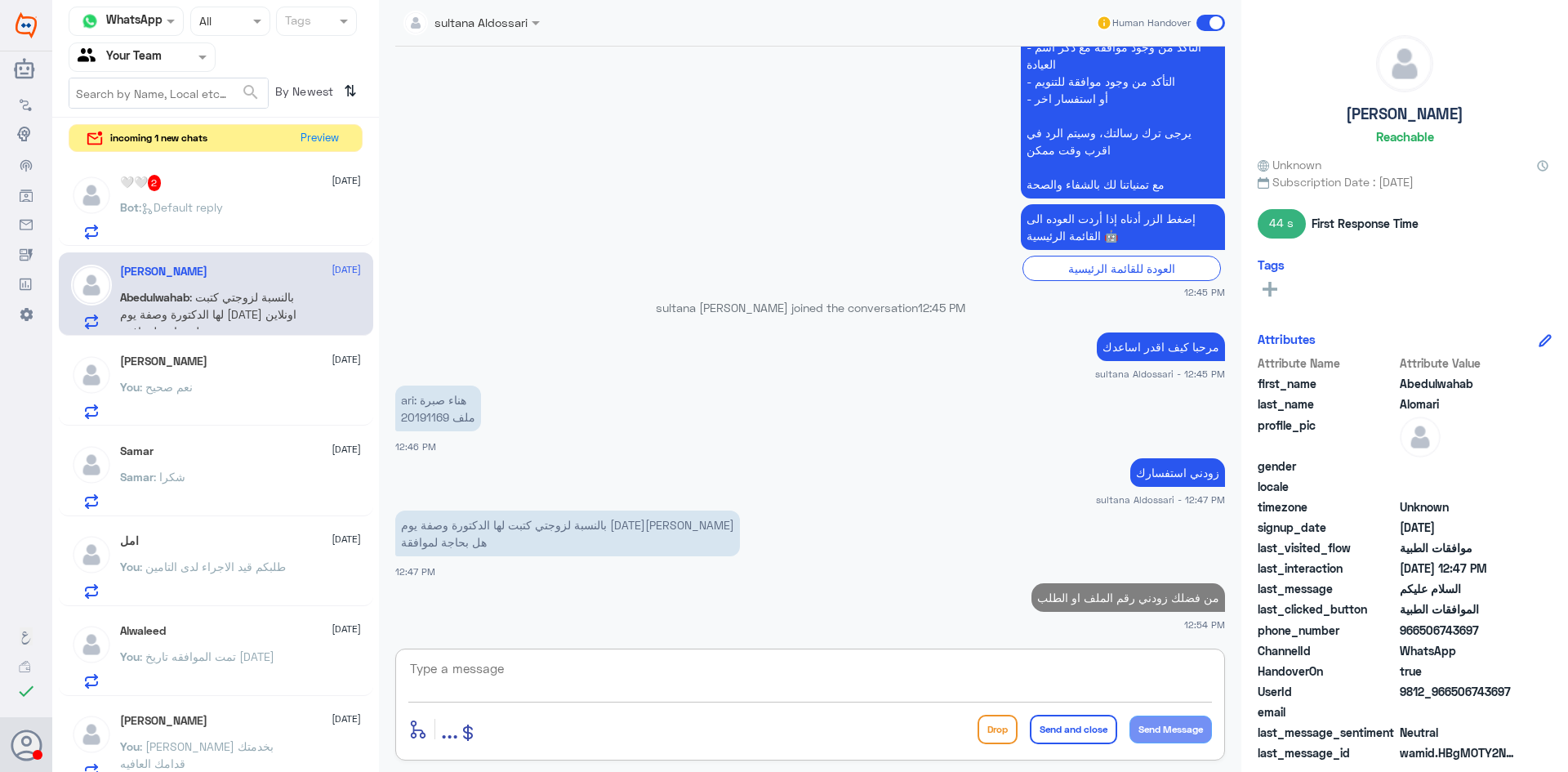
click at [201, 203] on span ": Default reply" at bounding box center [180, 206] width 84 height 14
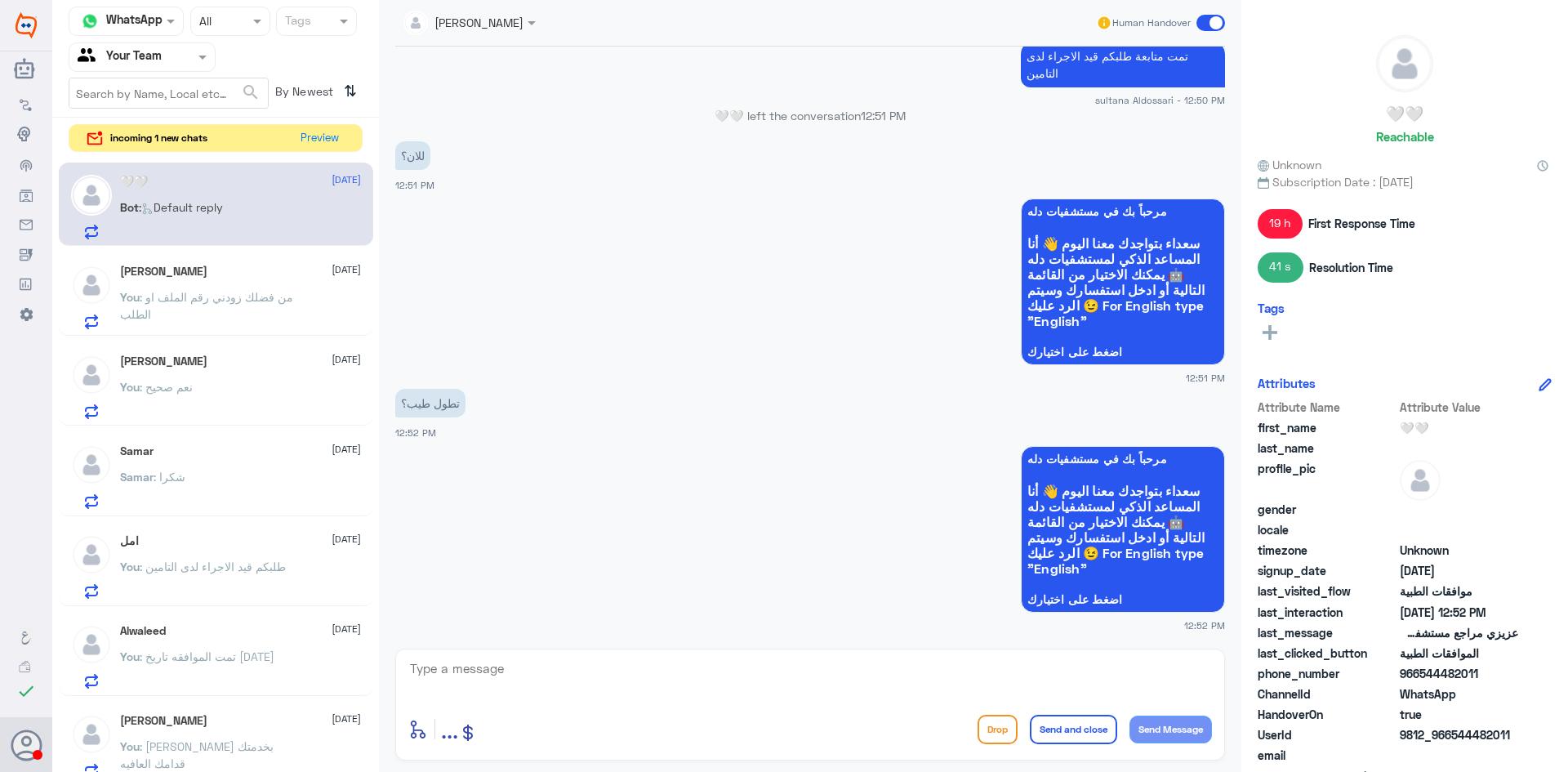
scroll to position [1420, 0]
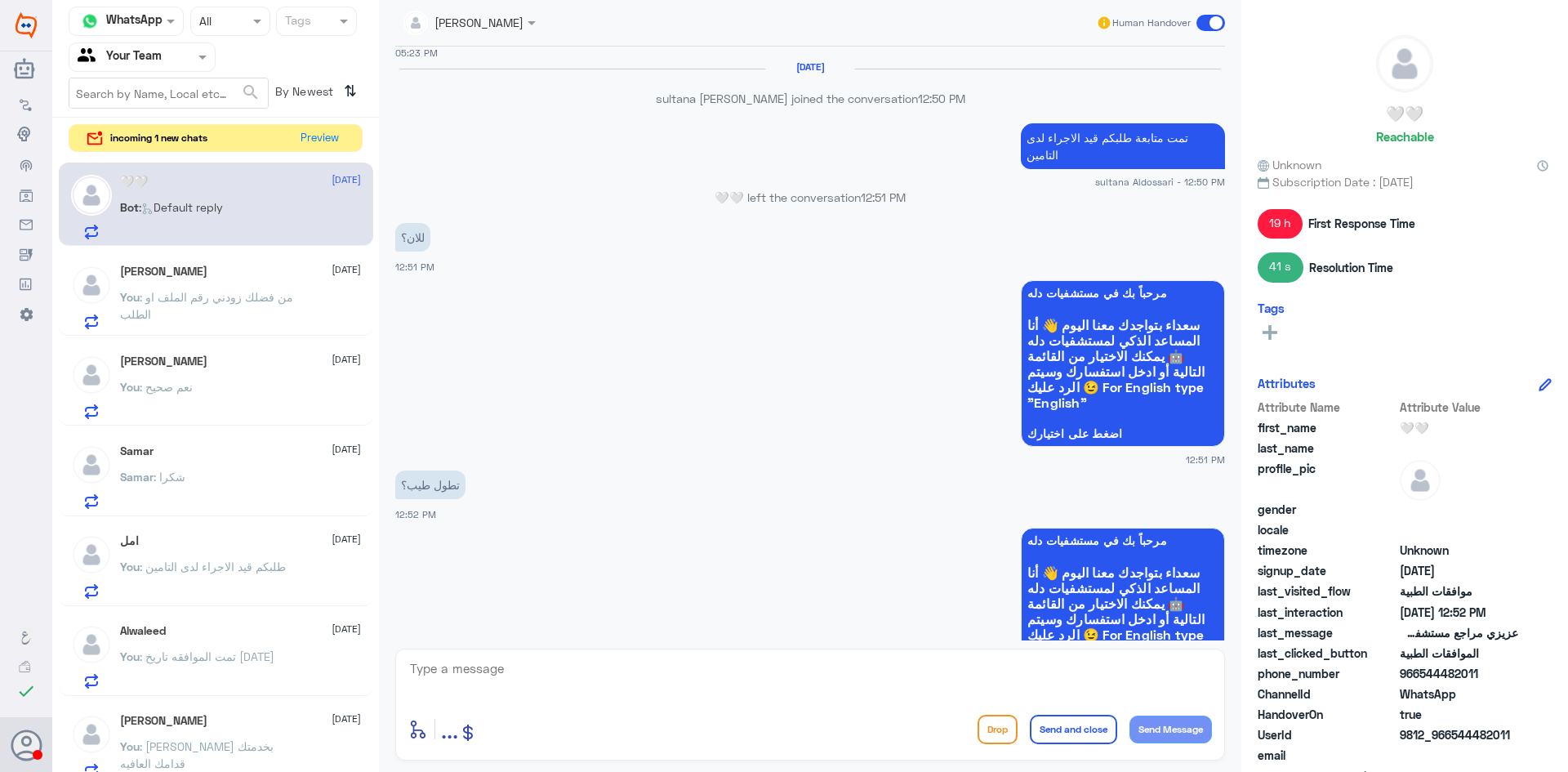
click at [668, 653] on div "enter flow name ... Drop Send and close Send Message" at bounding box center [810, 704] width 830 height 112
click at [670, 671] on textarea at bounding box center [810, 677] width 803 height 40
type textarea "حسب شركة التامين"
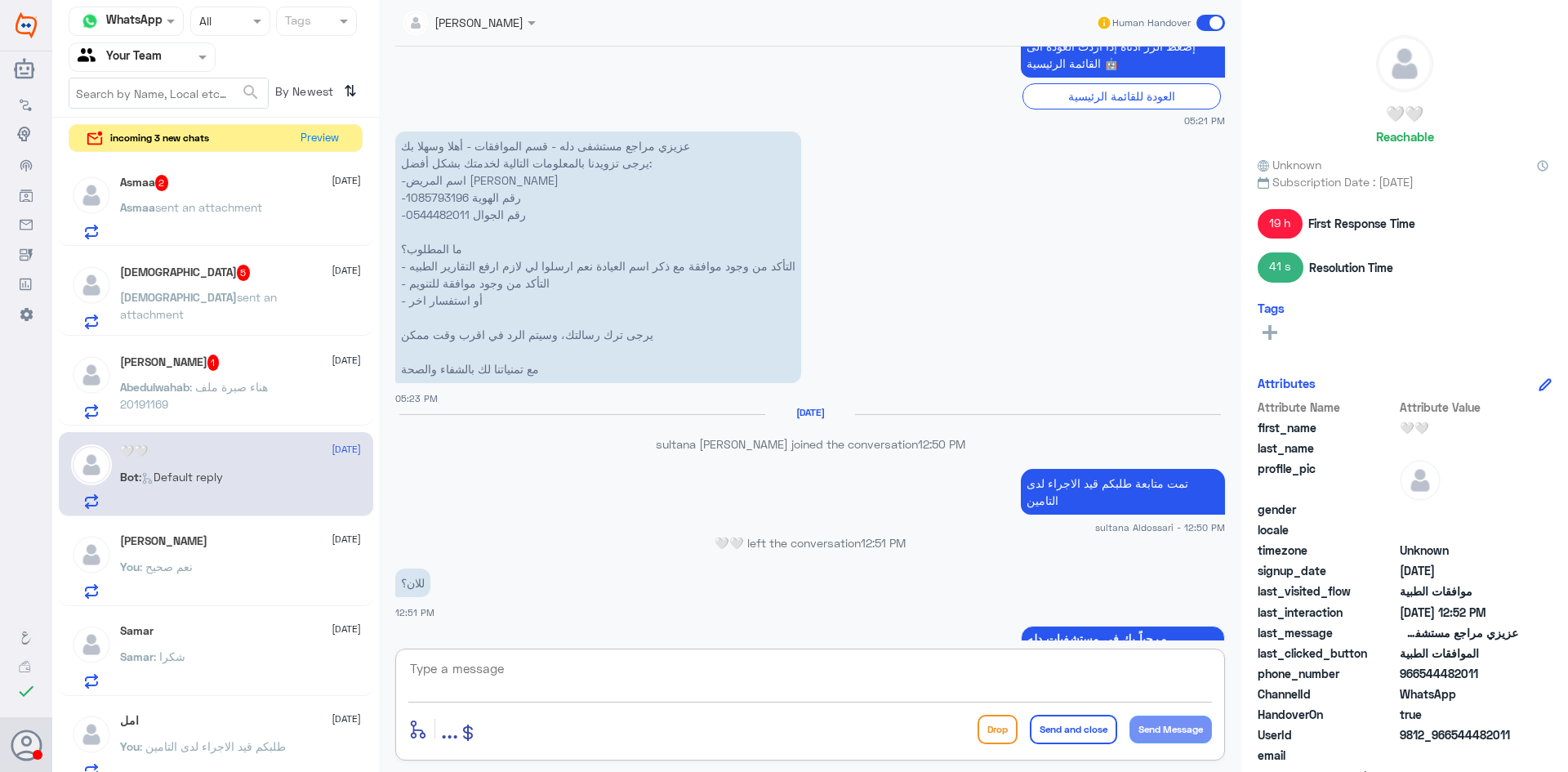
scroll to position [1071, 0]
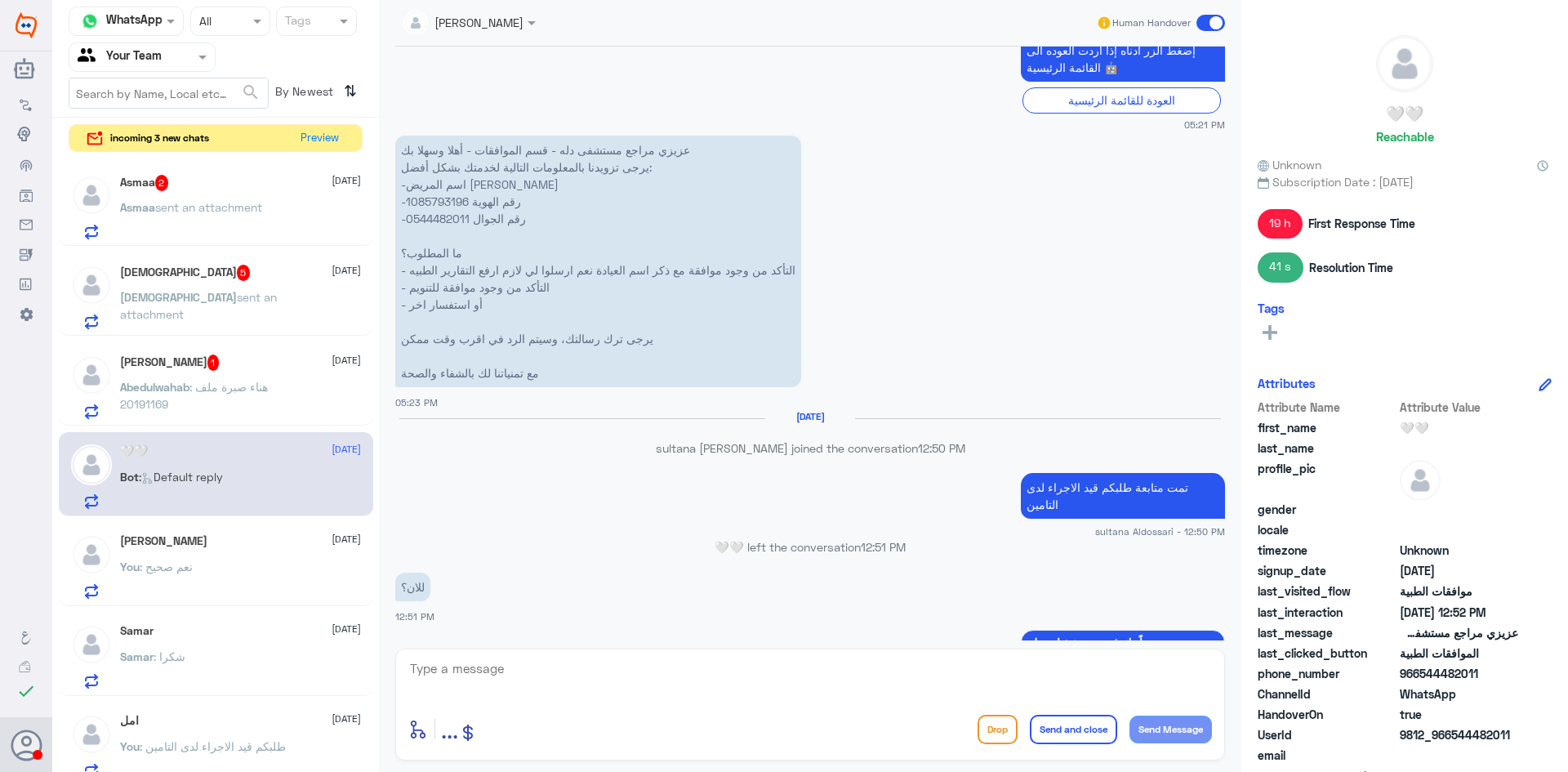
click at [443, 200] on p "عزيزي مراجع مستشفى دله - قسم الموافقات - أهلا وسهلا بك يرجى تزويدنا بالمعلومات …" at bounding box center [599, 261] width 406 height 251
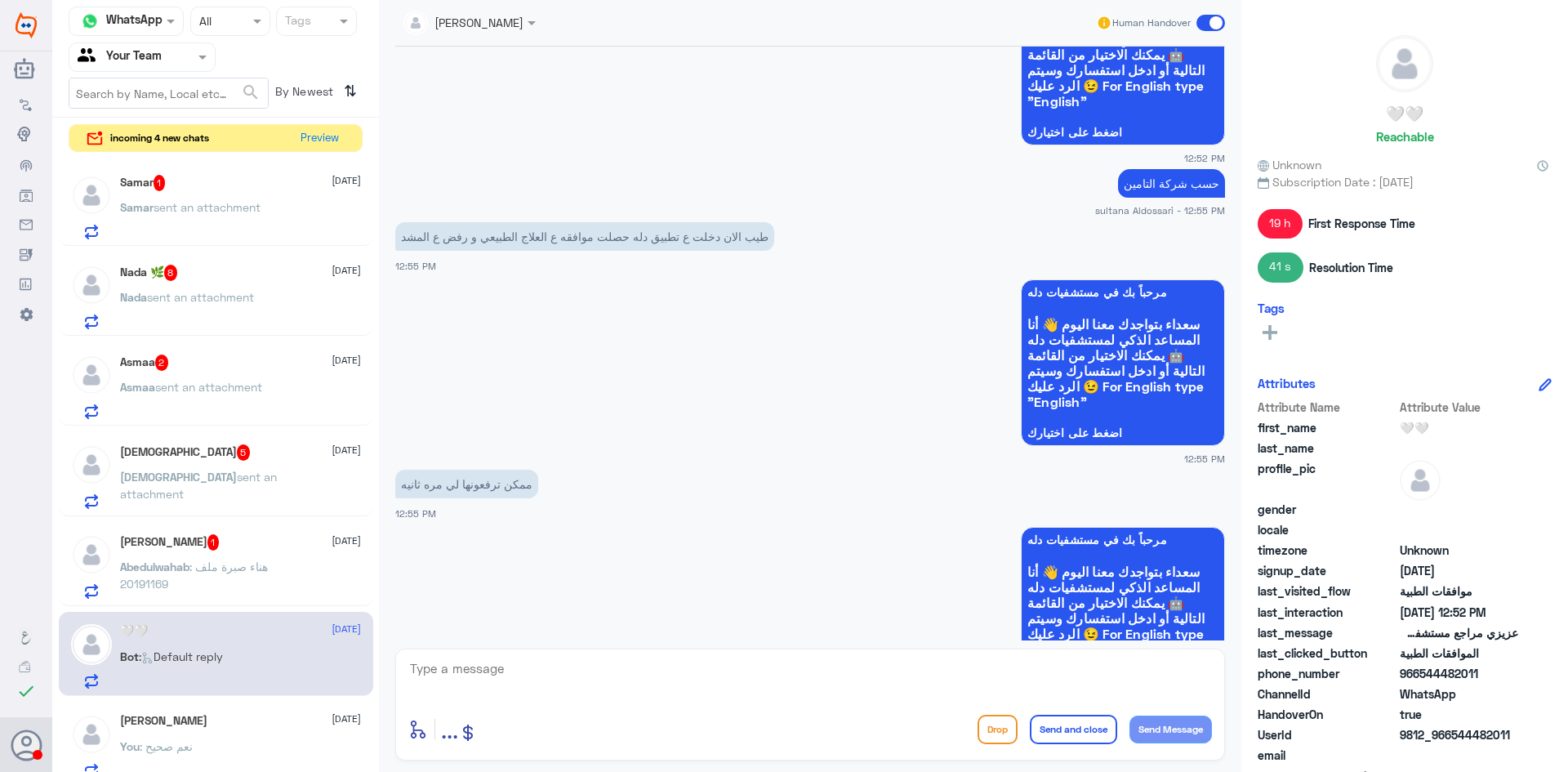
scroll to position [2051, 0]
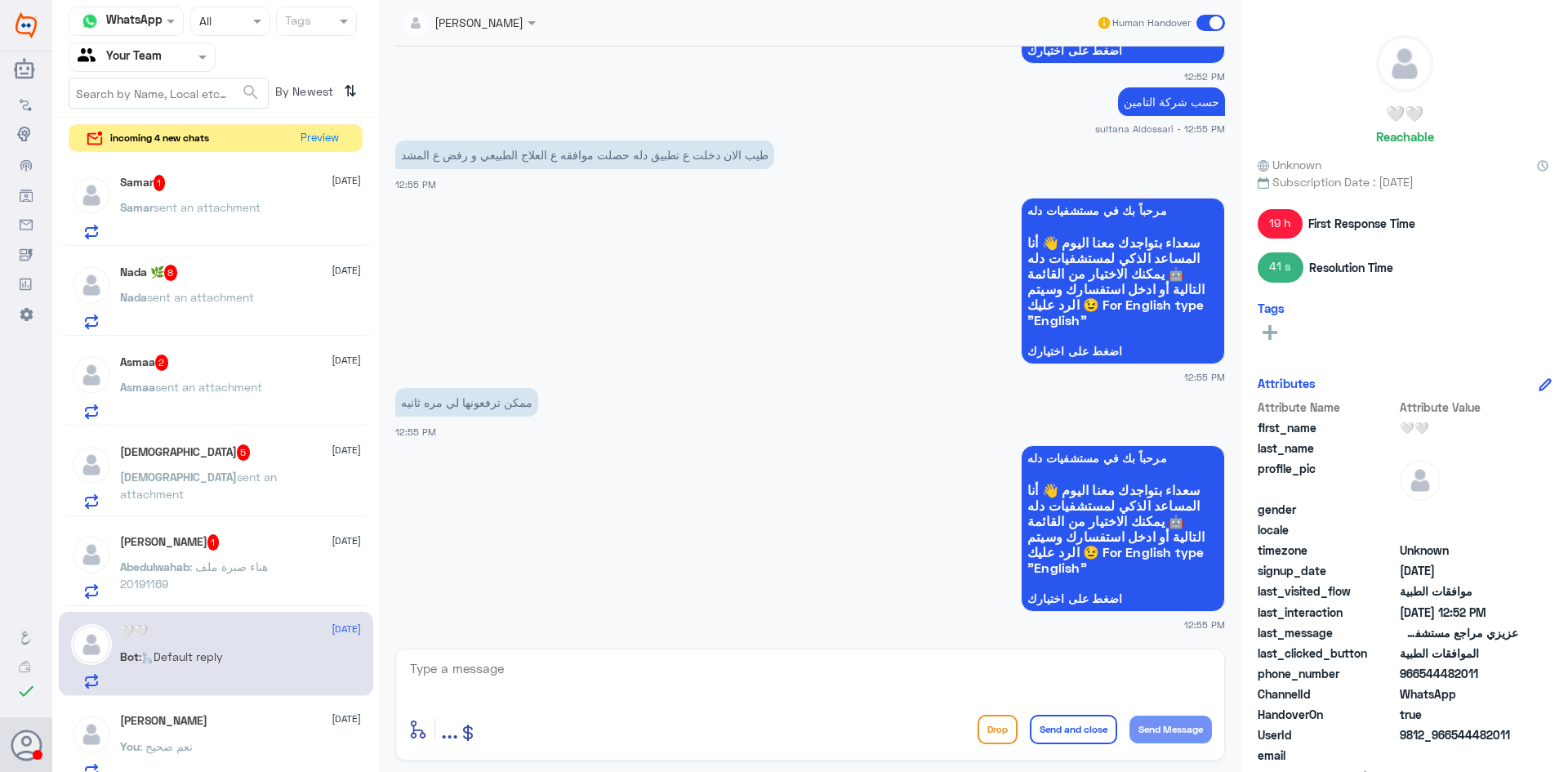
click at [751, 670] on textarea at bounding box center [810, 677] width 803 height 40
type textarea "j"
type textarea "تم اضافة التقرير الطبيب المعالج وتقريره اشعة الرنين الى التامين لازال مرفوض الم…"
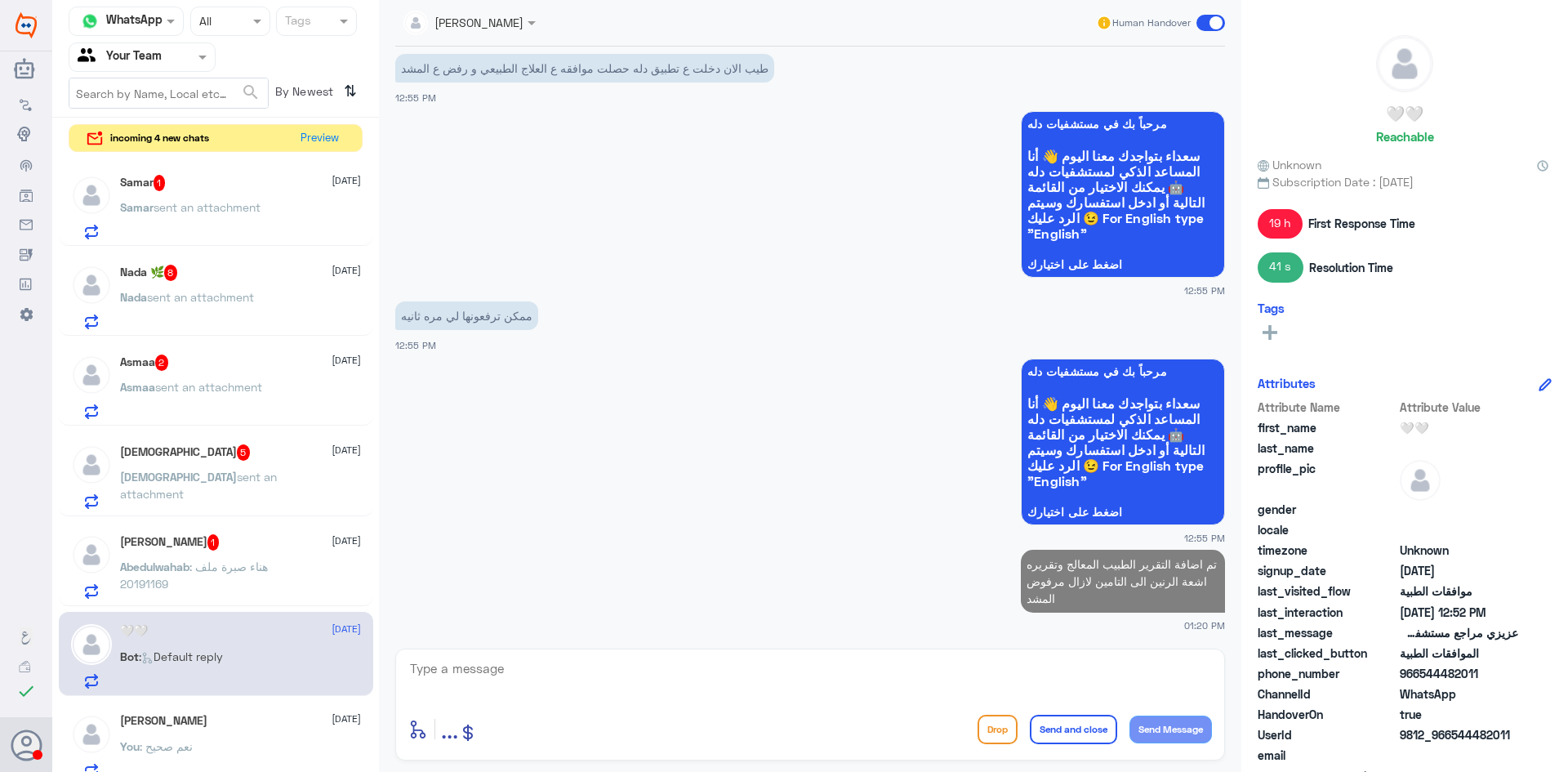
click at [245, 571] on span ": هناء صبرة ملف 20191169" at bounding box center [194, 575] width 148 height 31
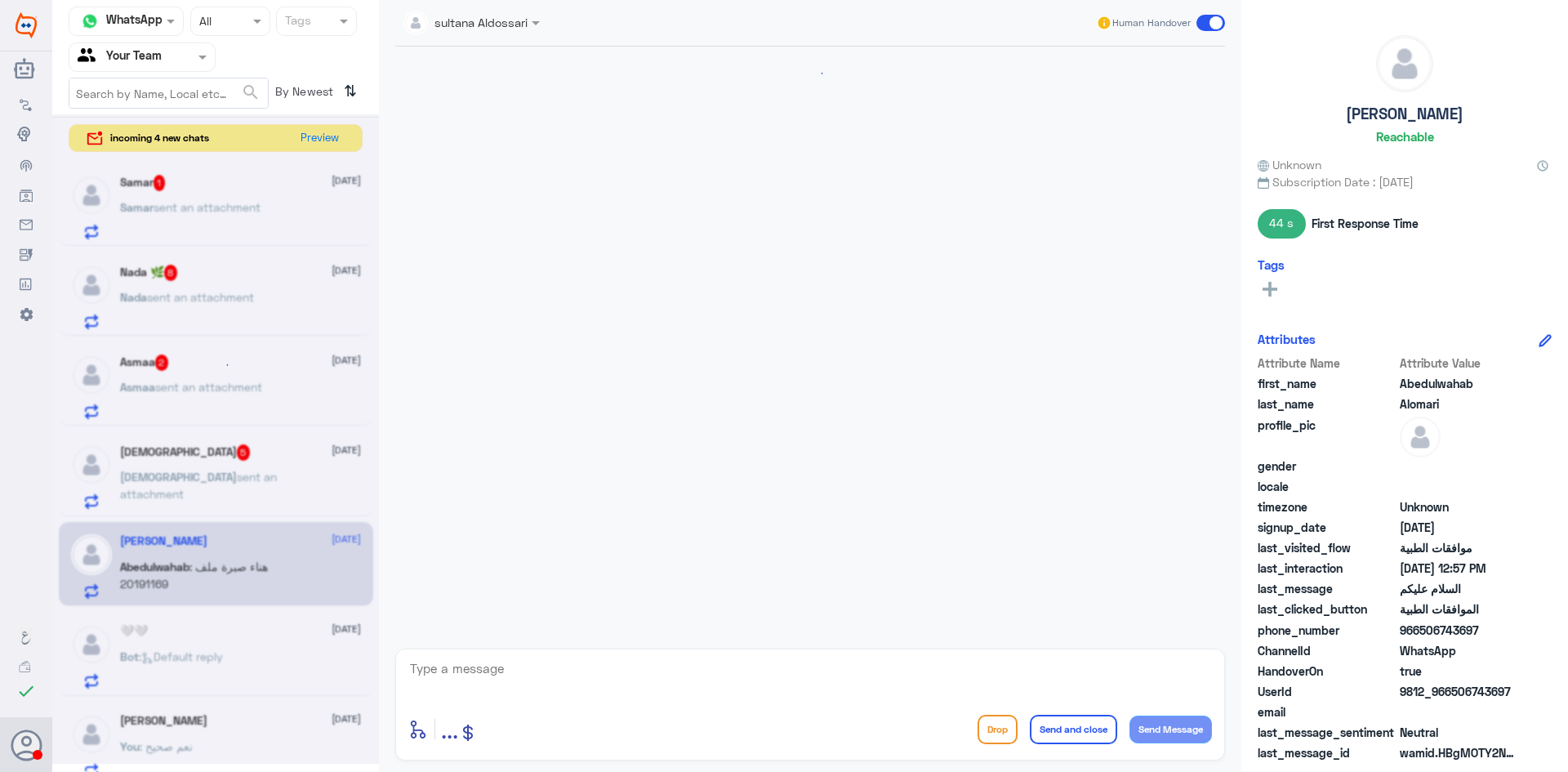
scroll to position [1021, 0]
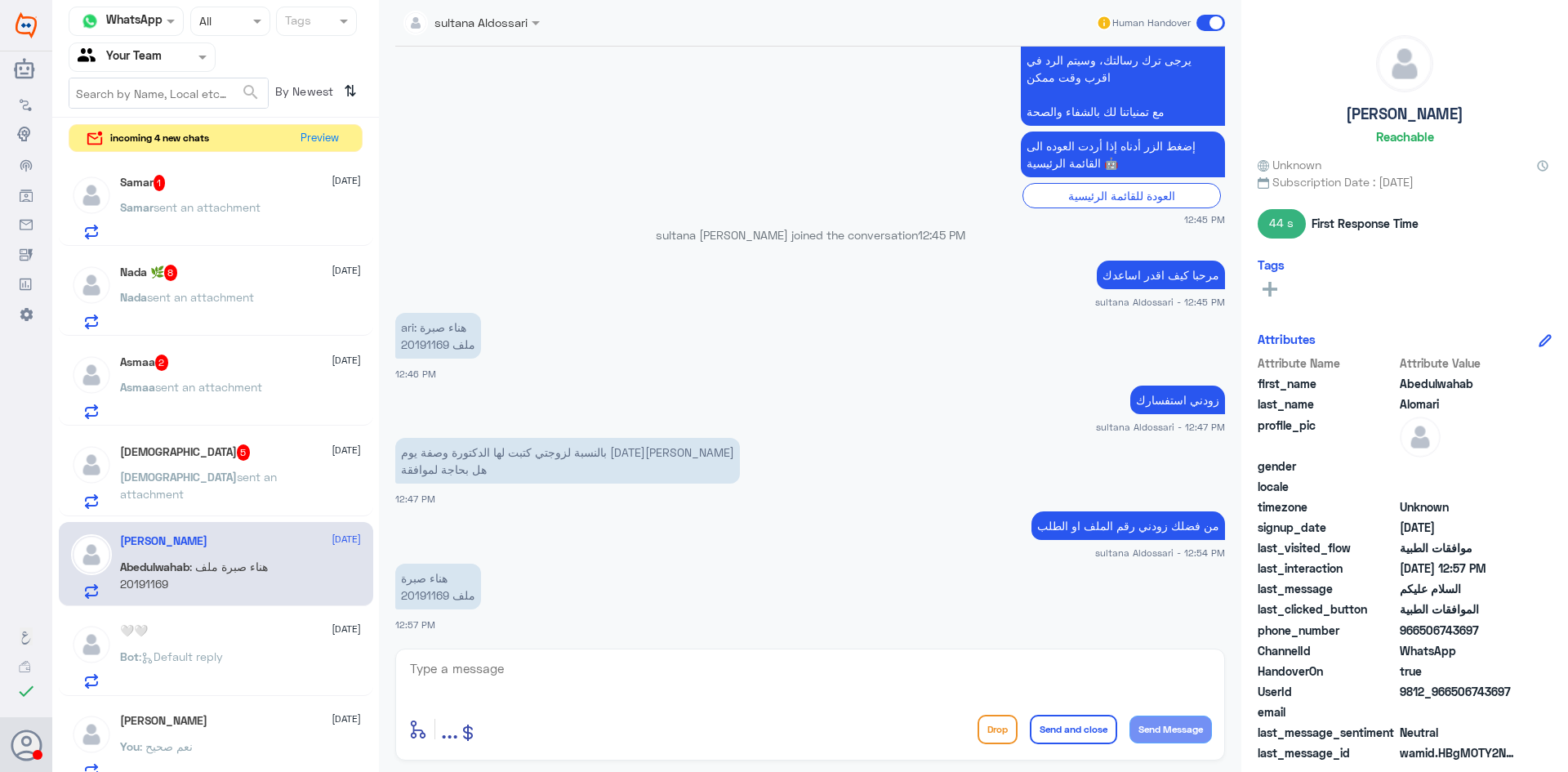
click at [419, 597] on p "هناء صبرة ملف 20191169" at bounding box center [438, 586] width 85 height 46
click at [800, 683] on textarea at bounding box center [810, 677] width 803 height 40
type textarea "لا يظهر اي طلب جديد في النظام"
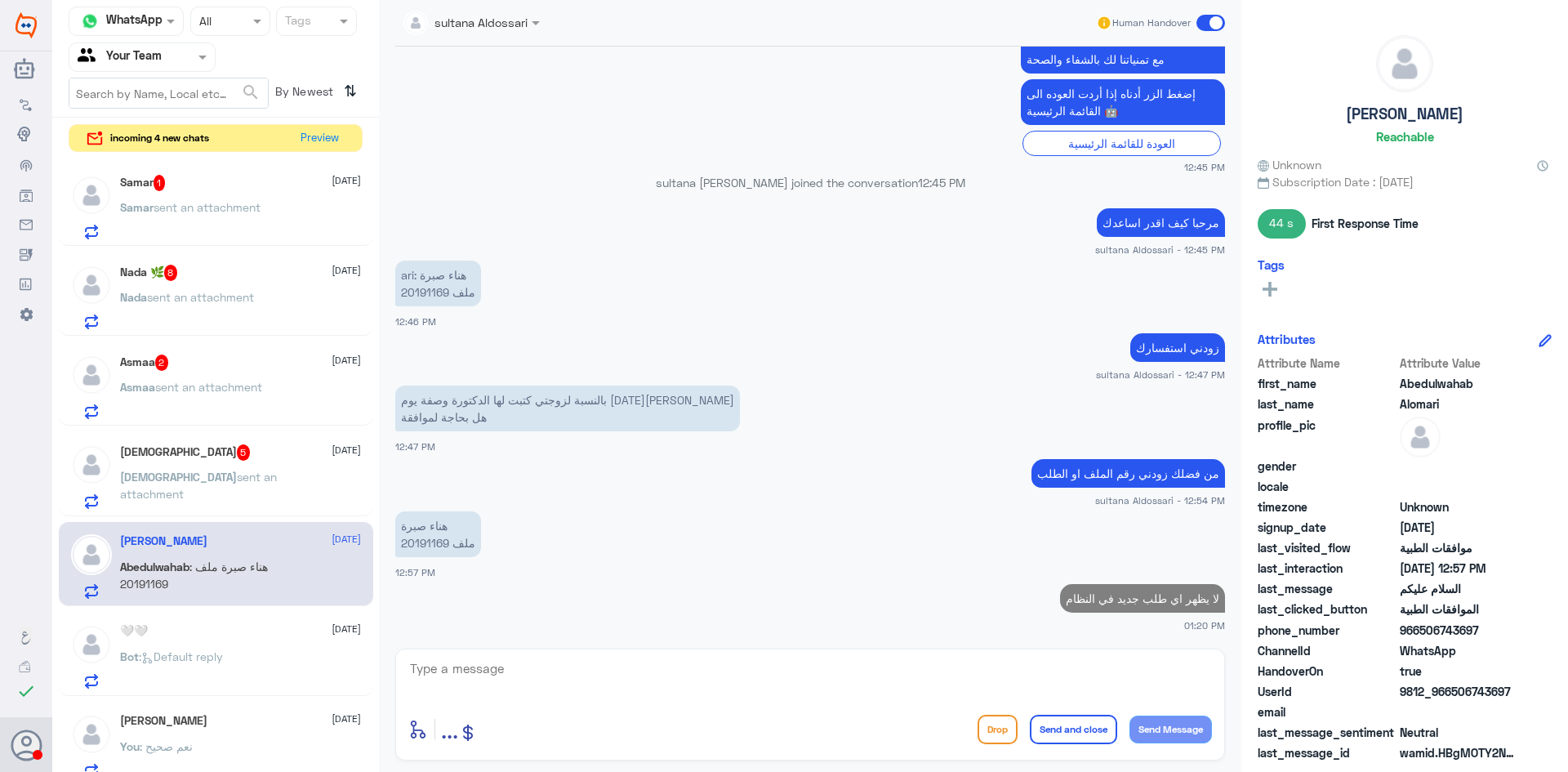
click at [195, 483] on span "sent an attachment" at bounding box center [198, 484] width 157 height 31
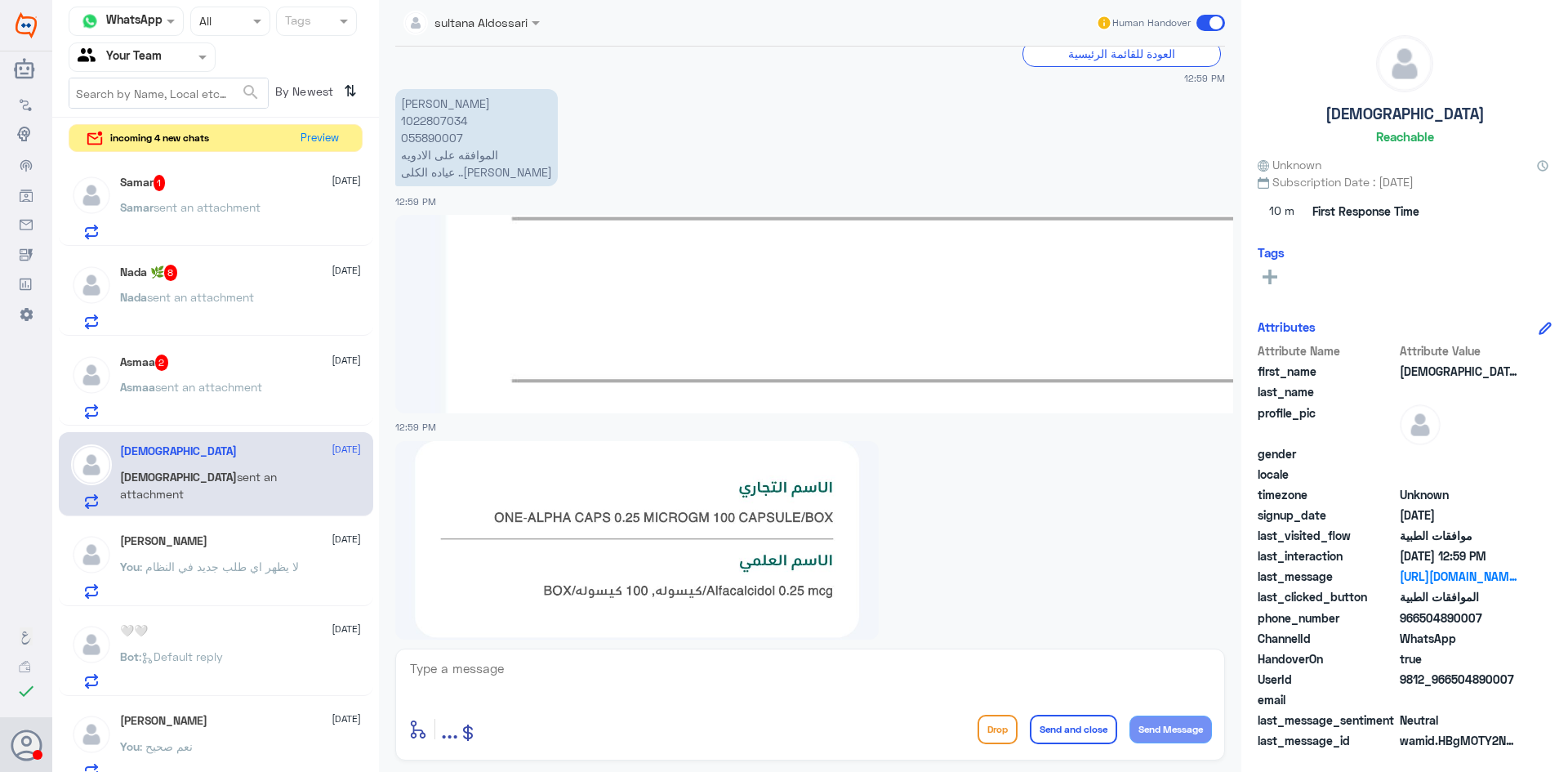
scroll to position [2203, 0]
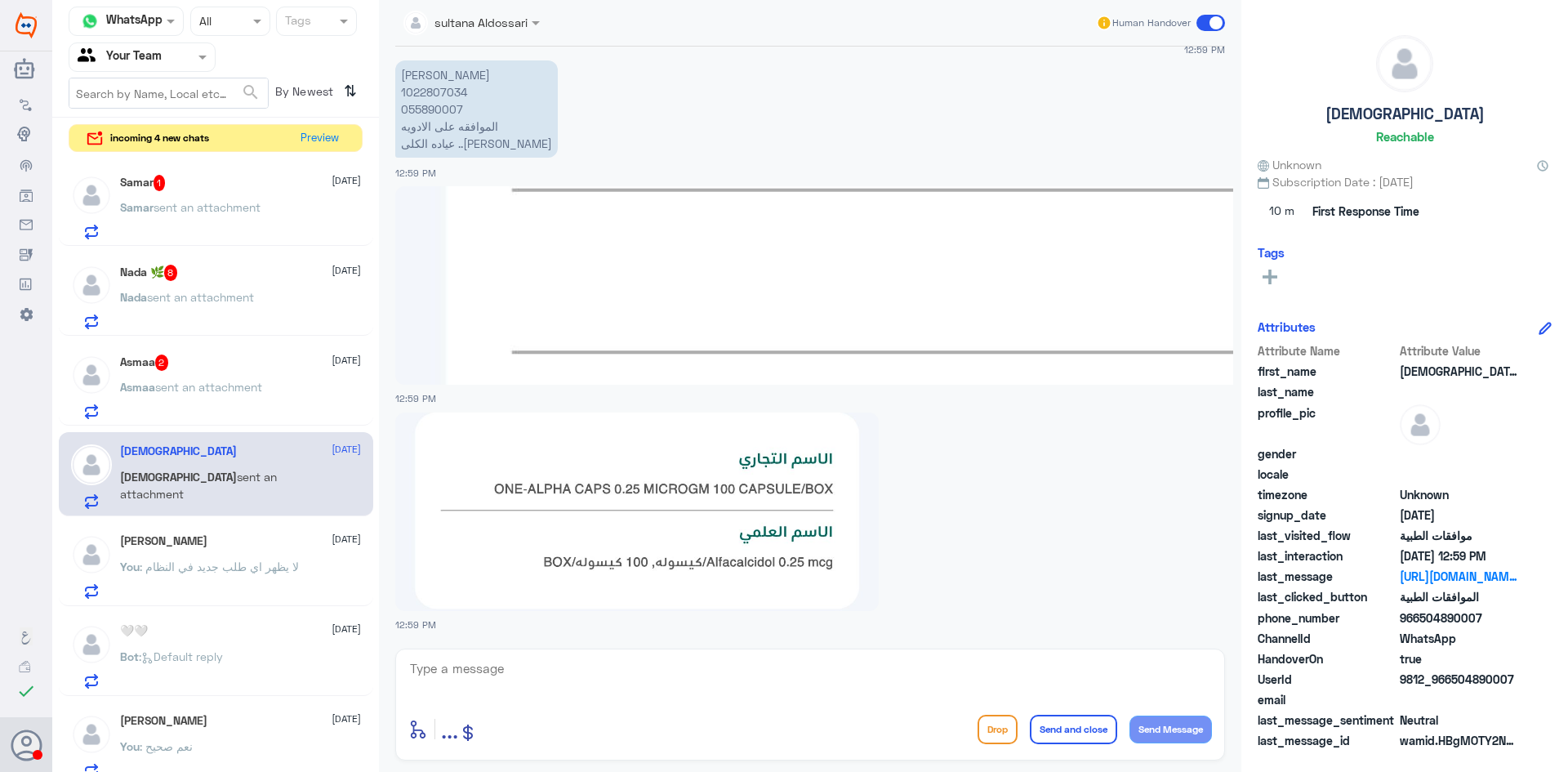
click at [428, 83] on p "[PERSON_NAME] 1022807034 055890007 الموافقه على الادويه عياده الكلى ..[PERSON_N…" at bounding box center [477, 109] width 163 height 97
click at [428, 92] on p "[PERSON_NAME] 1022807034 055890007 الموافقه على الادويه عياده الكلى ..[PERSON_N…" at bounding box center [477, 109] width 163 height 97
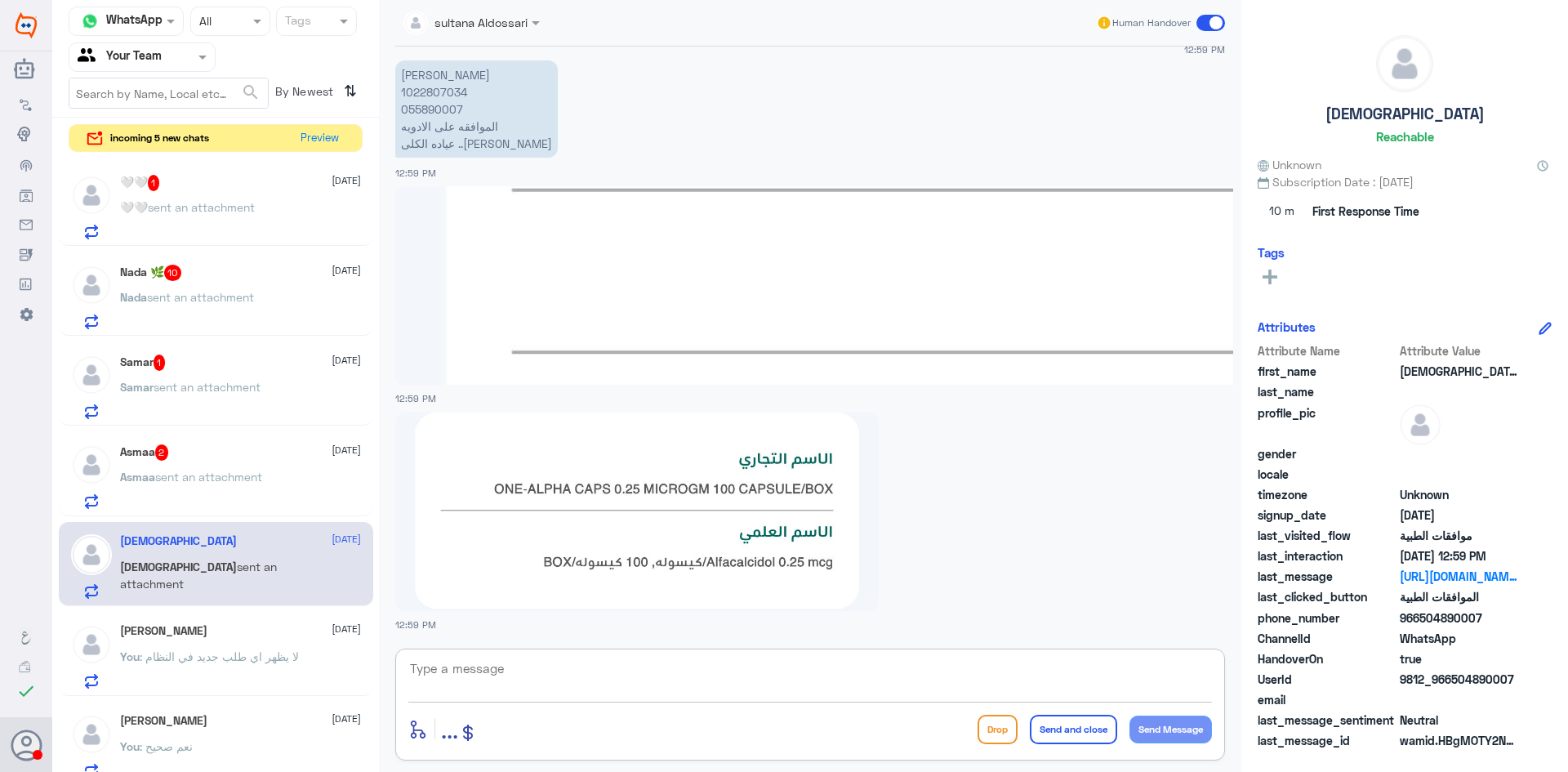
click at [666, 675] on textarea at bounding box center [810, 677] width 803 height 40
click at [687, 660] on textarea at bounding box center [810, 677] width 803 height 40
type textarea "u"
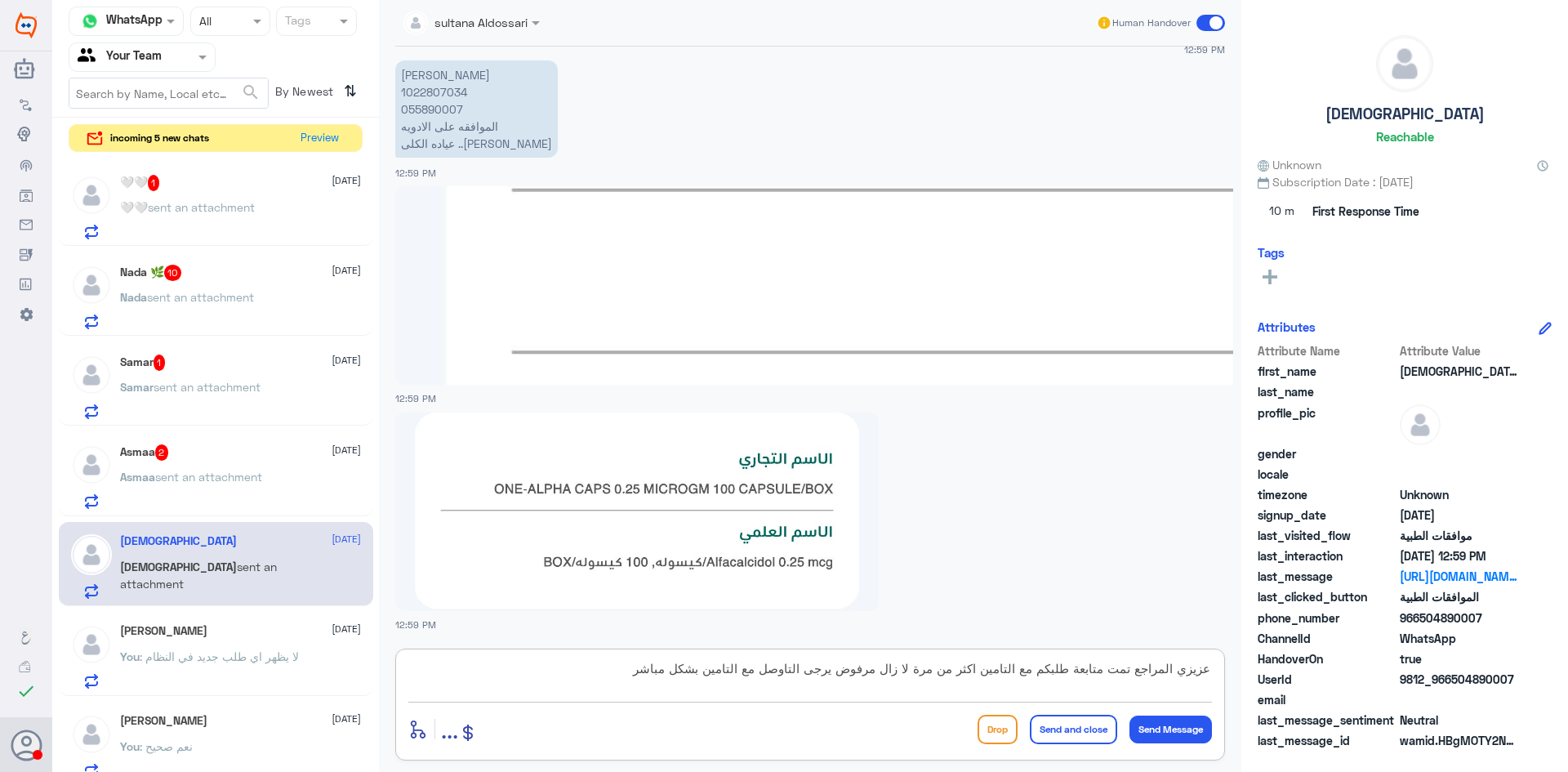
type textarea "عزيزي المراجع تمت متابعة طلبكم مع التامين اكثر من مرة لا زال مرفوض يرجى التاوصل…"
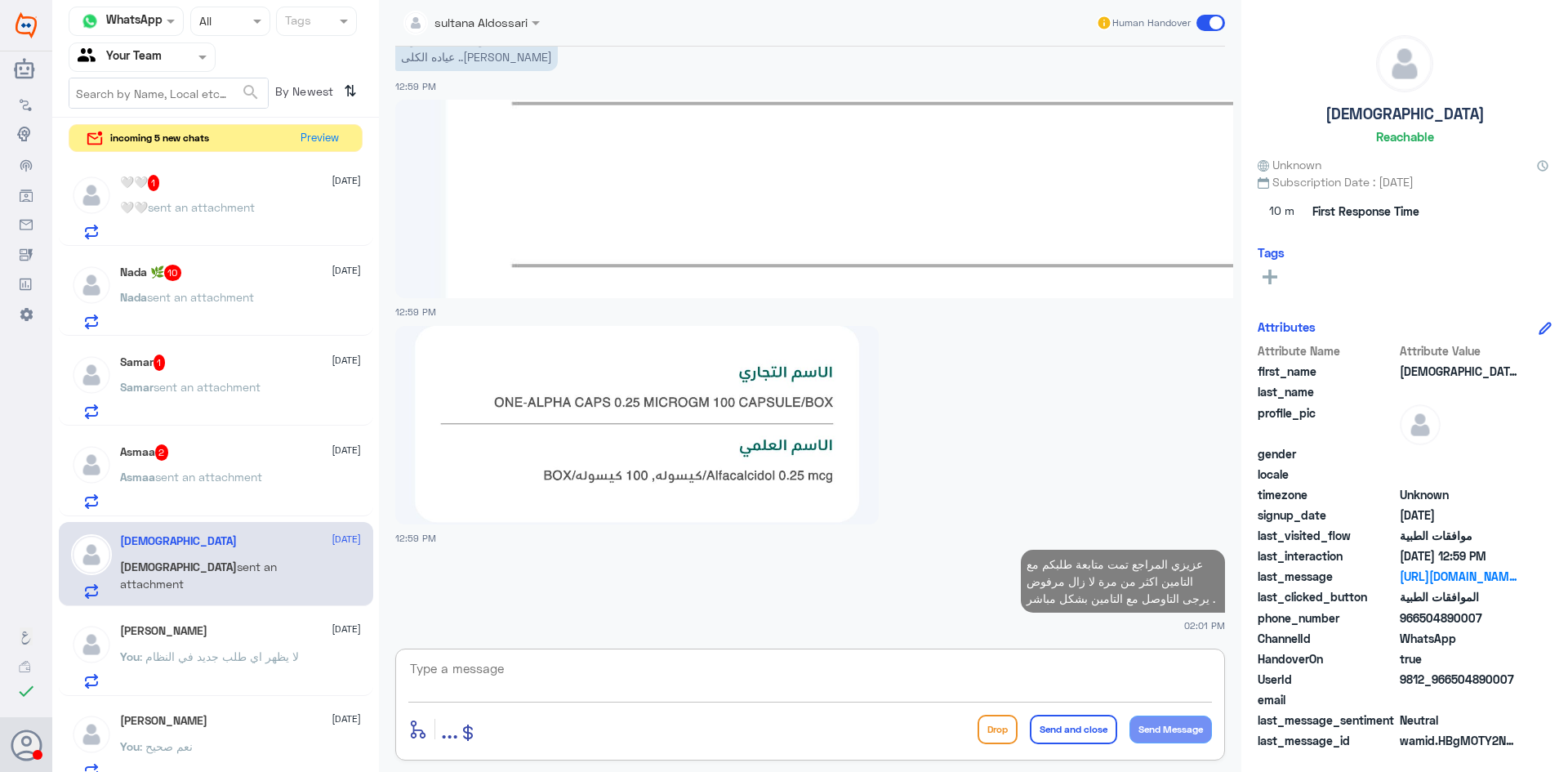
click at [206, 450] on div "Asmaa 2 [DATE]" at bounding box center [240, 453] width 241 height 17
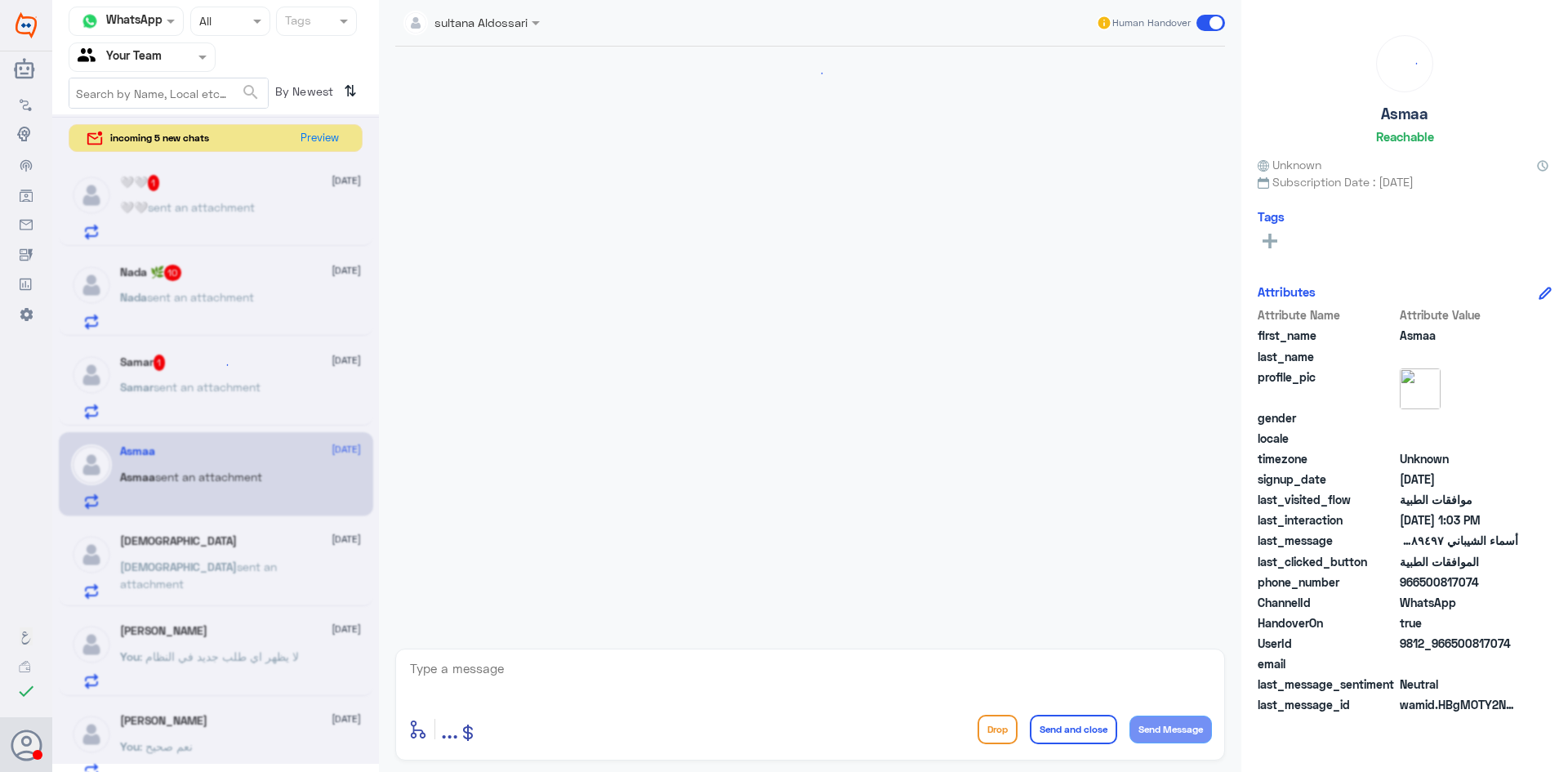
scroll to position [1301, 0]
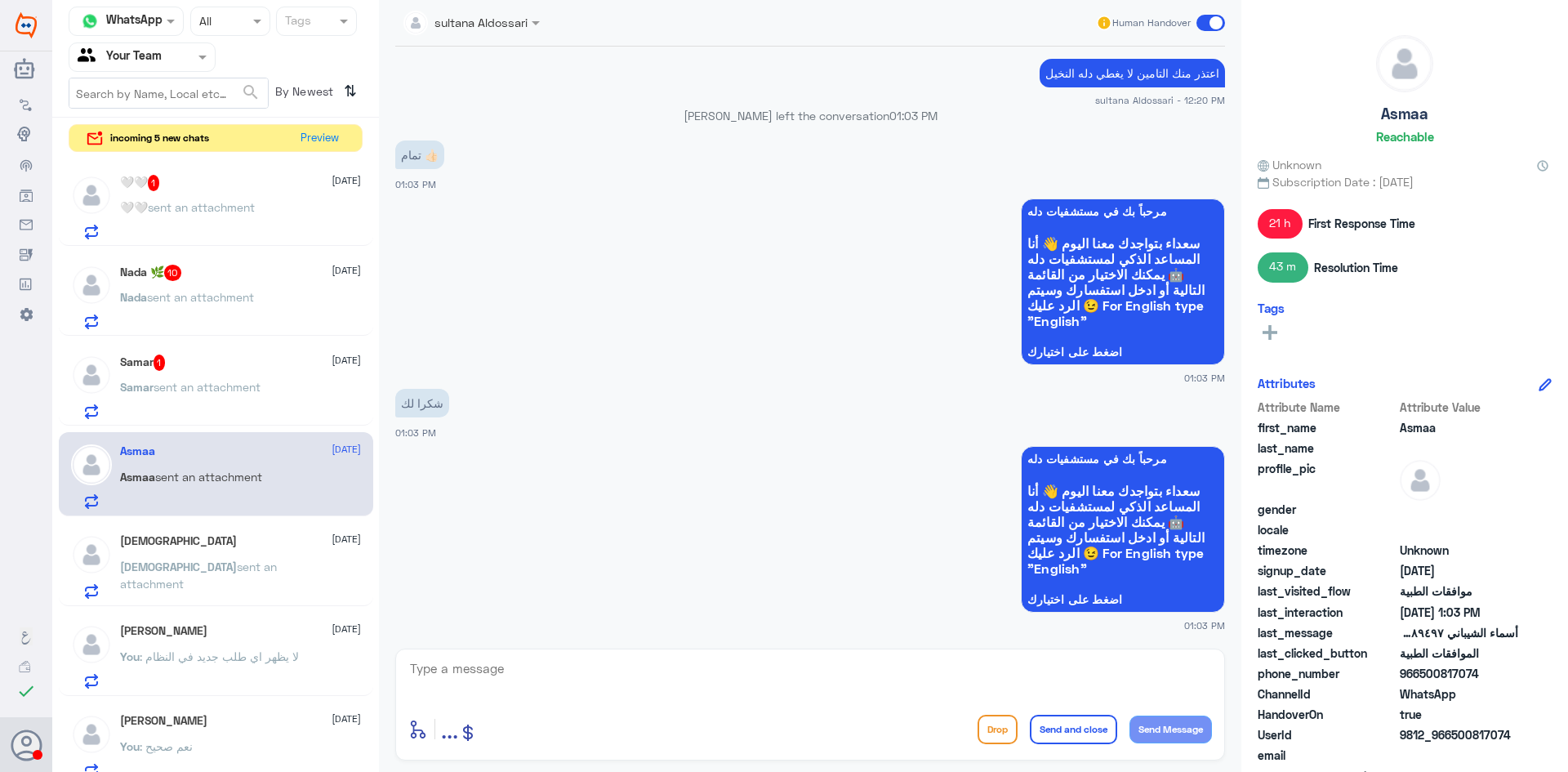
click at [236, 375] on div "Samar 1 [DATE] [PERSON_NAME] sent an attachment" at bounding box center [240, 387] width 241 height 65
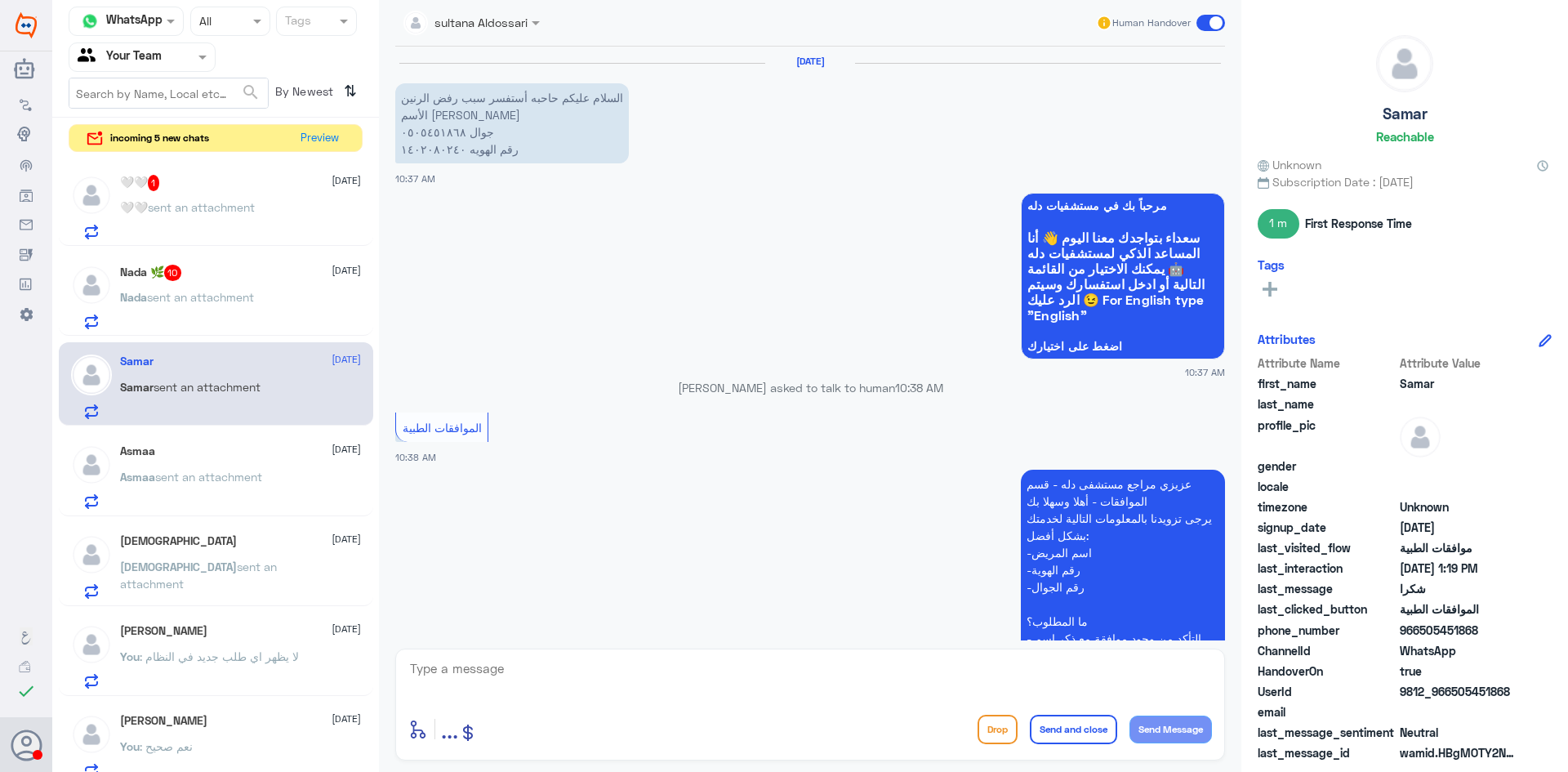
scroll to position [629, 0]
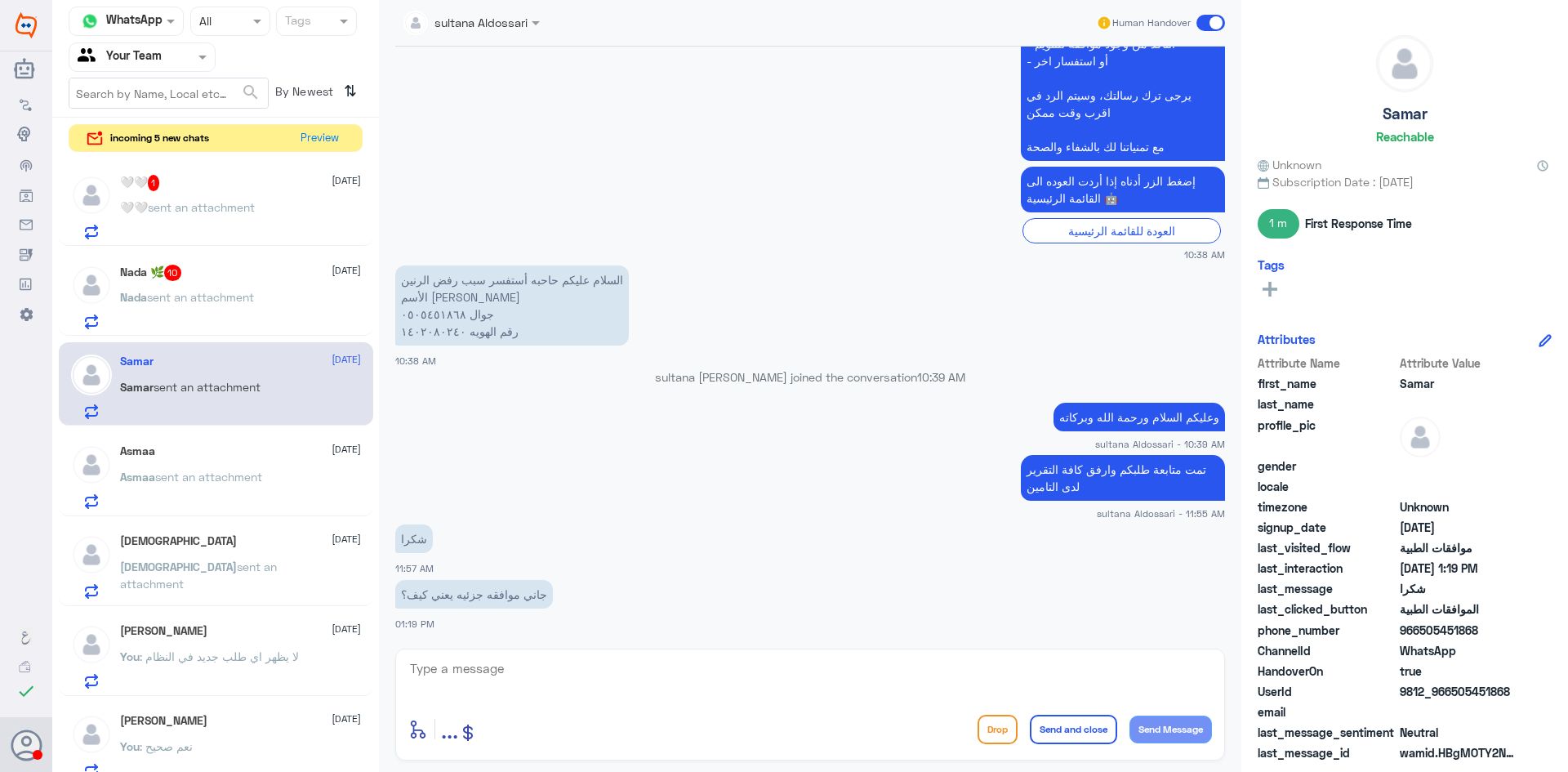
click at [420, 316] on p "السلام عليكم حاحبه أستفسر سبب رفض الرنين الأسم [PERSON_NAME] جوال ٠٥٠٥٤٥١٨٦٨ رق…" at bounding box center [512, 305] width 234 height 80
click at [734, 691] on textarea at bounding box center [810, 677] width 803 height 40
type textarea "ن"
type textarea "ا"
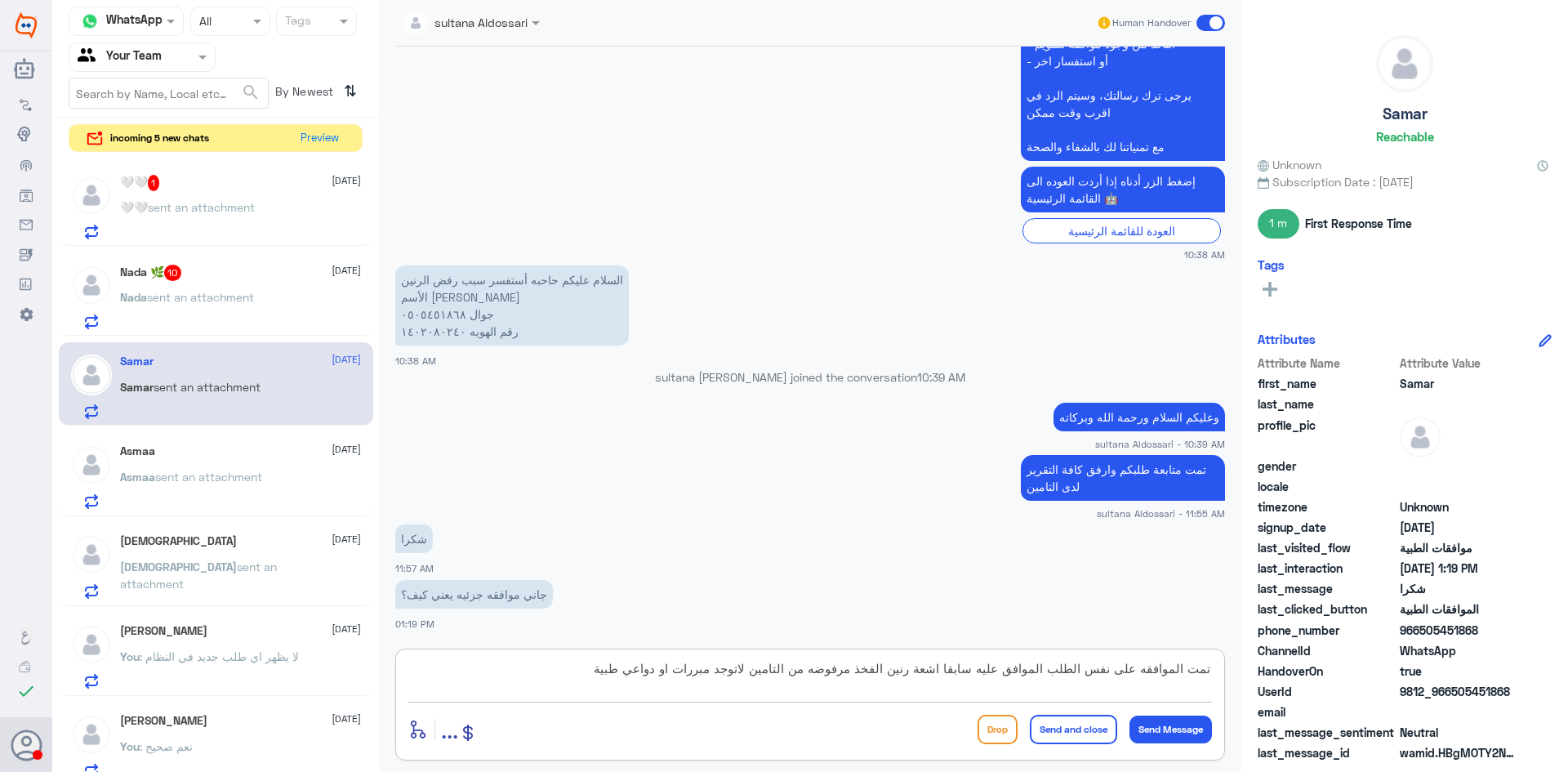
drag, startPoint x: 857, startPoint y: 667, endPoint x: 876, endPoint y: 668, distance: 19.0
click at [876, 668] on textarea "تمت الموافقه على نفس الطلب الموافق عليه سابقا اشعة رنين الفخذ مرفوضه من التامين…" at bounding box center [810, 677] width 803 height 40
type textarea "تمت الموافقه على نفس الطلب الموافق عليه سابقا اشعة رنين الساق مرفوضه من التامين…"
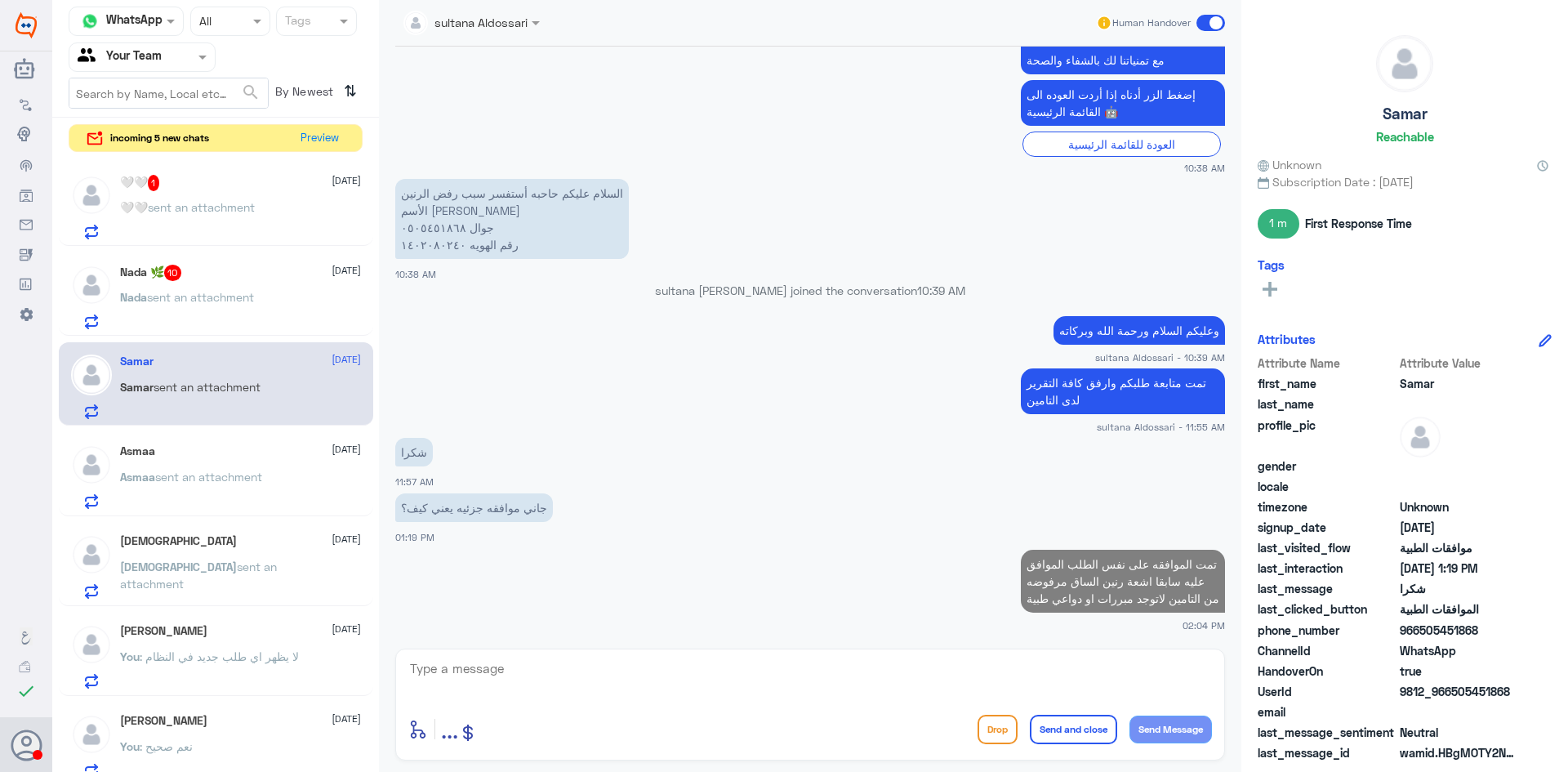
click at [250, 279] on div "Nada 🌿 10 [DATE]" at bounding box center [240, 273] width 241 height 17
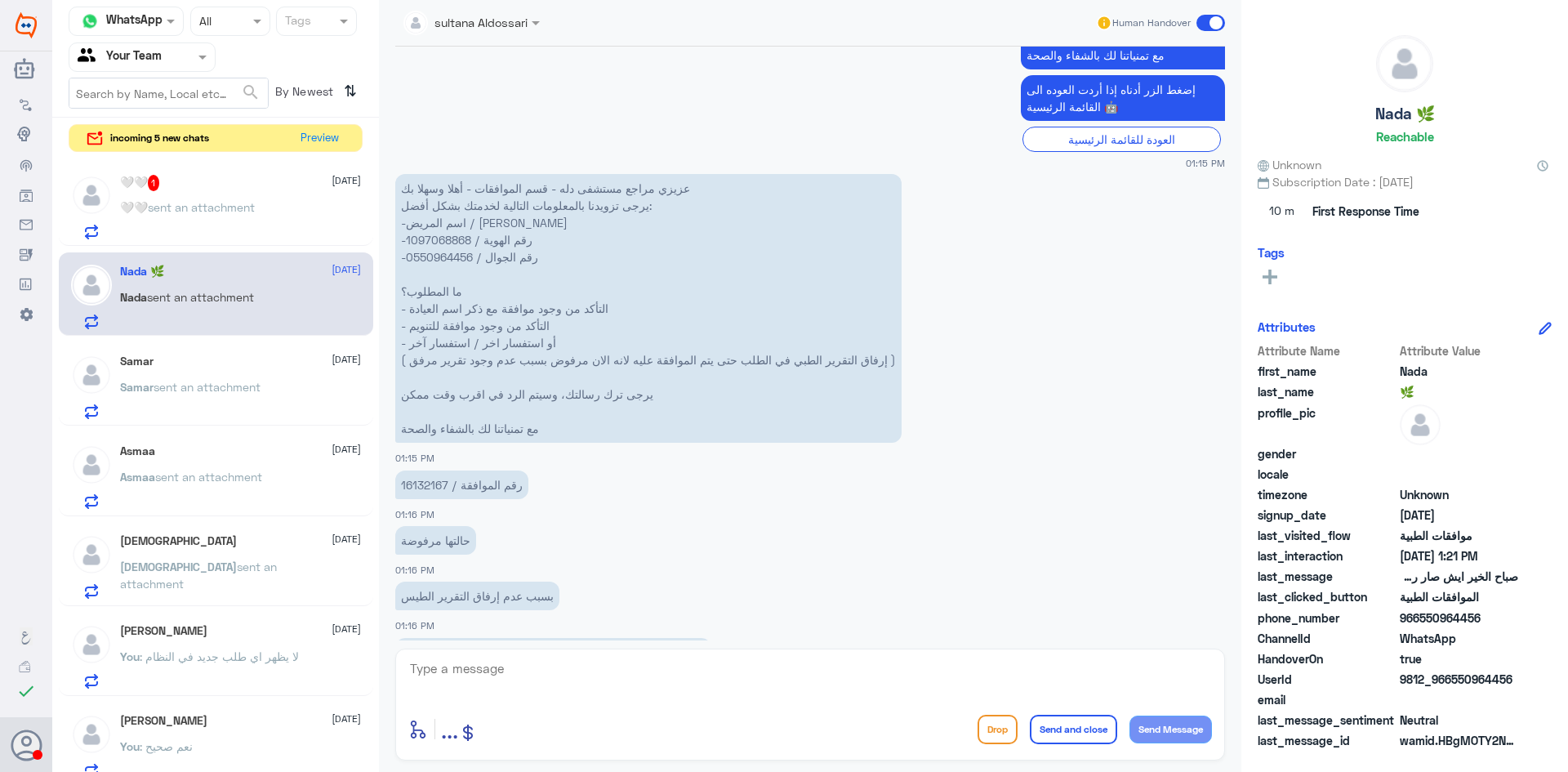
scroll to position [1567, 0]
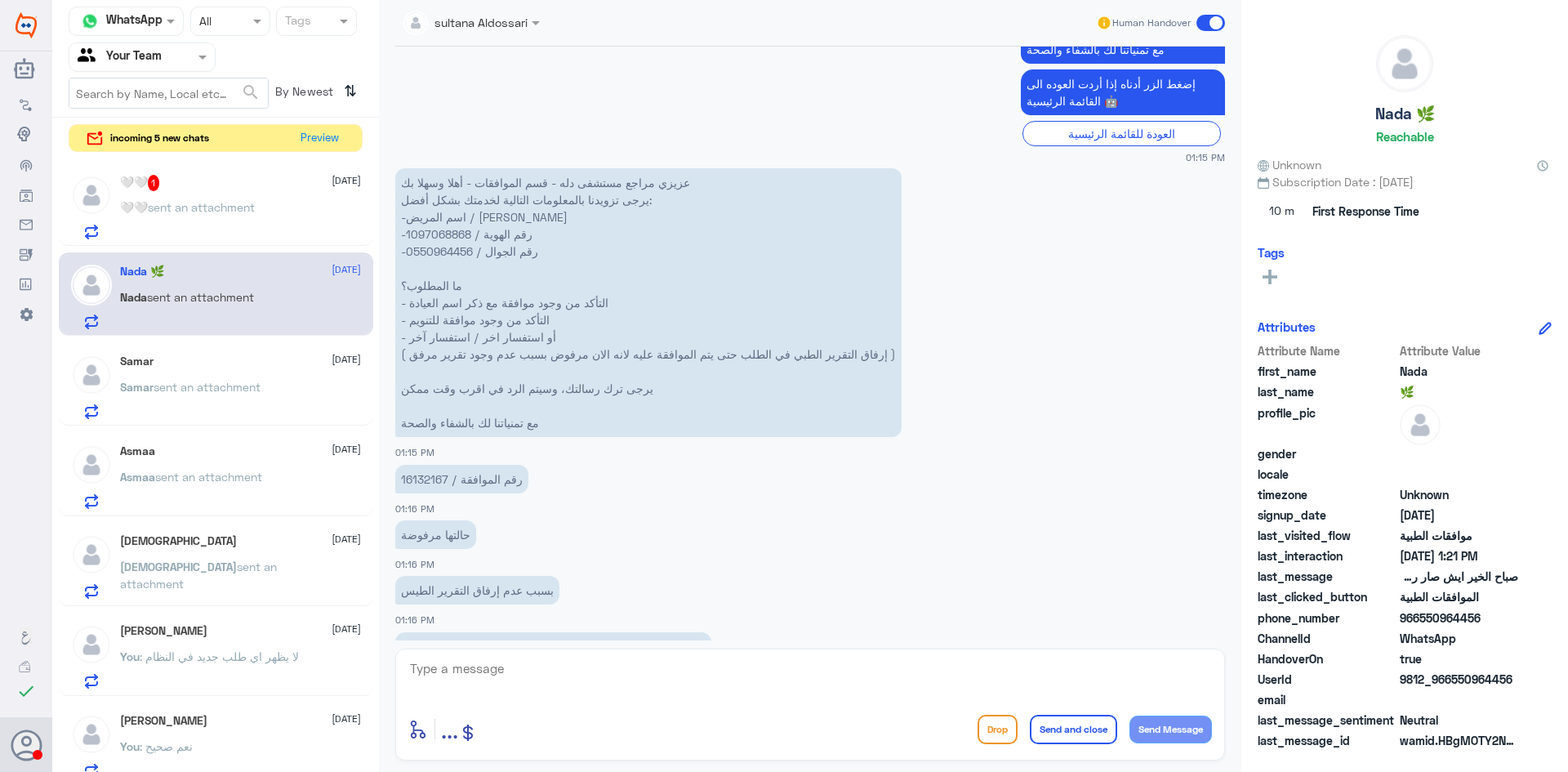
click at [434, 232] on p "عزيزي مراجع مستشفى دله - قسم الموافقات - أهلا وسهلا بك يرجى تزويدنا بالمعلومات …" at bounding box center [648, 303] width 507 height 269
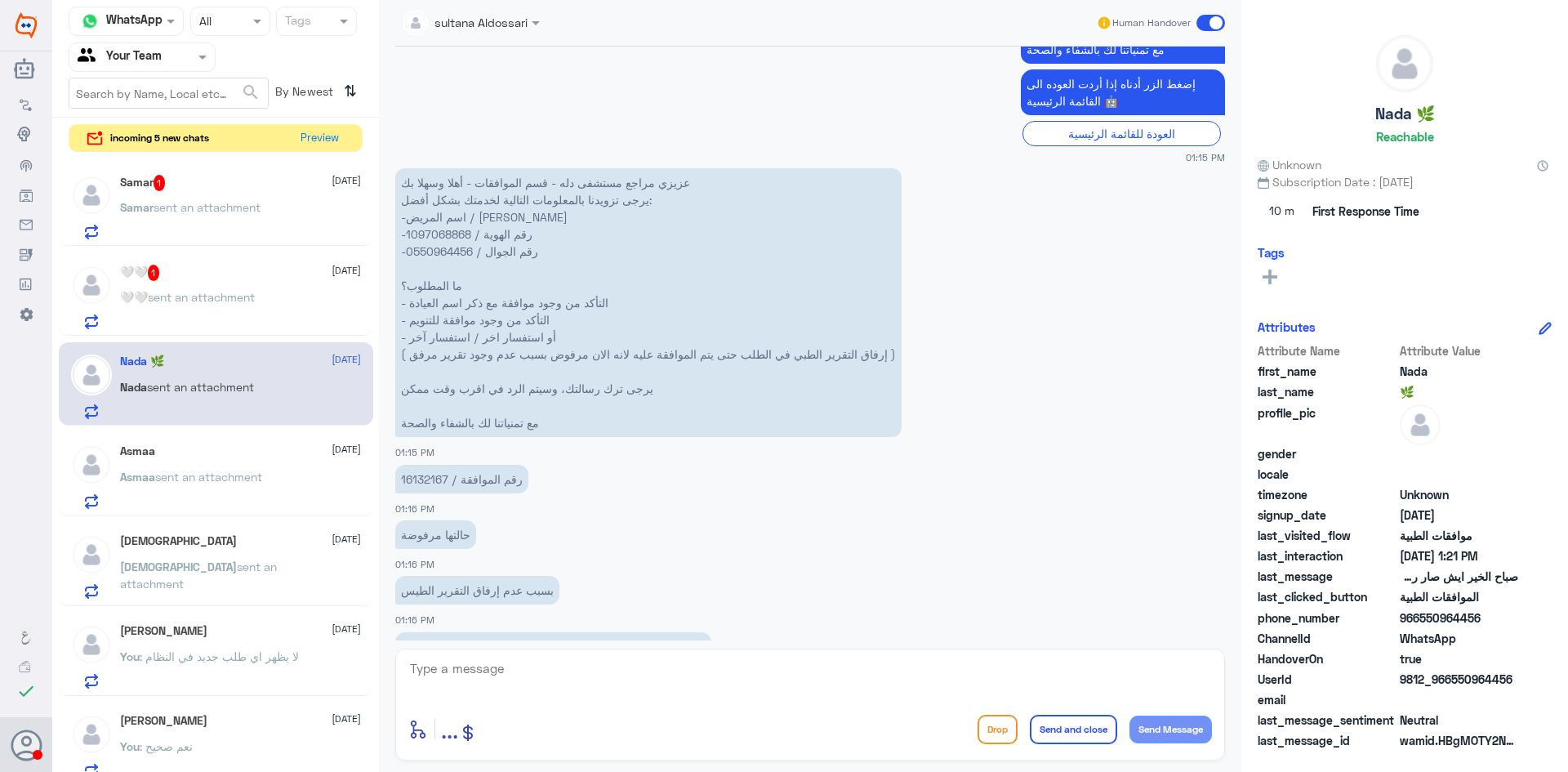
click at [597, 667] on textarea at bounding box center [810, 677] width 803 height 40
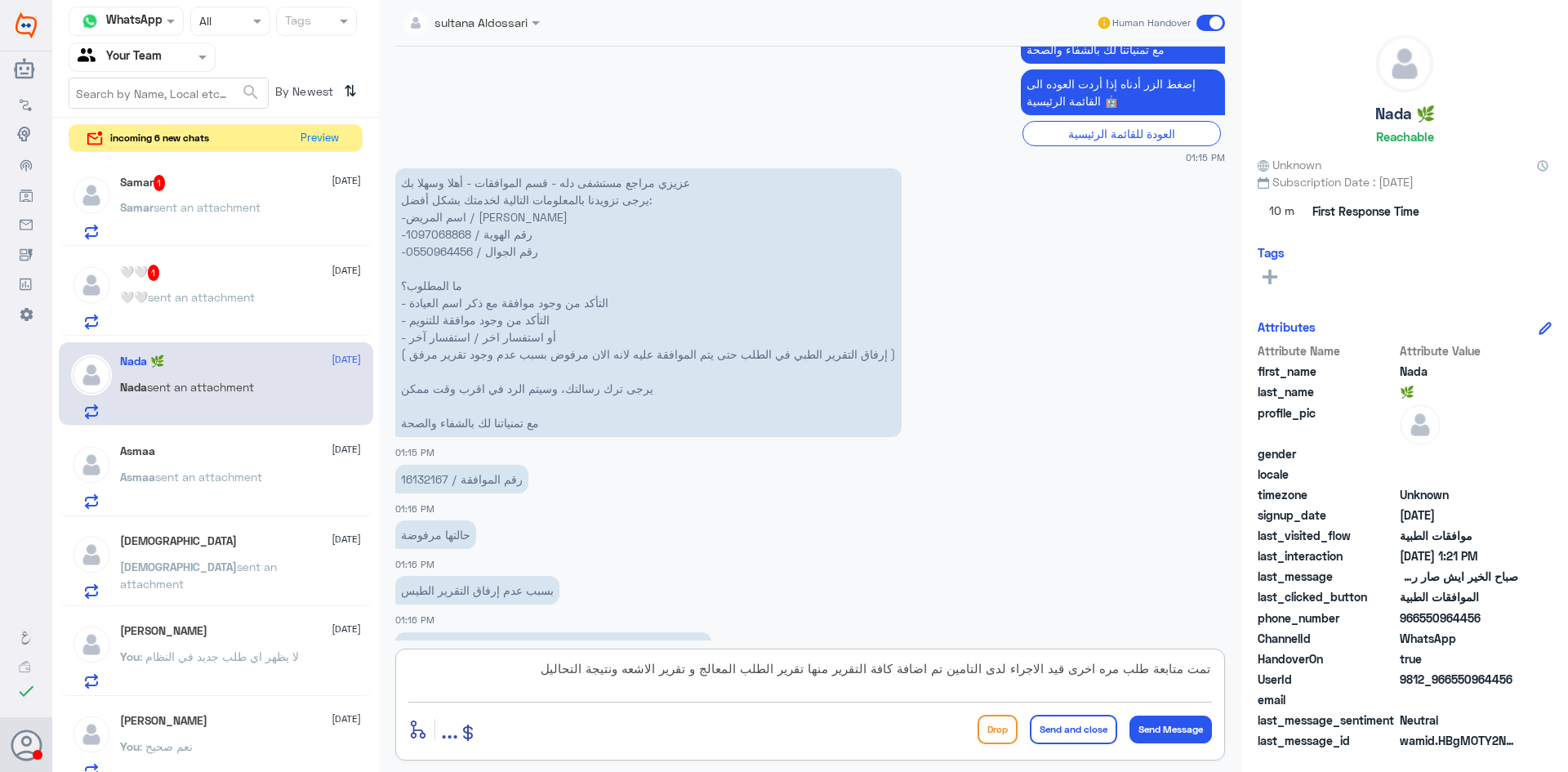
type textarea "تمت متابعة طلب مره اخرى قيد الاجراء لدى التامين تم اضافة كافة التقرير منها تقري…"
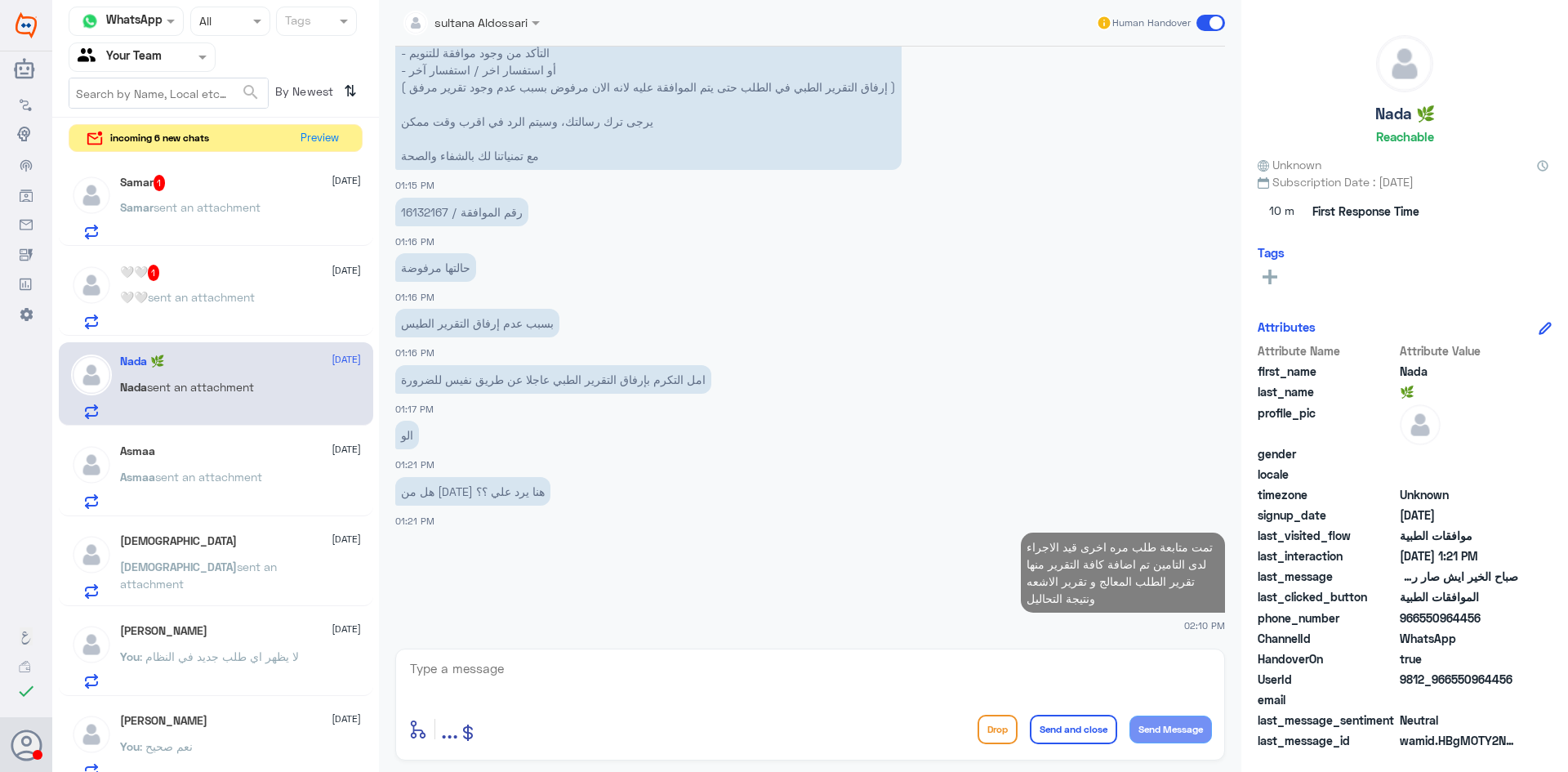
click at [211, 260] on div "🤍🤍 1 [DATE] 🤍🤍 sent an attachment" at bounding box center [216, 294] width 314 height 84
click at [212, 289] on p "🤍🤍 sent an attachment" at bounding box center [187, 308] width 135 height 41
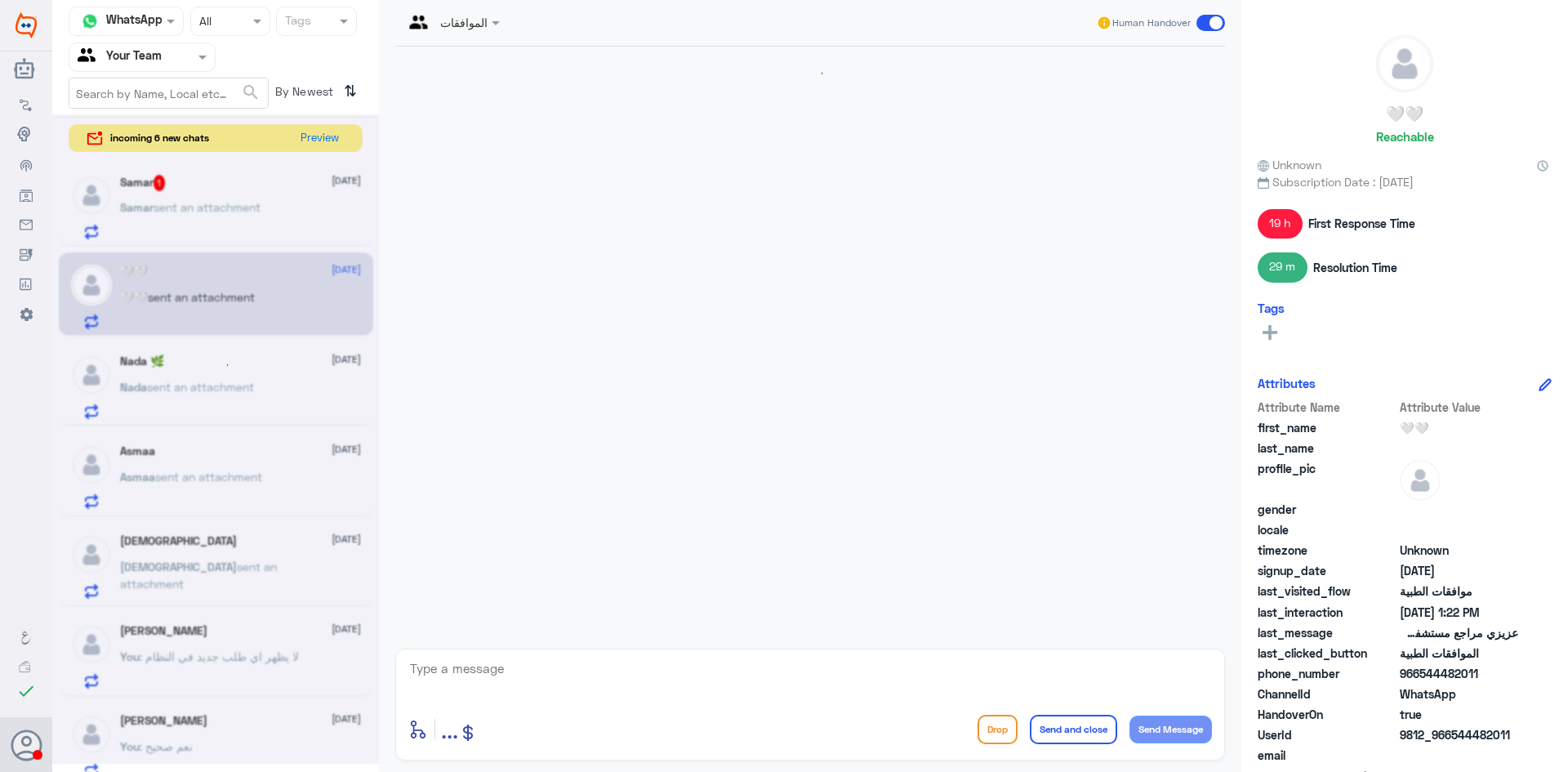
scroll to position [1795, 0]
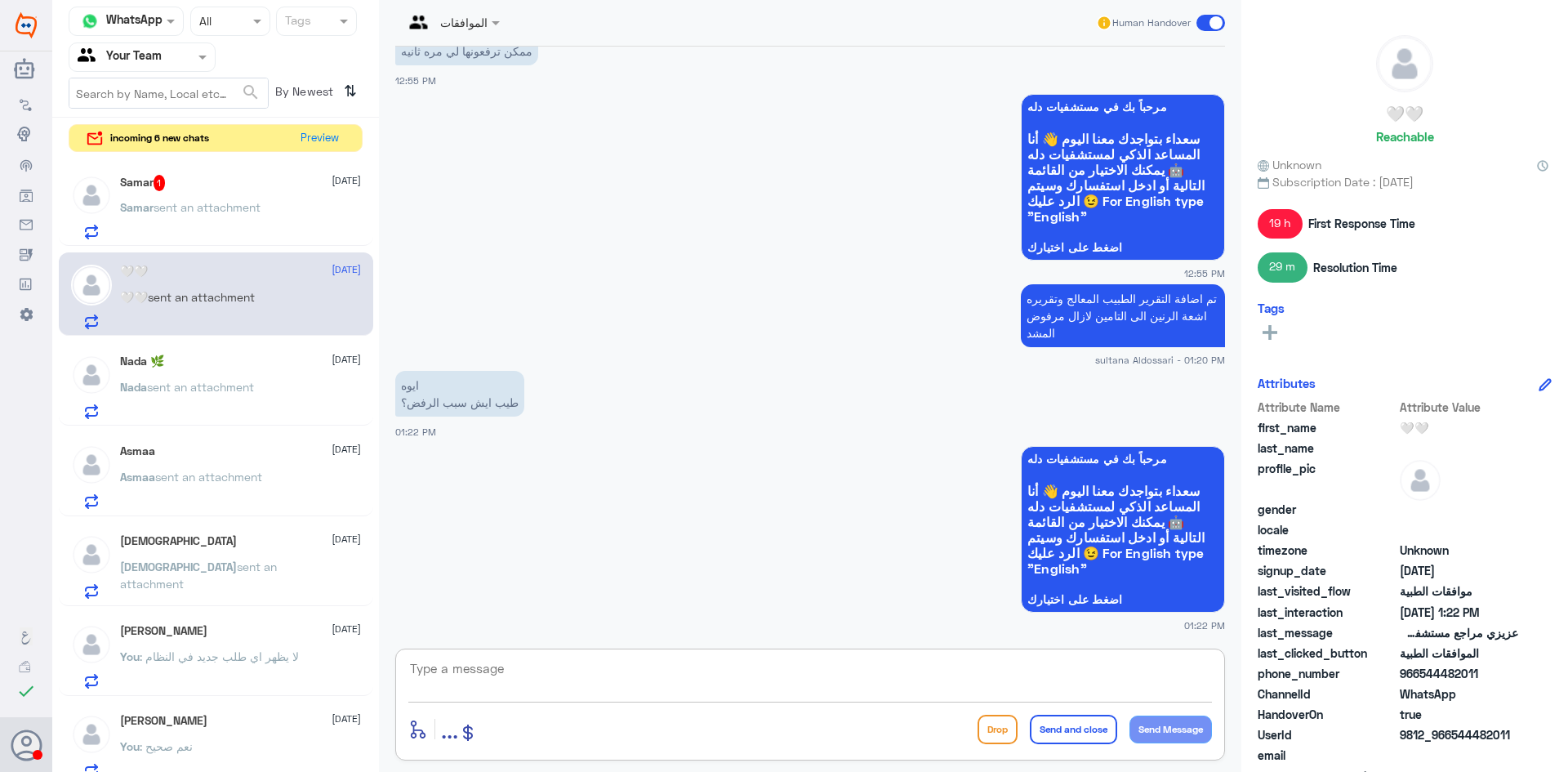
click at [737, 677] on textarea at bounding box center [810, 677] width 803 height 40
type textarea "لا توجد مبررات او دواعي طبية"
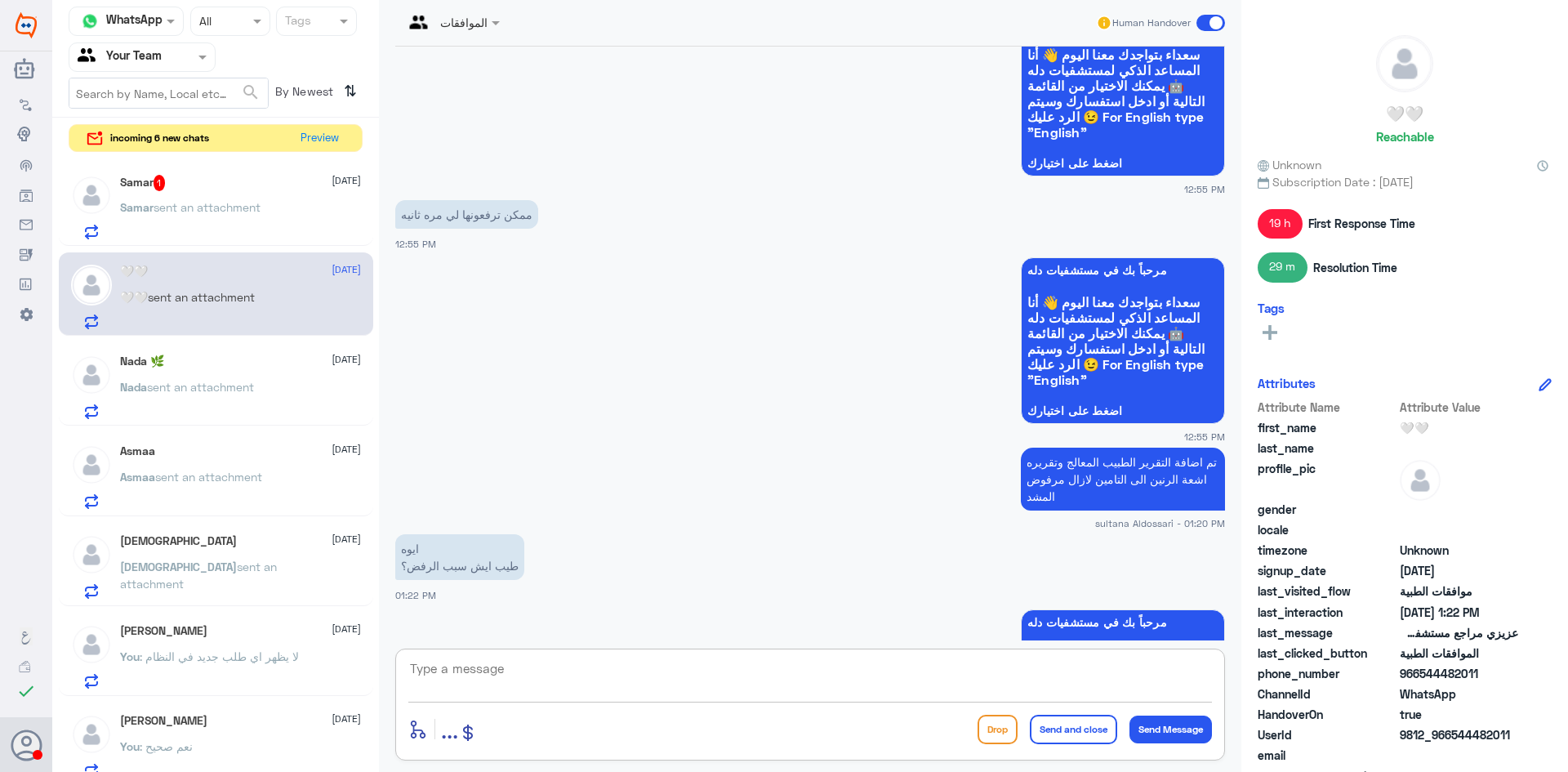
scroll to position [1847, 0]
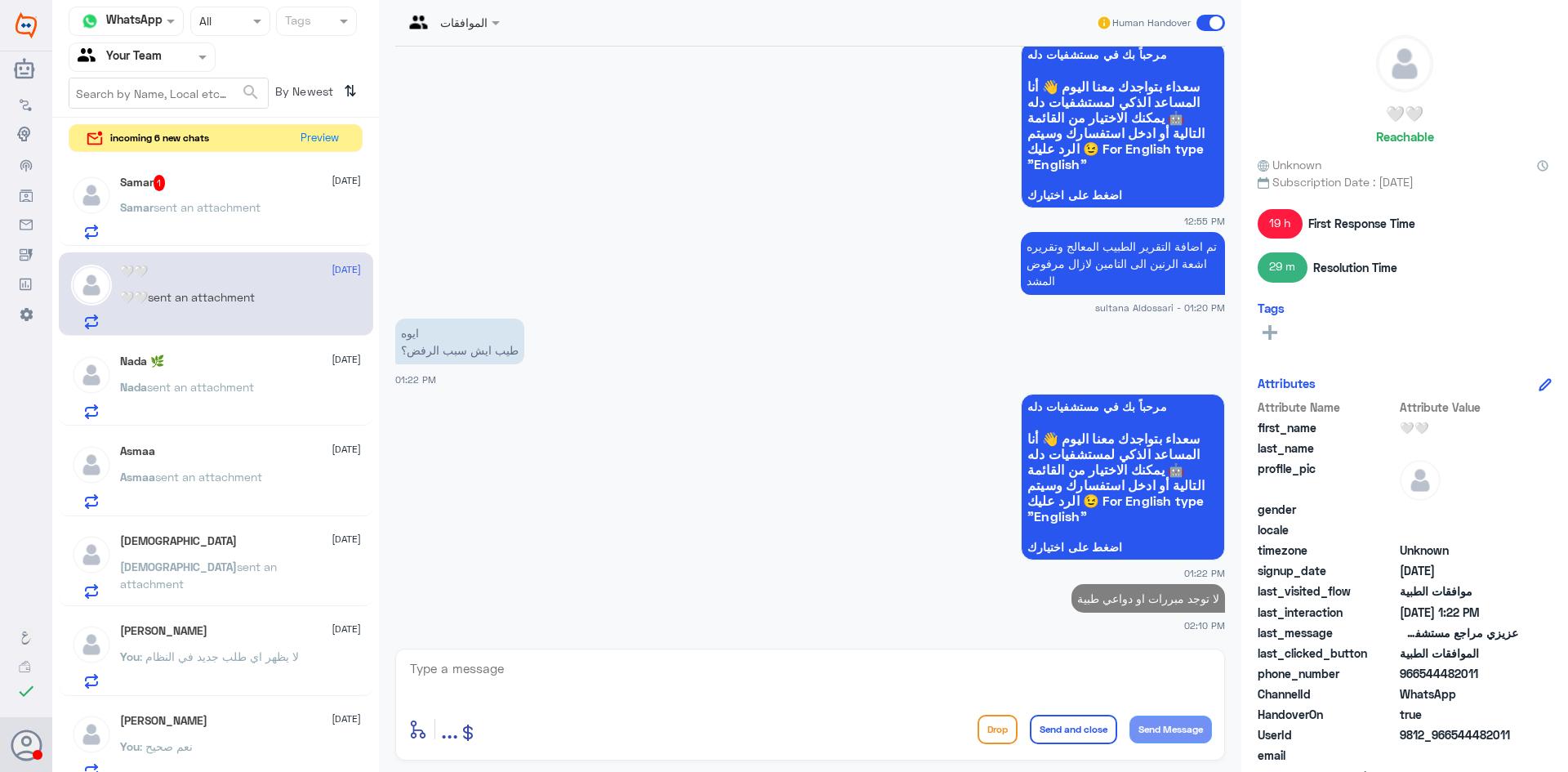
click at [265, 215] on div "Samar sent an attachment" at bounding box center [240, 221] width 241 height 36
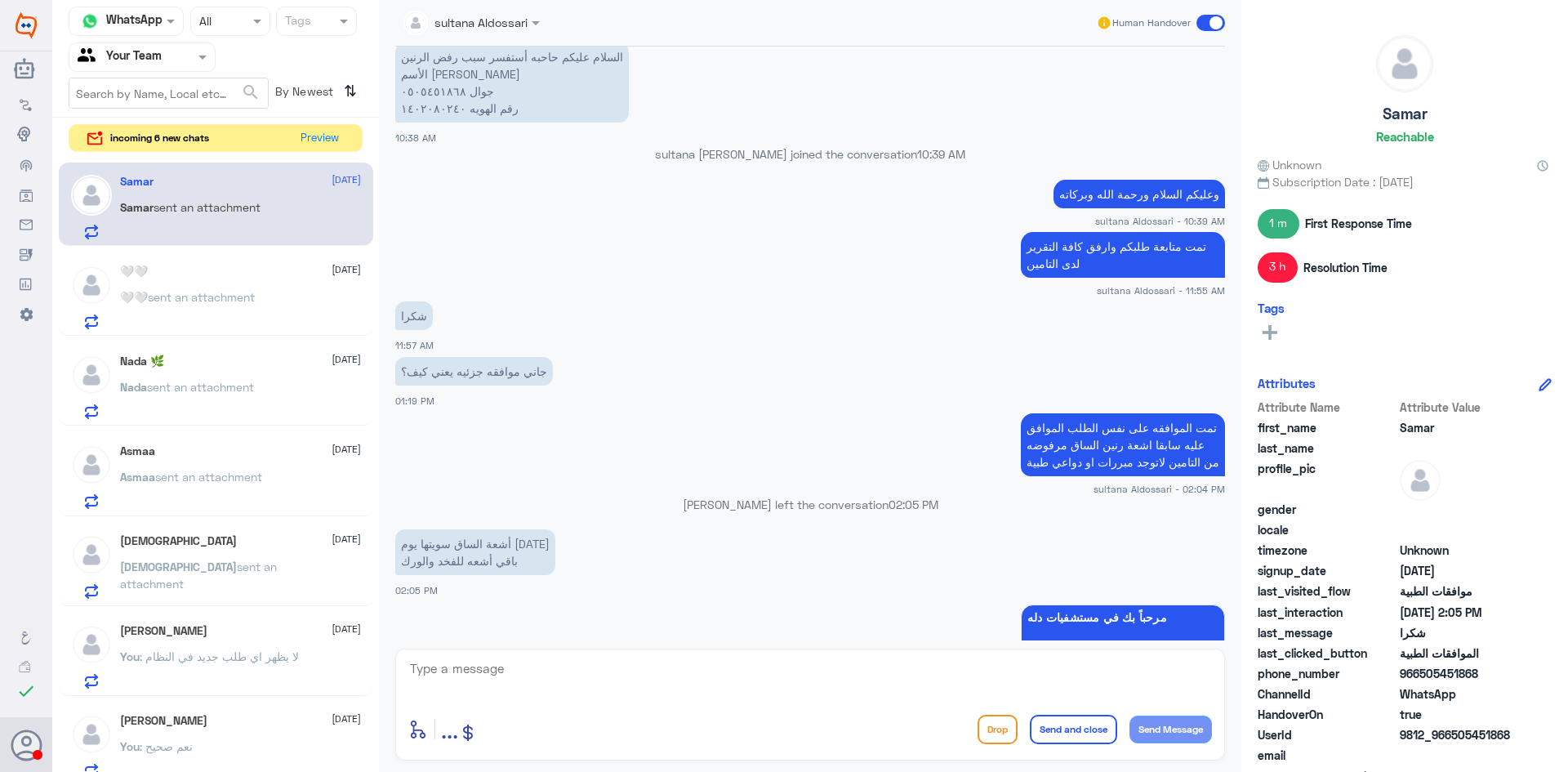
scroll to position [783, 0]
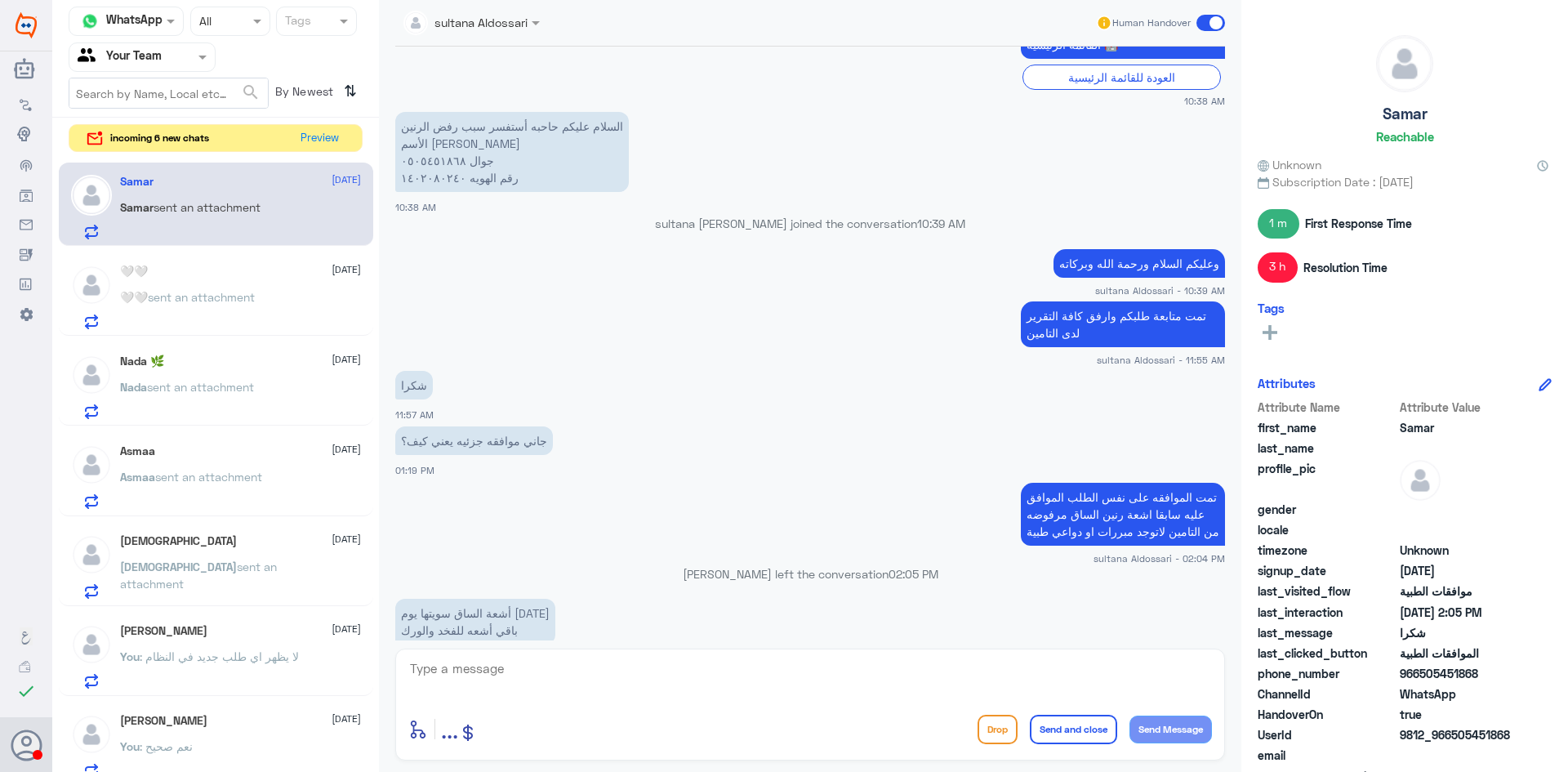
click at [434, 159] on p "السلام عليكم حاحبه أستفسر سبب رفض الرنين الأسم [PERSON_NAME] جوال ٠٥٠٥٤٥١٨٦٨ رق…" at bounding box center [512, 152] width 234 height 80
click at [830, 670] on textarea at bounding box center [810, 677] width 803 height 40
type textarea "الظاهر لي في النظام المرفوضه اشعة الرنين على الساق"
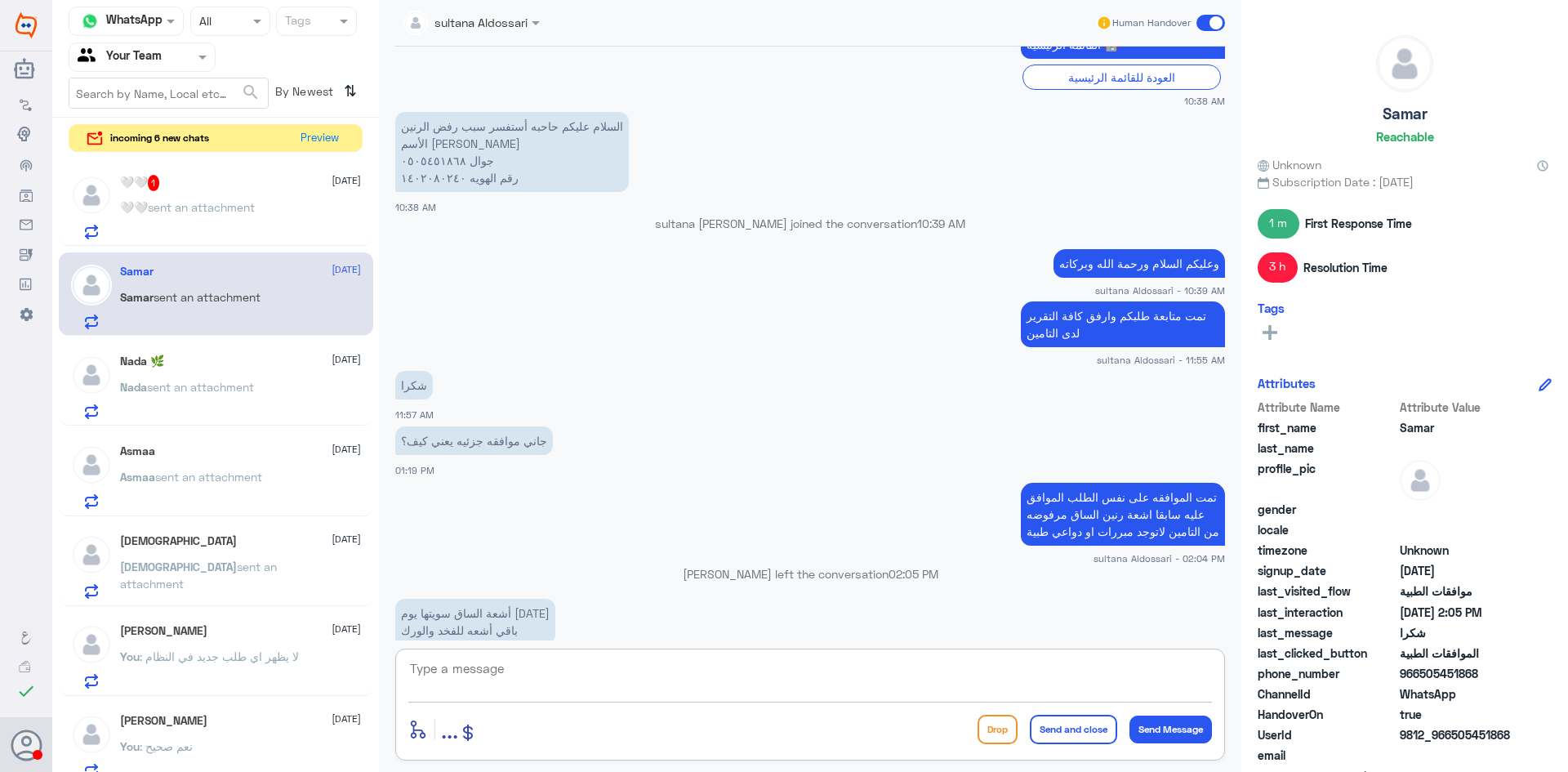
scroll to position [1097, 0]
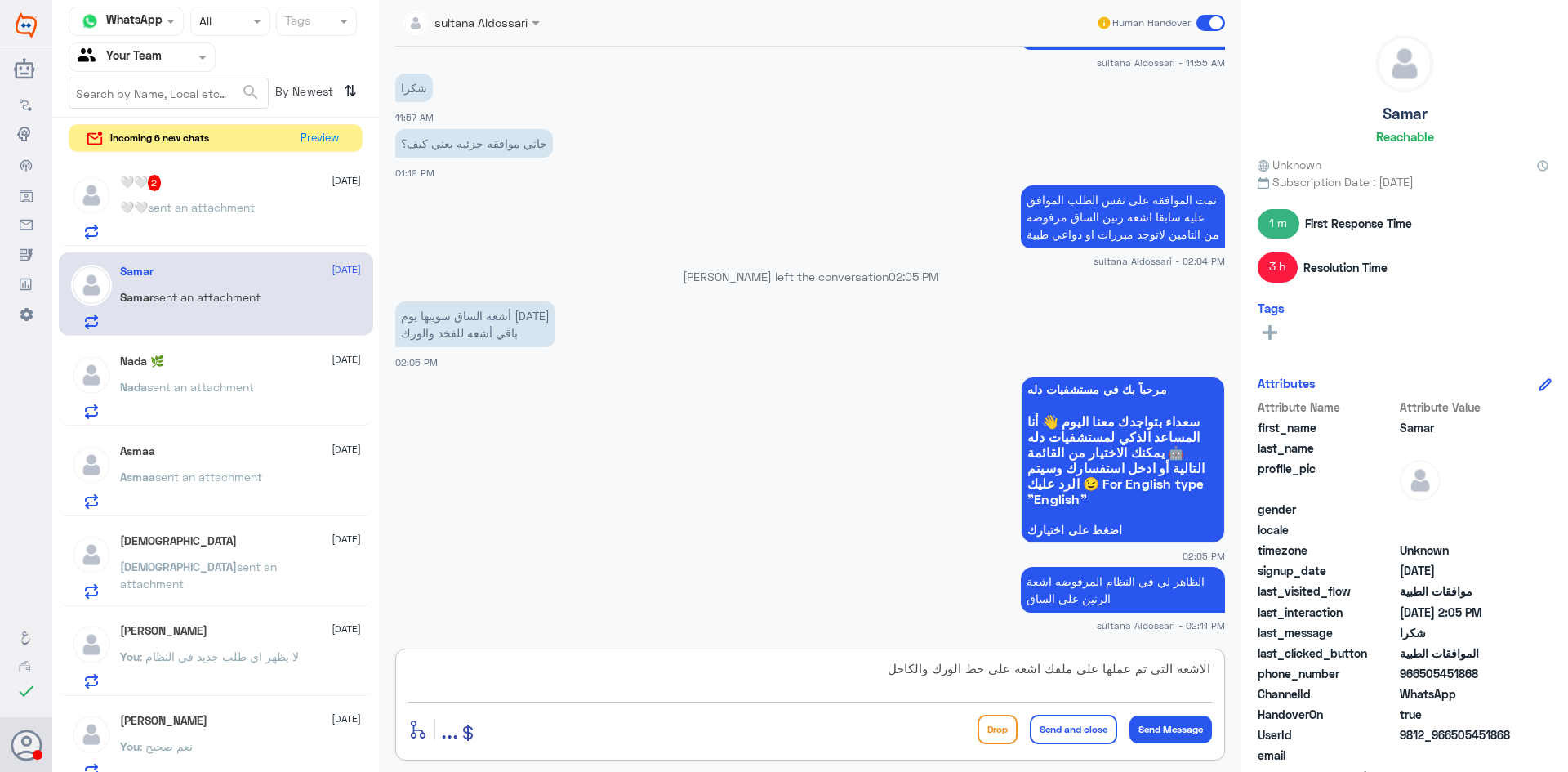
click at [931, 666] on textarea "الاشعة التي تم عملها على ملفك اشعة على خط الورك والكاحل" at bounding box center [810, 677] width 803 height 40
click at [930, 668] on textarea "الاشعة التي تم عملها على ملفك اشعة على خط الورك والكاحل" at bounding box center [810, 677] width 803 height 40
click at [855, 677] on textarea "الاشعة التي تم عملها على ملفك اشعة على خط الورك الى الكاحل" at bounding box center [810, 677] width 803 height 40
type textarea "الاشعة التي تم عملها على ملفك اشعة على خط الورك الى الكاحل -اشعة رنين مغنطيسي ع…"
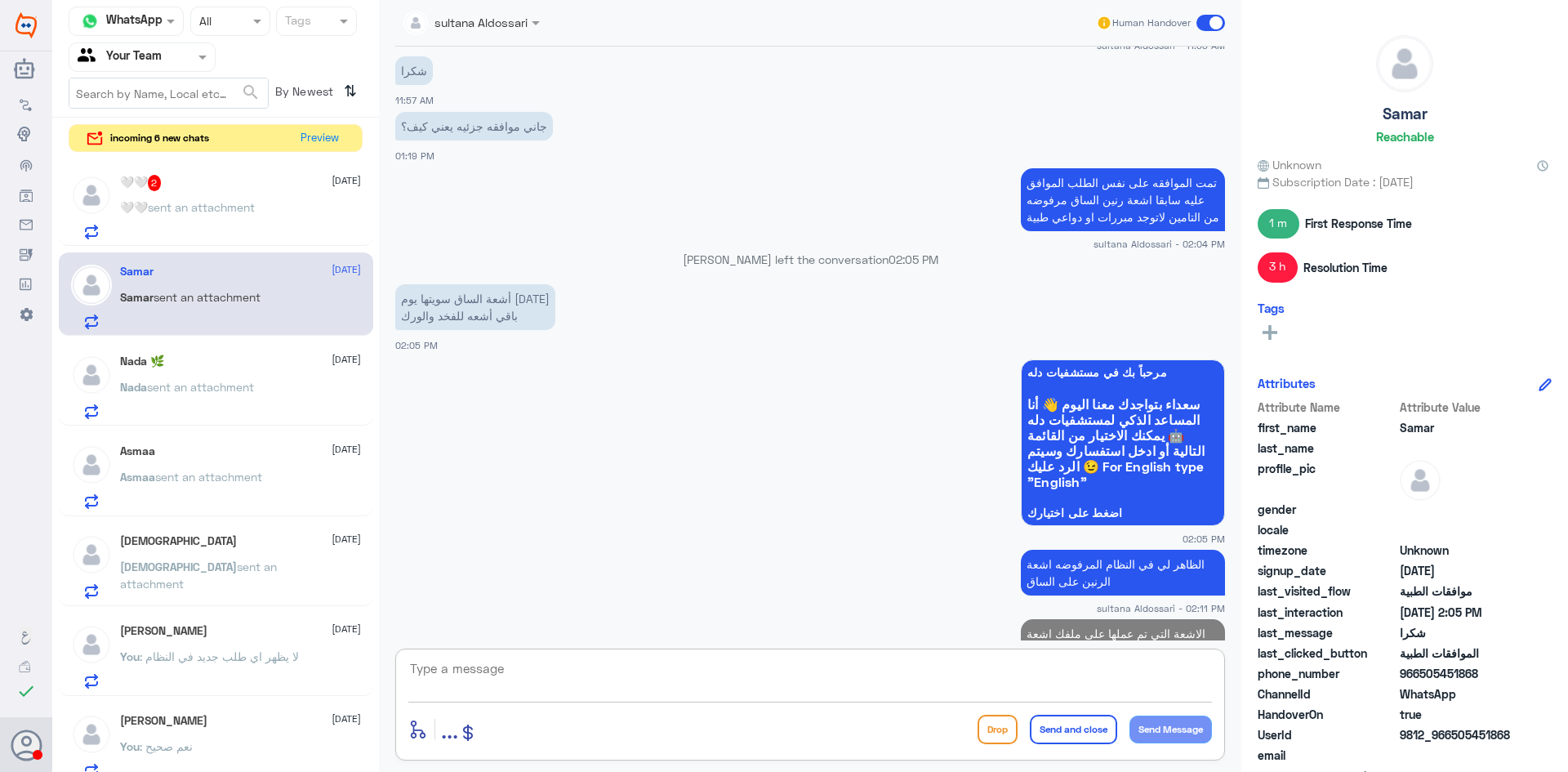
scroll to position [1183, 0]
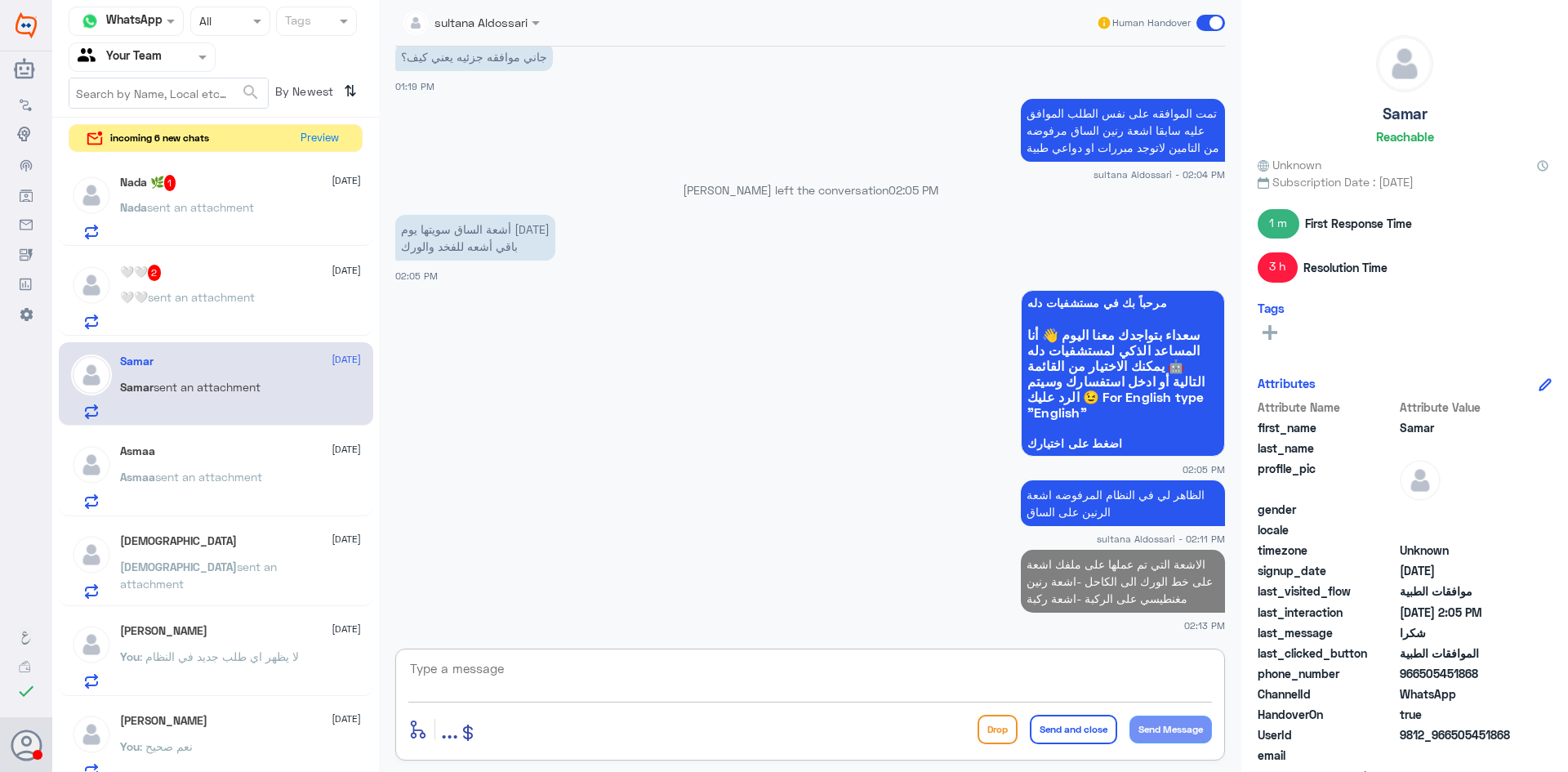
click at [218, 291] on span "sent an attachment" at bounding box center [201, 297] width 107 height 14
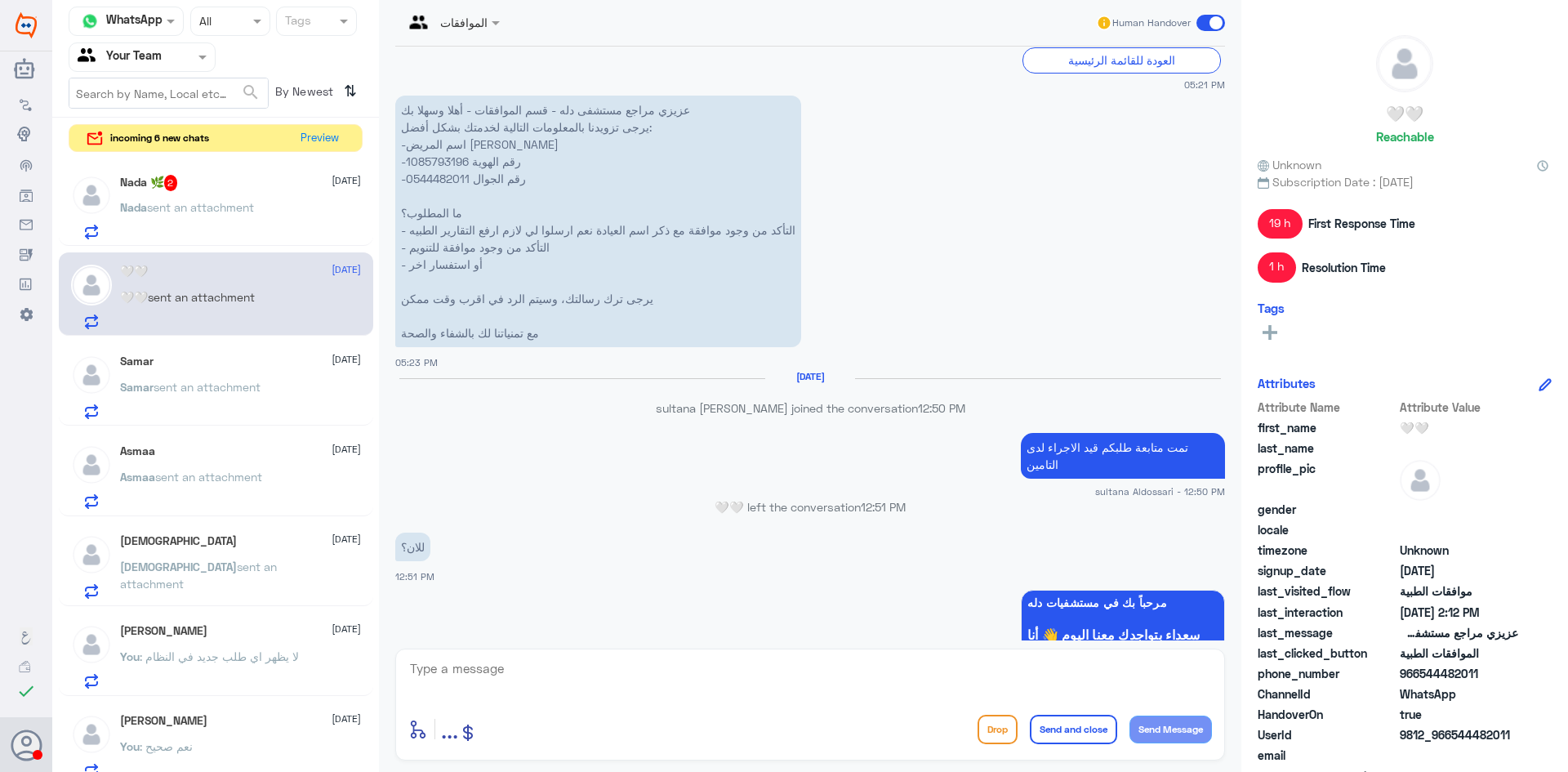
scroll to position [1527, 0]
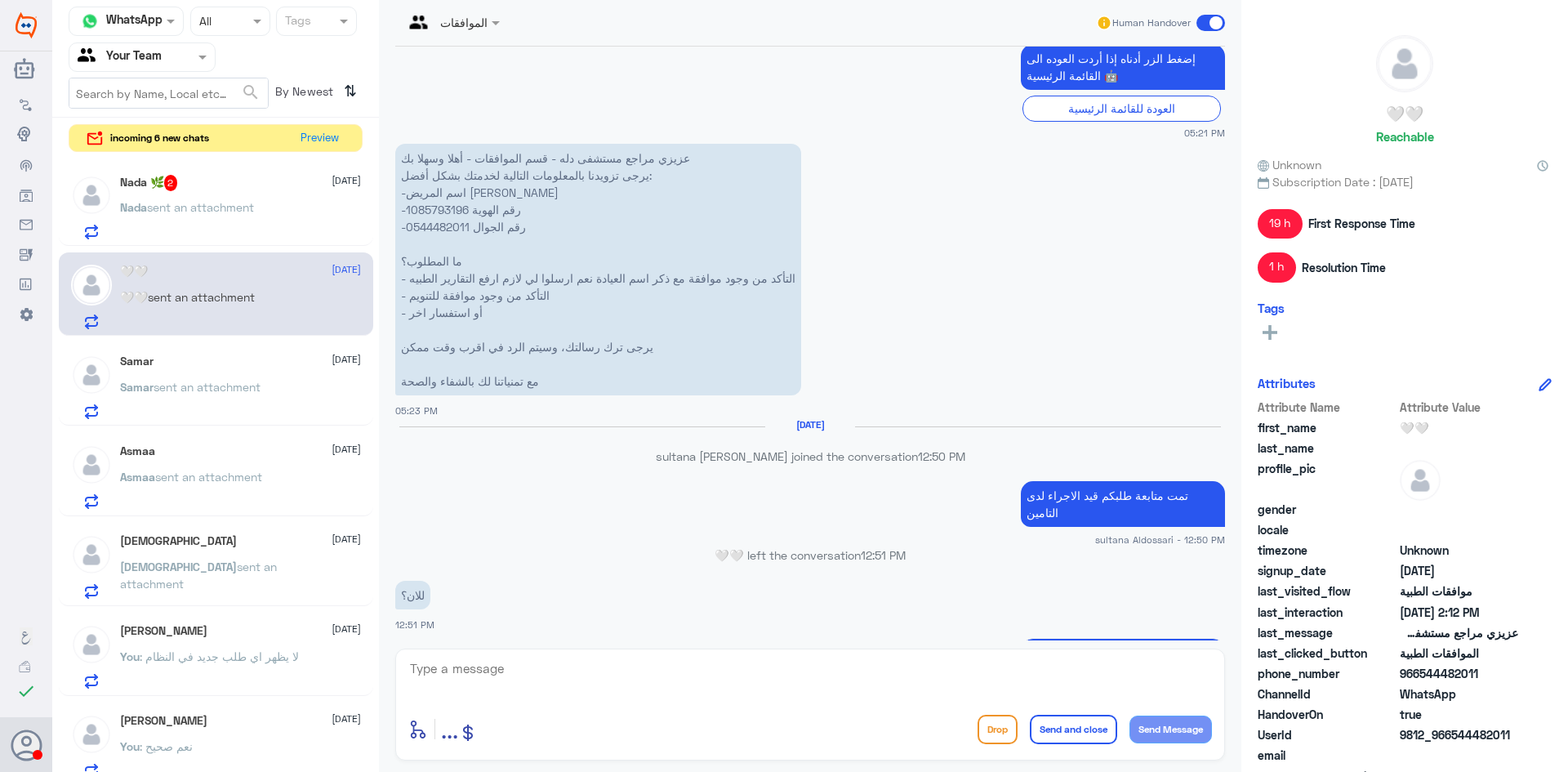
click at [446, 209] on p "عزيزي مراجع مستشفى دله - قسم الموافقات - أهلا وسهلا بك يرجى تزويدنا بالمعلومات …" at bounding box center [599, 269] width 406 height 251
click at [795, 677] on textarea at bounding box center [810, 677] width 803 height 40
type textarea "تم تحويل المشد الى صيدلية المتحده"
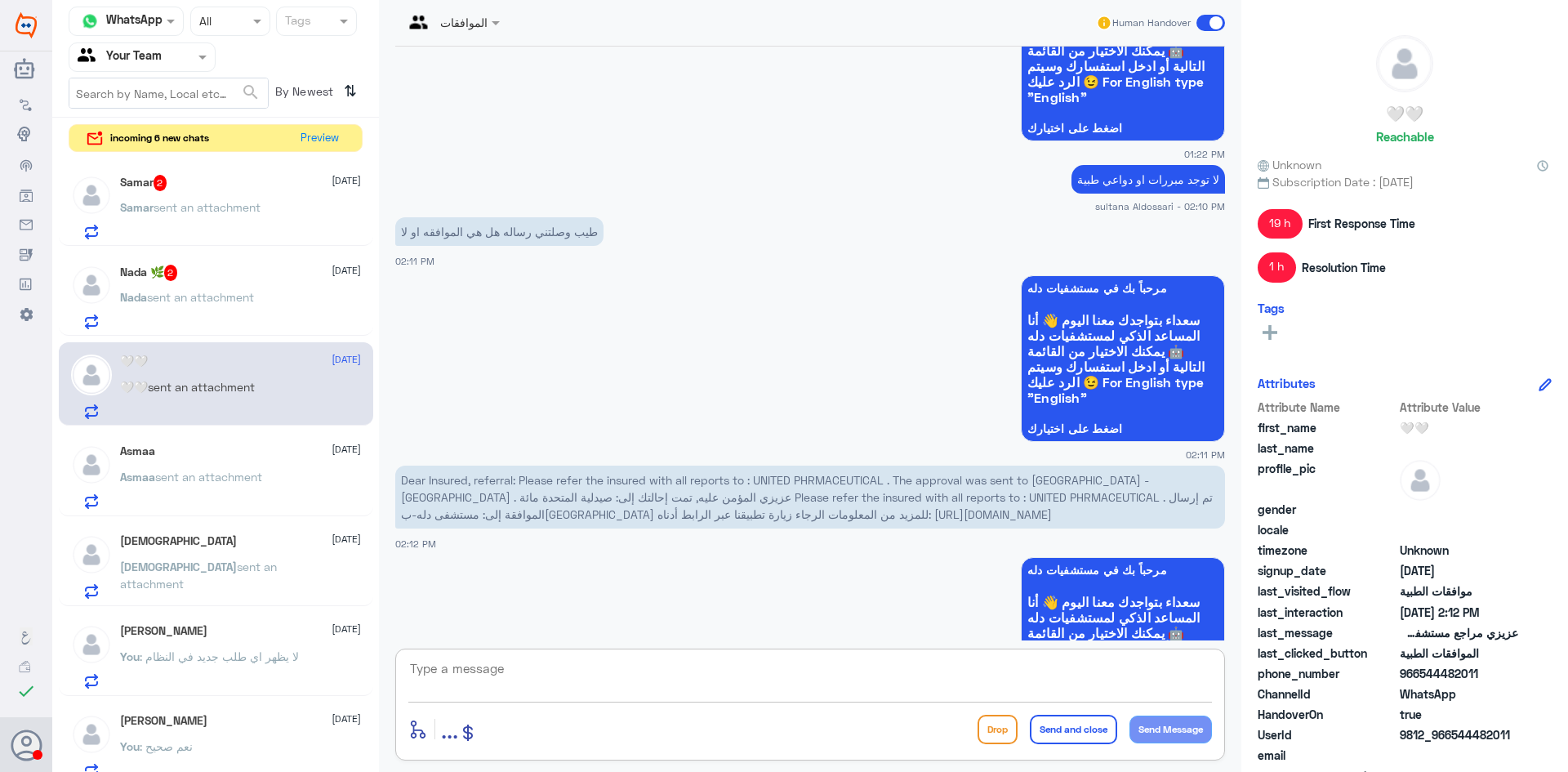
scroll to position [3751, 0]
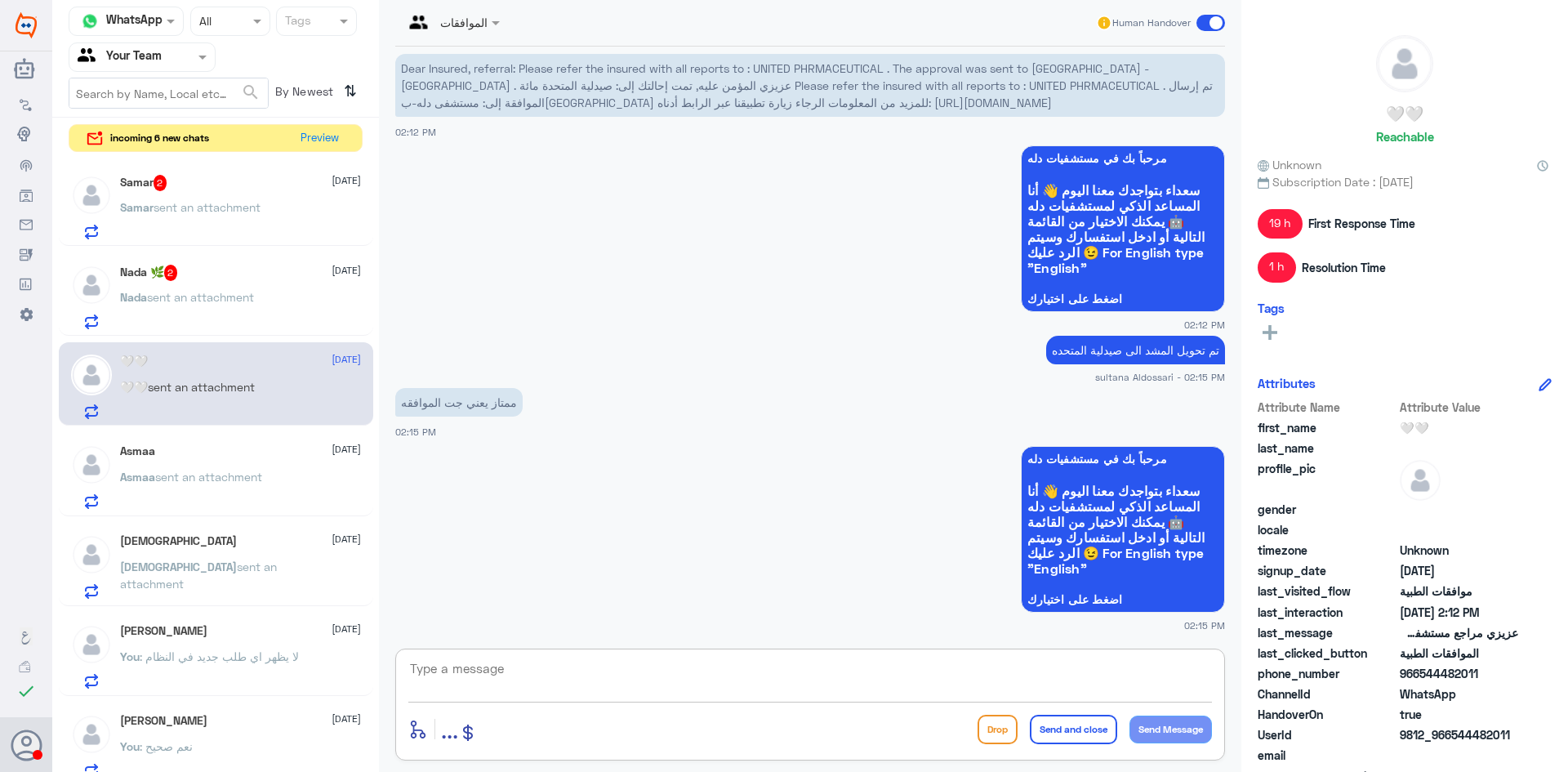
click at [734, 663] on textarea at bounding box center [810, 677] width 803 height 40
type textarea "k"
type textarea "نعم تقدر تصرف من الصيدليه المحول لها من التامين"
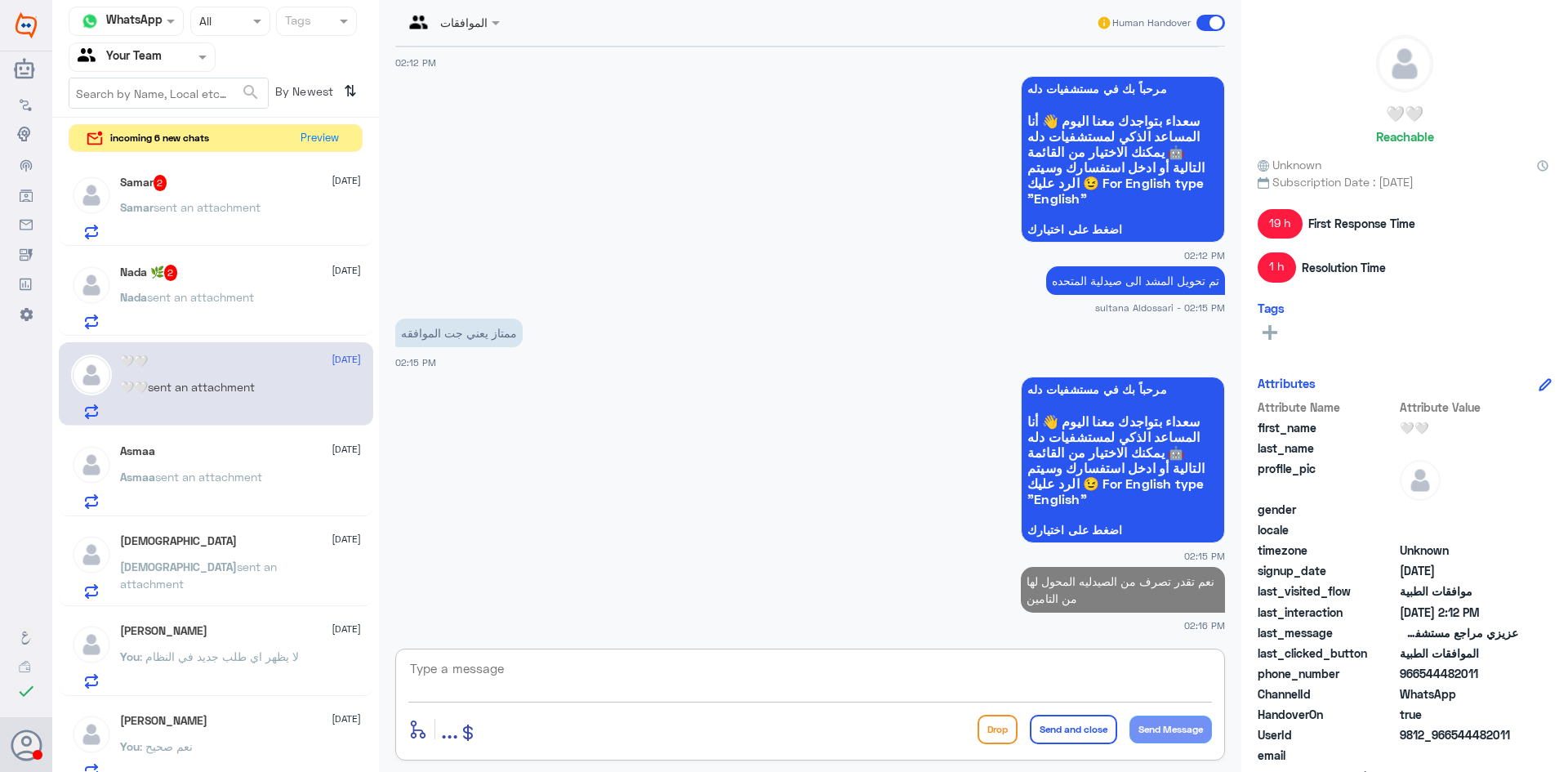
click at [187, 290] on span "sent an attachment" at bounding box center [200, 297] width 107 height 14
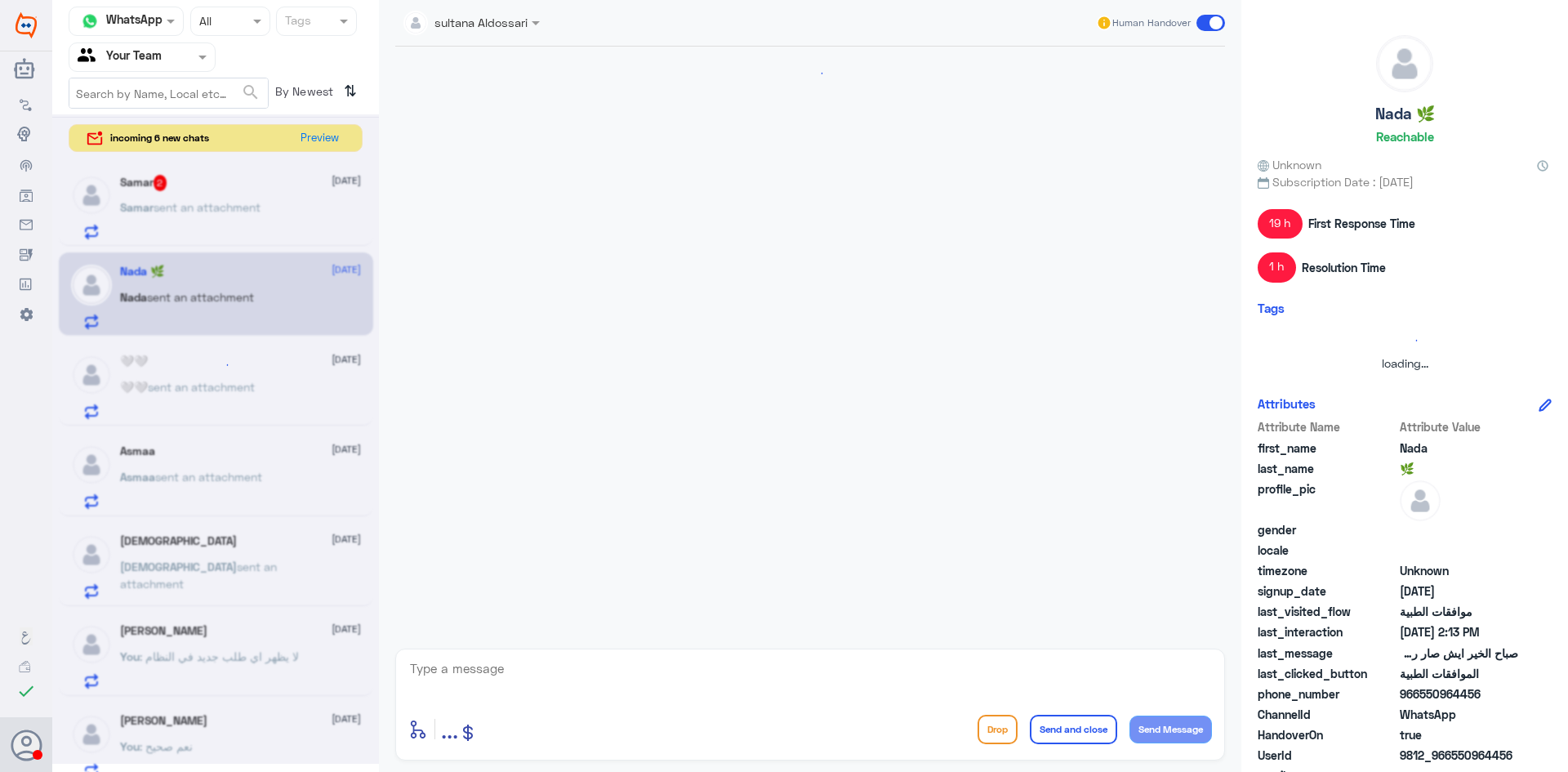
scroll to position [1393, 0]
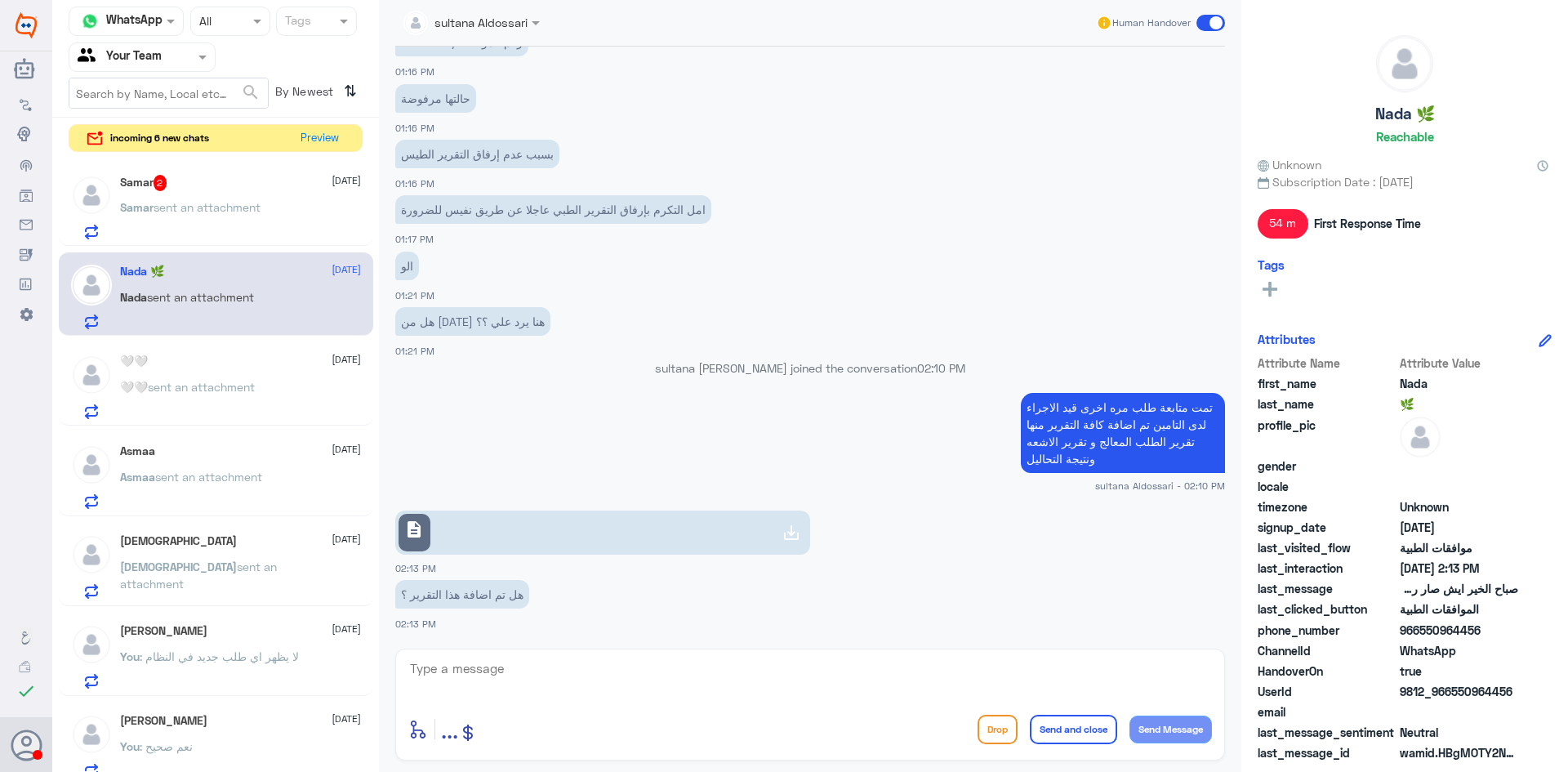
click at [788, 531] on icon at bounding box center [792, 532] width 20 height 20
click at [570, 672] on textarea at bounding box center [810, 677] width 803 height 40
type textarea "نعم"
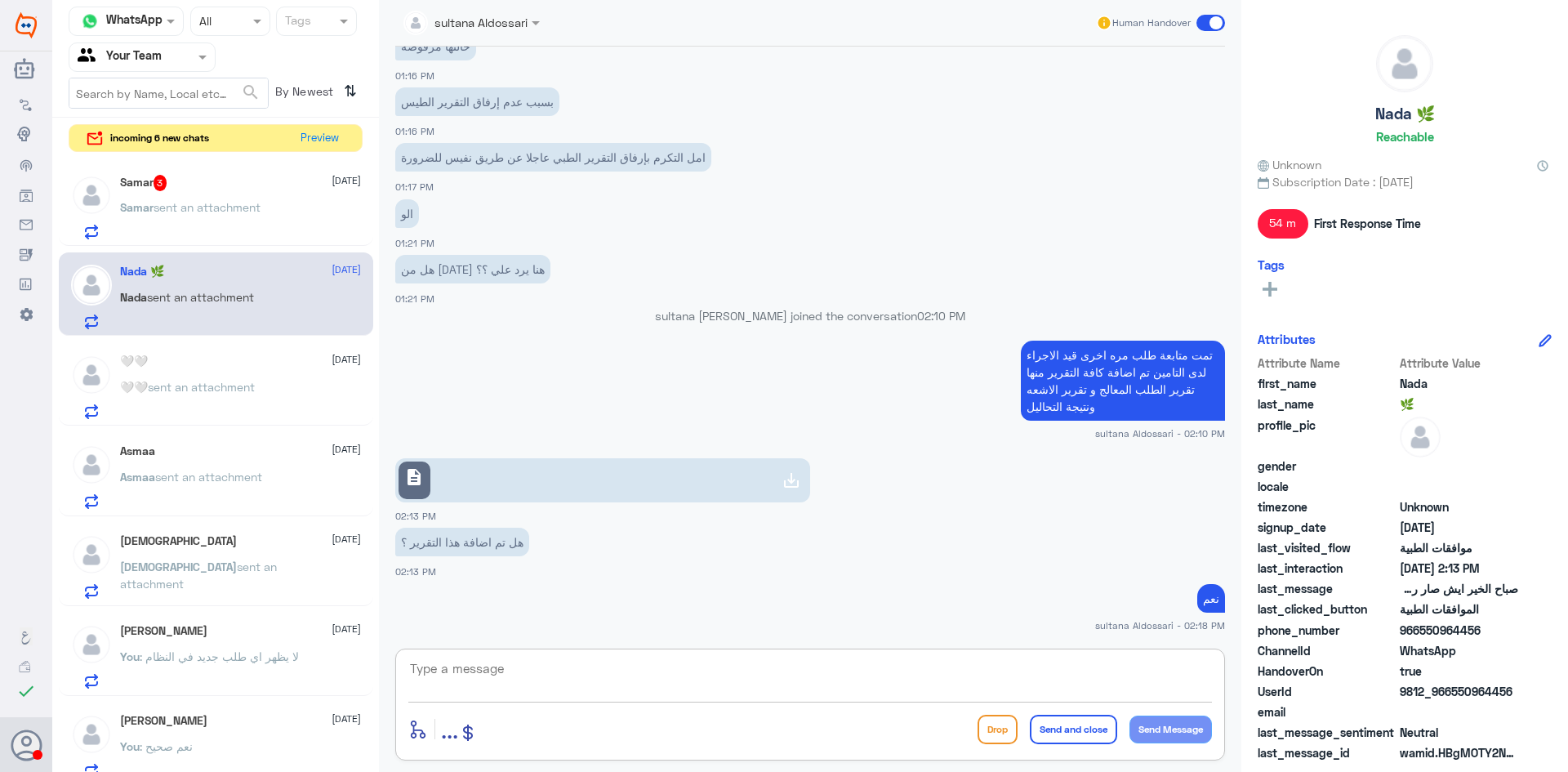
click at [235, 211] on span "sent an attachment" at bounding box center [206, 206] width 107 height 14
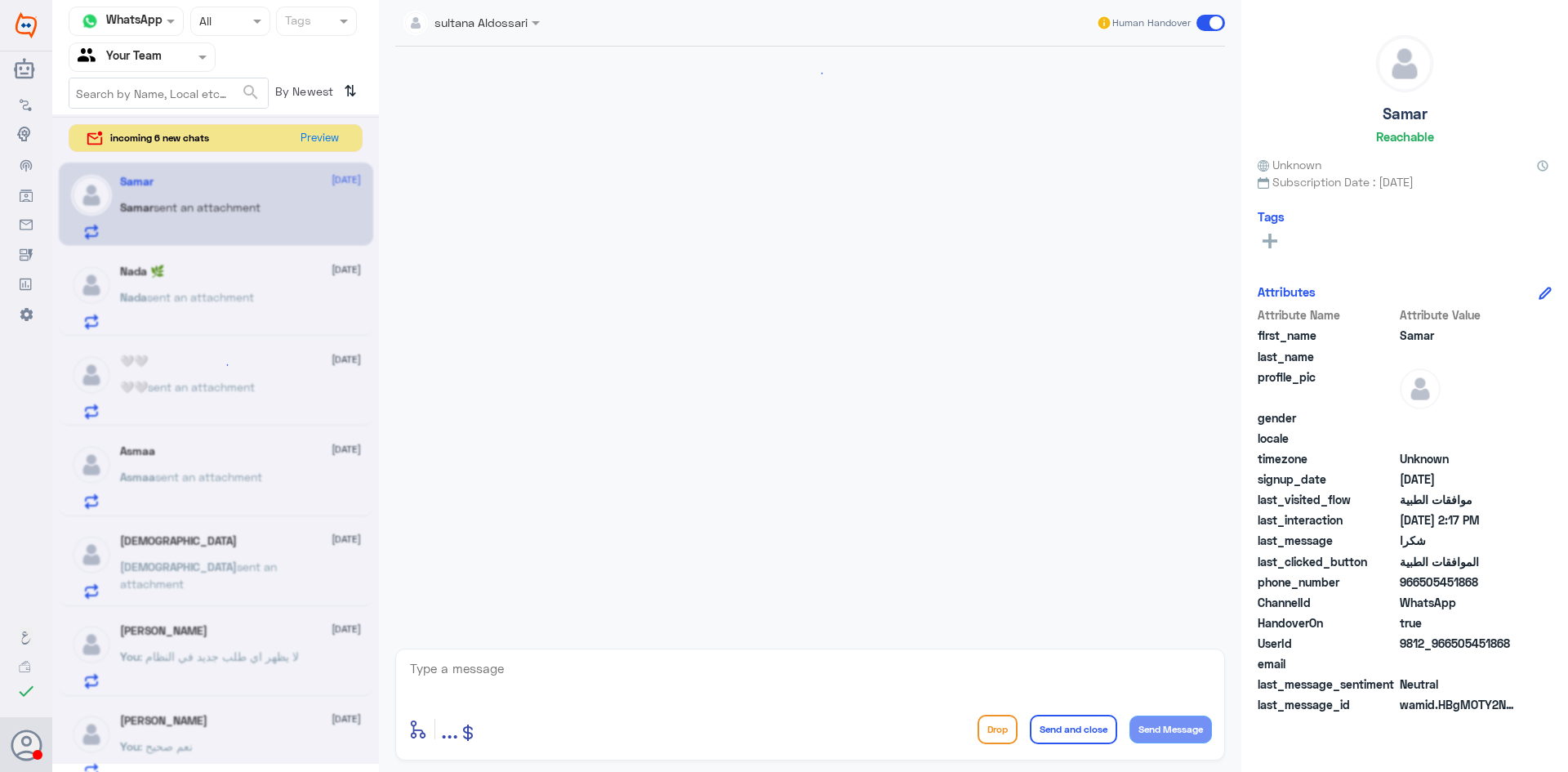
scroll to position [1381, 0]
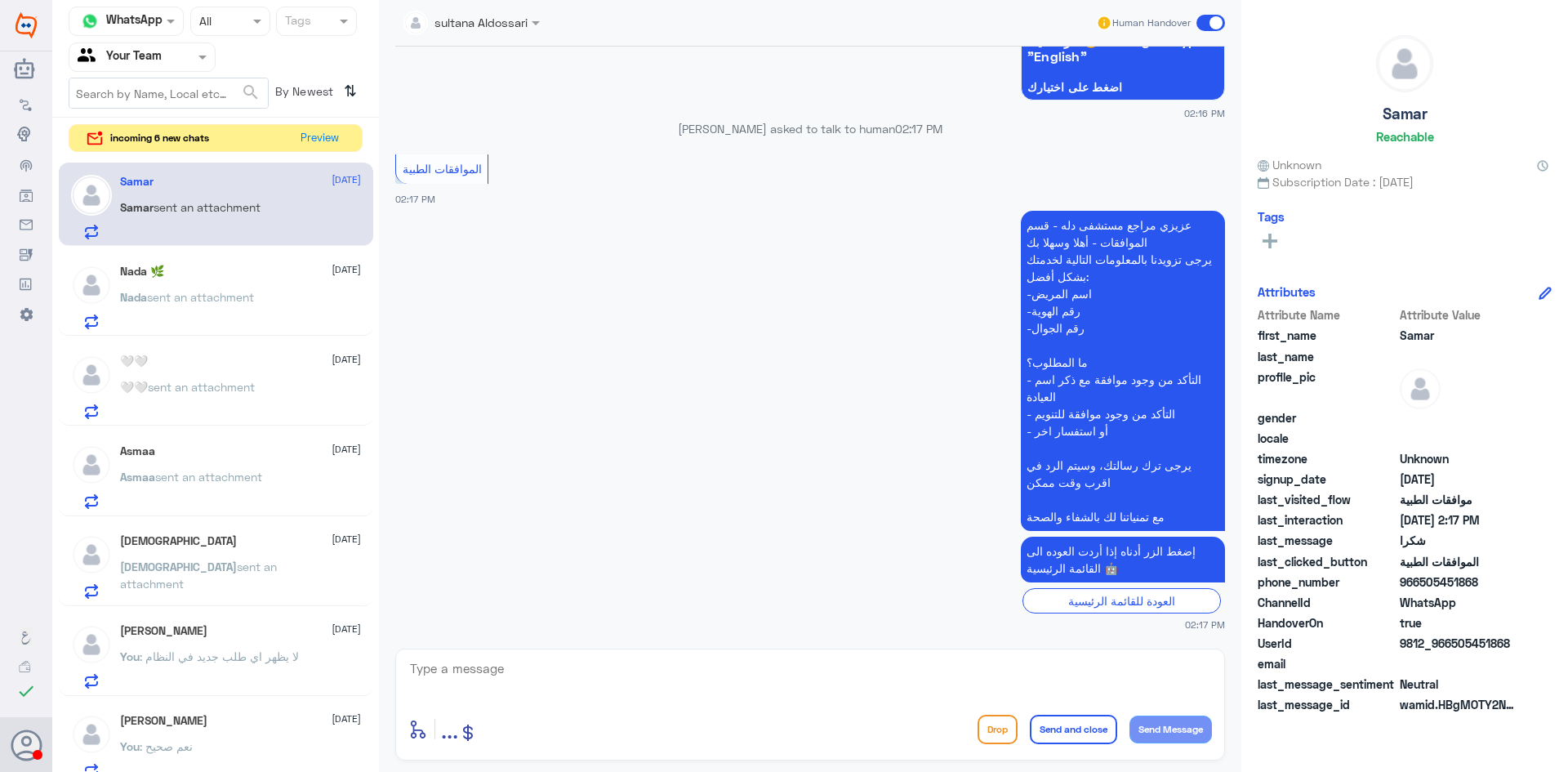
click at [938, 672] on textarea at bounding box center [810, 677] width 803 height 40
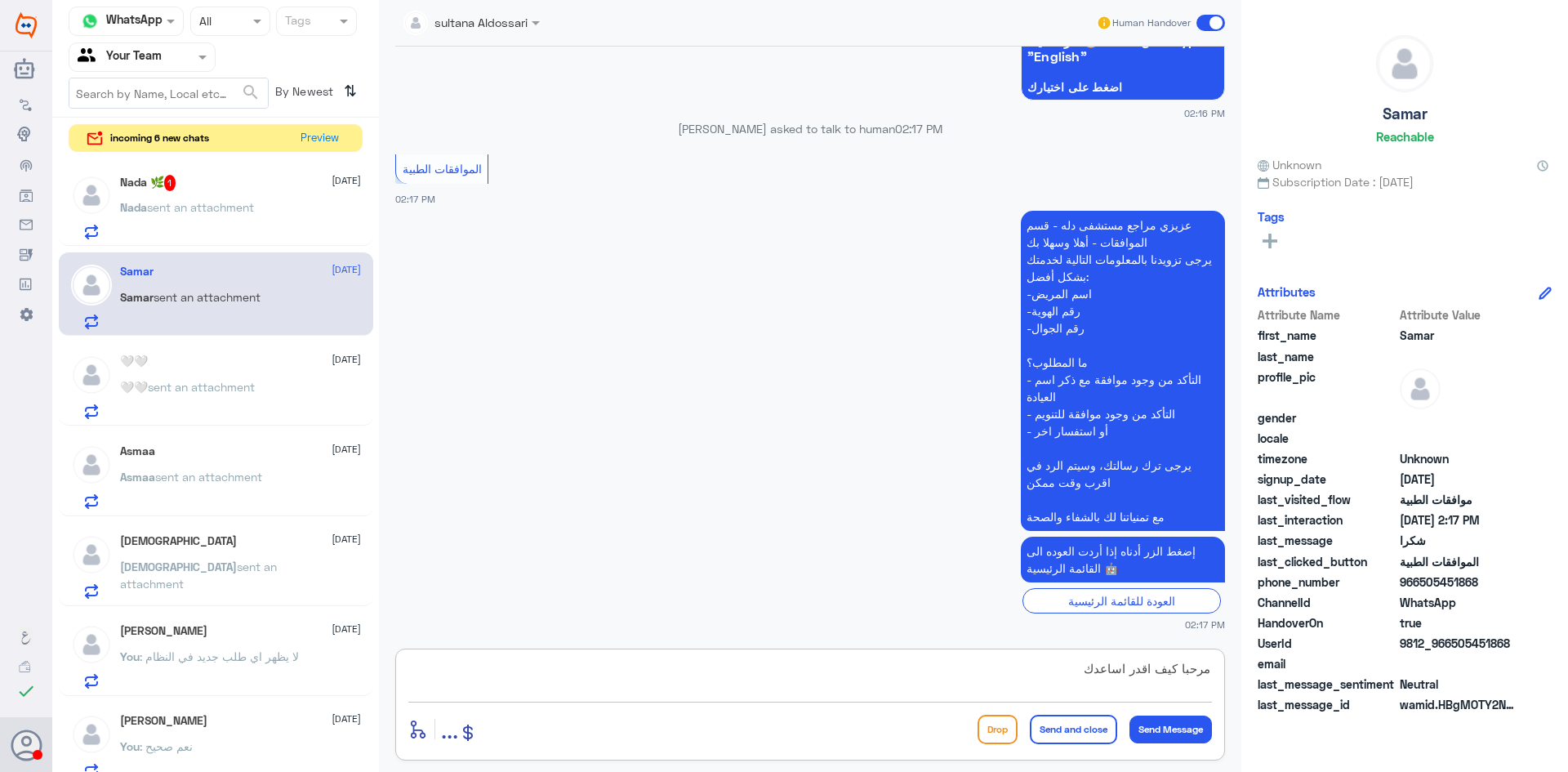
type textarea "مرحبا كيف اقدر اساعدك"
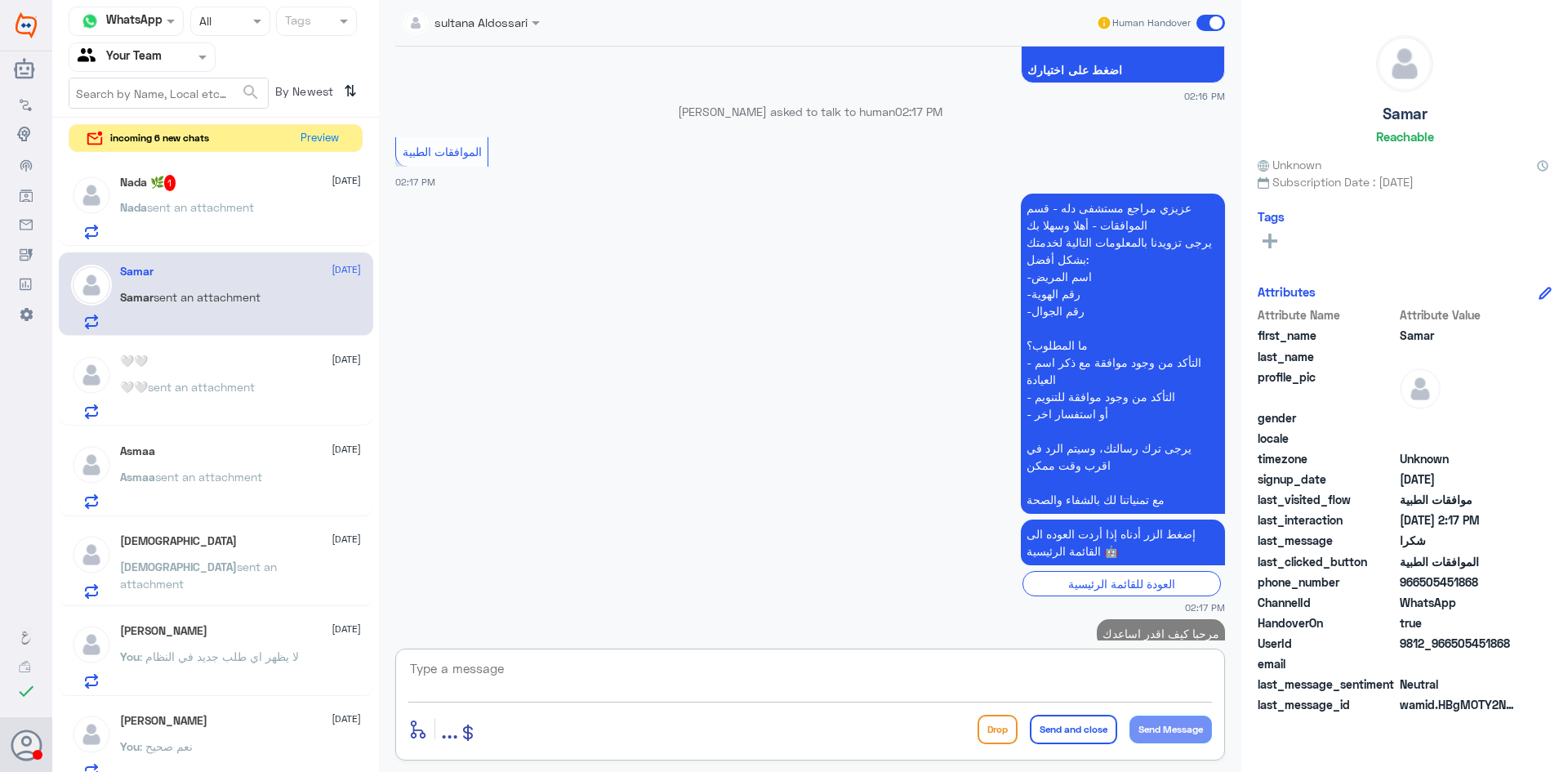
scroll to position [1433, 0]
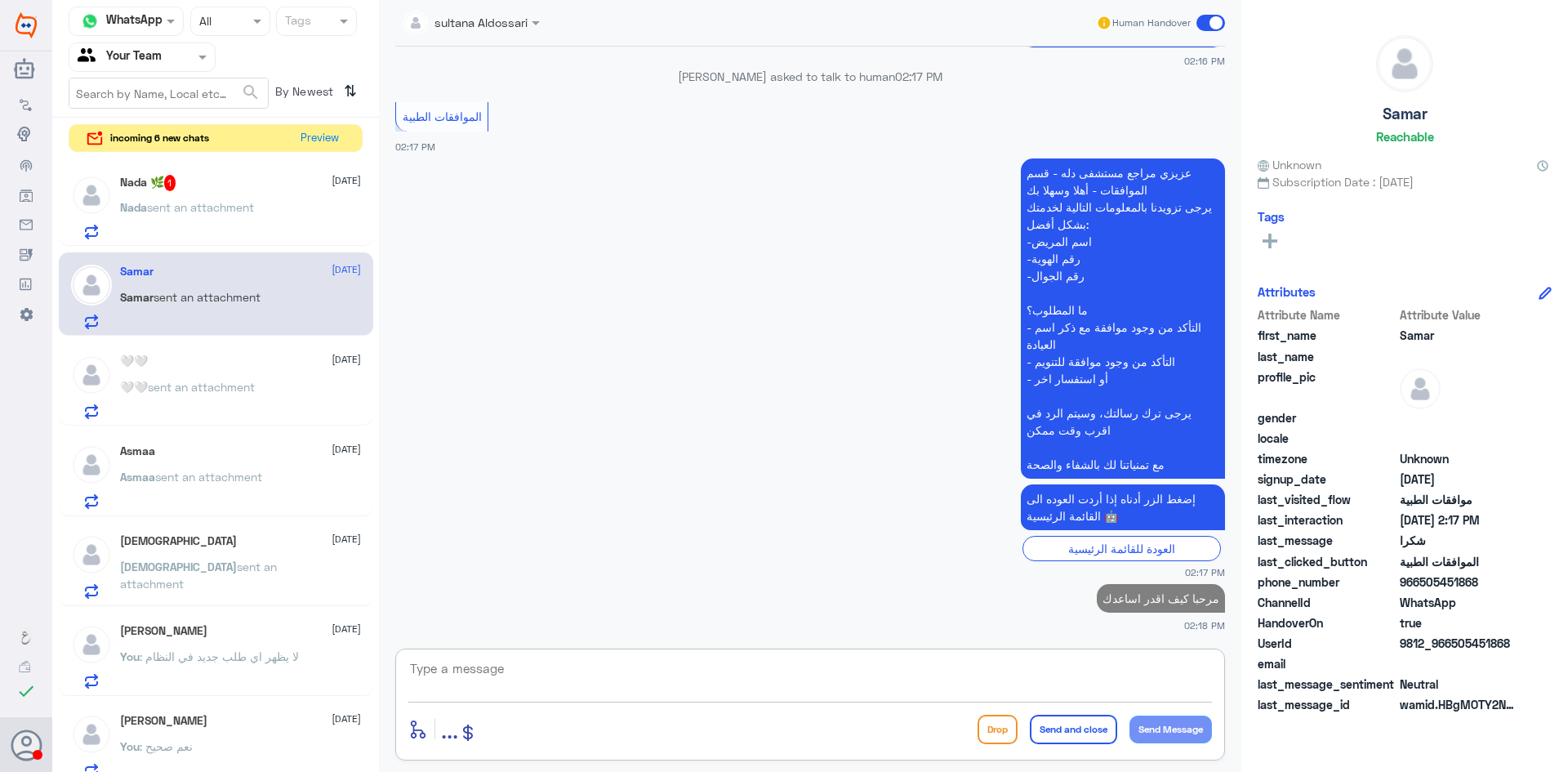
click at [195, 172] on div "Nada 🌿 1 [DATE] Nada sent an attachment" at bounding box center [216, 204] width 314 height 84
click at [204, 183] on div "Nada 🌿 2 [DATE]" at bounding box center [240, 183] width 241 height 17
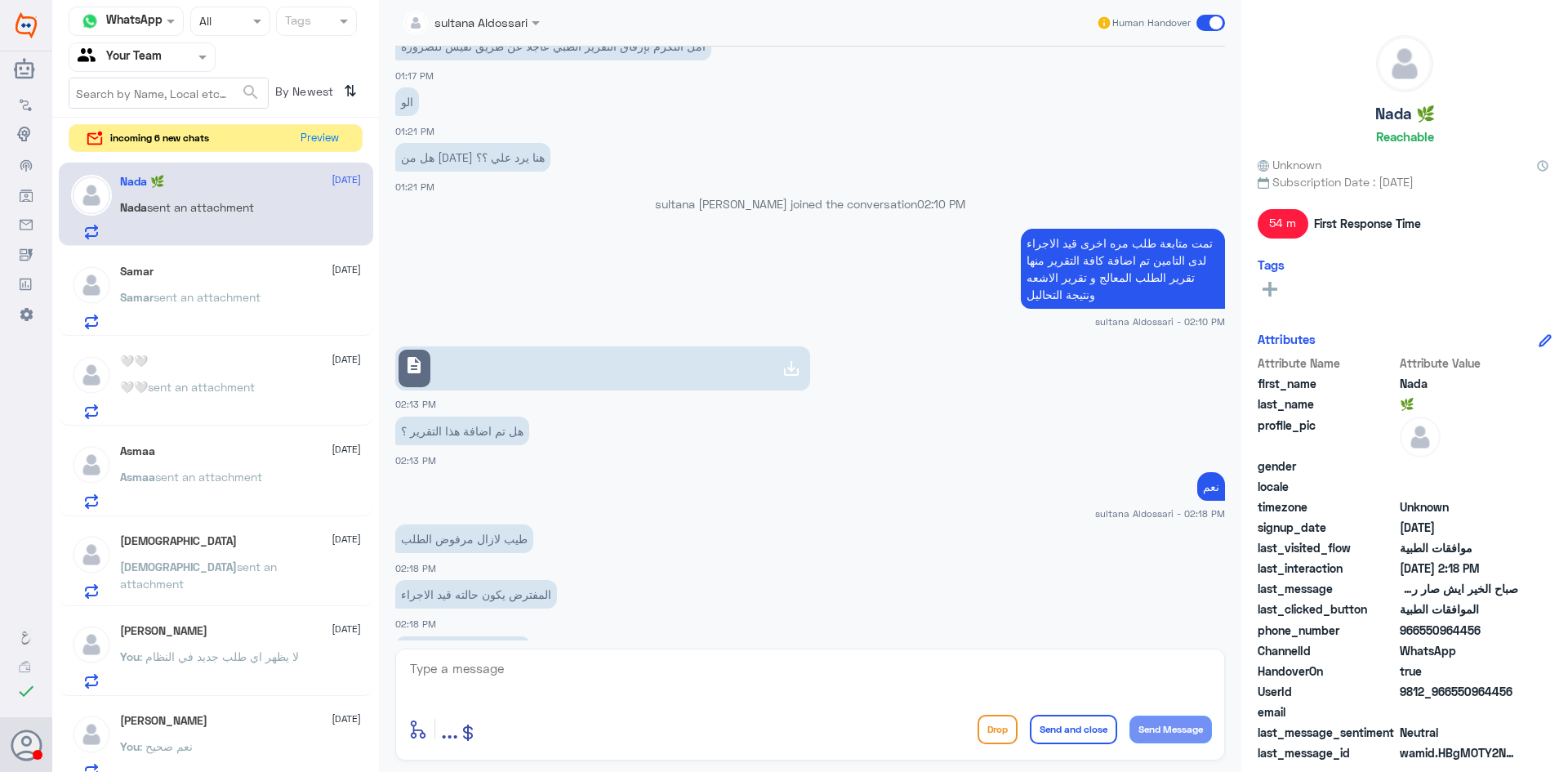
scroll to position [1331, 0]
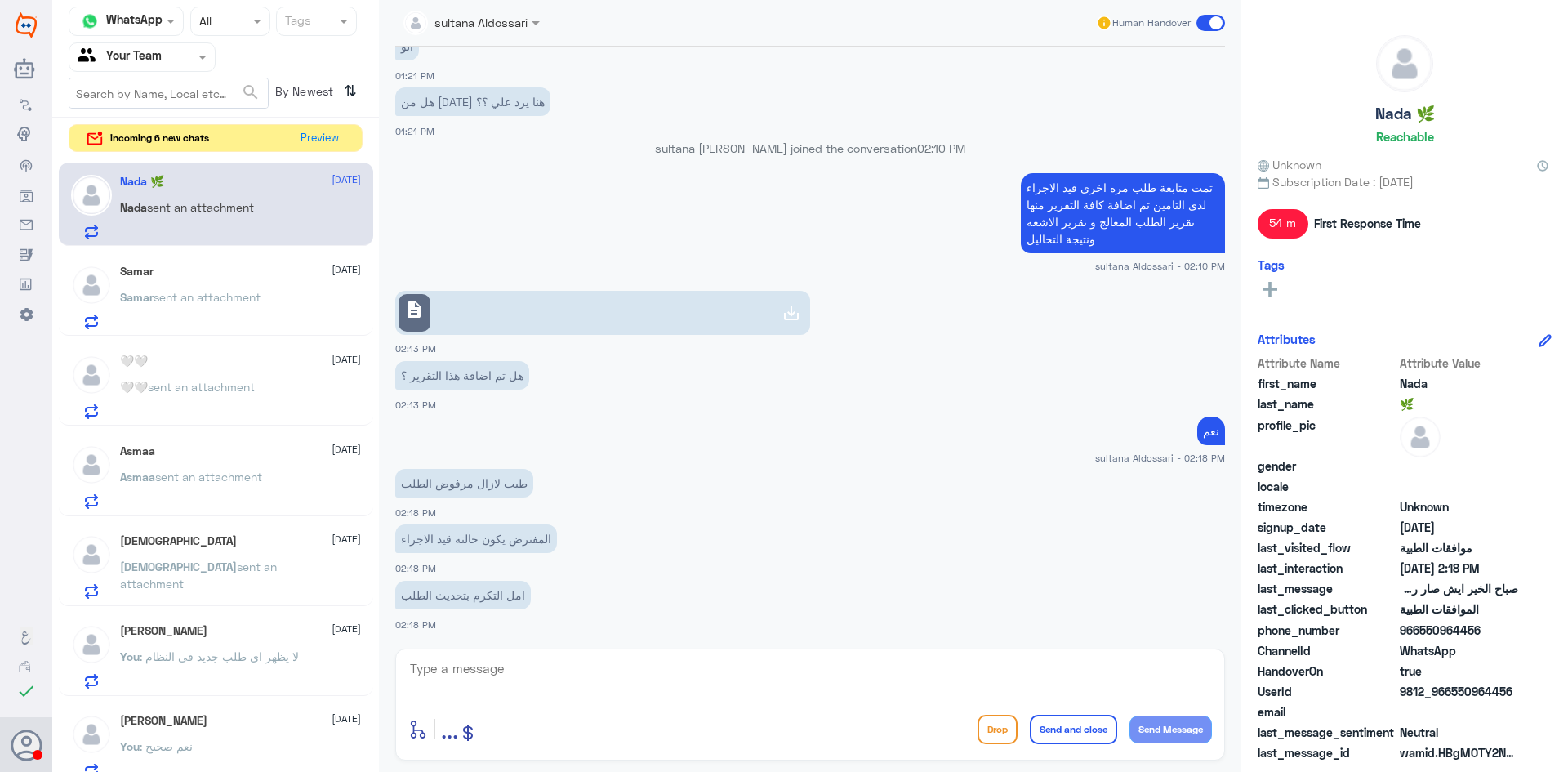
click at [828, 663] on textarea at bounding box center [810, 677] width 803 height 40
click at [882, 679] on textarea at bounding box center [810, 677] width 803 height 40
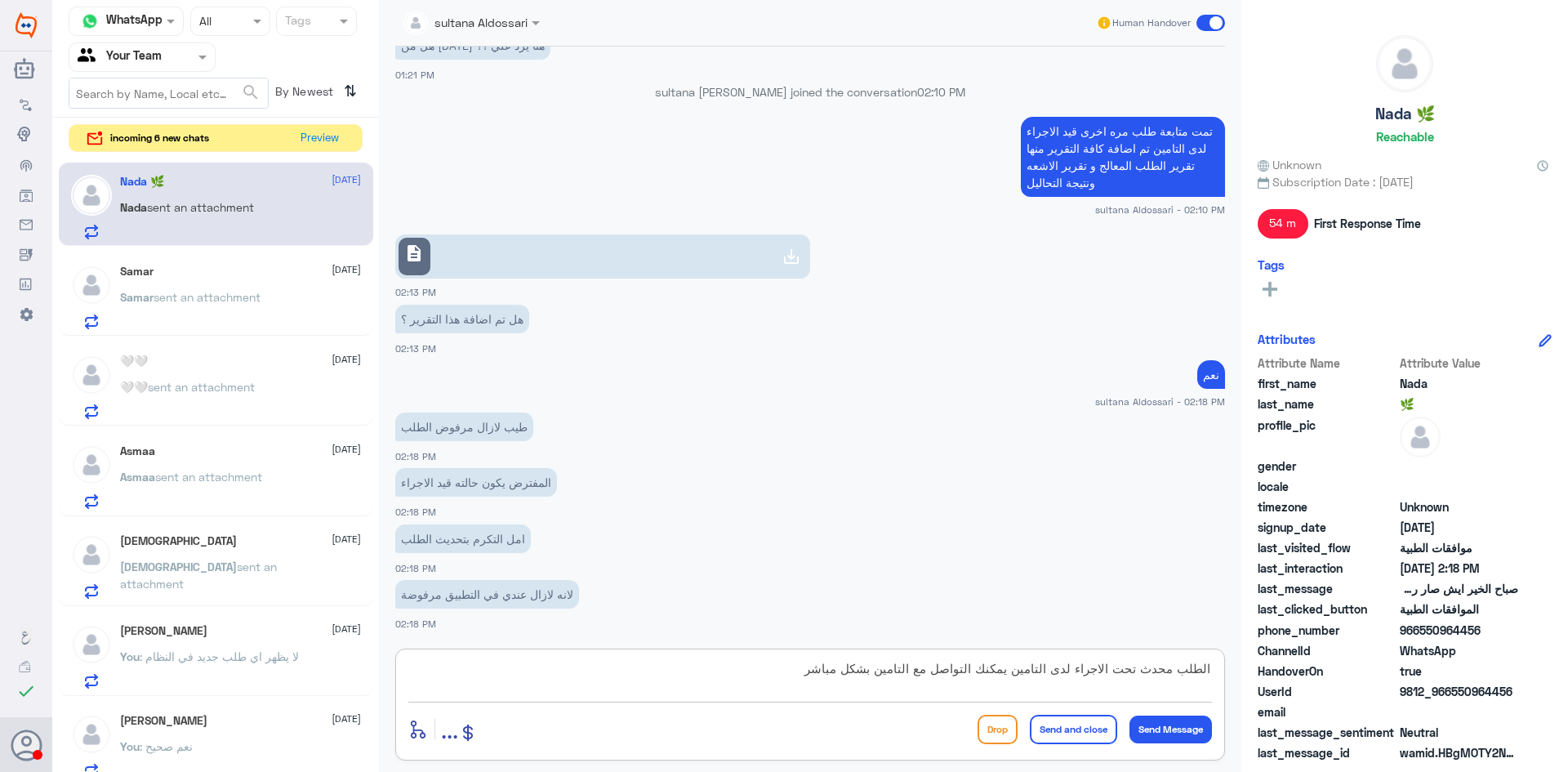
type textarea "الطلب محدث تحت الاجراء لدى التامين يمكنك التواصل مع التامين بشكل مباشر"
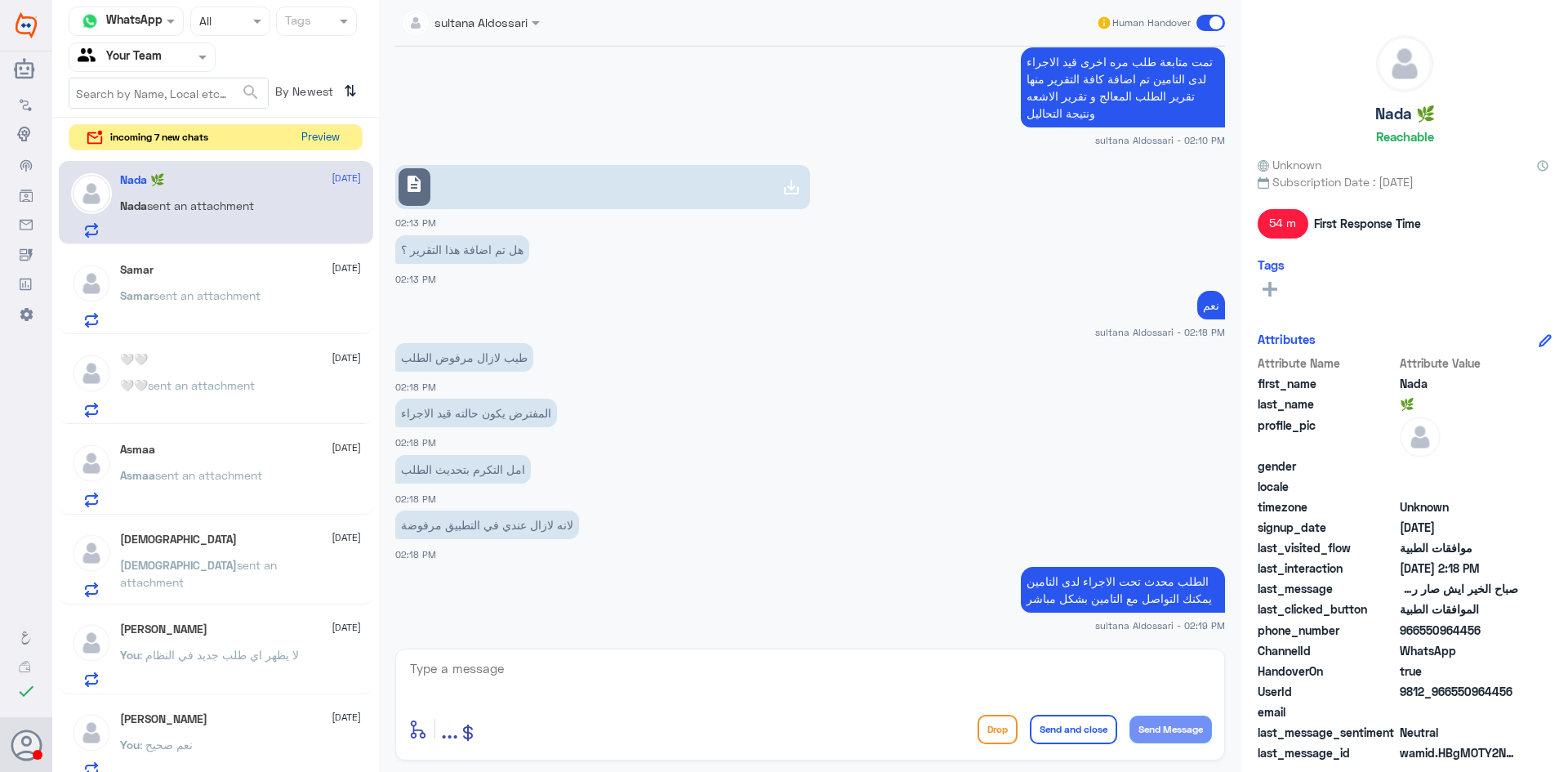
click at [314, 137] on button "Preview" at bounding box center [320, 138] width 51 height 26
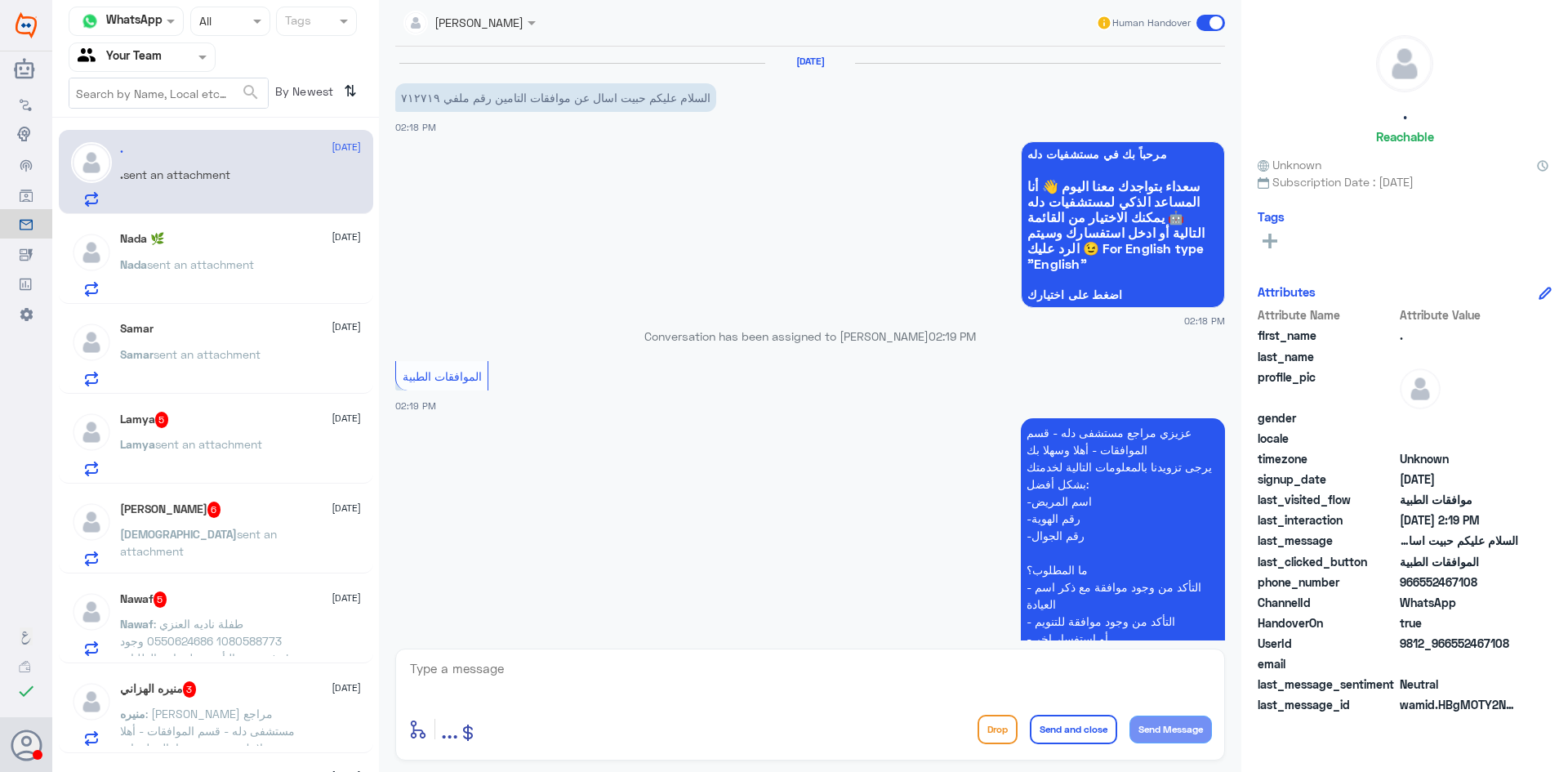
scroll to position [206, 0]
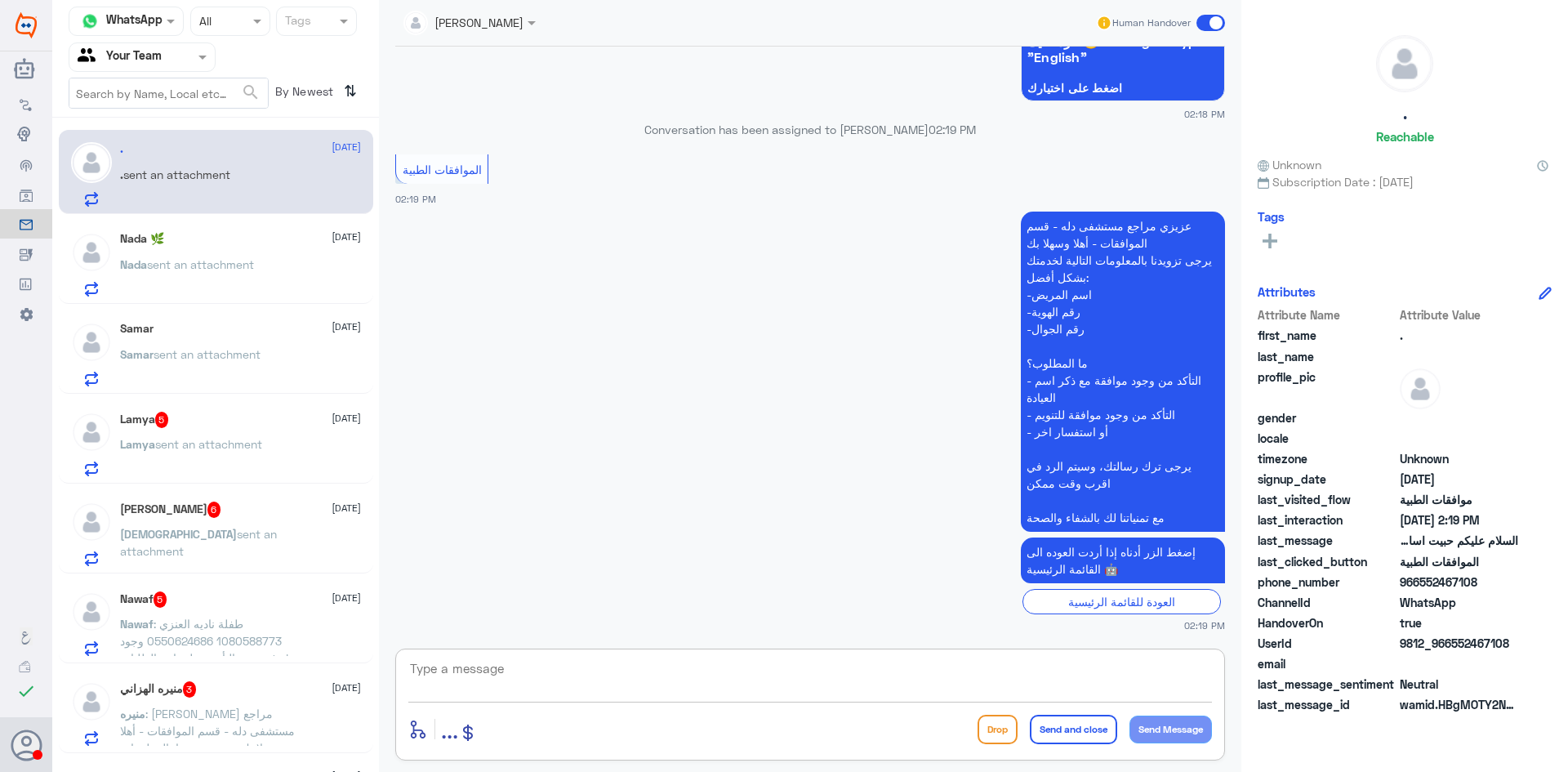
click at [959, 677] on textarea at bounding box center [810, 677] width 803 height 40
type textarea "مرحبا كيف اقدر اساعدك"
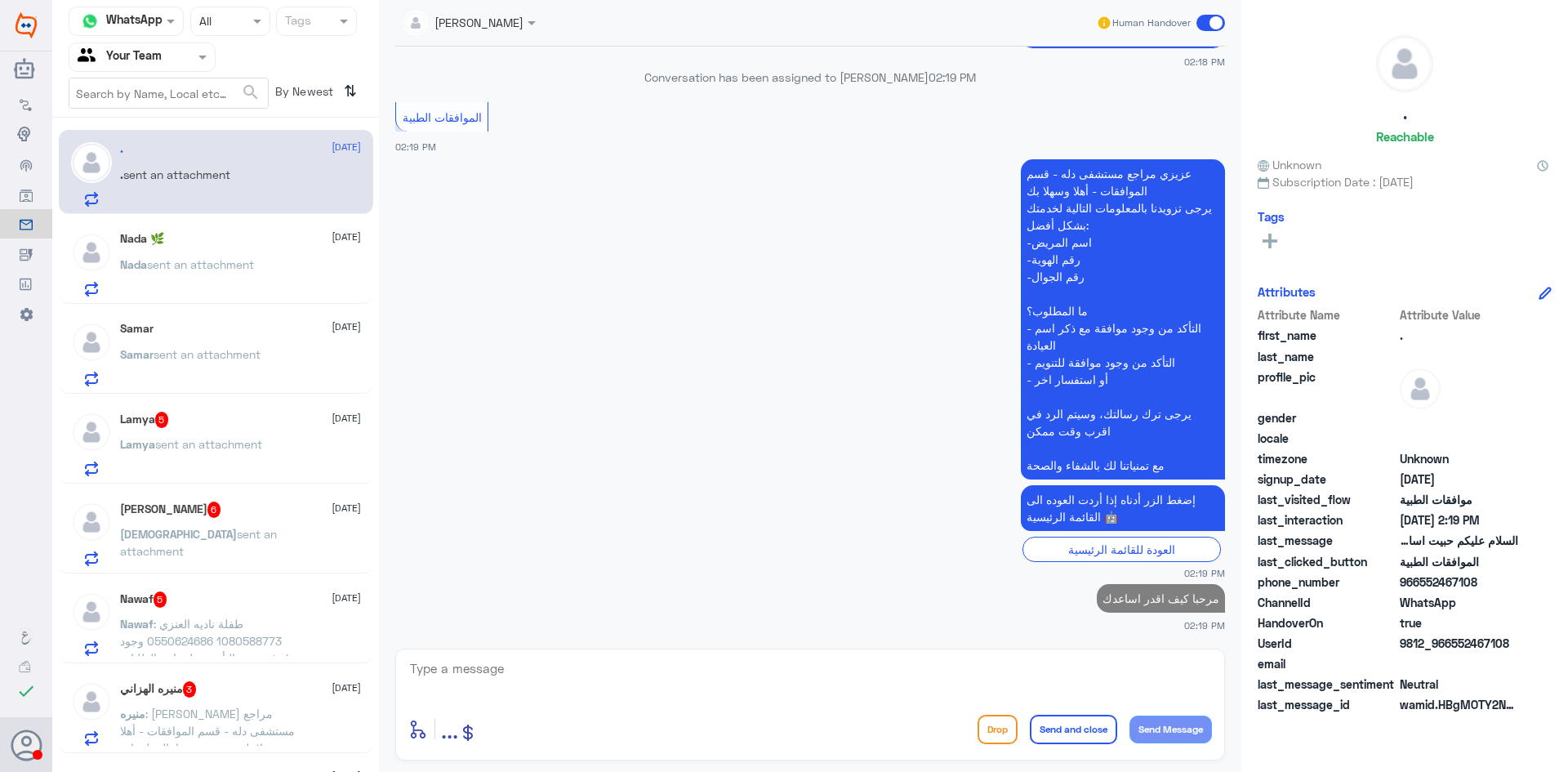
click at [259, 286] on div "Nada sent an attachment" at bounding box center [240, 278] width 241 height 36
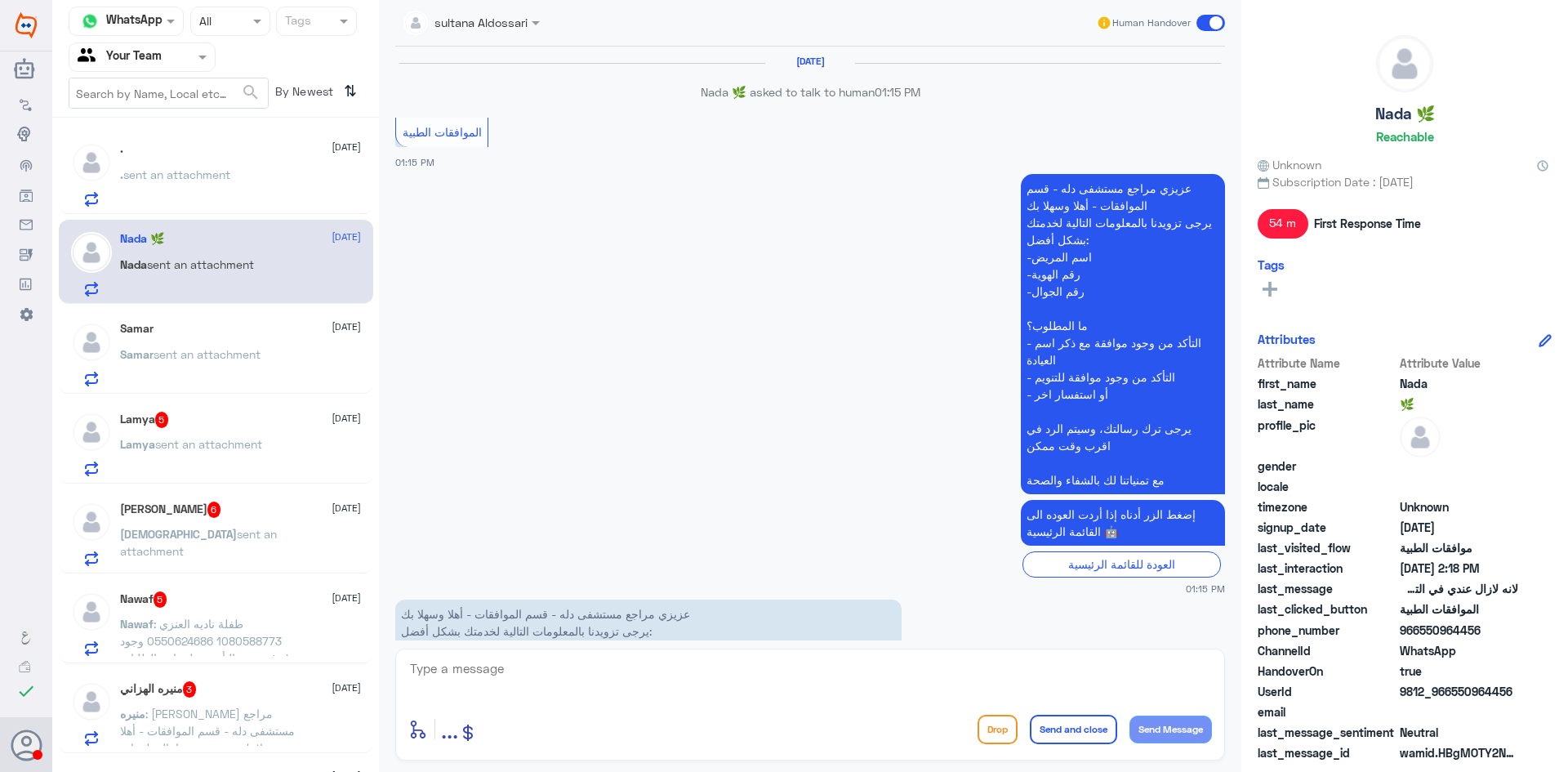
scroll to position [1212, 0]
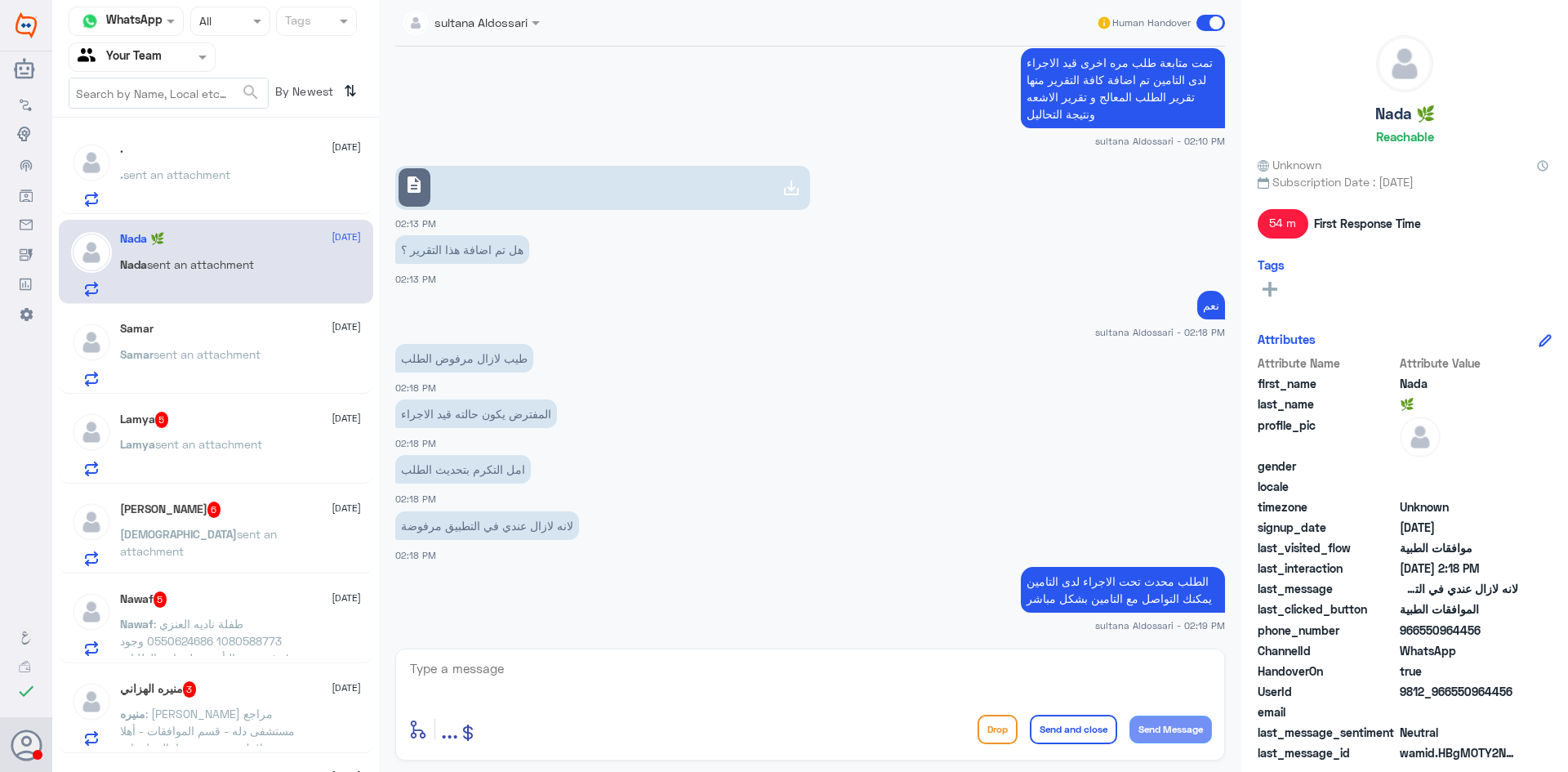
click at [228, 339] on div "Samar [DATE] Samar sent an attachment" at bounding box center [240, 354] width 241 height 65
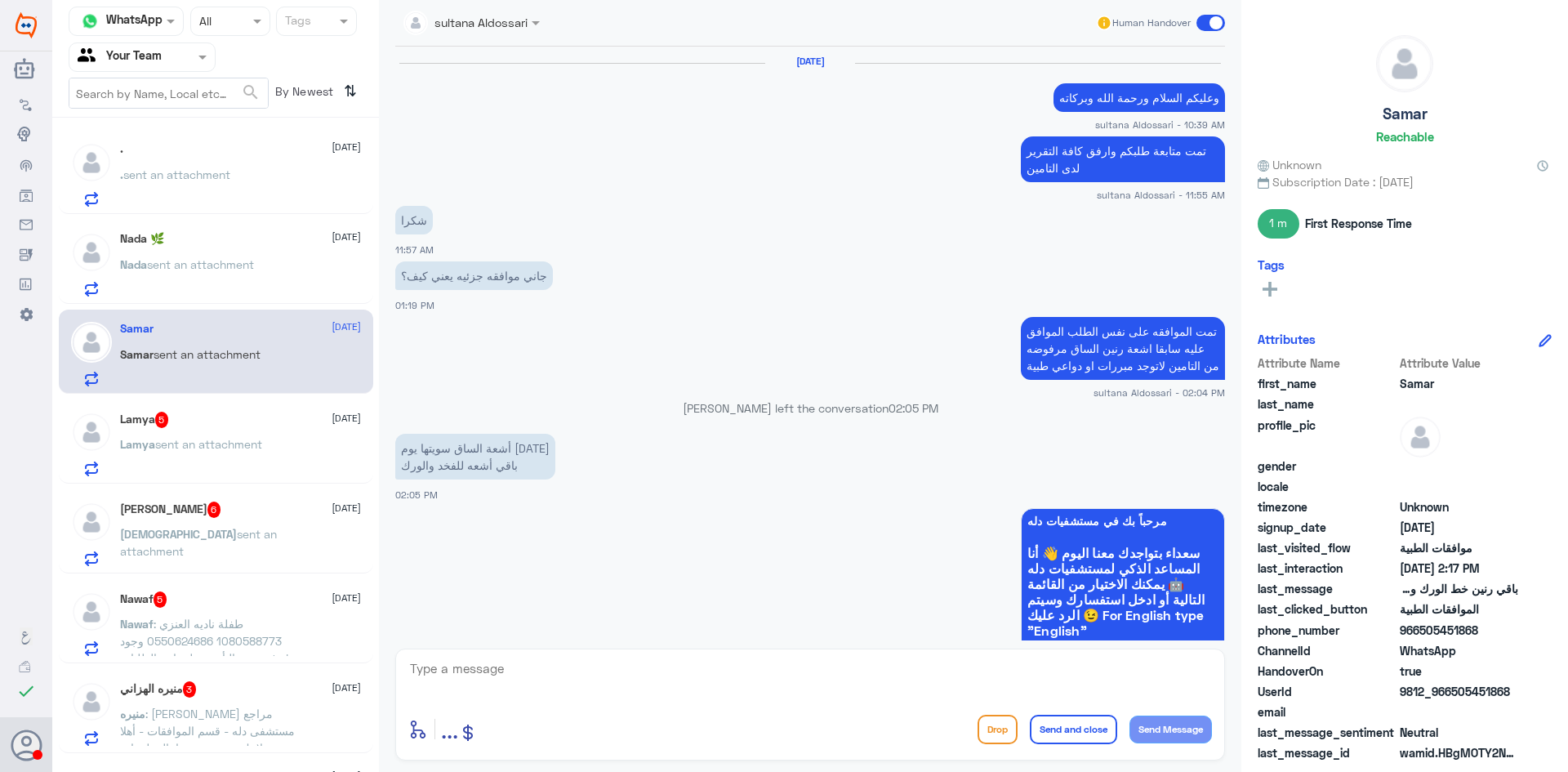
scroll to position [1325, 0]
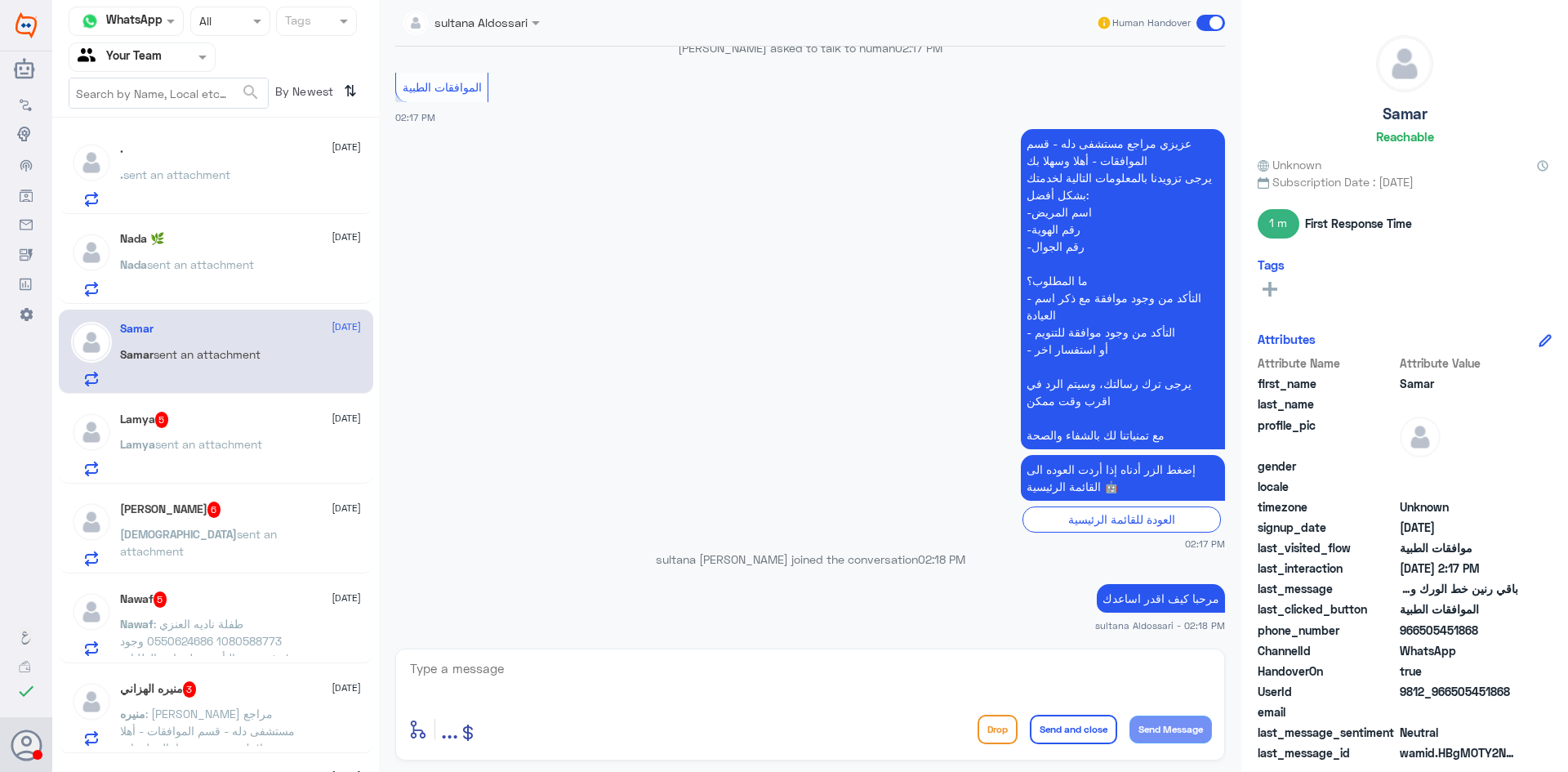
click at [227, 429] on div "Lamya 5 [DATE] [PERSON_NAME] sent an attachment" at bounding box center [240, 444] width 241 height 65
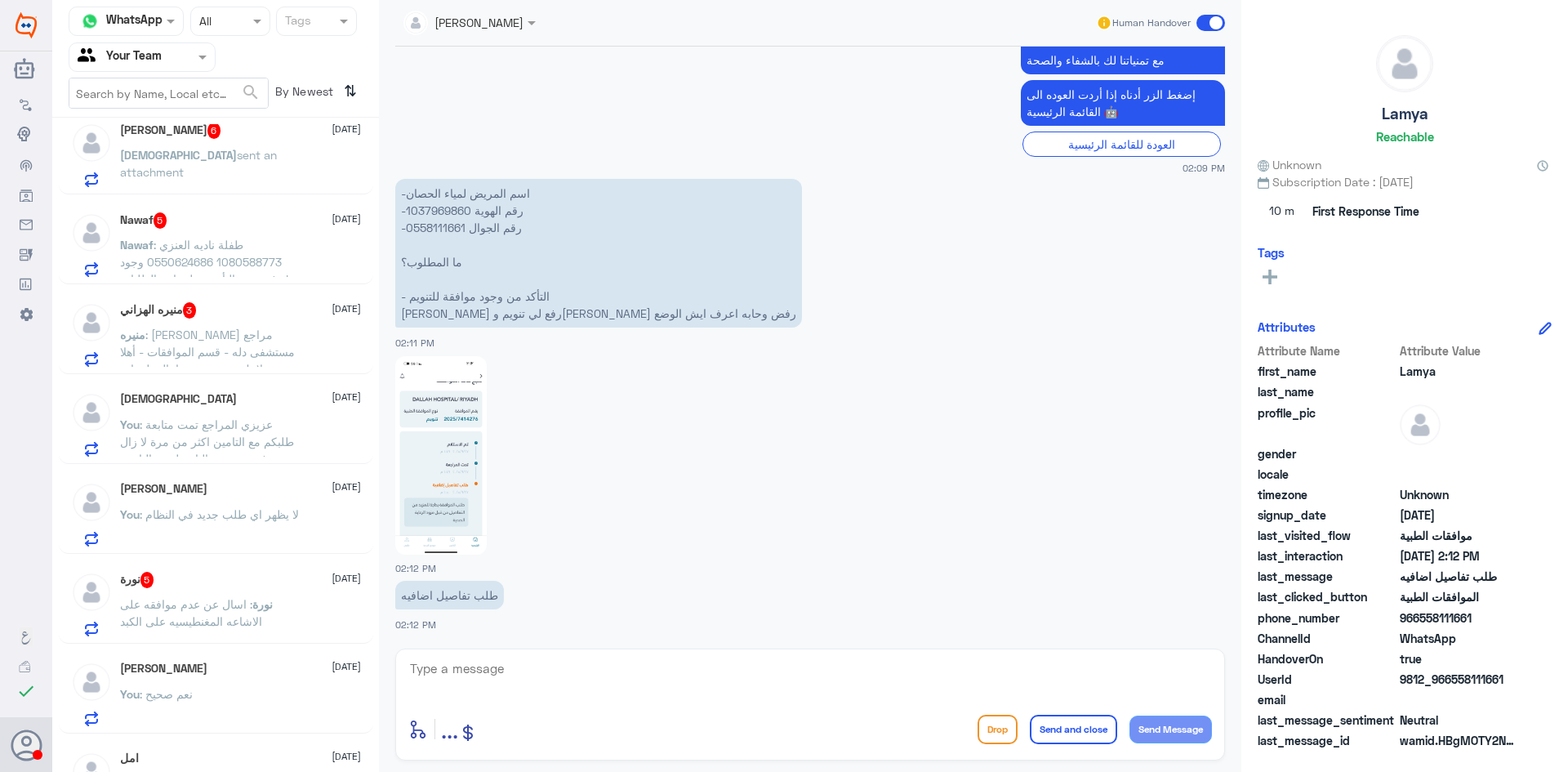
scroll to position [409, 0]
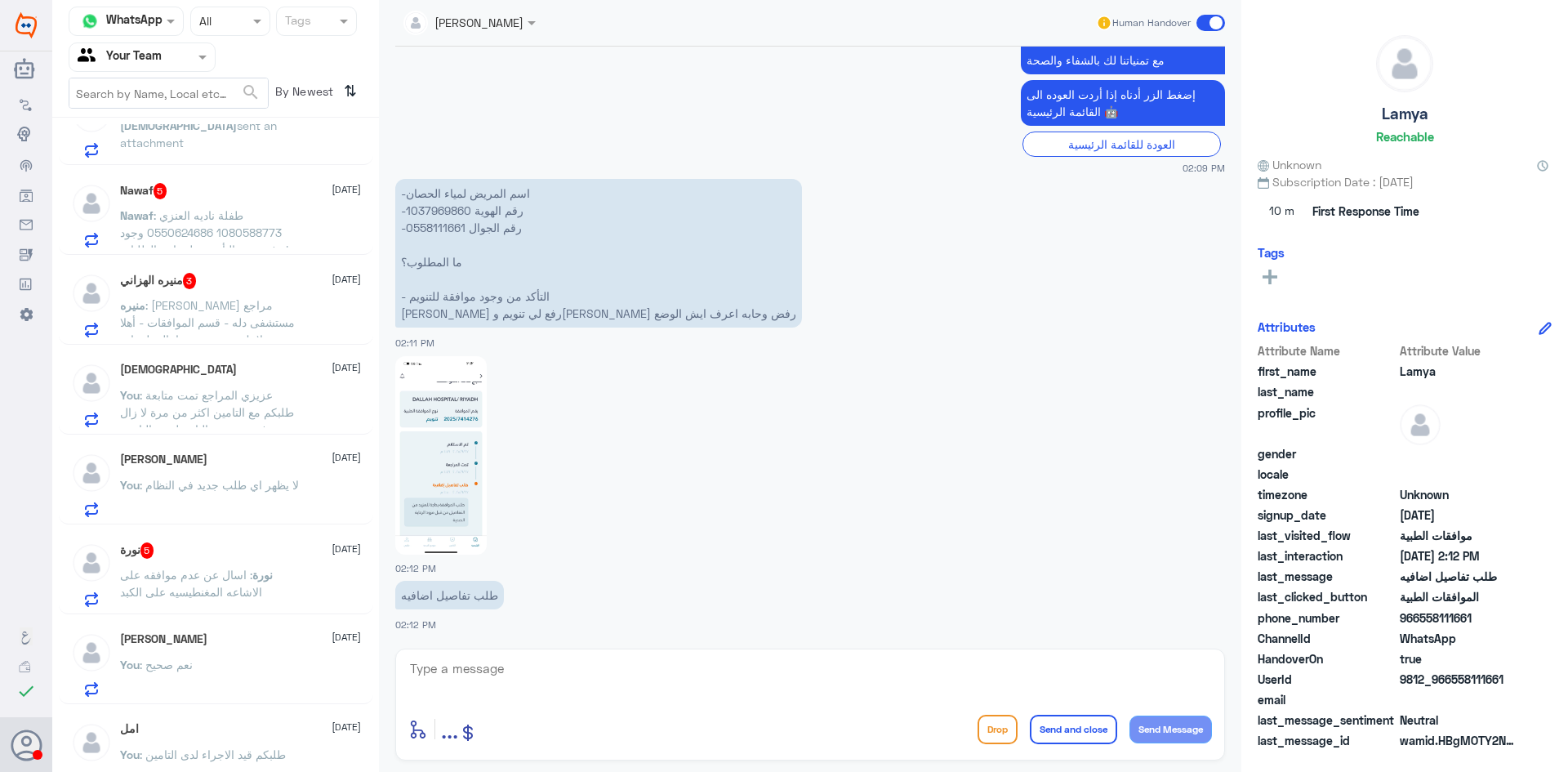
click at [449, 211] on p "-اسم المريض لمياء الحصان -رقم الهوية 1037969860 -رقم الجوال 0558111661 ما المطل…" at bounding box center [599, 253] width 407 height 148
click at [558, 667] on textarea at bounding box center [810, 677] width 803 height 40
type textarea "ا"
type textarea "هل تم عمل منظار للرحم ؟؟"
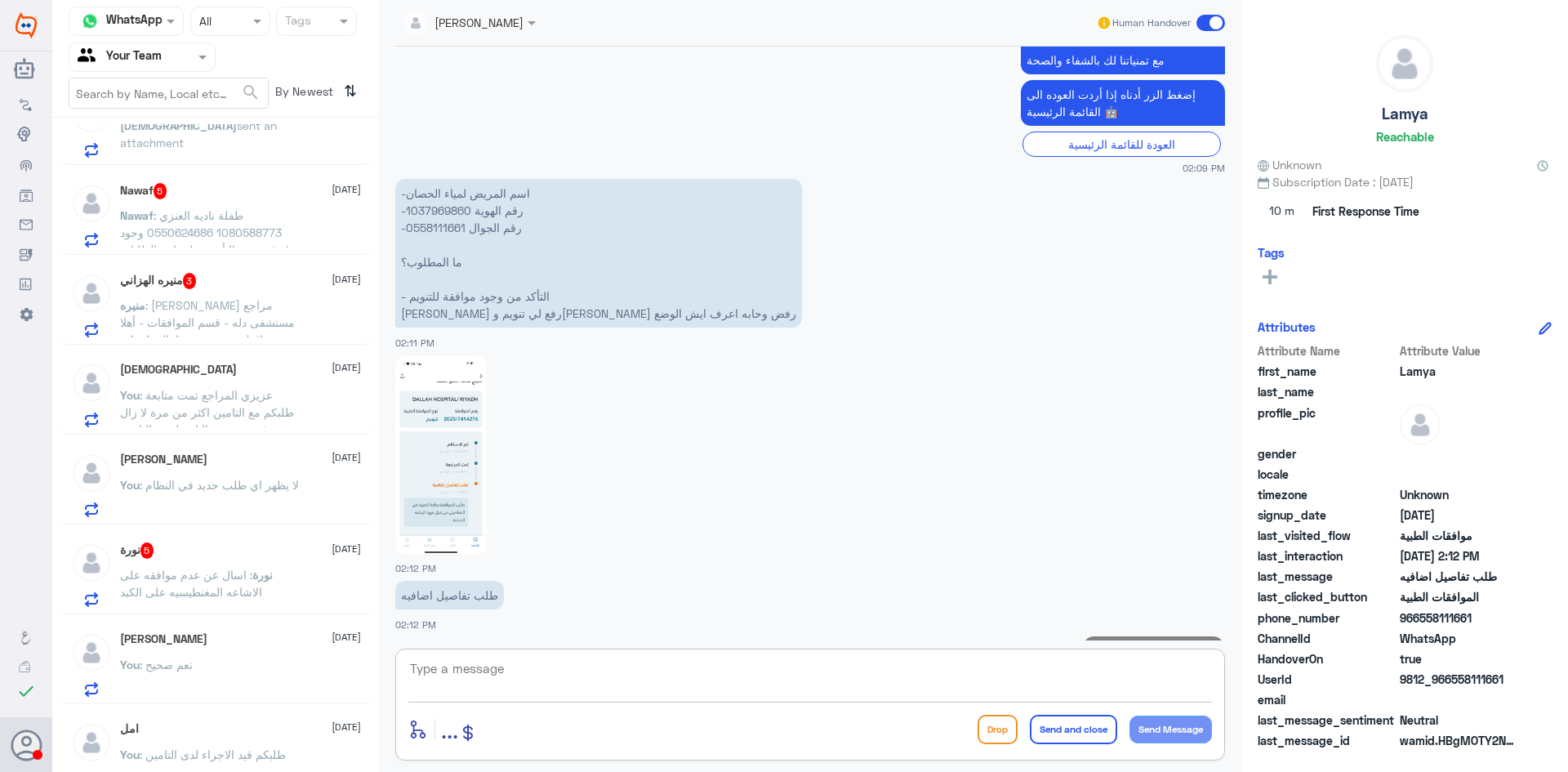
scroll to position [716, 0]
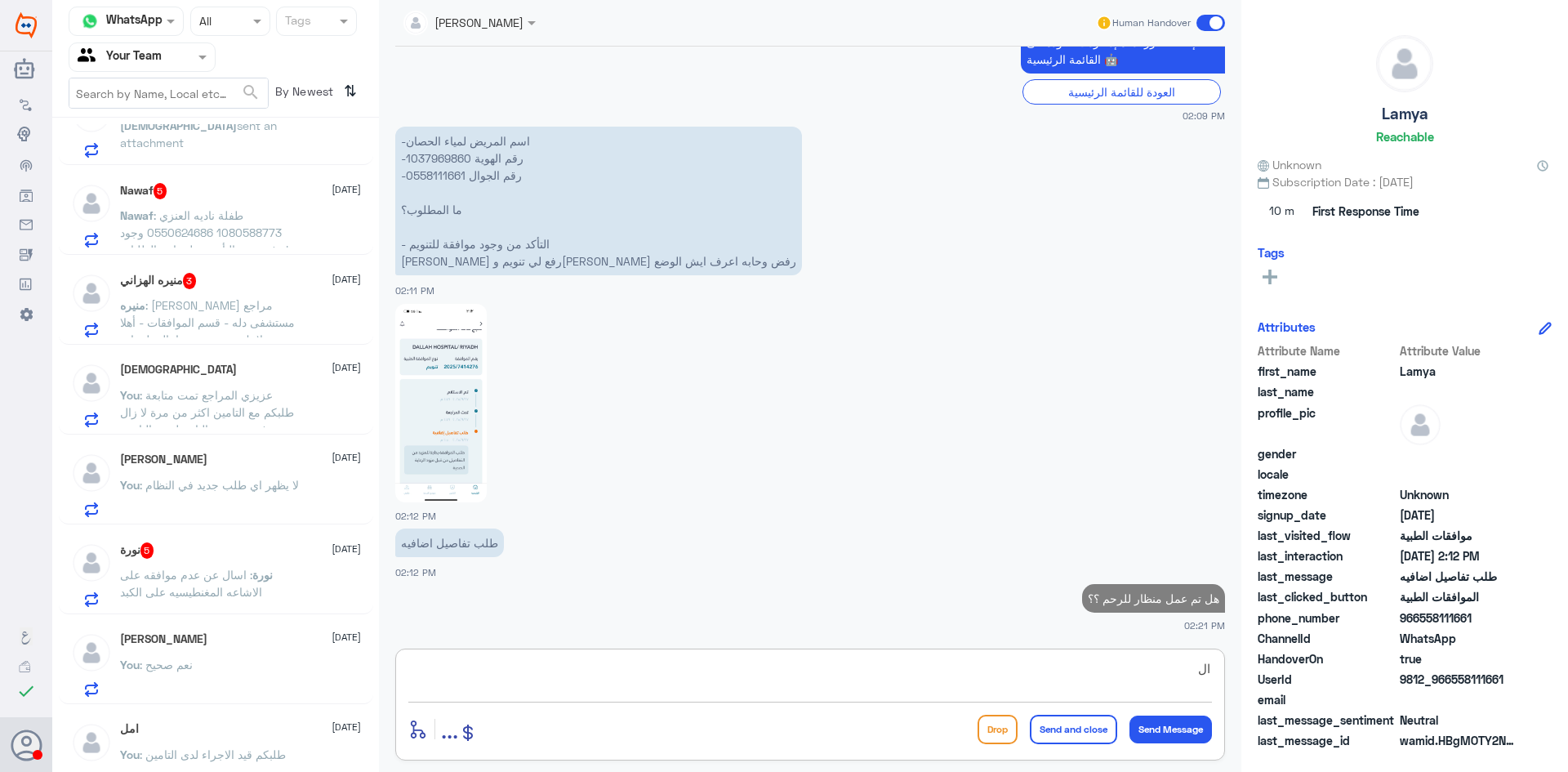
type textarea "ا"
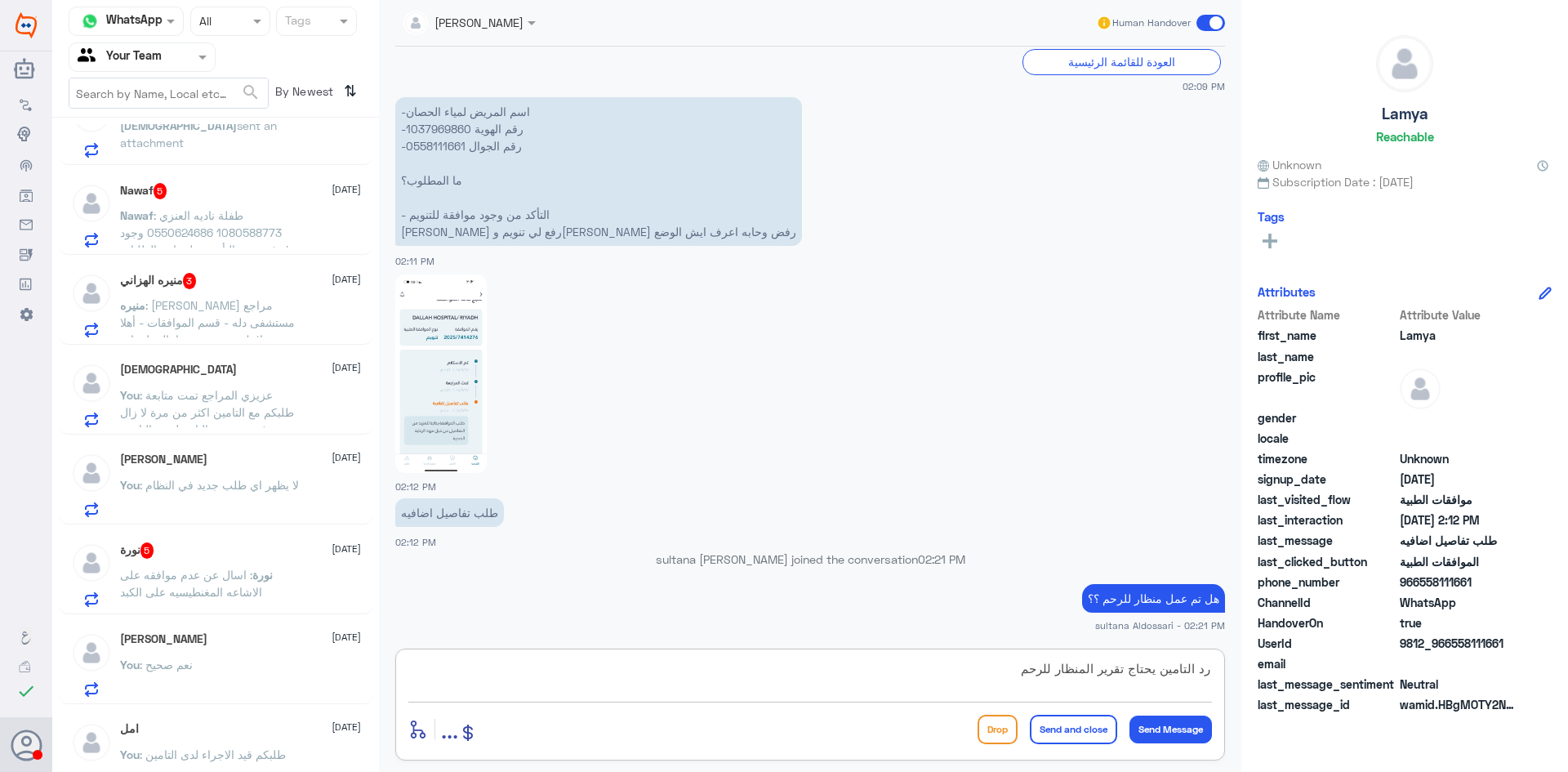
type textarea "رد التامين يحتاج تقرير المنظار للرحم"
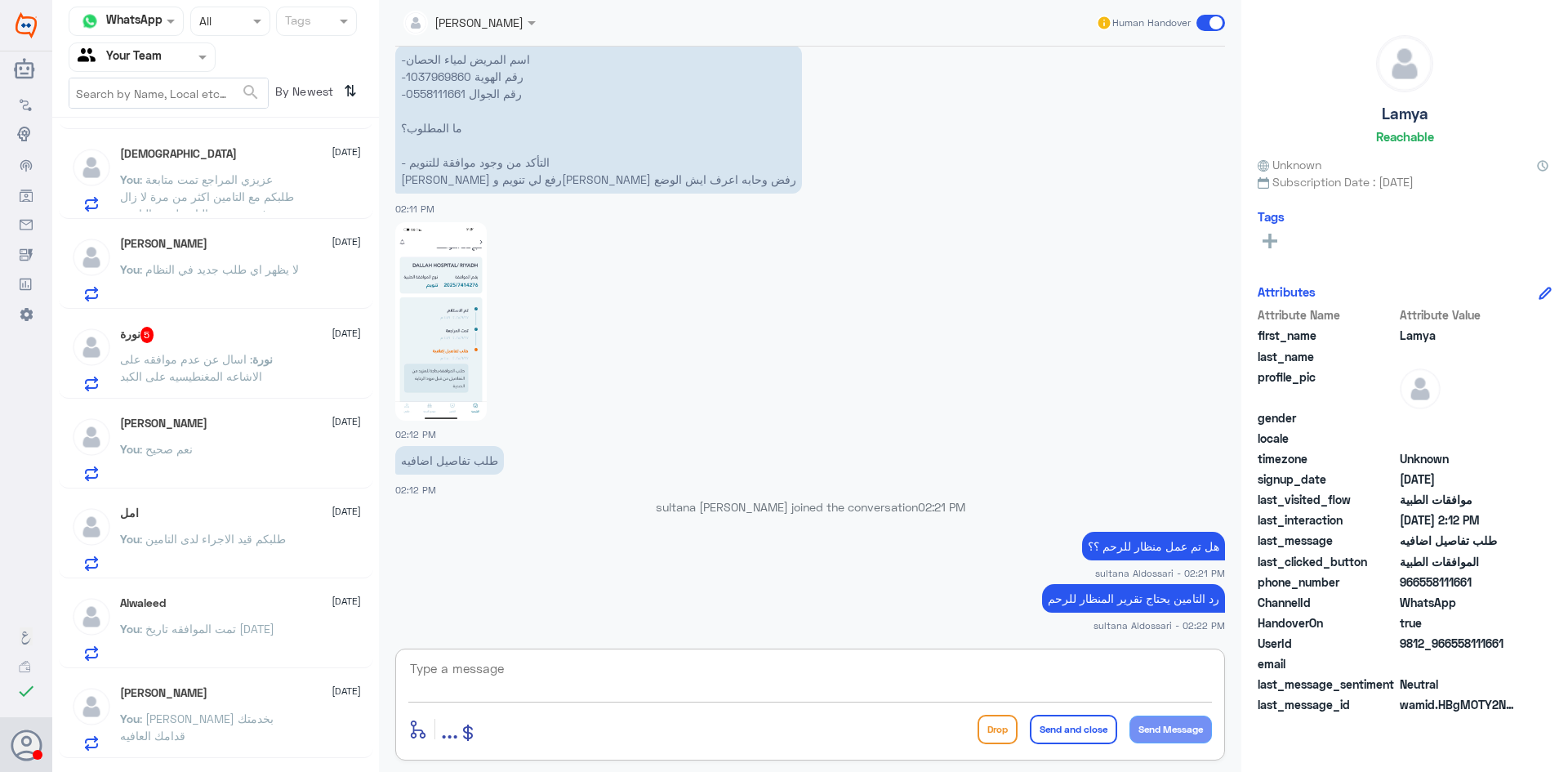
scroll to position [653, 0]
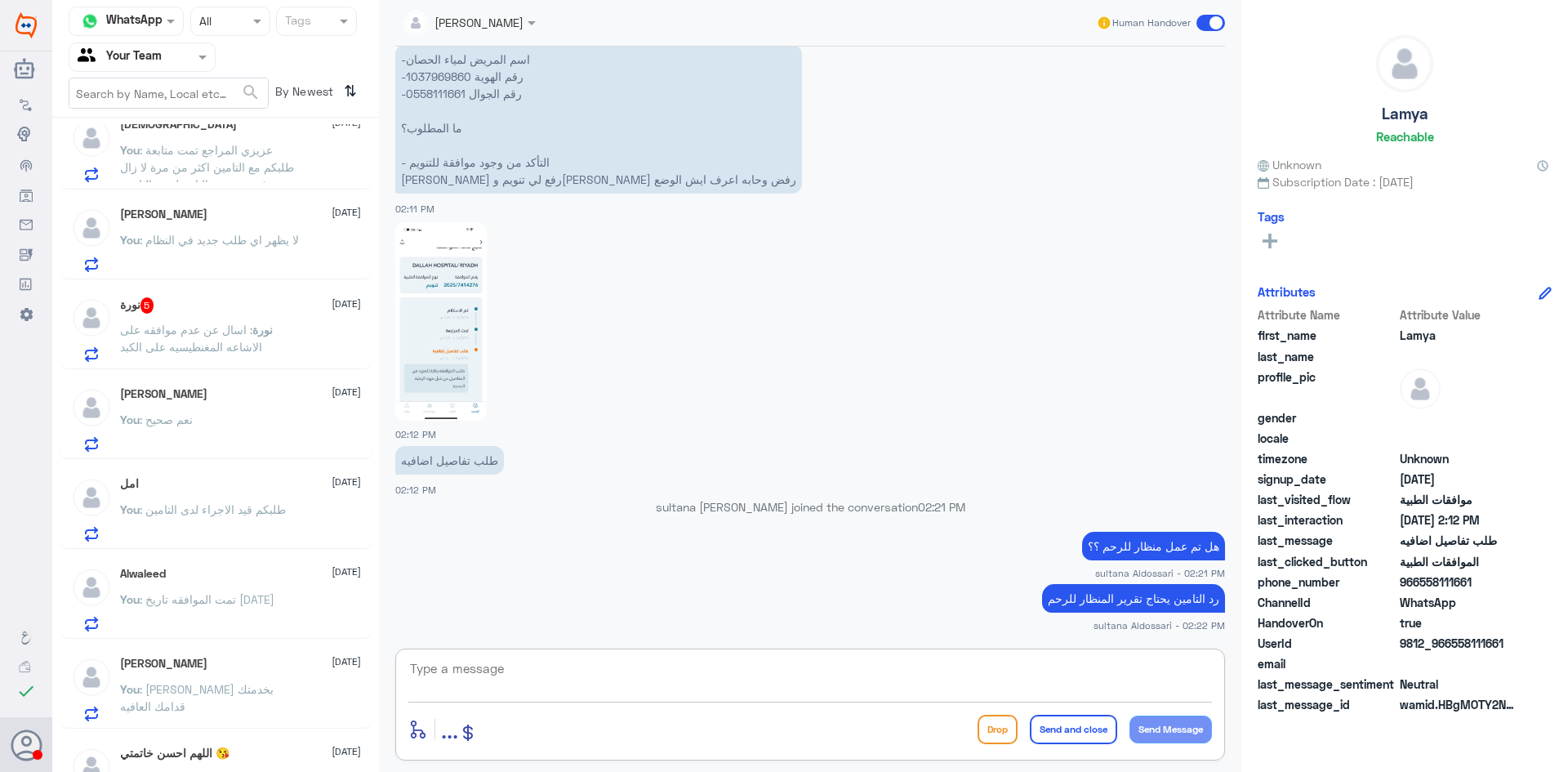
click at [211, 334] on span ": اسال عن عدم موافقه على الاشاعه المغنطيسيه على الكبد" at bounding box center [191, 337] width 142 height 31
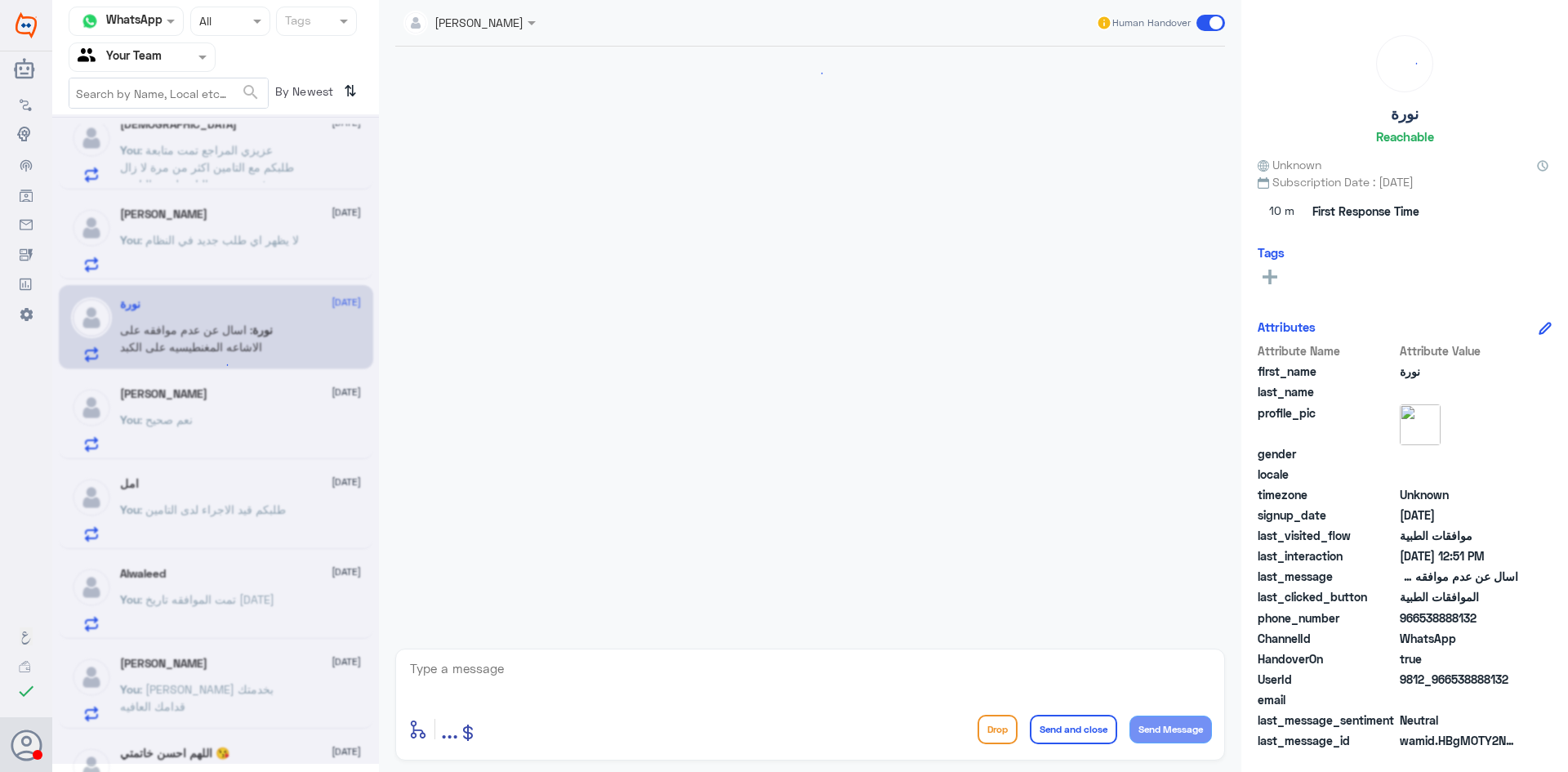
scroll to position [600, 0]
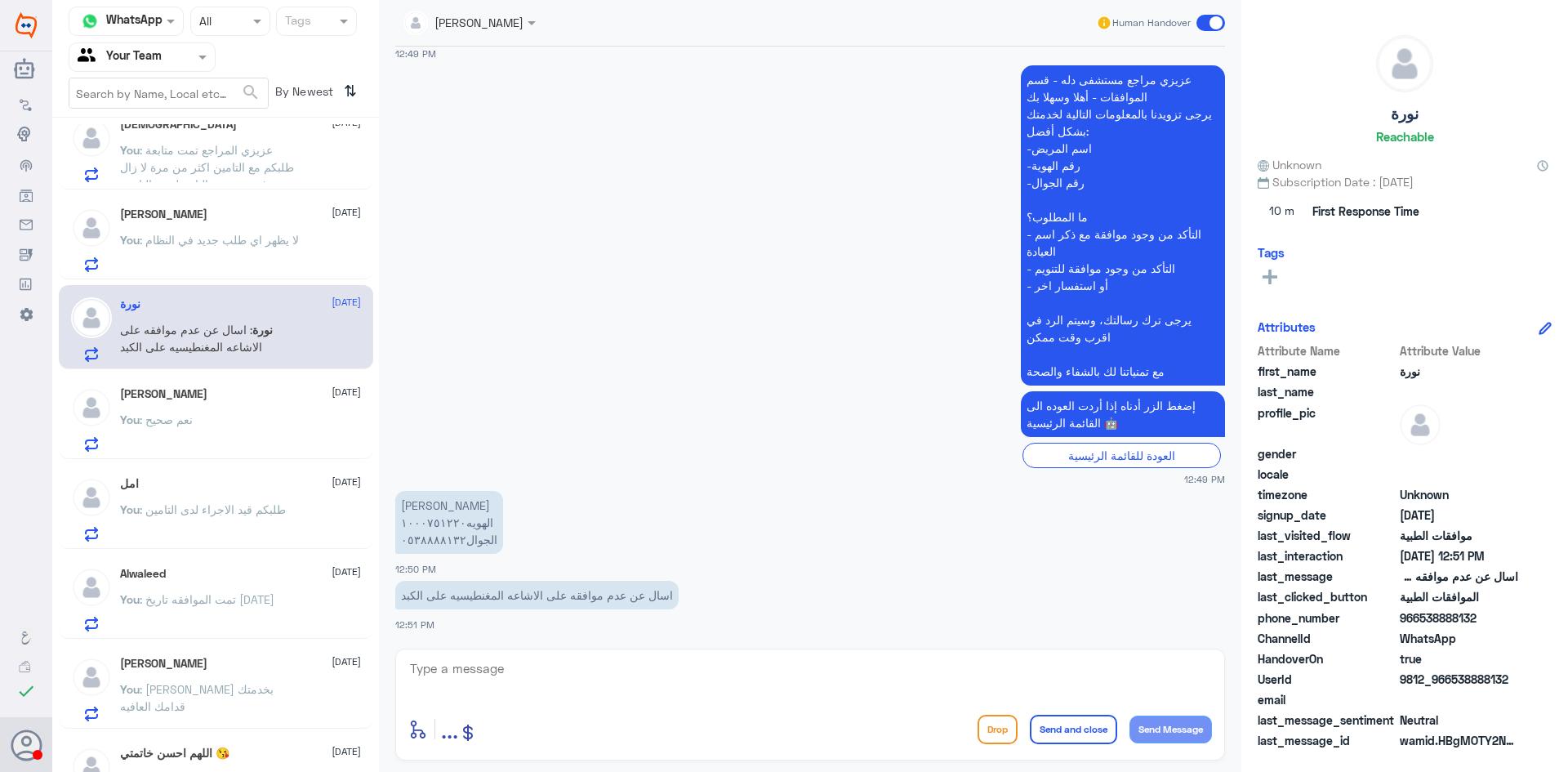
click at [419, 522] on p "[PERSON_NAME] الهويه١٠٠٠٧٥١٢٢٠ الجوال٠٥٣٨٨٨٨١٣٢" at bounding box center [449, 522] width 108 height 63
click at [655, 658] on textarea at bounding box center [810, 677] width 803 height 40
type textarea "تمت متابعة طلبكم قيد الاجراء لدى التامين"
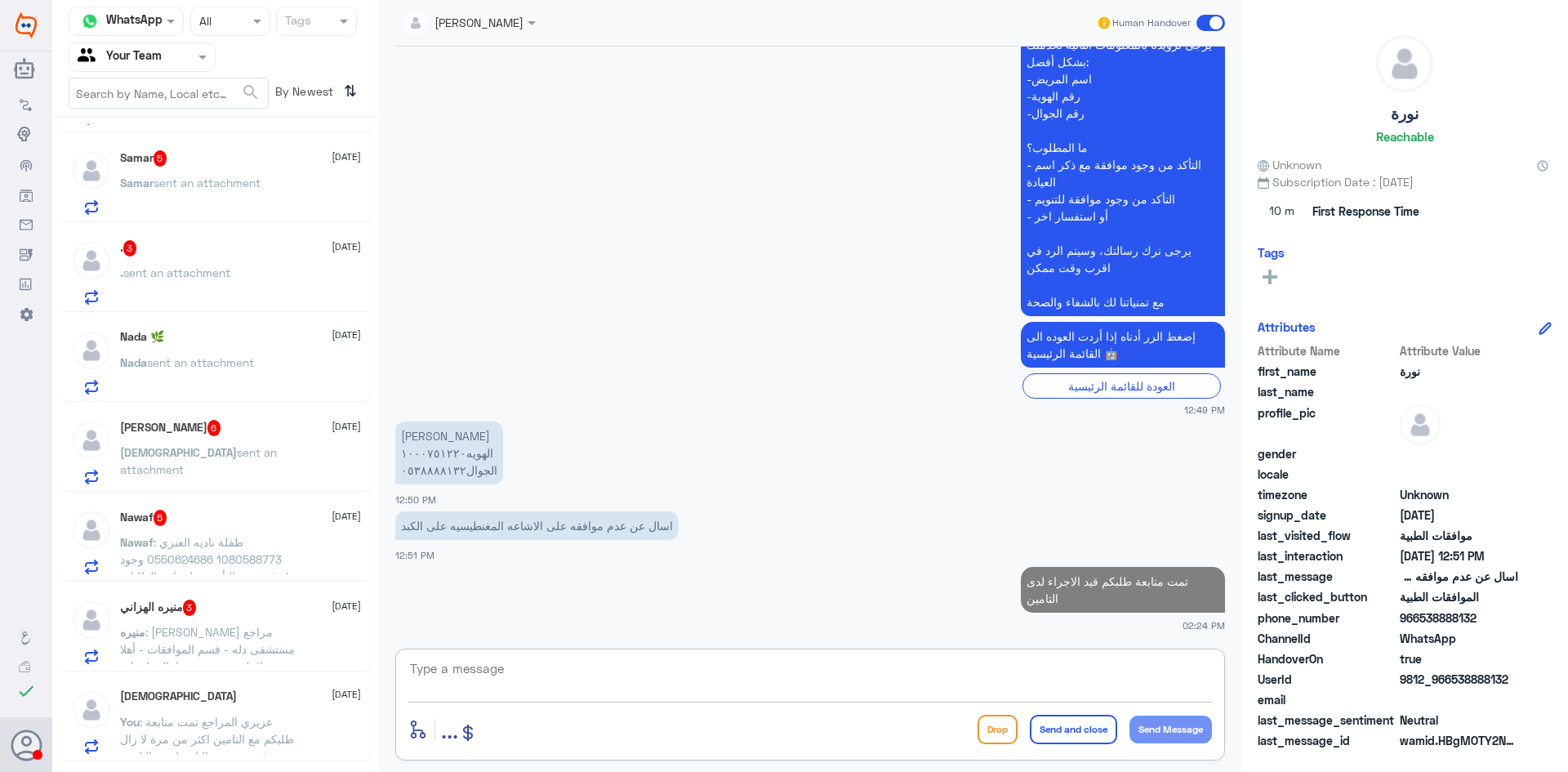
scroll to position [0, 0]
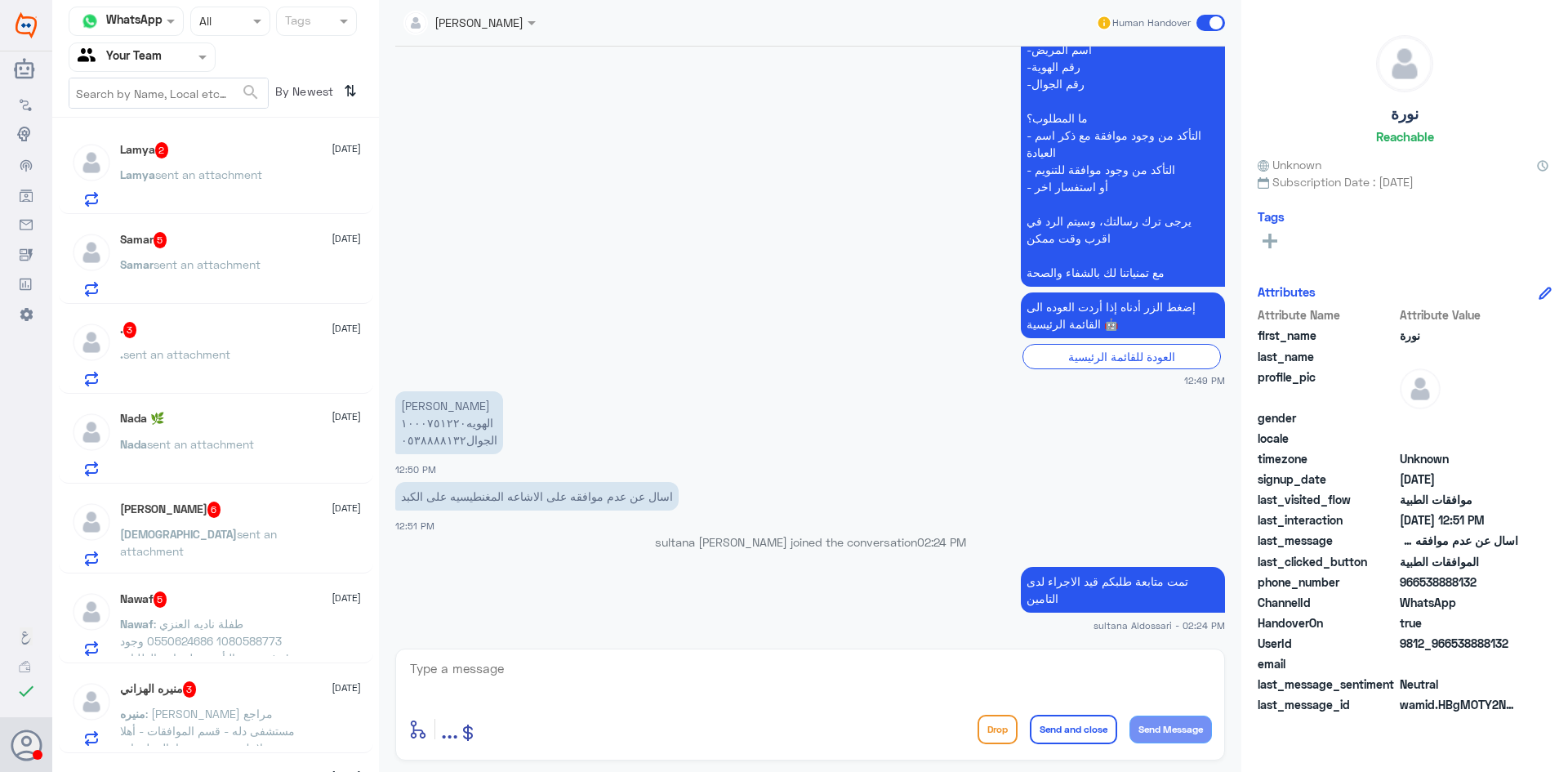
click at [244, 167] on p "[PERSON_NAME] sent an attachment" at bounding box center [191, 186] width 142 height 41
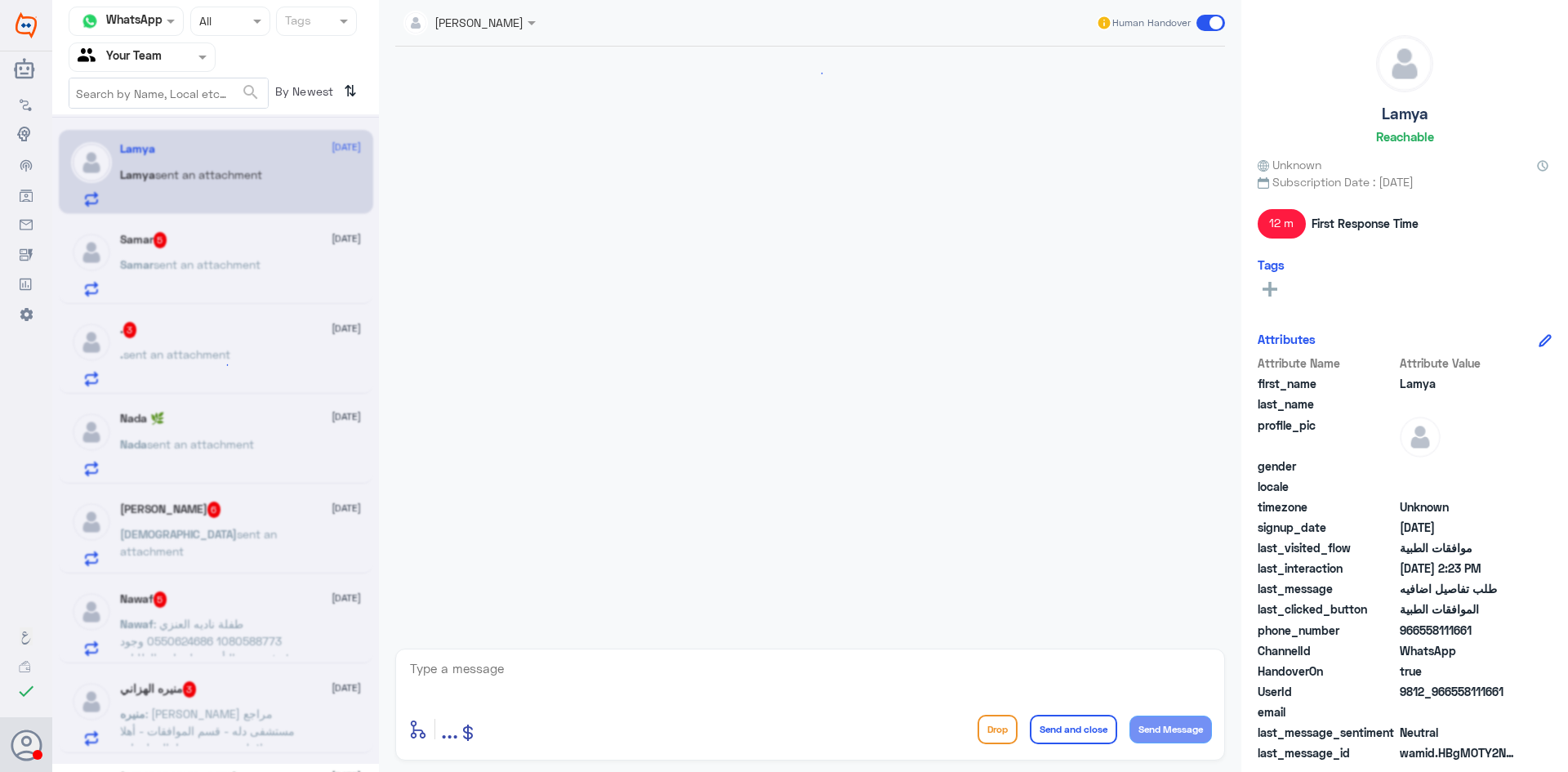
scroll to position [910, 0]
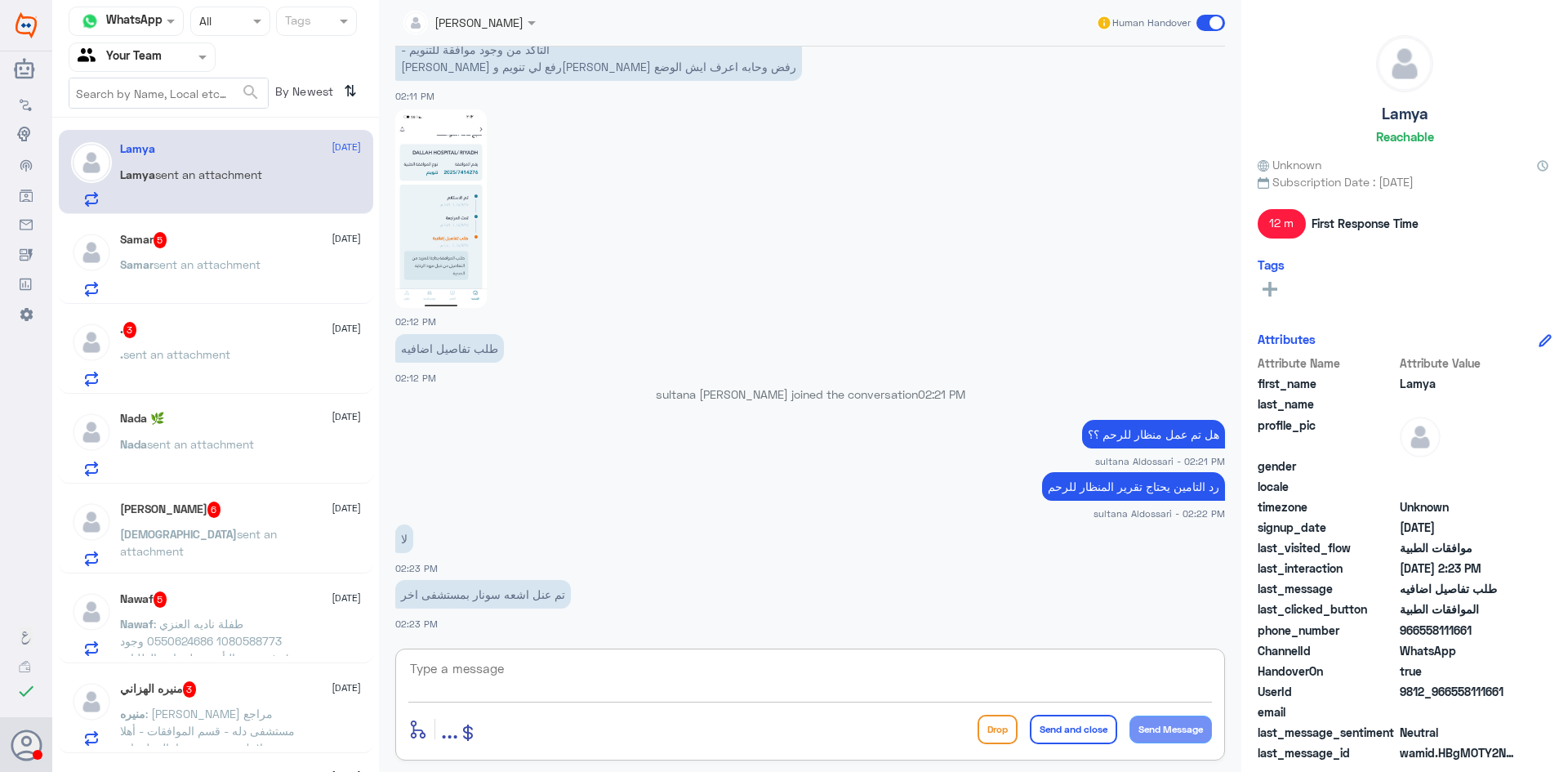
click at [826, 680] on textarea at bounding box center [810, 677] width 803 height 40
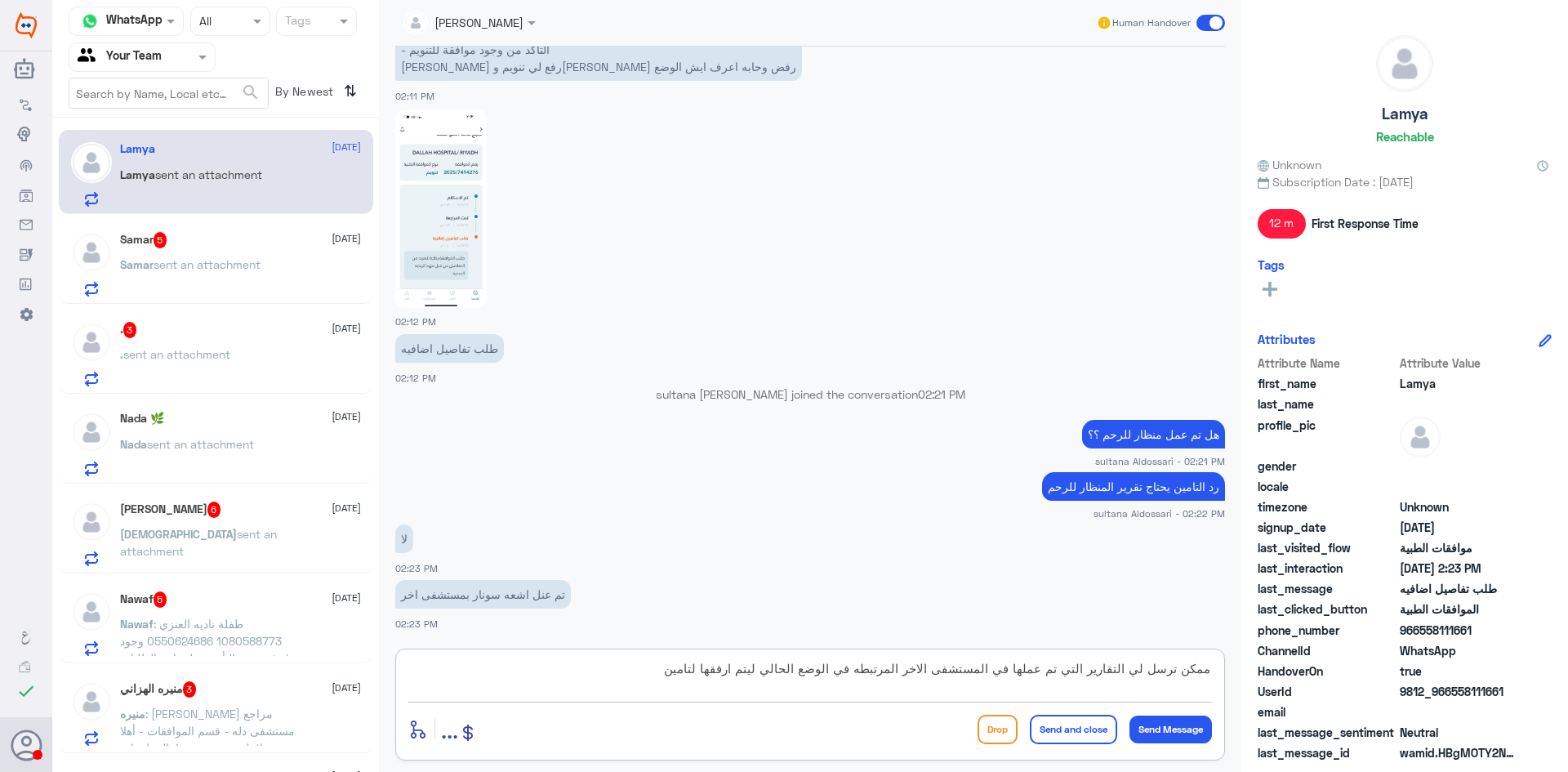
type textarea "ممكن ترسل لي التقارير التي تم عملها في المستشفى الاخر المرتبطه في الوضع الحالي …"
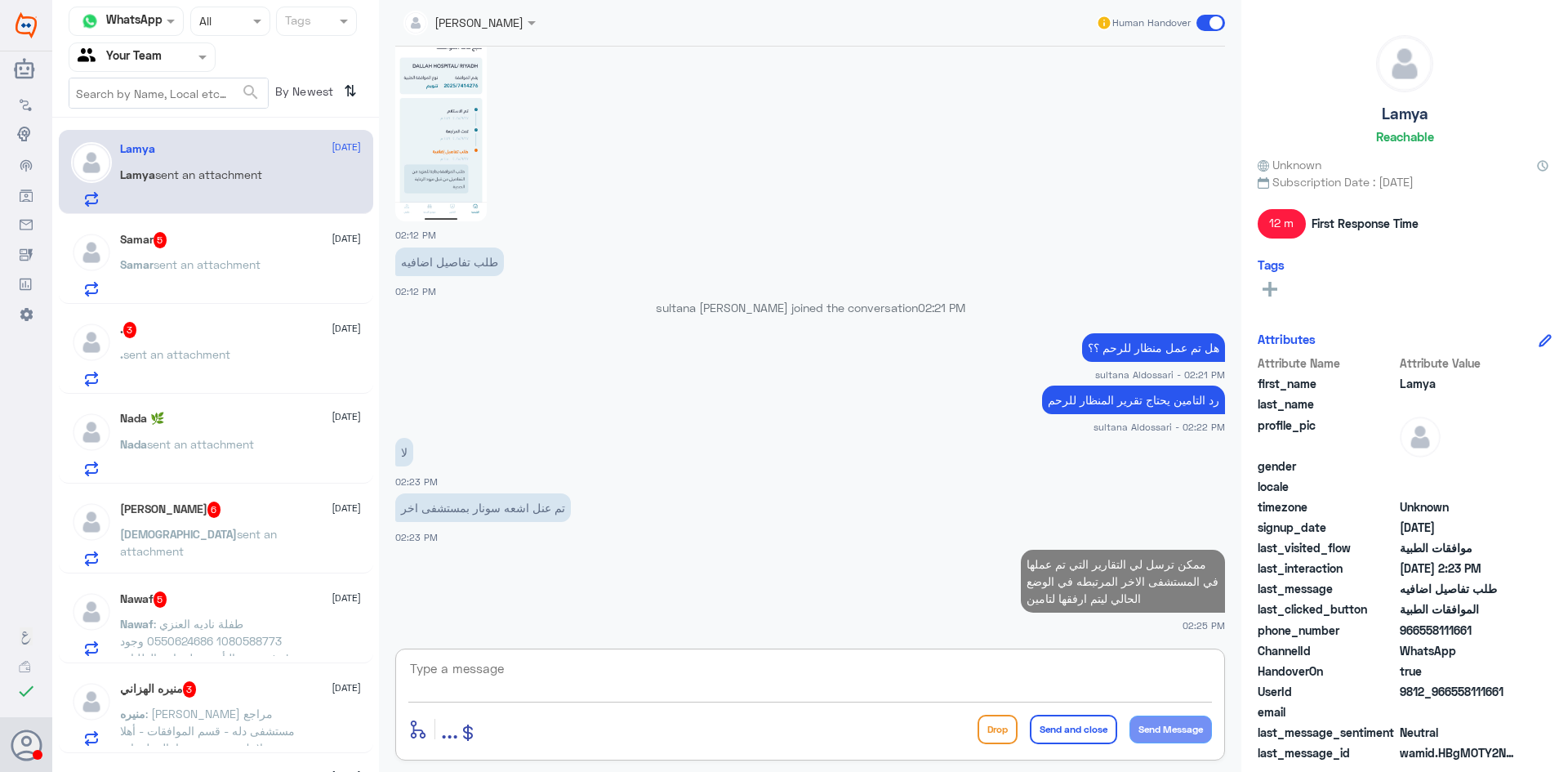
click at [232, 273] on p "Samar sent an attachment" at bounding box center [190, 275] width 140 height 41
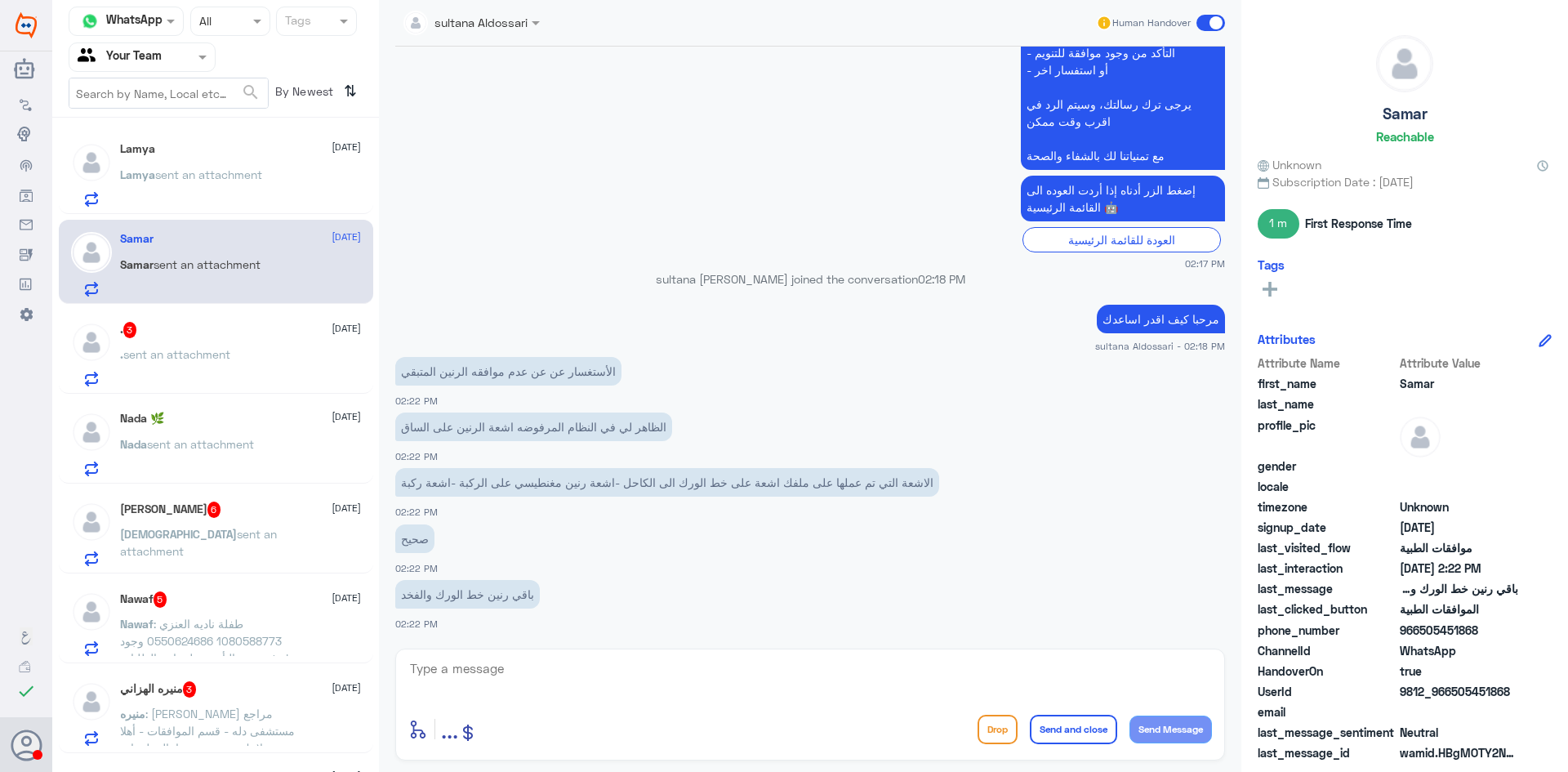
scroll to position [2552, 0]
click at [757, 670] on textarea at bounding box center [810, 677] width 803 height 40
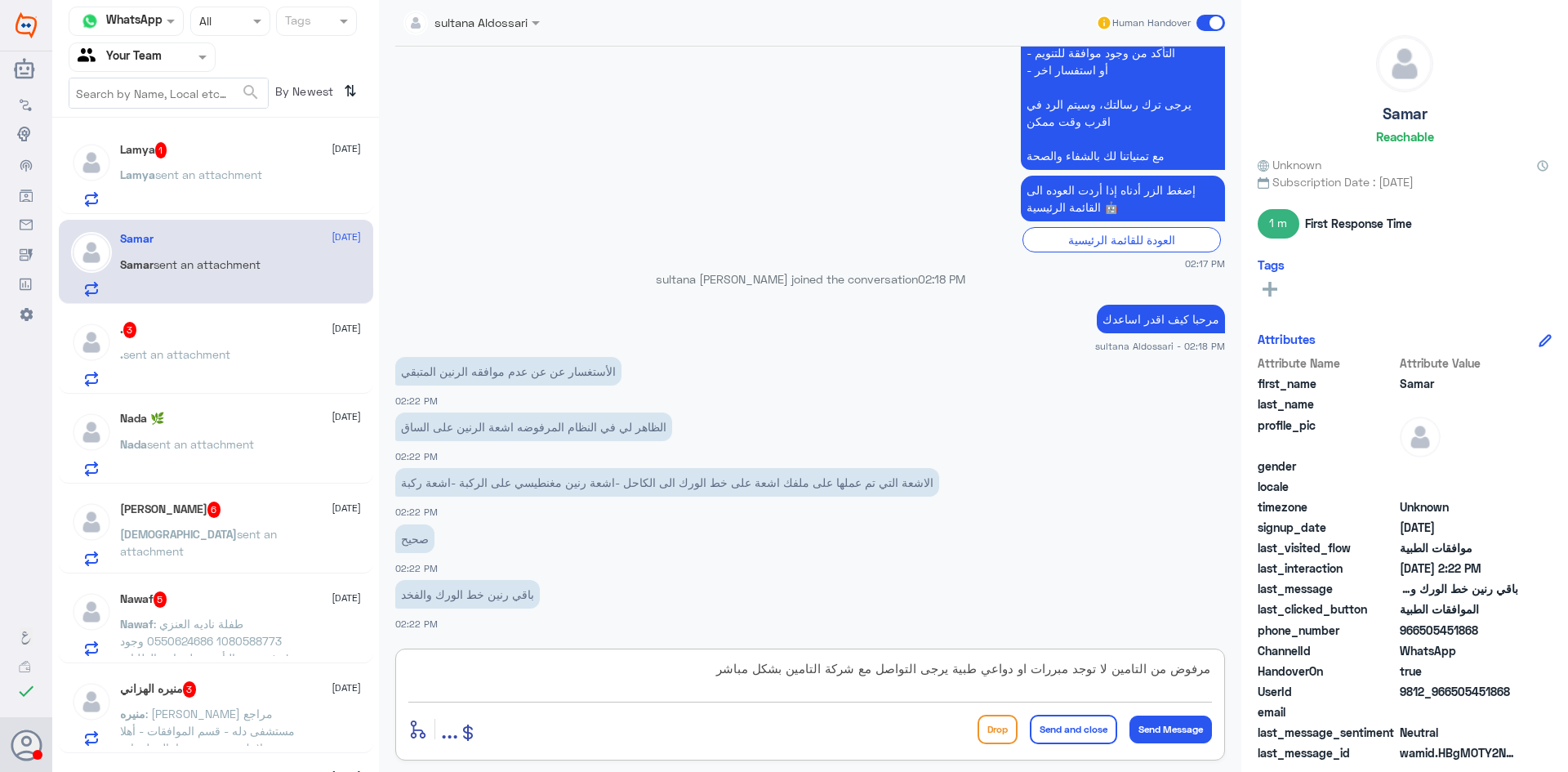
type textarea "مرفوض من التامين لا توجد مبررات او دواعي طبية يرجى التواصل مع شركة التامين بشكل…"
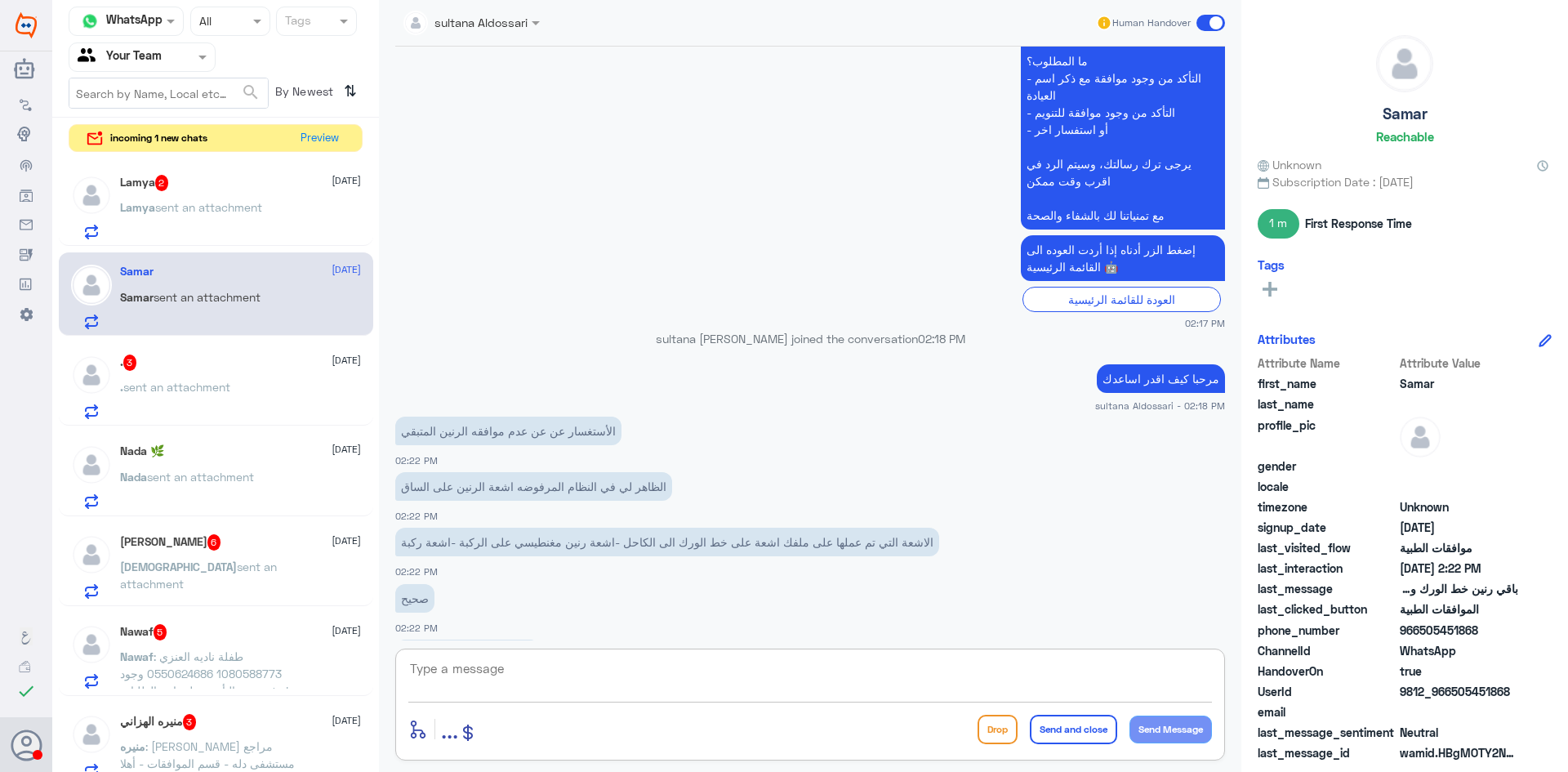
scroll to position [2639, 0]
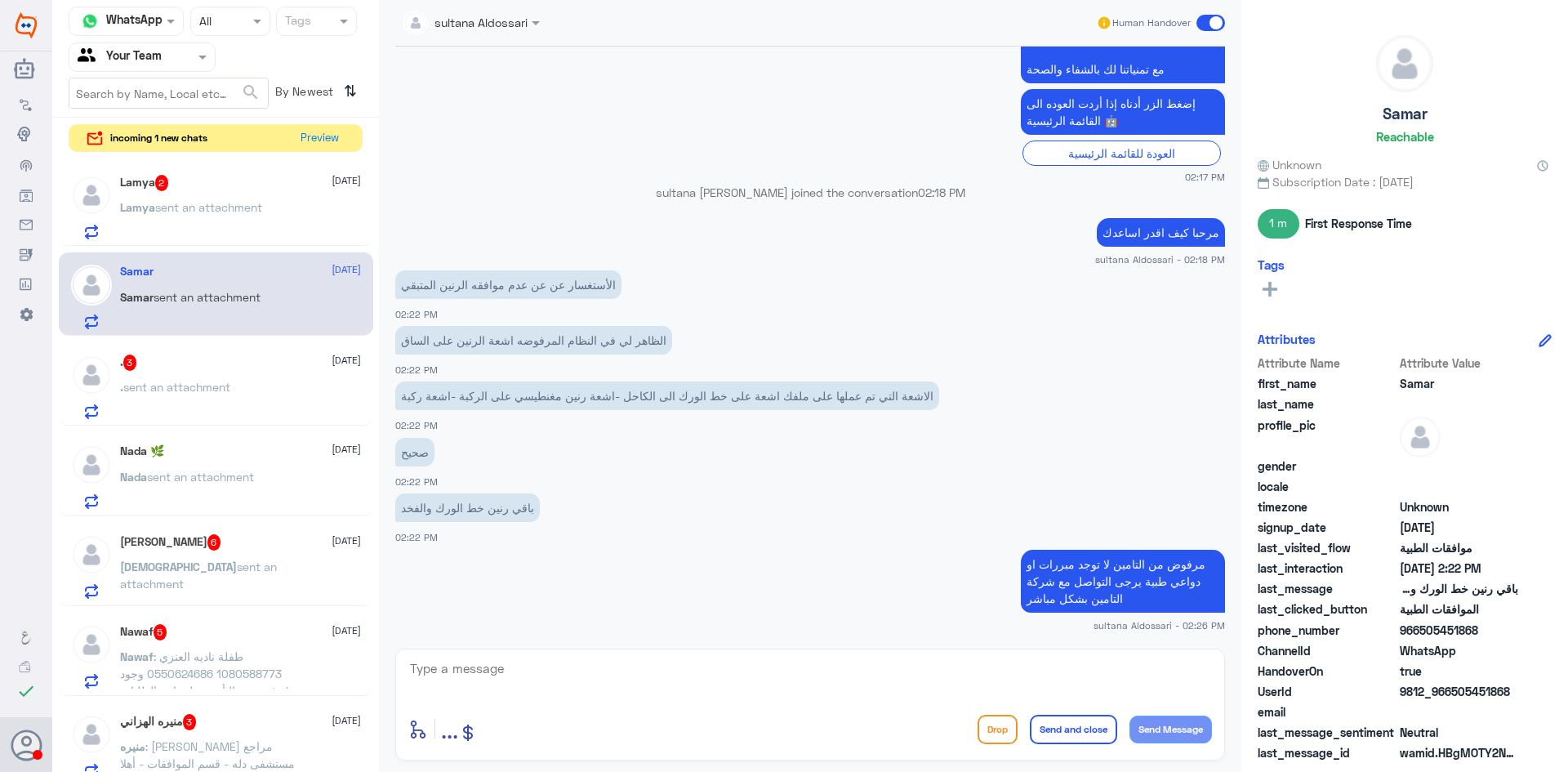
click at [216, 197] on div "Lamya 2 [DATE] [PERSON_NAME] sent an attachment" at bounding box center [240, 207] width 241 height 65
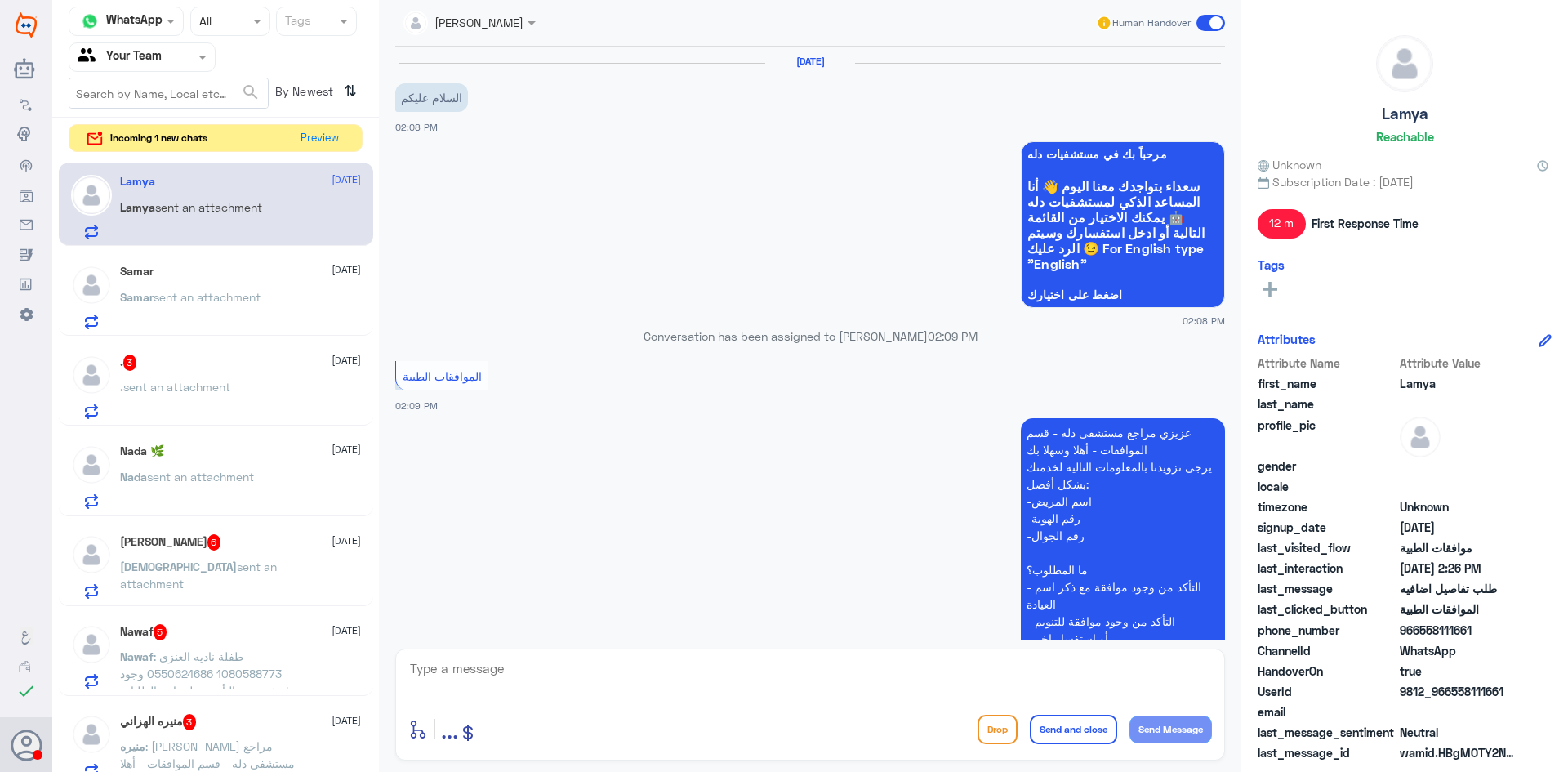
scroll to position [1136, 0]
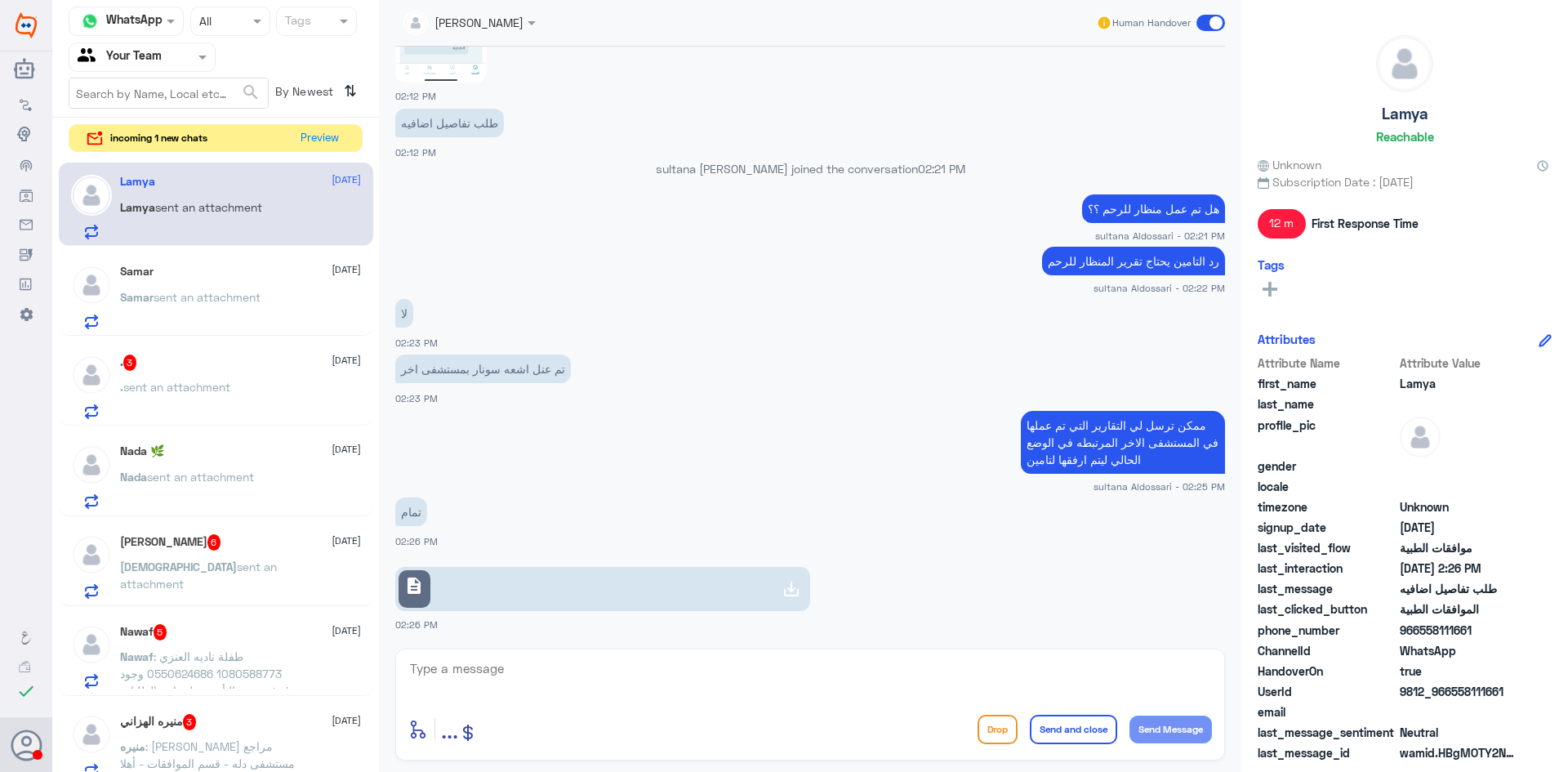
click at [789, 591] on use at bounding box center [792, 589] width 20 height 20
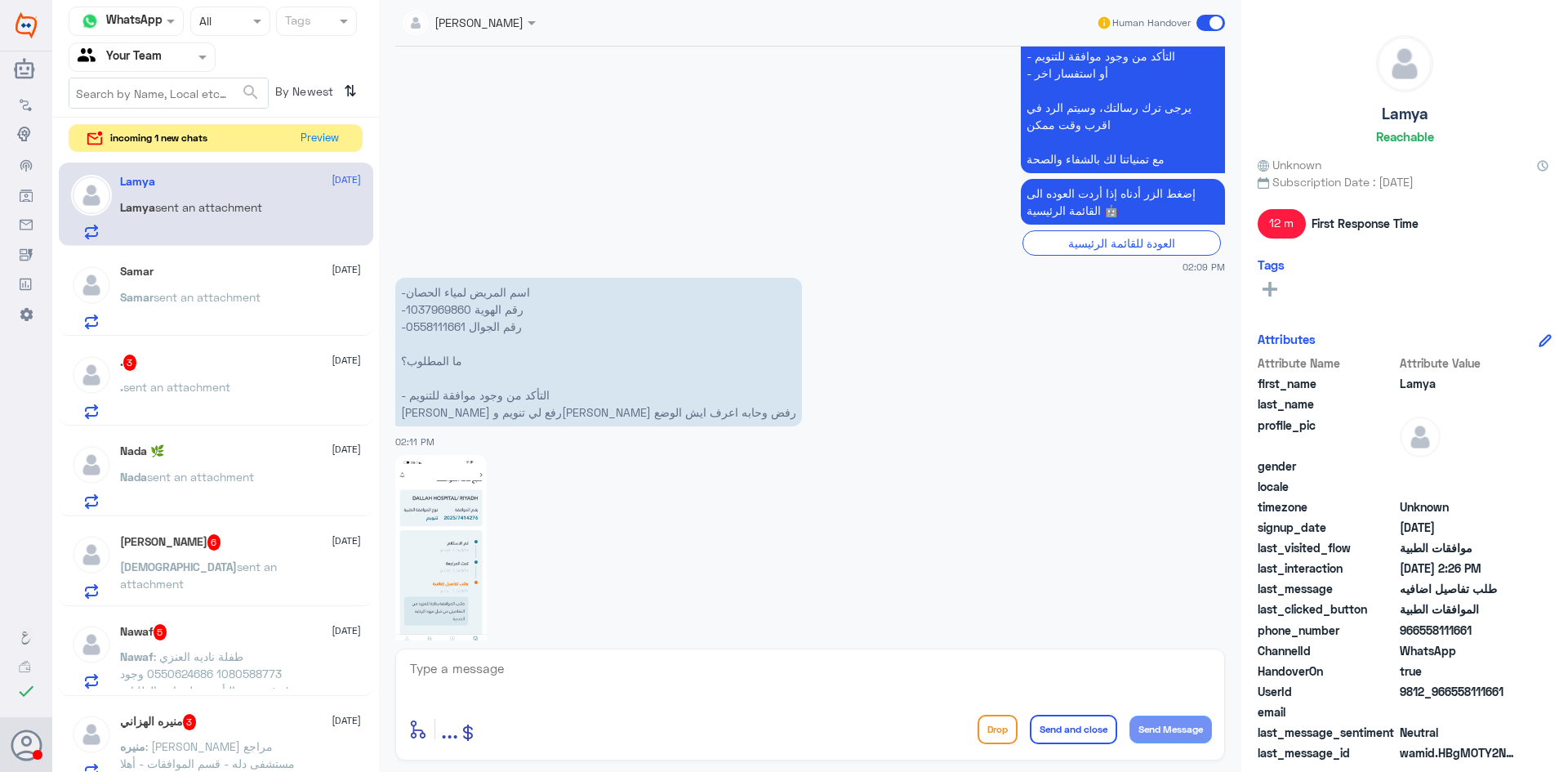
scroll to position [565, 0]
click at [434, 307] on p "-اسم المريض لمياء الحصان -رقم الهوية 1037969860 -رقم الجوال 0558111661 ما المطل…" at bounding box center [599, 352] width 407 height 148
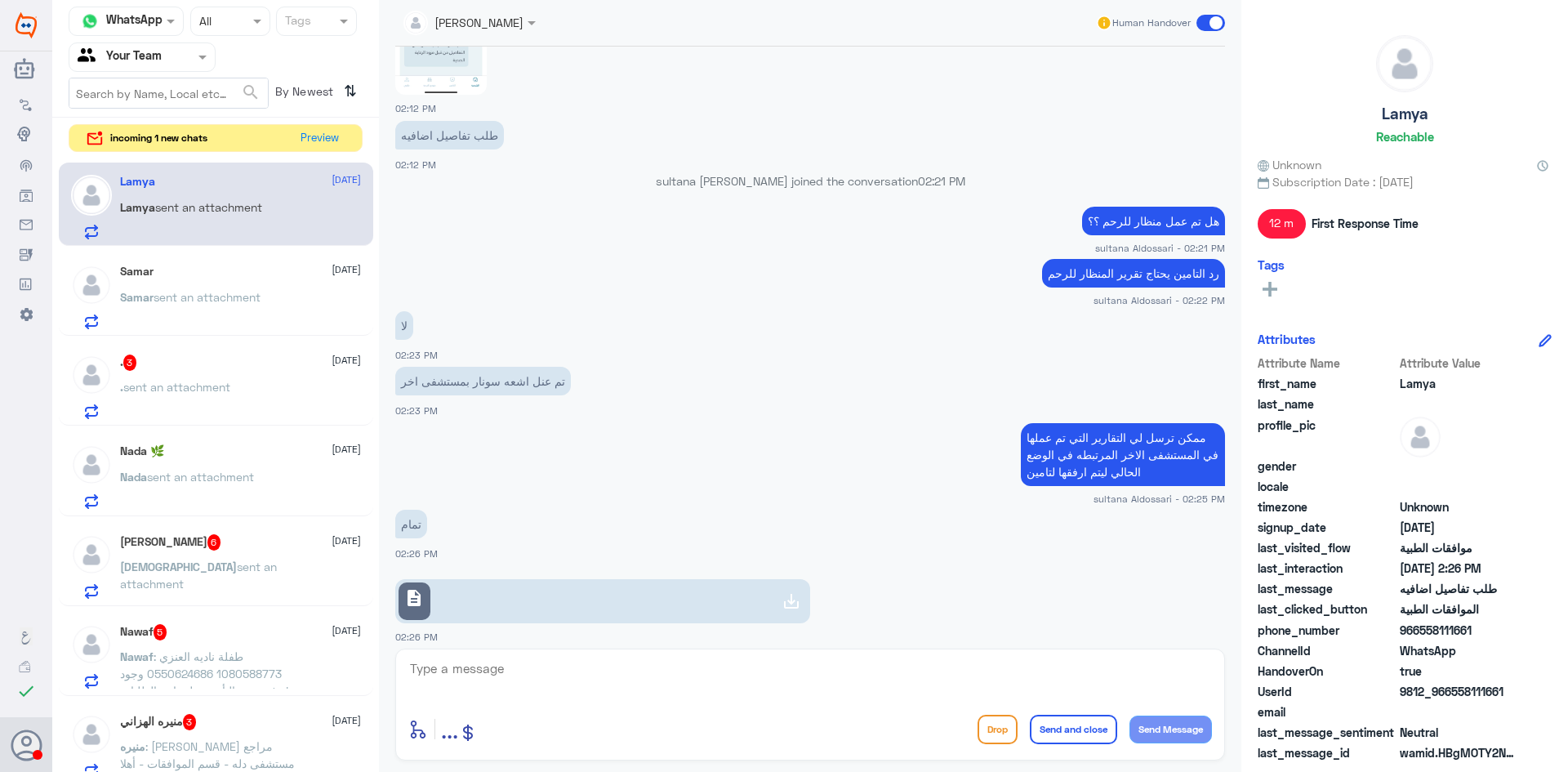
scroll to position [1136, 0]
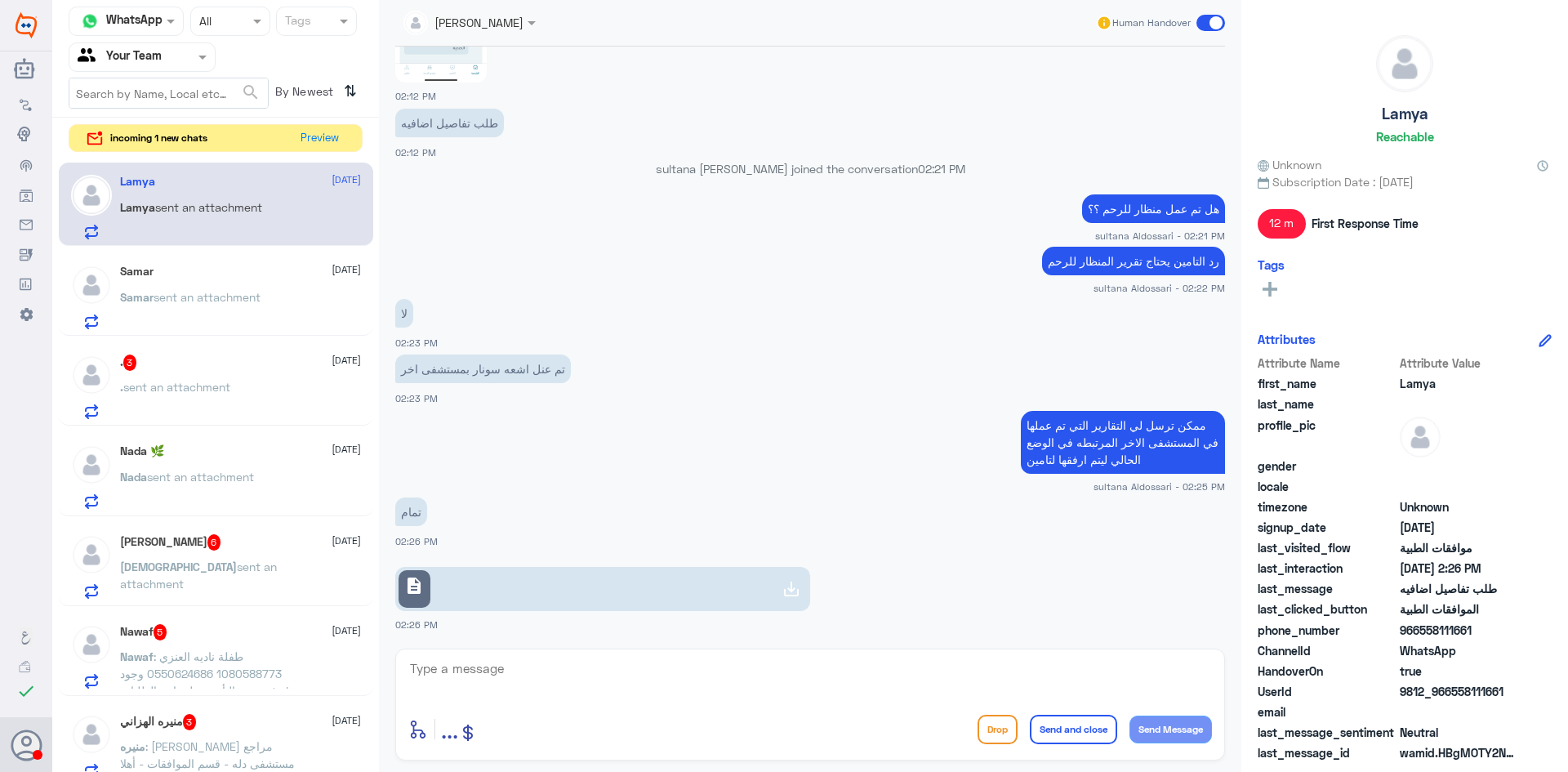
click at [854, 683] on textarea at bounding box center [810, 677] width 803 height 40
click at [876, 666] on textarea at bounding box center [810, 677] width 803 height 40
type textarea "تم الارفاق لتامين وتحويل الحاله للقسم المختص في متابعة موافقات التنويم"
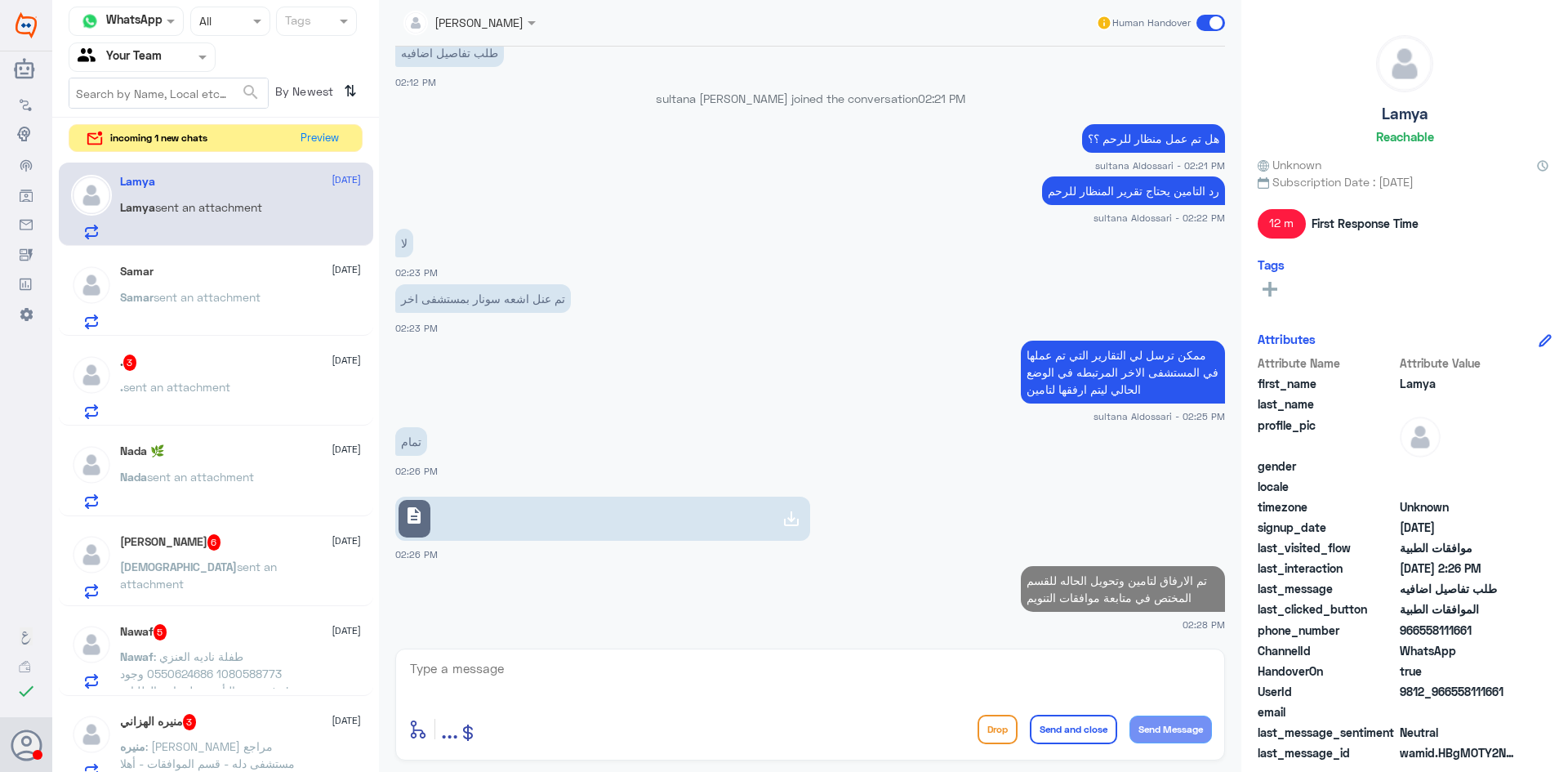
click at [223, 289] on p "Samar sent an attachment" at bounding box center [190, 308] width 140 height 41
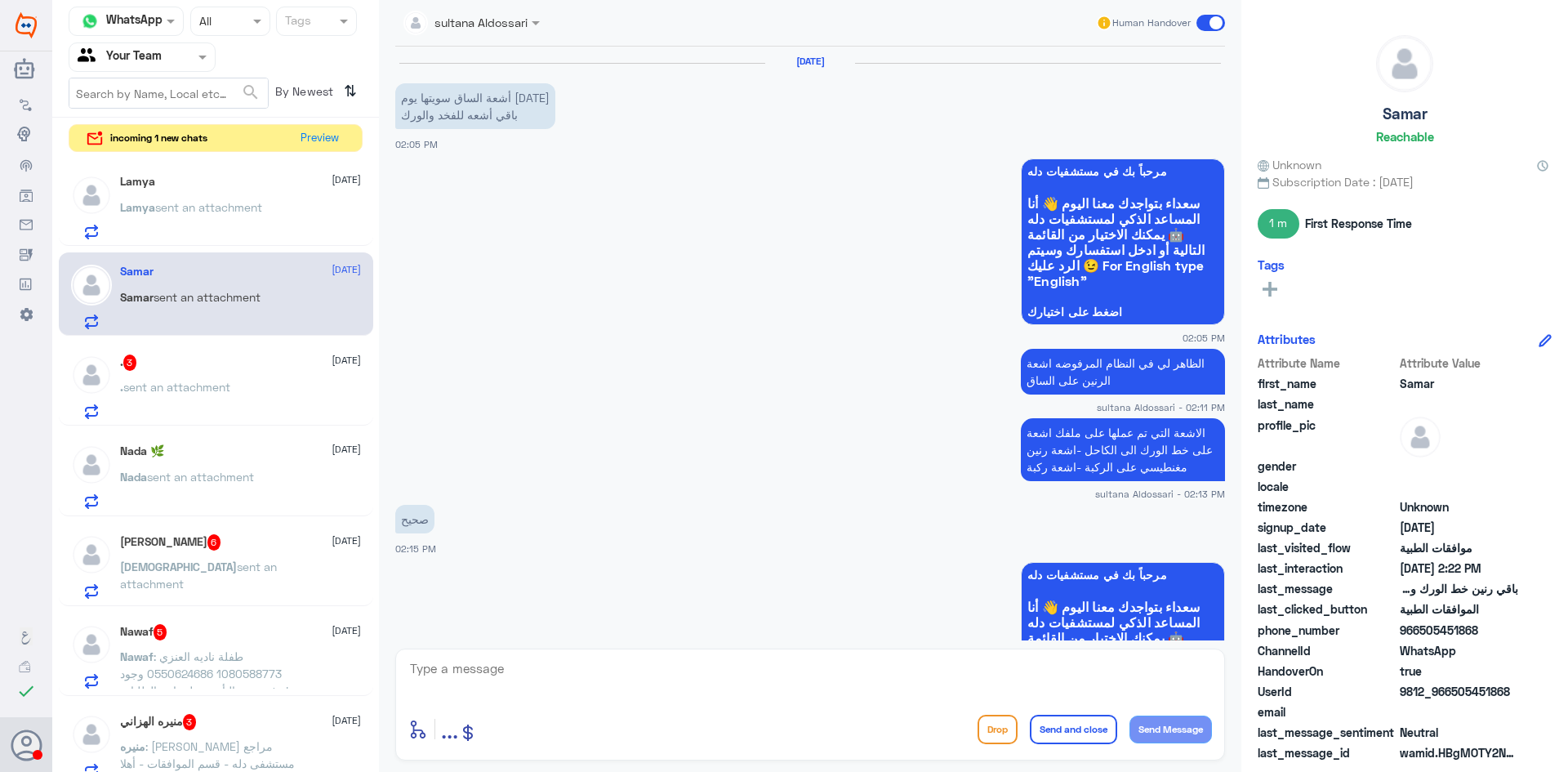
scroll to position [1324, 0]
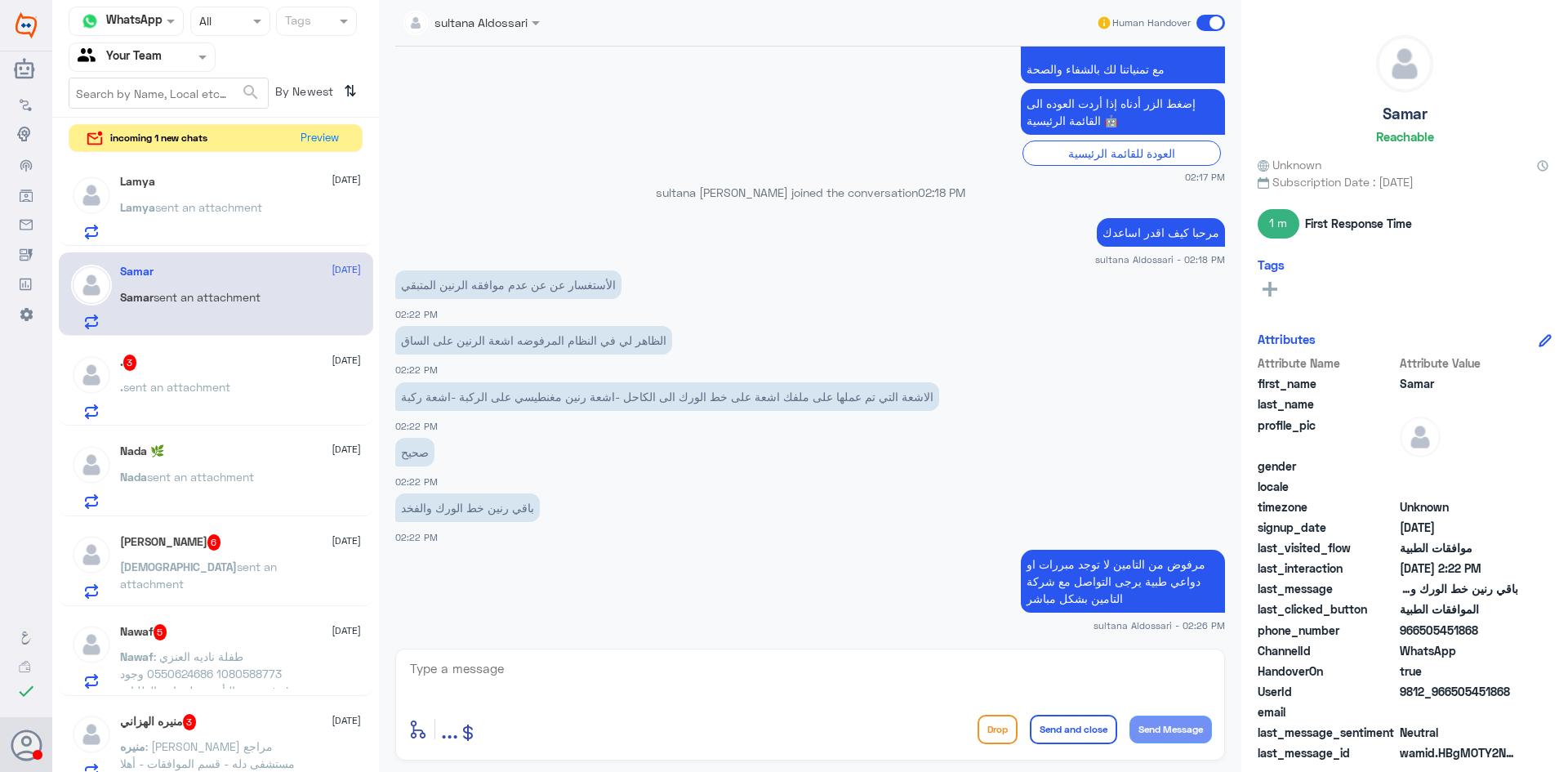
click at [216, 381] on span "sent an attachment" at bounding box center [177, 386] width 107 height 14
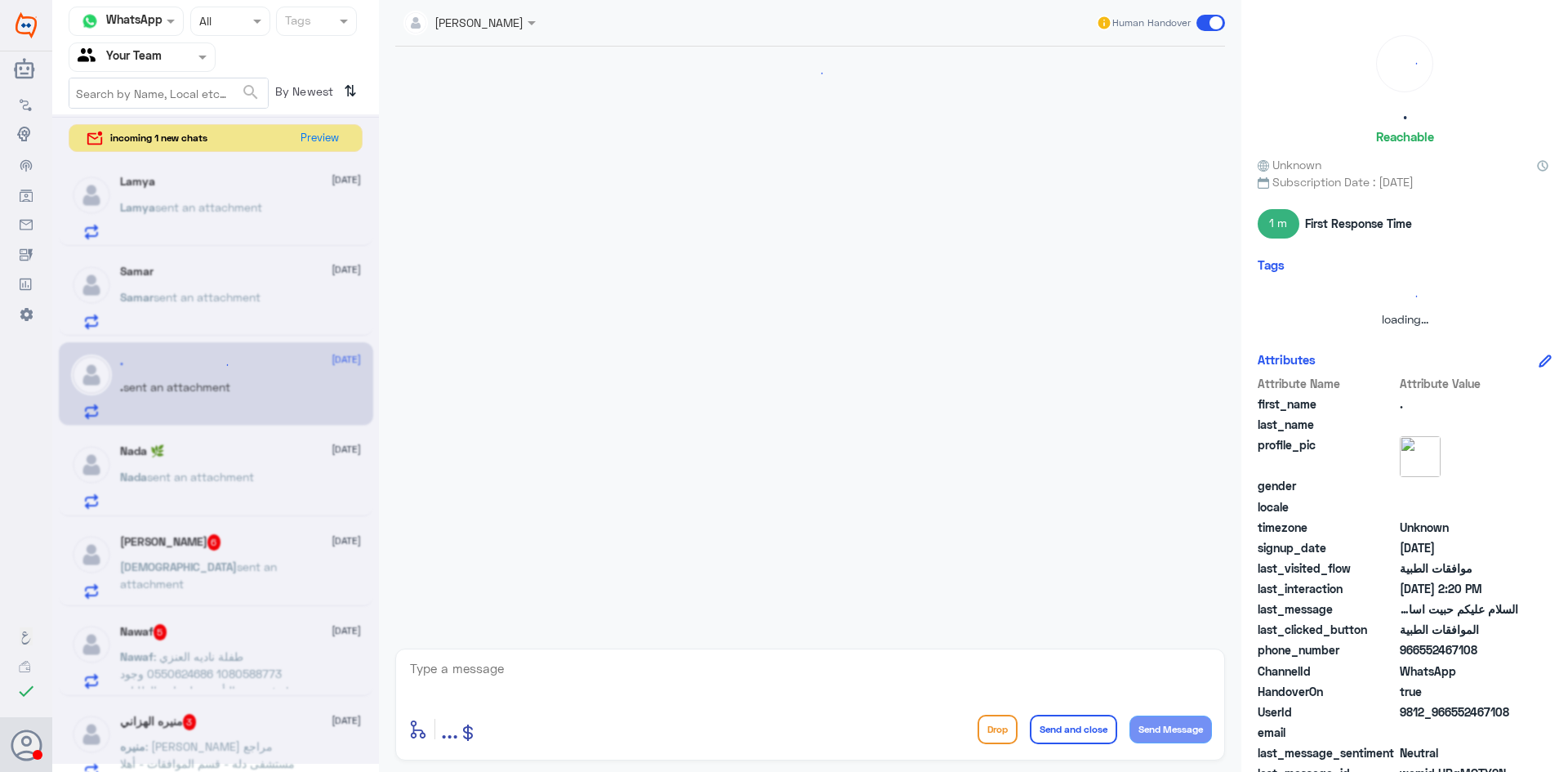
scroll to position [508, 0]
